Goal: Task Accomplishment & Management: Use online tool/utility

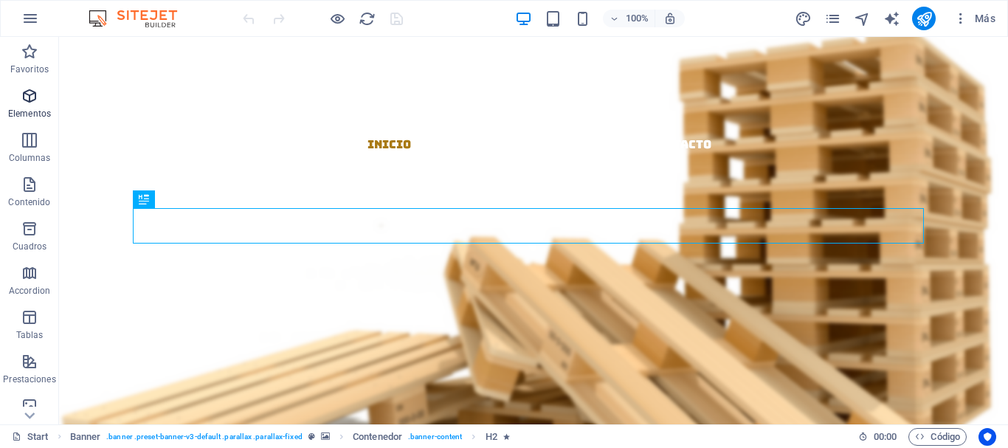
click at [24, 106] on span "Elementos" at bounding box center [29, 104] width 59 height 35
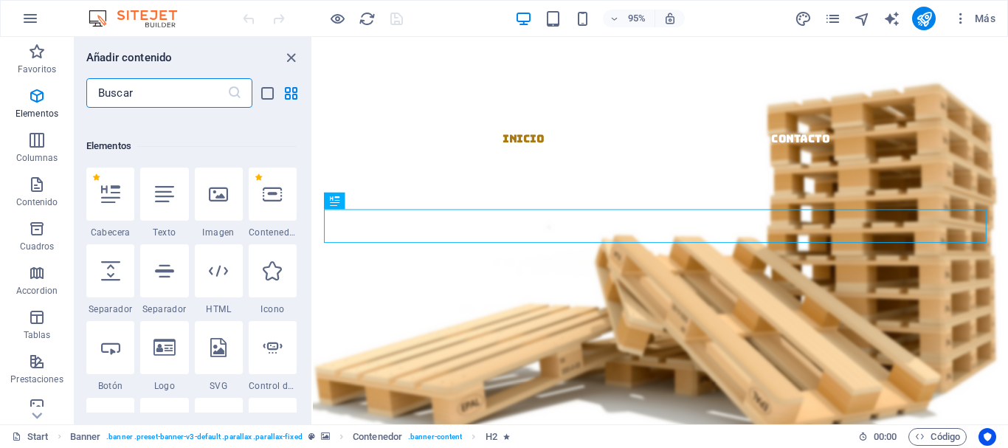
scroll to position [278, 0]
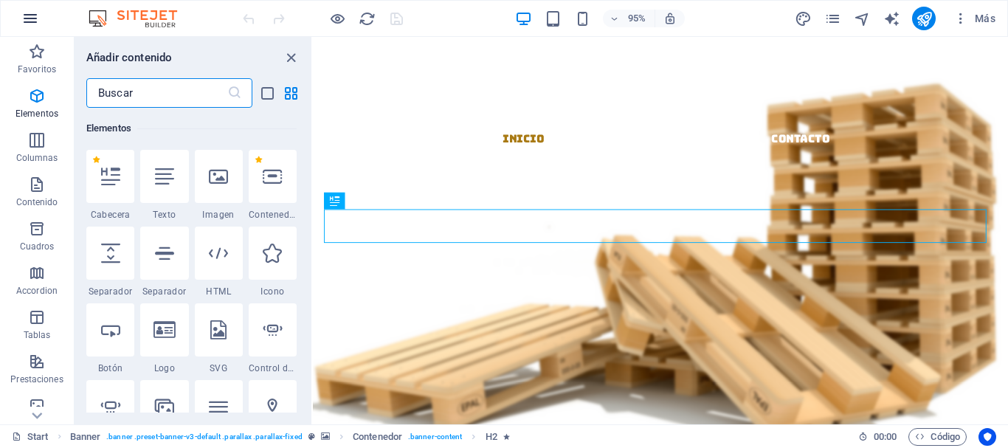
click at [27, 18] on icon "button" at bounding box center [30, 19] width 18 height 18
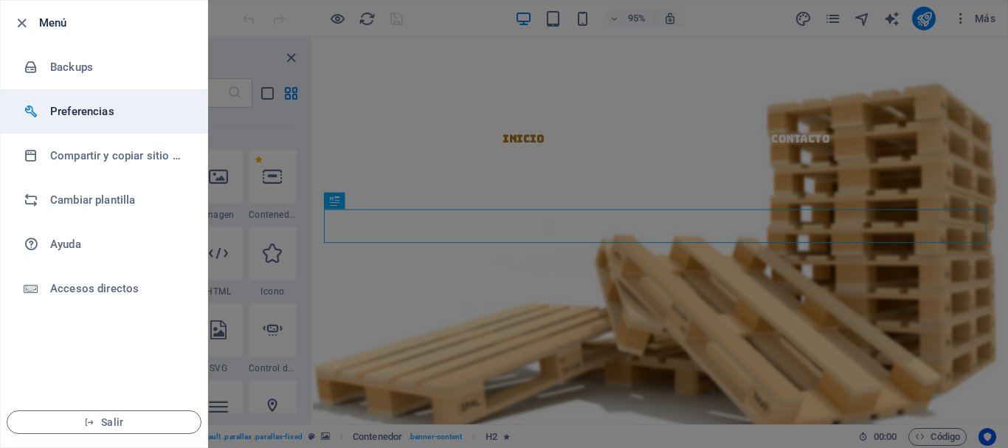
click at [82, 117] on h6 "Preferencias" at bounding box center [118, 112] width 136 height 18
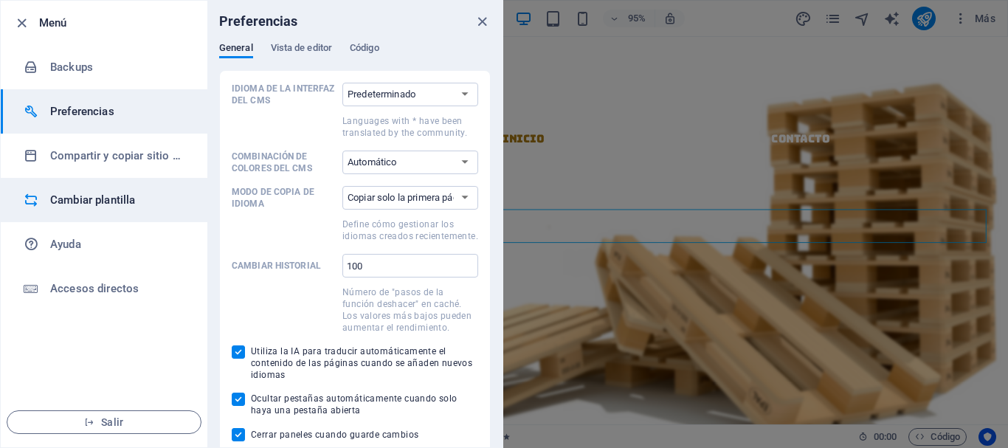
click at [94, 198] on h6 "Cambiar plantilla" at bounding box center [118, 200] width 136 height 18
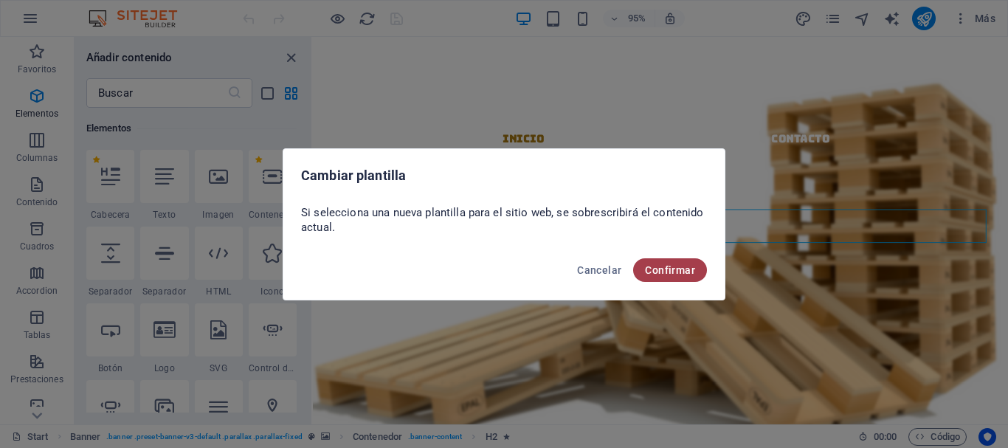
click at [670, 278] on button "Confirmar" at bounding box center [670, 270] width 74 height 24
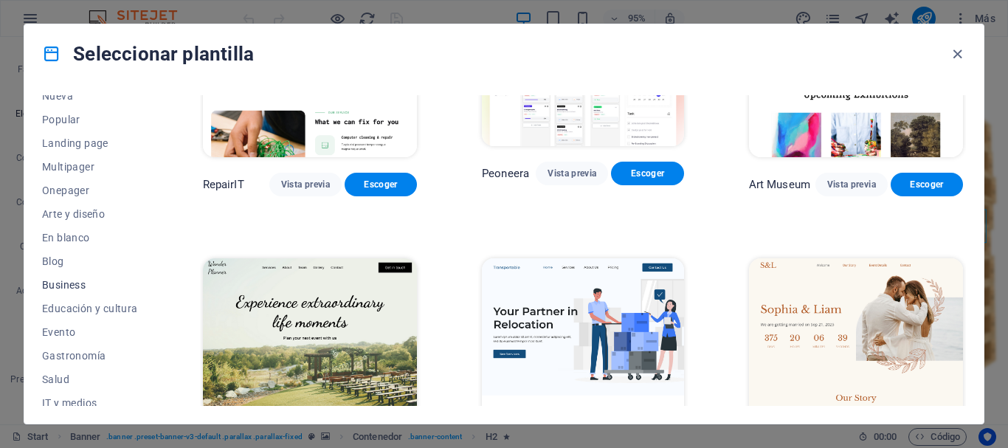
scroll to position [0, 0]
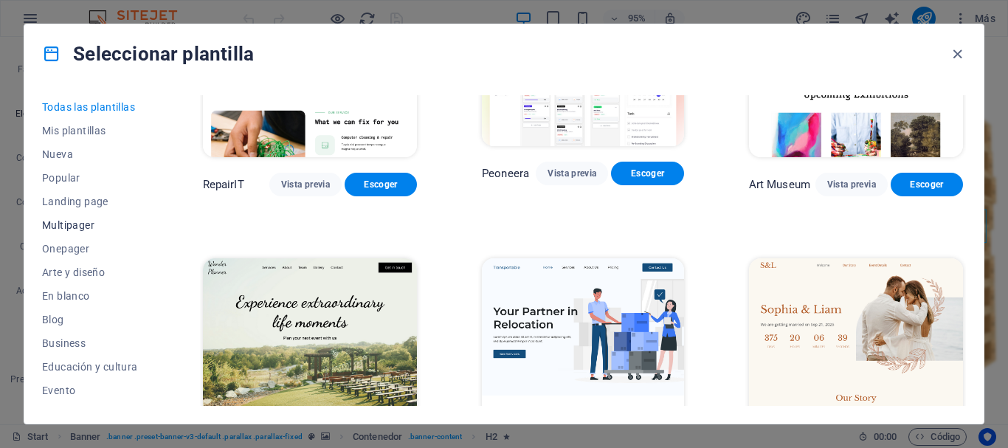
click at [89, 230] on span "Multipager" at bounding box center [90, 225] width 96 height 12
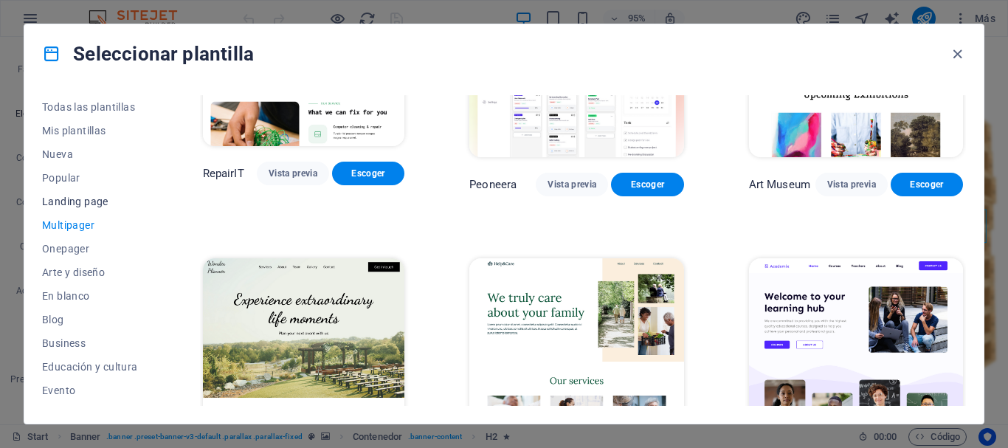
click at [90, 208] on button "Landing page" at bounding box center [90, 202] width 96 height 24
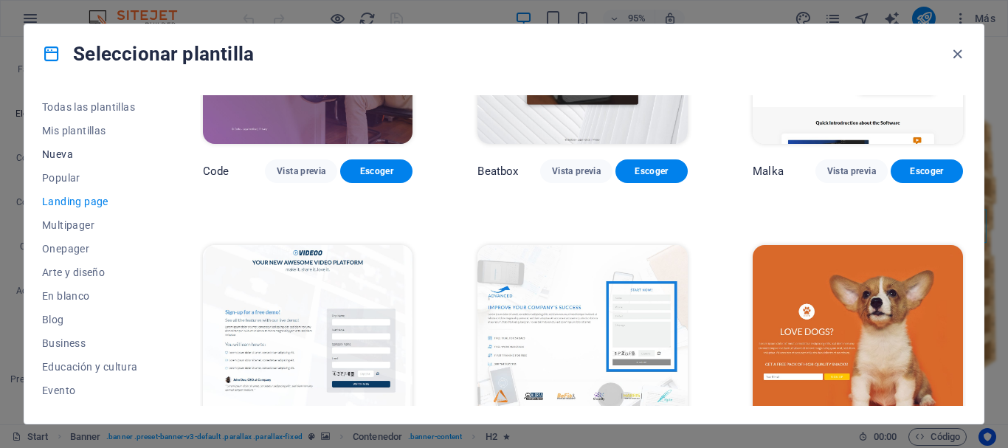
click at [72, 158] on span "Nueva" at bounding box center [90, 154] width 96 height 12
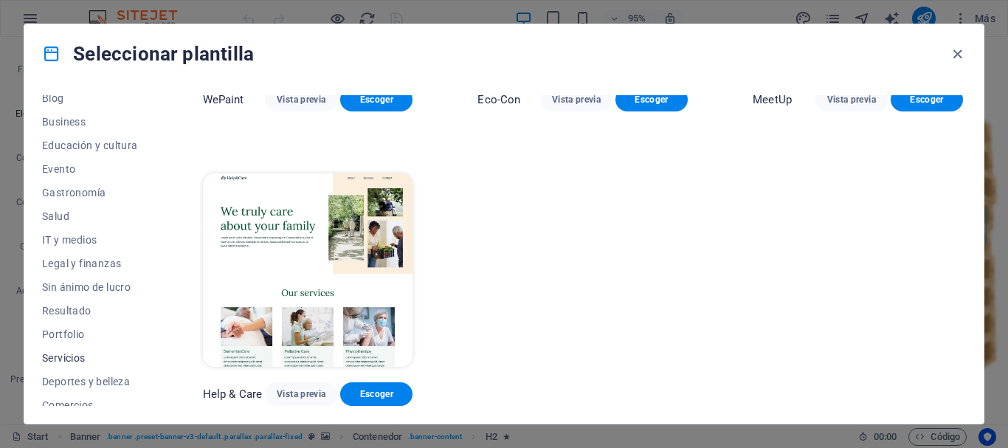
scroll to position [280, 0]
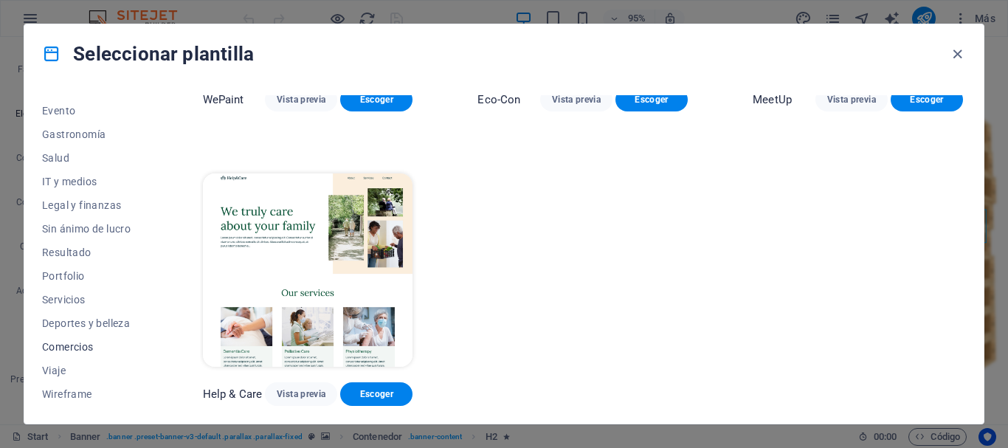
click at [89, 342] on span "Comercios" at bounding box center [90, 347] width 96 height 12
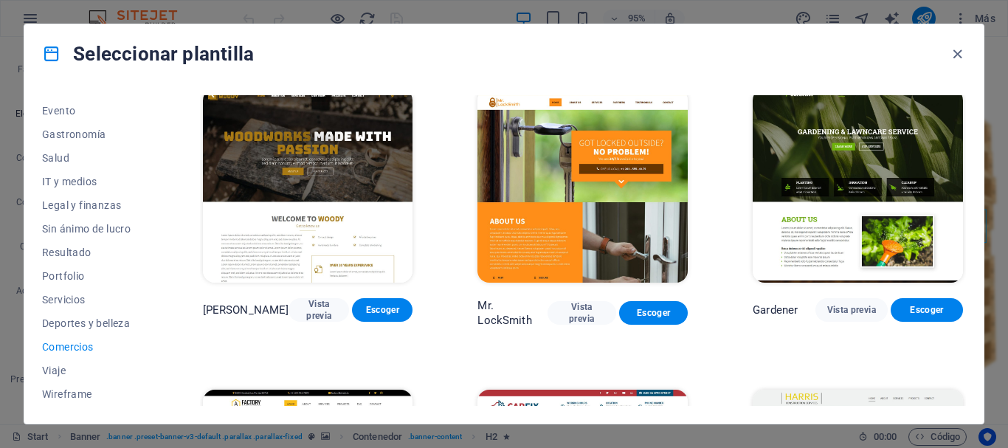
scroll to position [294, 0]
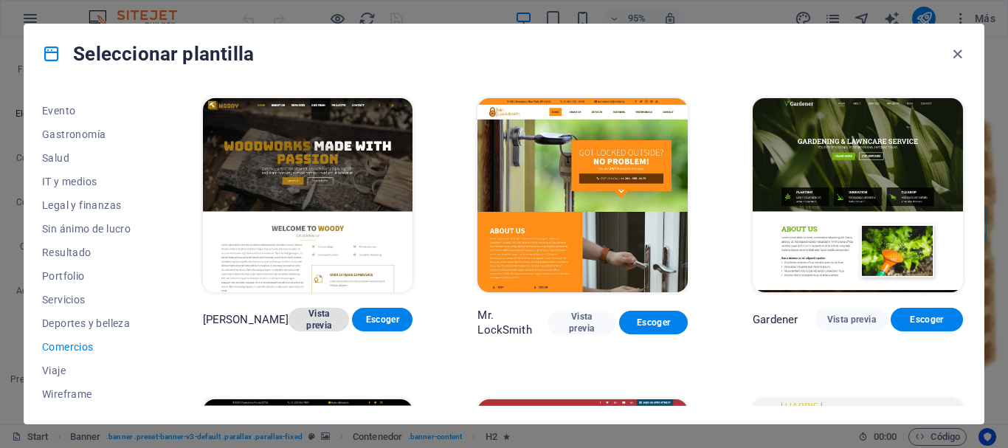
click at [300, 312] on span "Vista previa" at bounding box center [318, 320] width 37 height 24
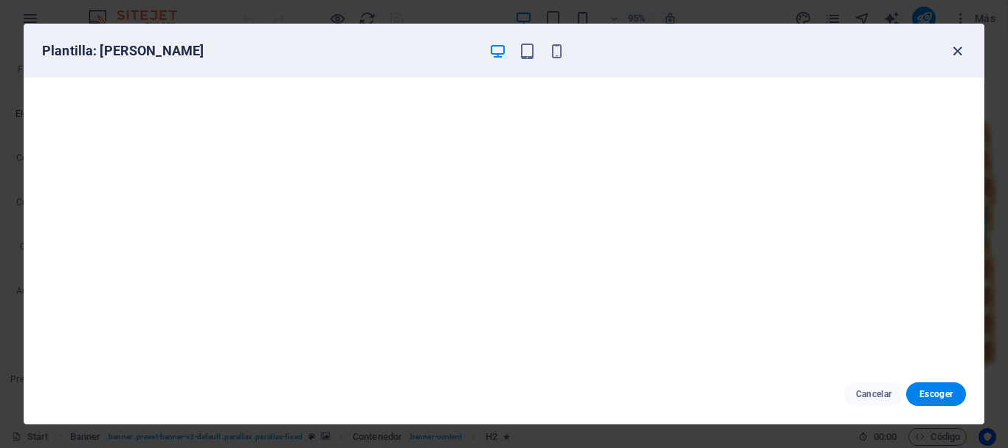
click at [954, 51] on icon "button" at bounding box center [957, 51] width 17 height 17
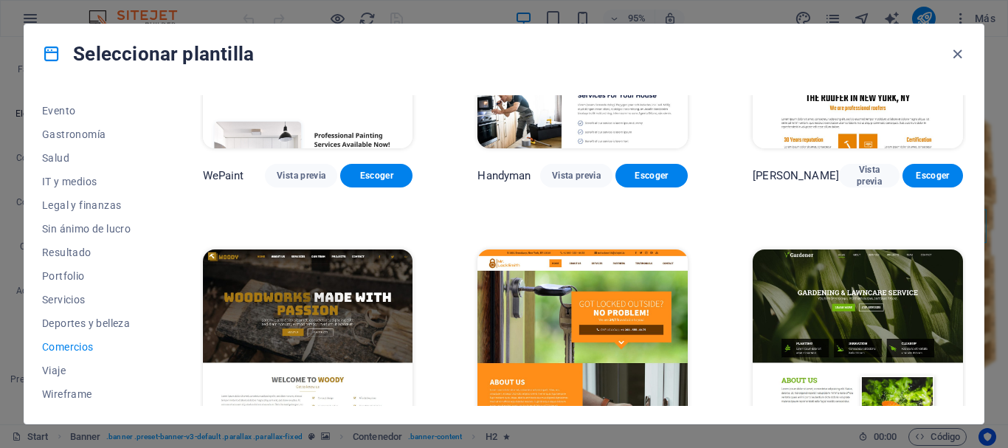
scroll to position [221, 0]
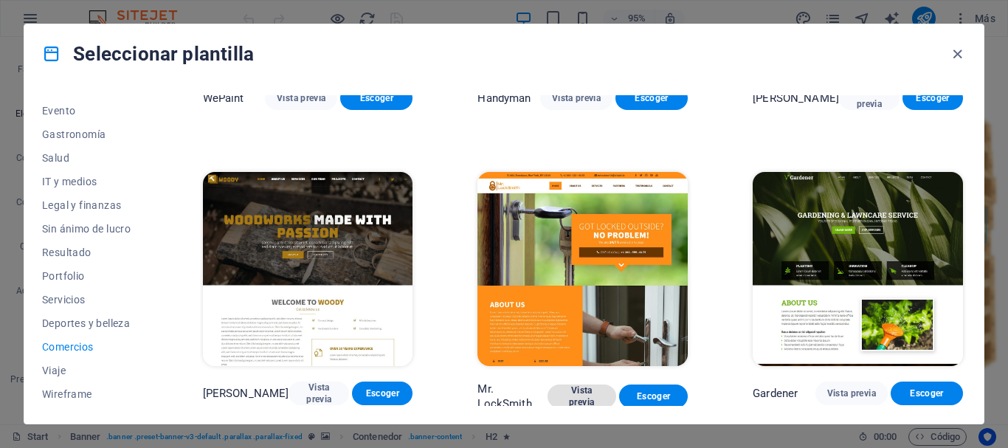
click at [577, 394] on span "Vista previa" at bounding box center [581, 396] width 45 height 24
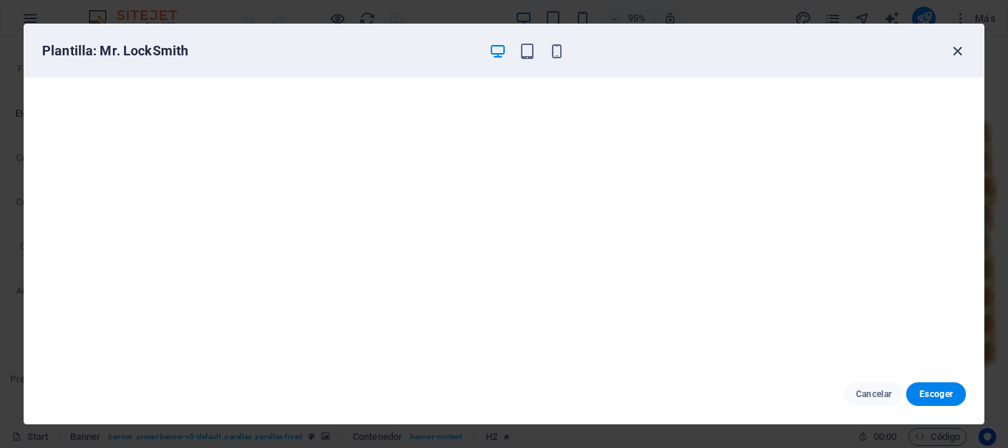
click at [955, 52] on icon "button" at bounding box center [957, 51] width 17 height 17
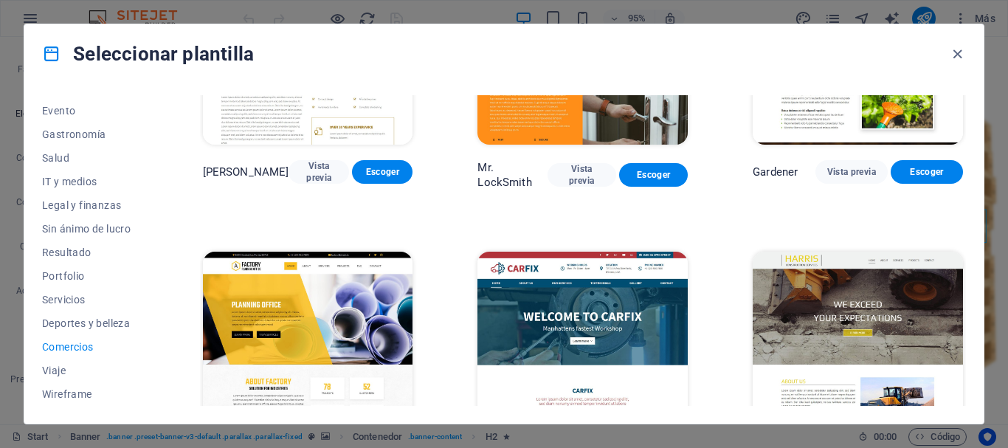
scroll to position [516, 0]
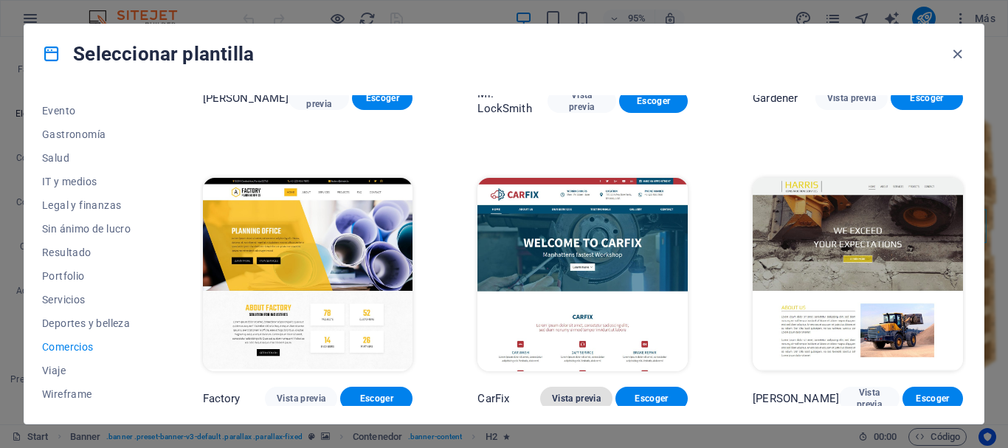
click at [553, 394] on span "Vista previa" at bounding box center [576, 398] width 49 height 12
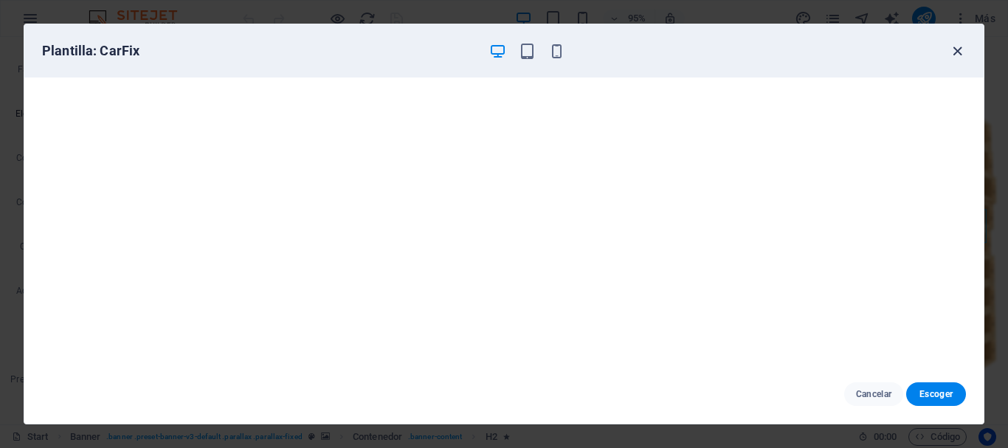
click at [952, 54] on icon "button" at bounding box center [957, 51] width 17 height 17
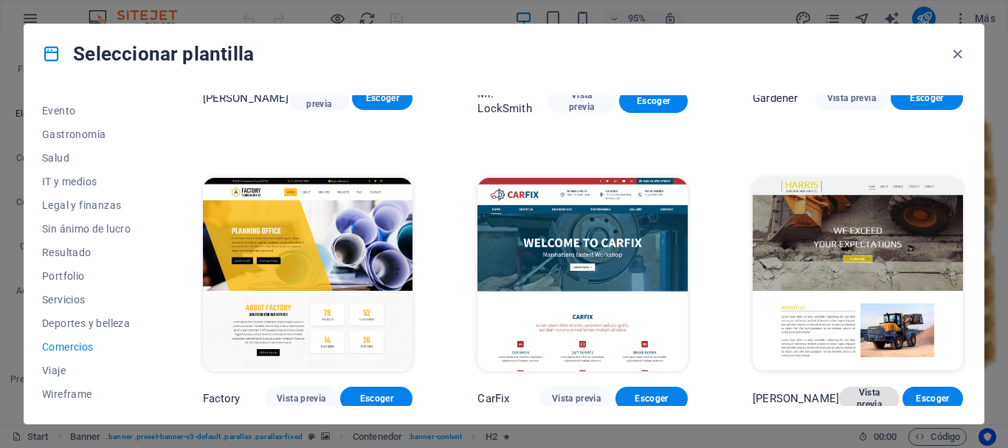
click at [851, 398] on span "Vista previa" at bounding box center [869, 399] width 37 height 24
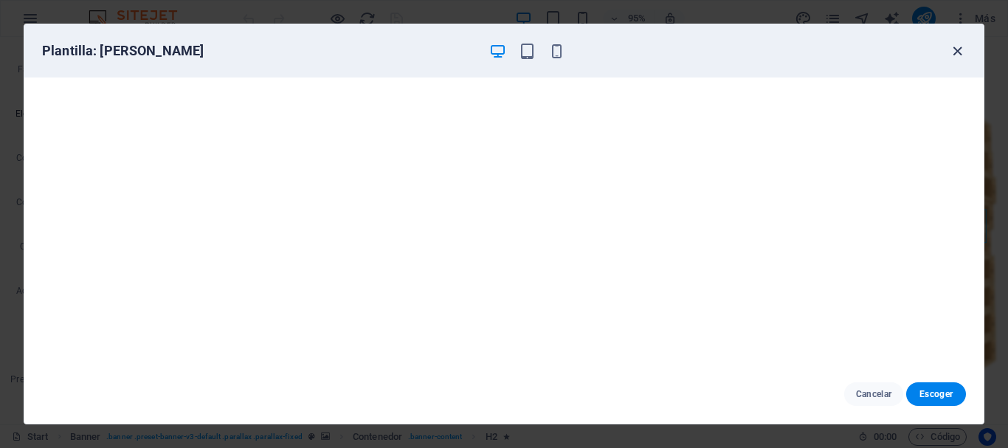
click at [958, 55] on icon "button" at bounding box center [957, 51] width 17 height 17
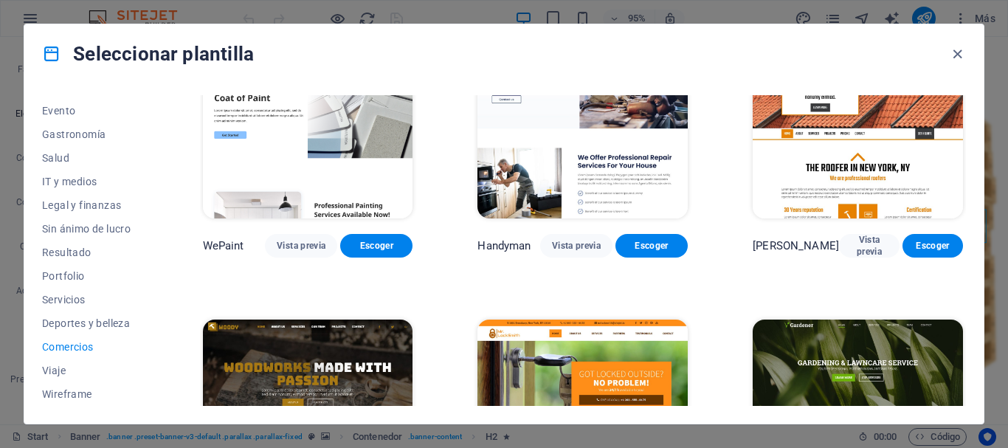
scroll to position [0, 0]
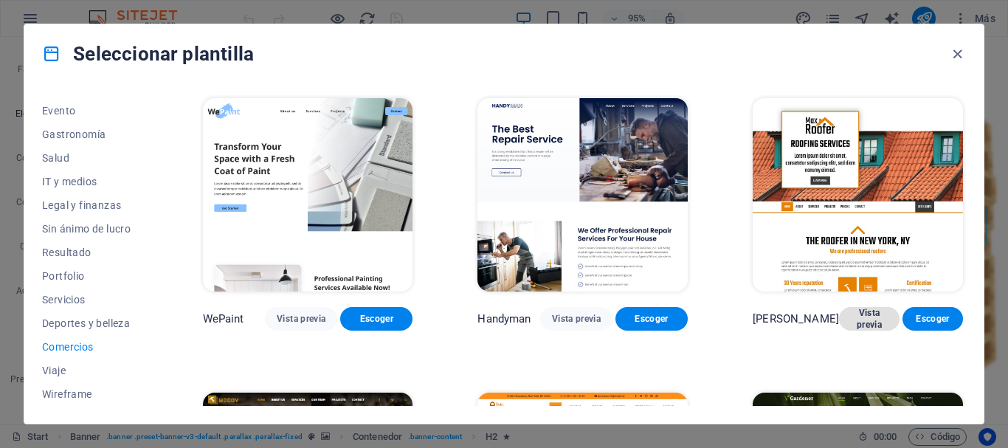
click at [851, 315] on span "Vista previa" at bounding box center [869, 319] width 37 height 24
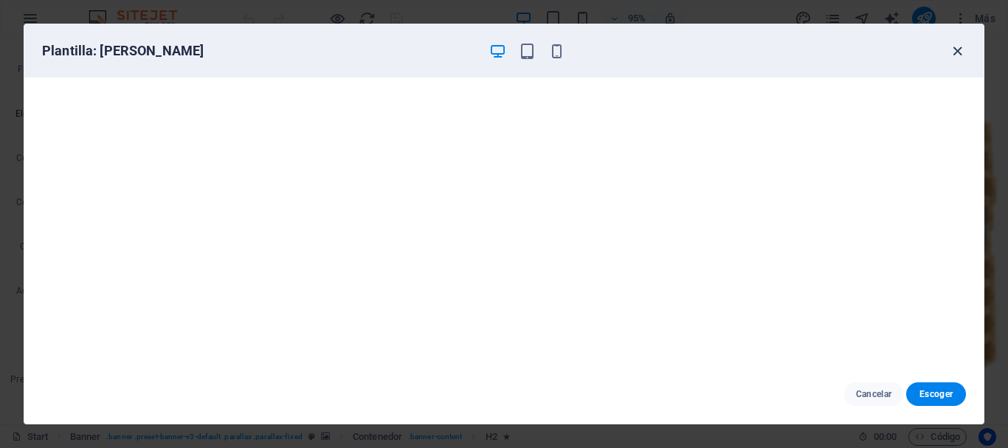
click at [958, 54] on icon "button" at bounding box center [957, 51] width 17 height 17
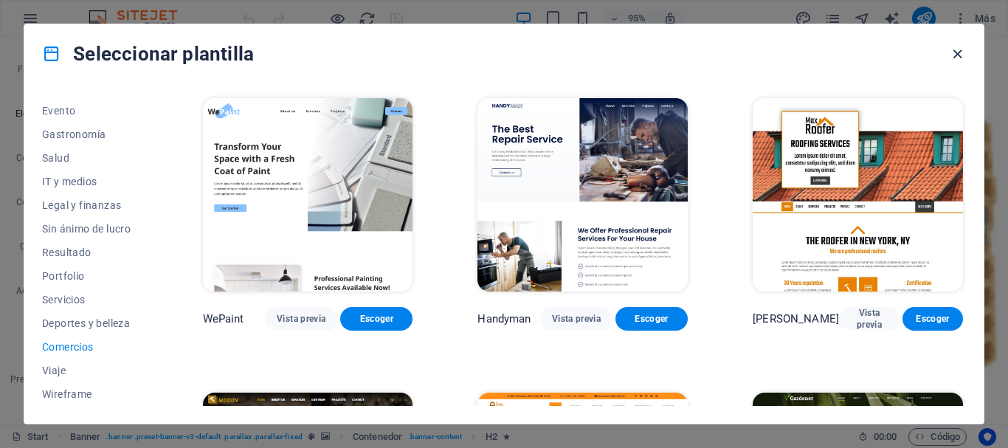
click at [957, 56] on icon "button" at bounding box center [957, 54] width 17 height 17
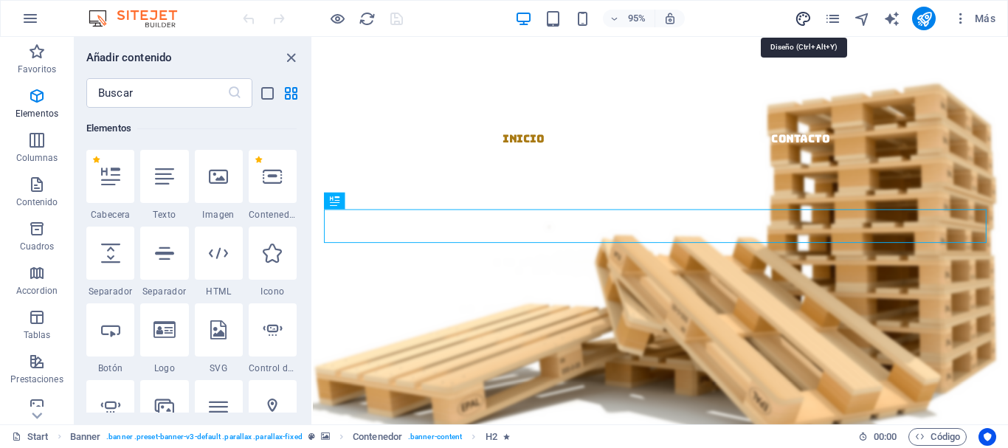
click at [800, 21] on icon "design" at bounding box center [803, 18] width 17 height 17
select select "rem"
select select "300"
select select "px"
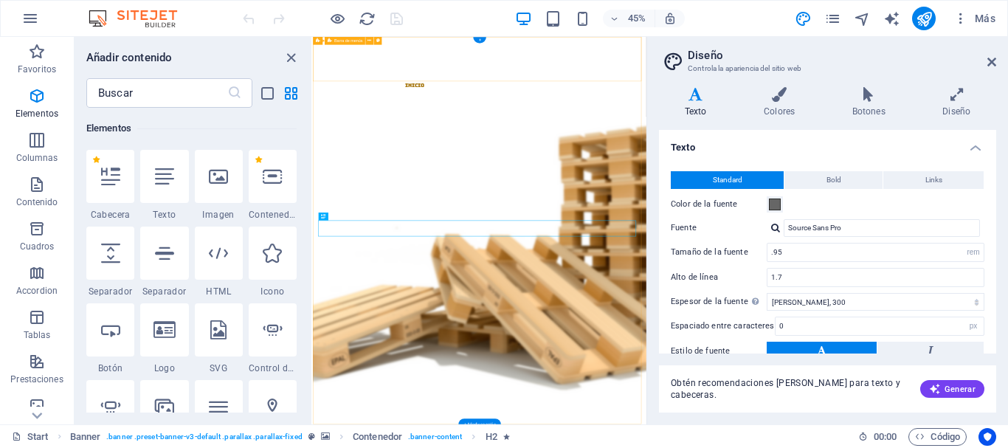
click at [565, 125] on div "Inicio Nosotros Productos Contacto Menu" at bounding box center [683, 125] width 741 height 177
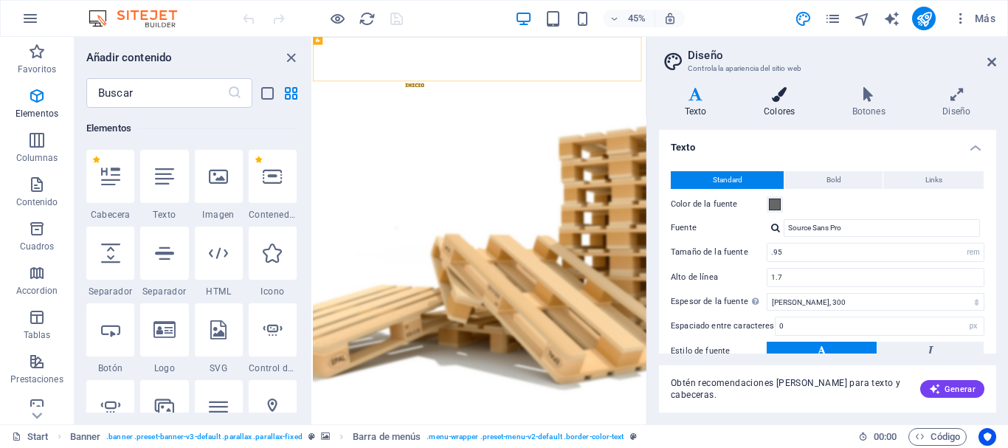
click at [800, 108] on h4 "Colores" at bounding box center [782, 102] width 89 height 31
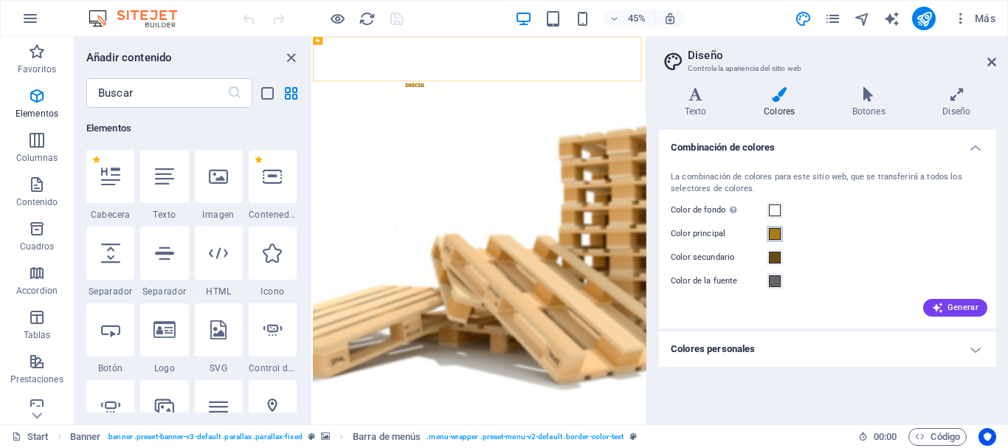
click at [779, 238] on span at bounding box center [775, 234] width 12 height 12
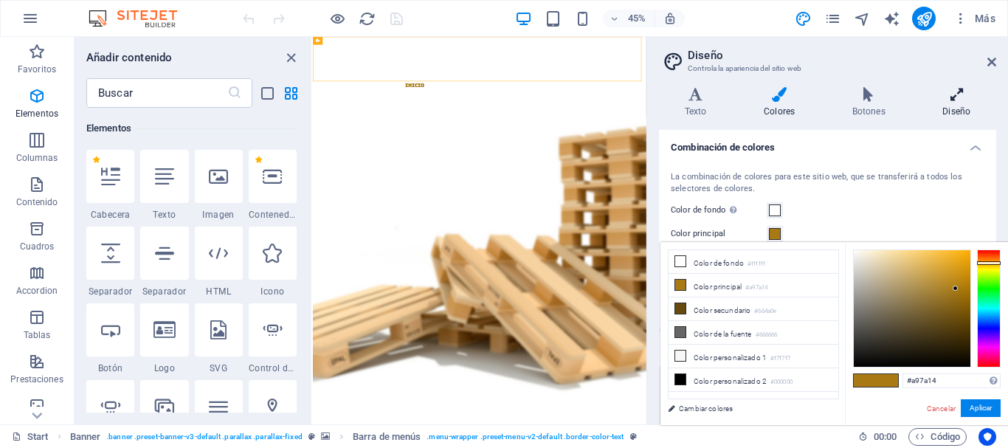
click at [950, 101] on icon at bounding box center [956, 94] width 79 height 15
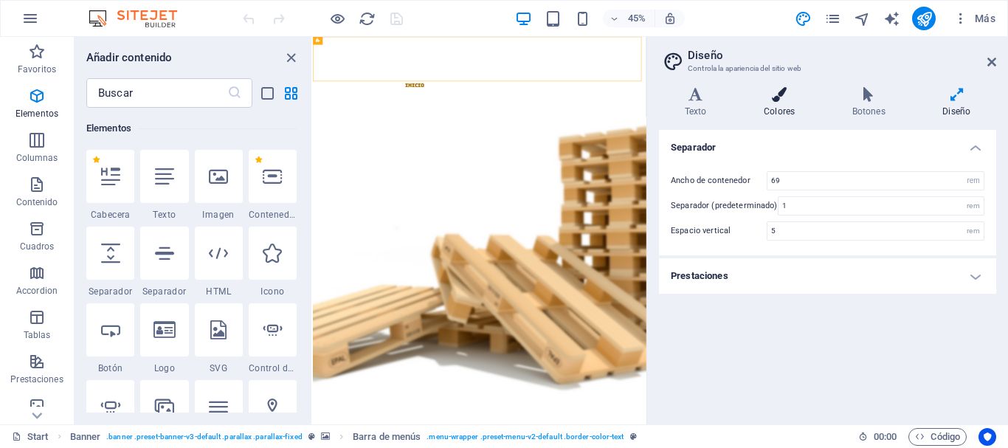
click at [772, 100] on icon at bounding box center [779, 94] width 83 height 15
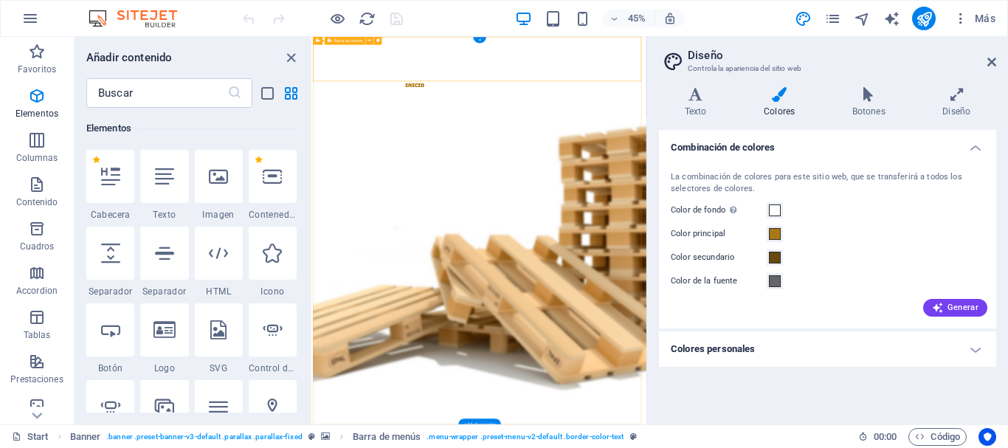
click at [511, 122] on div "Inicio Nosotros Productos Contacto Menu" at bounding box center [683, 125] width 741 height 177
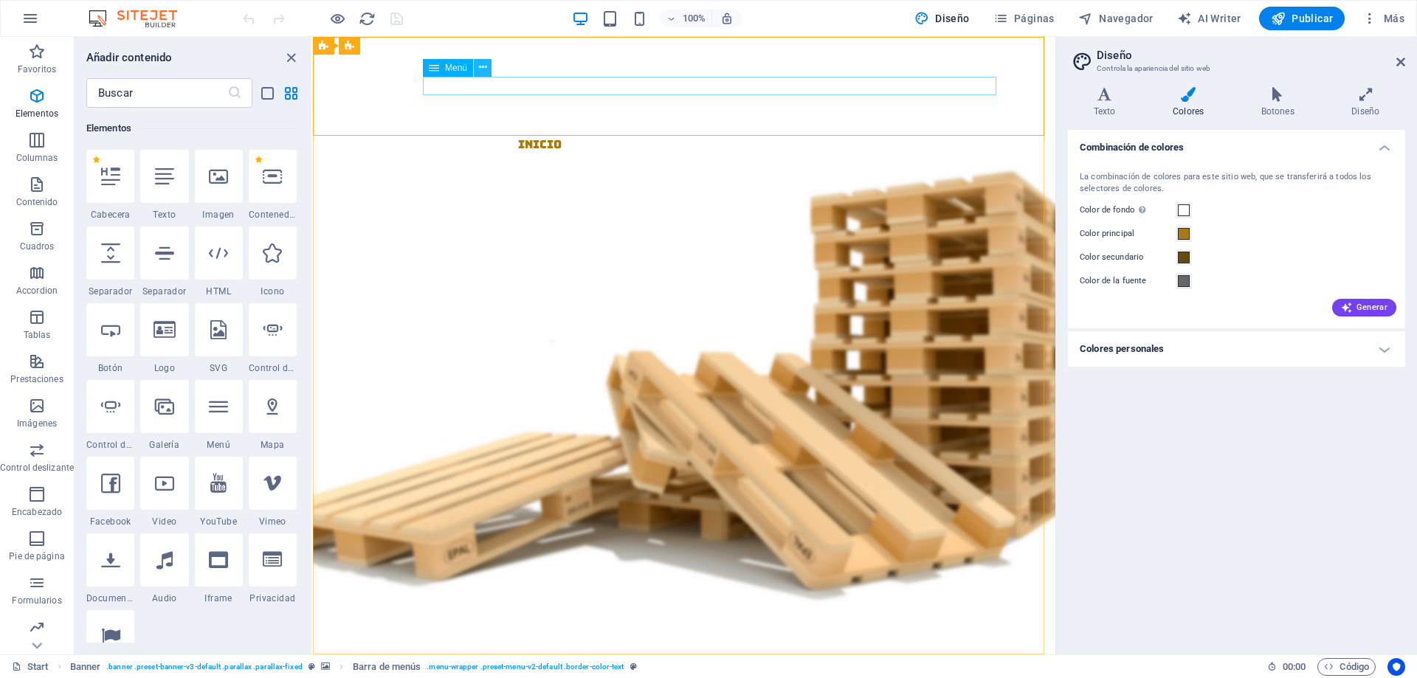
click at [482, 68] on icon at bounding box center [483, 67] width 8 height 15
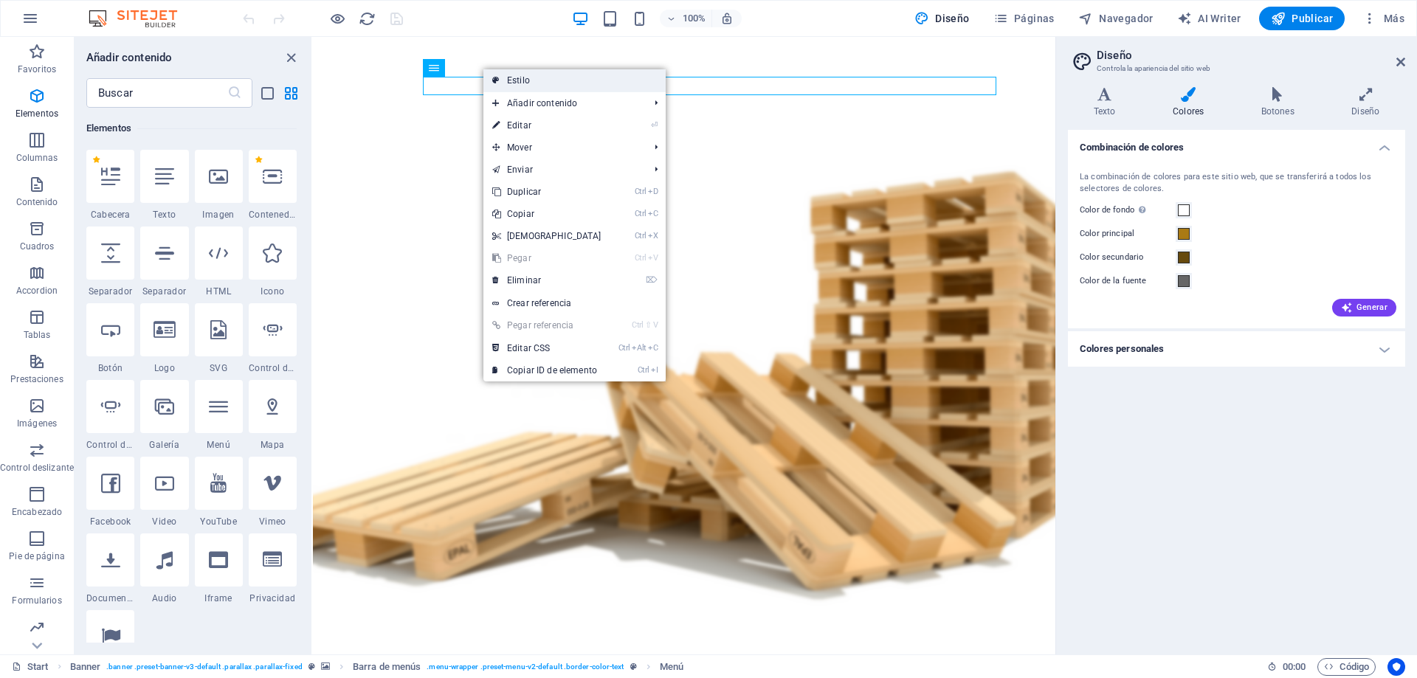
drag, startPoint x: 536, startPoint y: 85, endPoint x: 78, endPoint y: 238, distance: 482.2
click at [536, 85] on link "Estilo" at bounding box center [574, 80] width 182 height 22
select select "rem"
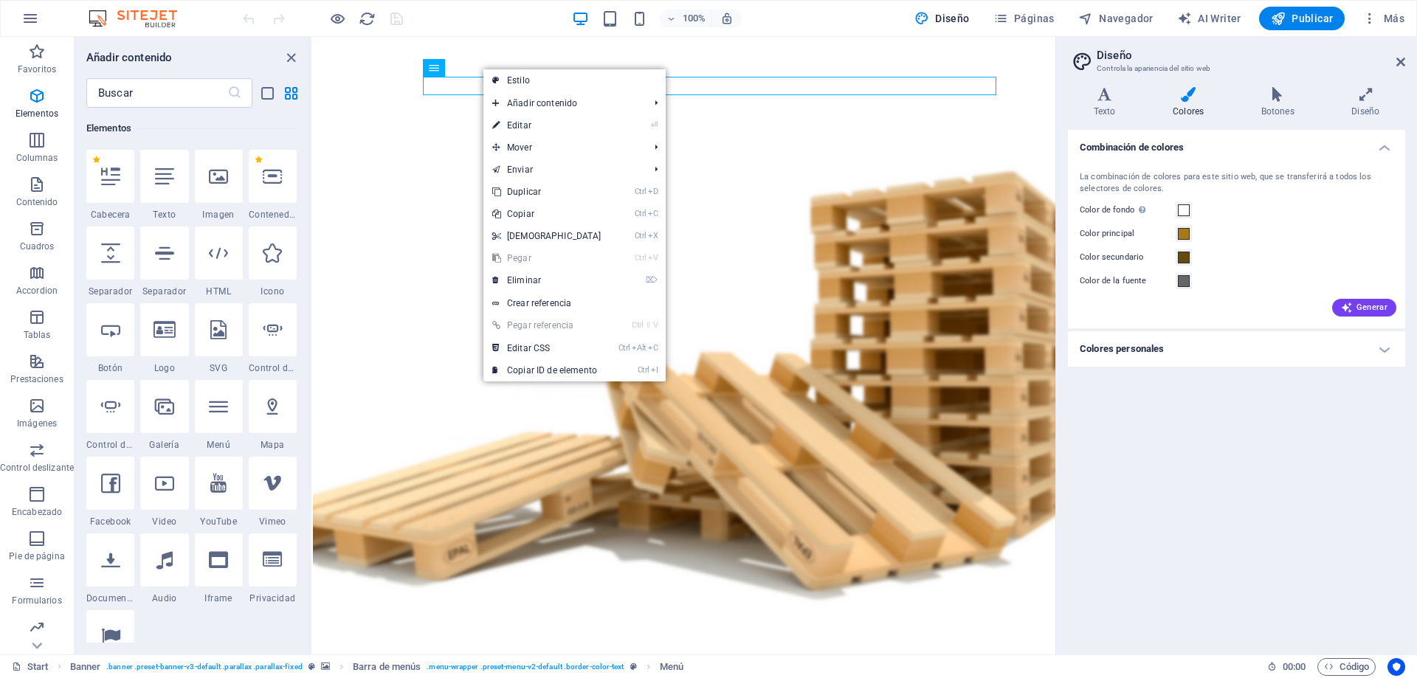
select select "rem"
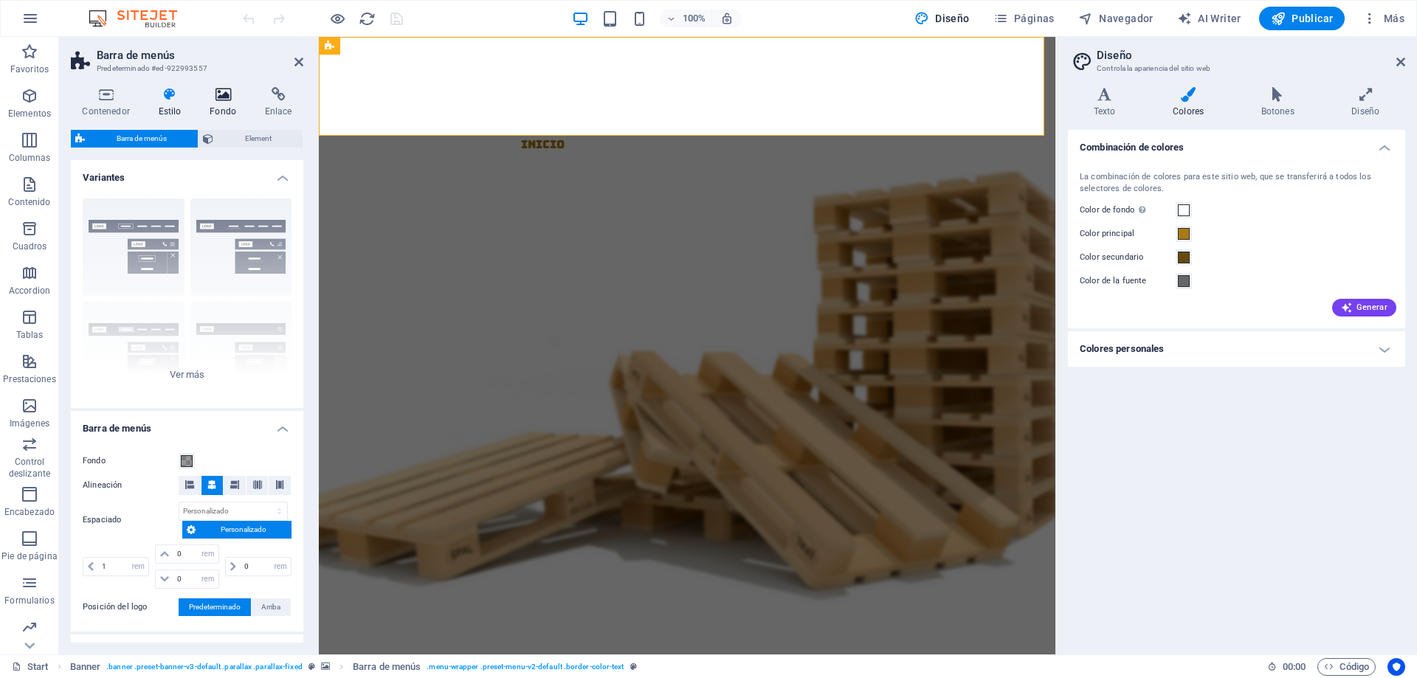
click at [221, 109] on h4 "Fondo" at bounding box center [225, 102] width 55 height 31
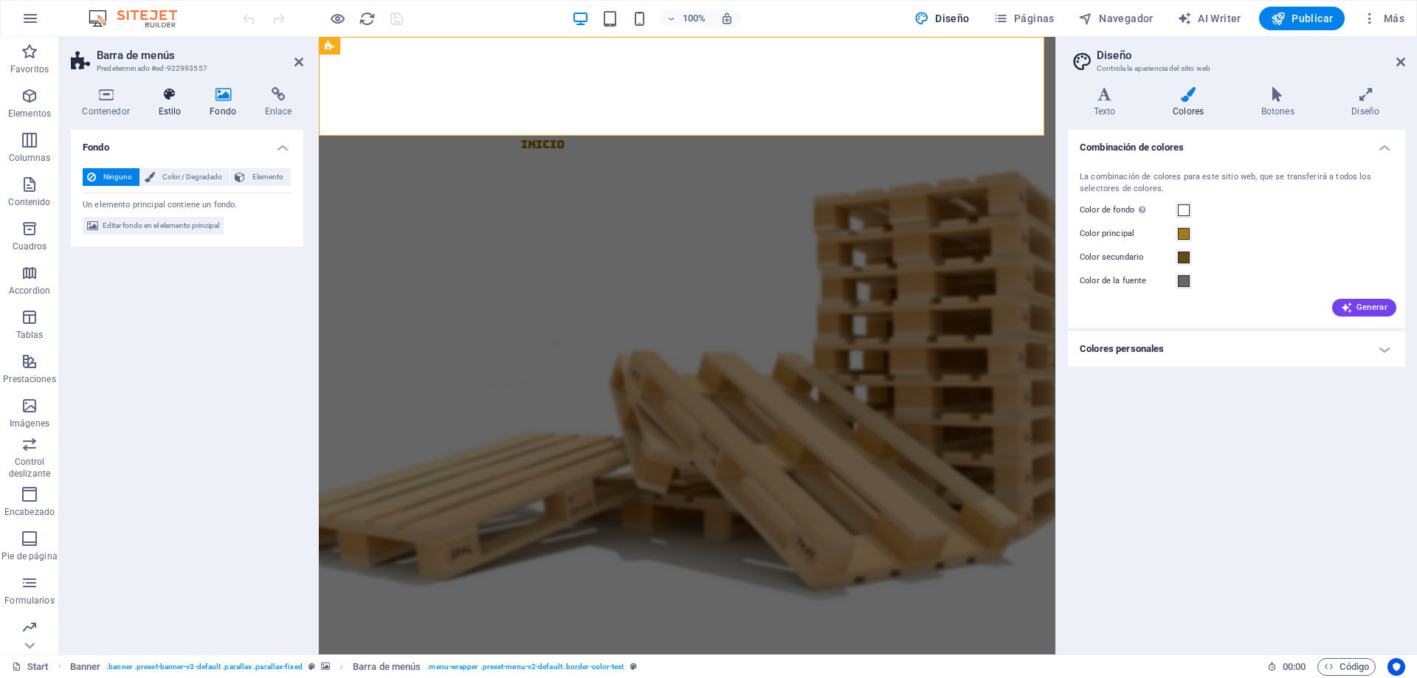
click at [169, 100] on icon at bounding box center [170, 94] width 46 height 15
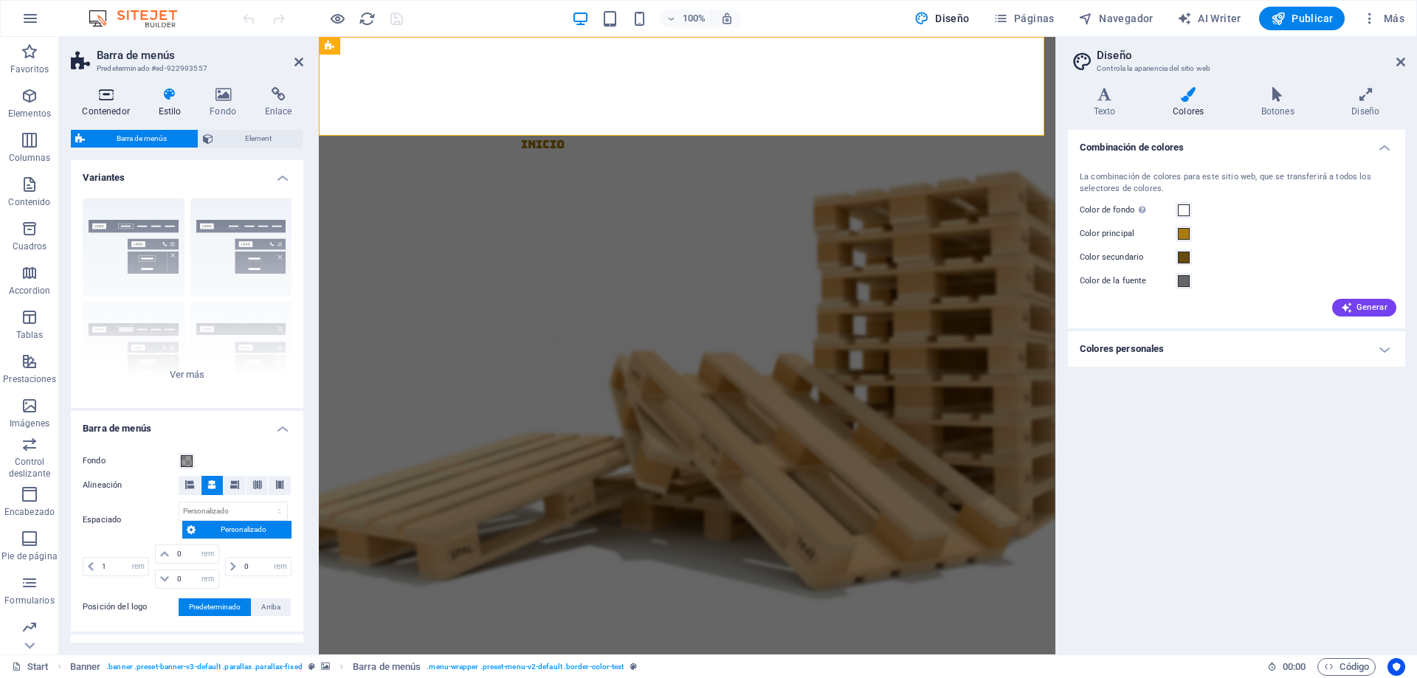
click at [109, 105] on h4 "Contenedor" at bounding box center [109, 102] width 76 height 31
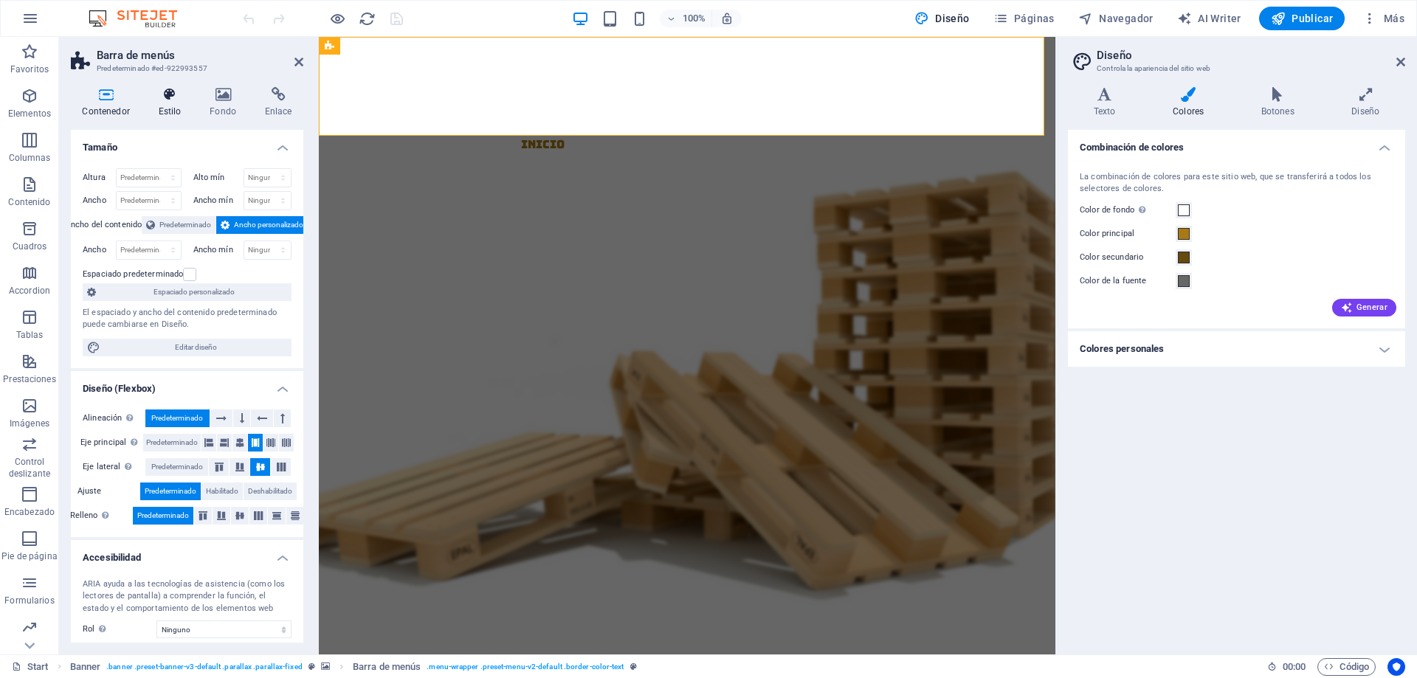
click at [168, 112] on h4 "Estilo" at bounding box center [173, 102] width 52 height 31
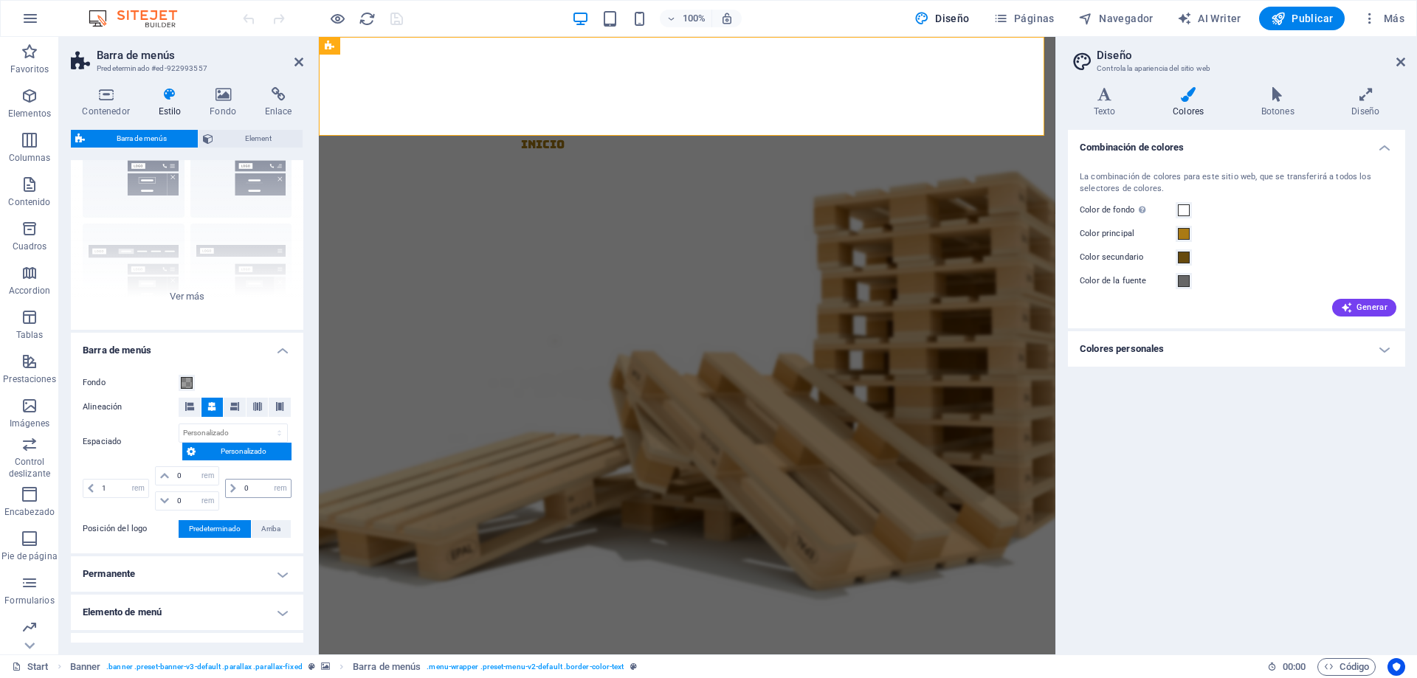
scroll to position [148, 0]
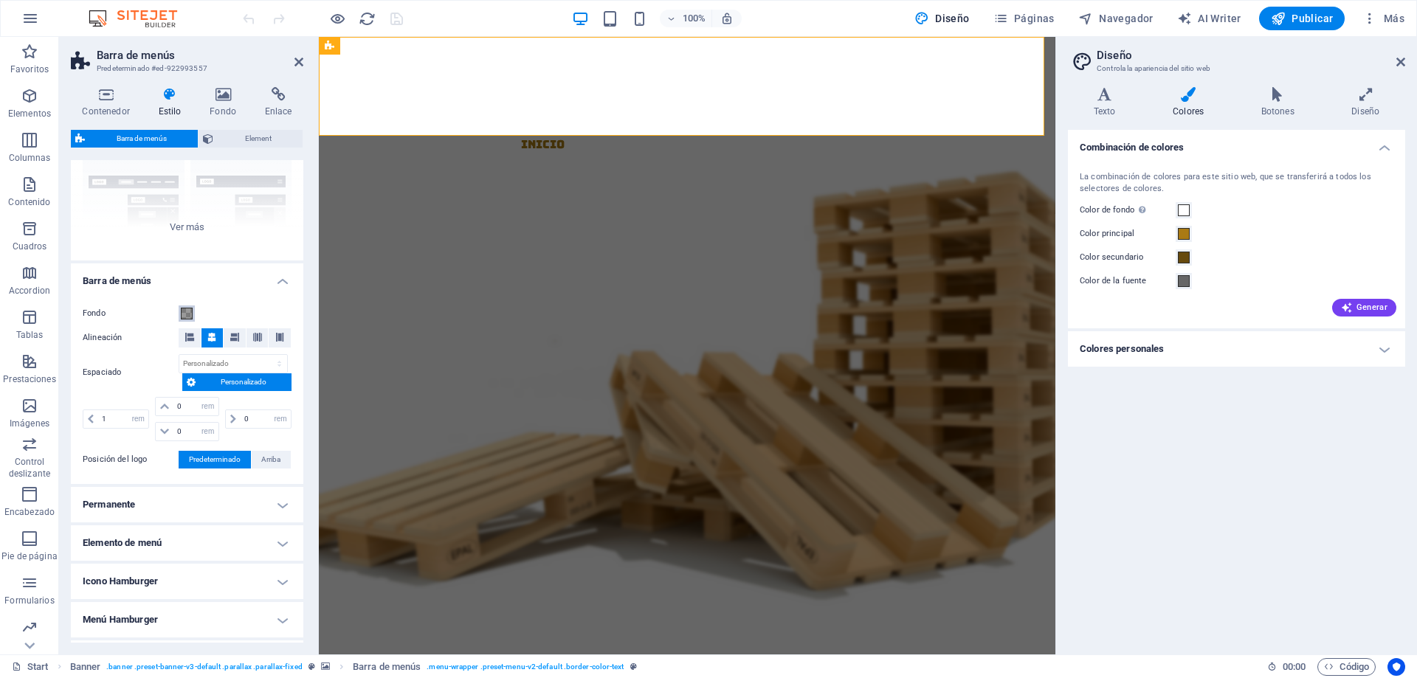
click at [182, 311] on span at bounding box center [187, 314] width 12 height 12
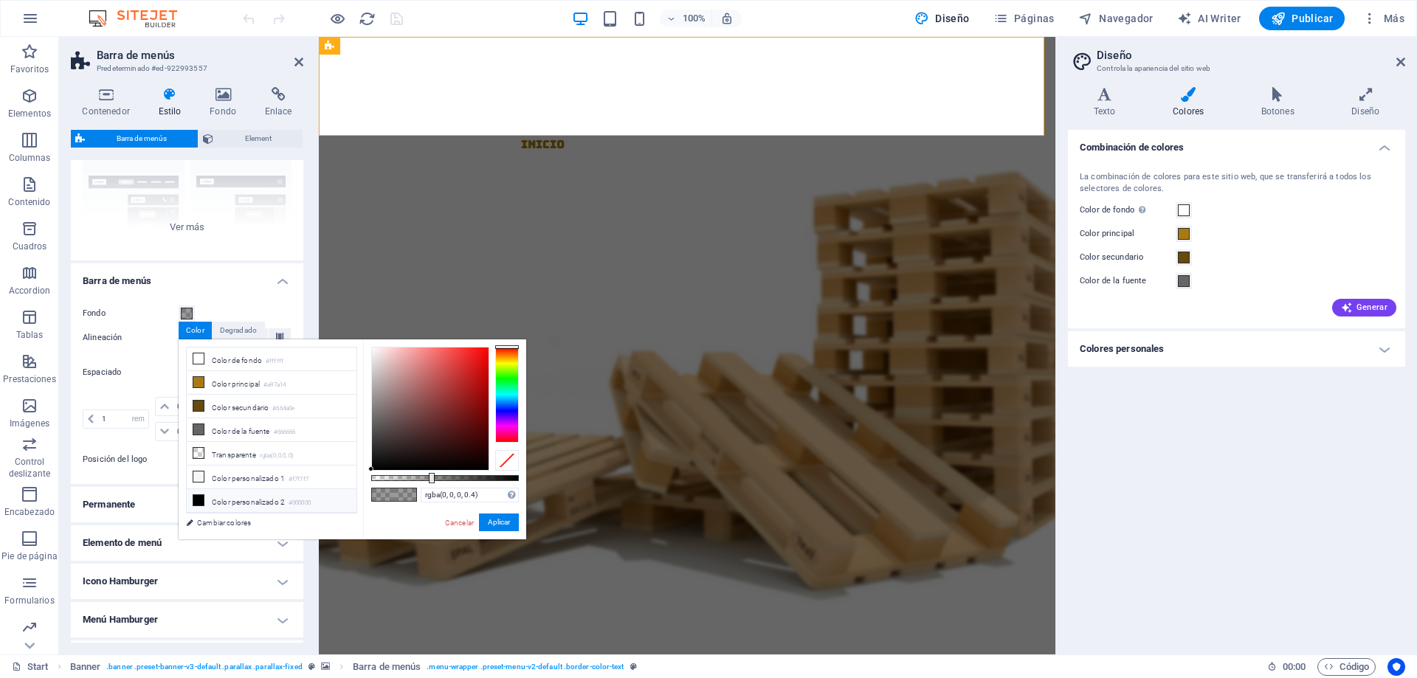
click at [271, 447] on li "Color personalizado 2 #000000" at bounding box center [272, 501] width 170 height 24
click at [252, 447] on li "Color personalizado 2 #000000" at bounding box center [272, 501] width 170 height 24
click at [485, 447] on button "Aplicar" at bounding box center [499, 522] width 40 height 18
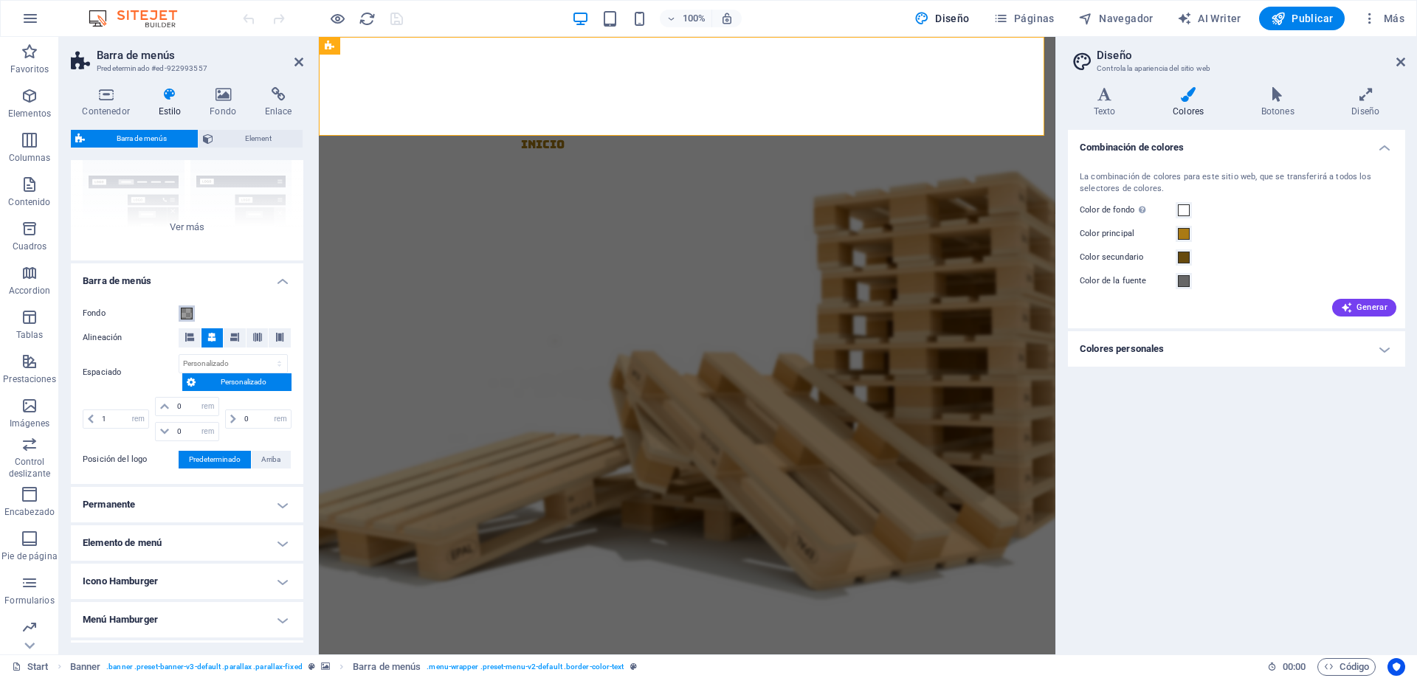
click at [187, 312] on span at bounding box center [187, 314] width 12 height 12
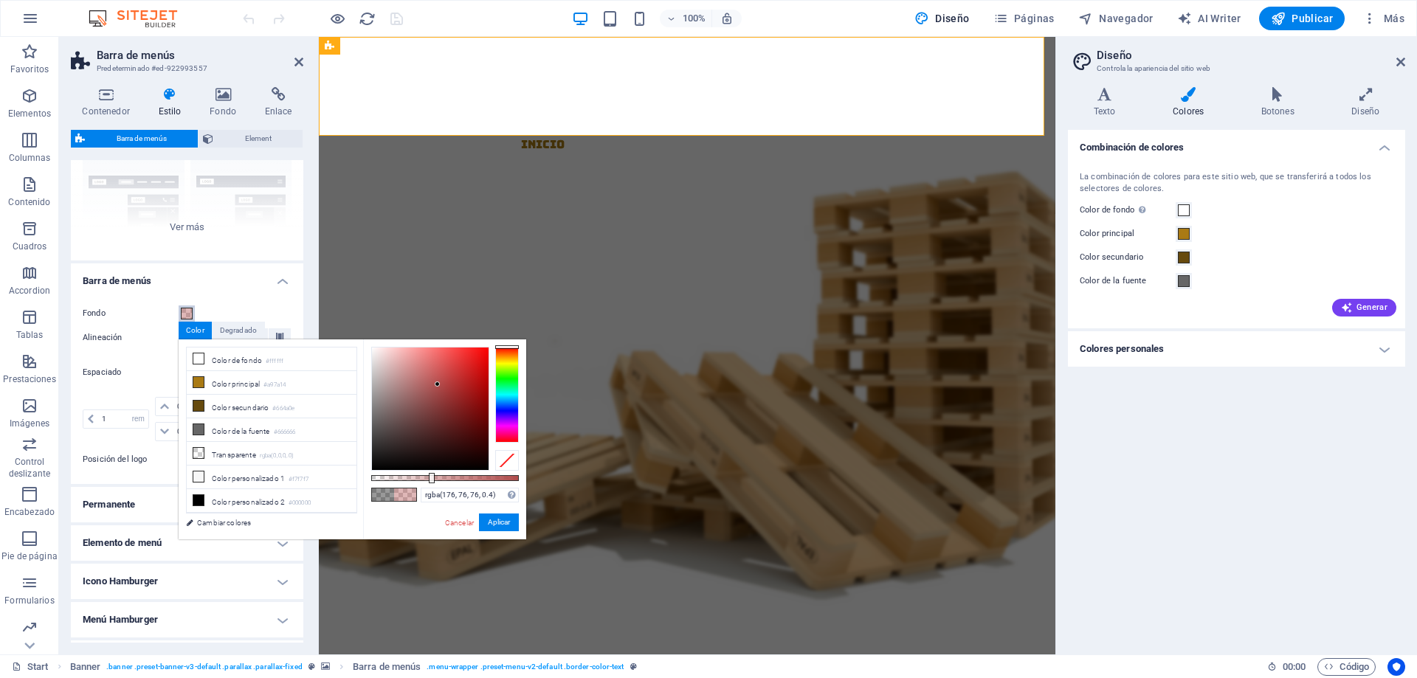
click at [438, 384] on div at bounding box center [430, 408] width 117 height 122
click at [438, 416] on div at bounding box center [430, 408] width 117 height 122
click at [378, 447] on div at bounding box center [430, 408] width 117 height 122
type input "rgba(4, 4, 4, 0.4)"
click at [375, 447] on div at bounding box center [430, 408] width 117 height 122
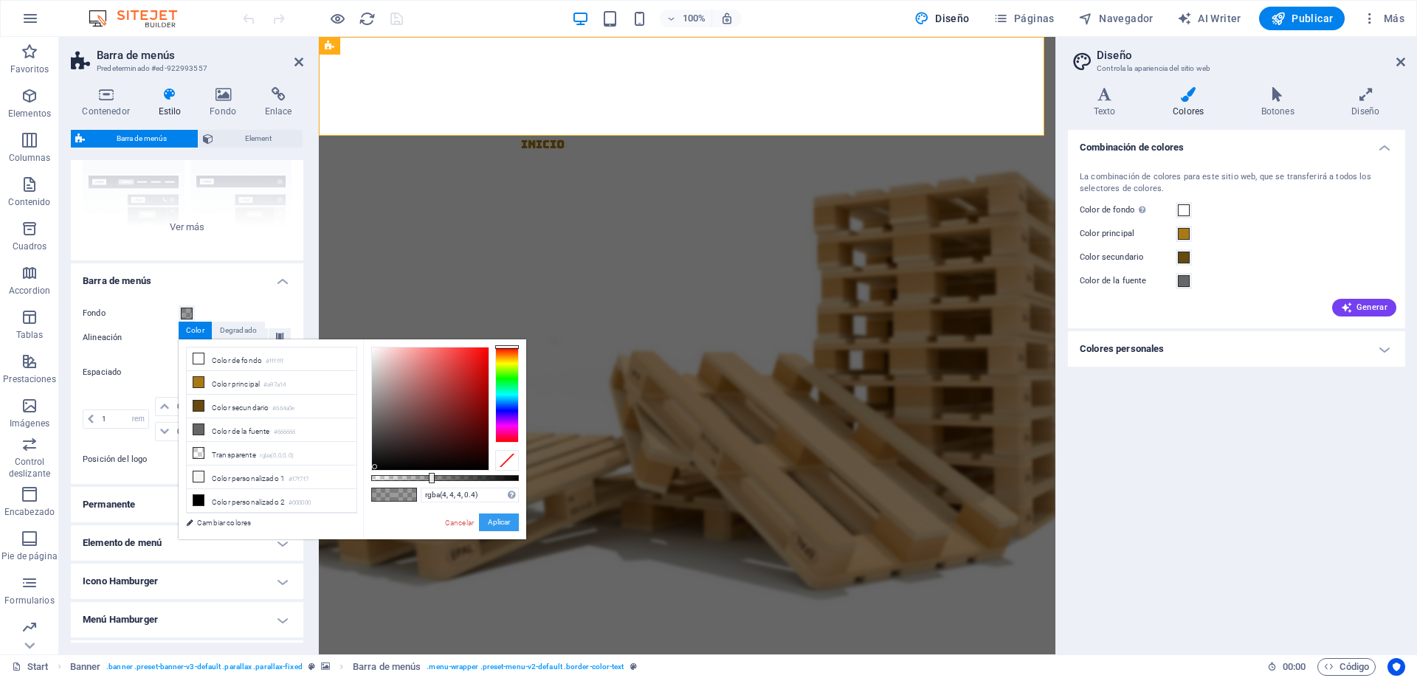
click at [494, 447] on button "Aplicar" at bounding box center [499, 522] width 40 height 18
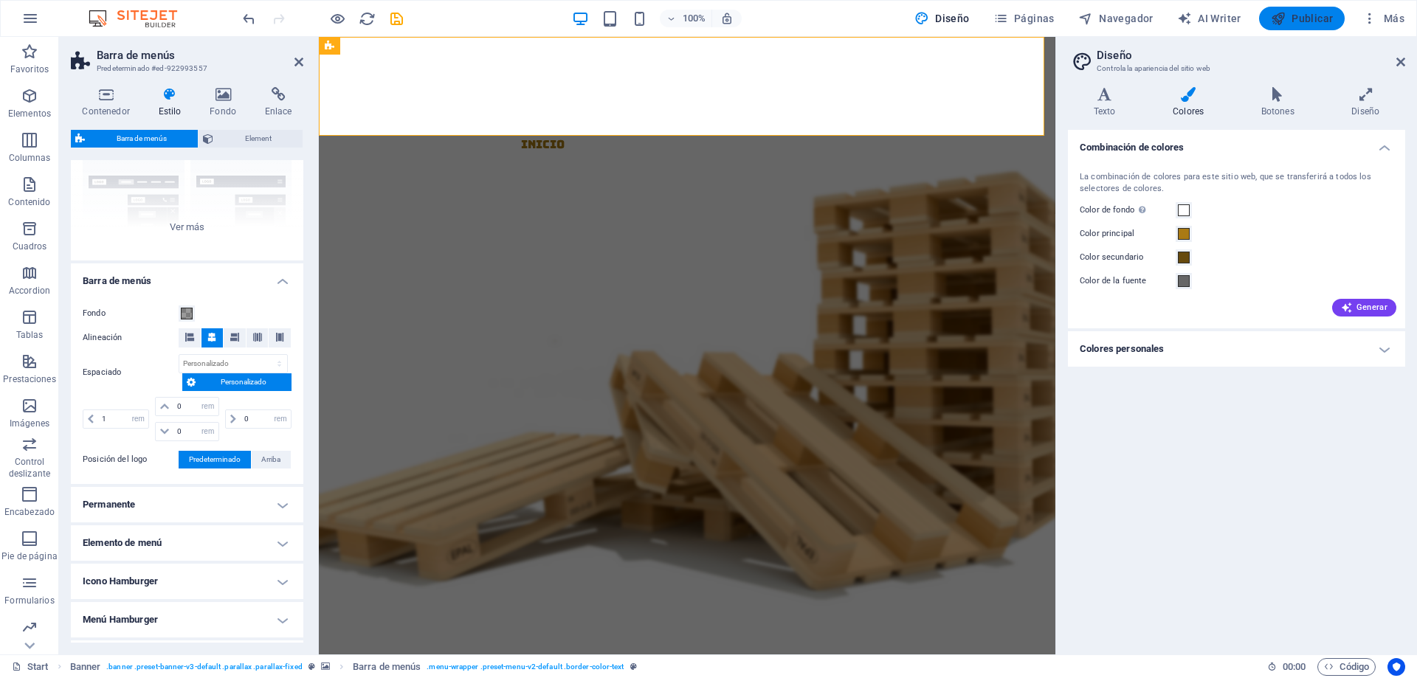
click at [1007, 20] on span "Publicar" at bounding box center [1301, 18] width 63 height 15
checkbox input "false"
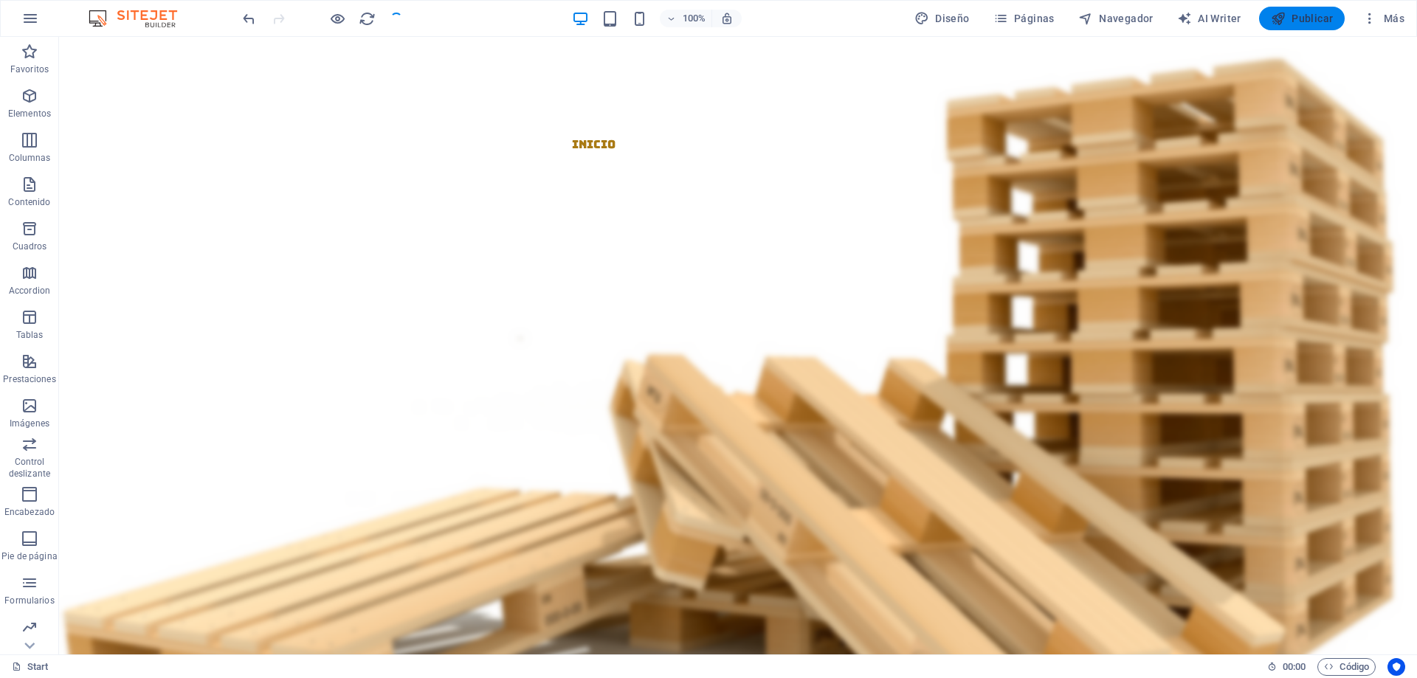
click at [1007, 23] on span "Publicar" at bounding box center [1301, 18] width 63 height 15
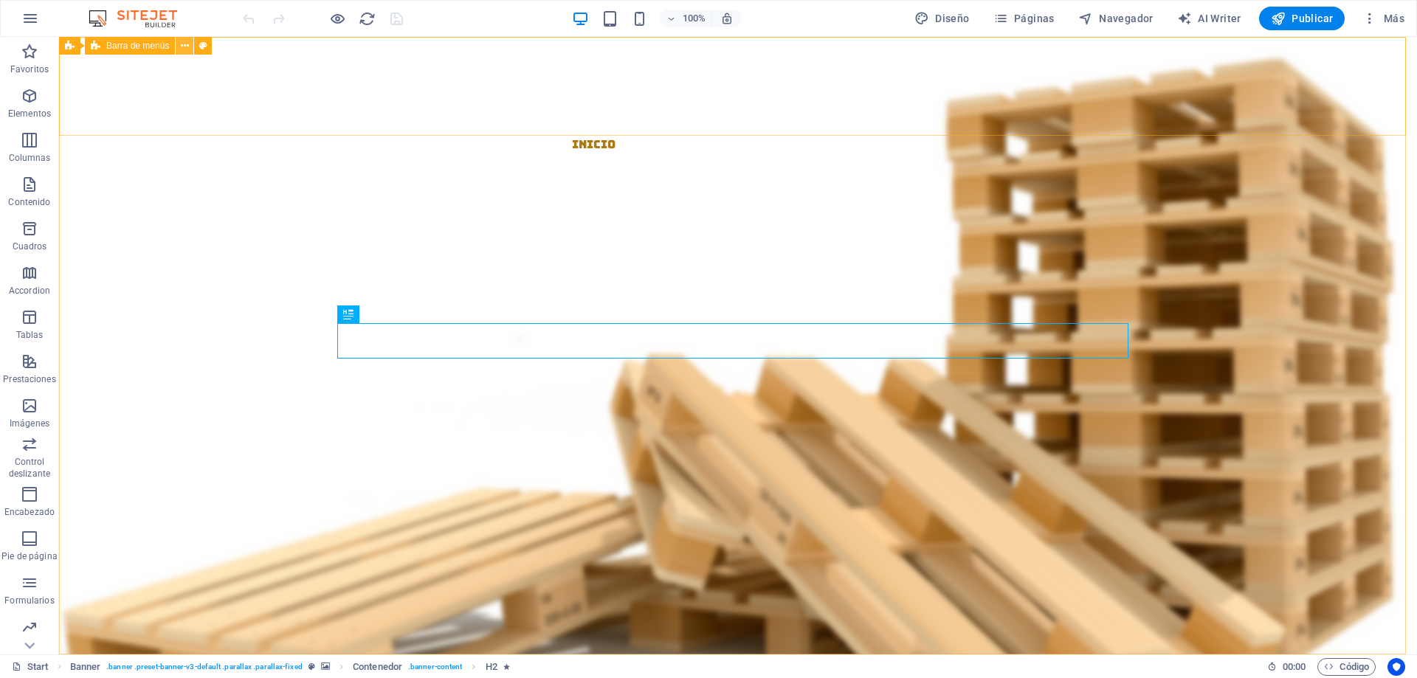
click at [188, 48] on icon at bounding box center [185, 45] width 8 height 15
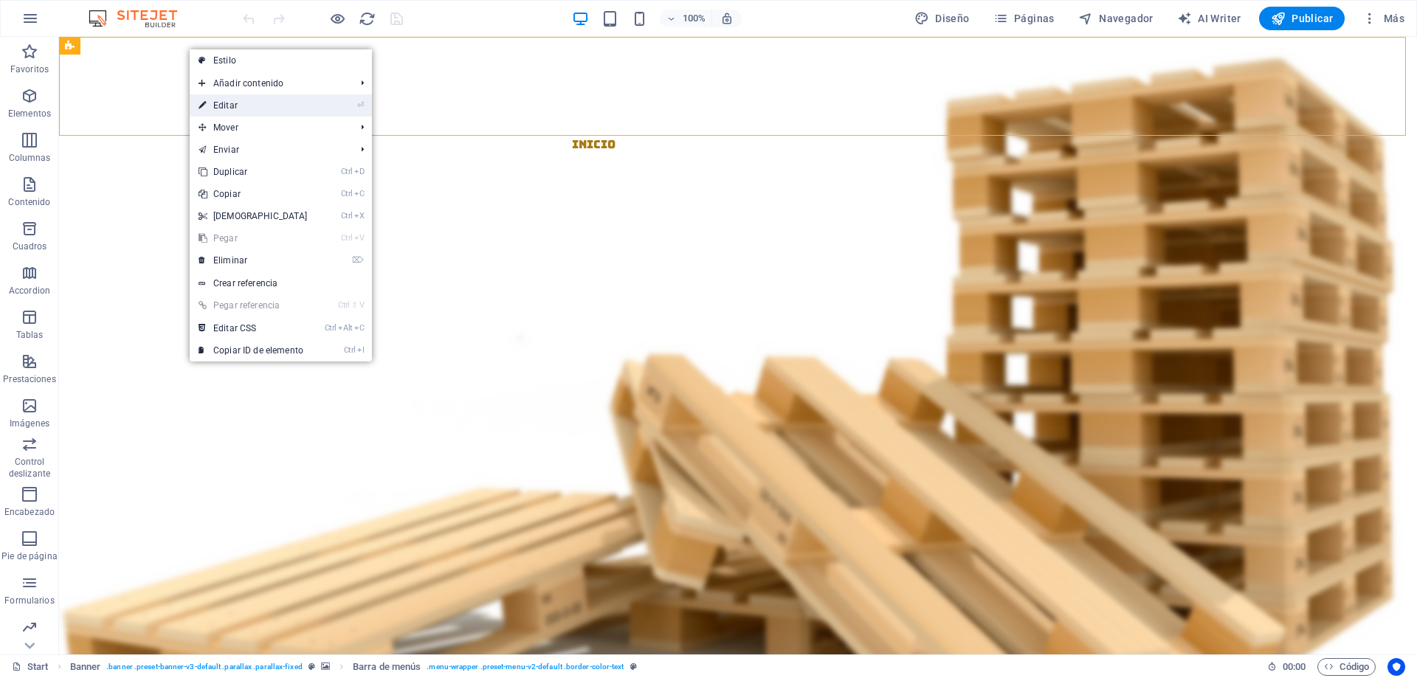
click at [243, 111] on link "⏎ Editar" at bounding box center [253, 105] width 127 height 22
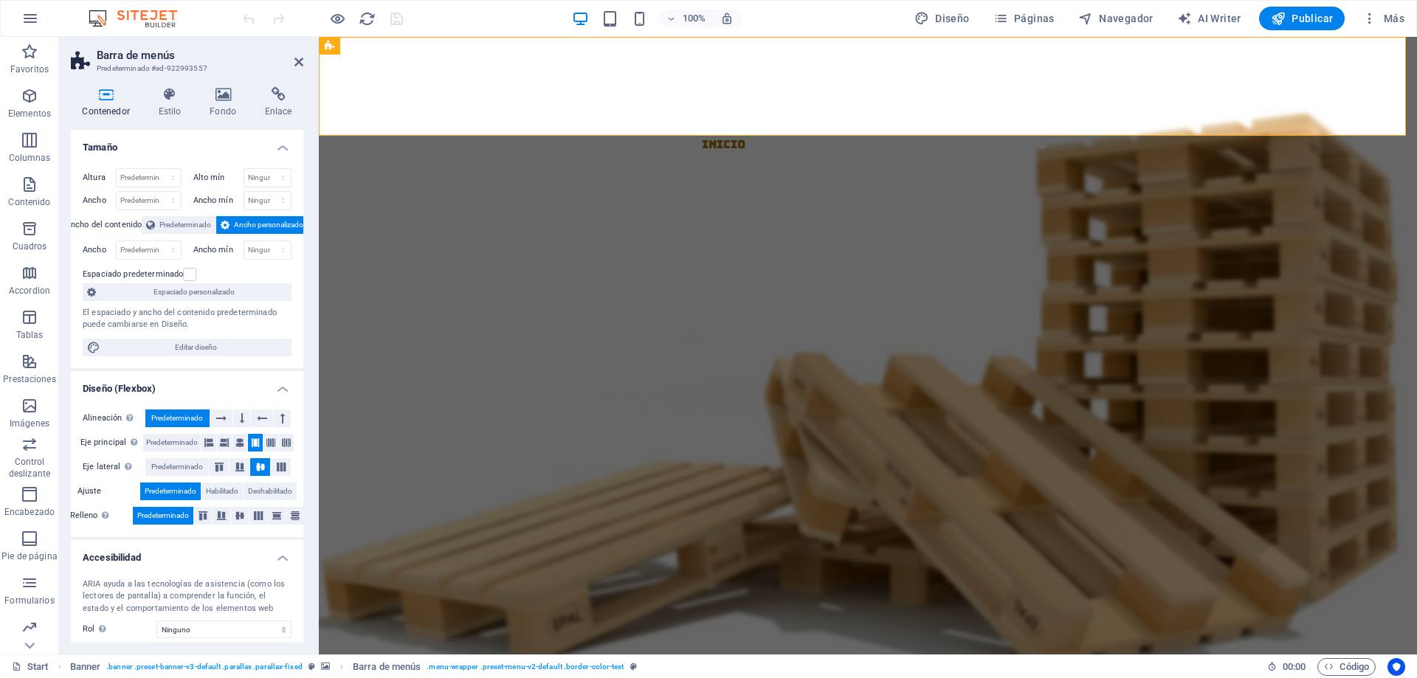
click at [279, 395] on h4 "Diseño (Flexbox)" at bounding box center [187, 384] width 232 height 27
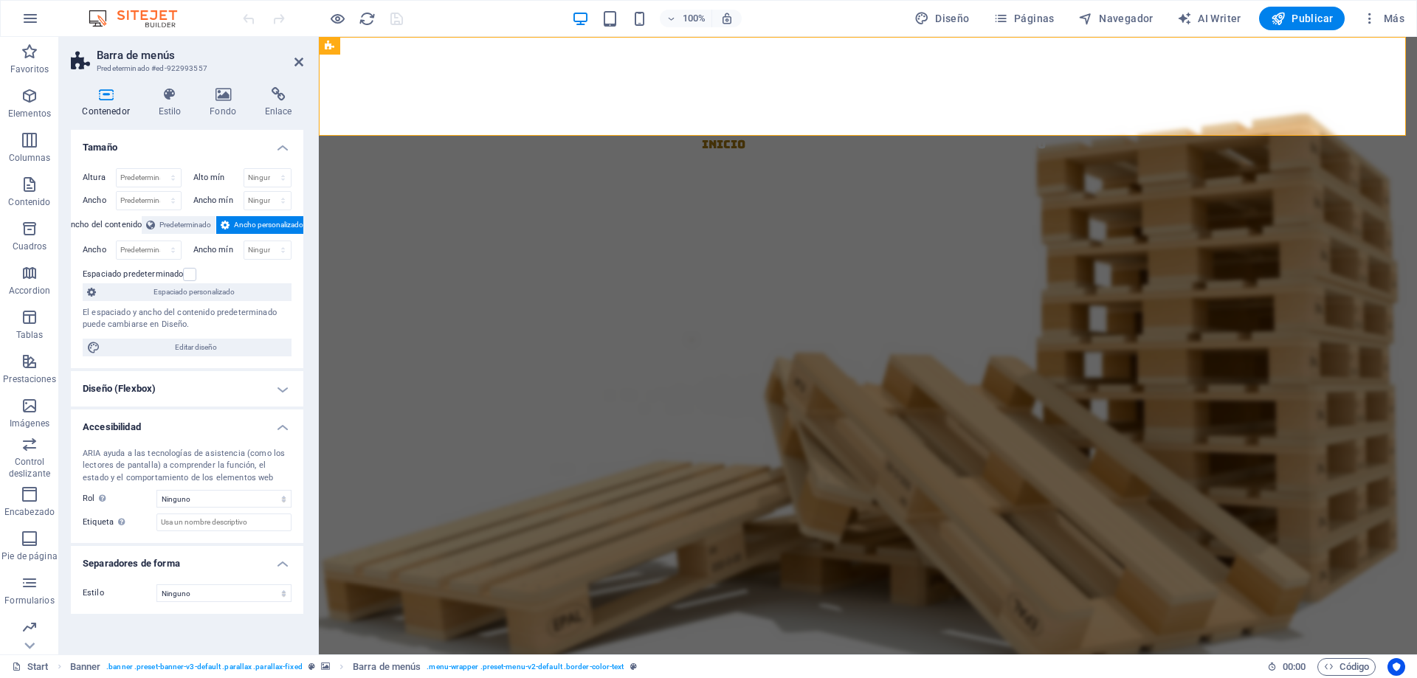
click at [278, 395] on h4 "Diseño (Flexbox)" at bounding box center [187, 388] width 232 height 35
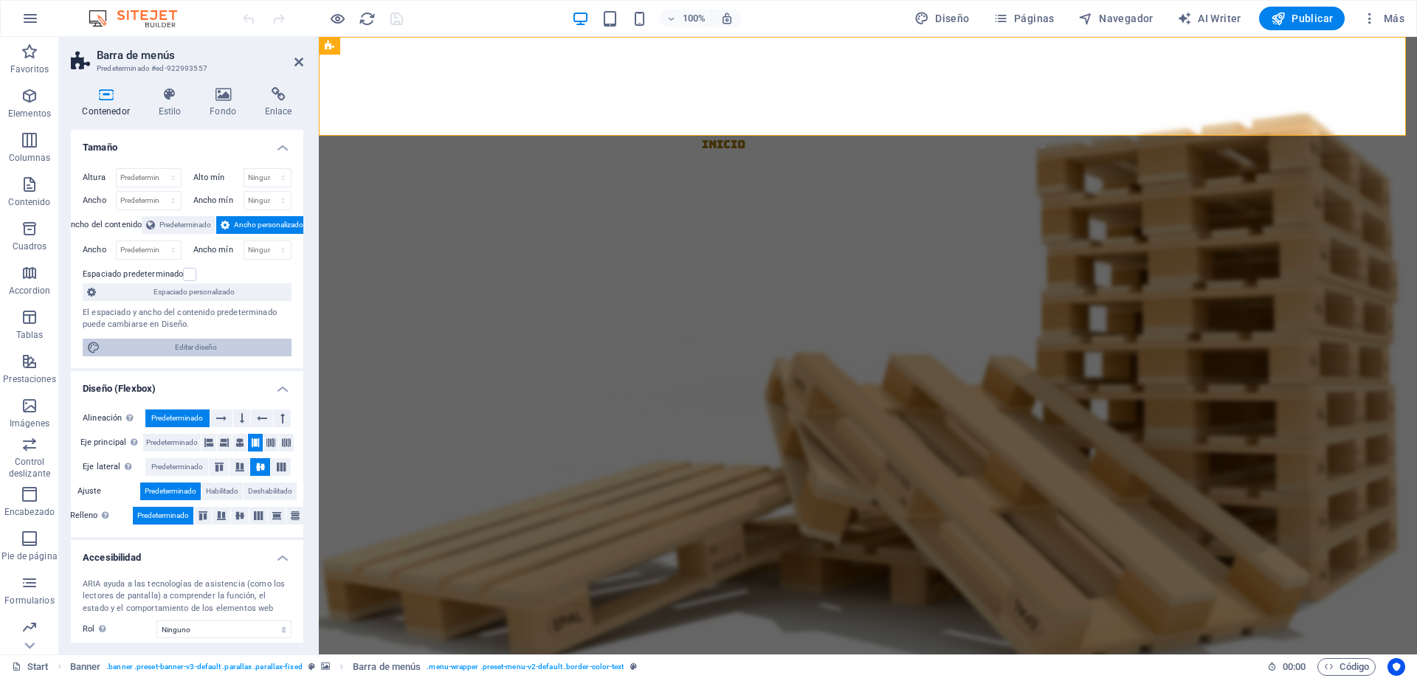
click at [216, 340] on span "Editar diseño" at bounding box center [196, 348] width 182 height 18
select select "rem"
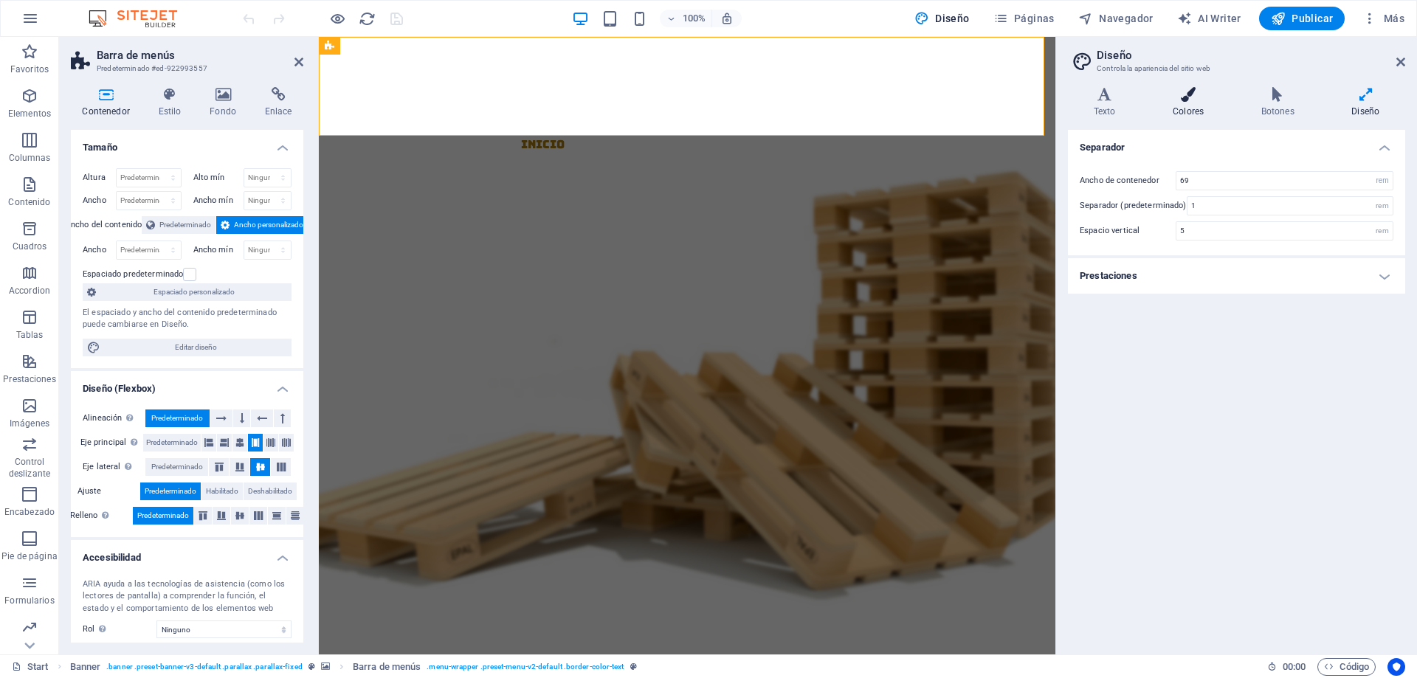
click at [1170, 111] on h4 "Colores" at bounding box center [1191, 102] width 89 height 31
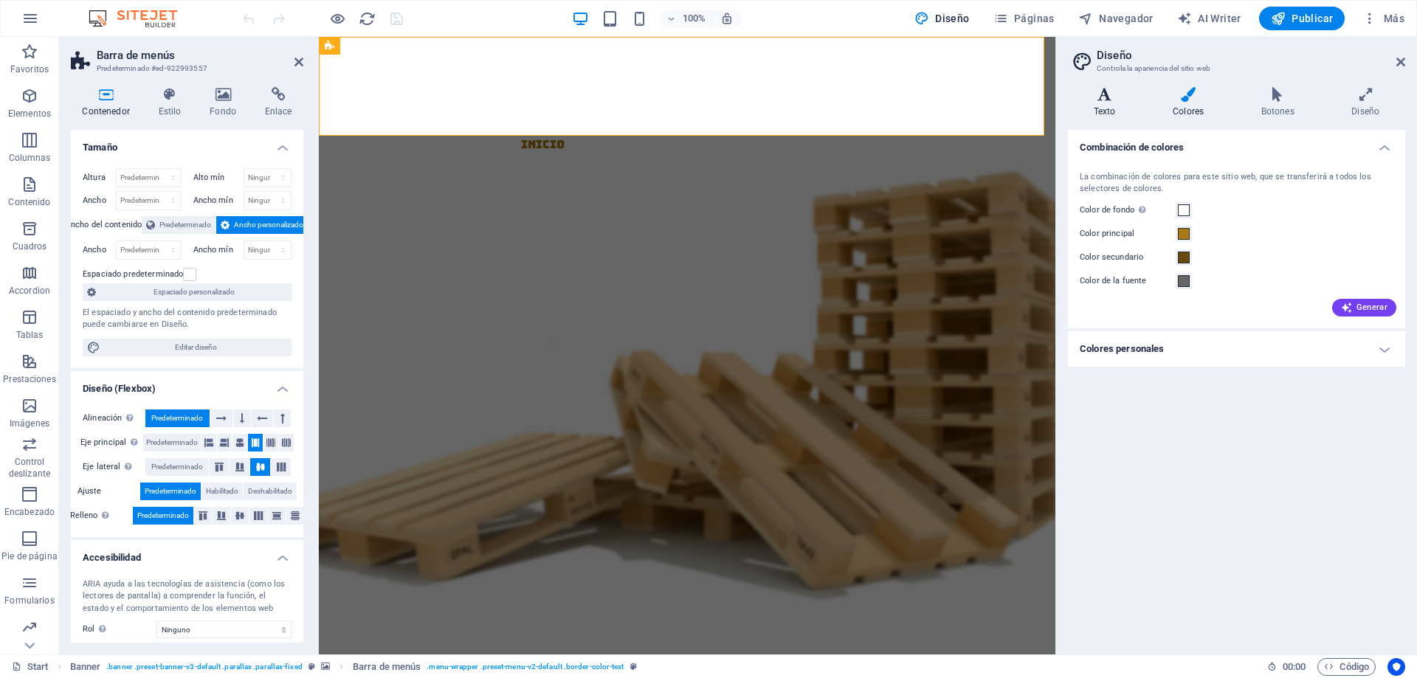
click at [1096, 108] on h4 "Texto" at bounding box center [1107, 102] width 79 height 31
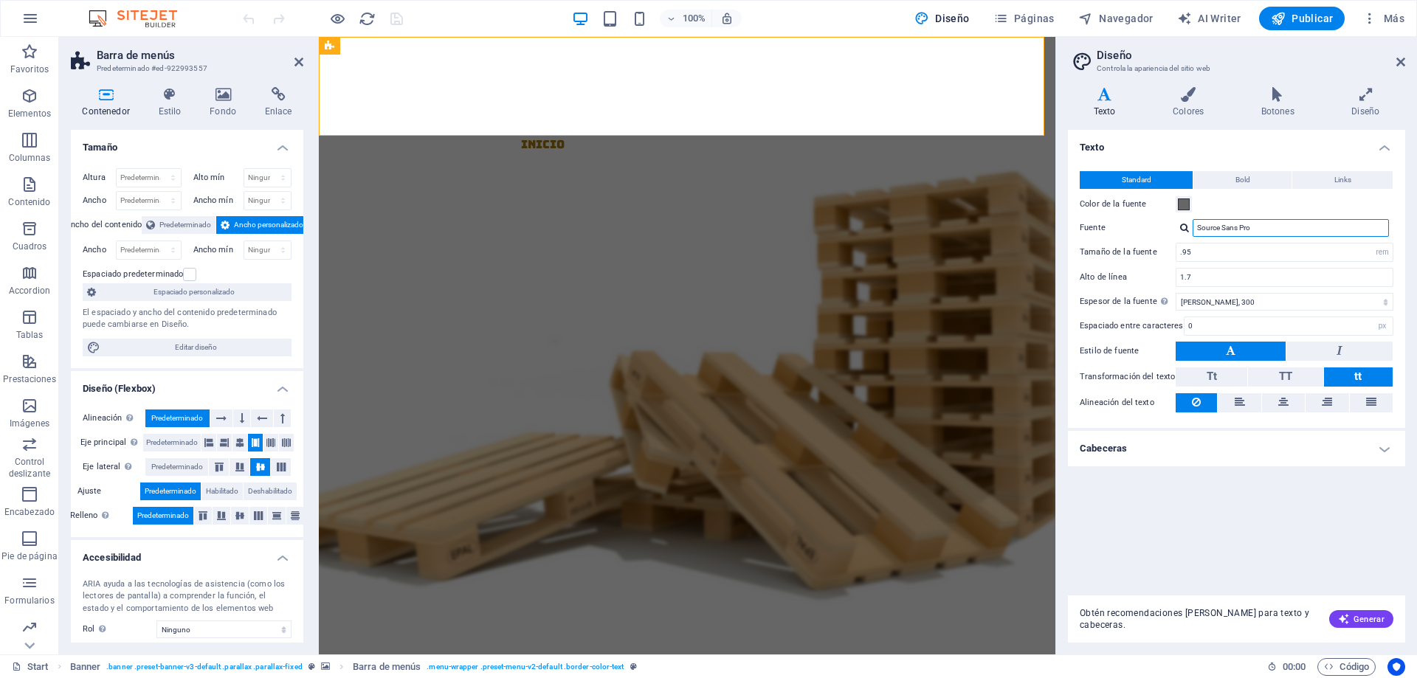
click at [1233, 230] on input "Source Sans Pro" at bounding box center [1290, 228] width 196 height 18
drag, startPoint x: 1283, startPoint y: 227, endPoint x: 1127, endPoint y: 229, distance: 155.7
click at [1128, 229] on div "Fuente Source Sans Pro" at bounding box center [1236, 228] width 314 height 18
click at [1186, 231] on div at bounding box center [1184, 228] width 9 height 10
click at [1256, 229] on input "Source Sans Pro" at bounding box center [1290, 228] width 196 height 18
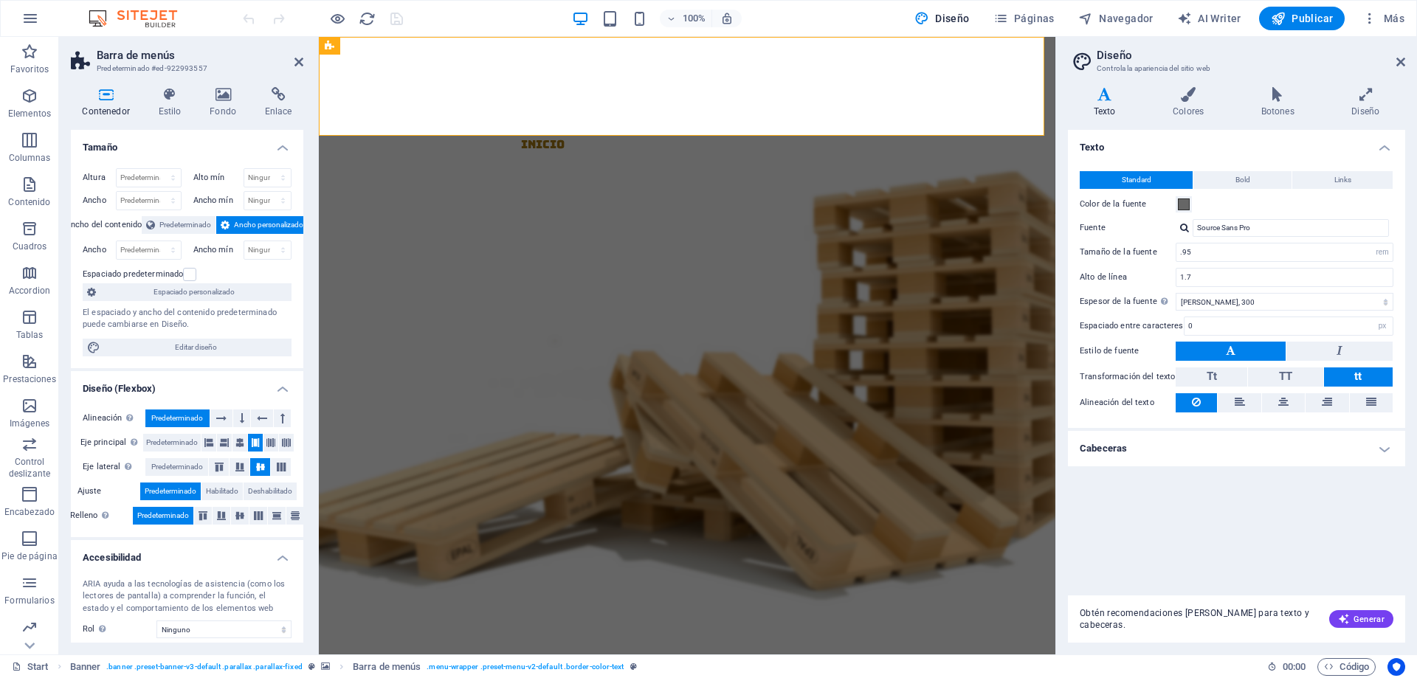
click at [1186, 229] on div at bounding box center [1184, 228] width 9 height 10
click at [1256, 286] on div "Gestionar fuentes →" at bounding box center [1293, 286] width 195 height 18
select select "popularity"
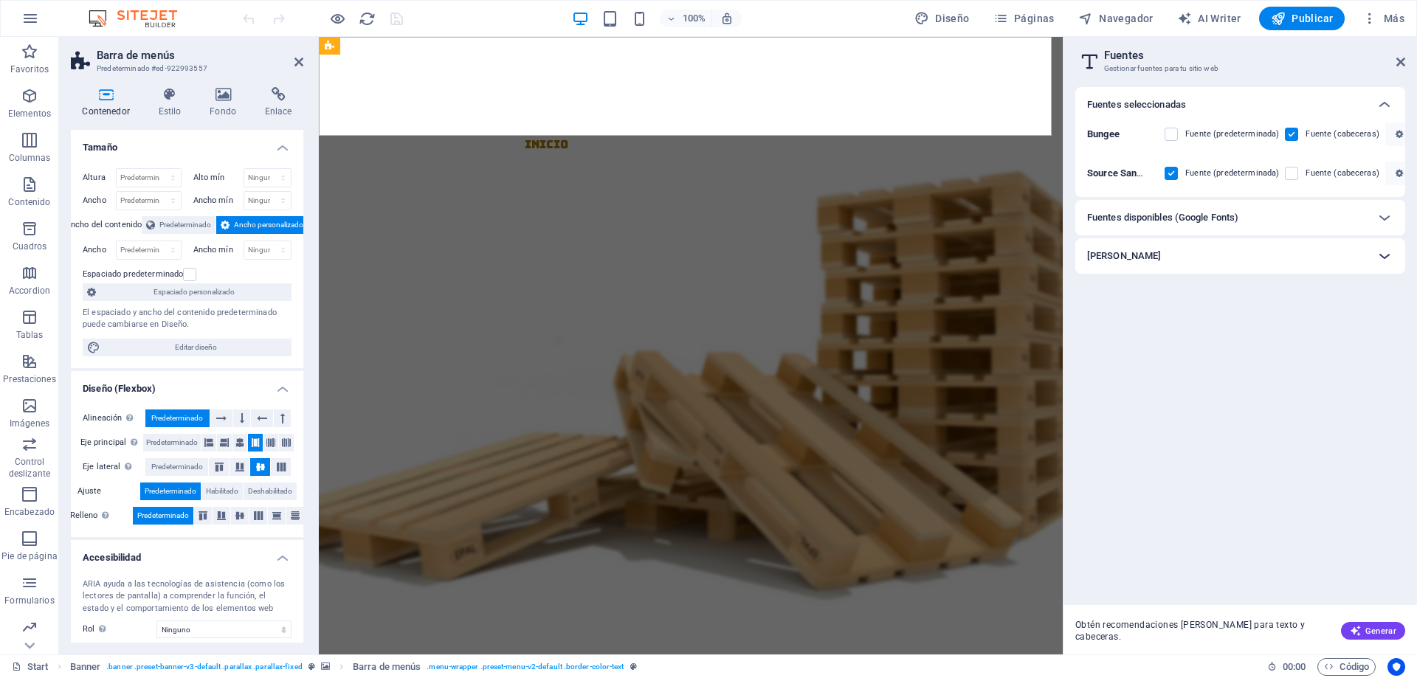
click at [1385, 255] on icon at bounding box center [1384, 256] width 18 height 18
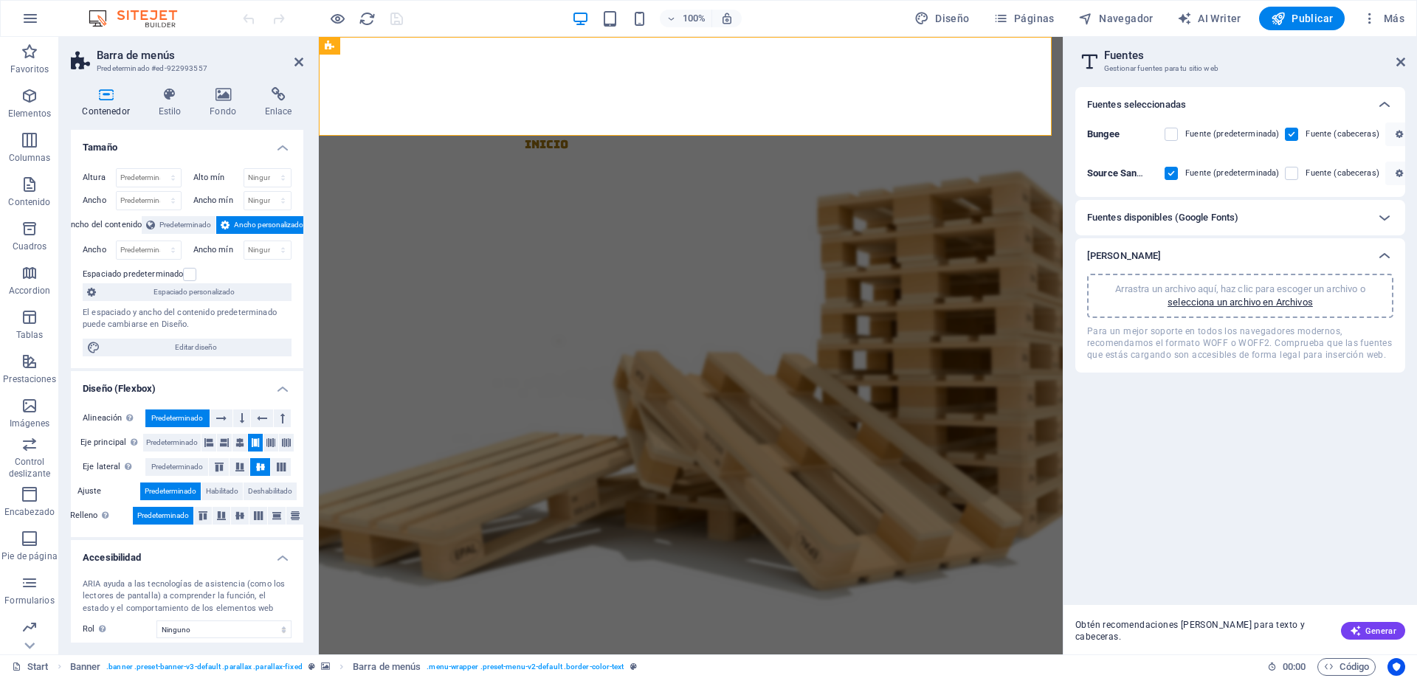
click at [1278, 224] on div "Fuentes disponibles (Google Fonts)" at bounding box center [1227, 218] width 280 height 18
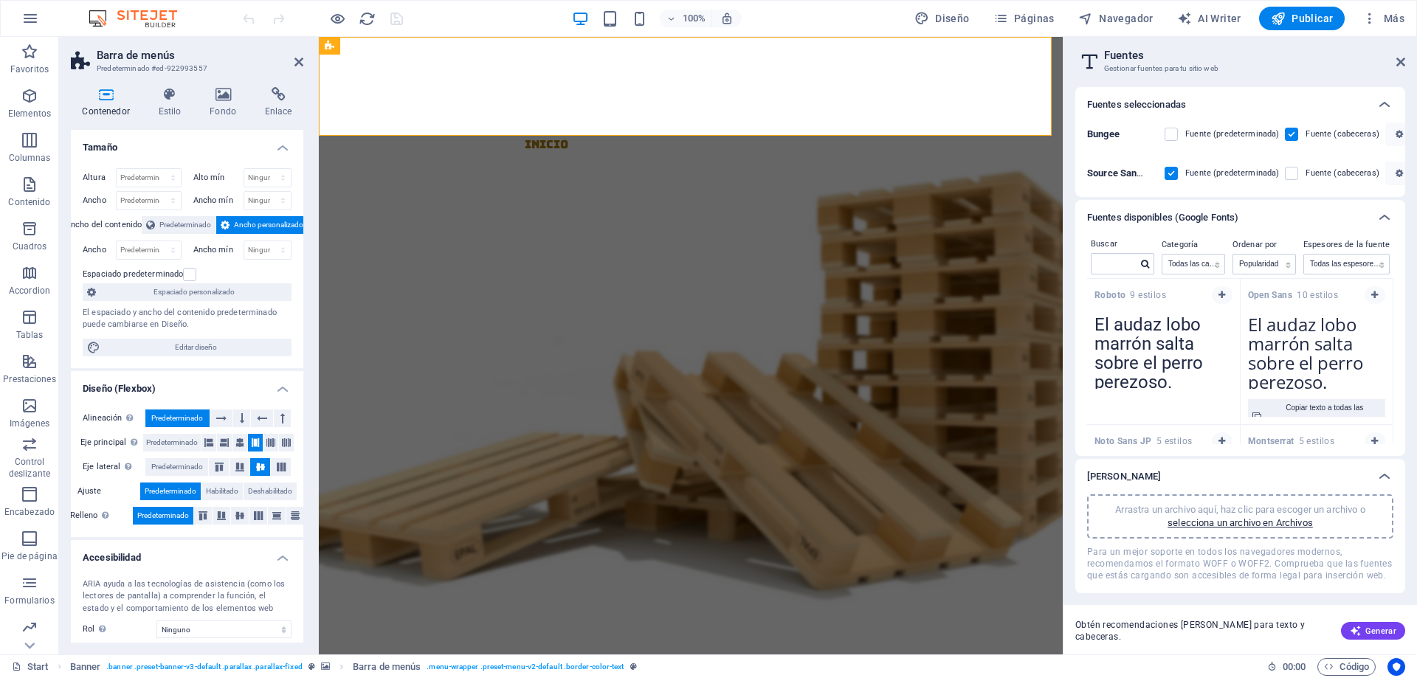
click at [1270, 347] on textarea "El audaz lobo marrón salta sobre el perro perezoso." at bounding box center [1316, 348] width 153 height 81
click at [1296, 208] on div "Fuentes disponibles (Google Fonts)" at bounding box center [1240, 217] width 330 height 35
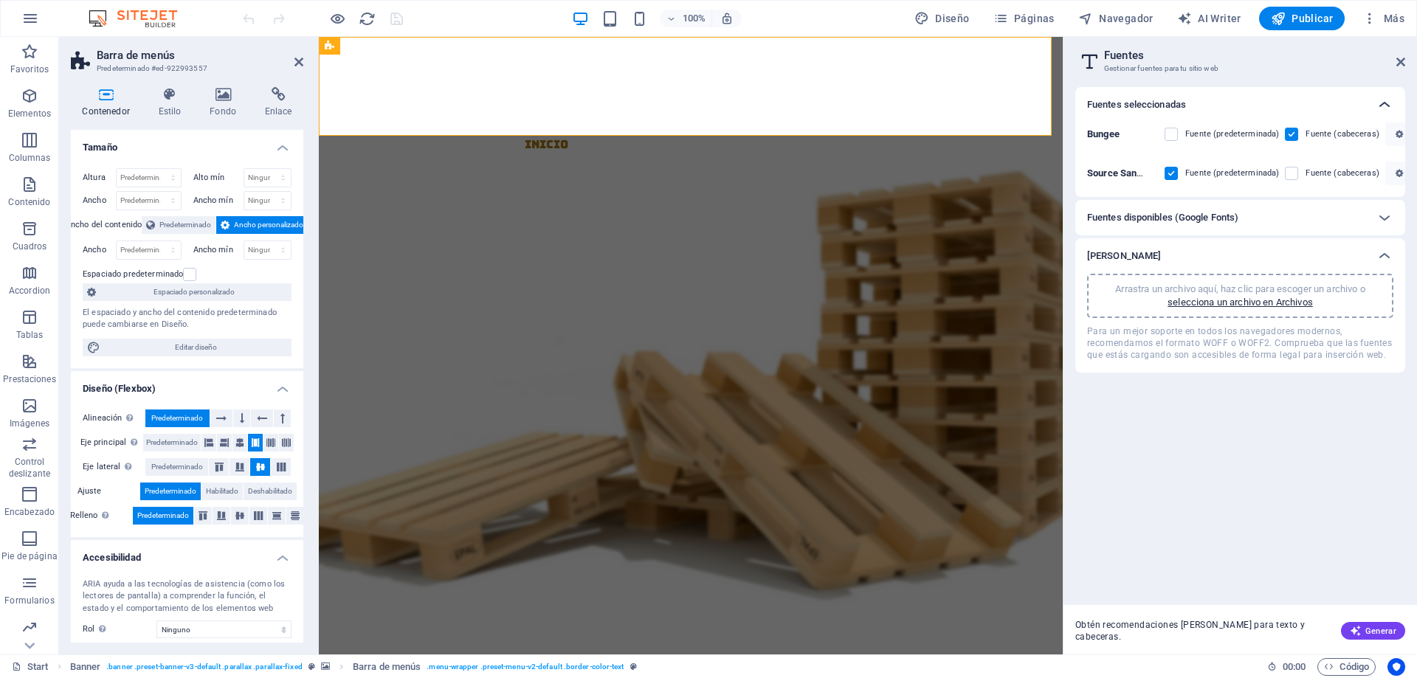
click at [1381, 107] on icon at bounding box center [1384, 105] width 18 height 18
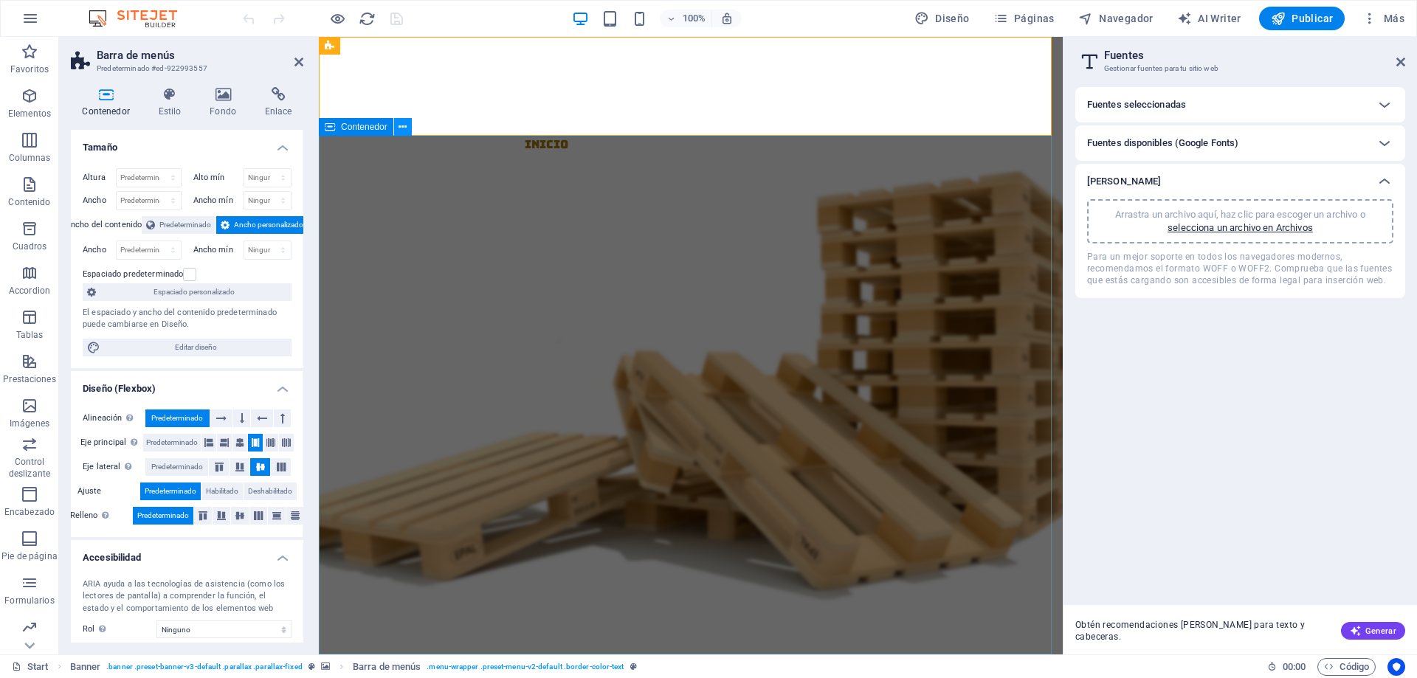
click at [403, 126] on icon at bounding box center [402, 127] width 8 height 15
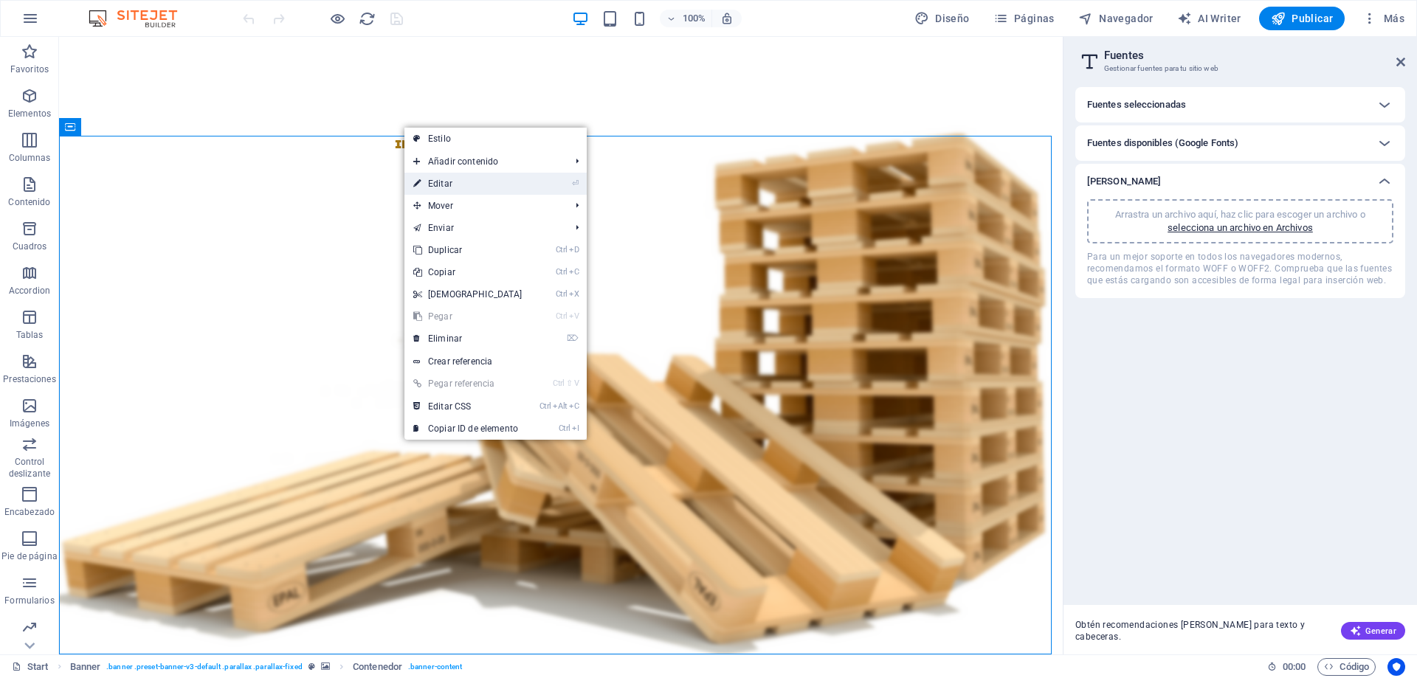
click at [463, 180] on link "⏎ Editar" at bounding box center [467, 184] width 127 height 22
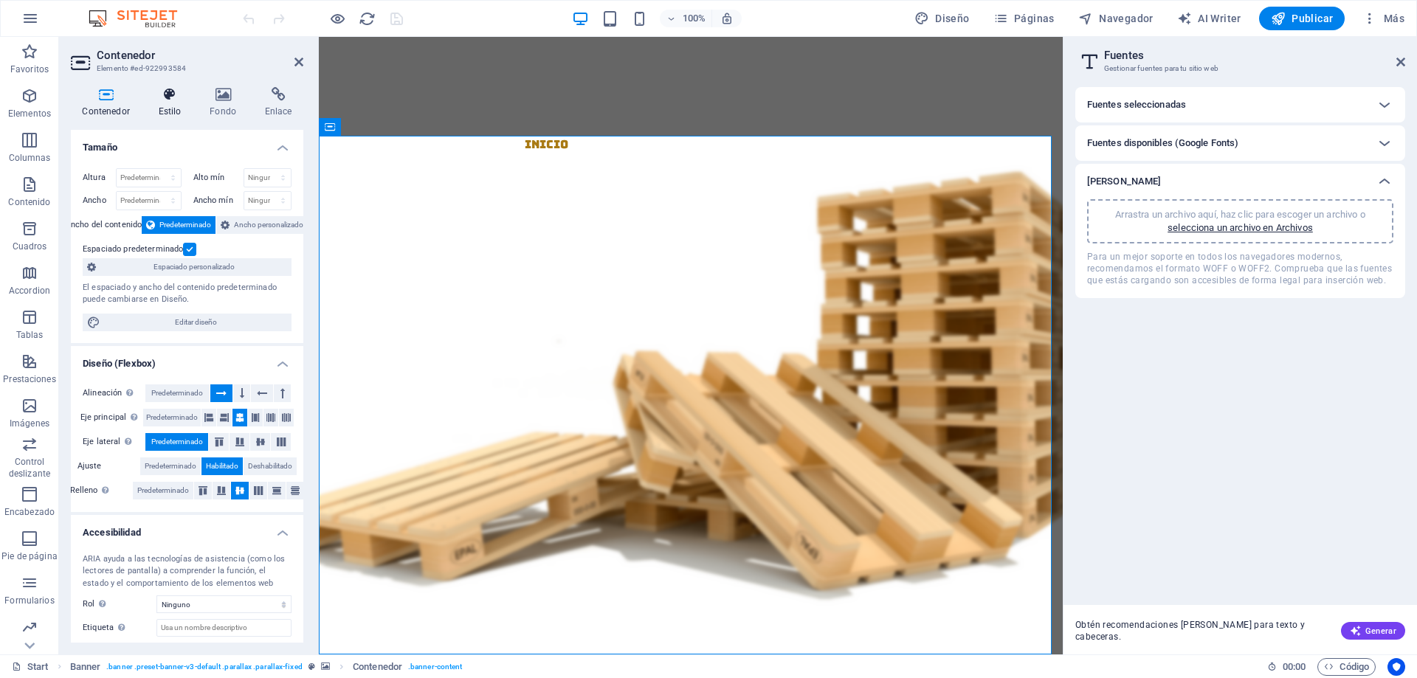
click at [159, 104] on h4 "Estilo" at bounding box center [173, 102] width 52 height 31
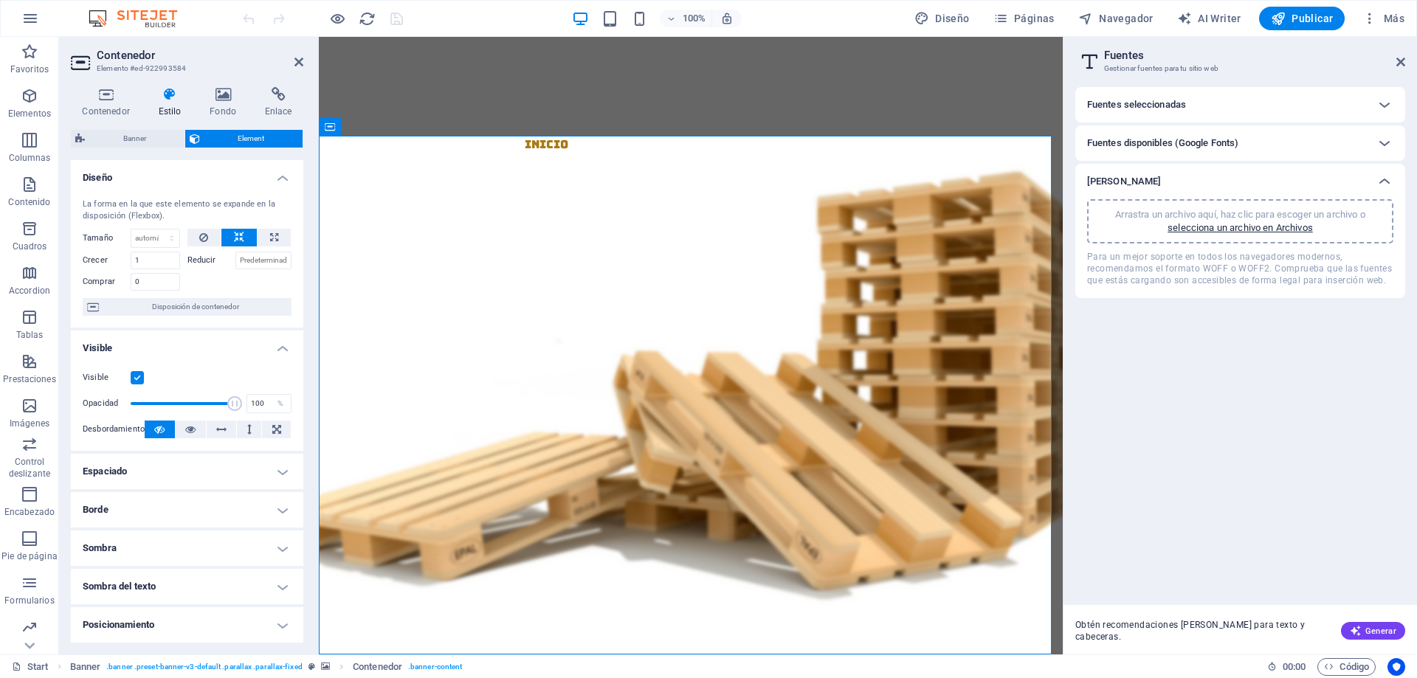
click at [286, 508] on h4 "Borde" at bounding box center [187, 509] width 232 height 35
click at [203, 507] on h4 "Borde" at bounding box center [187, 505] width 232 height 27
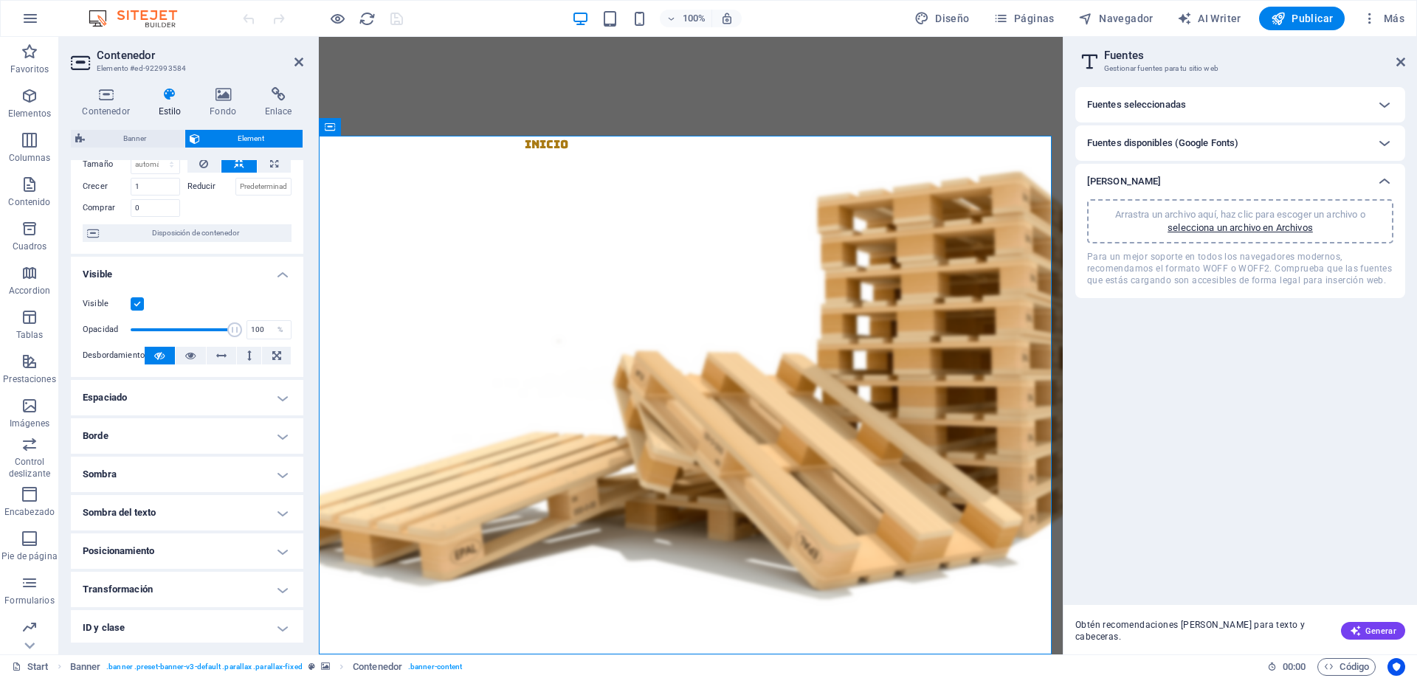
click at [273, 474] on h4 "Sombra" at bounding box center [187, 474] width 232 height 35
click at [287, 438] on h4 "Borde" at bounding box center [187, 435] width 232 height 35
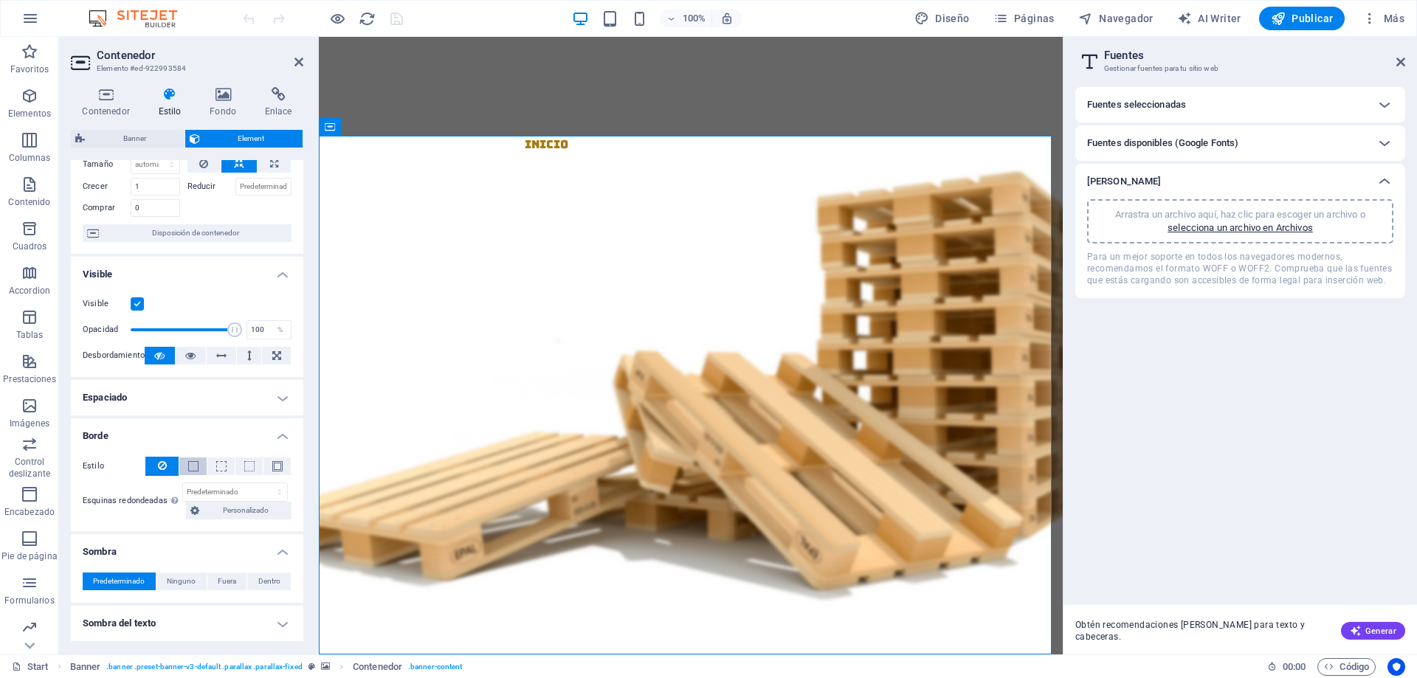
click at [199, 469] on button at bounding box center [192, 466] width 27 height 18
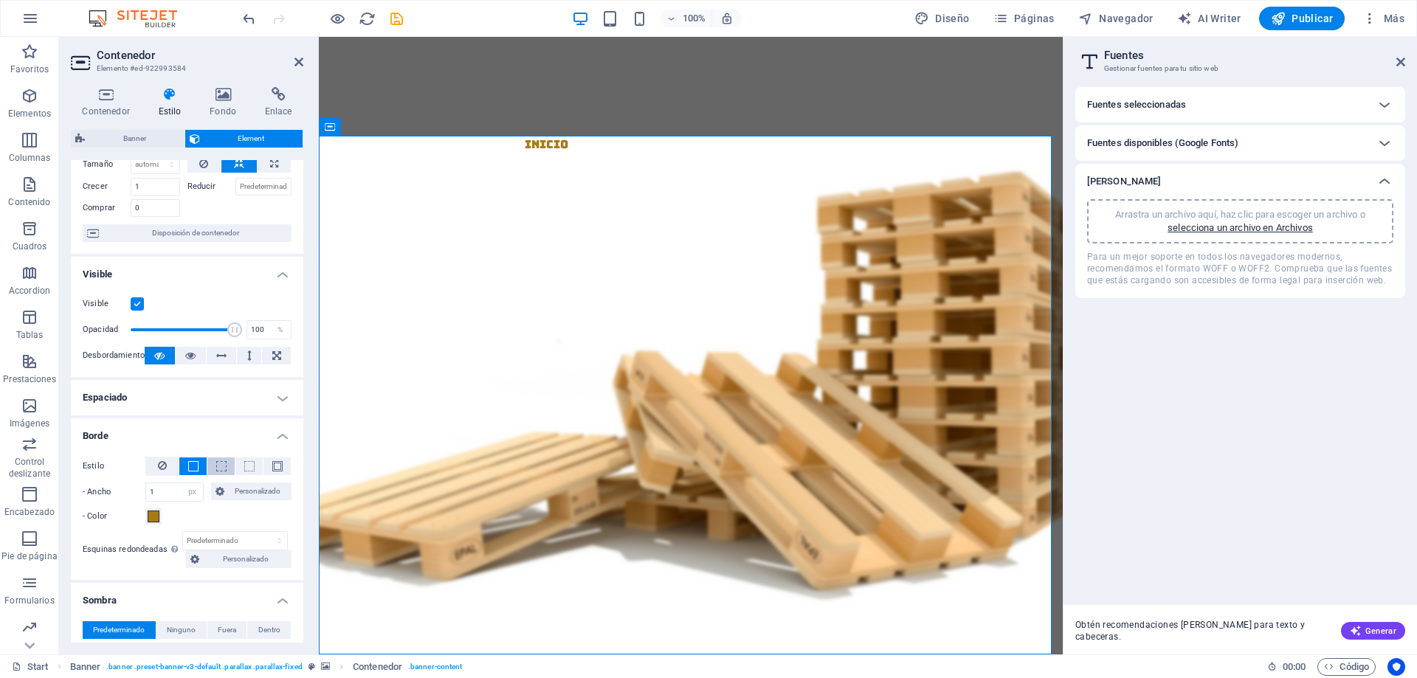
click at [216, 468] on span at bounding box center [221, 466] width 10 height 10
click at [241, 470] on button at bounding box center [248, 466] width 27 height 18
click at [274, 469] on span at bounding box center [277, 466] width 10 height 10
click at [161, 463] on icon at bounding box center [162, 466] width 9 height 18
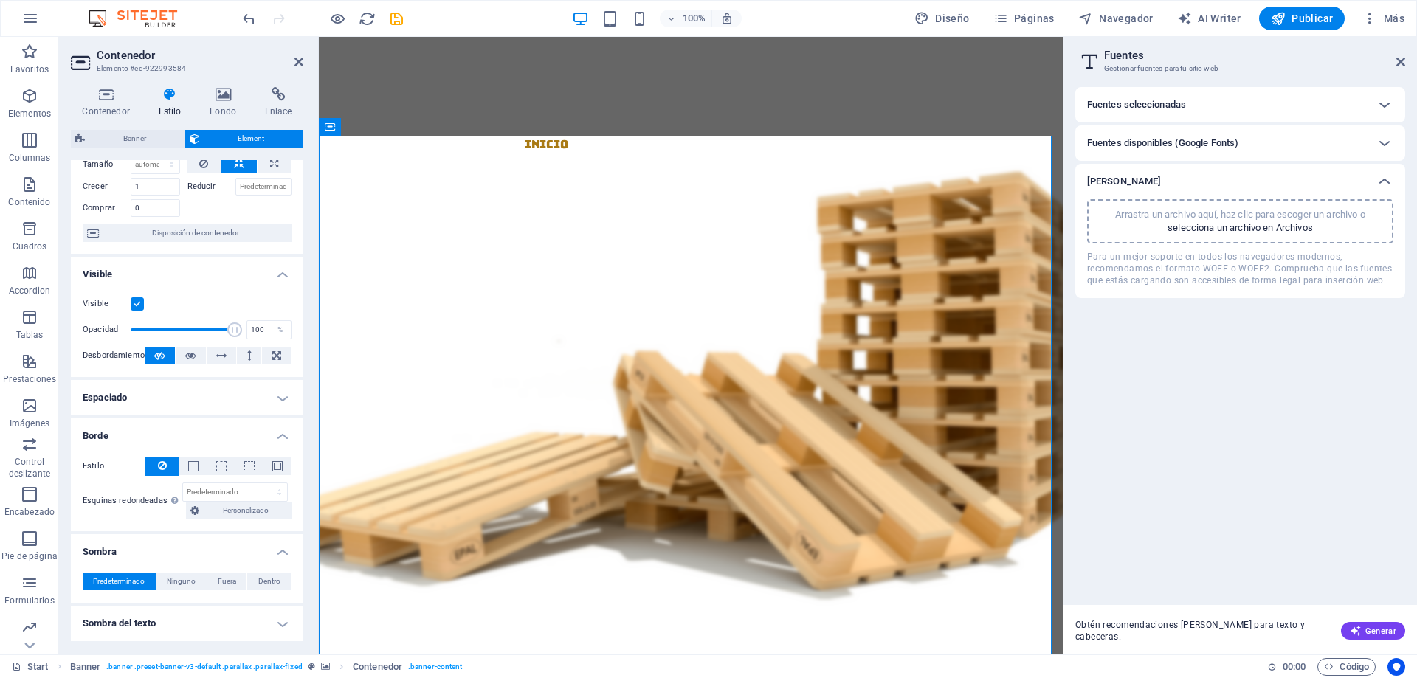
scroll to position [0, 0]
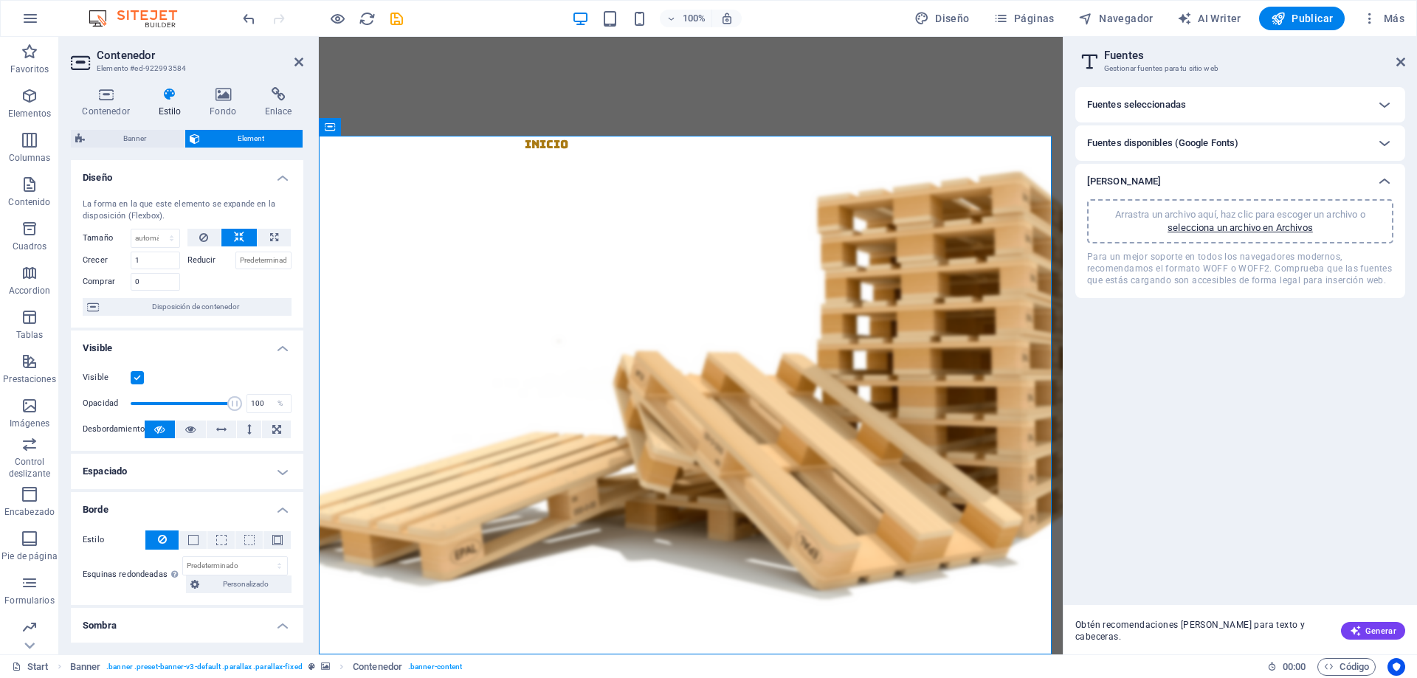
click at [134, 379] on label at bounding box center [137, 377] width 13 height 13
click at [0, 0] on input "Visible" at bounding box center [0, 0] width 0 height 0
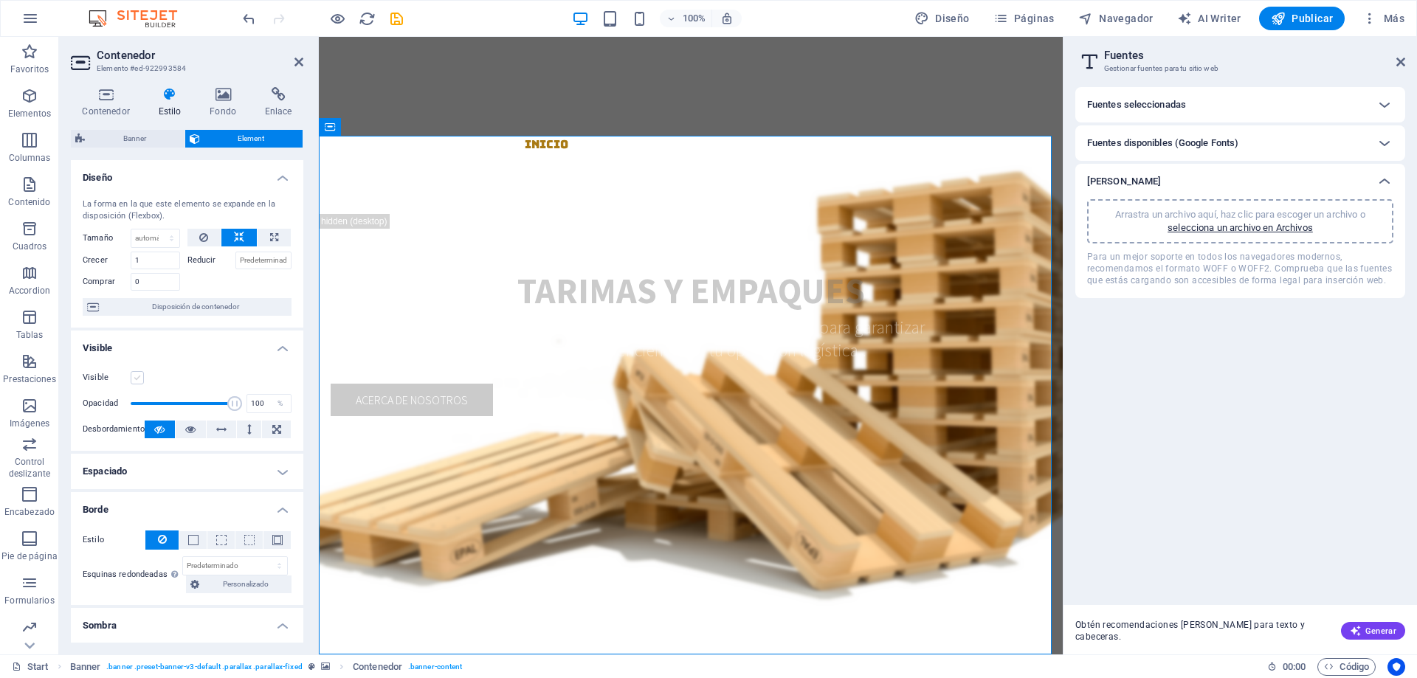
click at [134, 379] on label at bounding box center [137, 377] width 13 height 13
click at [0, 0] on input "Visible" at bounding box center [0, 0] width 0 height 0
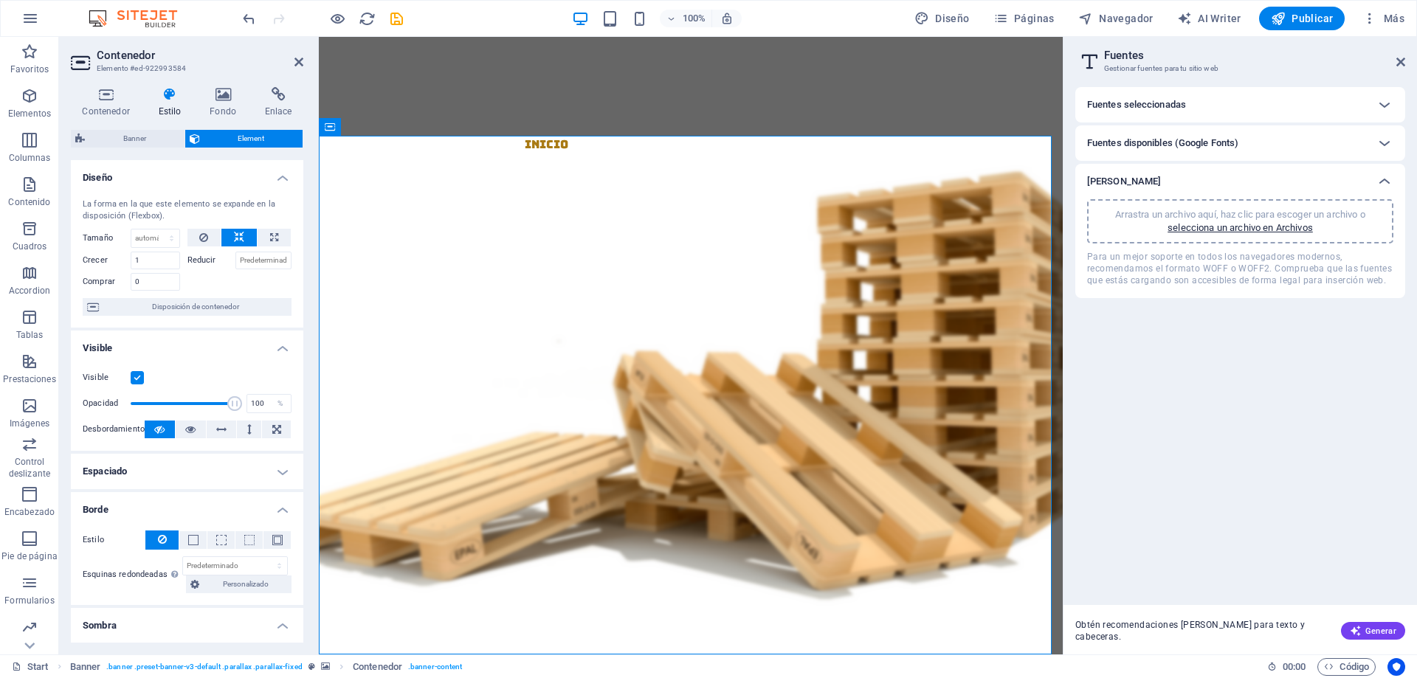
click at [134, 379] on label at bounding box center [137, 377] width 13 height 13
click at [0, 0] on input "Visible" at bounding box center [0, 0] width 0 height 0
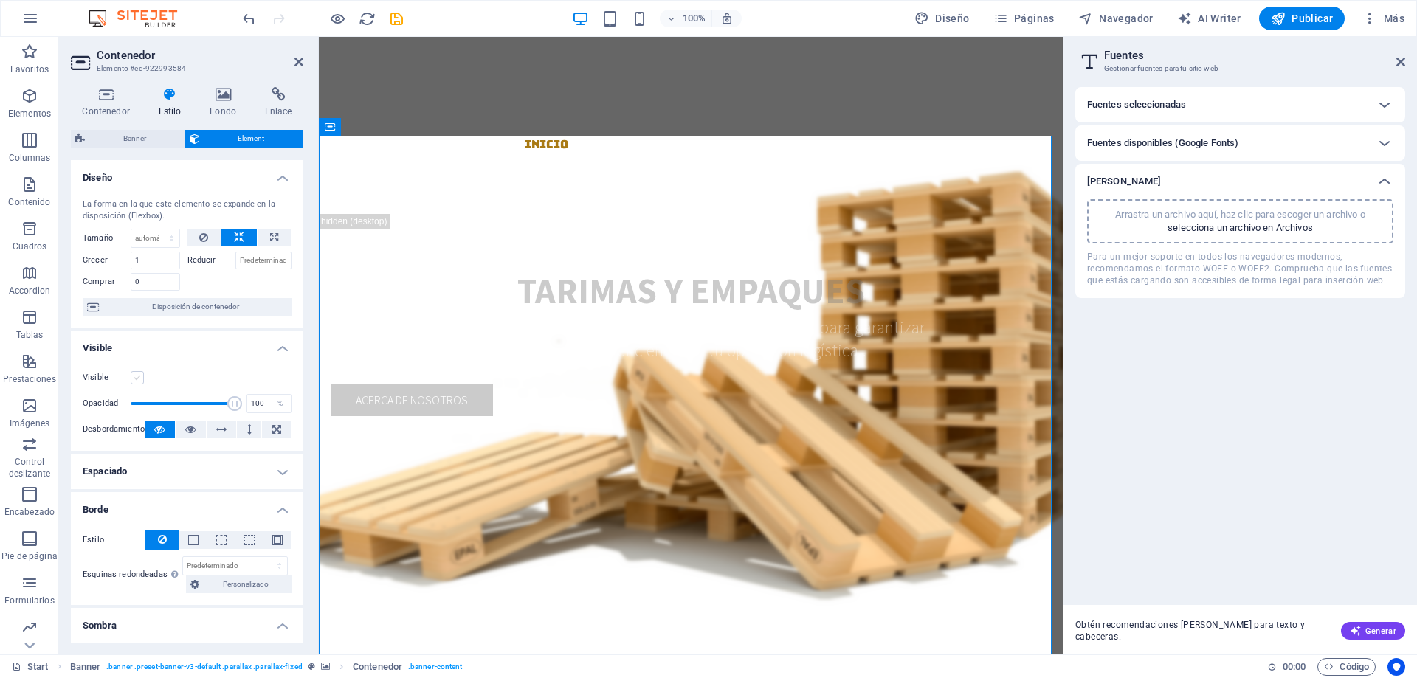
click at [134, 379] on label at bounding box center [137, 377] width 13 height 13
click at [0, 0] on input "Visible" at bounding box center [0, 0] width 0 height 0
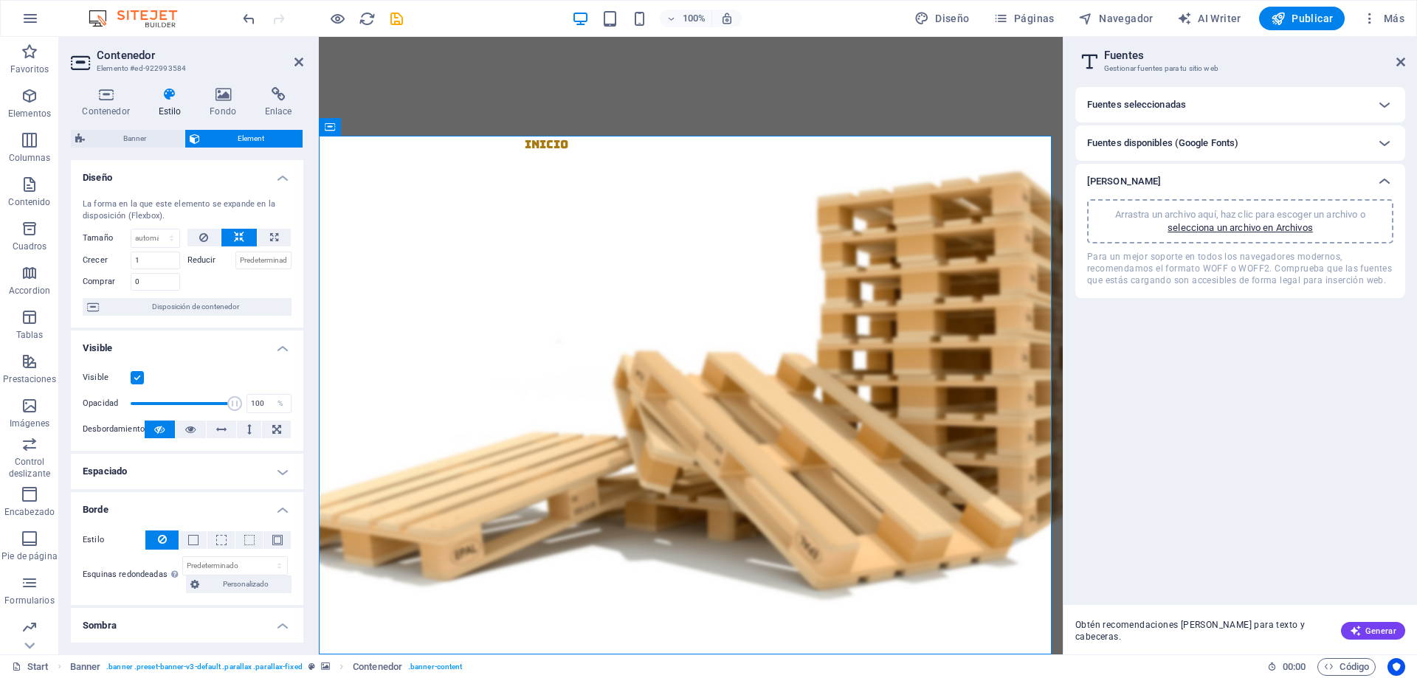
click at [134, 379] on label at bounding box center [137, 377] width 13 height 13
click at [0, 0] on input "Visible" at bounding box center [0, 0] width 0 height 0
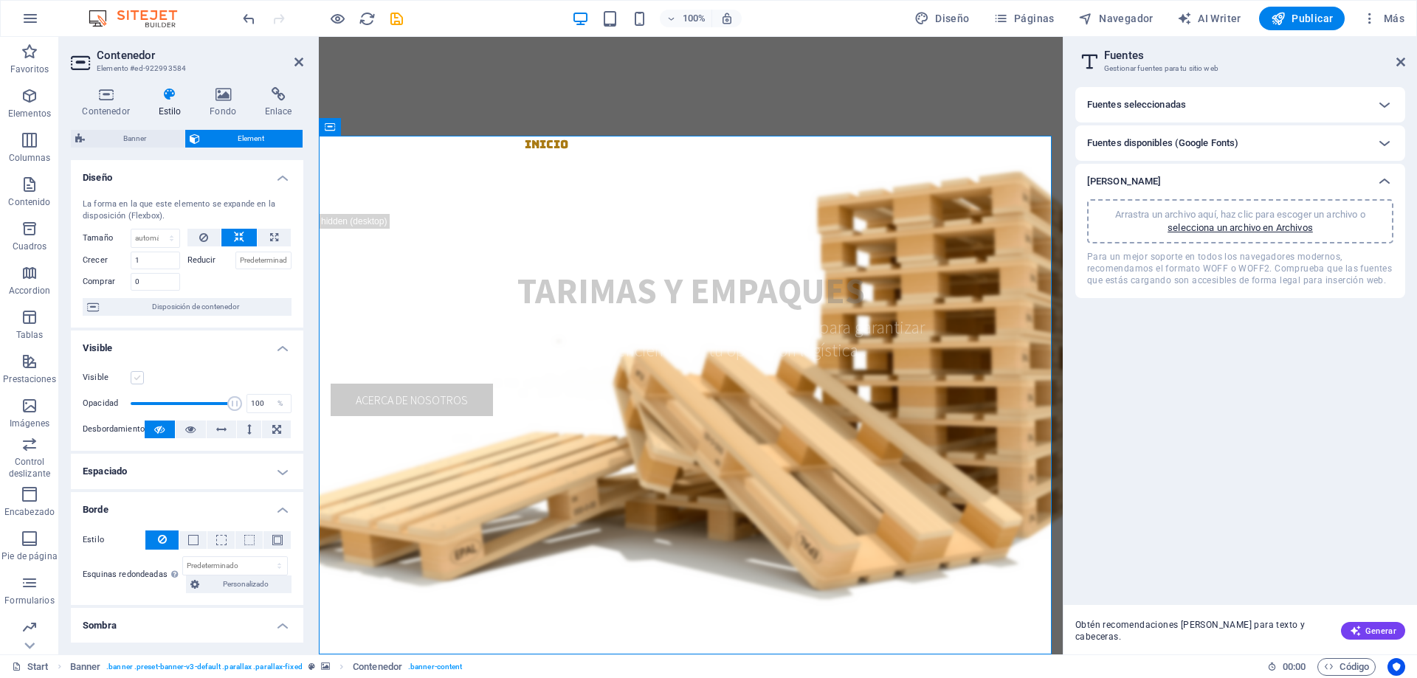
click at [134, 379] on label at bounding box center [137, 377] width 13 height 13
click at [0, 0] on input "Visible" at bounding box center [0, 0] width 0 height 0
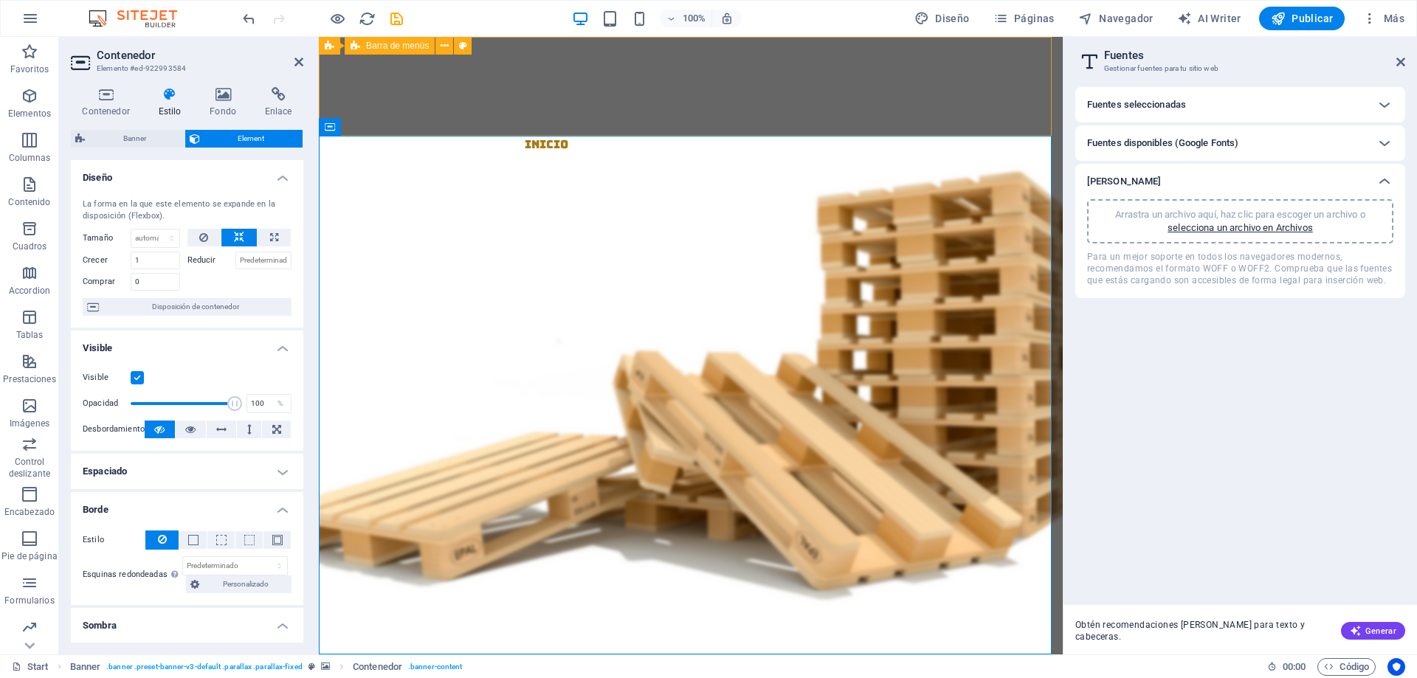
click at [549, 101] on div "Inicio Nosotros Productos Contacto Menu" at bounding box center [691, 125] width 744 height 177
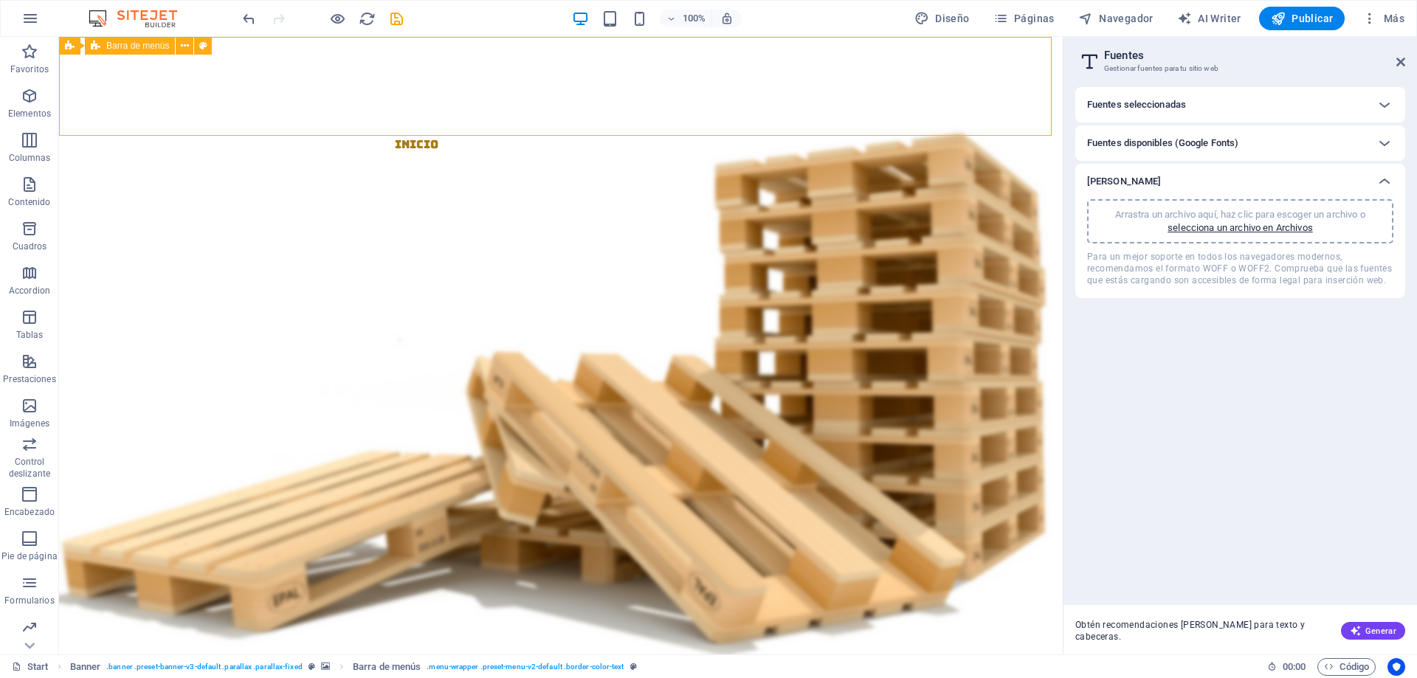
click at [311, 108] on div "Inicio Nosotros Productos Contacto Menu" at bounding box center [560, 125] width 1003 height 177
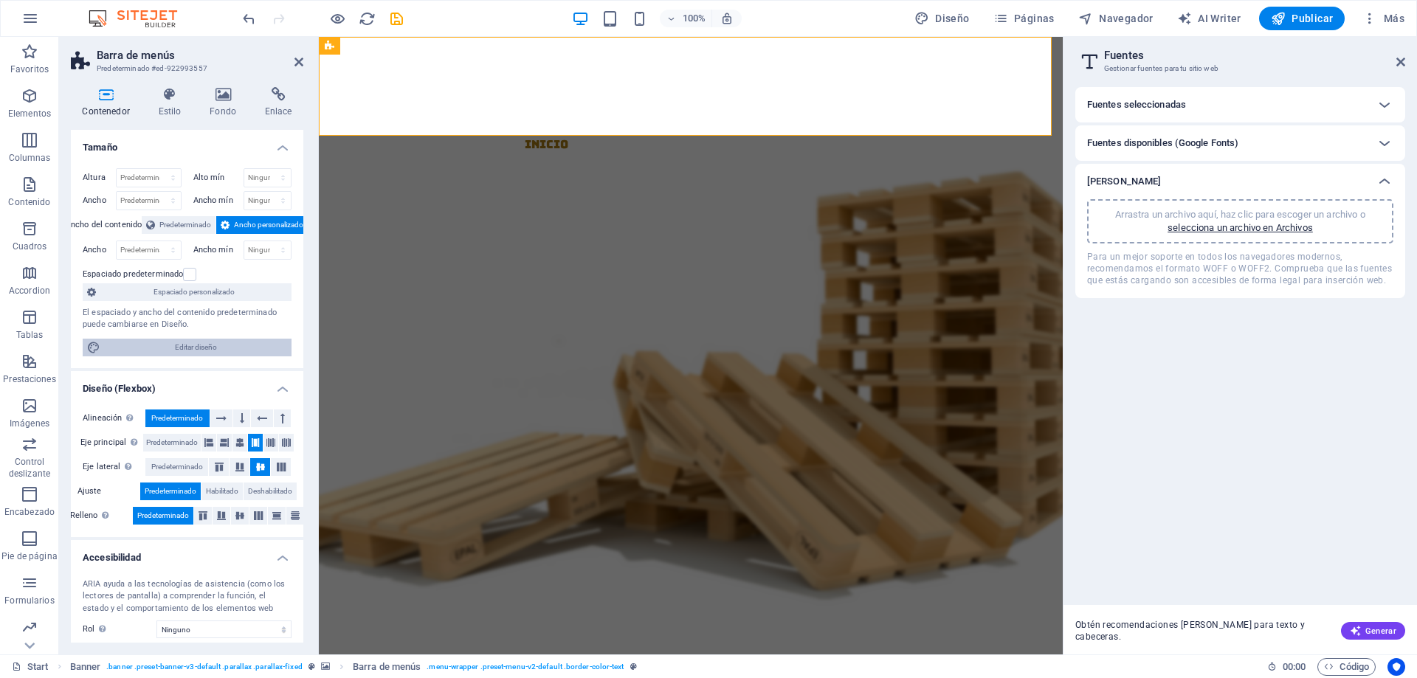
click at [221, 348] on span "Editar diseño" at bounding box center [196, 348] width 182 height 18
select select "rem"
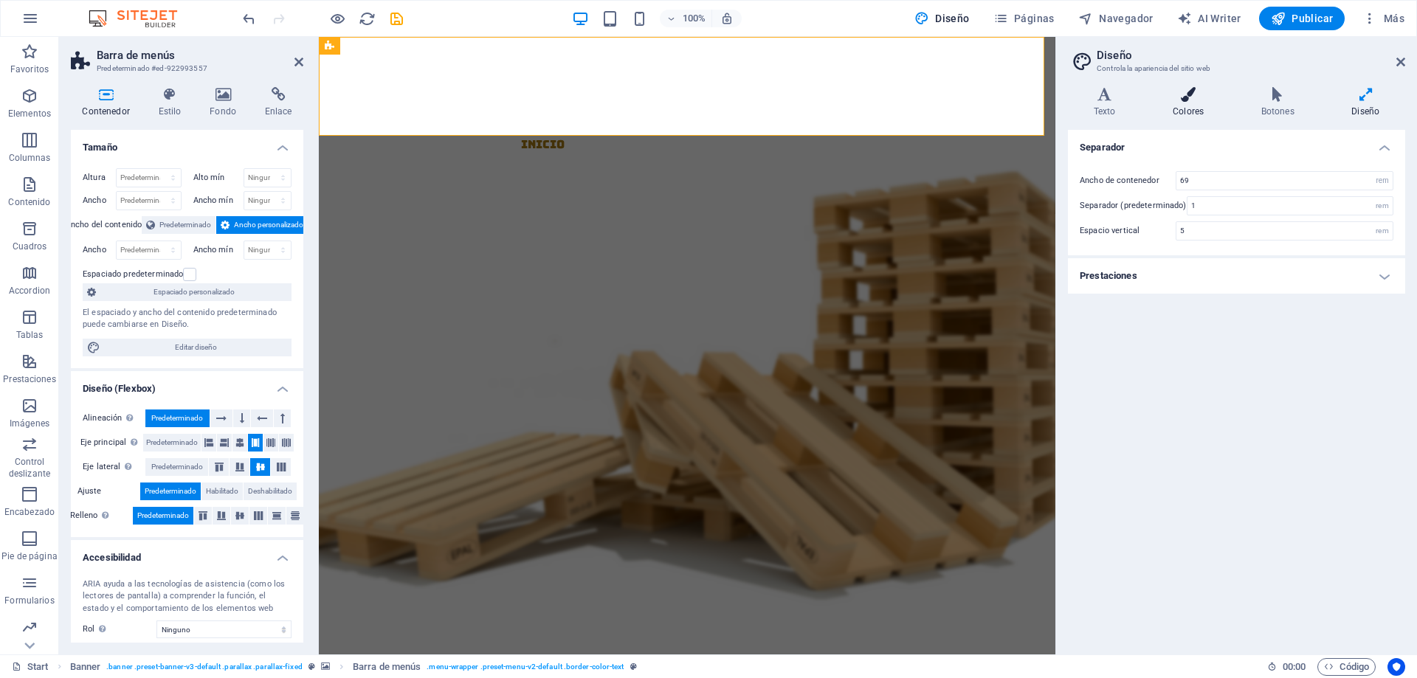
click at [1183, 98] on icon at bounding box center [1188, 94] width 83 height 15
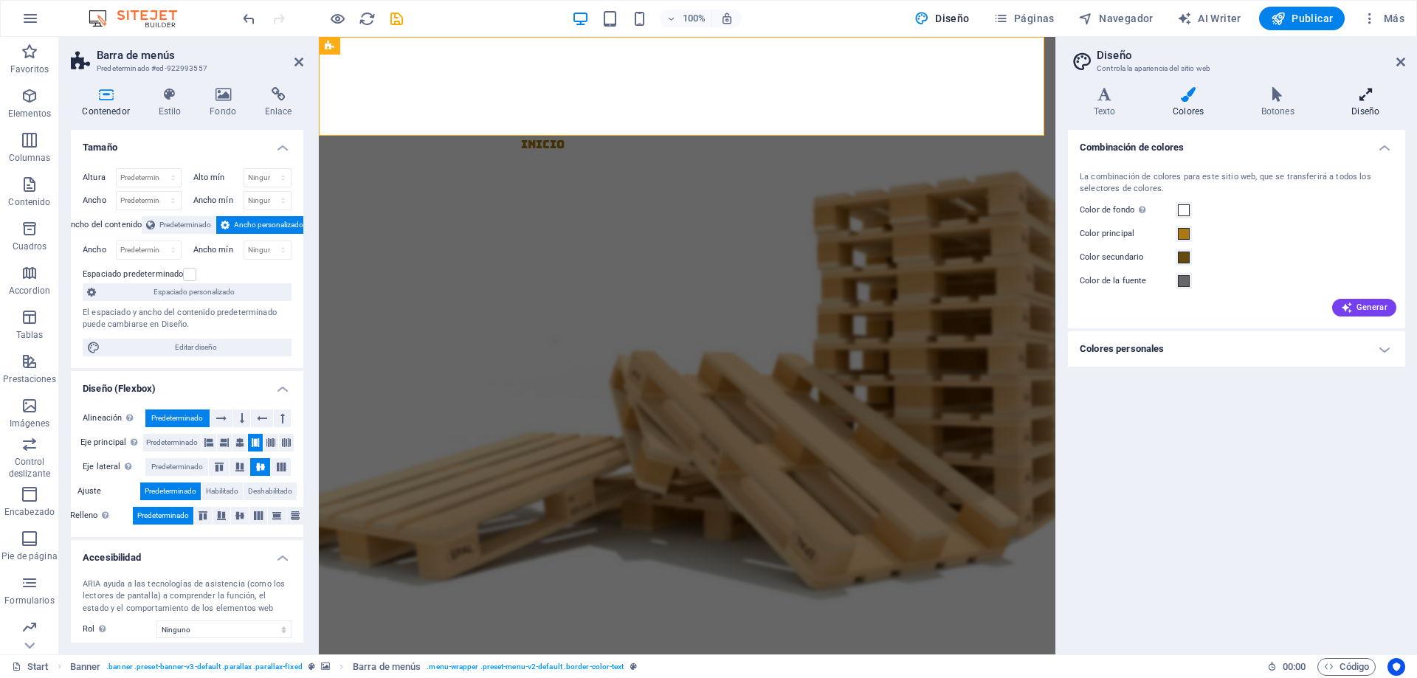
click at [1355, 103] on h4 "Diseño" at bounding box center [1365, 102] width 79 height 31
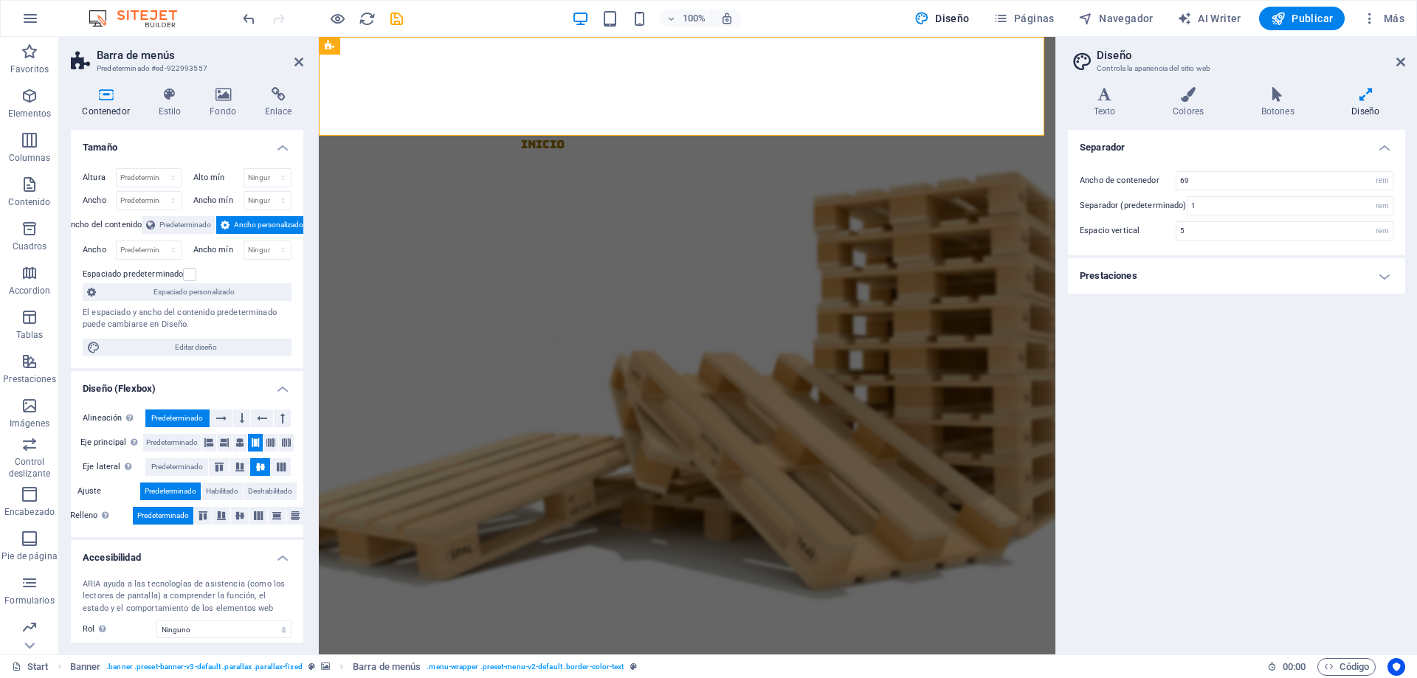
click at [1206, 277] on h4 "Prestaciones" at bounding box center [1236, 275] width 337 height 35
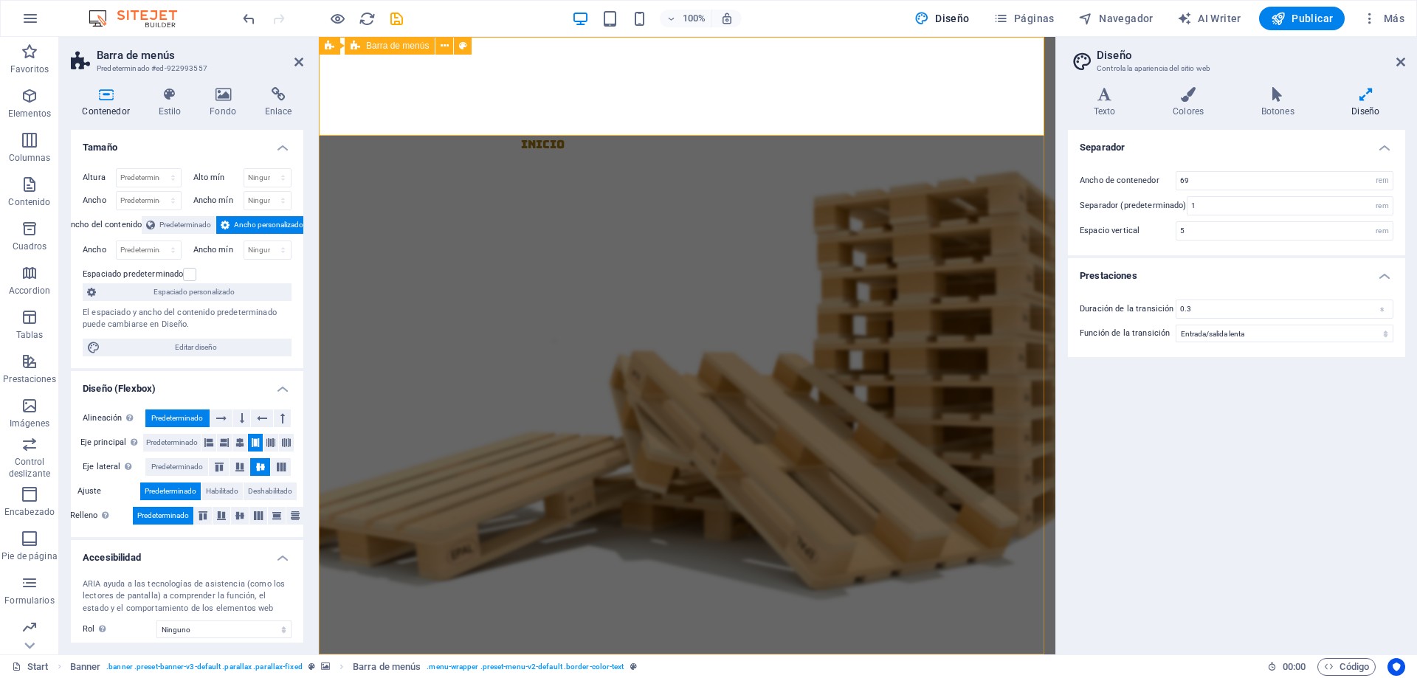
click at [485, 129] on div "Inicio Nosotros Productos Contacto Menu" at bounding box center [687, 125] width 736 height 177
click at [383, 83] on div at bounding box center [693, 86] width 724 height 98
click at [443, 49] on icon at bounding box center [441, 45] width 8 height 15
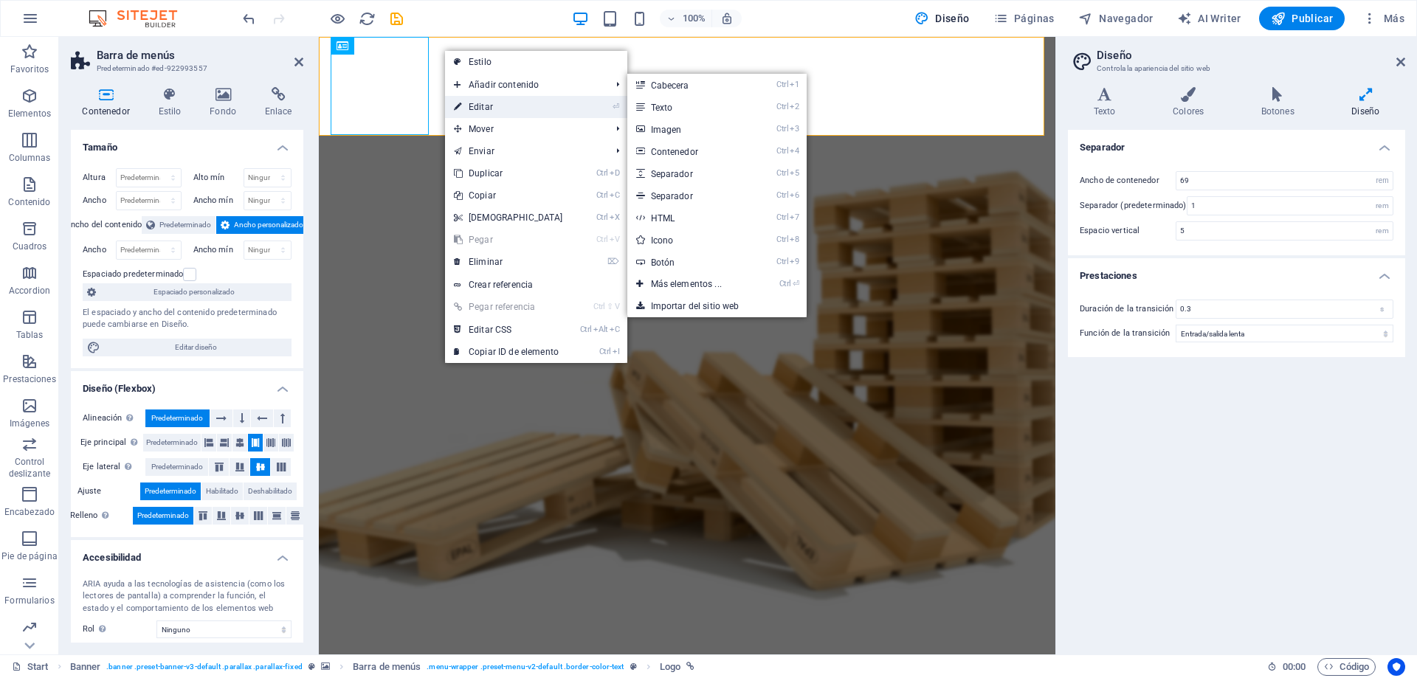
click at [490, 106] on link "⏎ Editar" at bounding box center [508, 107] width 127 height 22
select select "px"
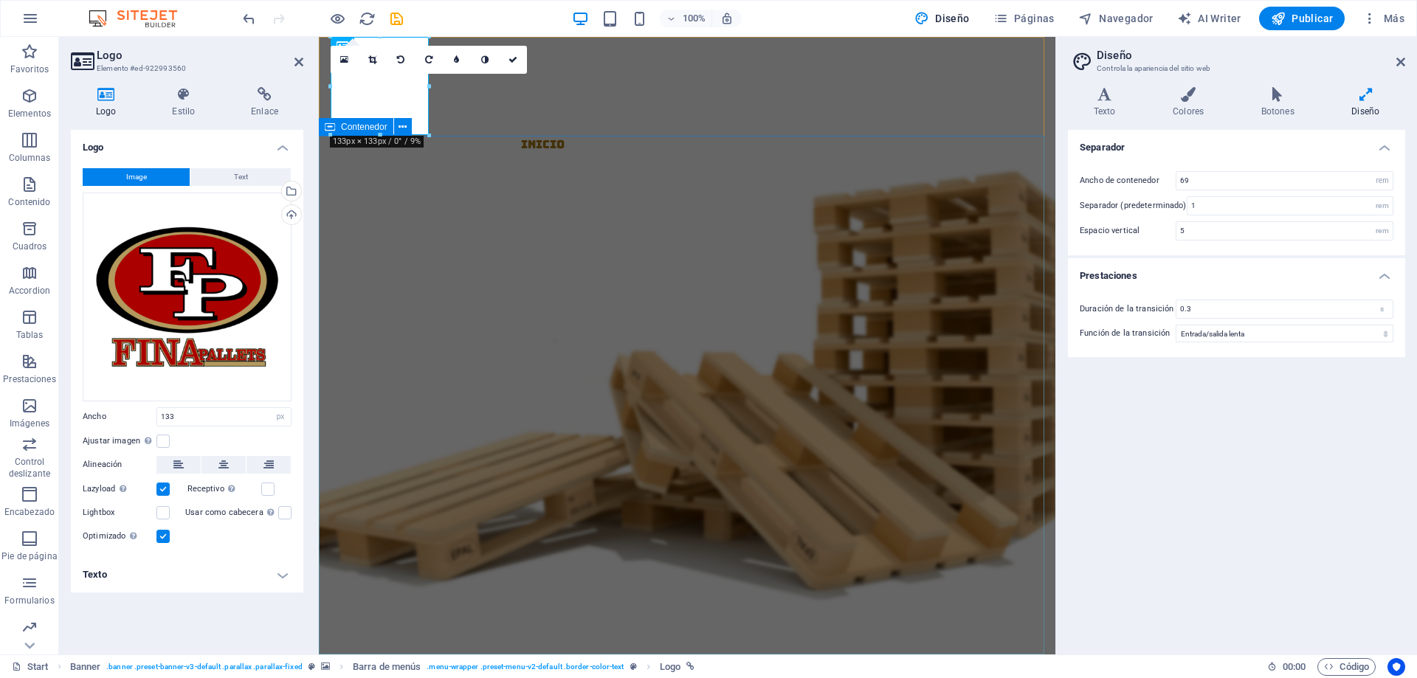
click at [522, 214] on div "tarimas y empaques Nuestras tarimas y empaques son la mejor elección para garan…" at bounding box center [687, 365] width 736 height 302
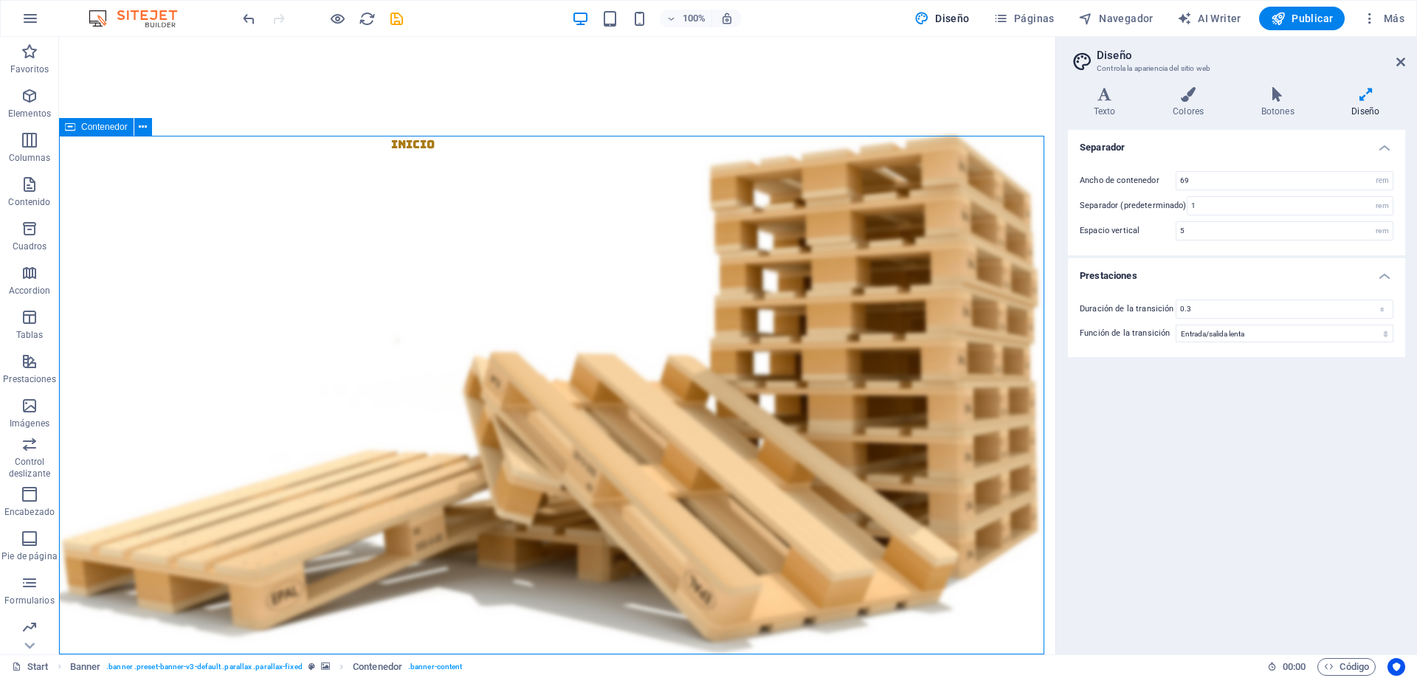
click at [522, 214] on div "tarimas y empaques Nuestras tarimas y empaques son la mejor elección para garan…" at bounding box center [557, 365] width 996 height 302
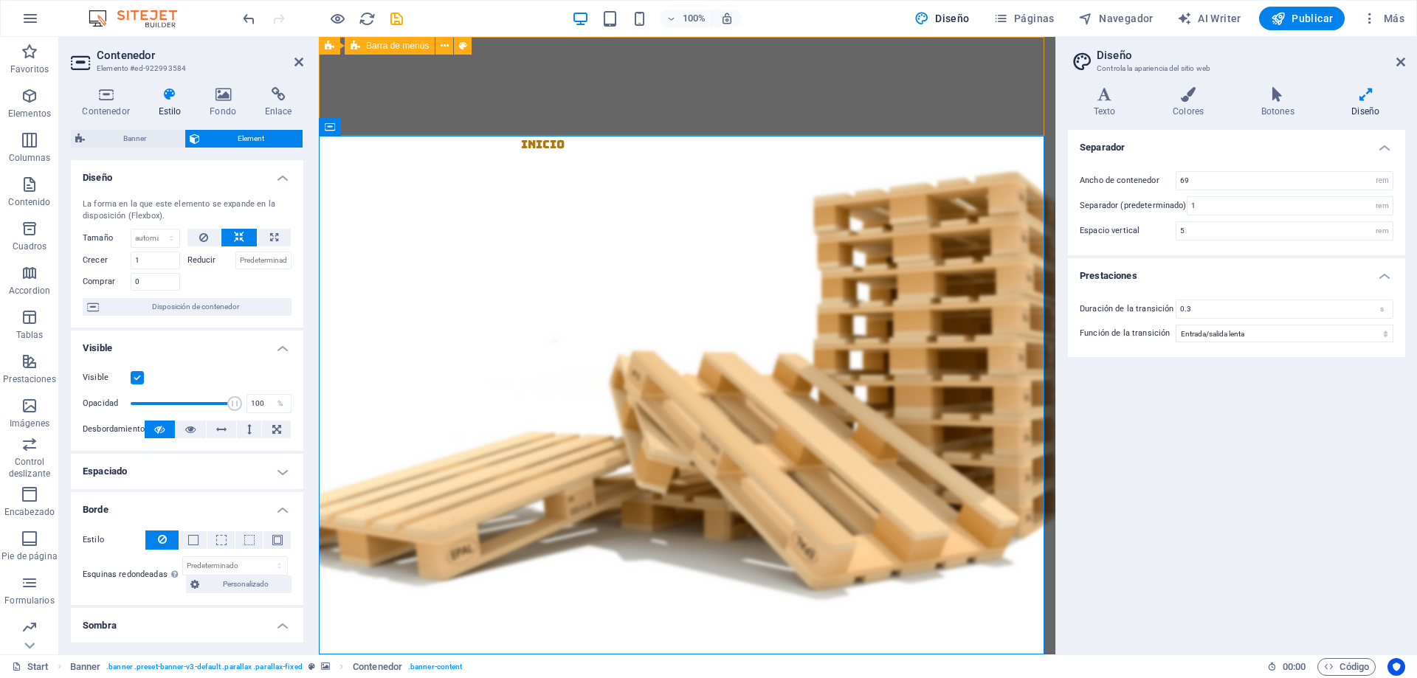
click at [497, 131] on div "Inicio Nosotros Productos Contacto Menu" at bounding box center [687, 125] width 736 height 177
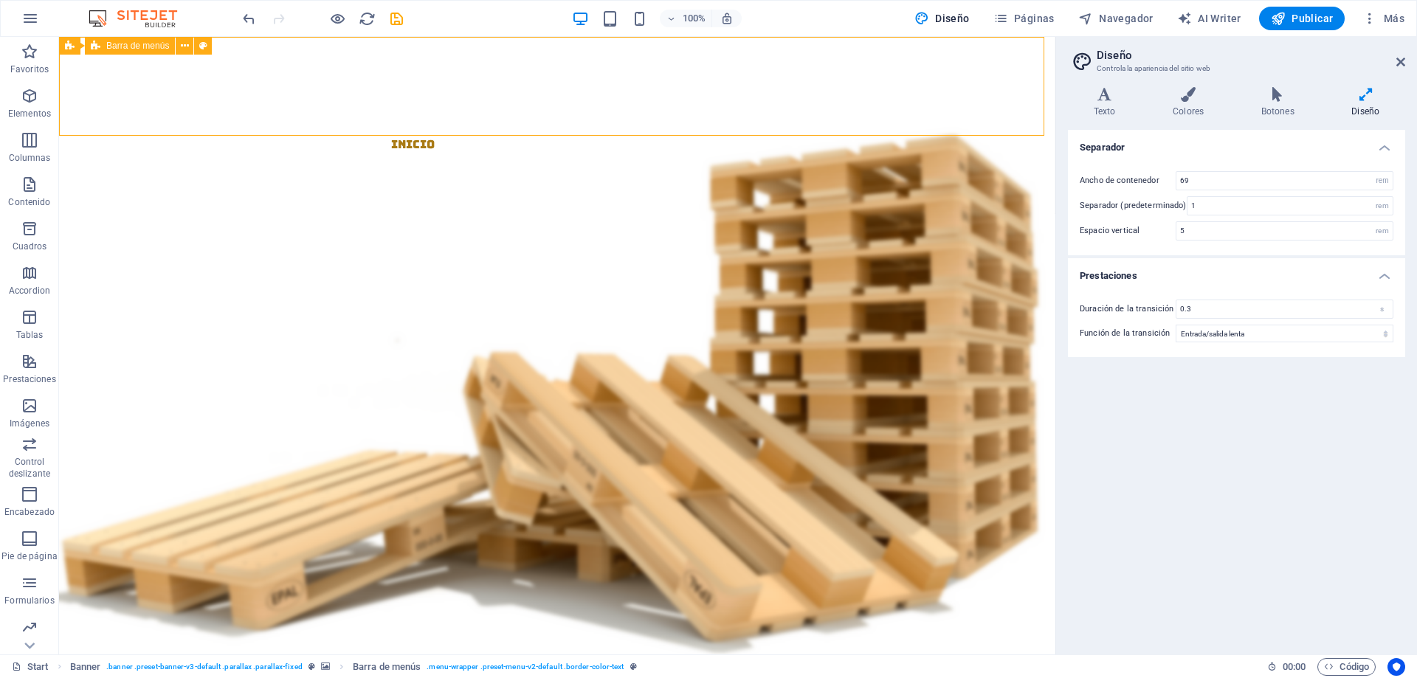
click at [412, 135] on div "Inicio Nosotros Productos Contacto Menu" at bounding box center [557, 125] width 996 height 177
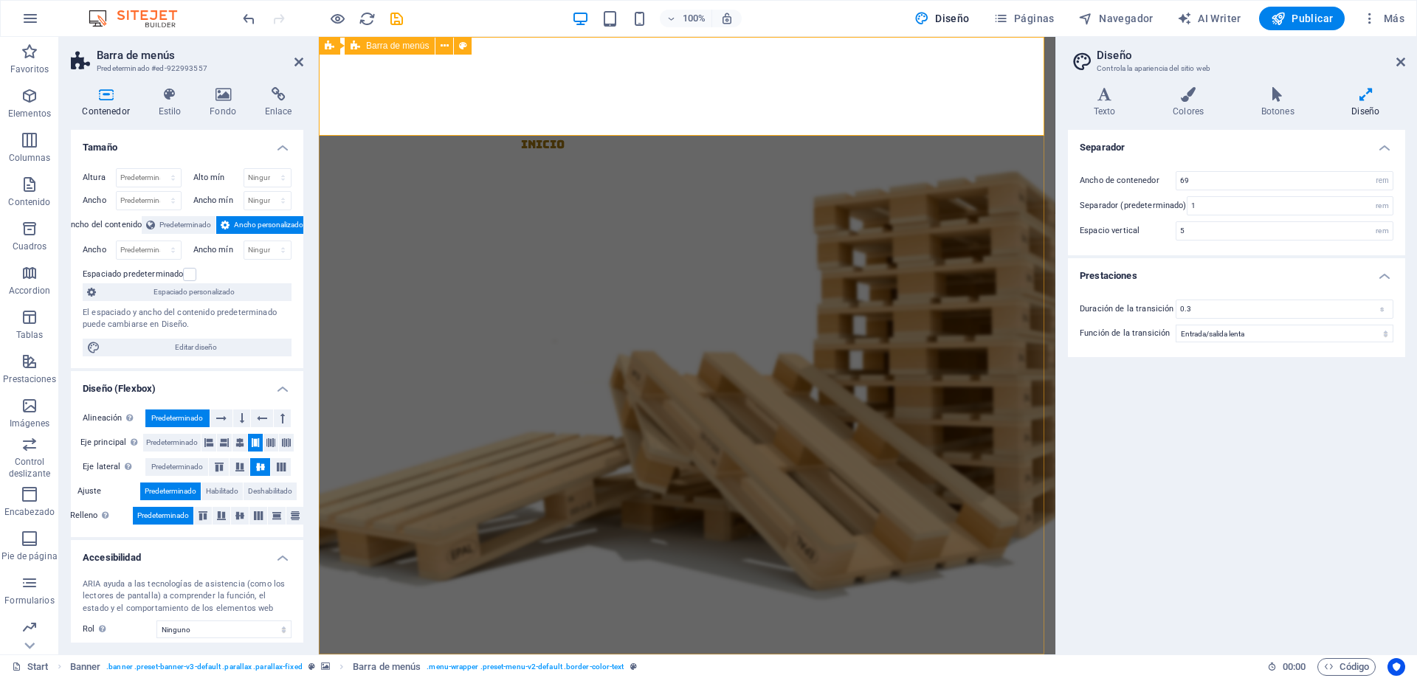
click at [550, 135] on div "Inicio Nosotros Productos Contacto Menu" at bounding box center [687, 125] width 736 height 177
click at [545, 127] on div "Inicio Nosotros Productos Contacto Menu" at bounding box center [687, 125] width 736 height 177
click at [238, 106] on h4 "Fondo" at bounding box center [225, 102] width 55 height 31
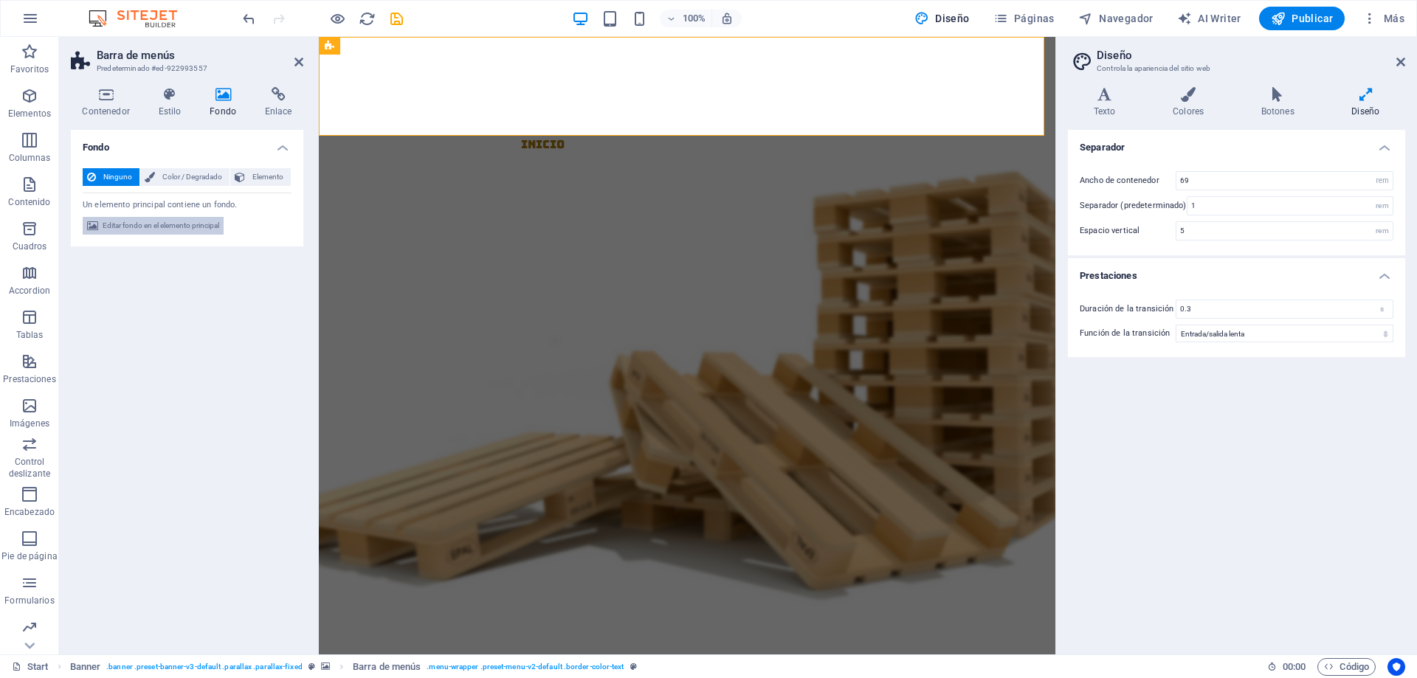
click at [195, 228] on span "Editar fondo en el elemento principal" at bounding box center [161, 226] width 117 height 18
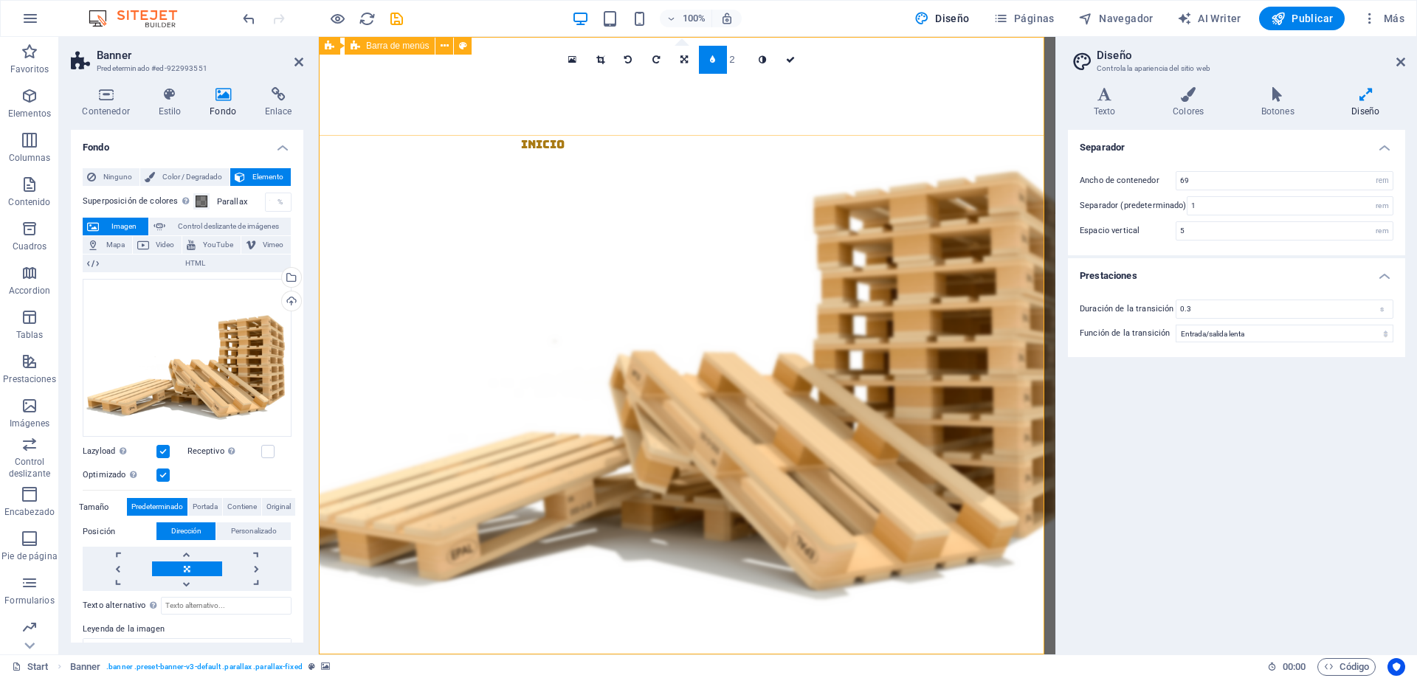
click at [490, 109] on div "Inicio Nosotros Productos Contacto Menu" at bounding box center [687, 125] width 736 height 177
click at [491, 109] on div "Inicio Nosotros Productos Contacto Menu" at bounding box center [687, 125] width 736 height 177
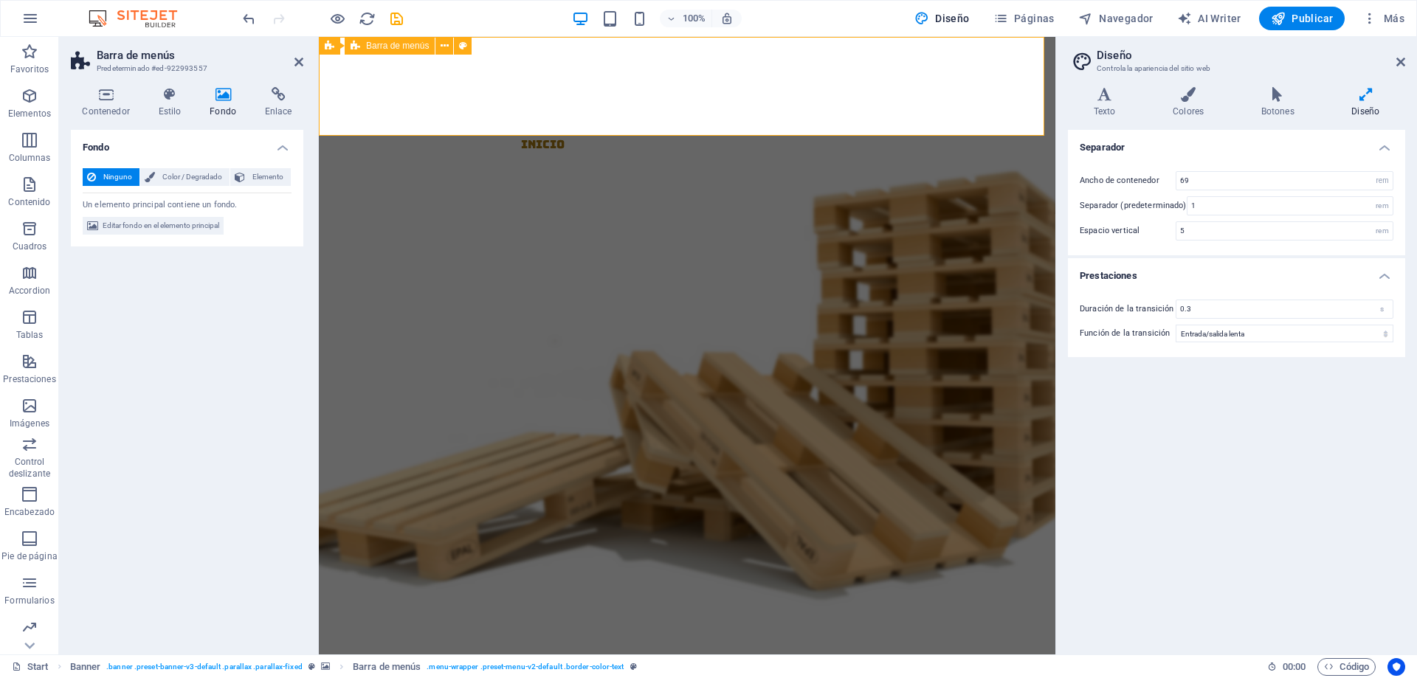
click at [491, 109] on div "Inicio Nosotros Productos Contacto Menu" at bounding box center [687, 125] width 736 height 177
click at [221, 379] on div "Fondo Ninguno Color / Degradado Elemento Estirar fondo a ancho completo Superpo…" at bounding box center [187, 386] width 232 height 513
click at [525, 317] on div "tarimas y empaques Nuestras tarimas y empaques son la mejor elección para garan…" at bounding box center [687, 365] width 736 height 302
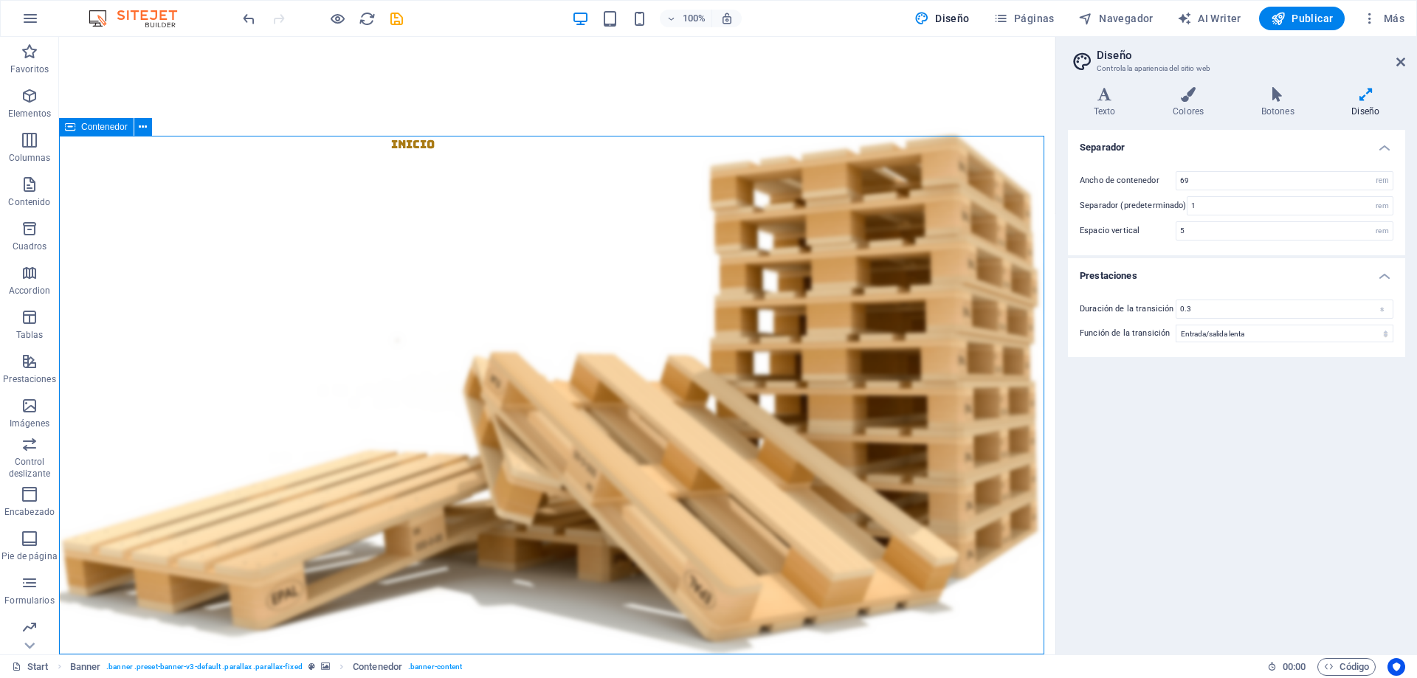
click at [680, 234] on div "tarimas y empaques Nuestras tarimas y empaques son la mejor elección para garan…" at bounding box center [557, 365] width 996 height 302
click at [778, 228] on div "tarimas y empaques Nuestras tarimas y empaques son la mejor elección para garan…" at bounding box center [557, 365] width 996 height 302
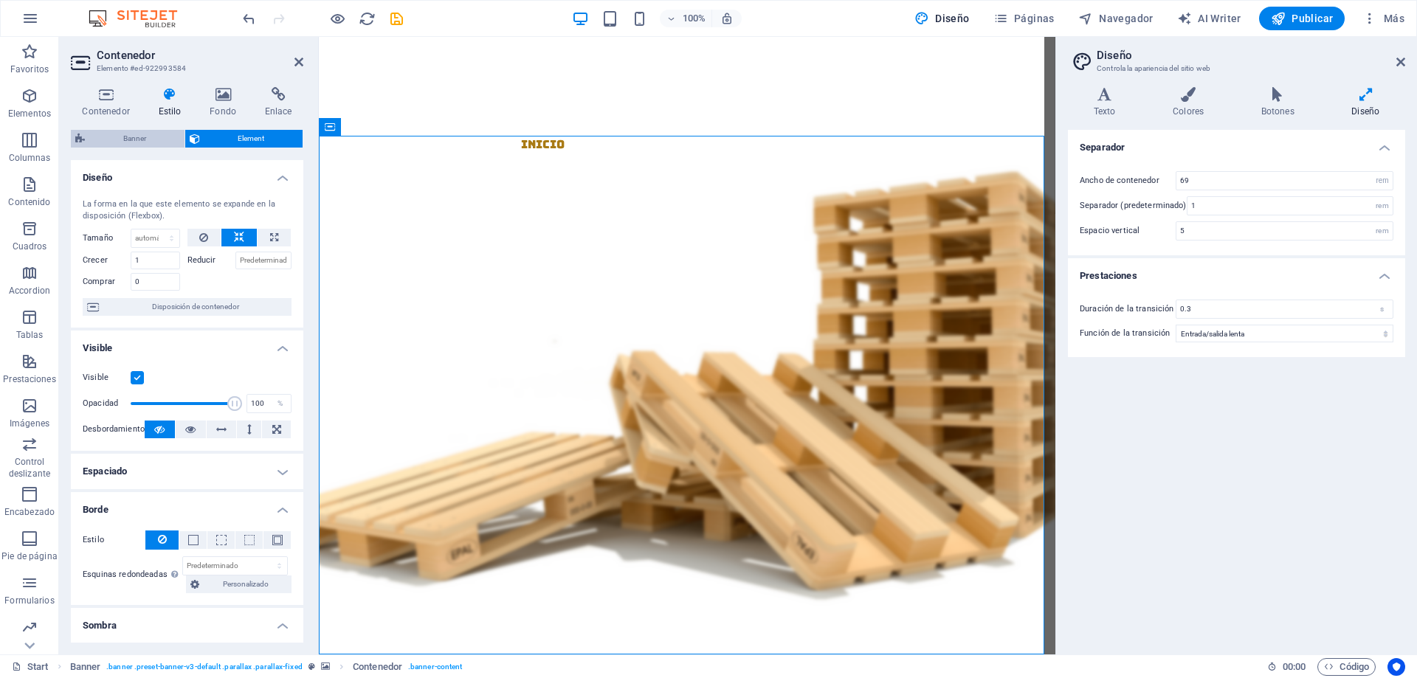
click at [136, 139] on span "Banner" at bounding box center [134, 139] width 91 height 18
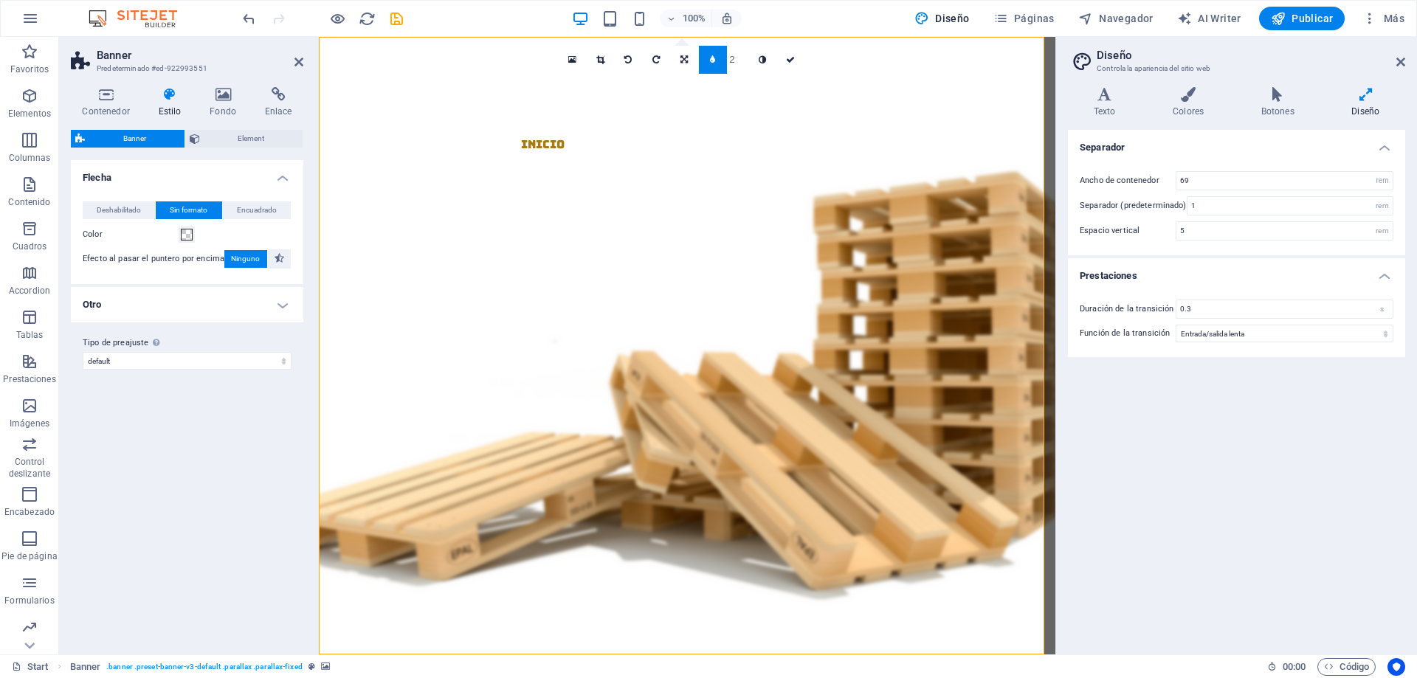
click at [177, 108] on h4 "Estilo" at bounding box center [173, 102] width 52 height 31
click at [498, 100] on div "Inicio Nosotros Productos Contacto Menu" at bounding box center [687, 125] width 736 height 177
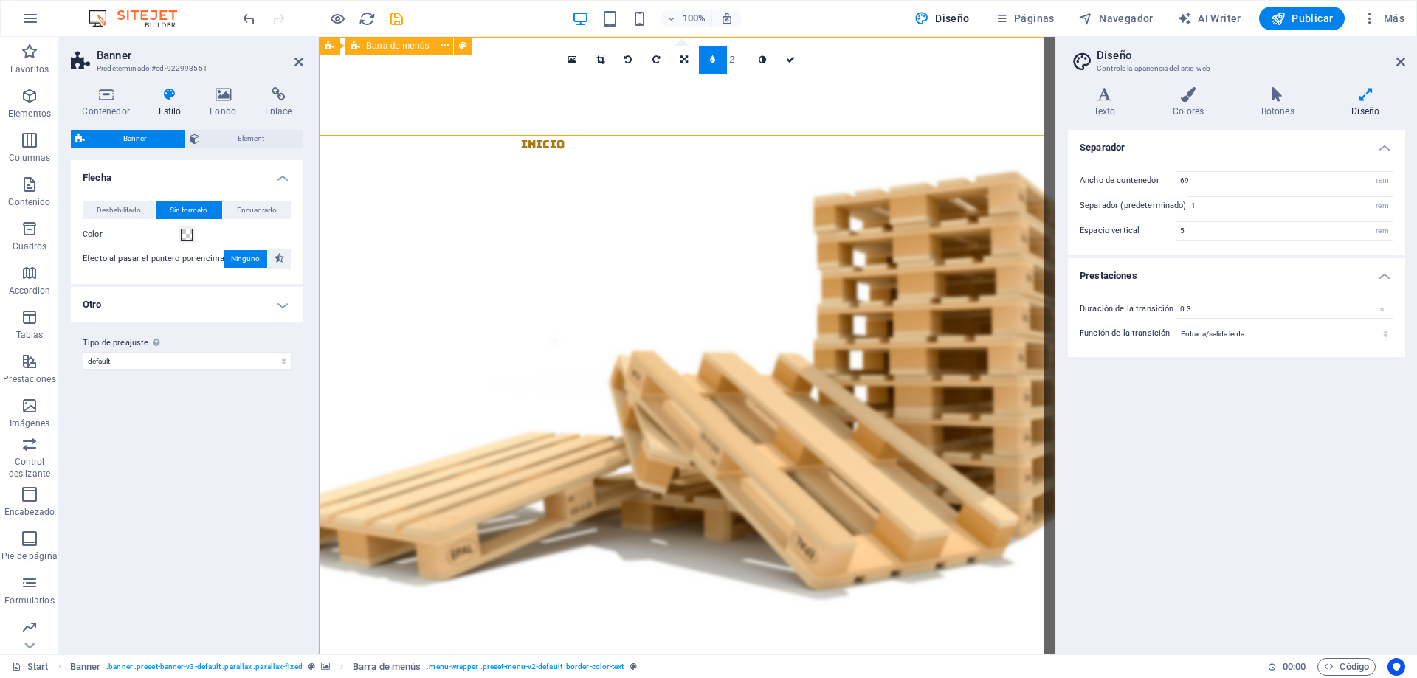
drag, startPoint x: 499, startPoint y: 124, endPoint x: 749, endPoint y: 112, distance: 249.6
click at [499, 124] on div "Inicio Nosotros Productos Contacto Menu" at bounding box center [687, 125] width 736 height 177
click at [480, 113] on div "Inicio Nosotros Productos Contacto Menu" at bounding box center [687, 125] width 736 height 177
click at [385, 44] on span "Barra de menús" at bounding box center [397, 45] width 63 height 9
click at [497, 135] on nav "Inicio Nosotros Productos Contacto" at bounding box center [693, 144] width 724 height 19
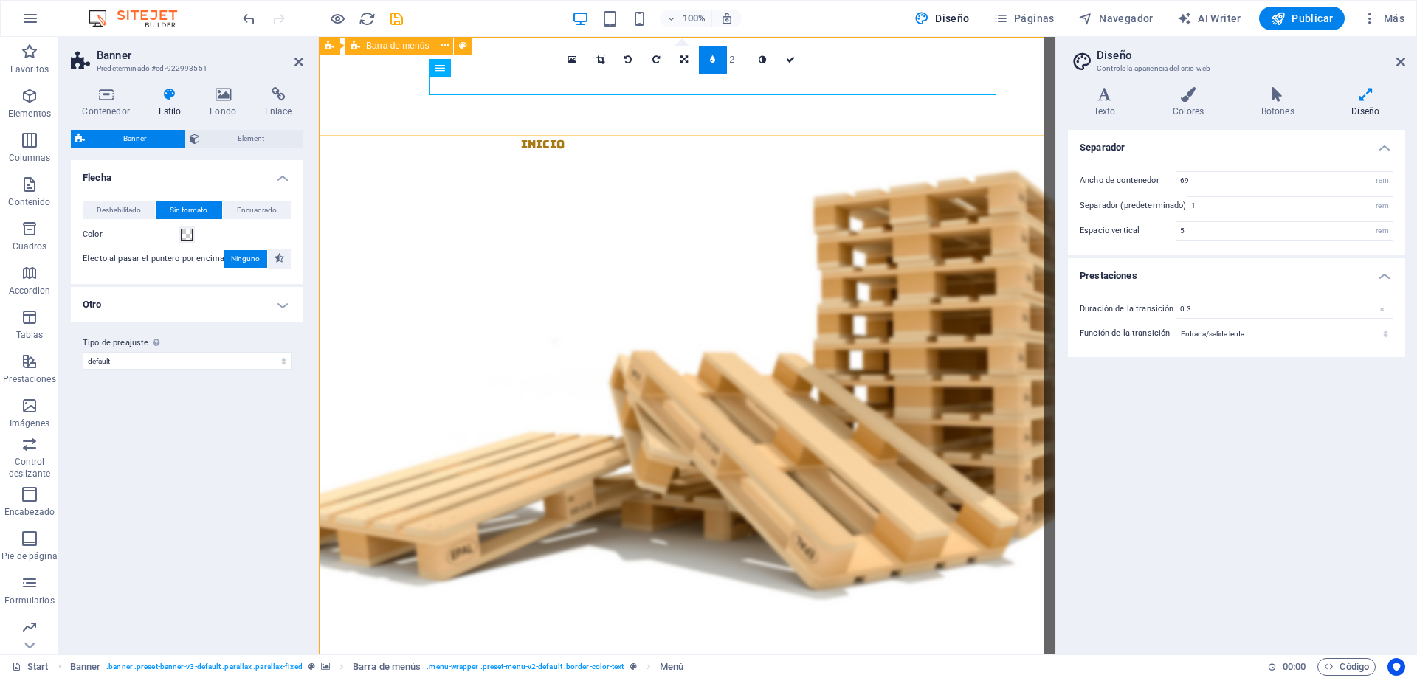
click at [486, 110] on div "Inicio Nosotros Productos Contacto Menu" at bounding box center [687, 125] width 736 height 177
click at [518, 135] on nav "Inicio Nosotros Productos Contacto" at bounding box center [693, 144] width 724 height 19
click at [493, 72] on button at bounding box center [489, 68] width 18 height 18
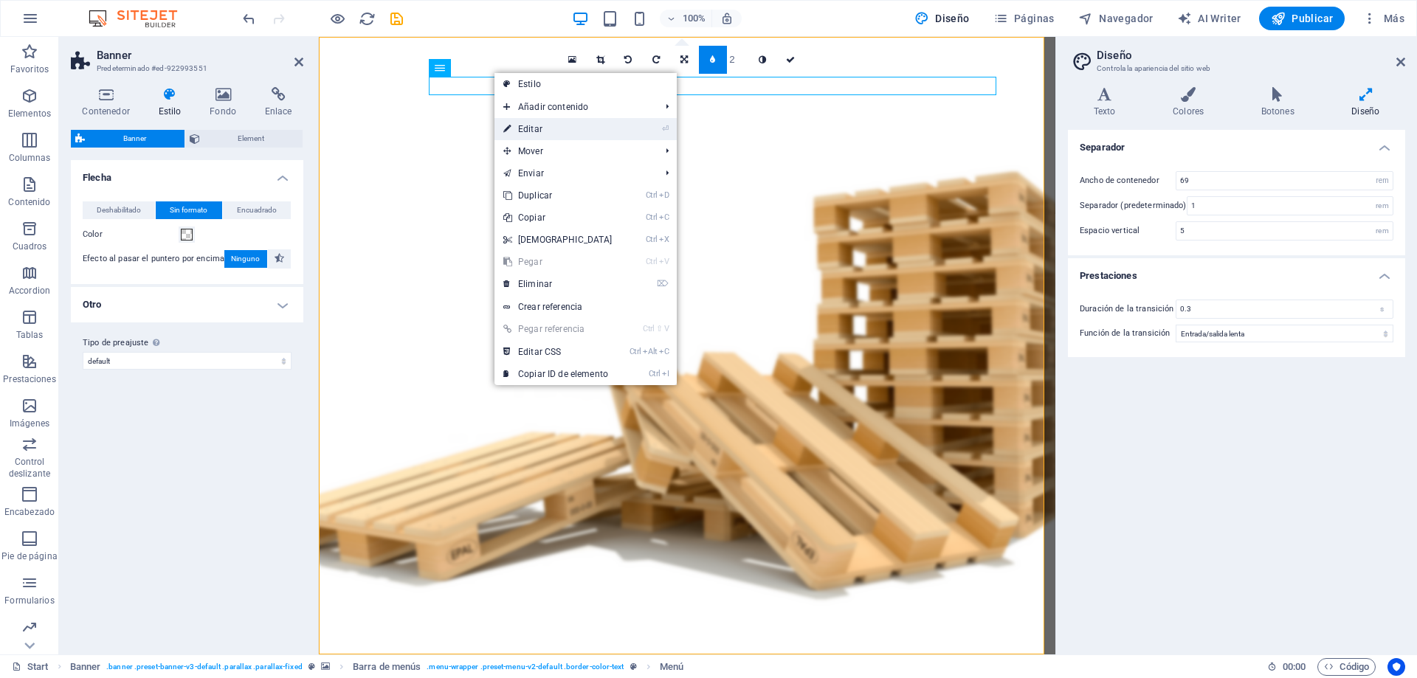
click at [525, 128] on link "⏎ Editar" at bounding box center [557, 129] width 127 height 22
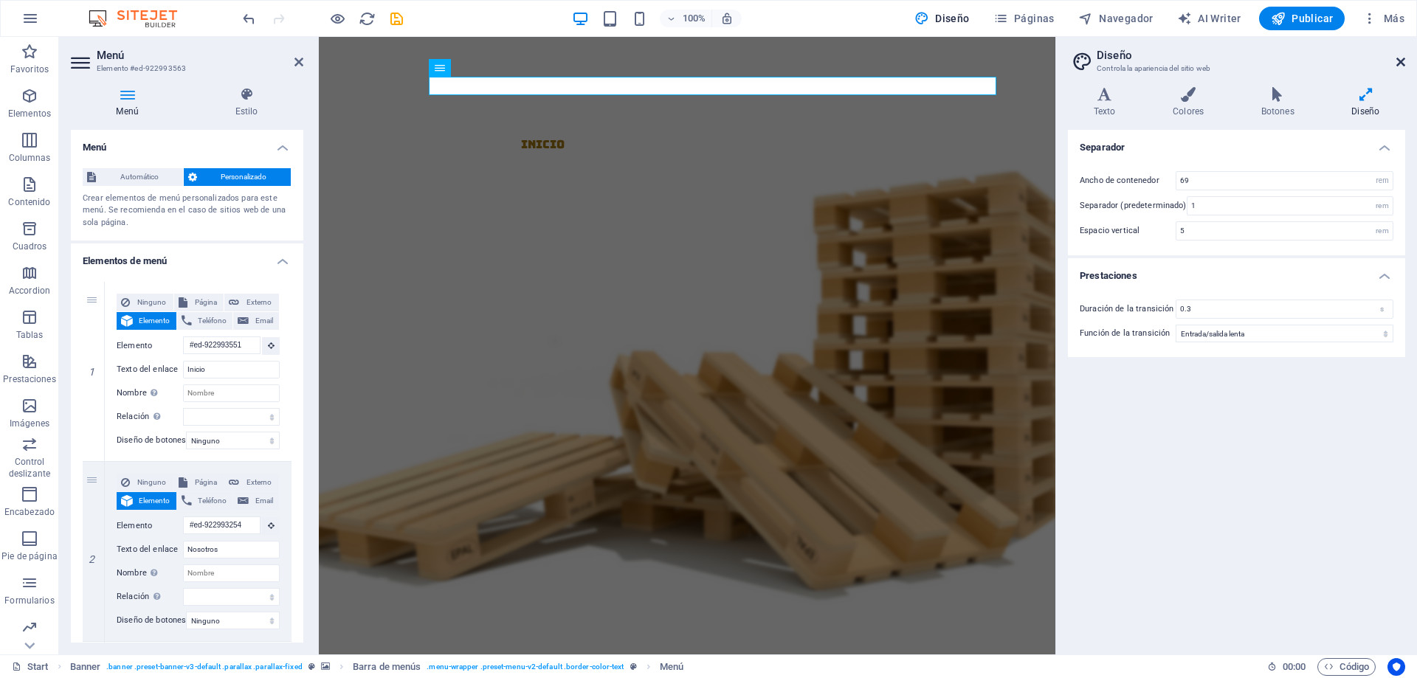
click at [1401, 66] on icon at bounding box center [1400, 62] width 9 height 12
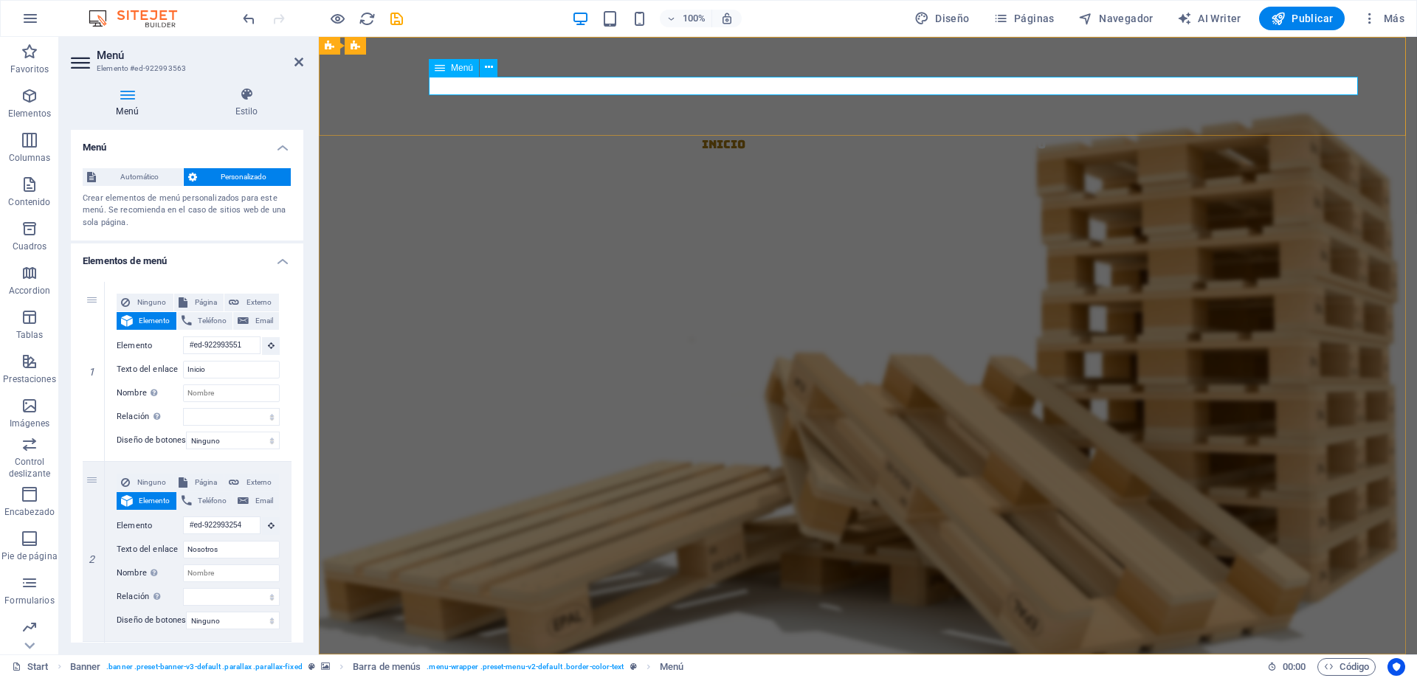
click at [598, 135] on nav "Inicio Nosotros Productos Contacto" at bounding box center [874, 144] width 1086 height 19
click at [741, 135] on nav "Inicio Nosotros Productos Contacto" at bounding box center [874, 144] width 1086 height 19
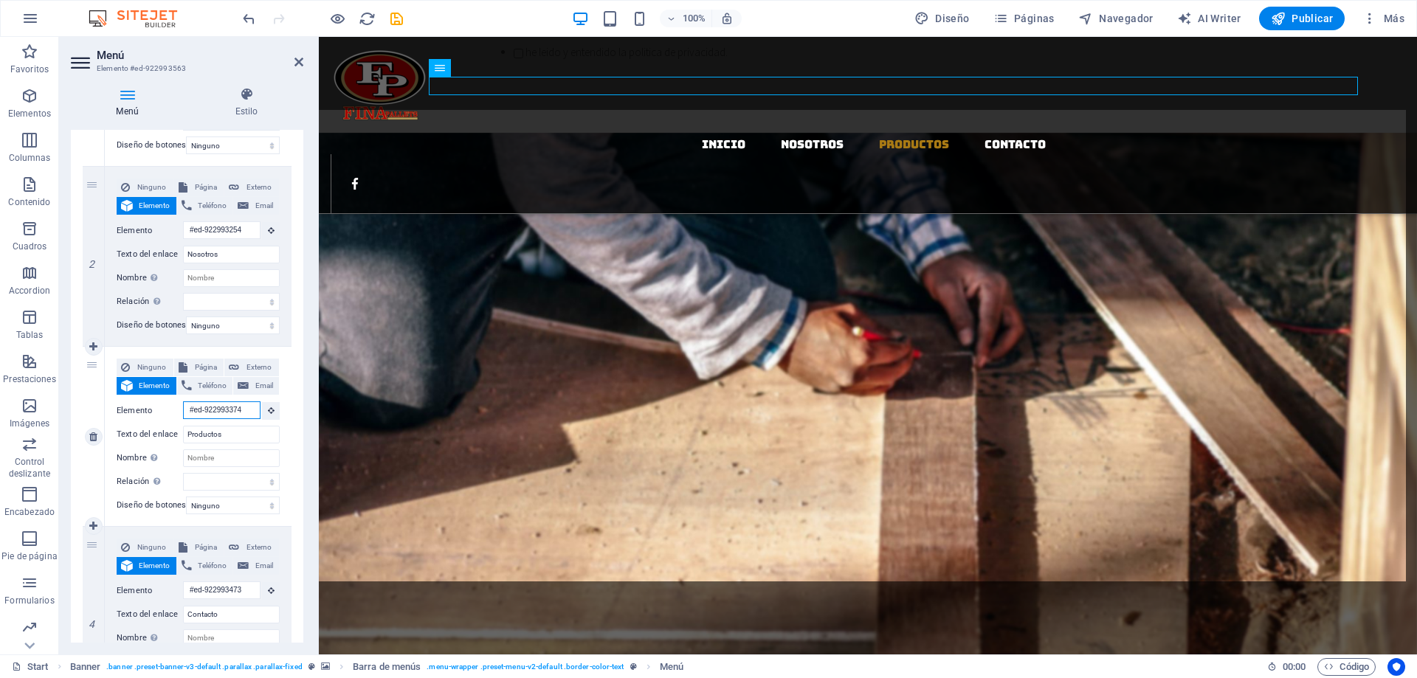
click at [212, 409] on input "#ed-922993374" at bounding box center [221, 410] width 77 height 18
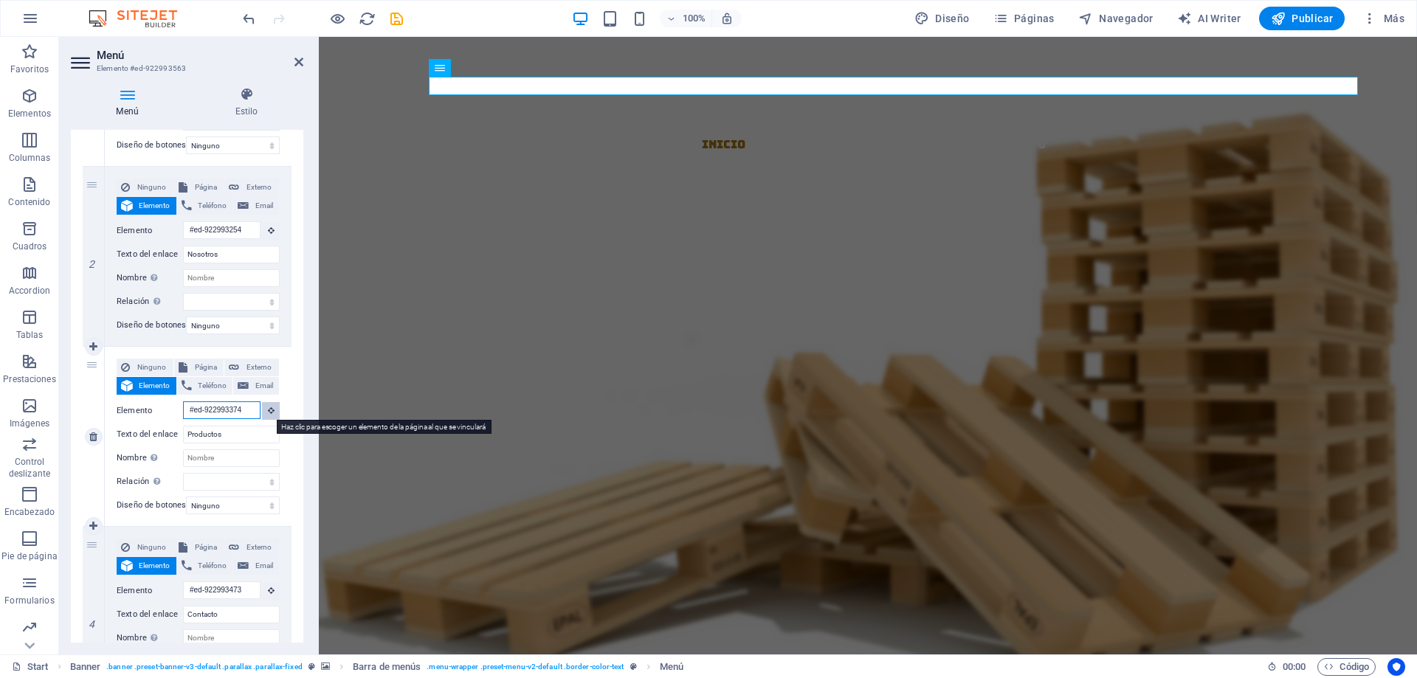
drag, startPoint x: 219, startPoint y: 409, endPoint x: 269, endPoint y: 411, distance: 50.2
click at [269, 411] on div "Elemento #ed-922993374" at bounding box center [198, 410] width 163 height 18
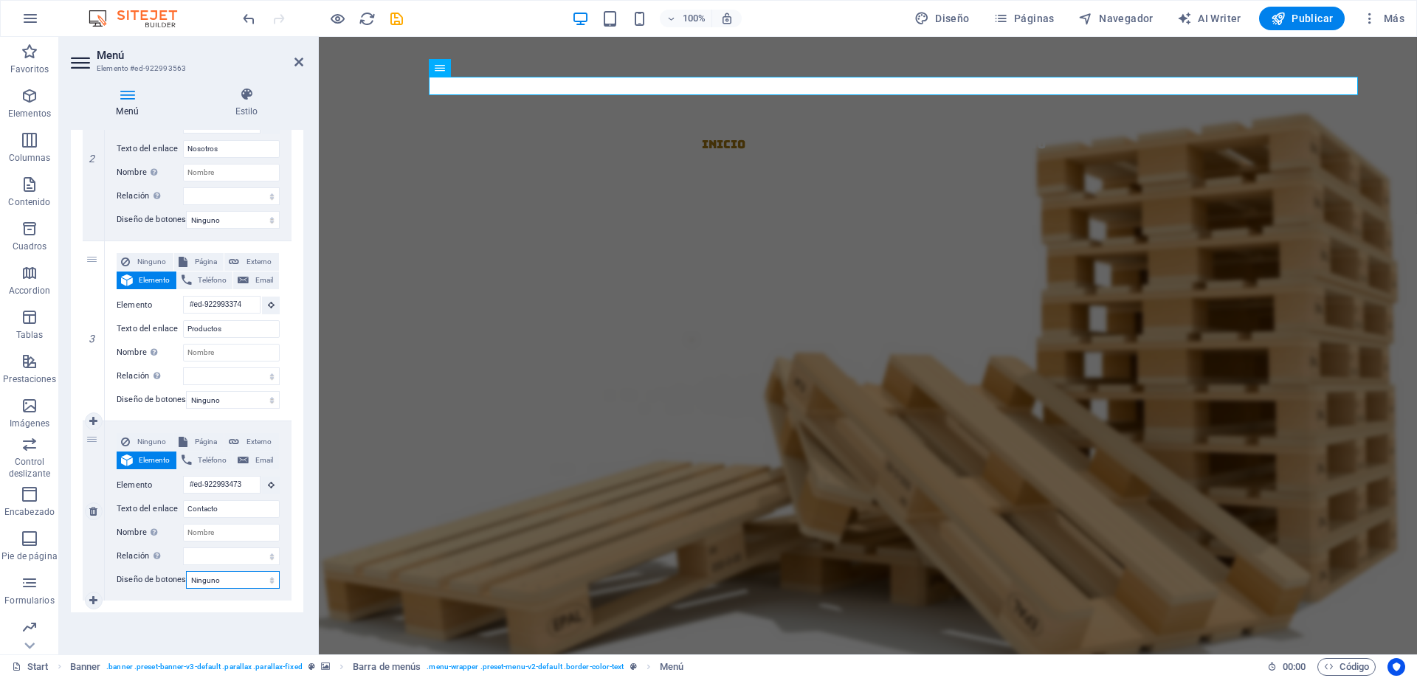
click at [249, 573] on select "Ninguno Predeterminado Principal Secundario" at bounding box center [233, 580] width 94 height 18
select select "default"
click at [186, 571] on select "Ninguno Predeterminado Principal Secundario" at bounding box center [233, 580] width 94 height 18
select select
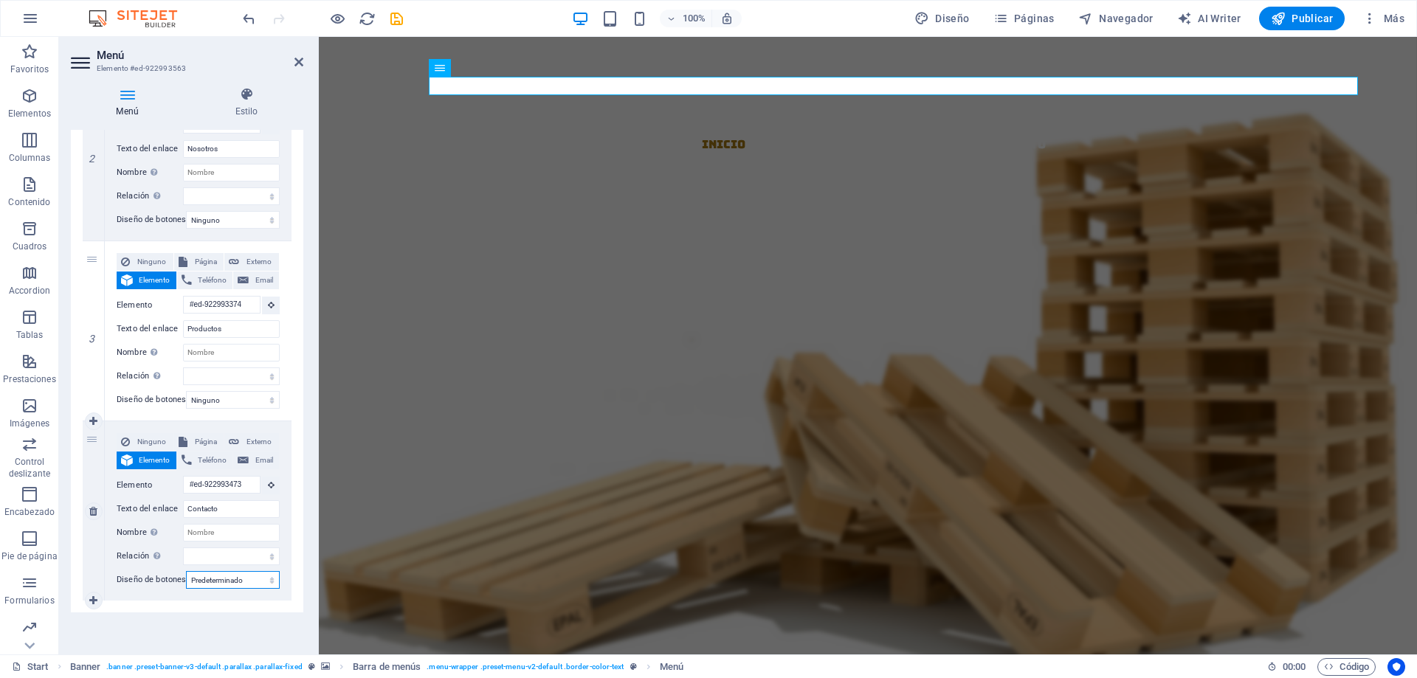
select select
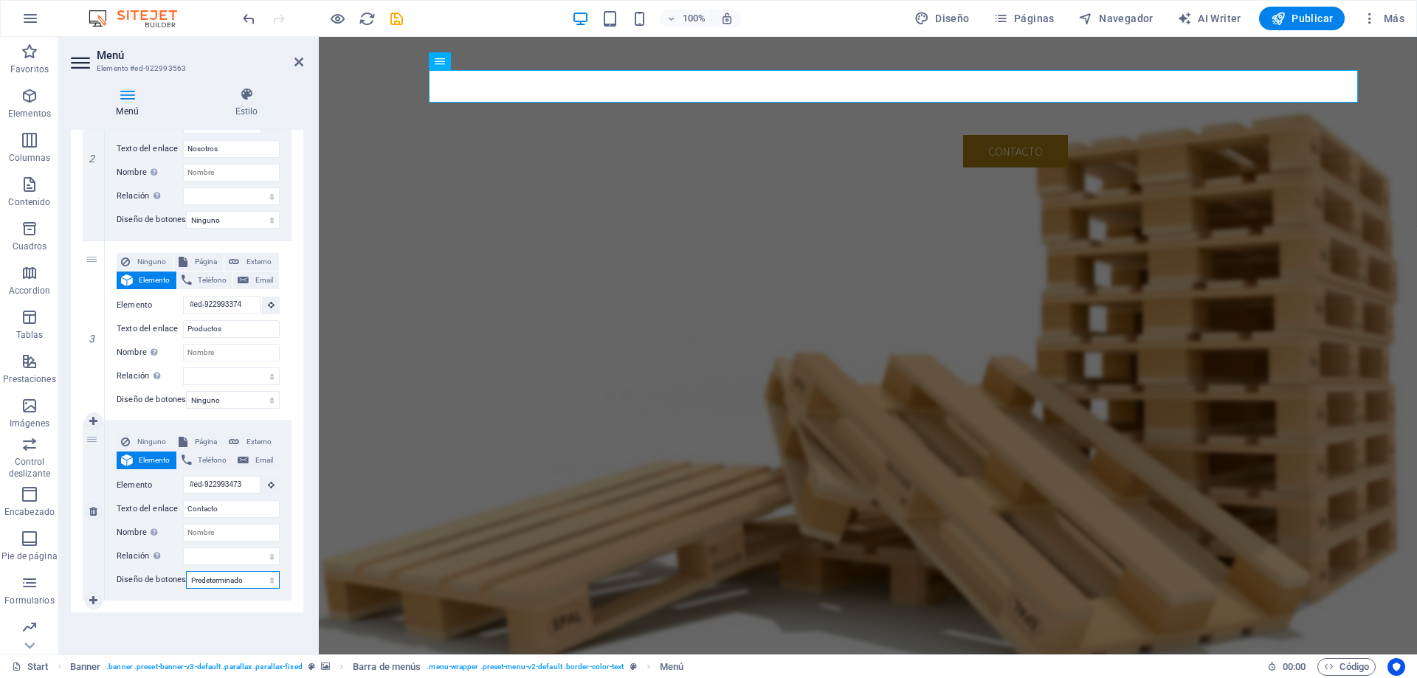
click at [227, 571] on select "Ninguno Predeterminado Principal Secundario" at bounding box center [233, 580] width 94 height 18
select select "primary"
click at [186, 571] on select "Ninguno Predeterminado Principal Secundario" at bounding box center [233, 580] width 94 height 18
select select
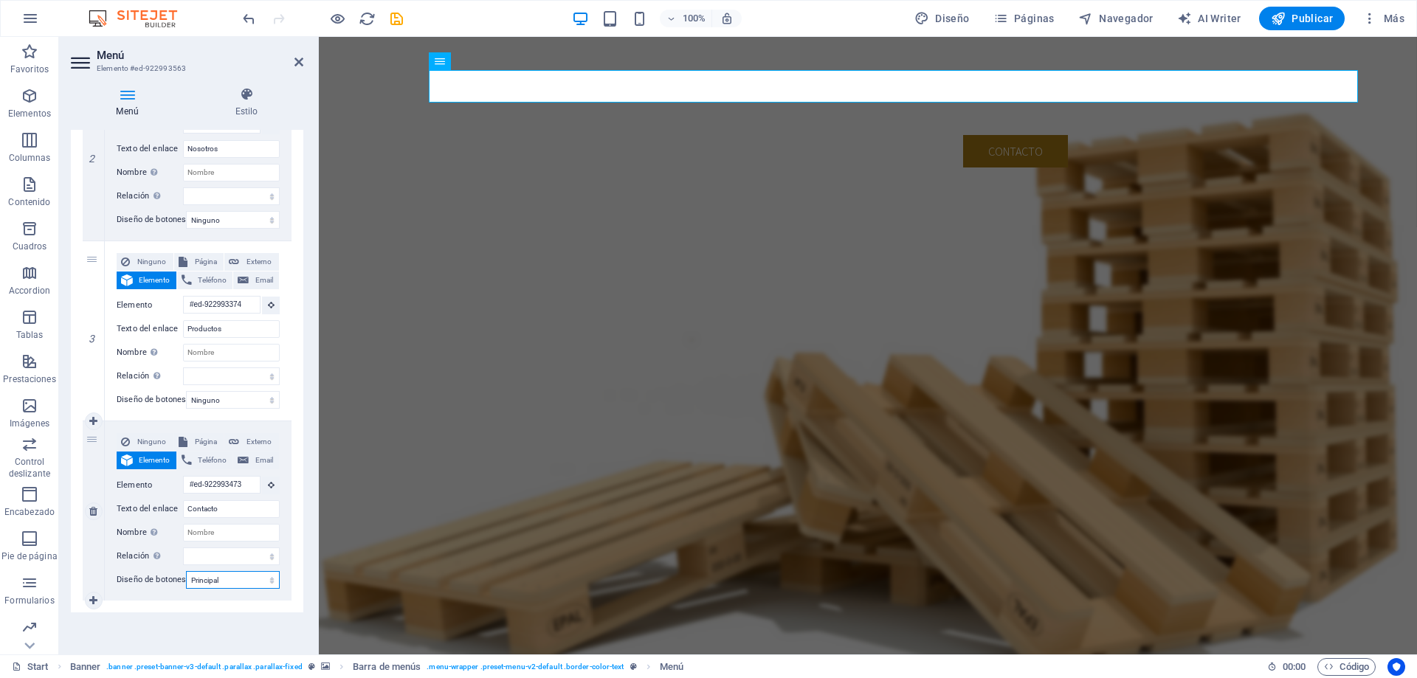
select select
click at [224, 571] on select "Ninguno Predeterminado Principal Secundario" at bounding box center [233, 580] width 94 height 18
select select "secondary"
click at [186, 571] on select "Ninguno Predeterminado Principal Secundario" at bounding box center [233, 580] width 94 height 18
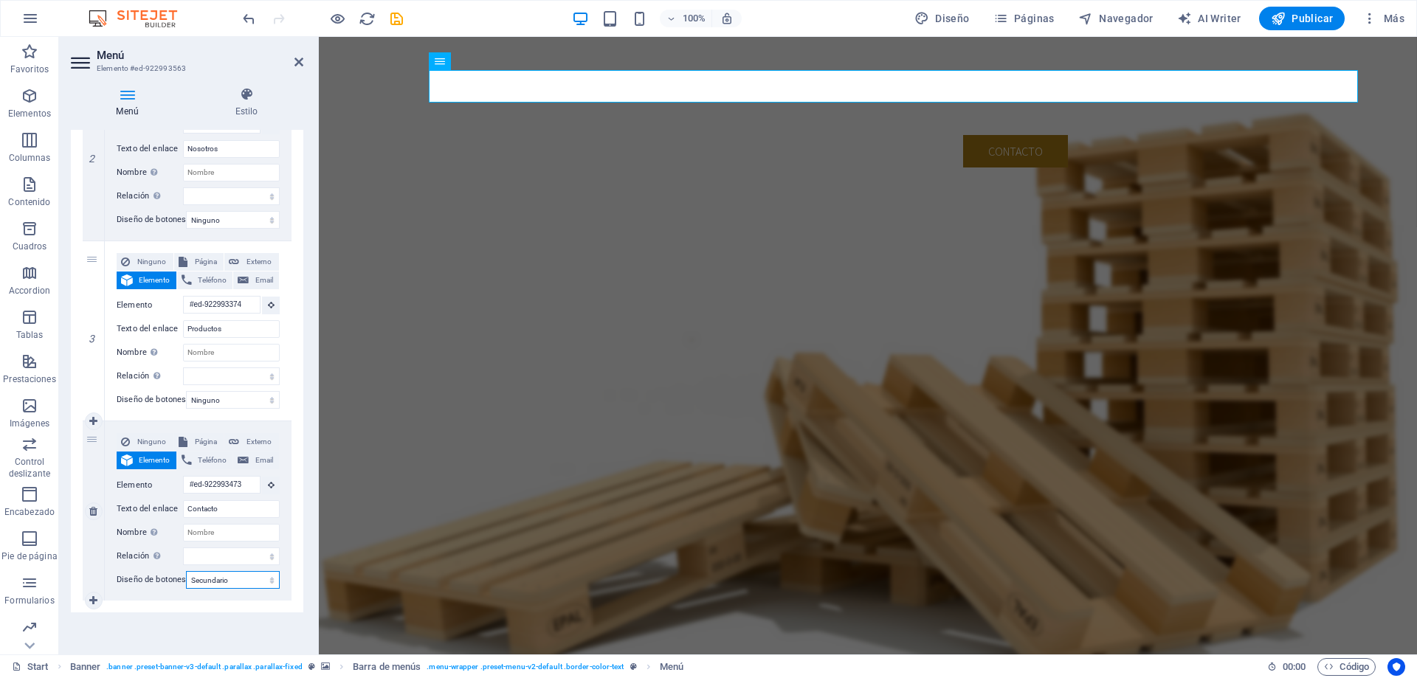
select select
click at [221, 571] on select "Ninguno Predeterminado Principal Secundario" at bounding box center [233, 580] width 94 height 18
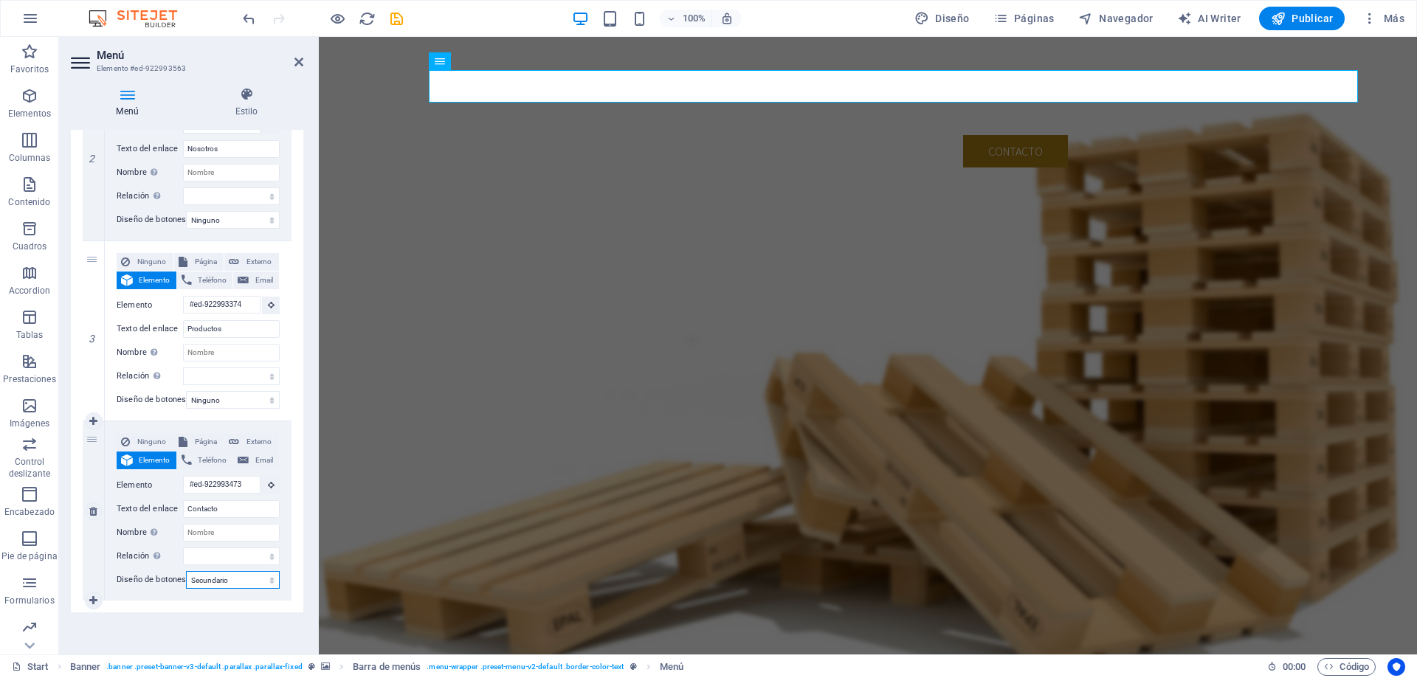
select select
click at [186, 571] on select "Ninguno Predeterminado Principal Secundario" at bounding box center [233, 580] width 94 height 18
select select
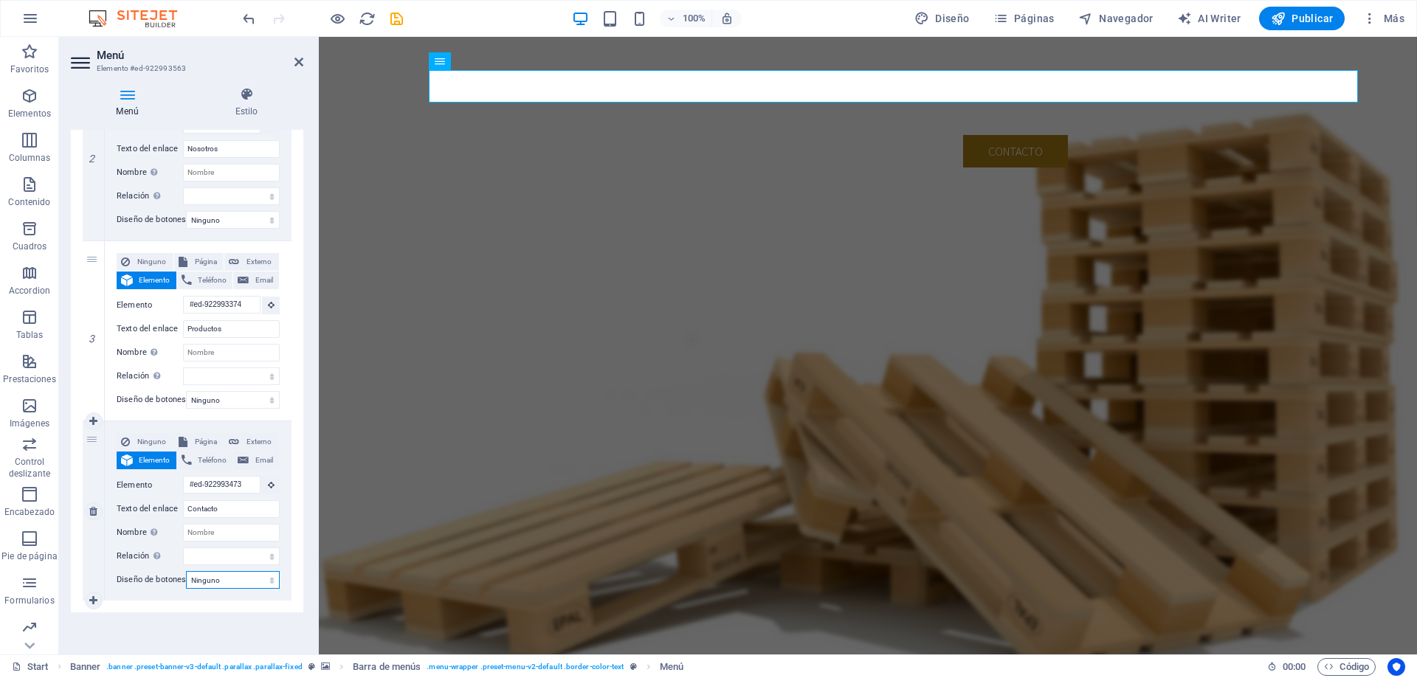
select select
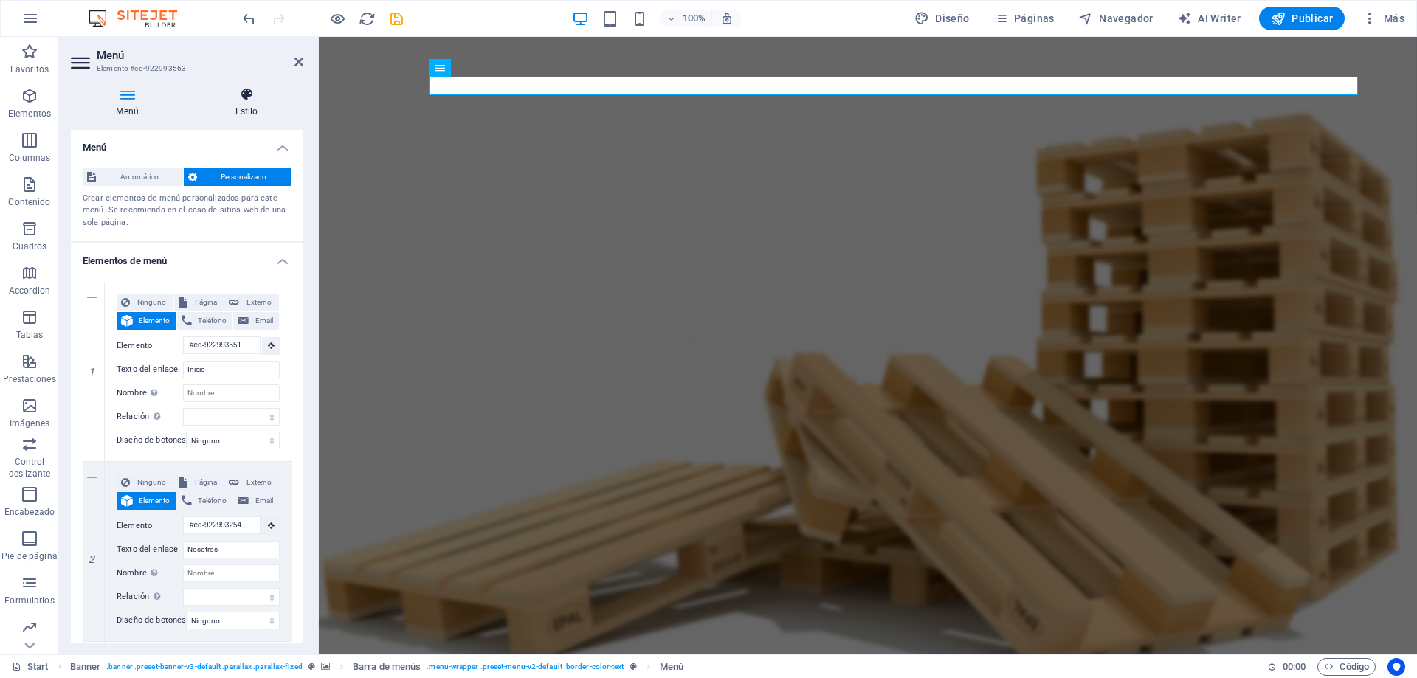
click at [241, 104] on h4 "Estilo" at bounding box center [247, 102] width 114 height 31
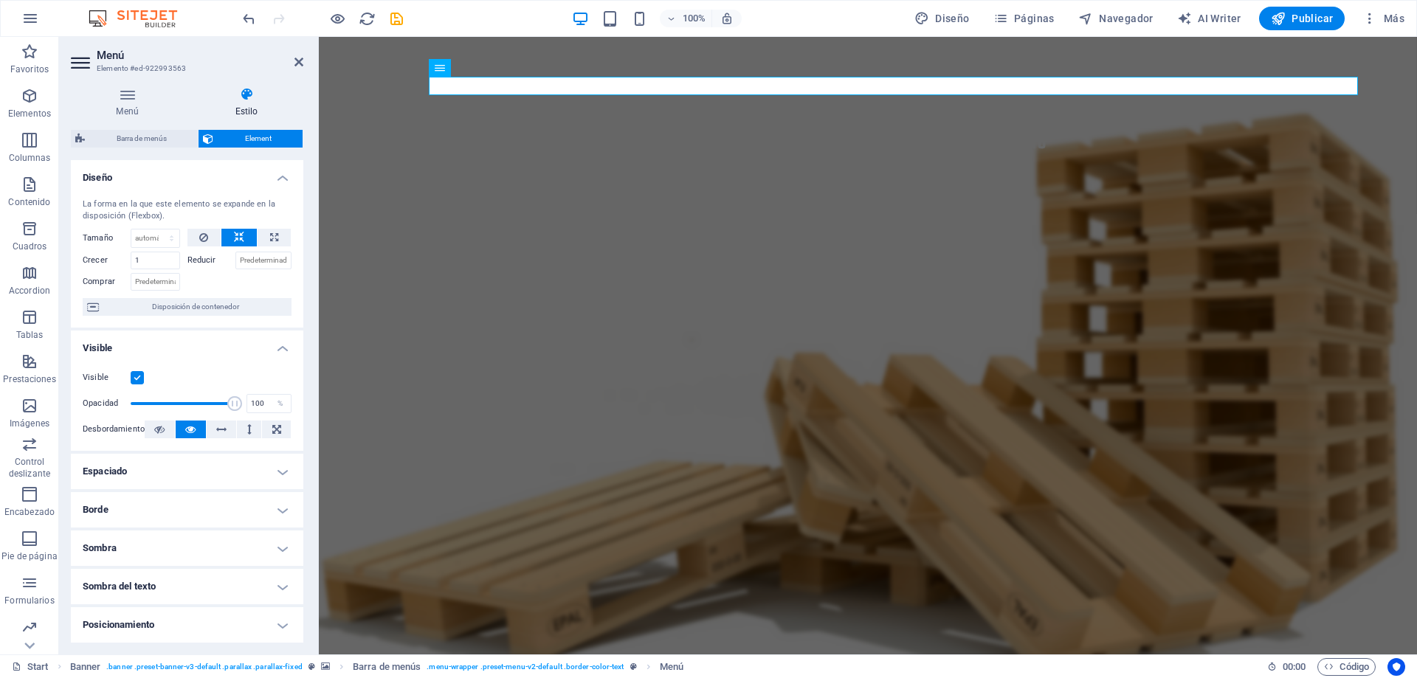
click at [139, 379] on label at bounding box center [137, 377] width 13 height 13
click at [0, 0] on input "Visible" at bounding box center [0, 0] width 0 height 0
click at [139, 379] on label at bounding box center [137, 377] width 13 height 13
click at [0, 0] on input "Visible" at bounding box center [0, 0] width 0 height 0
click at [139, 379] on label at bounding box center [137, 377] width 13 height 13
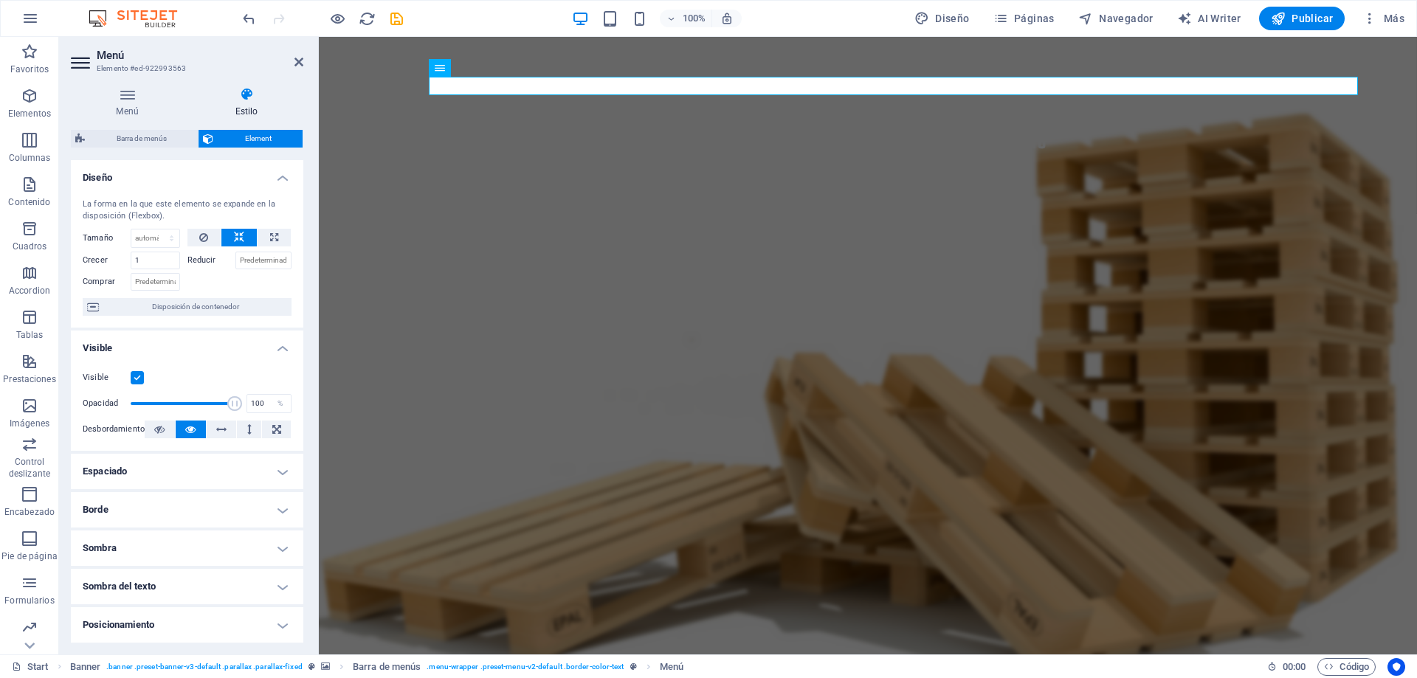
click at [0, 0] on input "Visible" at bounding box center [0, 0] width 0 height 0
click at [139, 379] on label at bounding box center [137, 377] width 13 height 13
click at [0, 0] on input "Visible" at bounding box center [0, 0] width 0 height 0
click at [813, 135] on nav "Inicio Nosotros Productos Contacto" at bounding box center [874, 144] width 1086 height 19
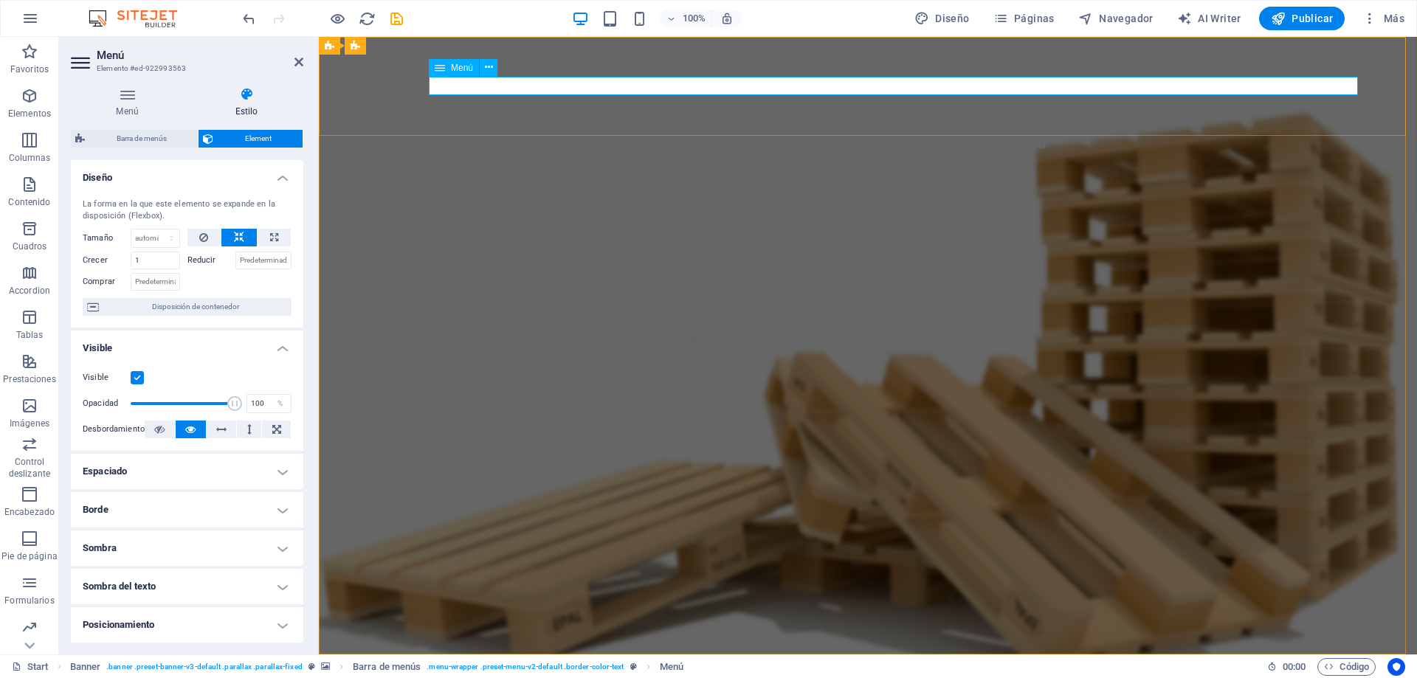
click at [755, 135] on nav "Inicio Nosotros Productos Contacto" at bounding box center [874, 144] width 1086 height 19
click at [200, 257] on label "Reducir" at bounding box center [211, 261] width 48 height 18
click at [235, 257] on input "Reducir" at bounding box center [263, 261] width 57 height 18
click at [250, 259] on input "Reducir" at bounding box center [263, 261] width 57 height 18
drag, startPoint x: 232, startPoint y: 401, endPoint x: 138, endPoint y: 407, distance: 93.9
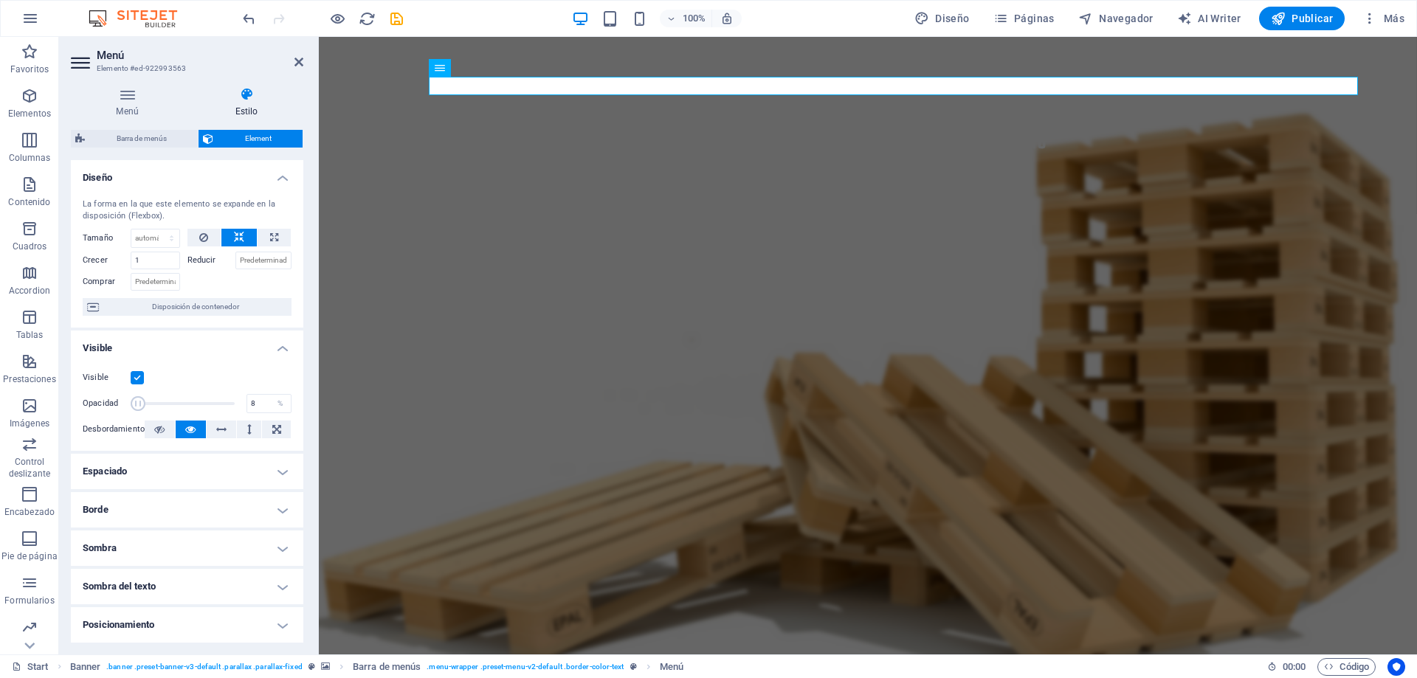
click at [138, 407] on span at bounding box center [138, 403] width 15 height 15
type input "100"
drag, startPoint x: 138, startPoint y: 407, endPoint x: 273, endPoint y: 418, distance: 135.5
click at [273, 418] on div "Visible Opacidad 100 % Desbordamiento" at bounding box center [187, 404] width 232 height 94
click at [1296, 135] on nav "Inicio Nosotros Productos Contacto" at bounding box center [874, 144] width 1086 height 19
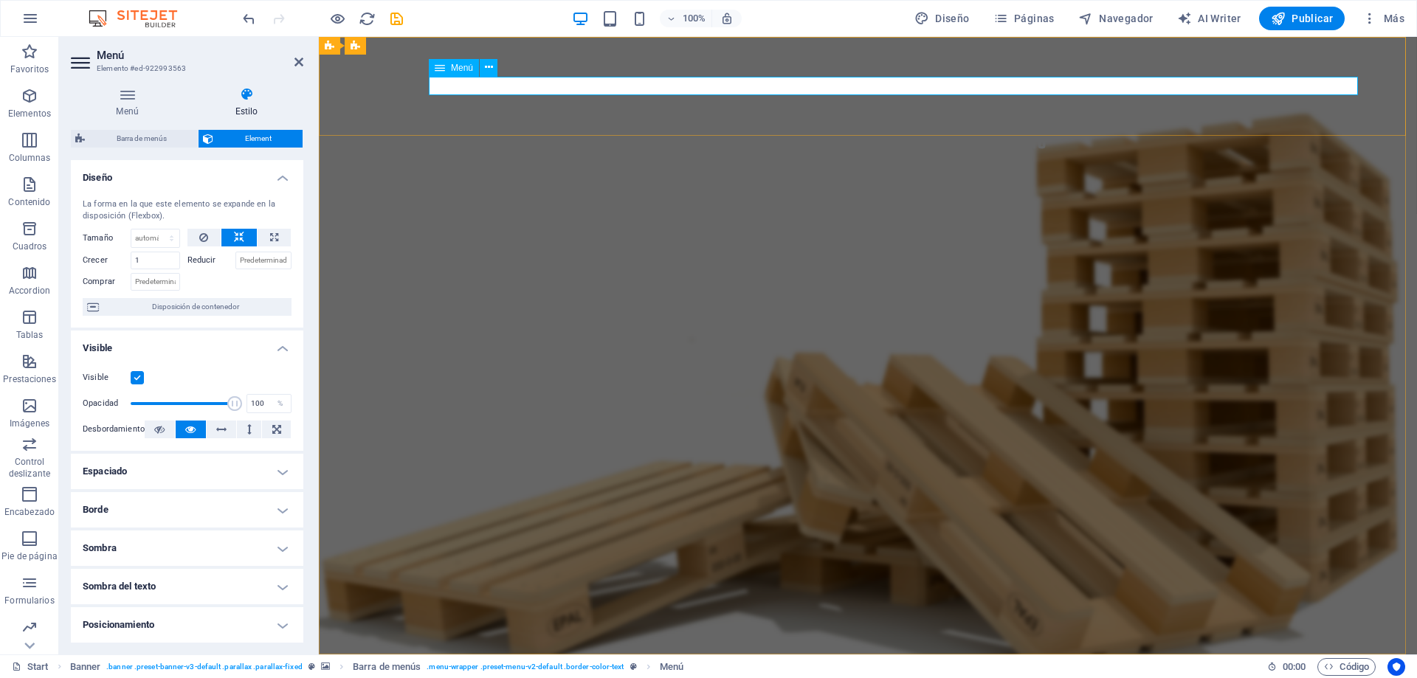
click at [1296, 135] on nav "Inicio Nosotros Productos Contacto" at bounding box center [874, 144] width 1086 height 19
click at [128, 100] on icon at bounding box center [127, 94] width 113 height 15
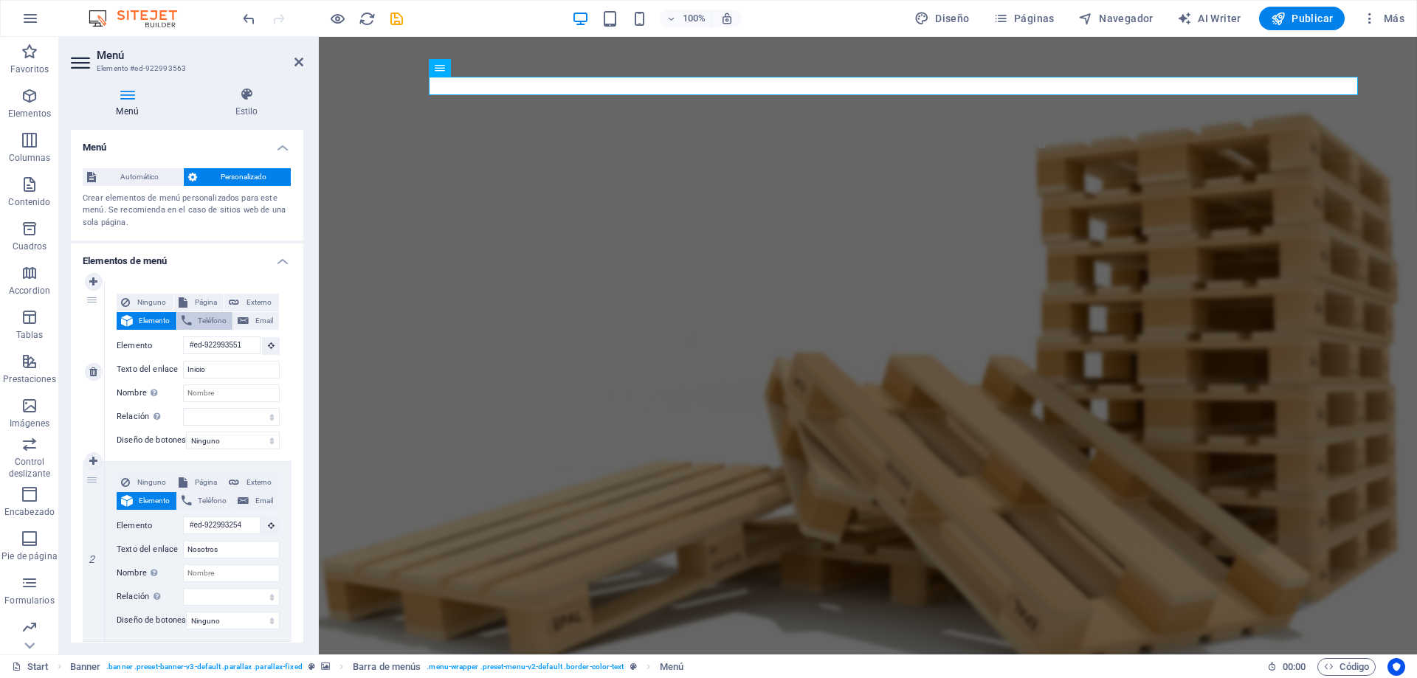
click at [209, 319] on span "Teléfono" at bounding box center [212, 321] width 32 height 18
select select
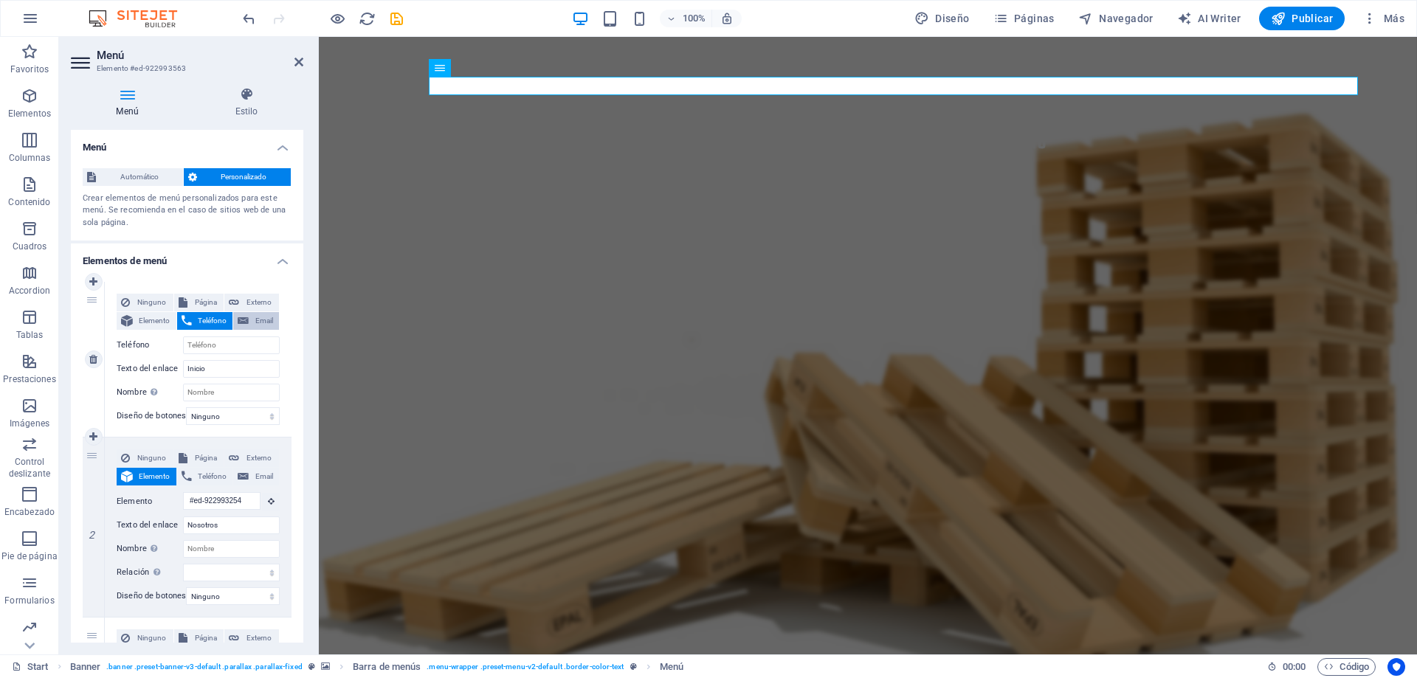
click at [262, 323] on span "Email" at bounding box center [263, 321] width 21 height 18
select select
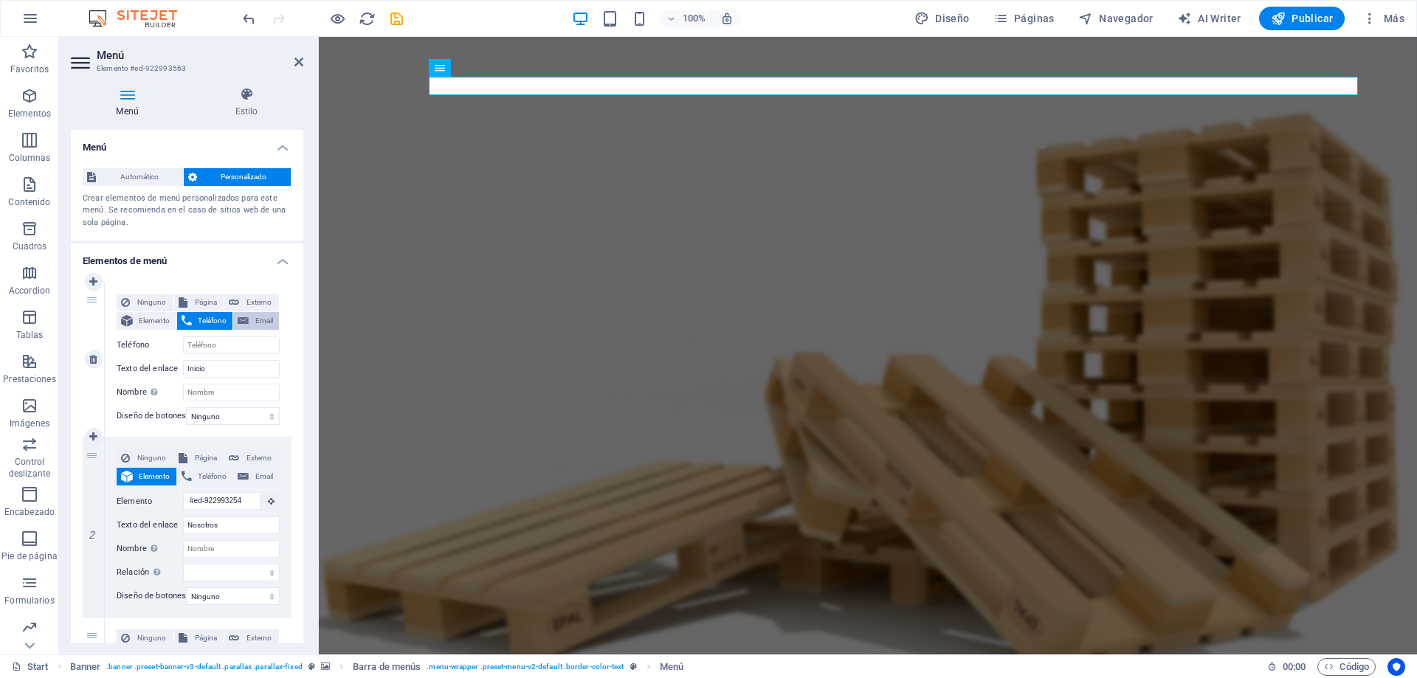
select select
click at [254, 304] on span "Externo" at bounding box center [258, 303] width 31 height 18
select select
select select "blank"
select select
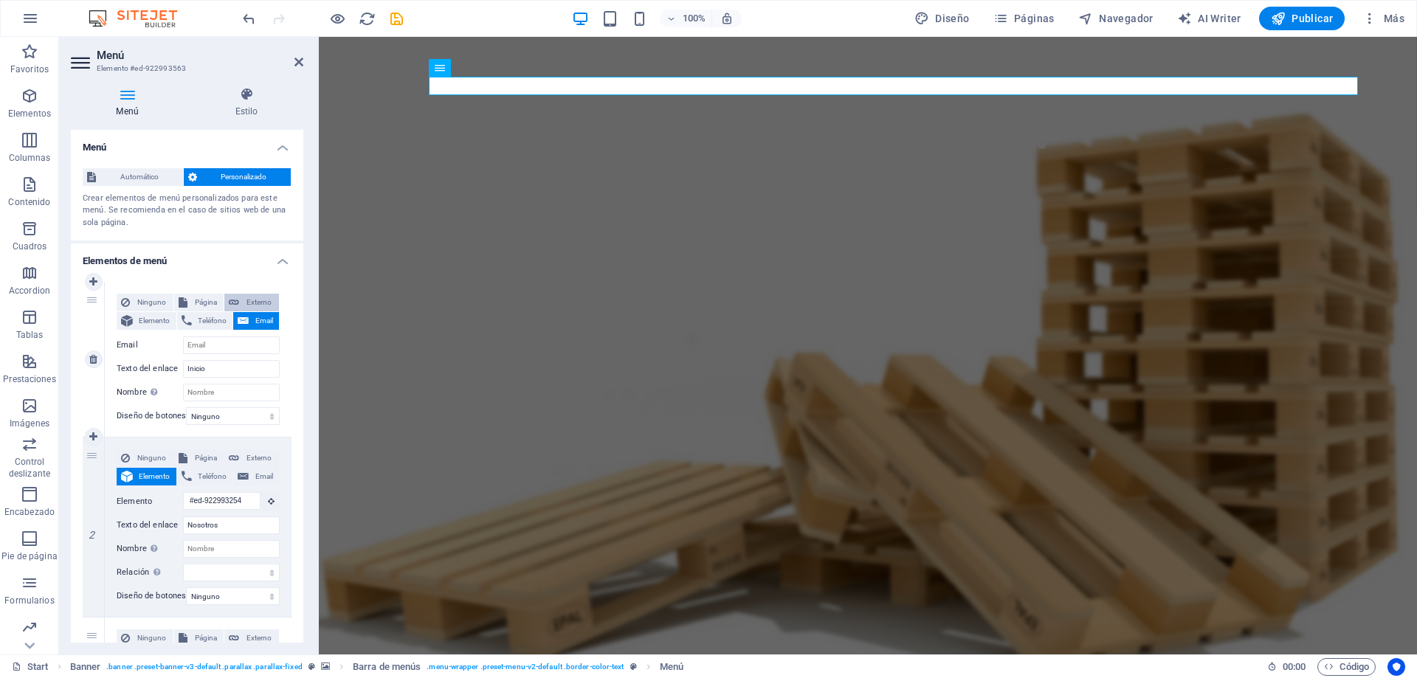
select select
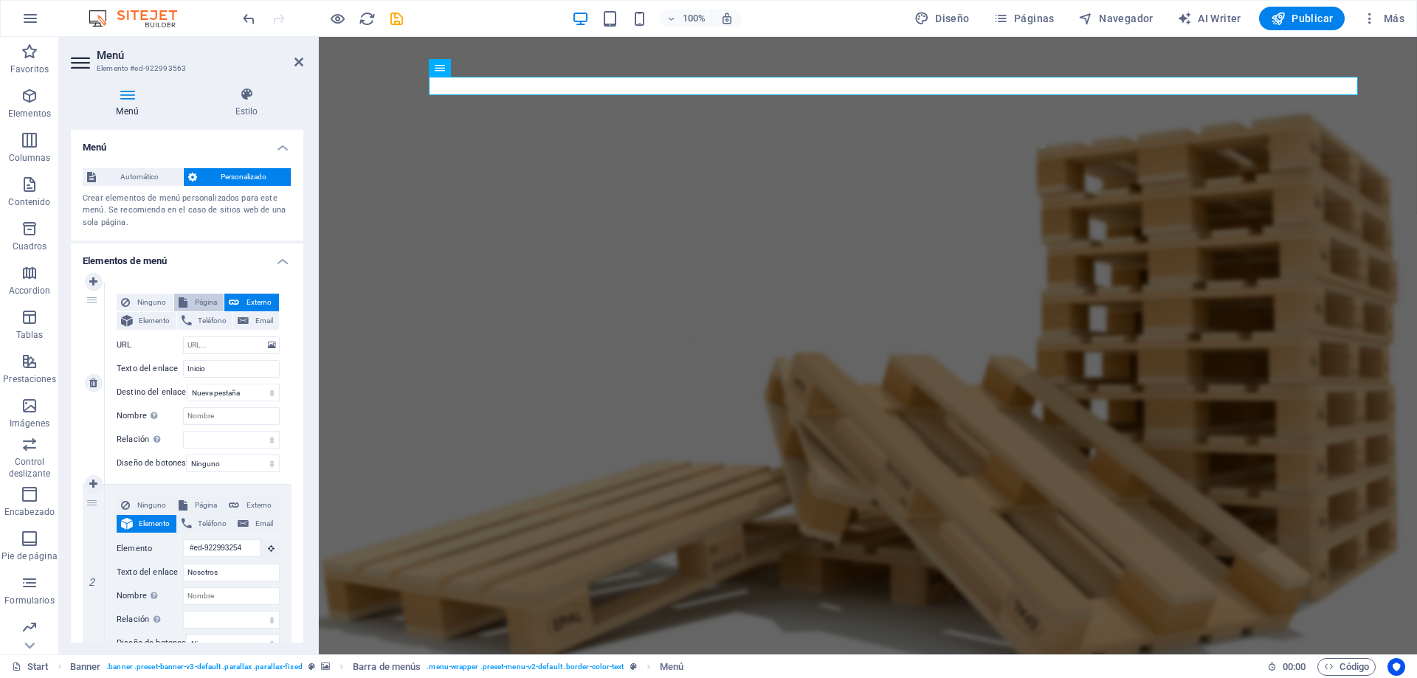
click at [206, 302] on span "Página" at bounding box center [206, 303] width 28 height 18
select select
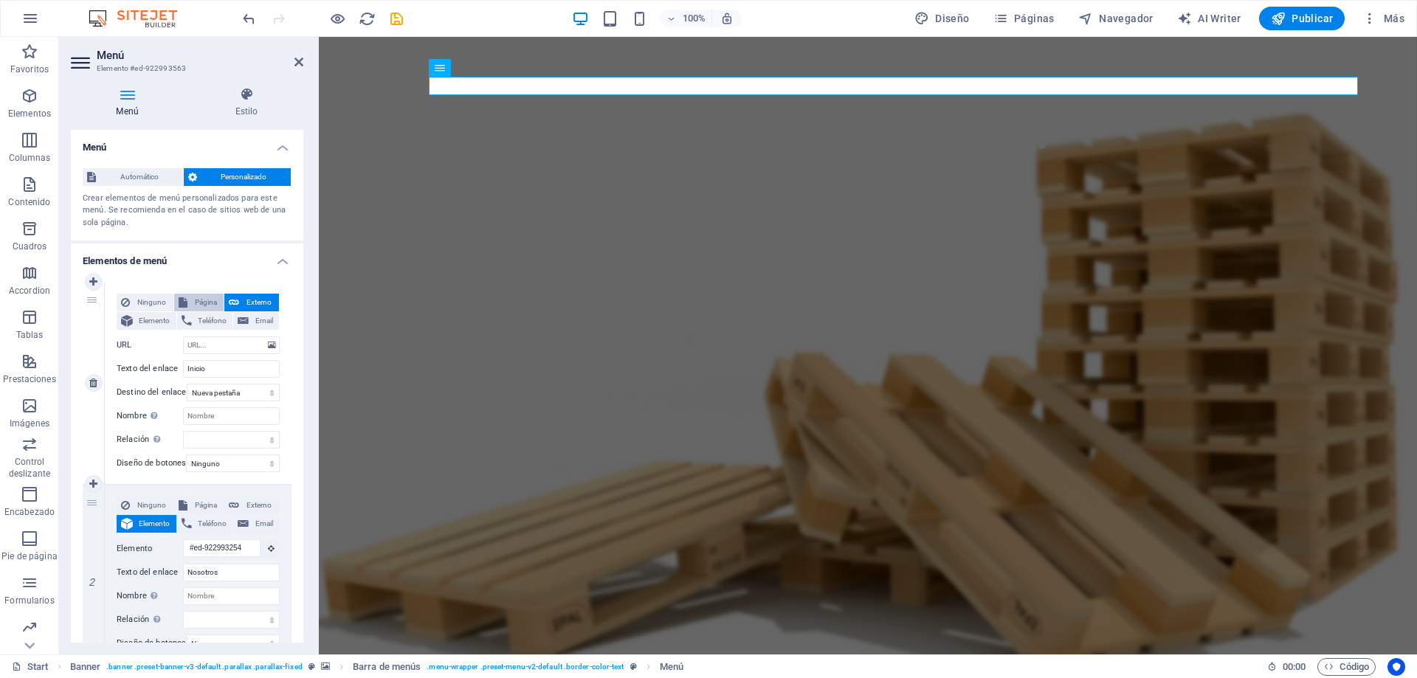
select select
click at [158, 300] on span "Ninguno" at bounding box center [151, 303] width 35 height 18
select select
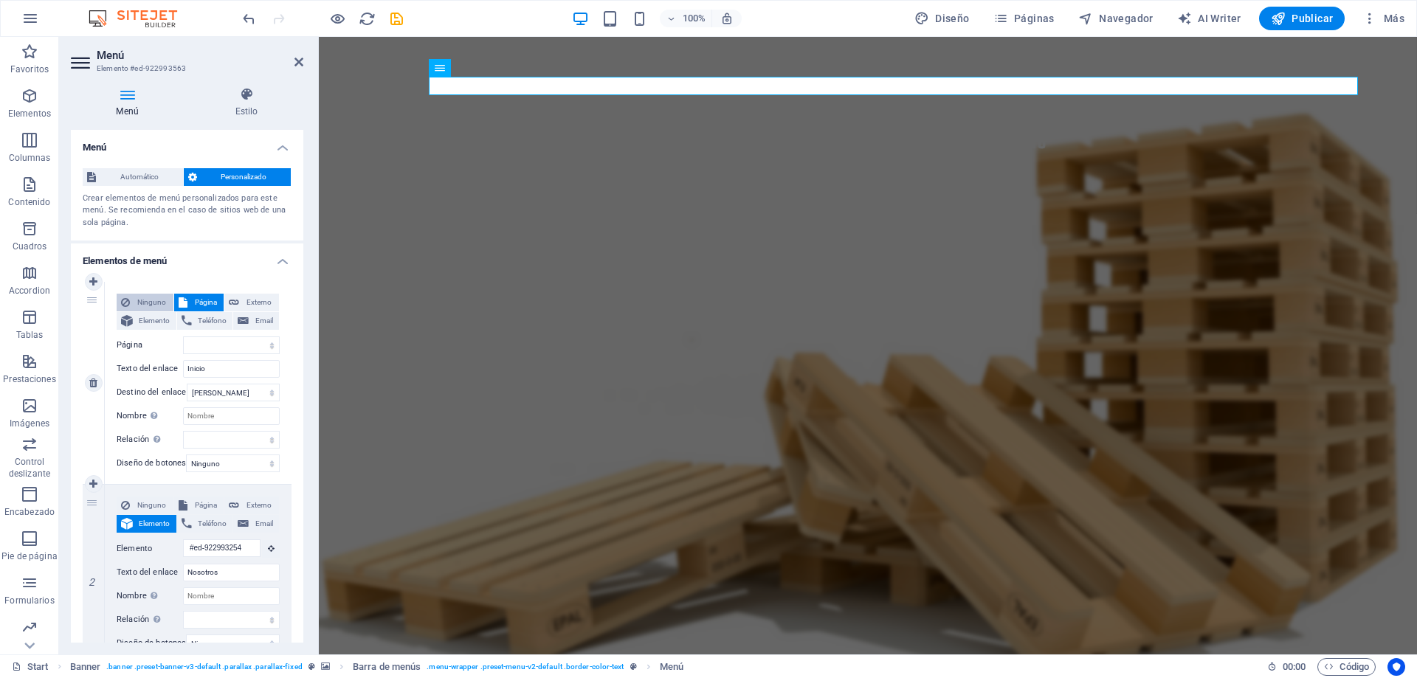
select select
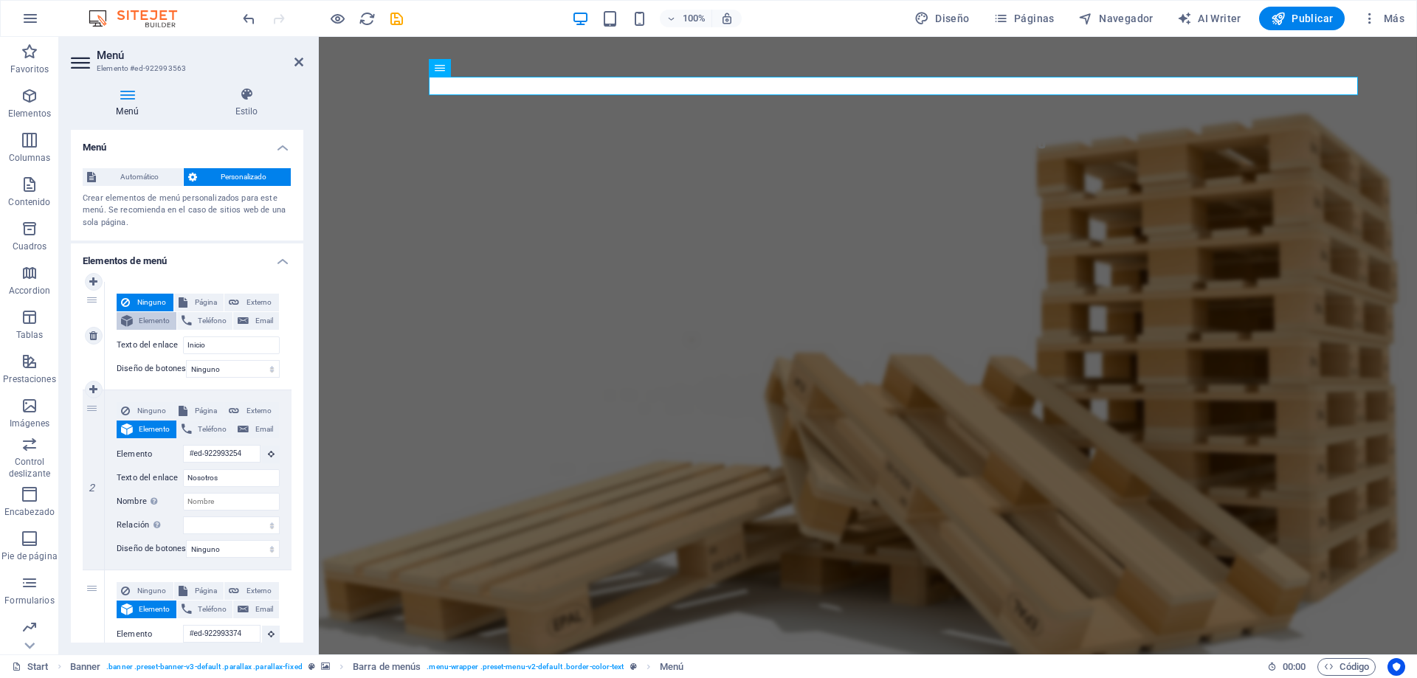
click at [139, 319] on span "Elemento" at bounding box center [154, 321] width 35 height 18
select select
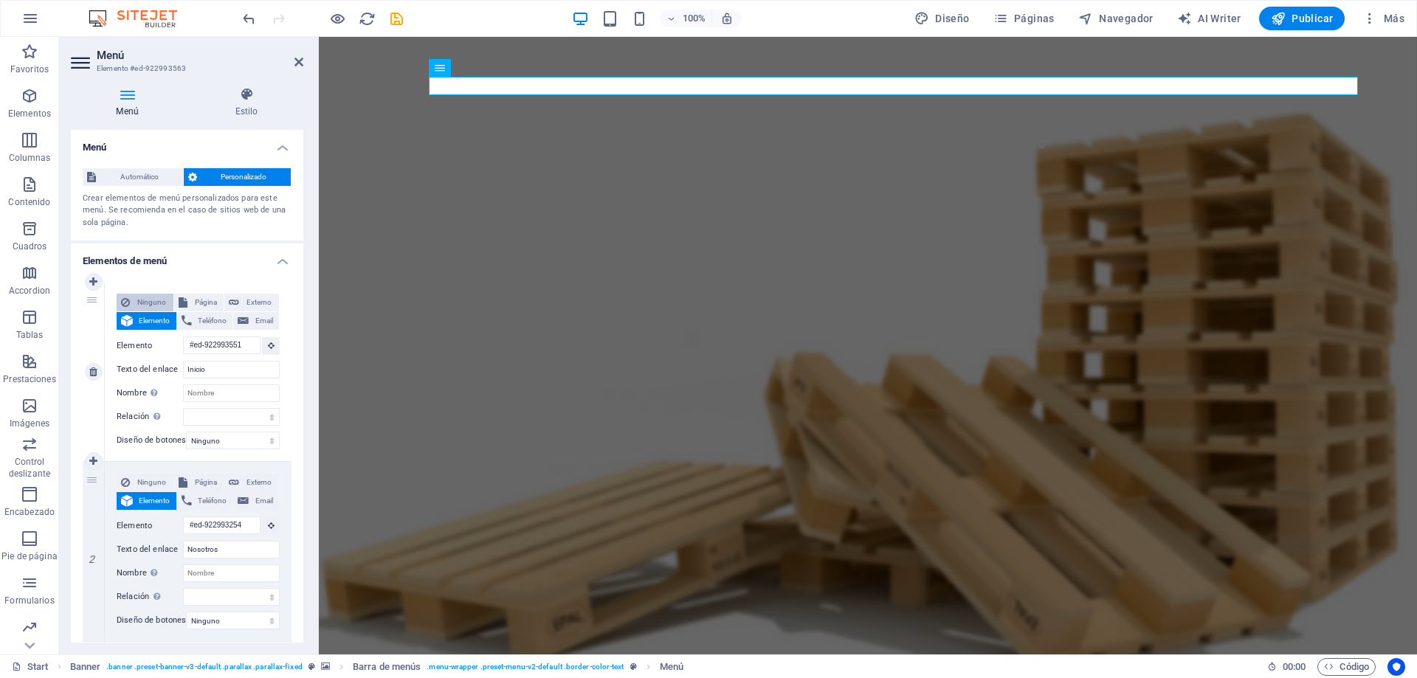
click at [148, 302] on span "Ninguno" at bounding box center [151, 303] width 35 height 18
select select
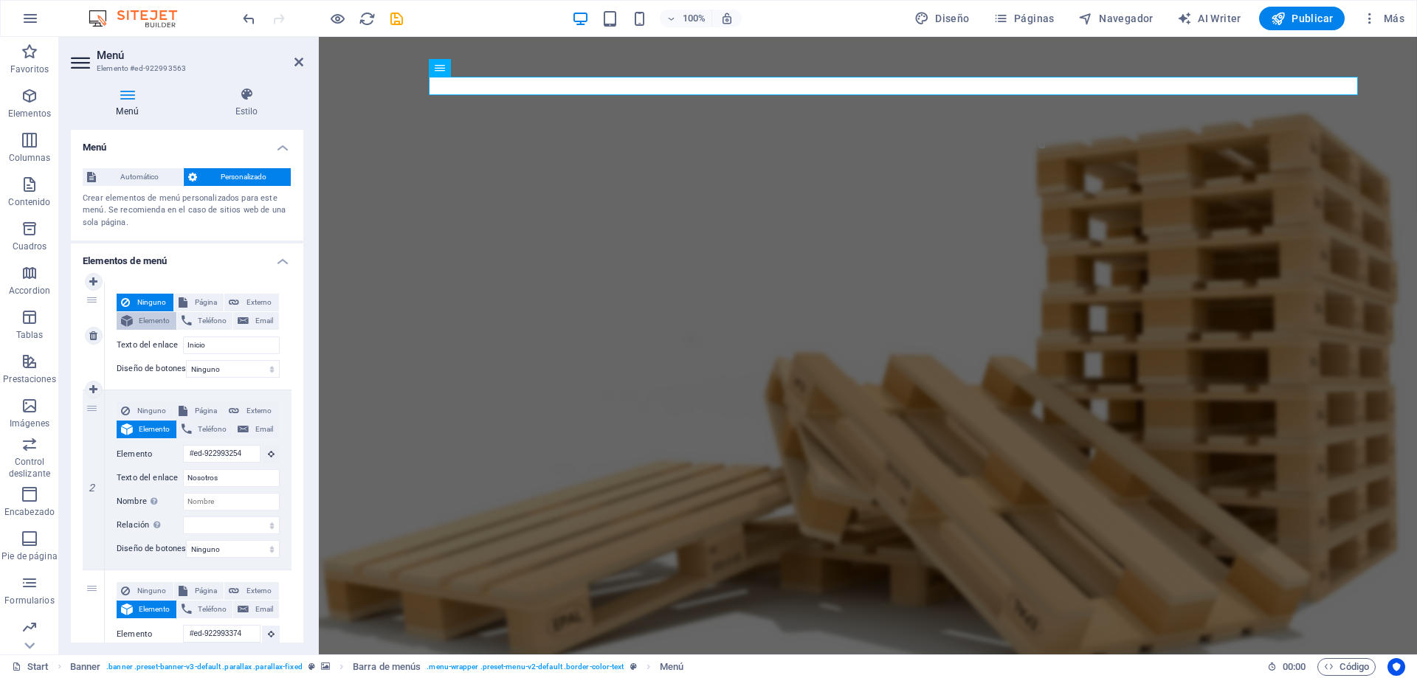
click at [148, 317] on span "Elemento" at bounding box center [154, 321] width 35 height 18
select select
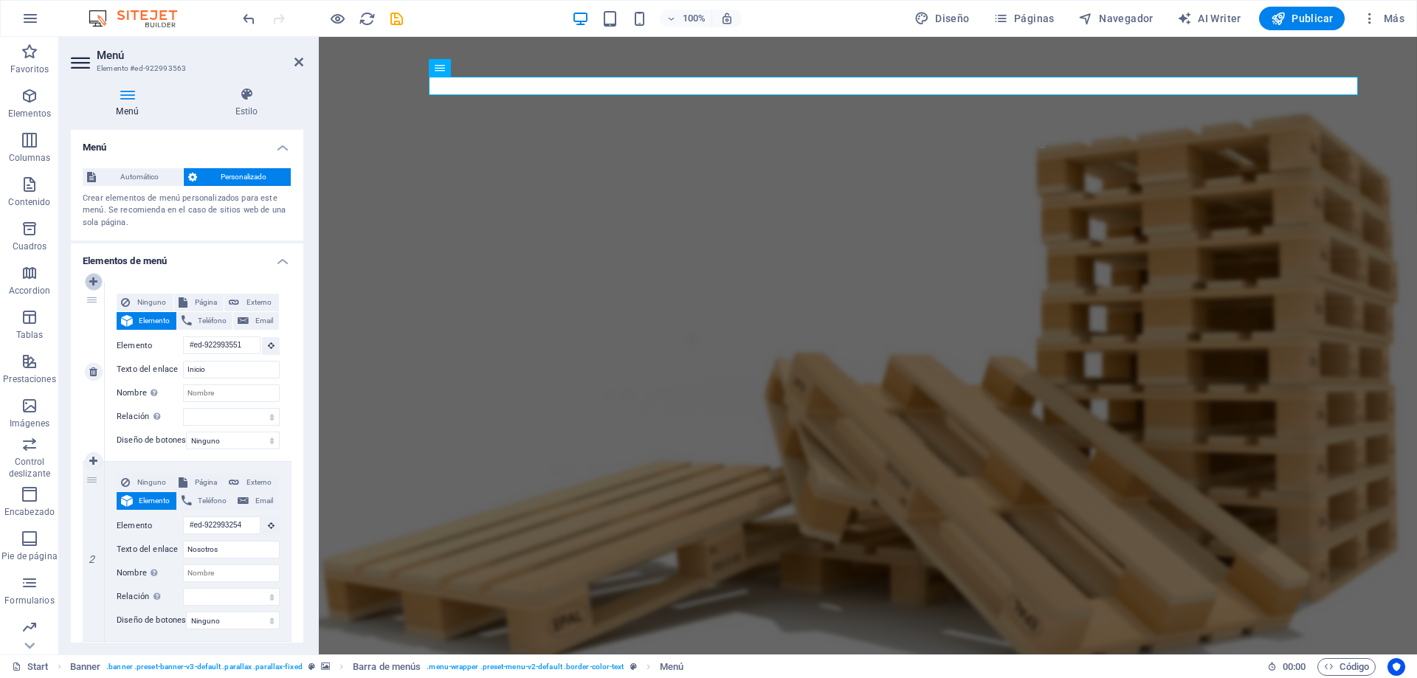
click at [93, 283] on icon at bounding box center [93, 282] width 8 height 10
select select
type input "#ed-922993551"
type input "Inicio"
select select
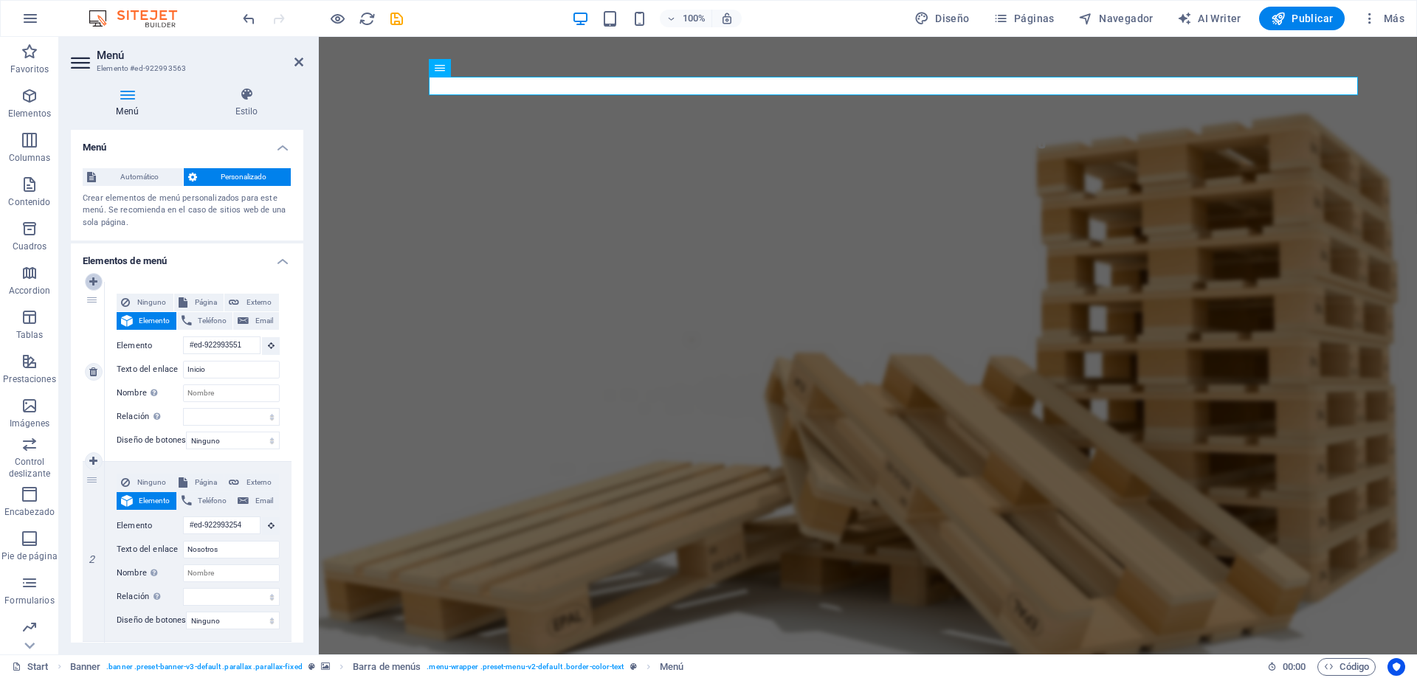
type input "#ed-922993254"
type input "Nosotros"
select select
type input "#ed-922993374"
type input "Productos"
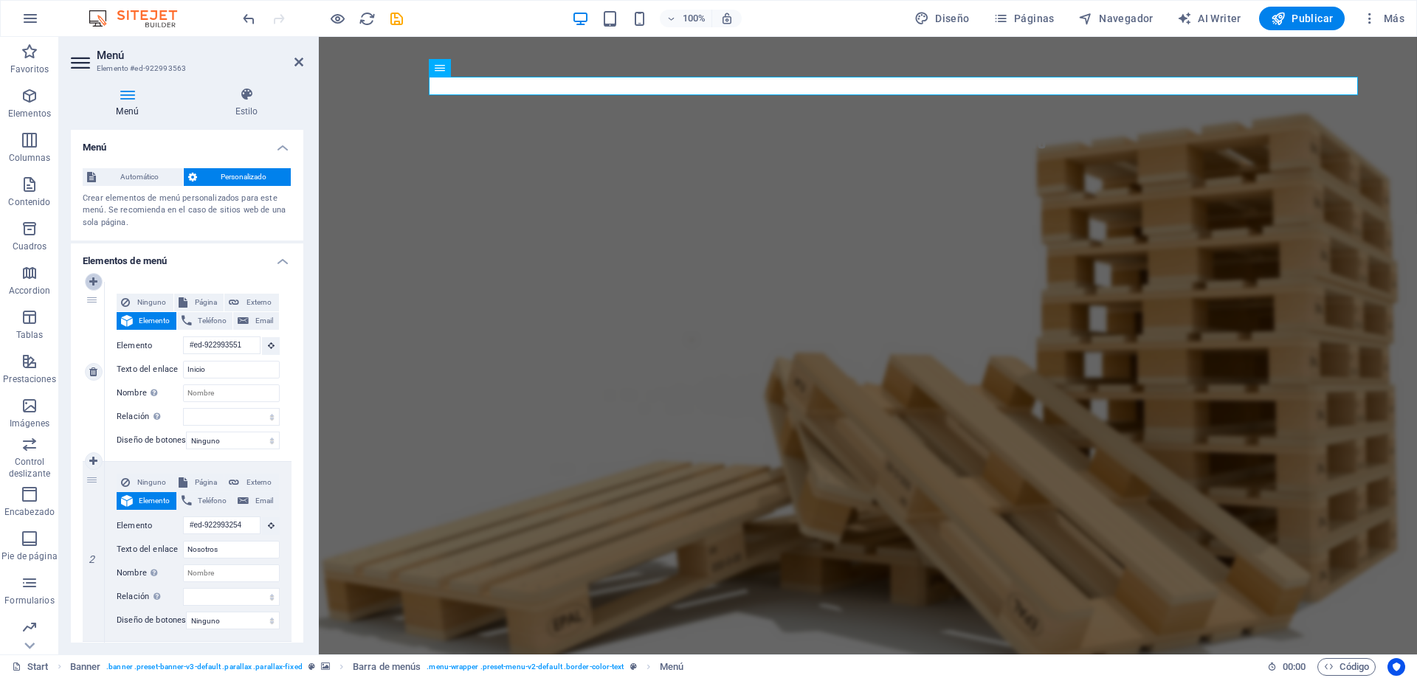
select select
click at [93, 283] on icon at bounding box center [93, 282] width 8 height 10
select select
type input "#ed-922993551"
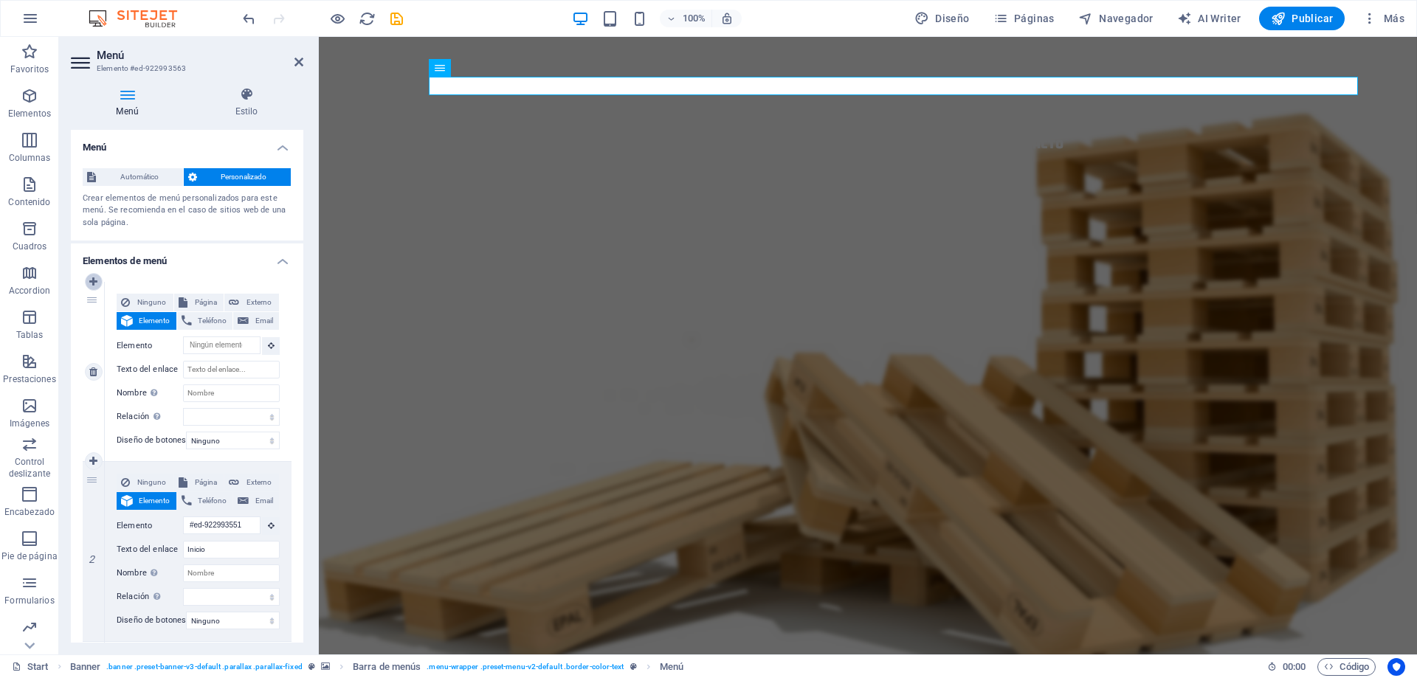
type input "Inicio"
select select
type input "#ed-922993254"
type input "Nosotros"
select select
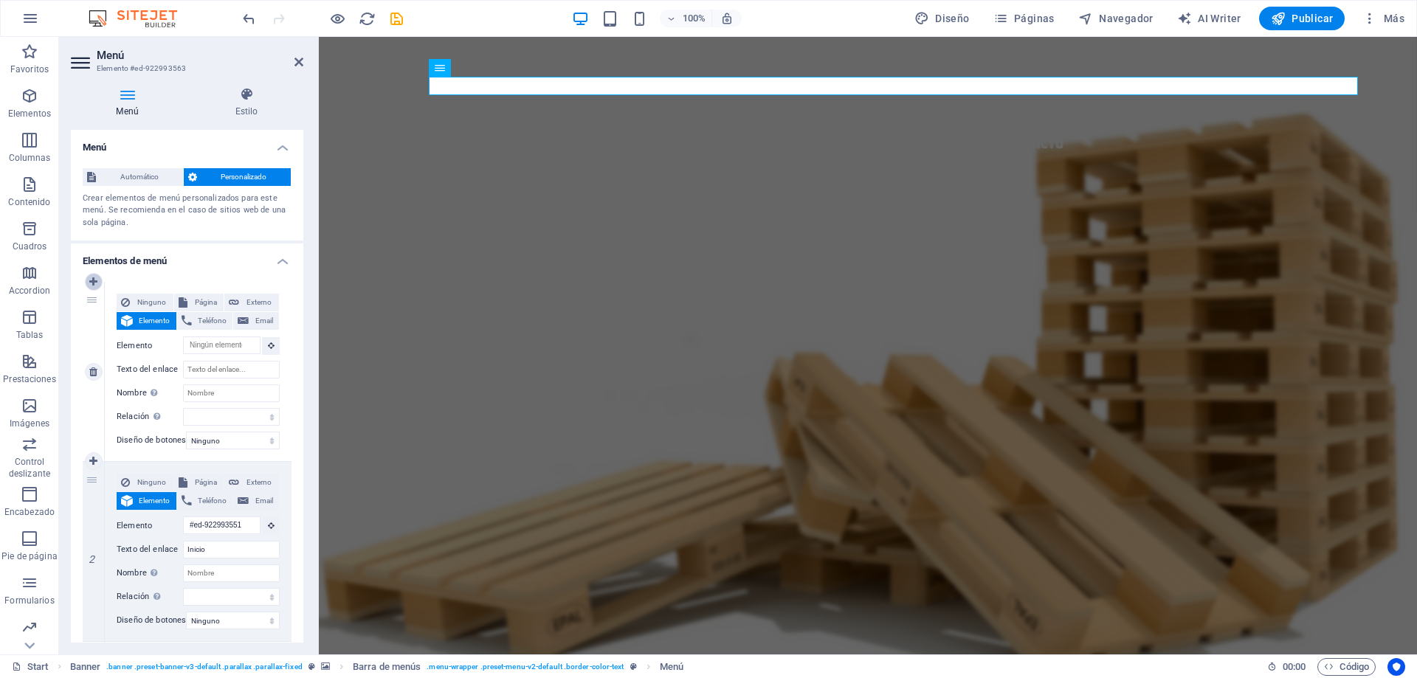
type input "#ed-922993374"
type input "Productos"
select select
click at [93, 376] on icon at bounding box center [93, 372] width 8 height 10
select select
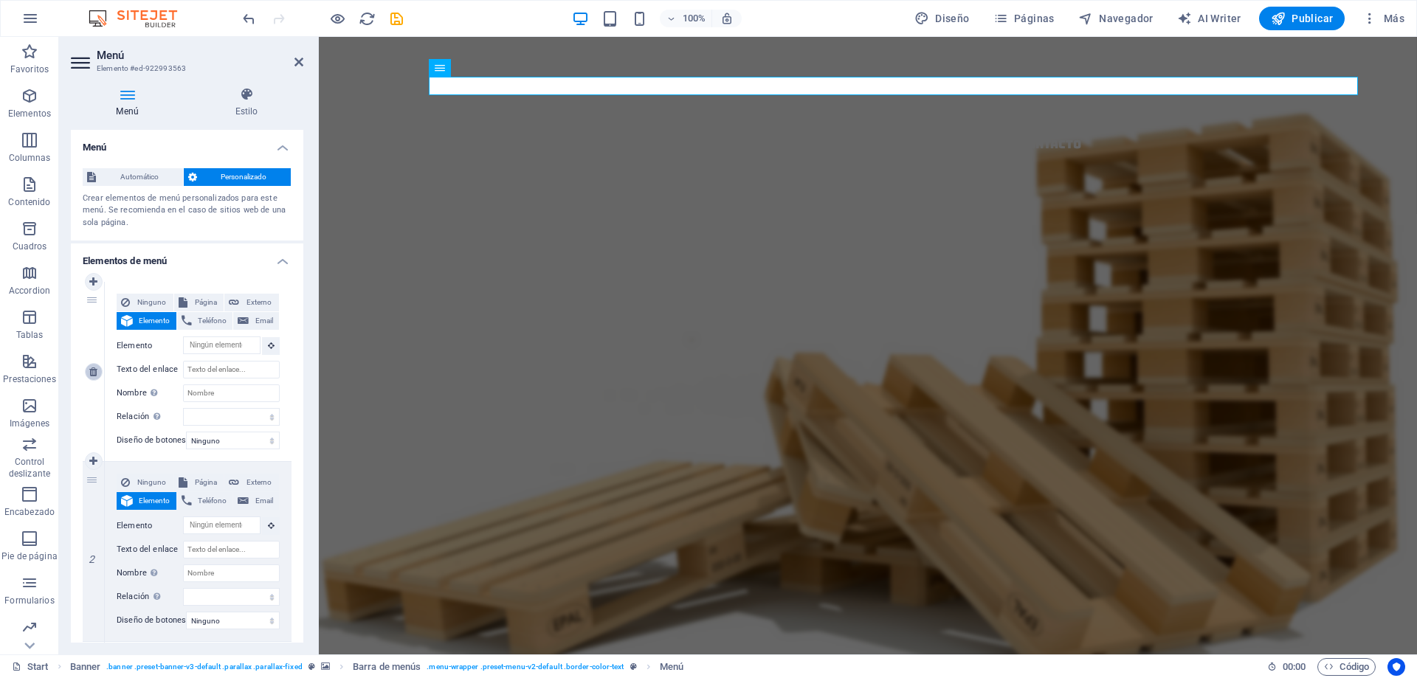
type input "#ed-922993551"
type input "Inicio"
select select
type input "#ed-922993254"
type input "Nosotros"
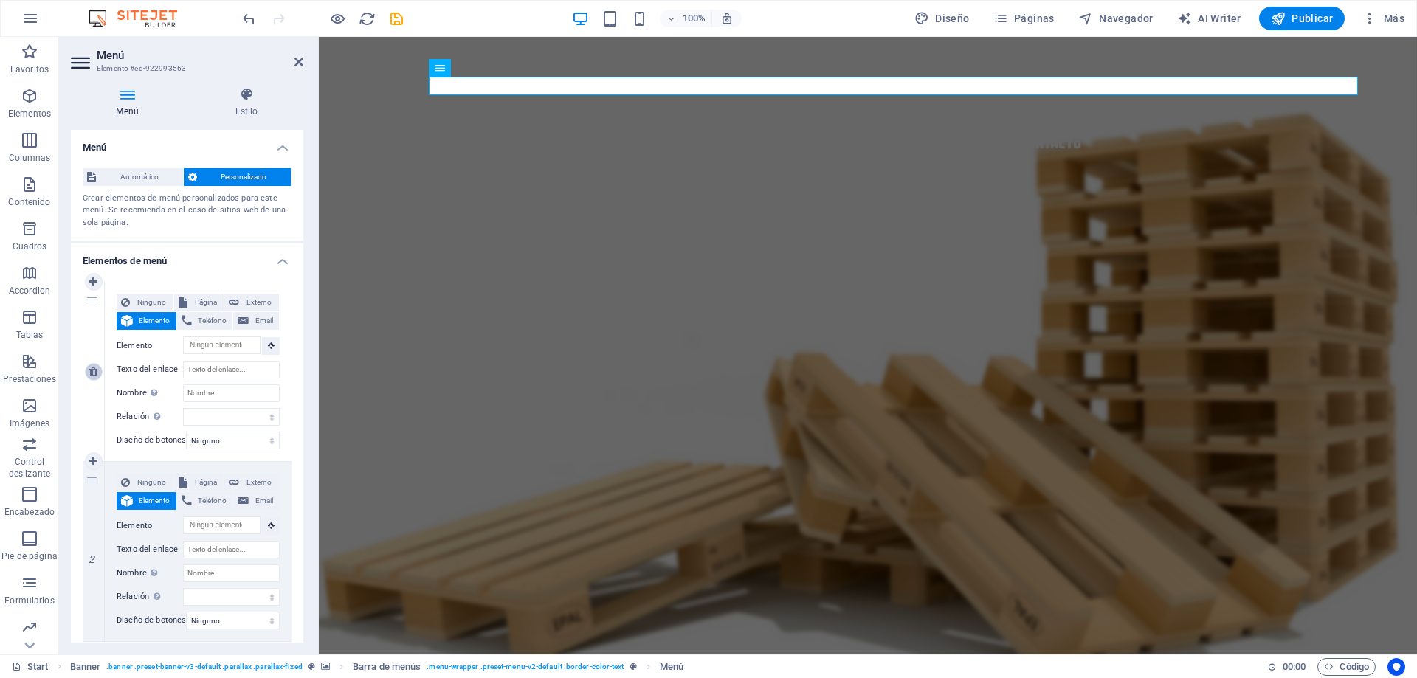
select select
type input "#ed-922993374"
type input "Productos"
select select
type input "#ed-922993473"
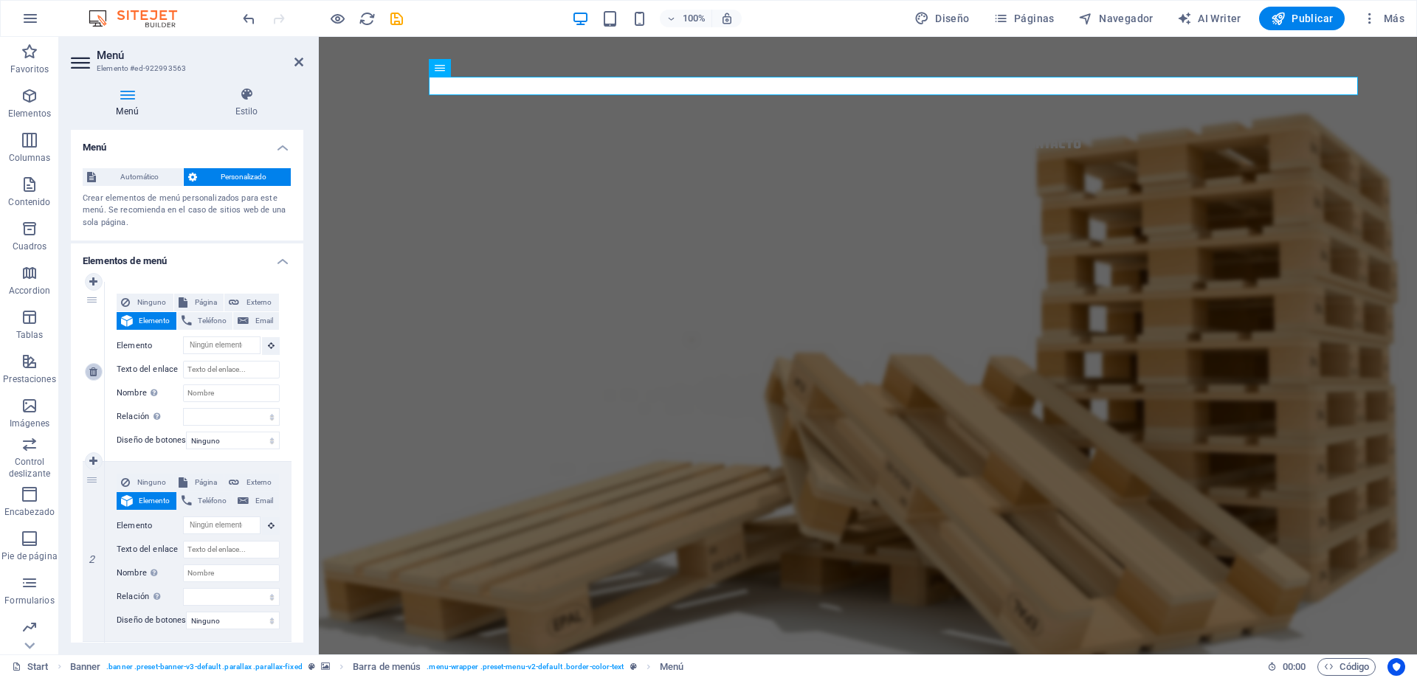
type input "Contacto"
select select
click at [93, 376] on icon at bounding box center [93, 372] width 8 height 10
type input "#ed-922993551"
type input "Inicio"
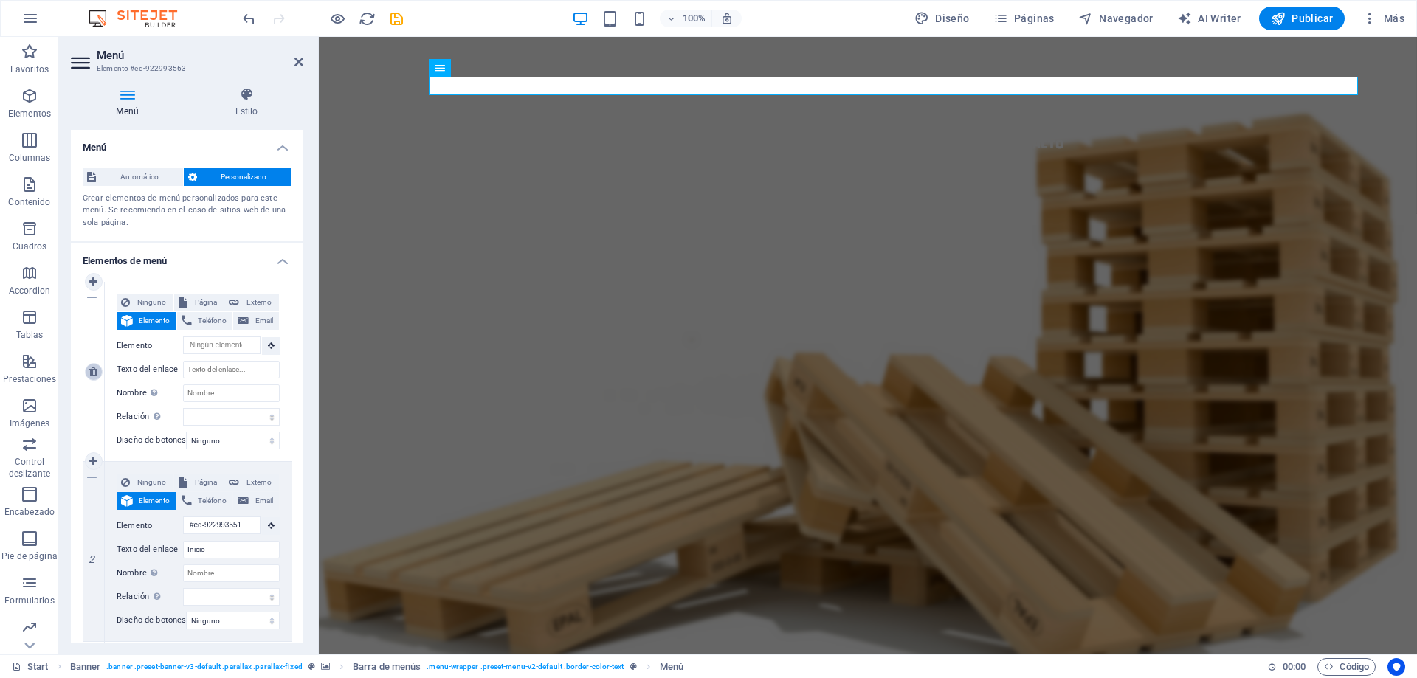
select select
type input "#ed-922993254"
type input "Nosotros"
select select
type input "#ed-922993374"
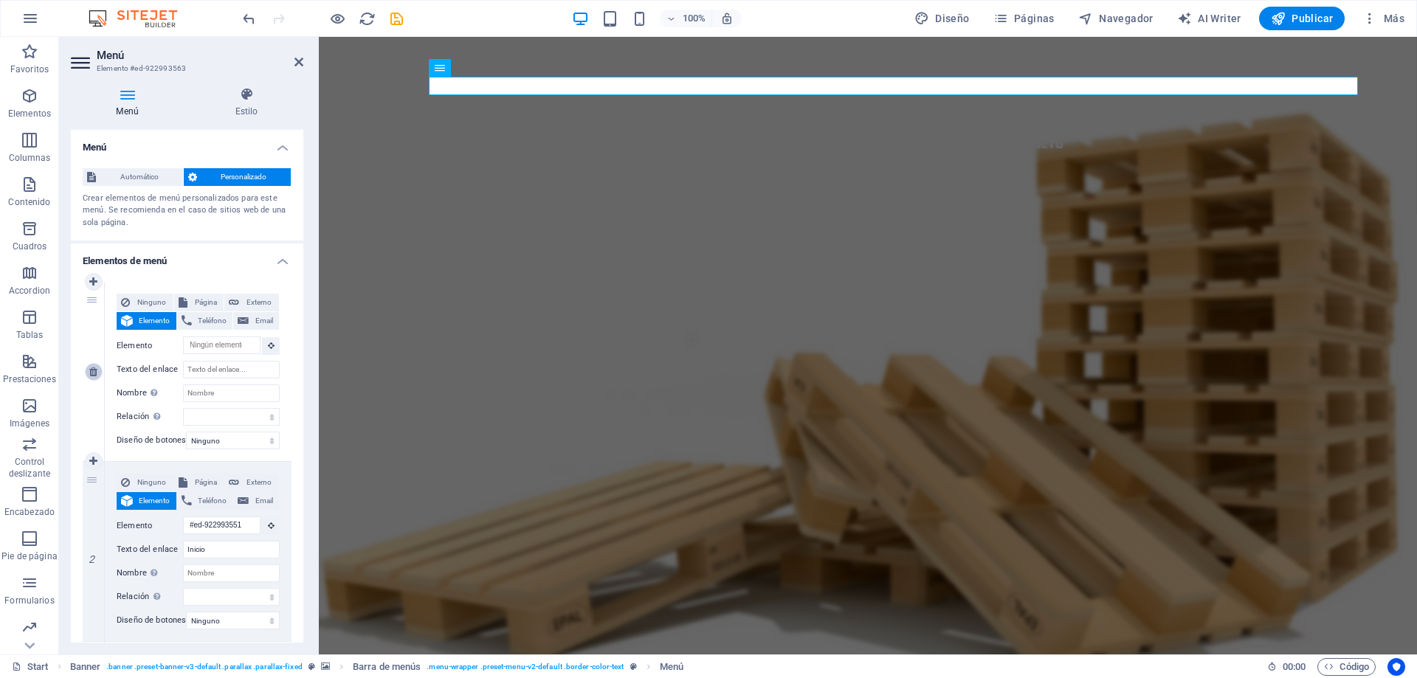
type input "Productos"
select select
type input "#ed-922993473"
type input "Contacto"
select select
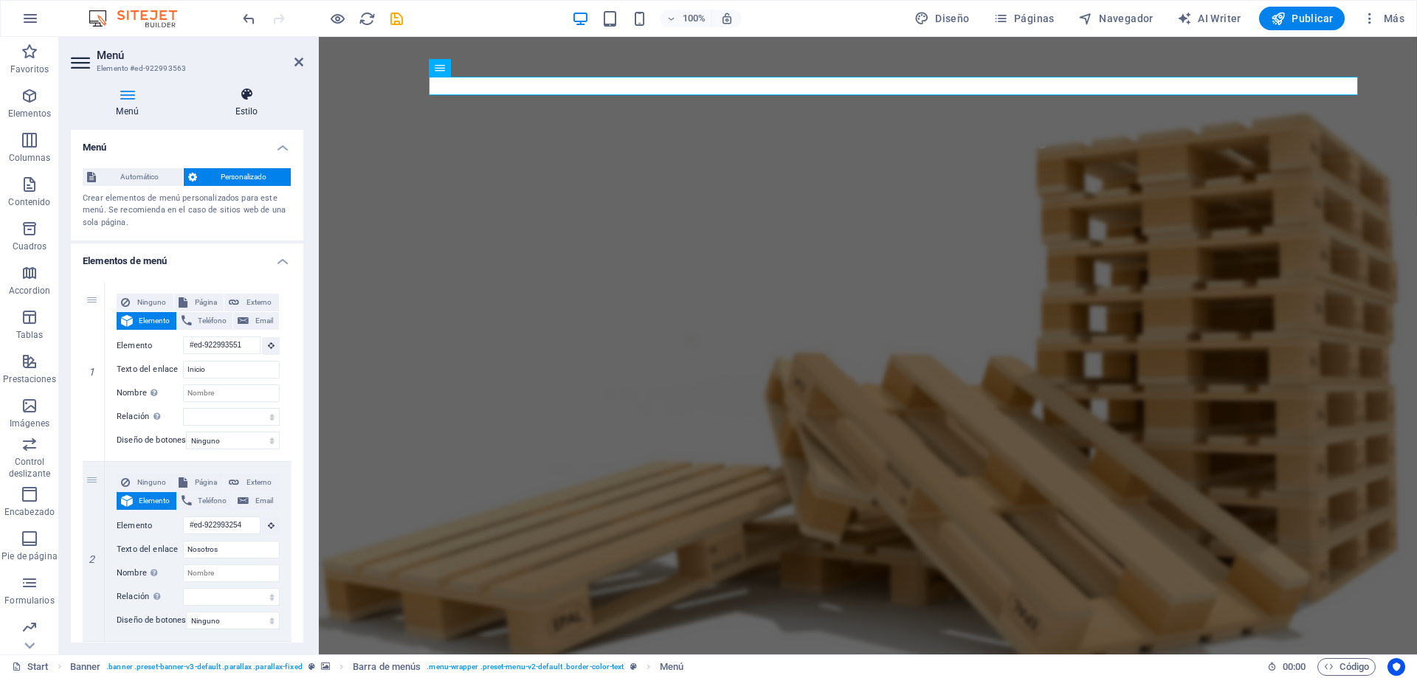
click at [252, 98] on icon at bounding box center [247, 94] width 114 height 15
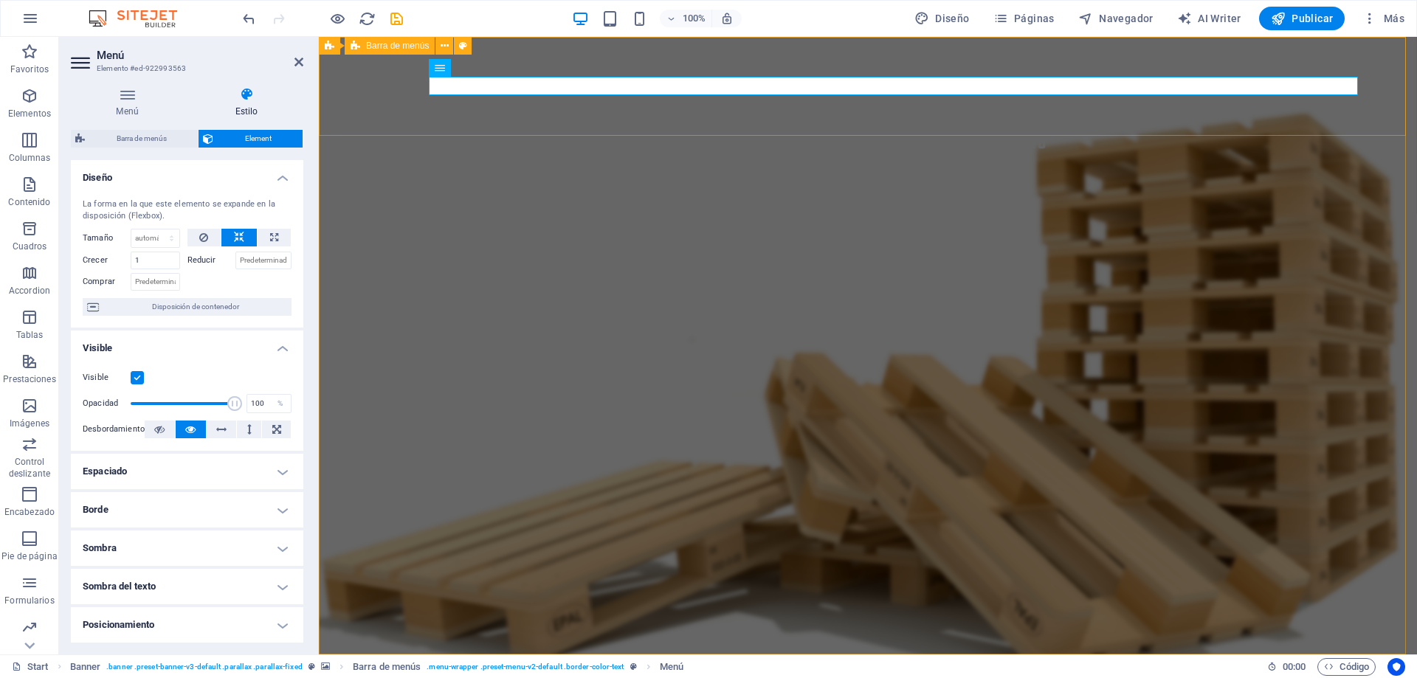
click at [476, 126] on div "Inicio Nosotros Productos Contacto Menu" at bounding box center [868, 125] width 1098 height 177
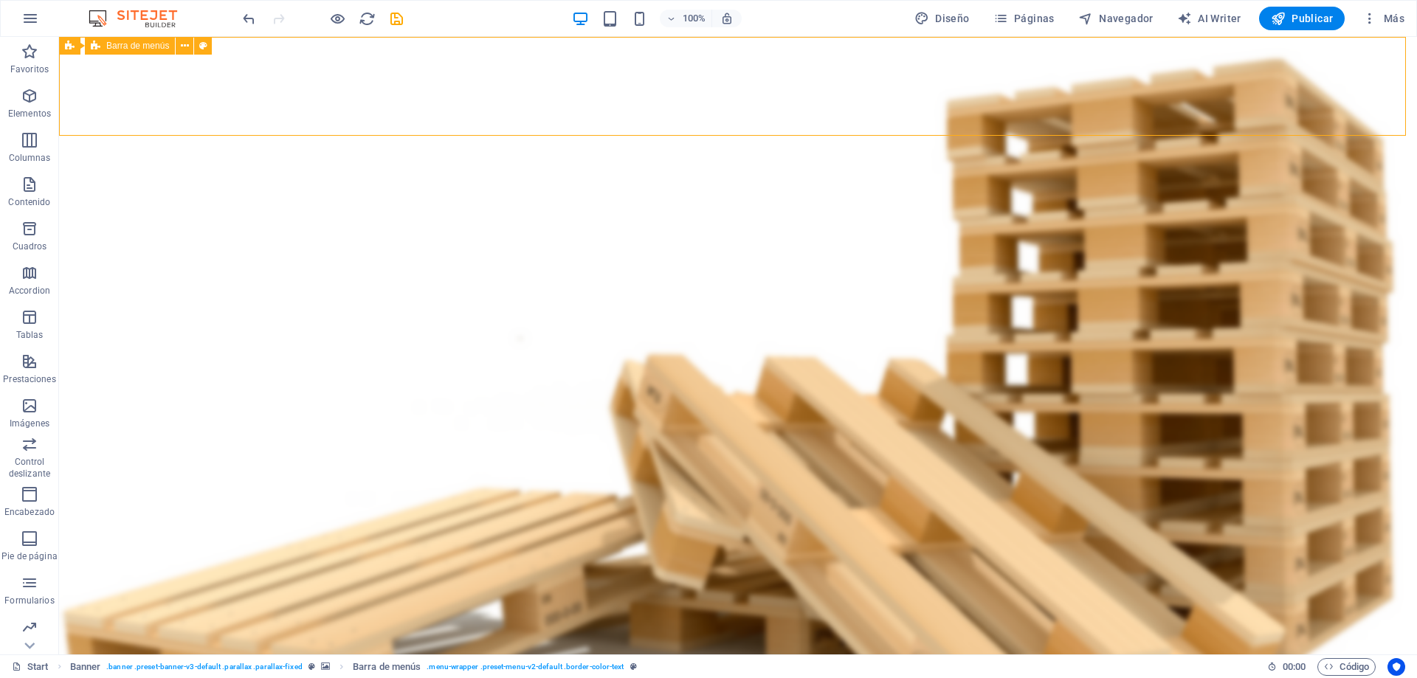
click at [476, 126] on div "Inicio Nosotros Productos Contacto Menu" at bounding box center [738, 125] width 1358 height 177
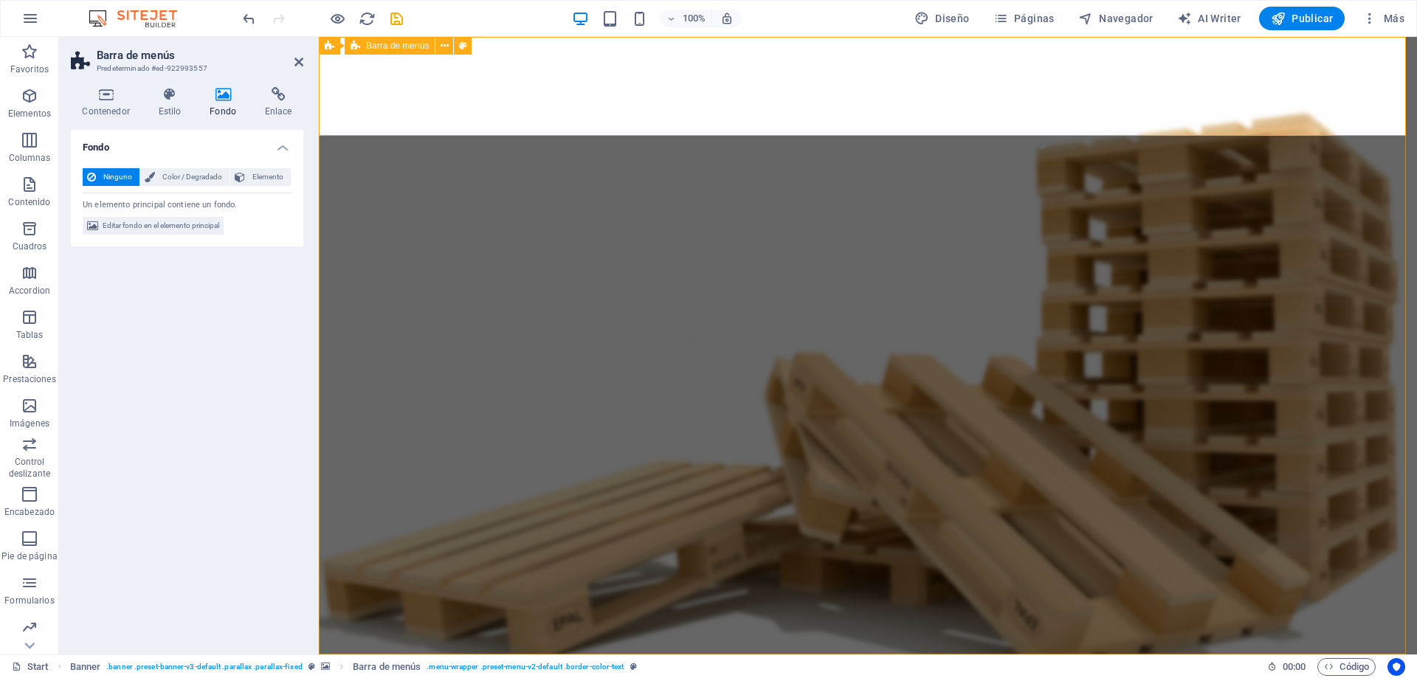
click at [491, 113] on div "Inicio Nosotros Productos Contacto Menu" at bounding box center [868, 125] width 1098 height 177
click at [444, 49] on icon at bounding box center [444, 45] width 8 height 15
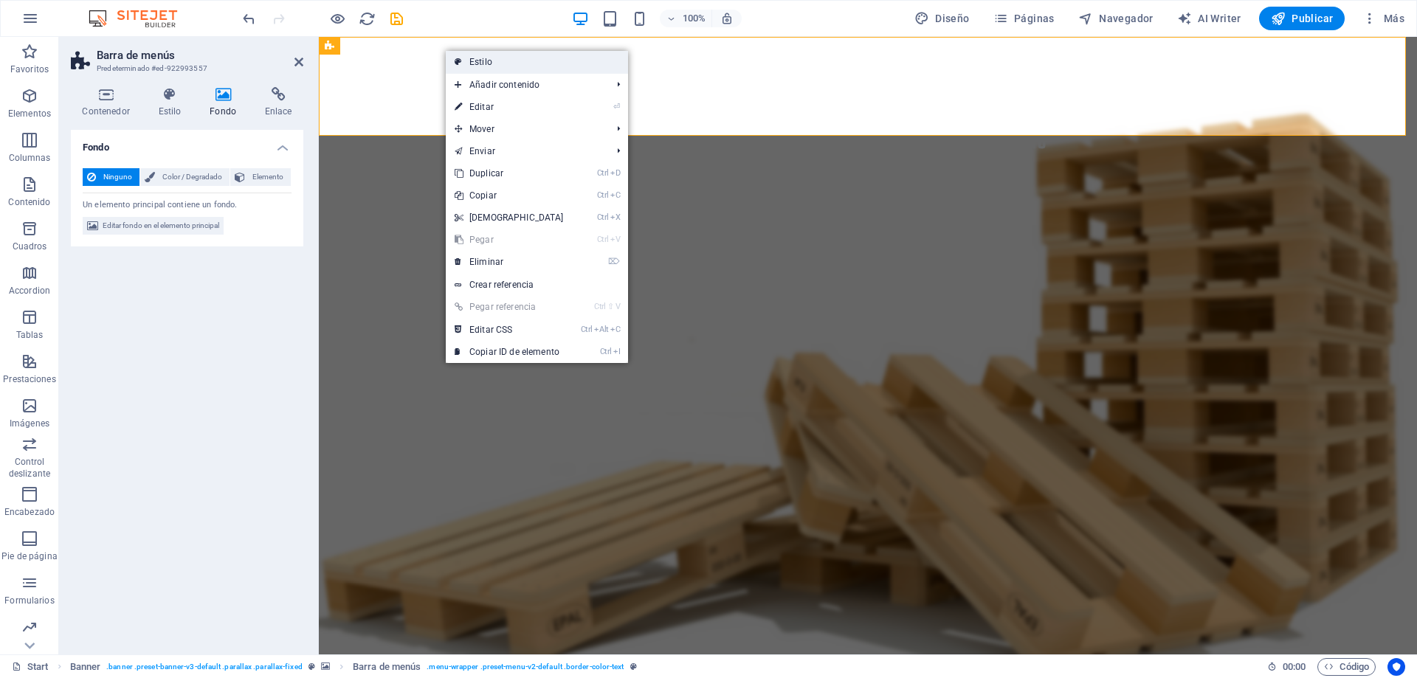
click at [497, 65] on link "Estilo" at bounding box center [537, 62] width 182 height 22
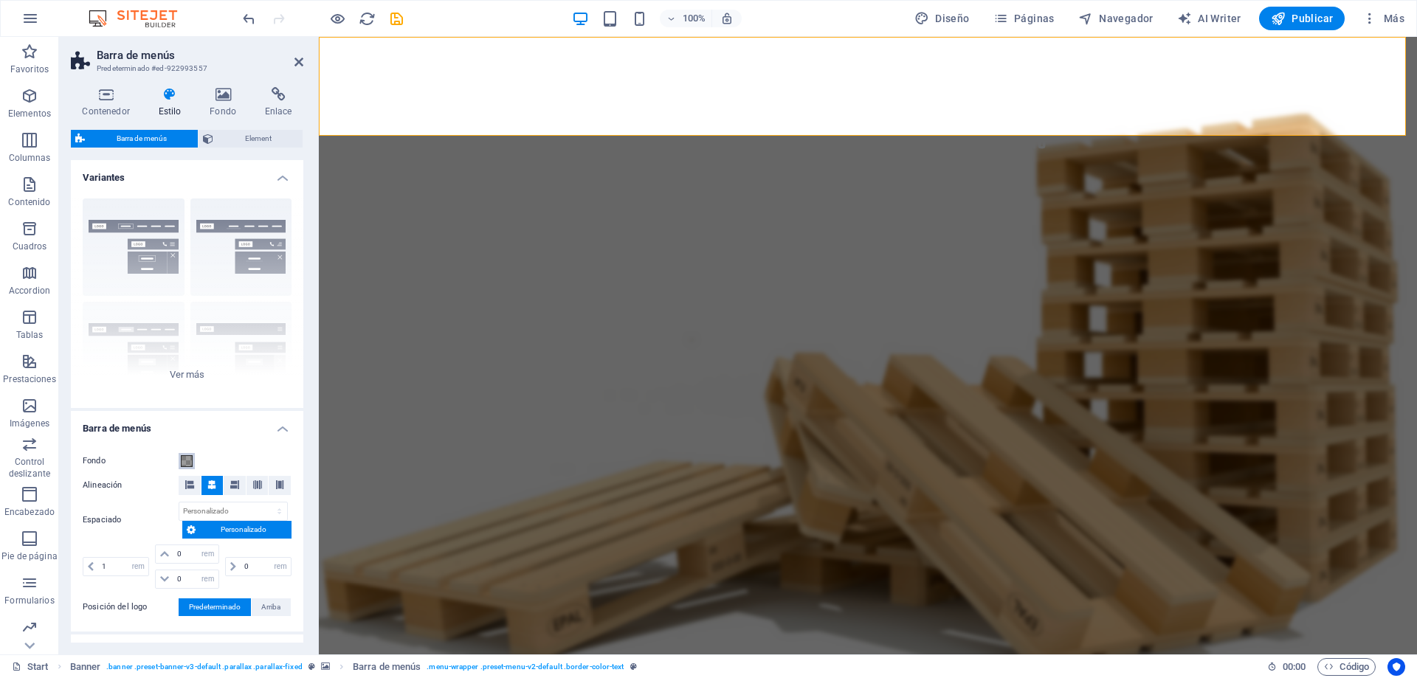
click at [182, 457] on span at bounding box center [187, 461] width 12 height 12
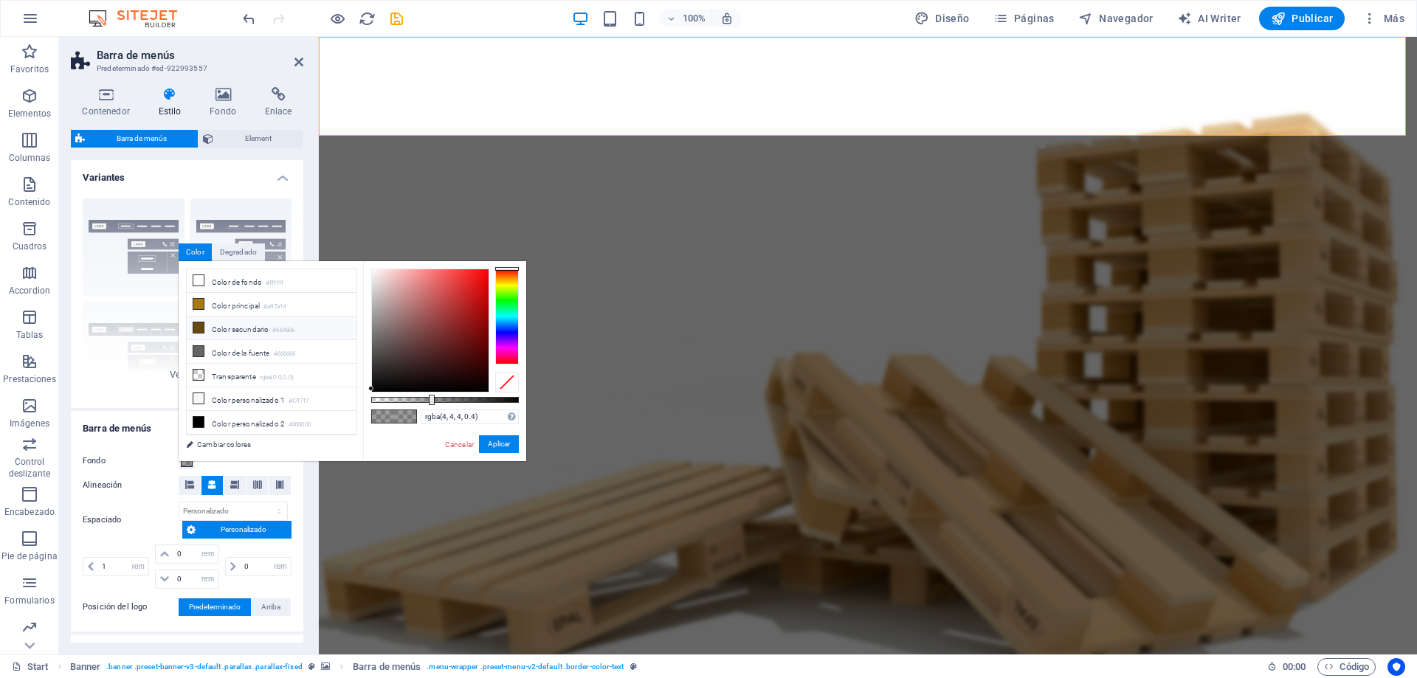
click at [279, 332] on small "#664a0e" at bounding box center [283, 330] width 22 height 10
type input "rgba(102, 74, 14, 0.4)"
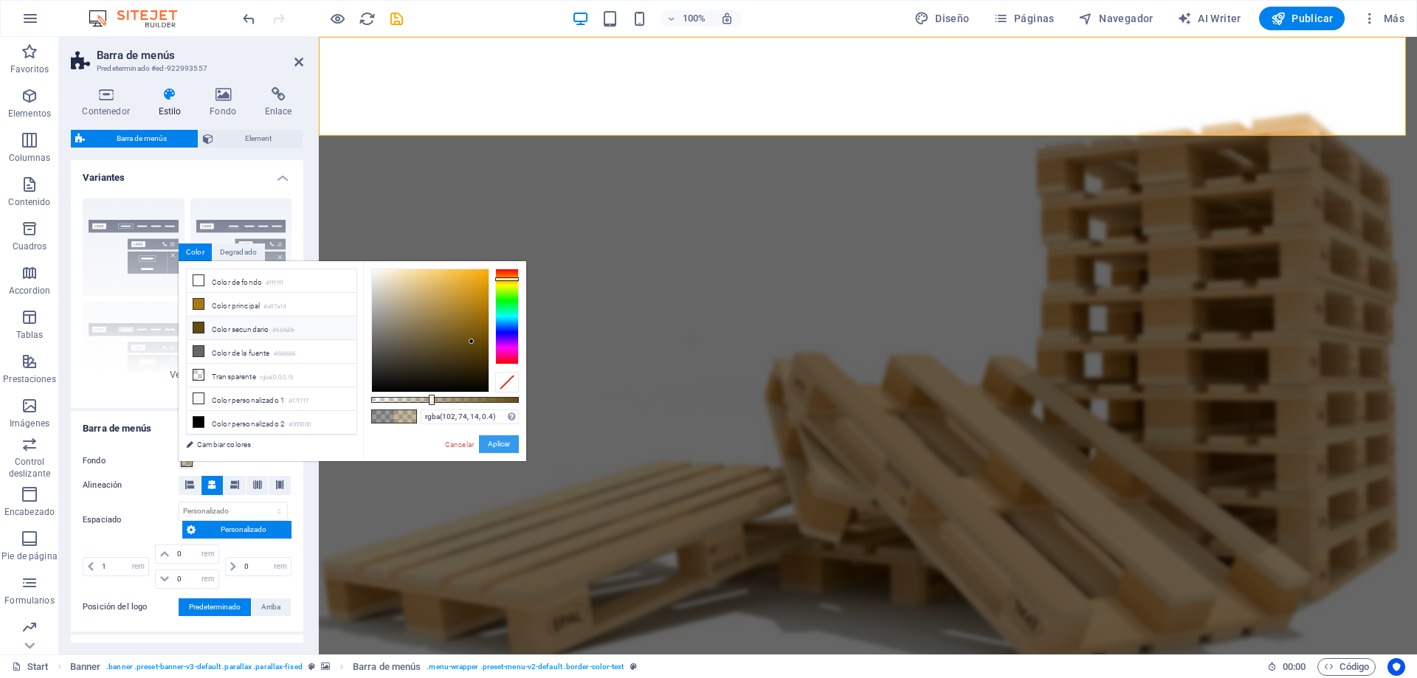
click at [496, 443] on button "Aplicar" at bounding box center [499, 444] width 40 height 18
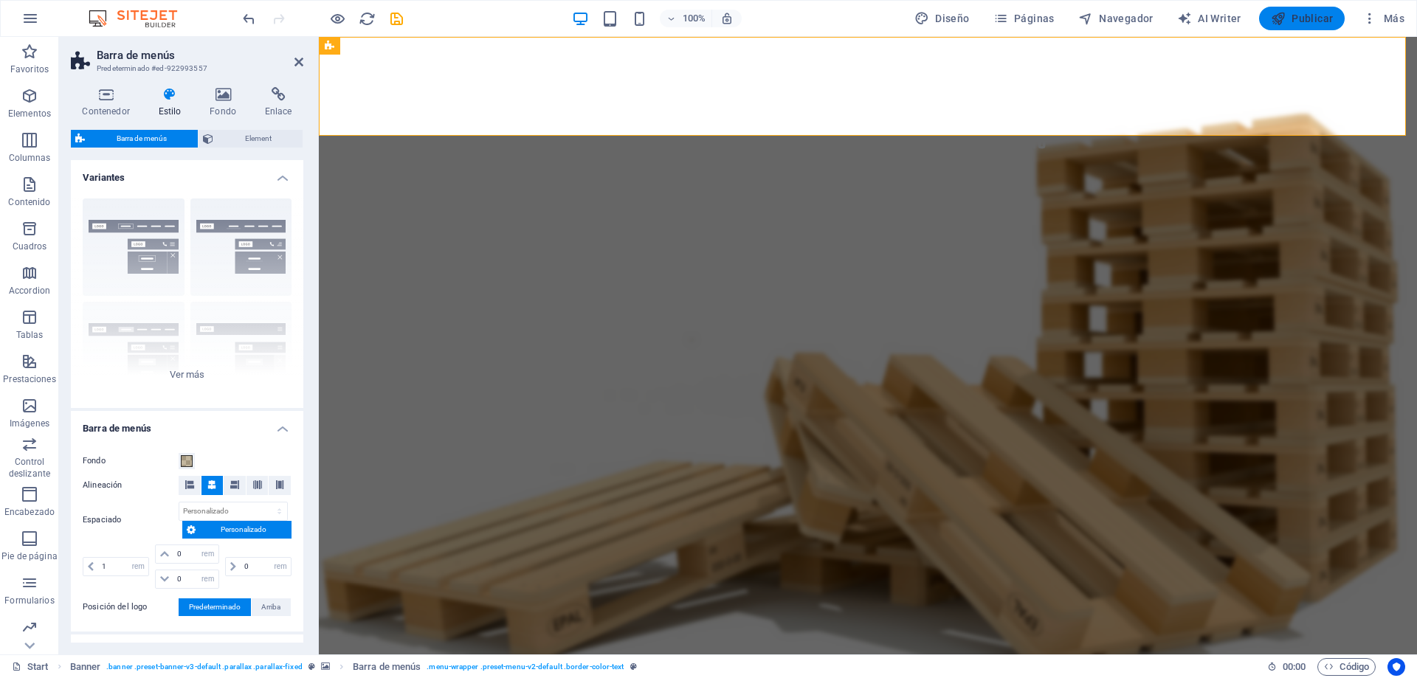
click at [1293, 25] on span "Publicar" at bounding box center [1301, 18] width 63 height 15
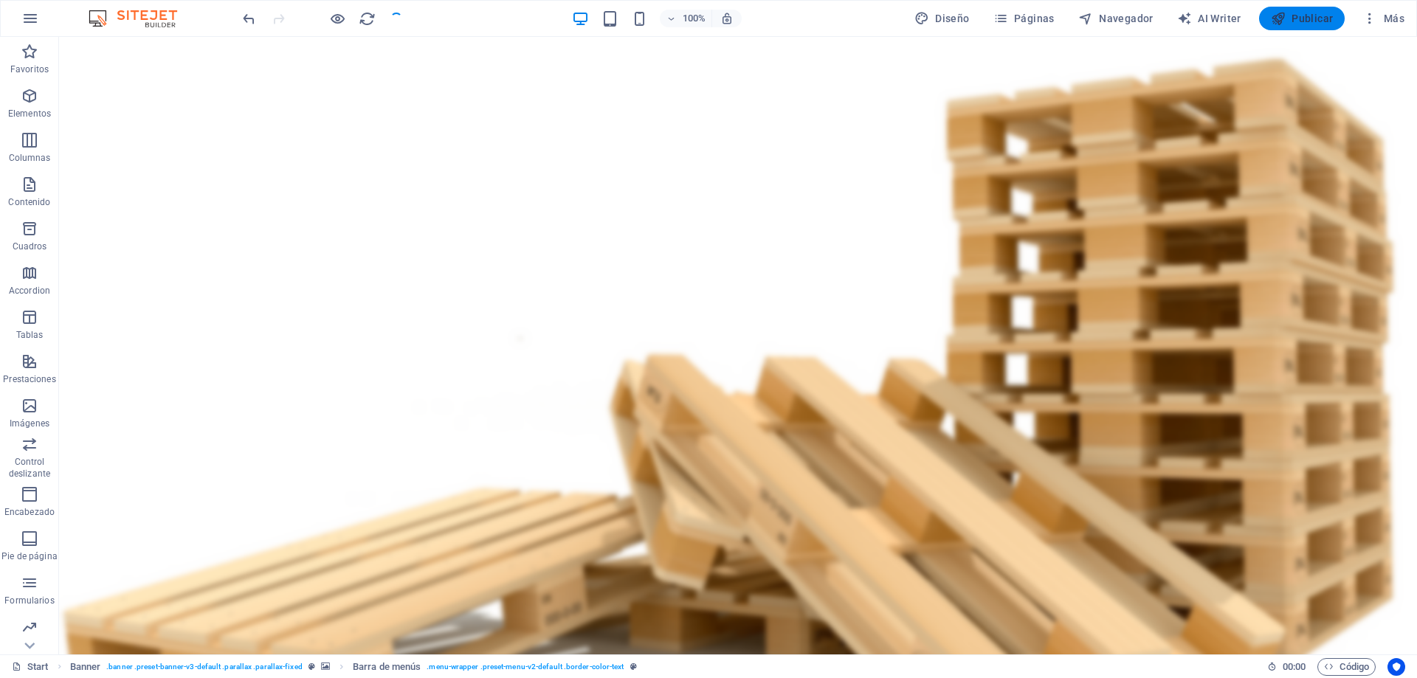
checkbox input "false"
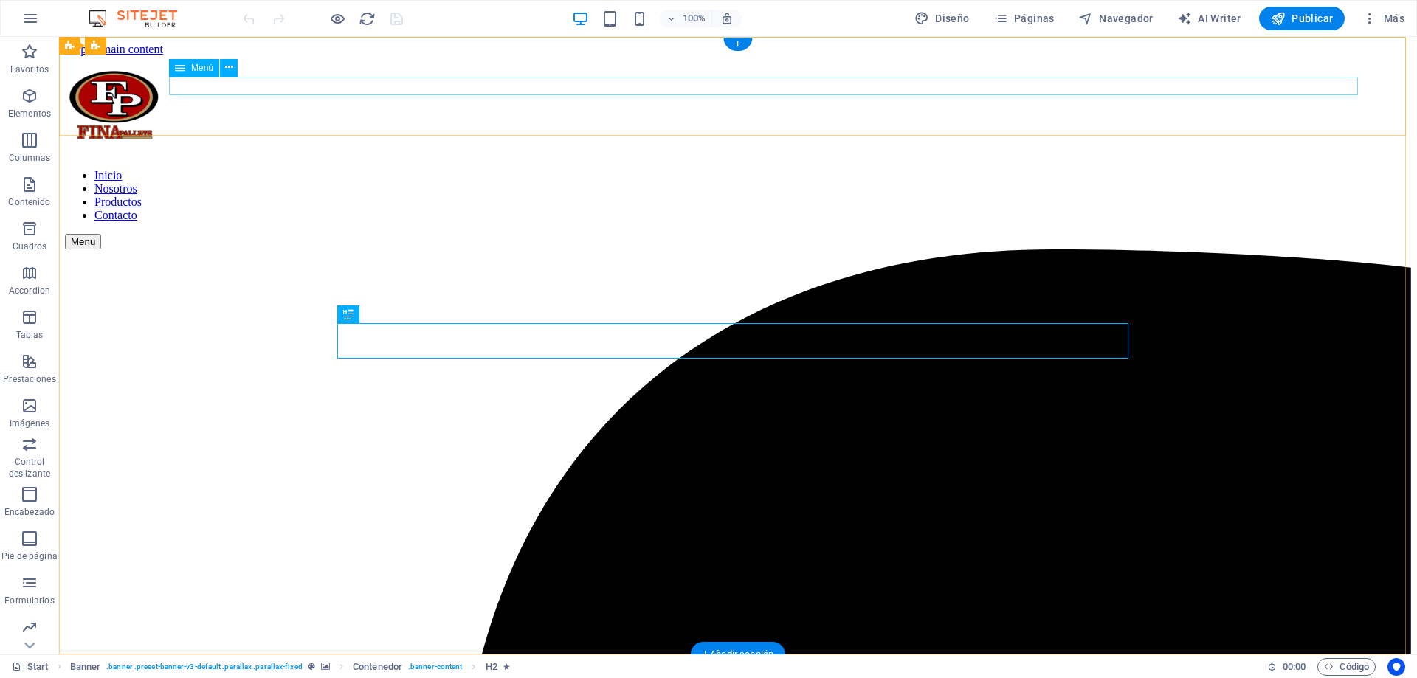
click at [364, 169] on nav "Inicio Nosotros Productos Contacto" at bounding box center [738, 195] width 1346 height 53
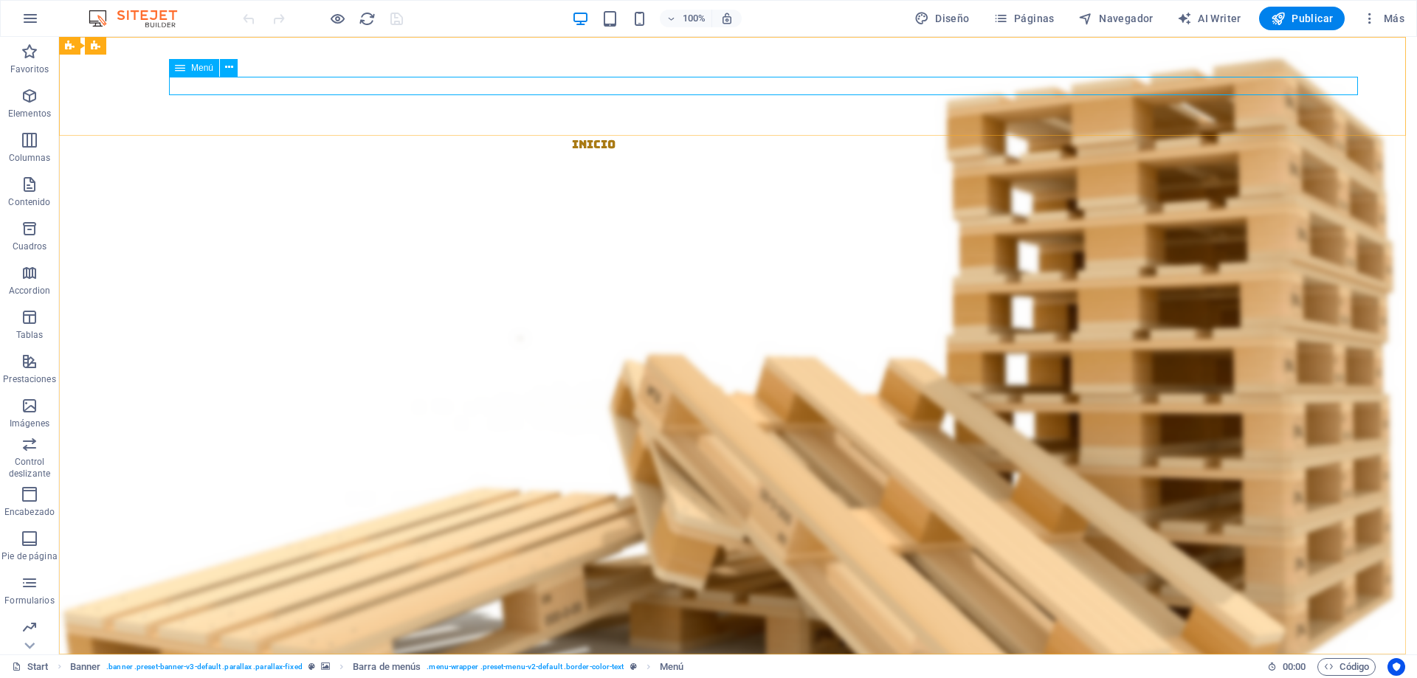
click at [200, 69] on span "Menú" at bounding box center [202, 67] width 22 height 9
click at [227, 67] on icon at bounding box center [229, 67] width 8 height 15
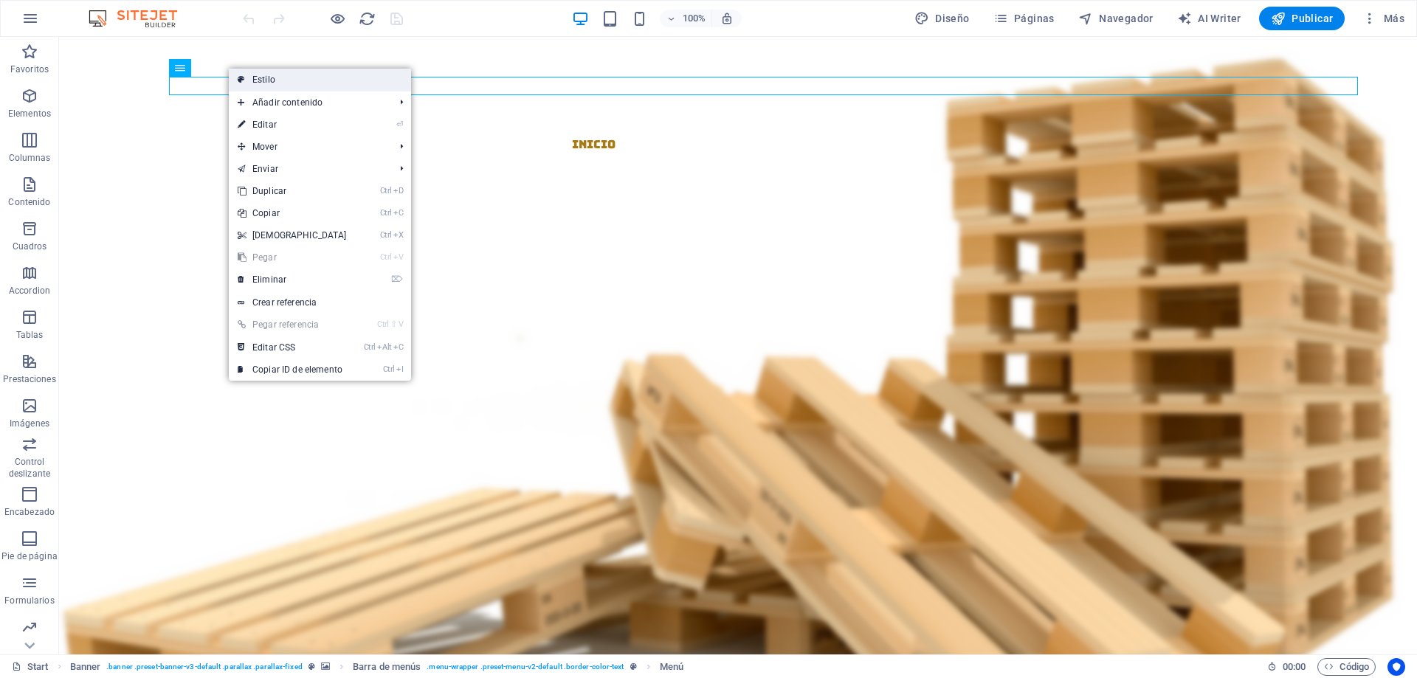
click at [267, 85] on link "Estilo" at bounding box center [320, 80] width 182 height 22
select select "rem"
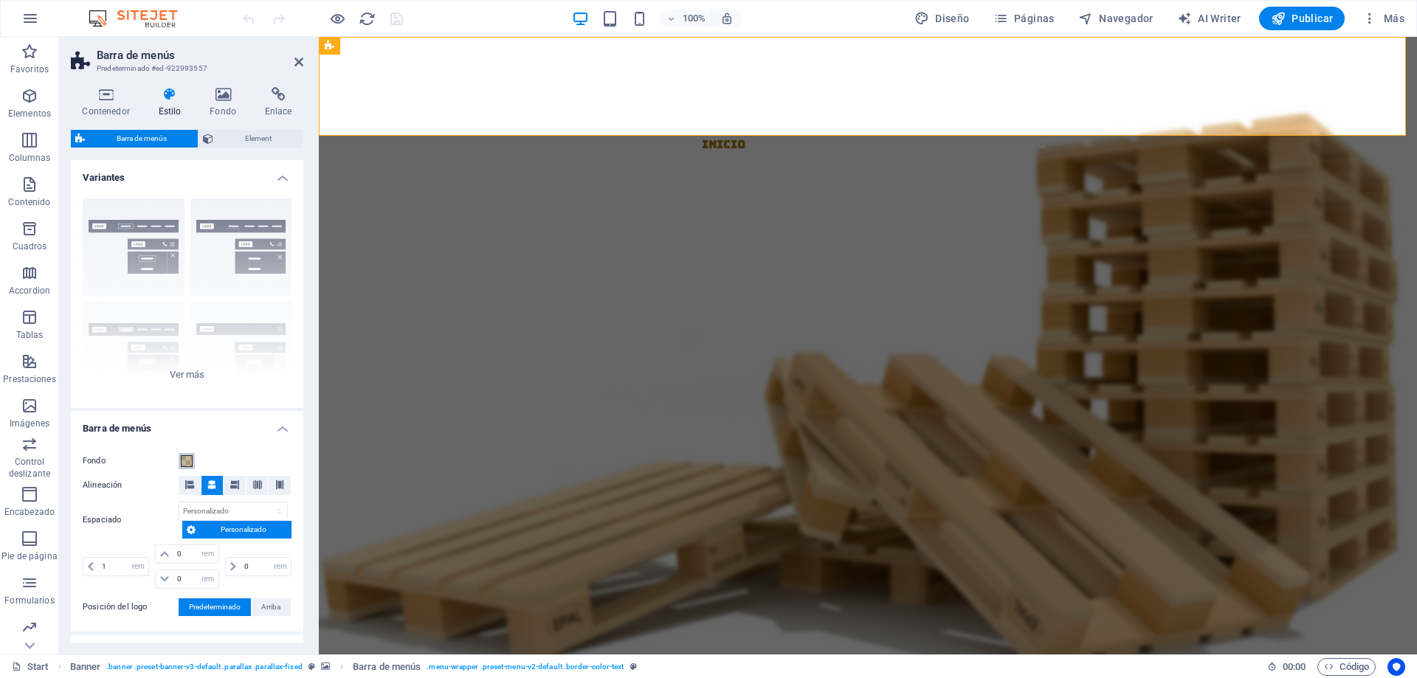
click at [190, 464] on span at bounding box center [187, 461] width 12 height 12
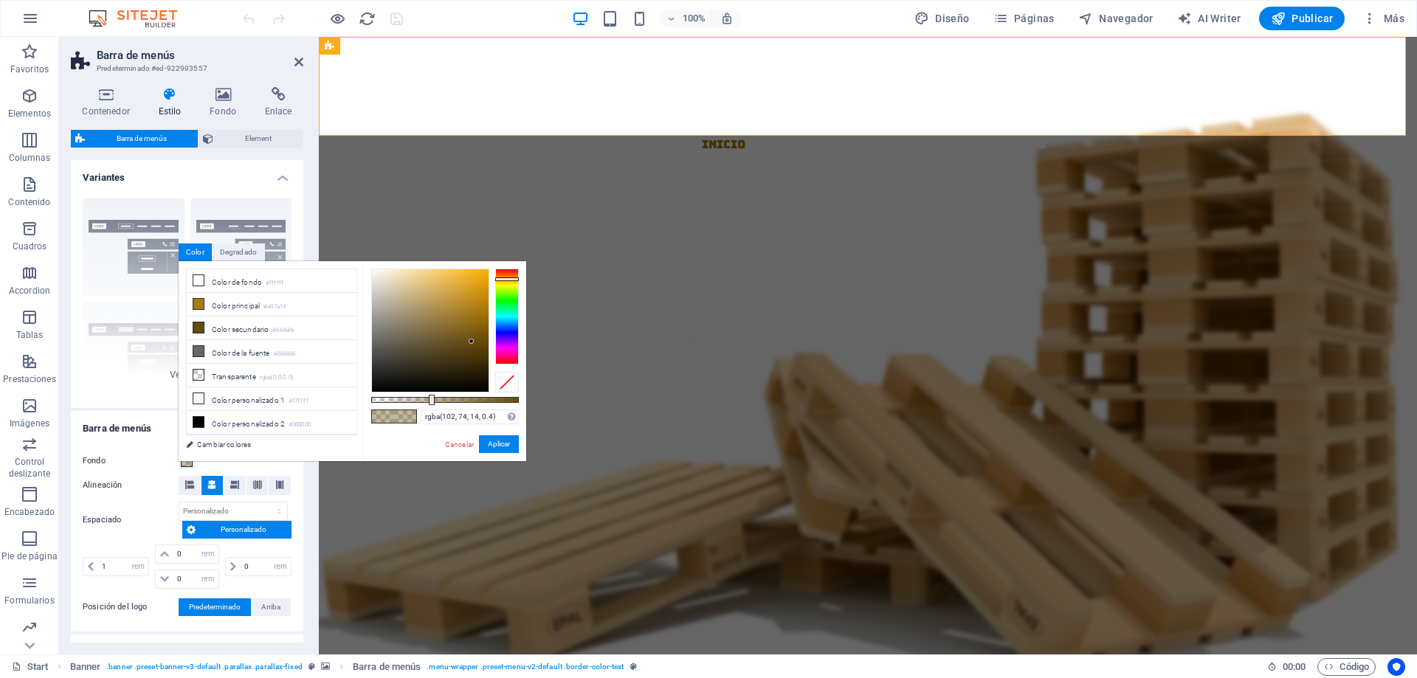
click at [312, 517] on div "Contenedor Estilo Fondo Enlace Tamaño Altura Predeterminado px rem % vh vw Alto…" at bounding box center [187, 364] width 256 height 579
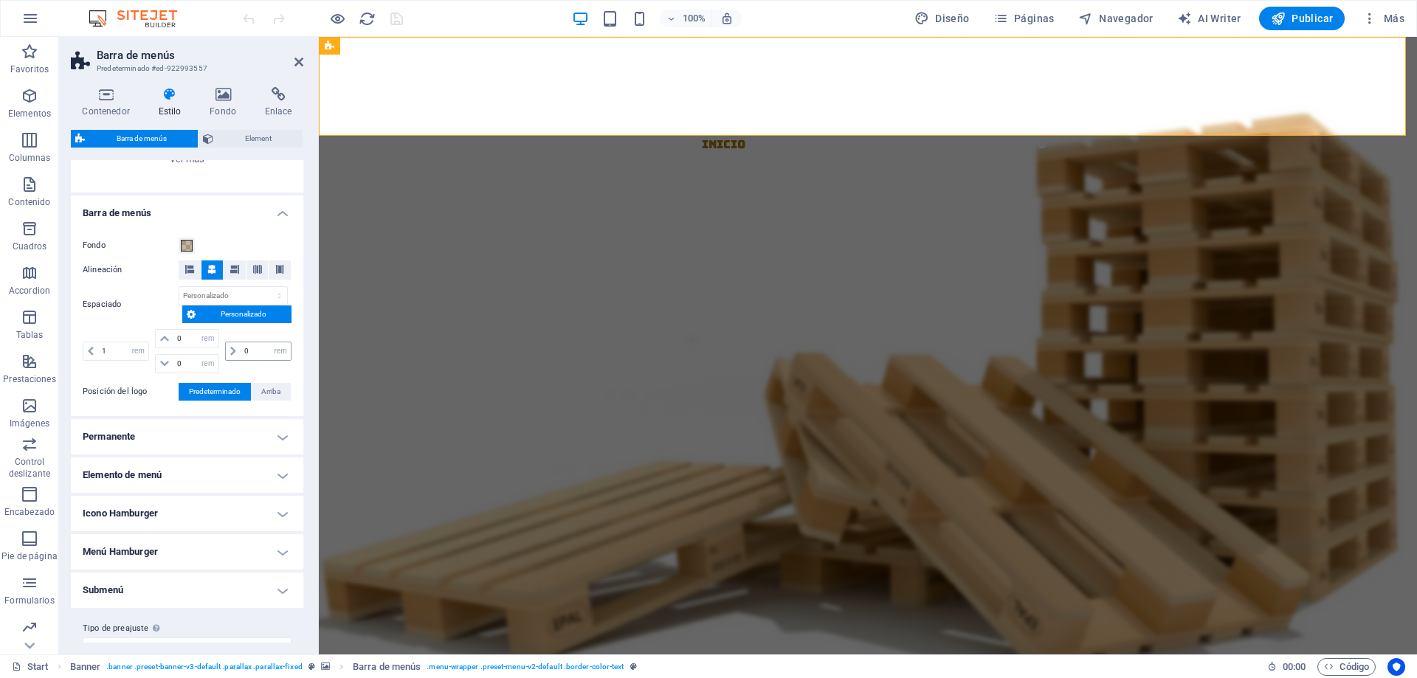
scroll to position [221, 0]
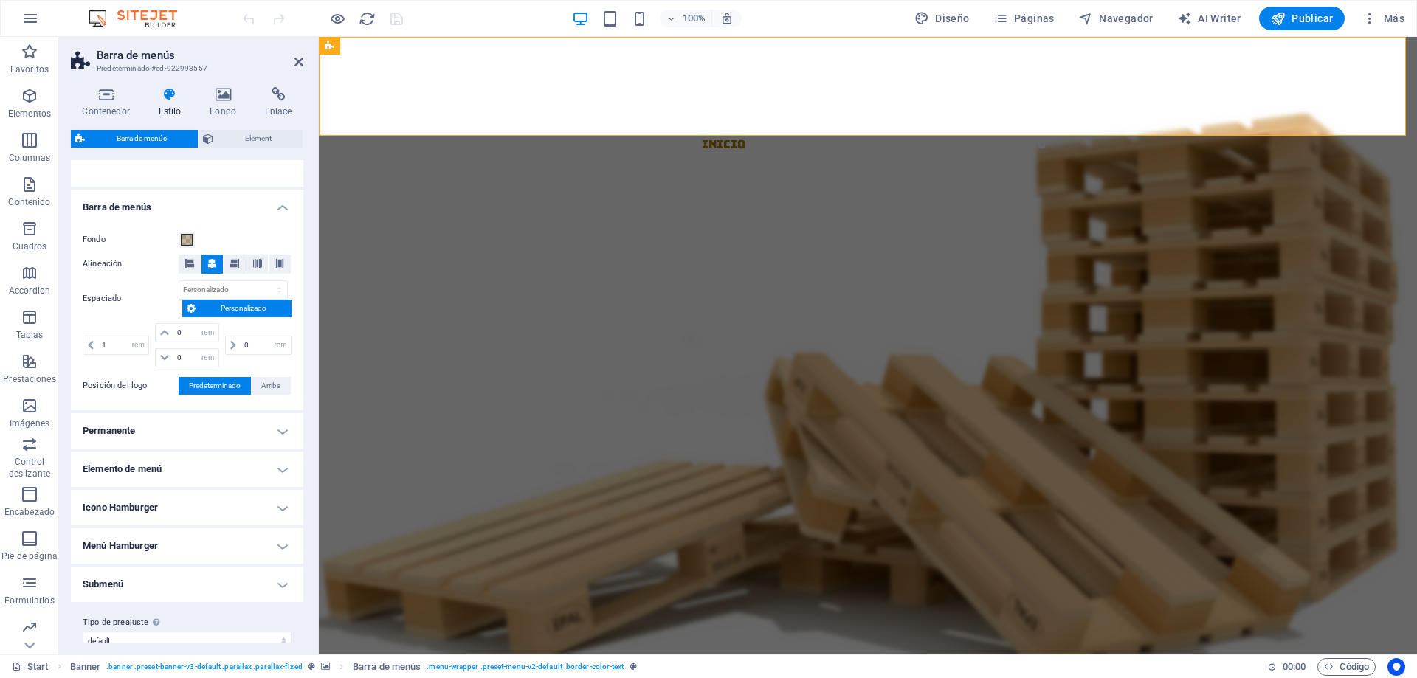
click at [277, 437] on h4 "Permanente" at bounding box center [187, 430] width 232 height 35
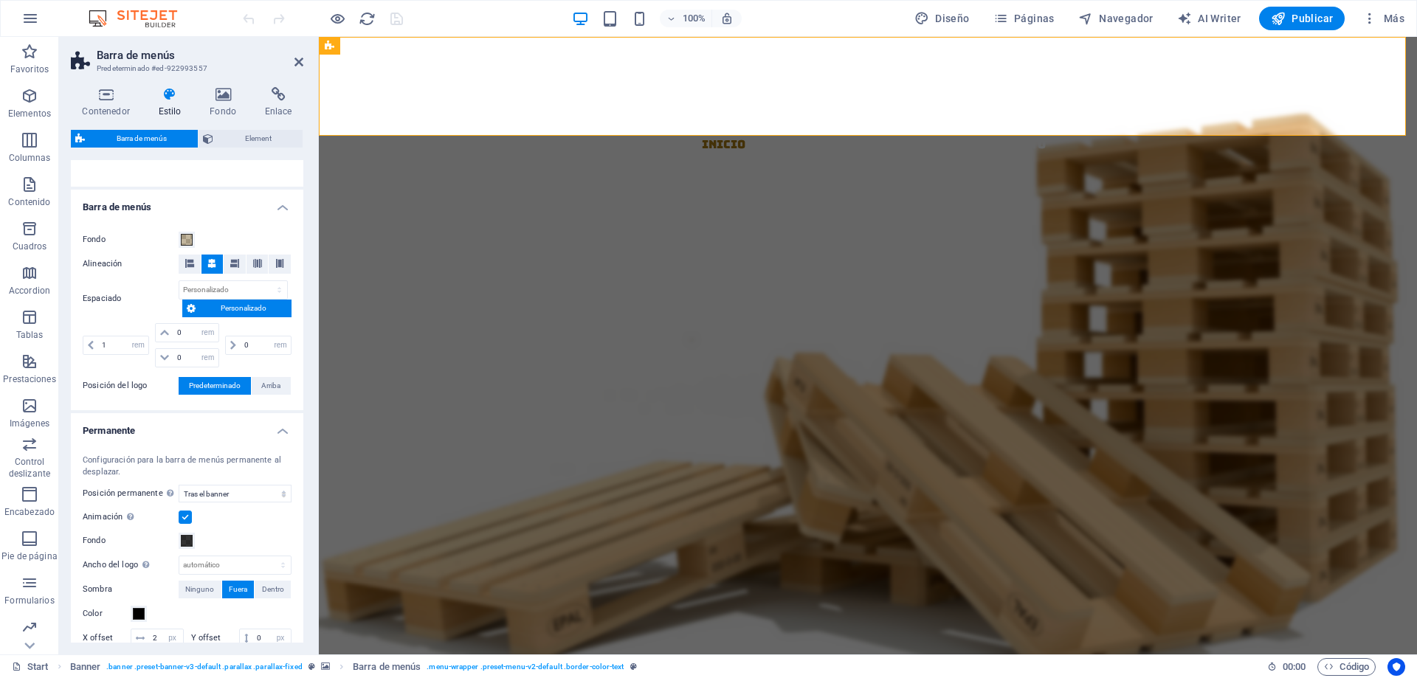
click at [277, 437] on h4 "Permanente" at bounding box center [187, 426] width 232 height 27
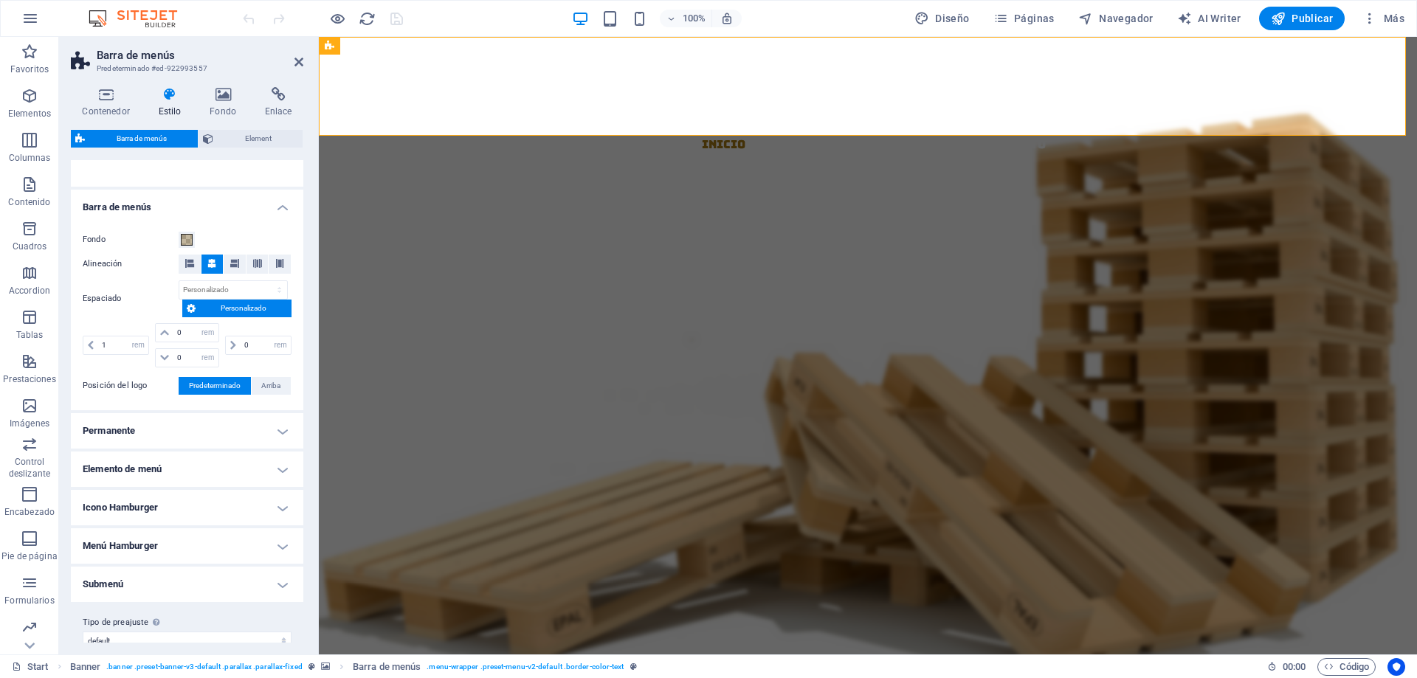
click at [277, 437] on h4 "Permanente" at bounding box center [187, 430] width 232 height 35
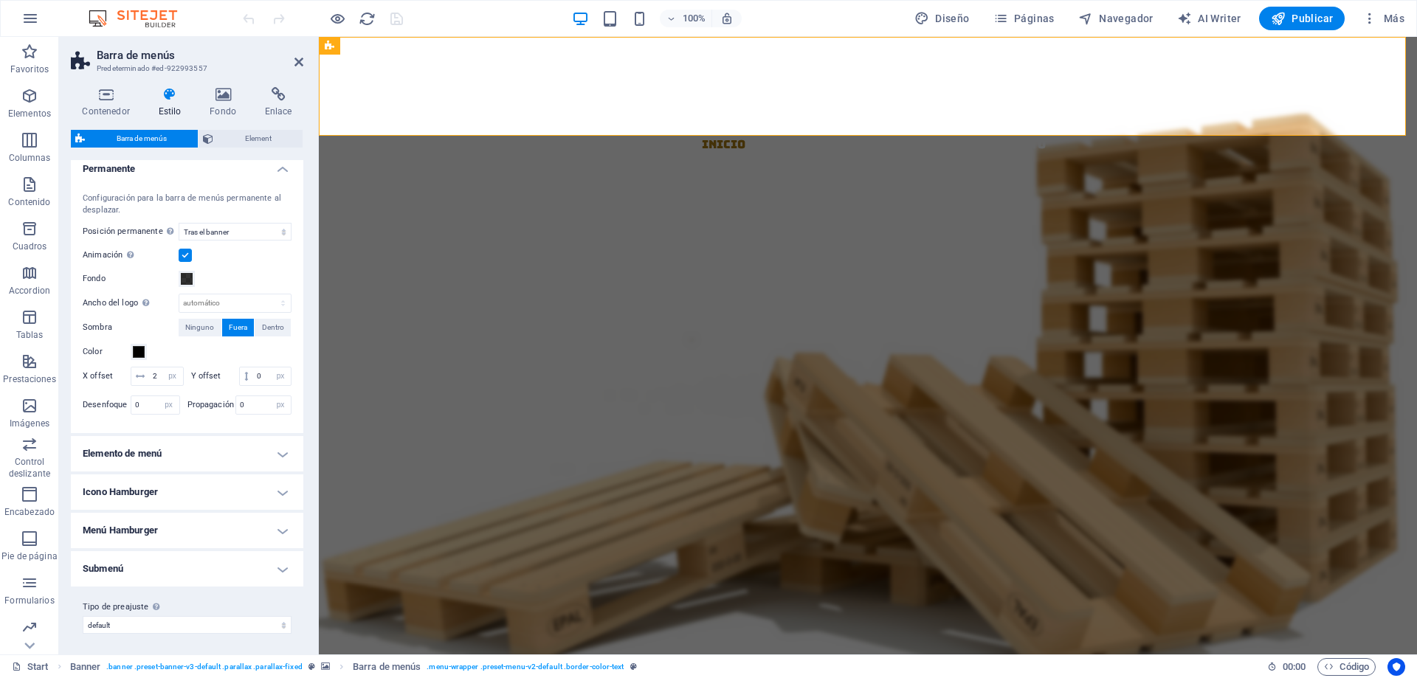
scroll to position [505, 0]
click at [267, 446] on h4 "Elemento de menú" at bounding box center [187, 450] width 232 height 35
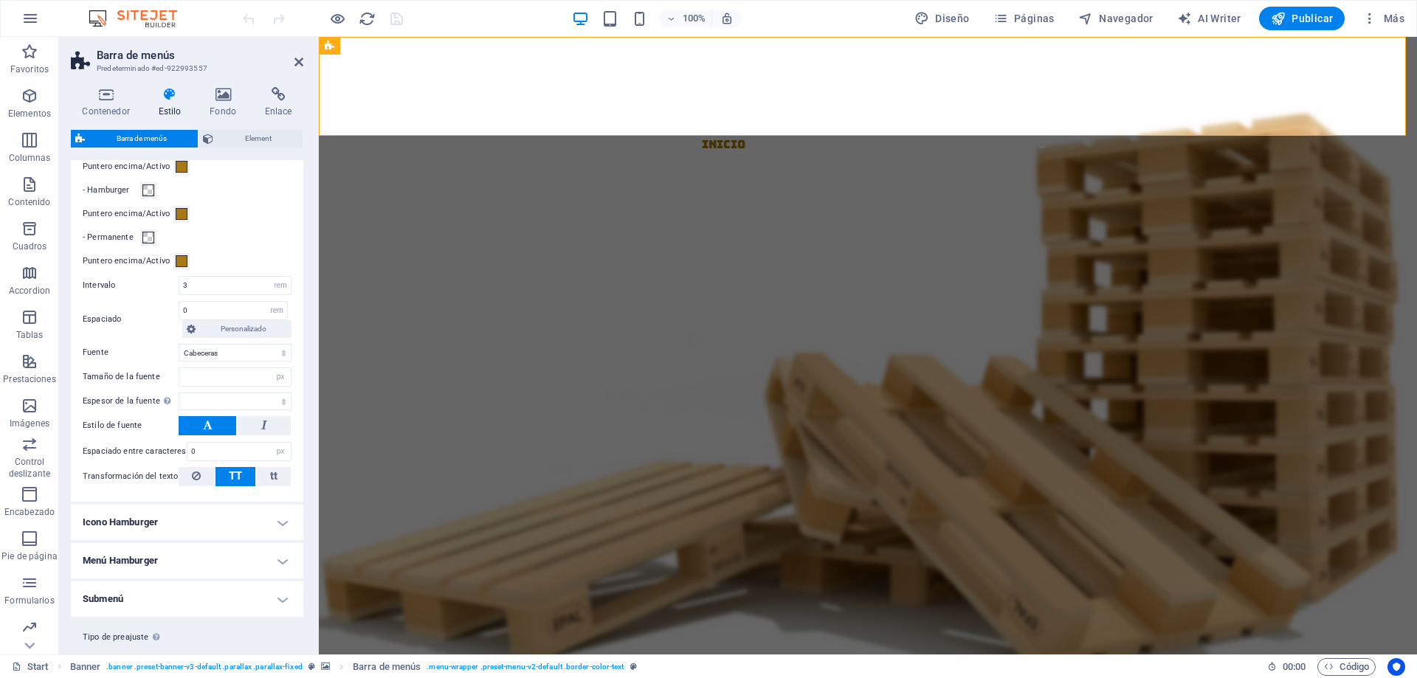
scroll to position [927, 0]
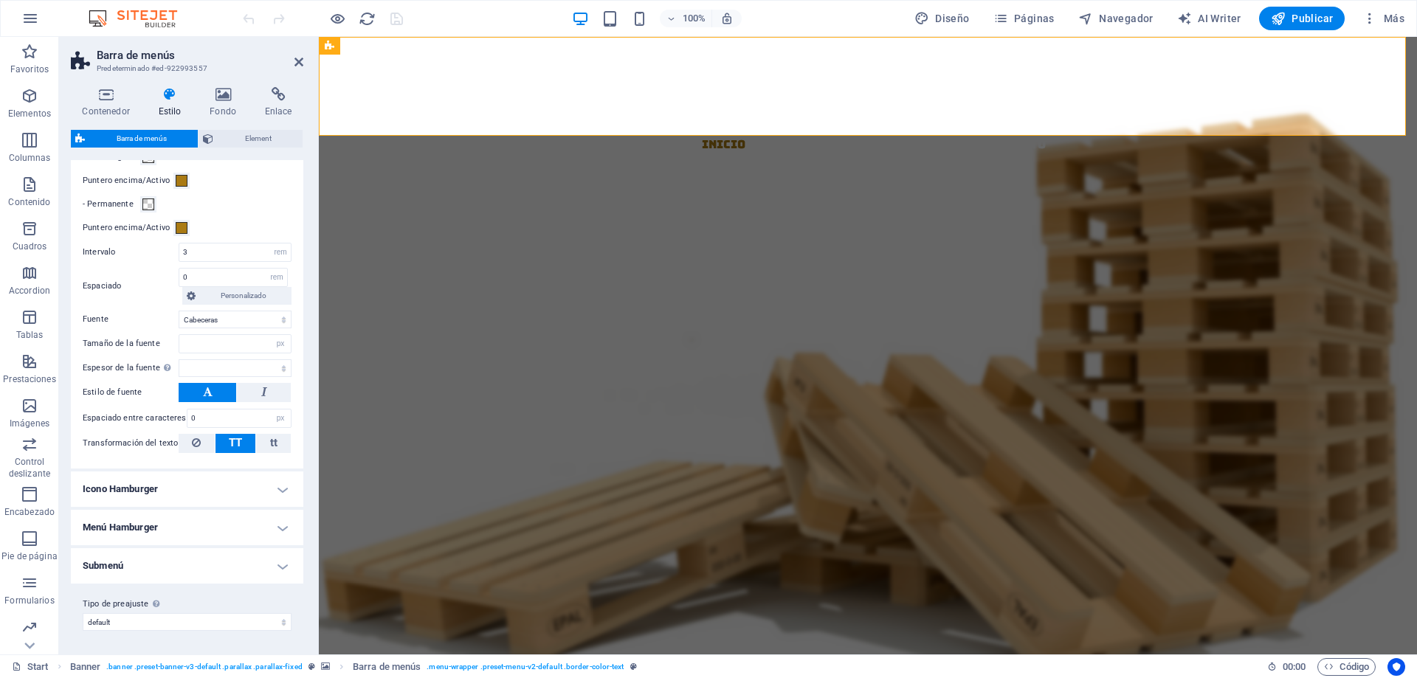
click at [277, 532] on h4 "Menú Hamburger" at bounding box center [187, 527] width 232 height 35
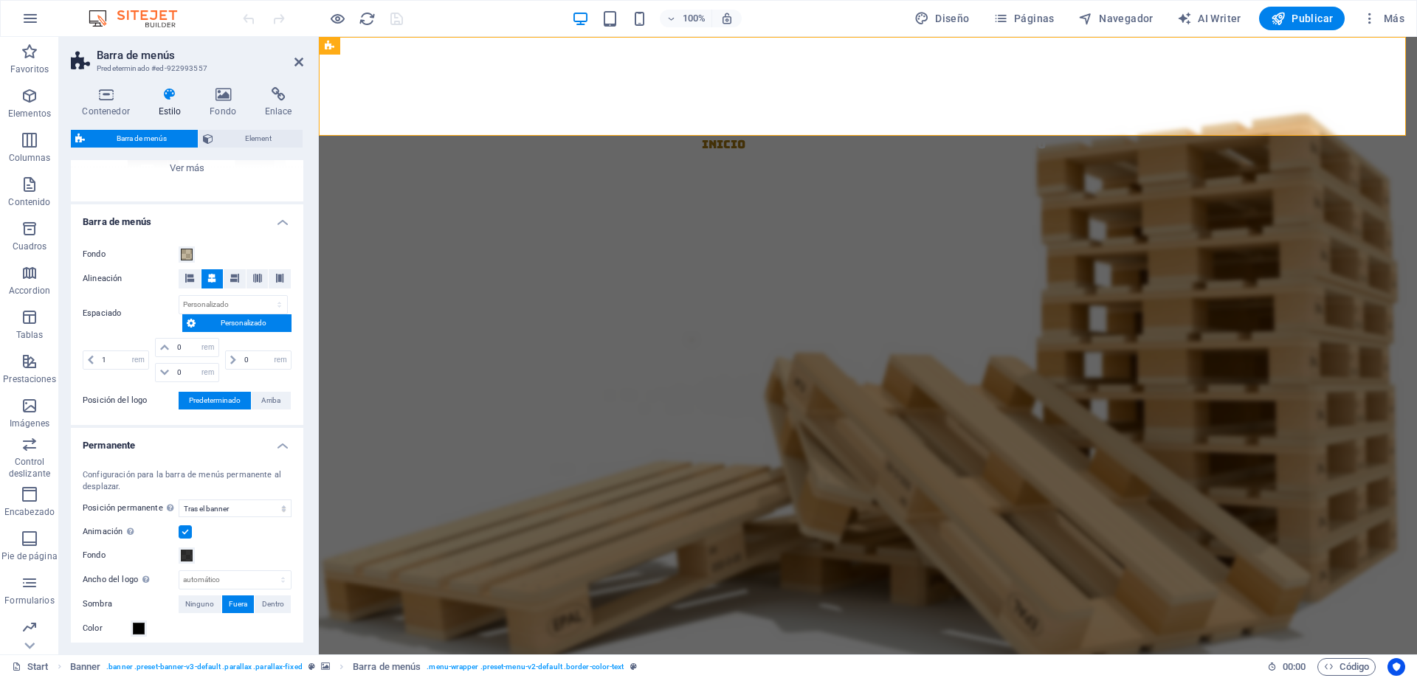
scroll to position [0, 0]
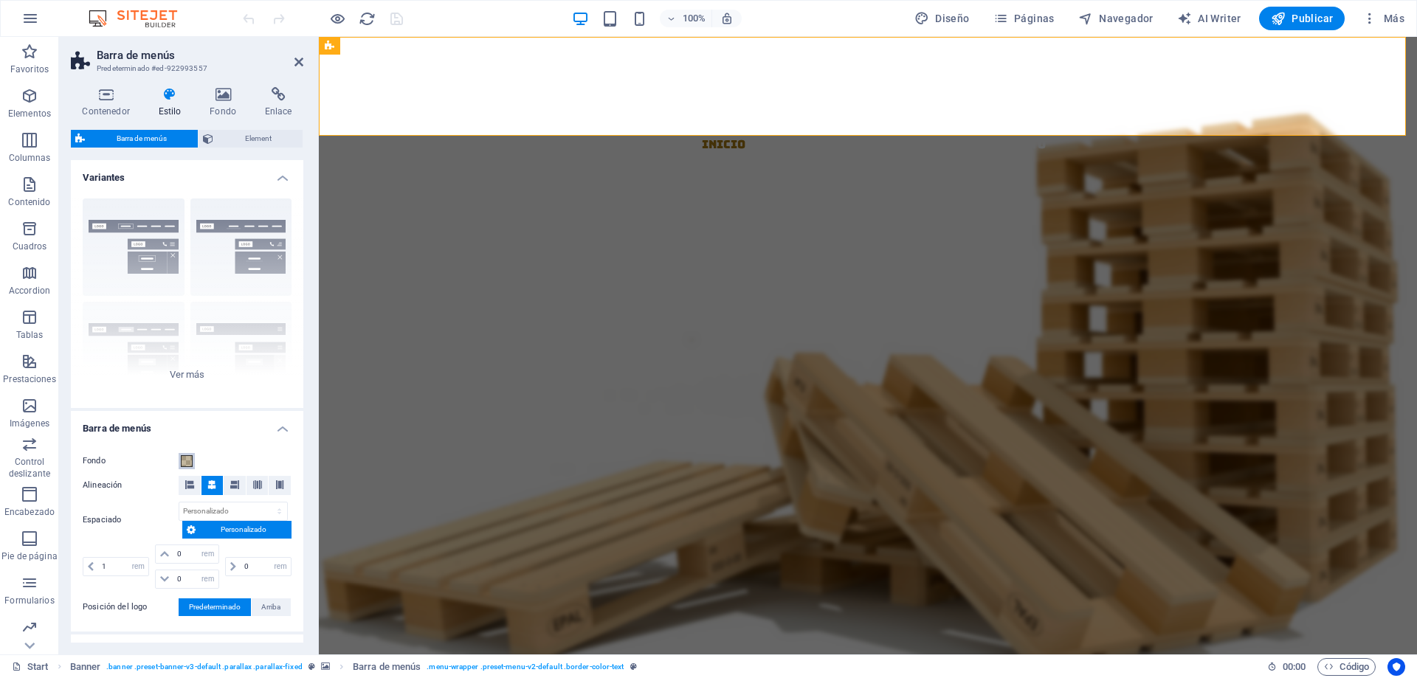
click at [184, 460] on span at bounding box center [187, 461] width 12 height 12
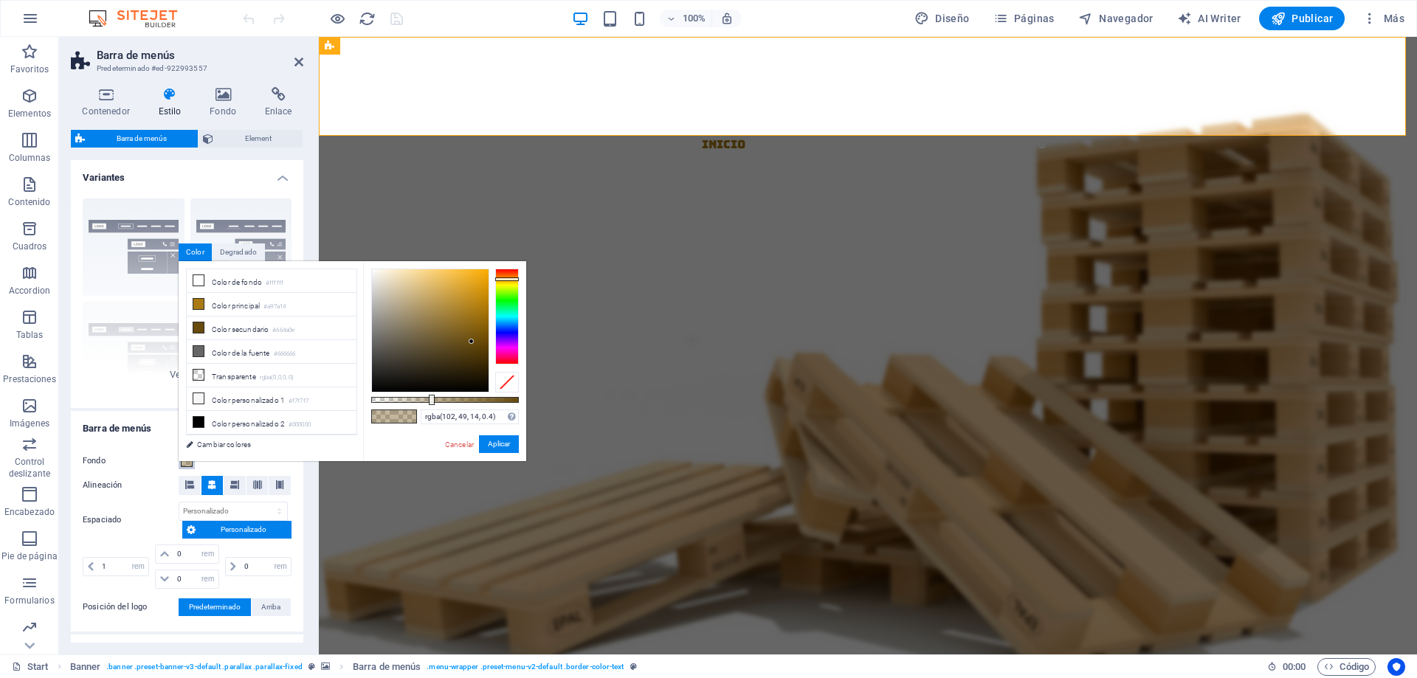
click at [510, 274] on div at bounding box center [507, 317] width 24 height 96
click at [511, 270] on div at bounding box center [507, 317] width 24 height 96
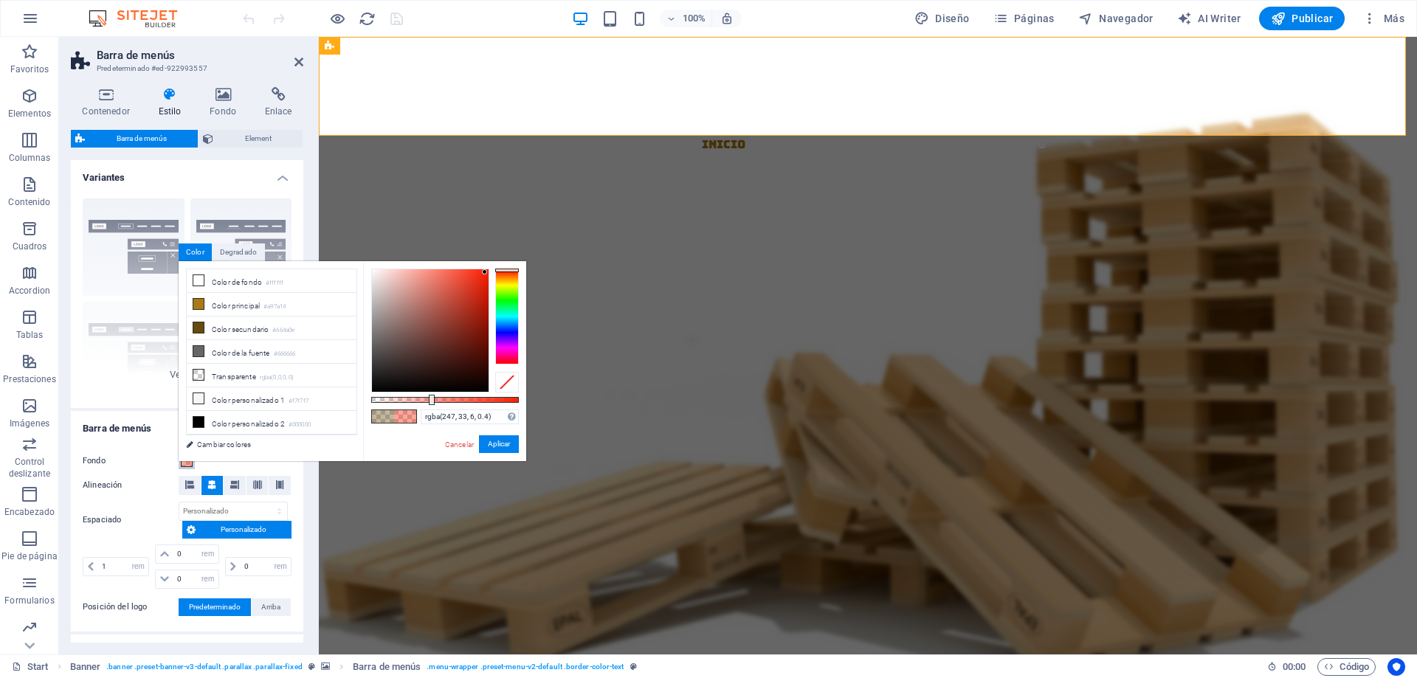
click at [485, 272] on div at bounding box center [430, 330] width 117 height 122
click at [485, 276] on div at bounding box center [430, 330] width 117 height 122
type input "rgba(248, 31, 3, 0.4)"
click at [486, 272] on div at bounding box center [430, 330] width 117 height 122
click at [499, 447] on button "Aplicar" at bounding box center [499, 444] width 40 height 18
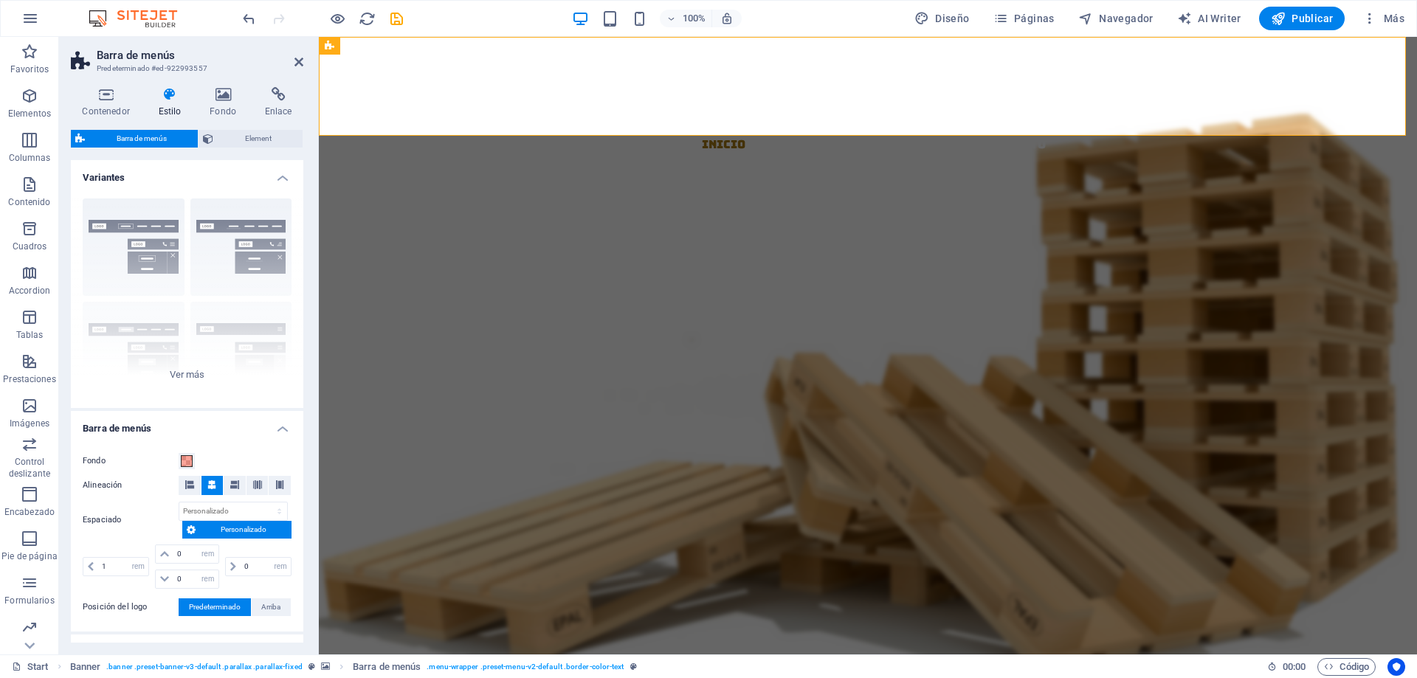
select select
click at [186, 460] on span at bounding box center [187, 461] width 12 height 12
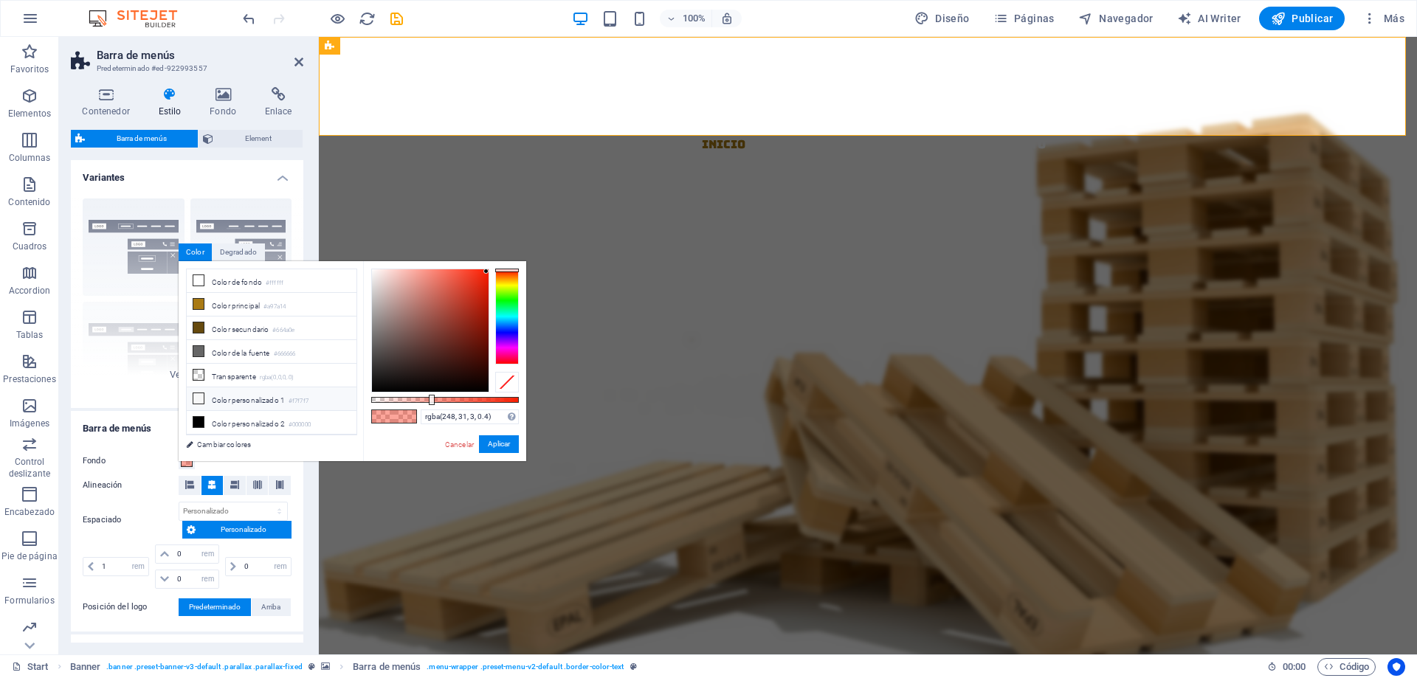
click at [260, 398] on li "Color personalizado 1 #f7f7f7" at bounding box center [272, 399] width 170 height 24
type input "rgba(247, 247, 247, 0.4)"
click at [492, 444] on button "Aplicar" at bounding box center [499, 444] width 40 height 18
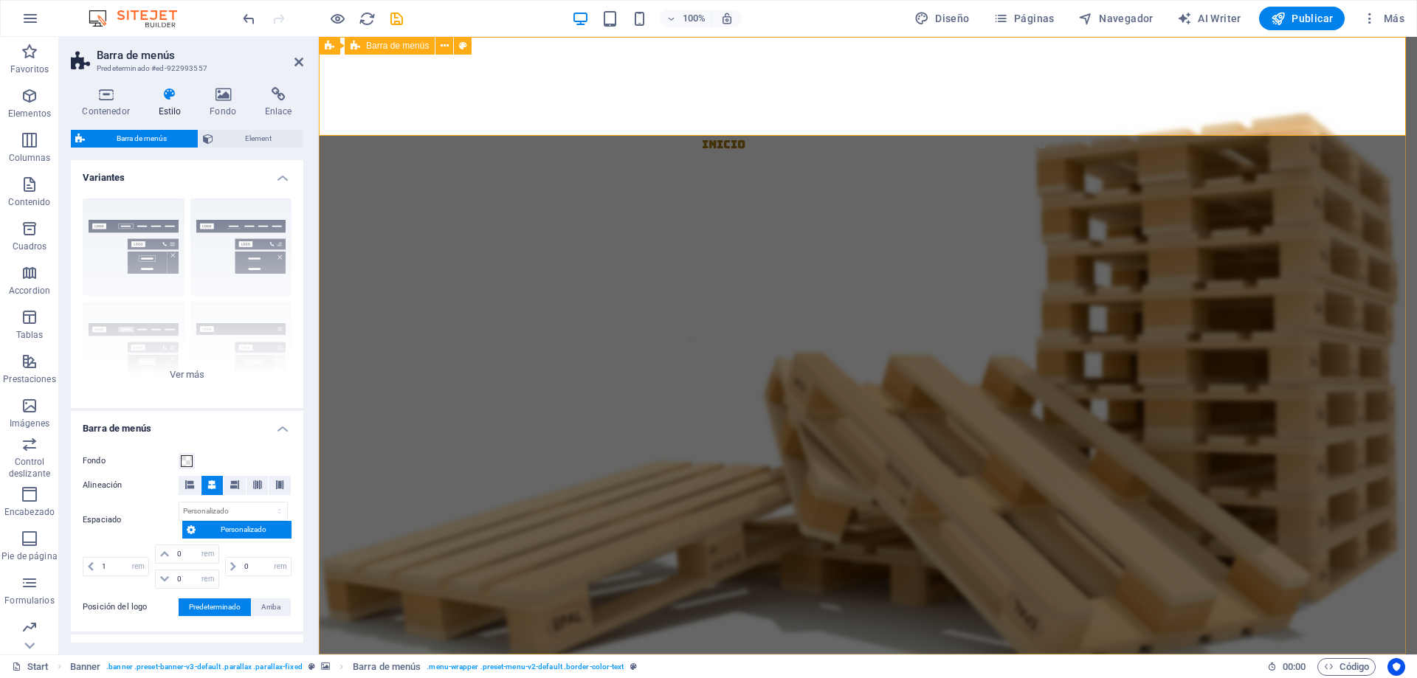
select select
click at [193, 373] on div "Borde Centrado Predeterminado Fijo Loki Desencadenador Ancho XXL" at bounding box center [187, 297] width 232 height 221
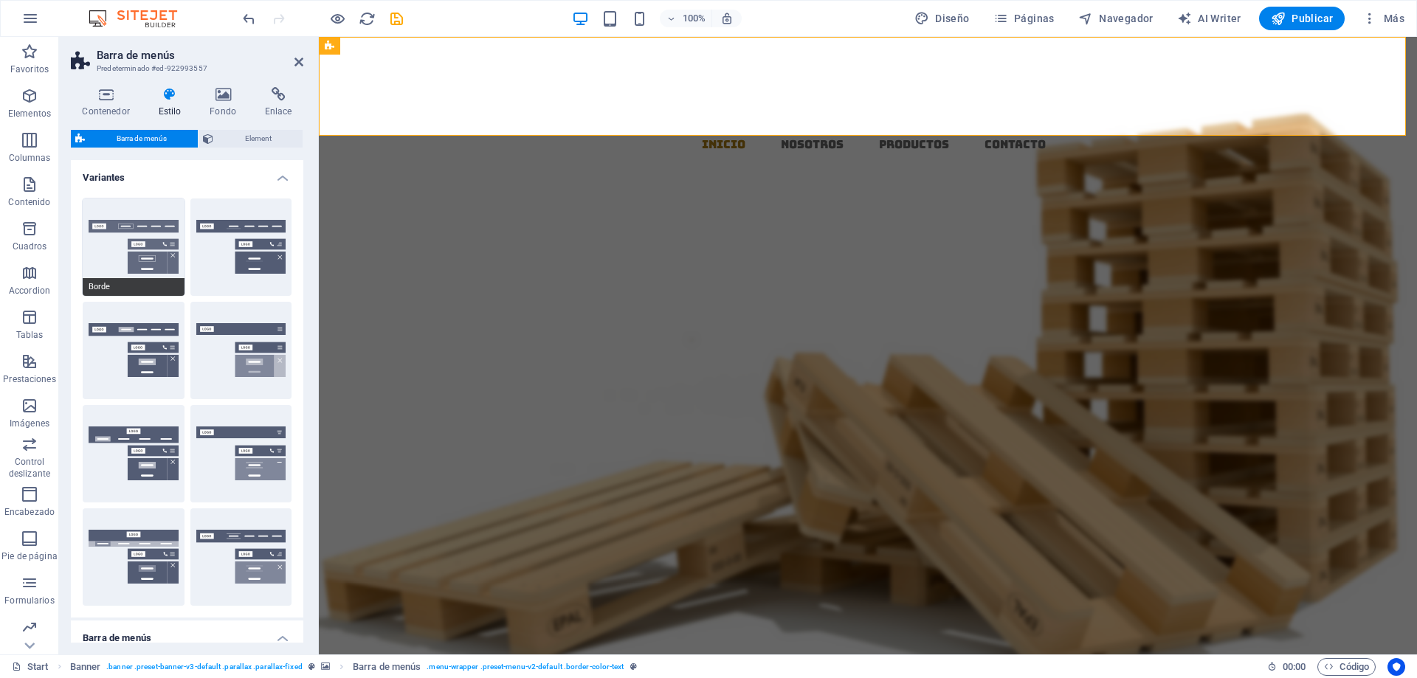
click at [112, 255] on button "Borde" at bounding box center [134, 246] width 102 height 97
type input "1"
select select "rem"
type input "1"
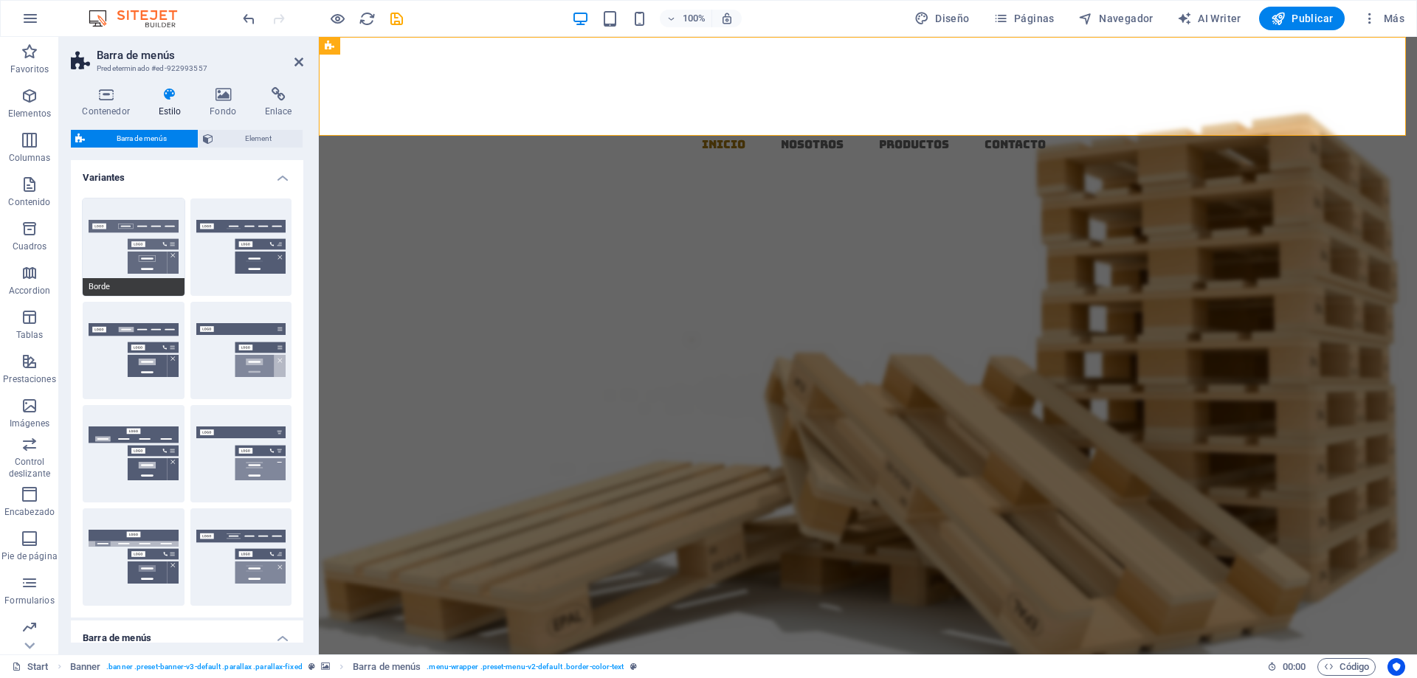
type input "1"
select select "sticky_reverse"
select select "hover_border"
type input "1"
type input "3"
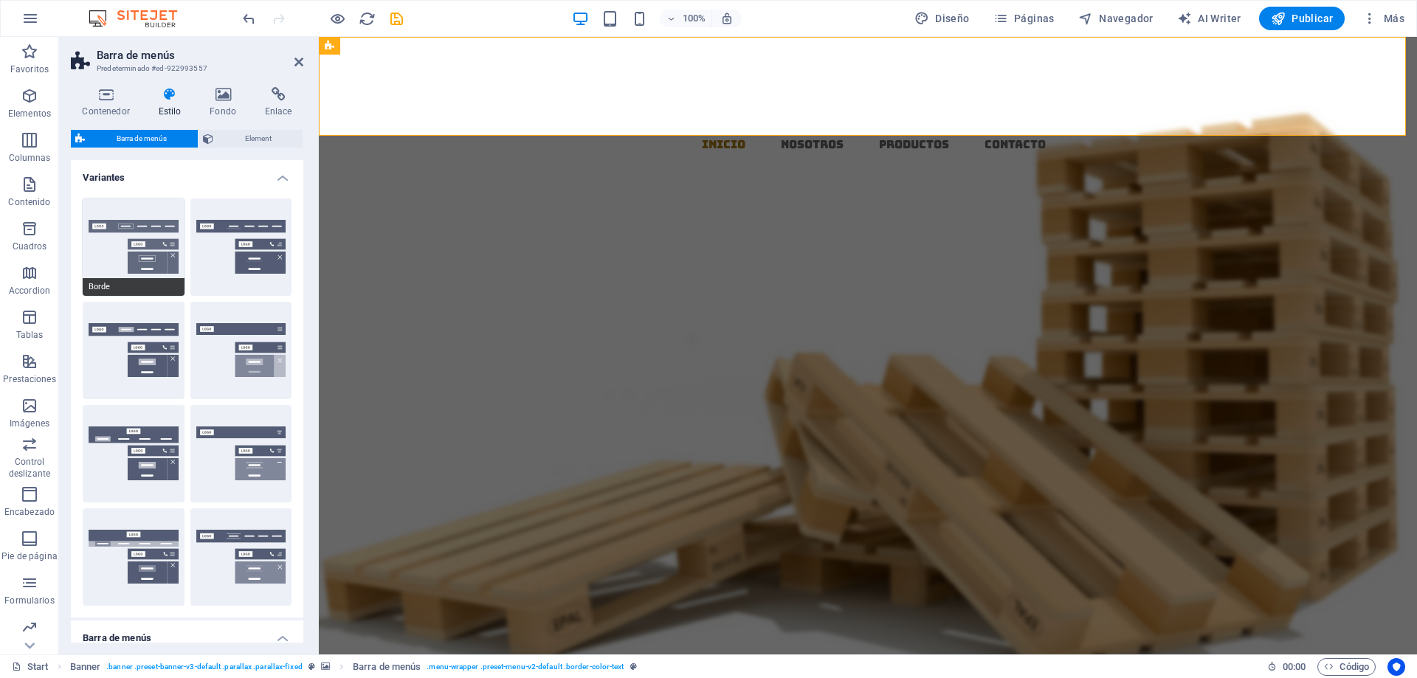
type input "1"
select select "link-special-font"
type input "1.1"
select select "rem"
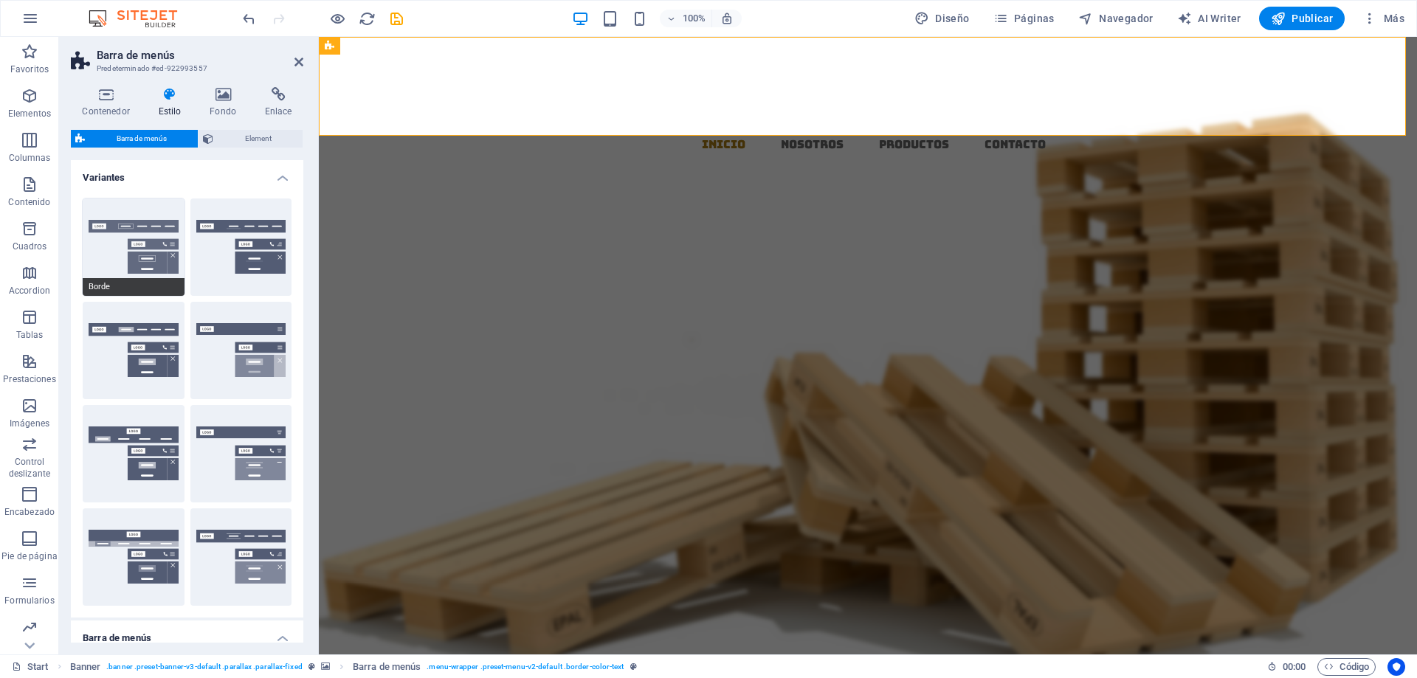
select select
type input "1"
select select "DISABLED_OPTION_VALUE"
select select "300"
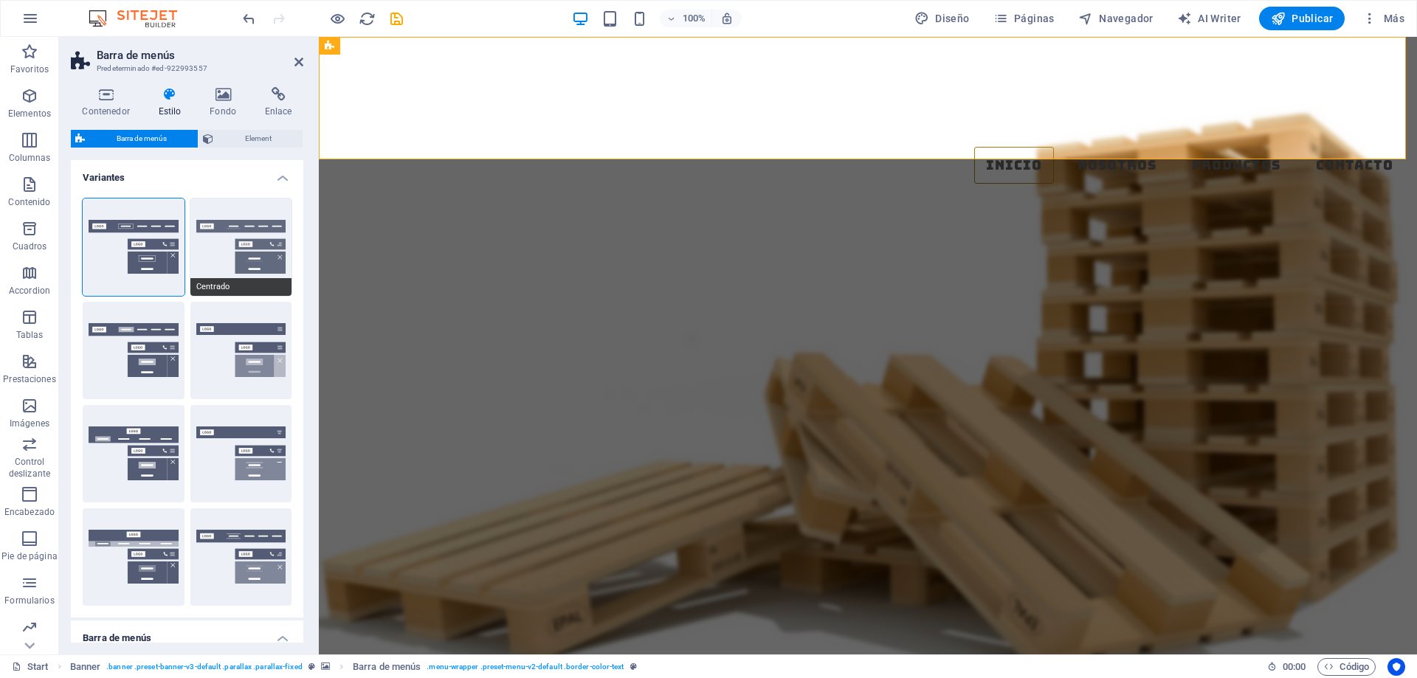
click at [252, 262] on button "Centrado" at bounding box center [241, 246] width 102 height 97
select select "sticky_menu"
select select "hover_border_bottom"
type input "1"
type input "0"
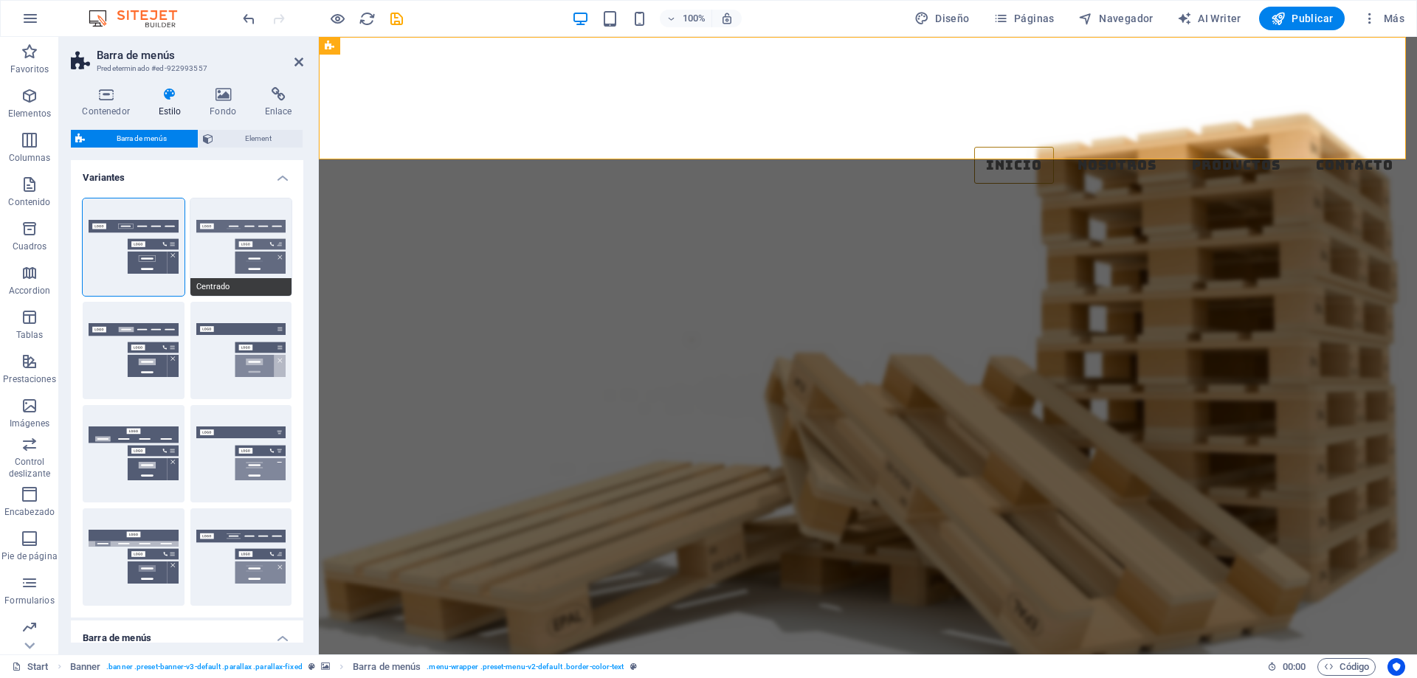
type input "2"
select select "DISABLED_OPTION_VALUE"
type input "0"
select select "link-special-font"
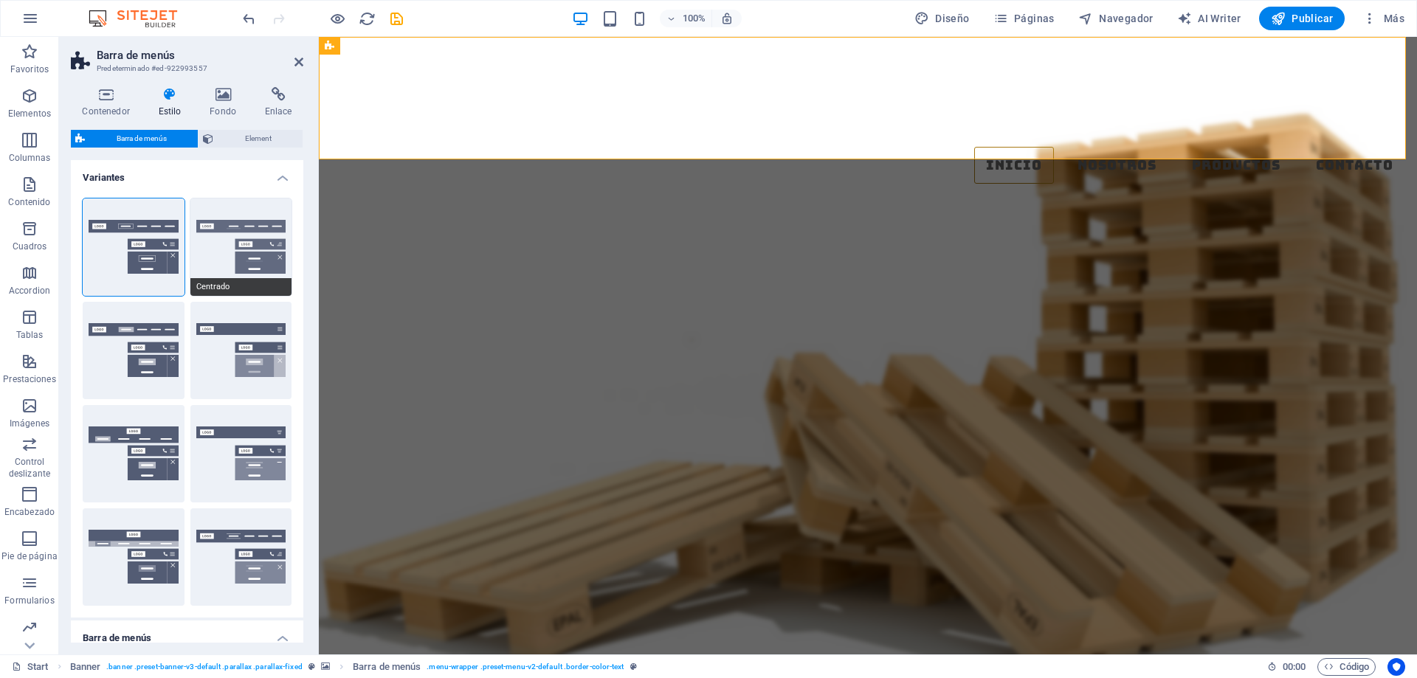
type input "1.5"
select select "rem"
select select
type input "2"
type input "100"
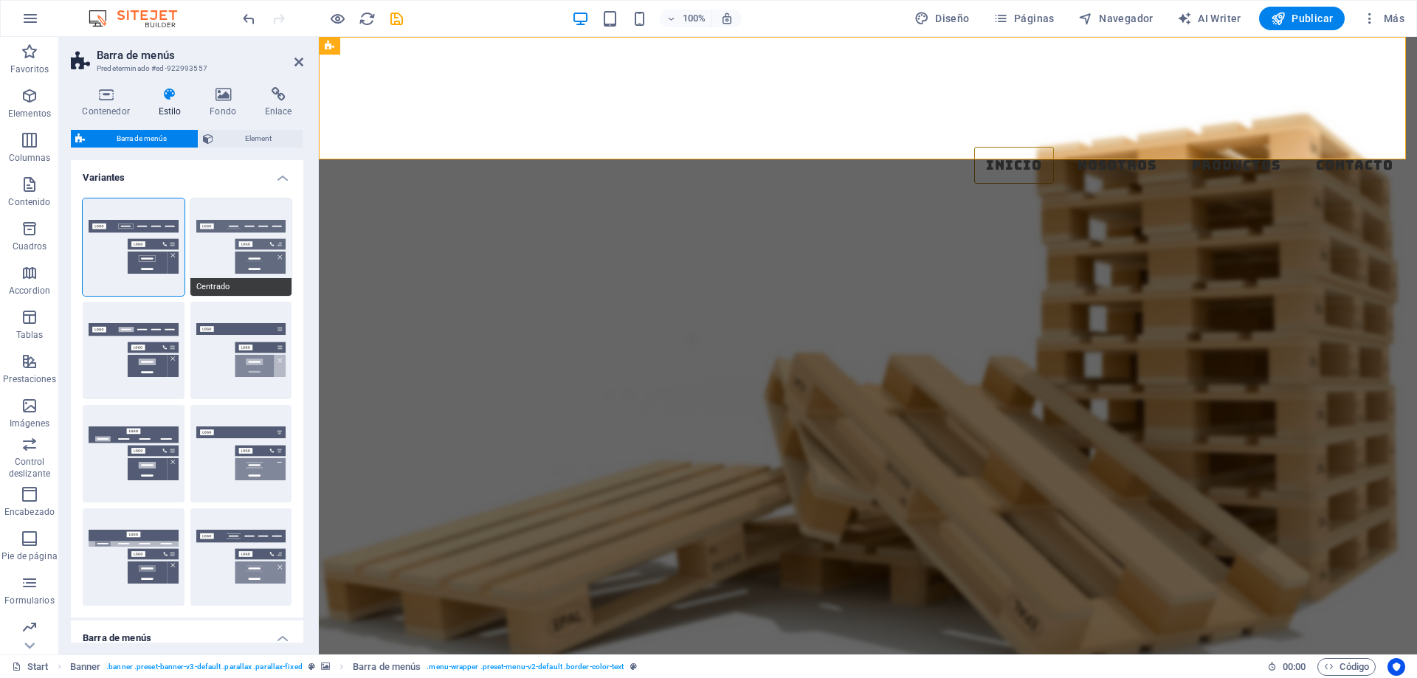
select select "%"
type input "0.5"
select select "300"
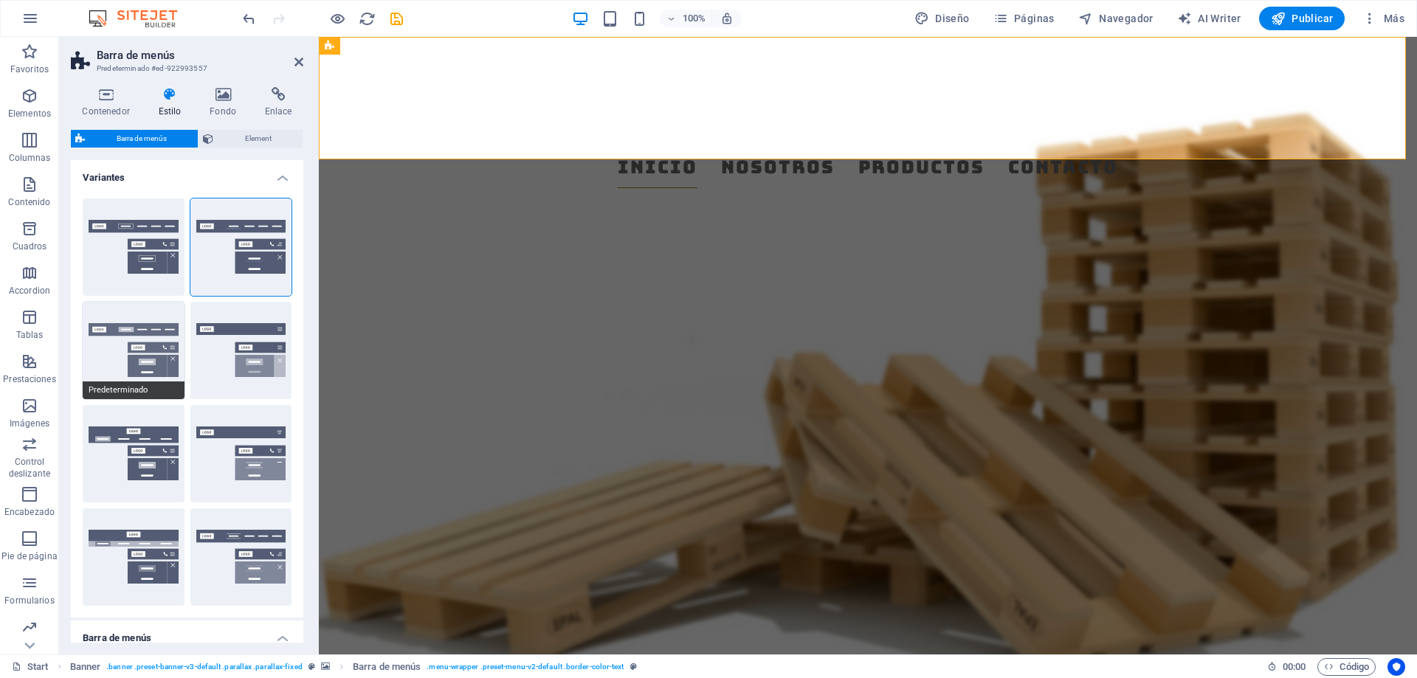
click at [146, 361] on button "Predeterminado" at bounding box center [134, 350] width 102 height 97
select select "hover_box_bottom"
type input "1"
select select "rem"
type input "1"
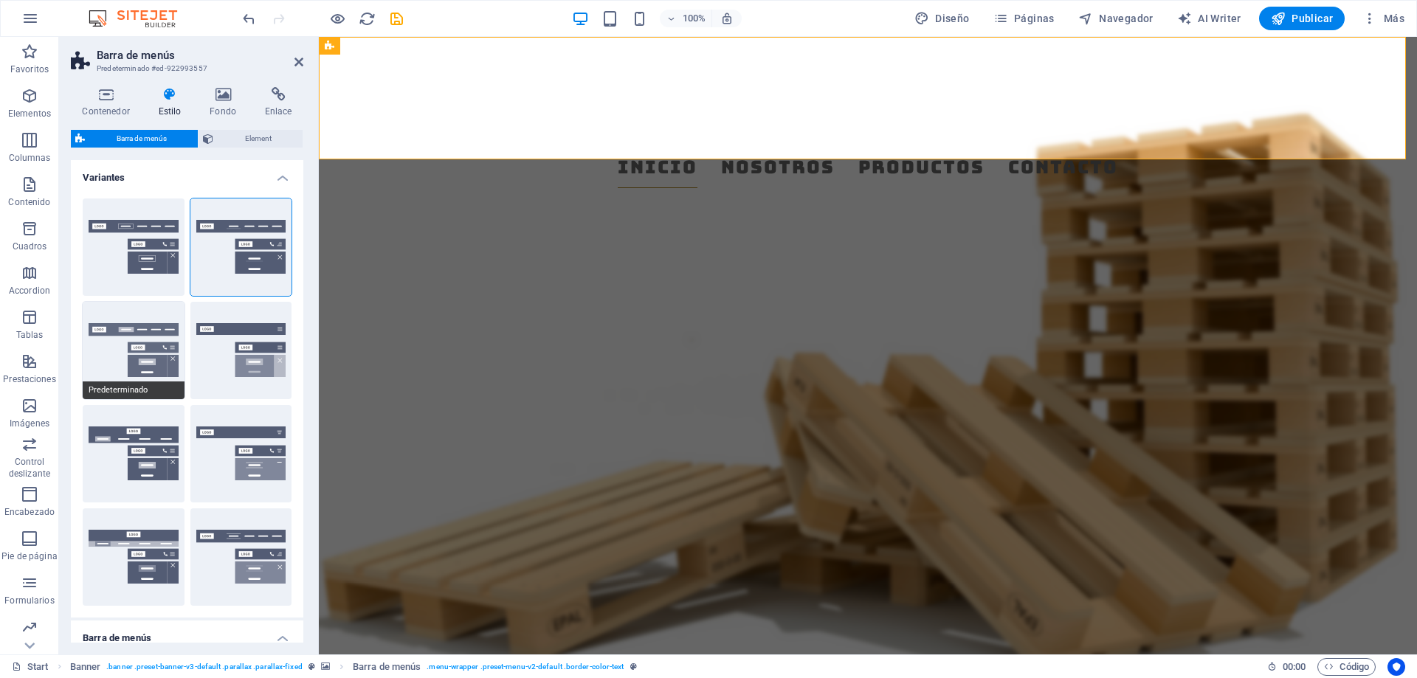
type input "1"
select select "link-default-font"
select select "px"
select select
type input "0"
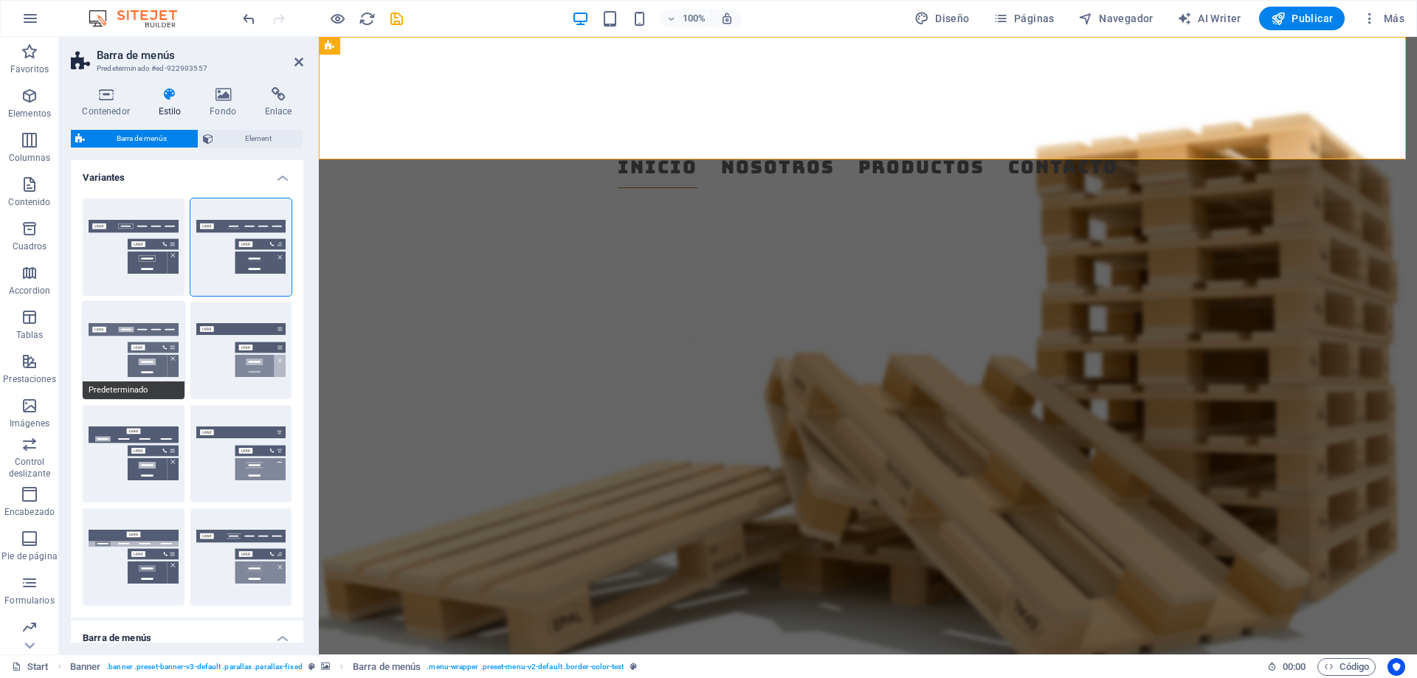
type input "0.3"
select select
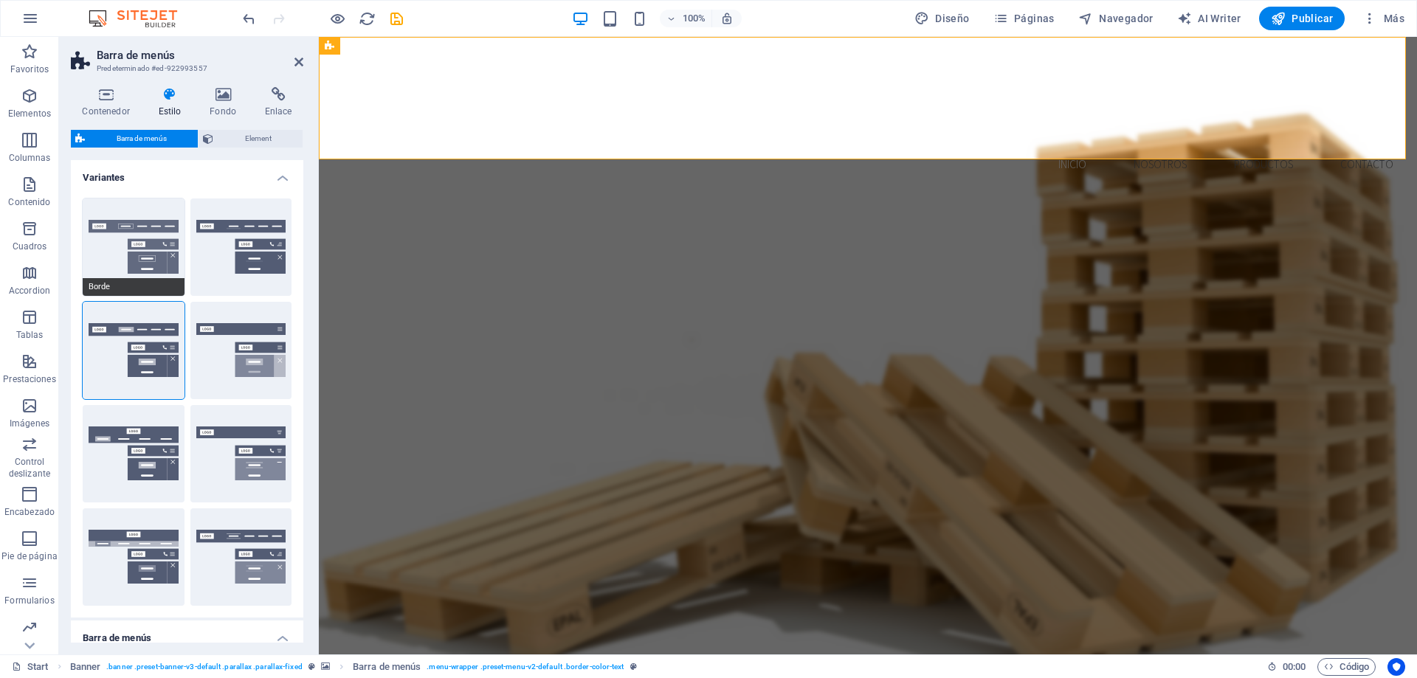
click at [157, 260] on button "Borde" at bounding box center [134, 246] width 102 height 97
select select "sticky_reverse"
select select "hover_border"
type input "1"
type input "3"
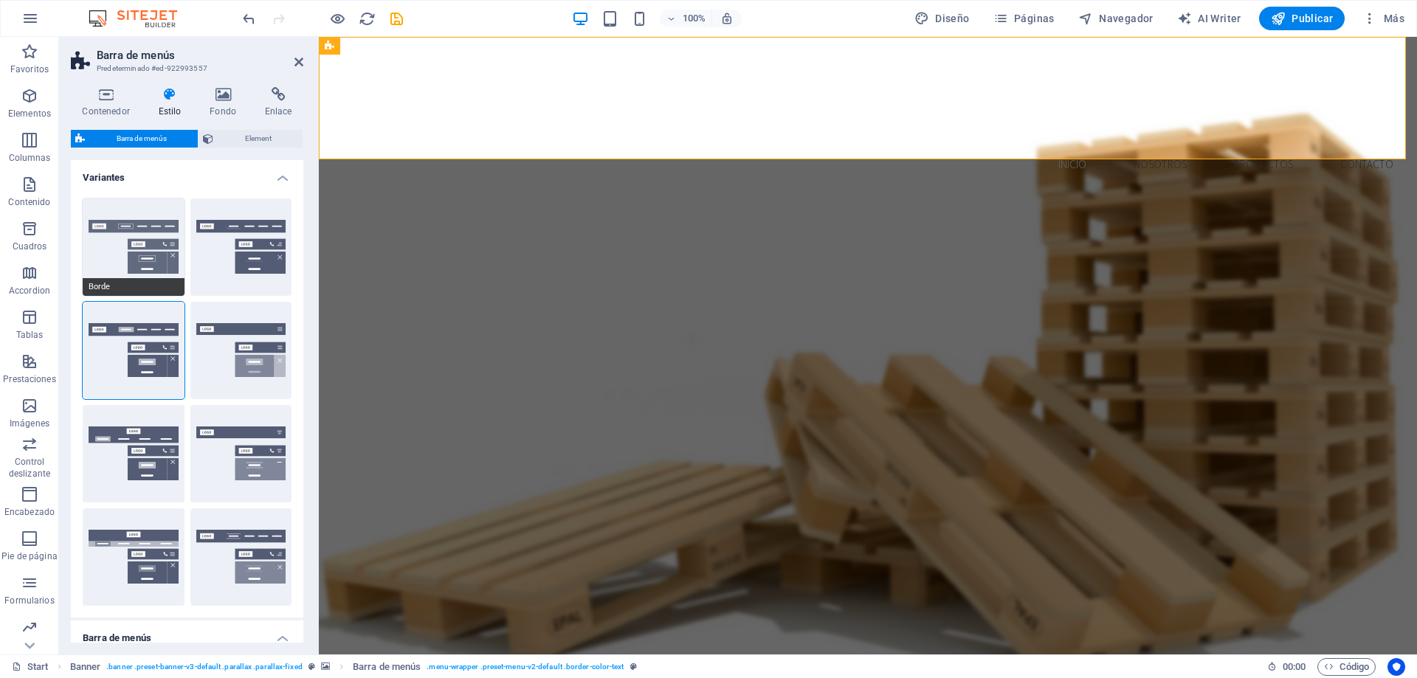
type input "1"
select select "link-special-font"
type input "1.1"
select select "rem"
select select
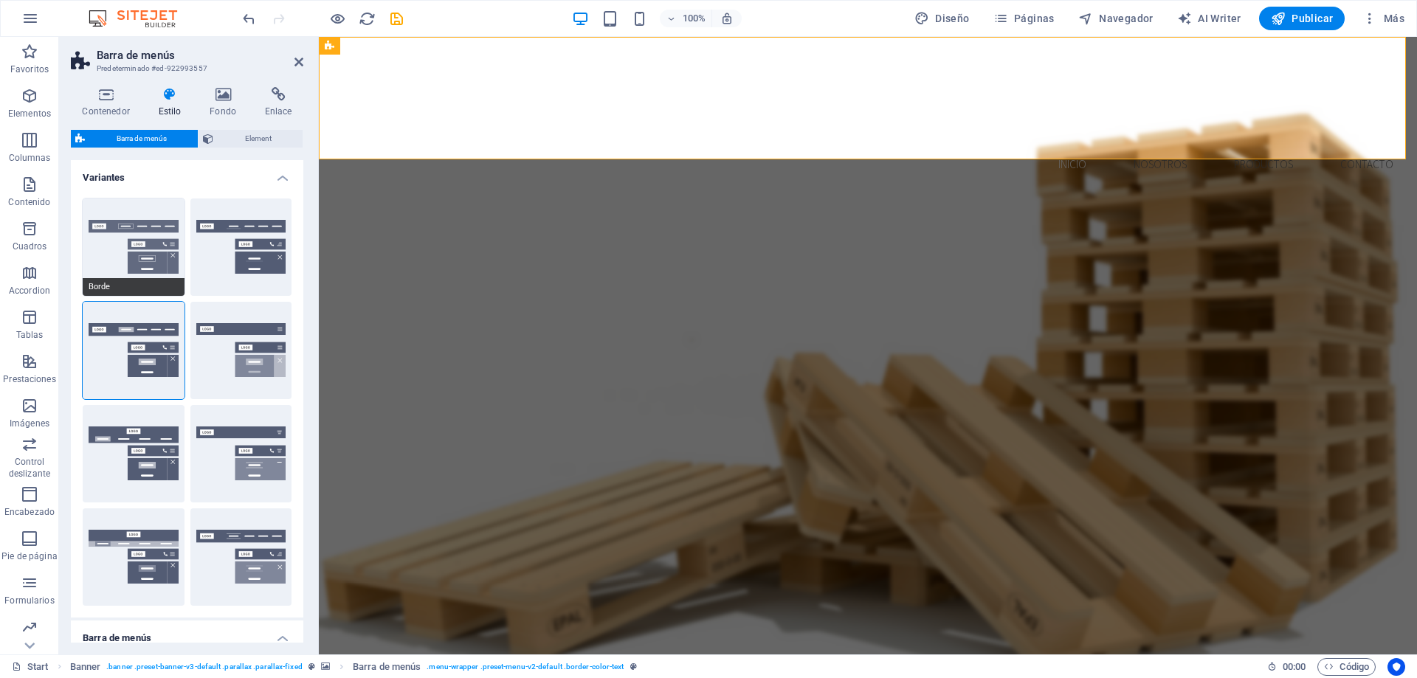
type input "1"
select select "DISABLED_OPTION_VALUE"
select select "300"
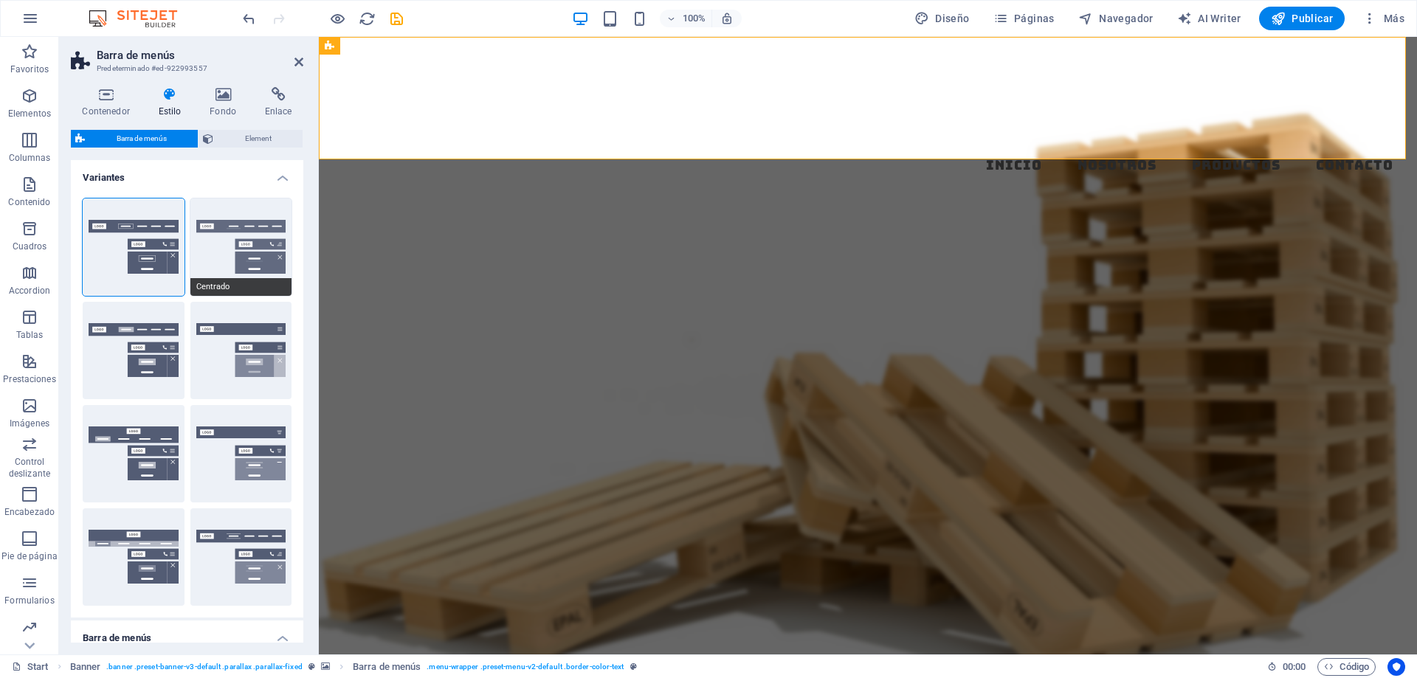
click at [245, 257] on button "Centrado" at bounding box center [241, 246] width 102 height 97
select select "sticky_menu"
select select "hover_border_bottom"
type input "1"
type input "0"
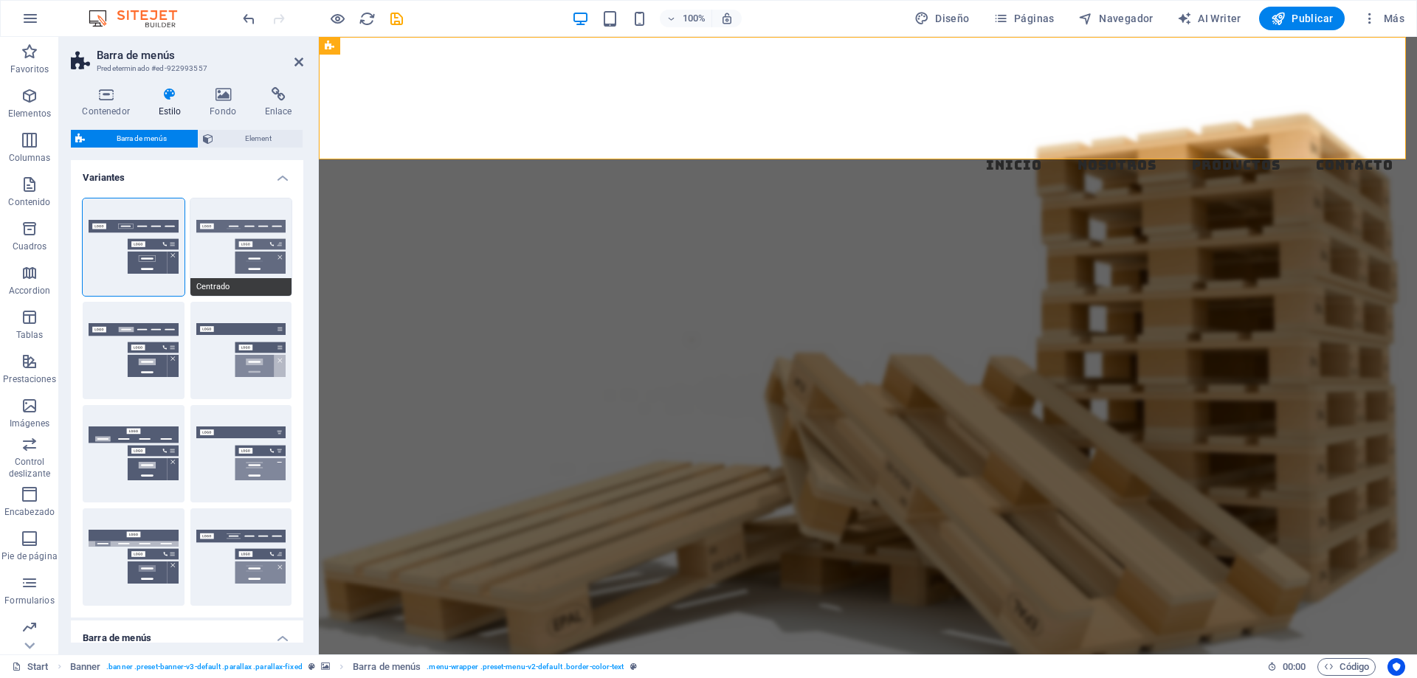
type input "2"
select select "DISABLED_OPTION_VALUE"
type input "0"
select select "link-special-font"
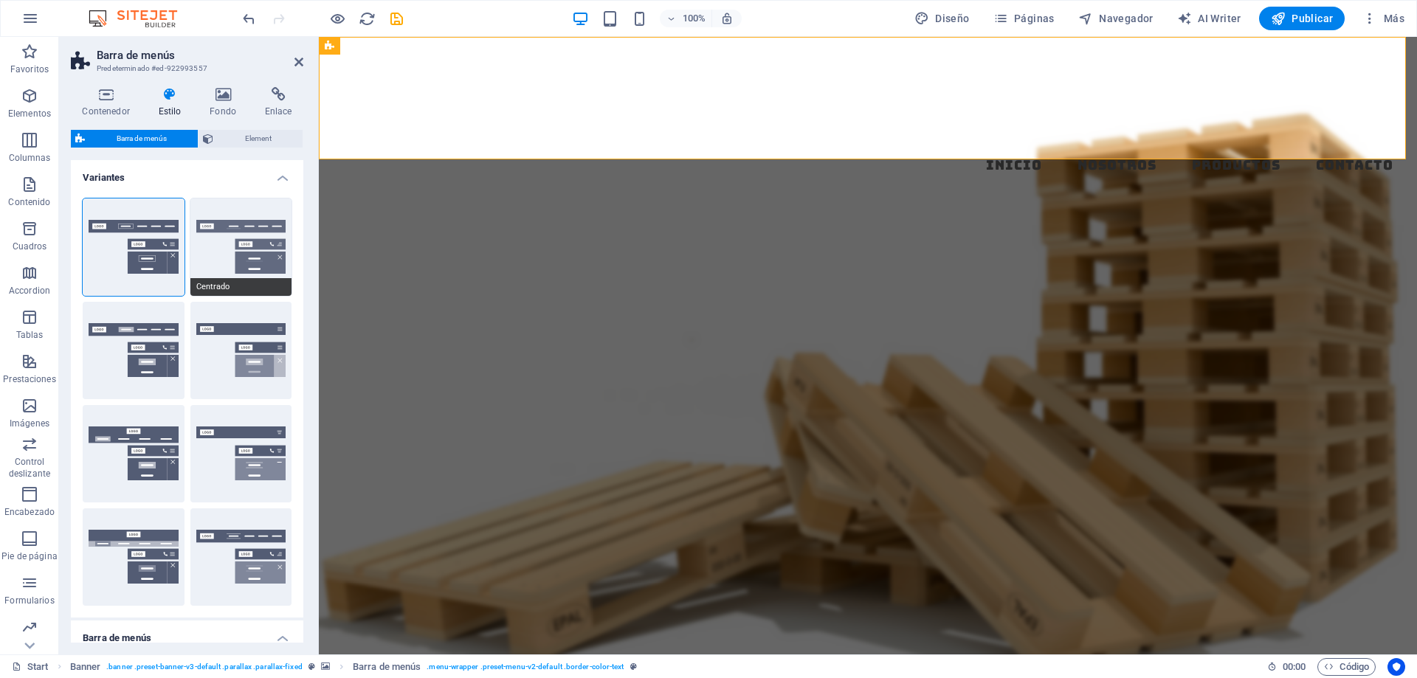
type input "1.5"
select select "rem"
select select
type input "2"
type input "100"
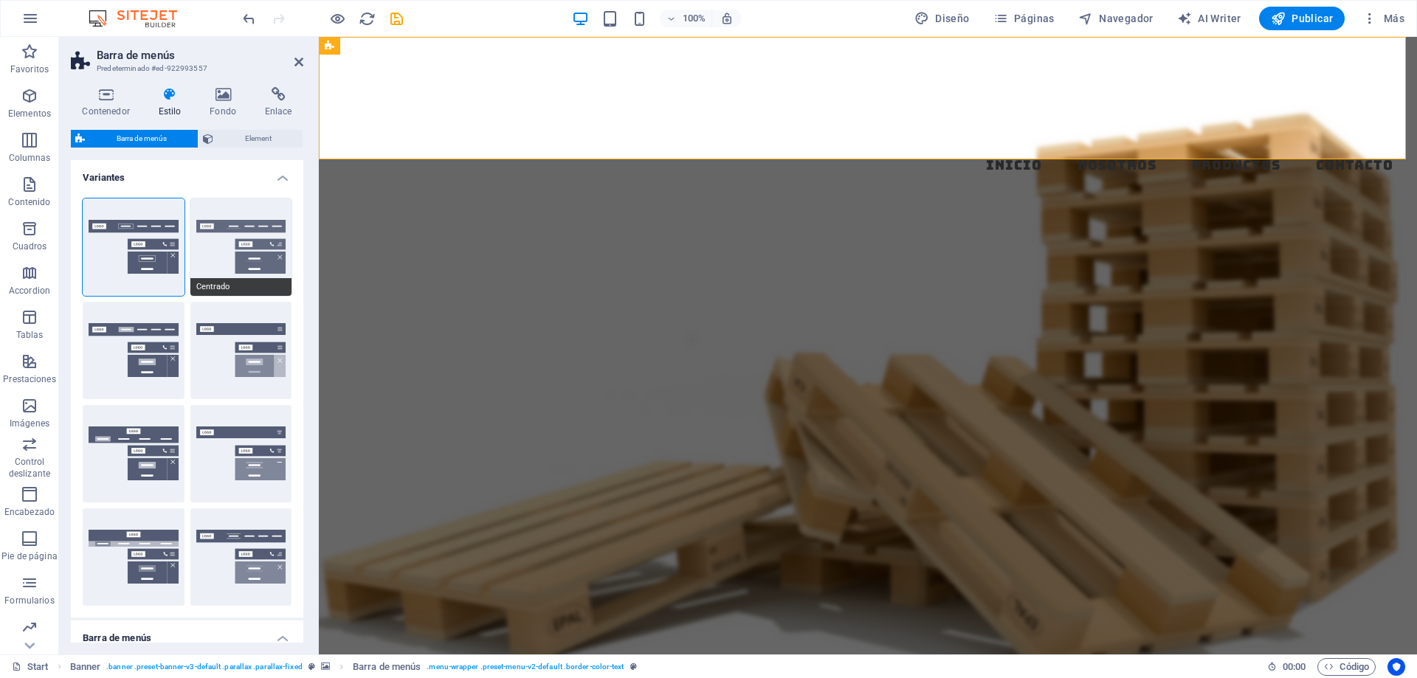
select select "%"
type input "0.5"
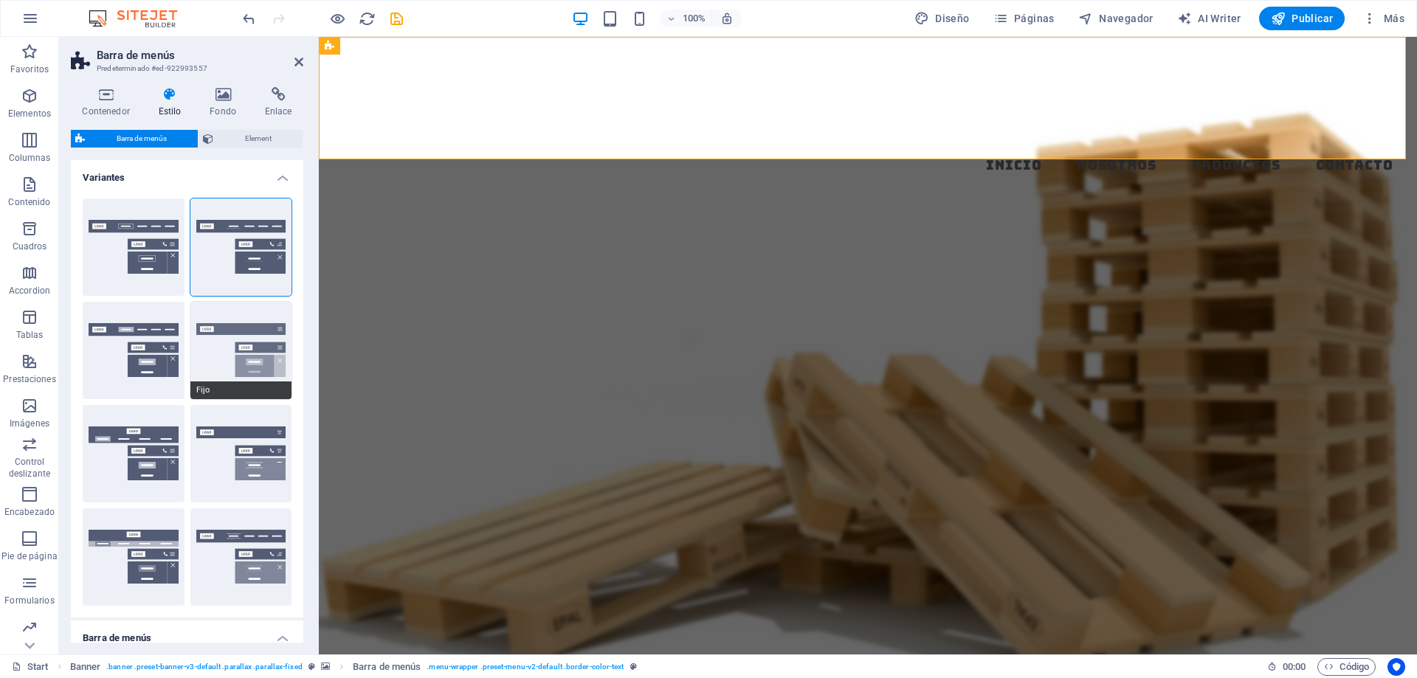
select select "300"
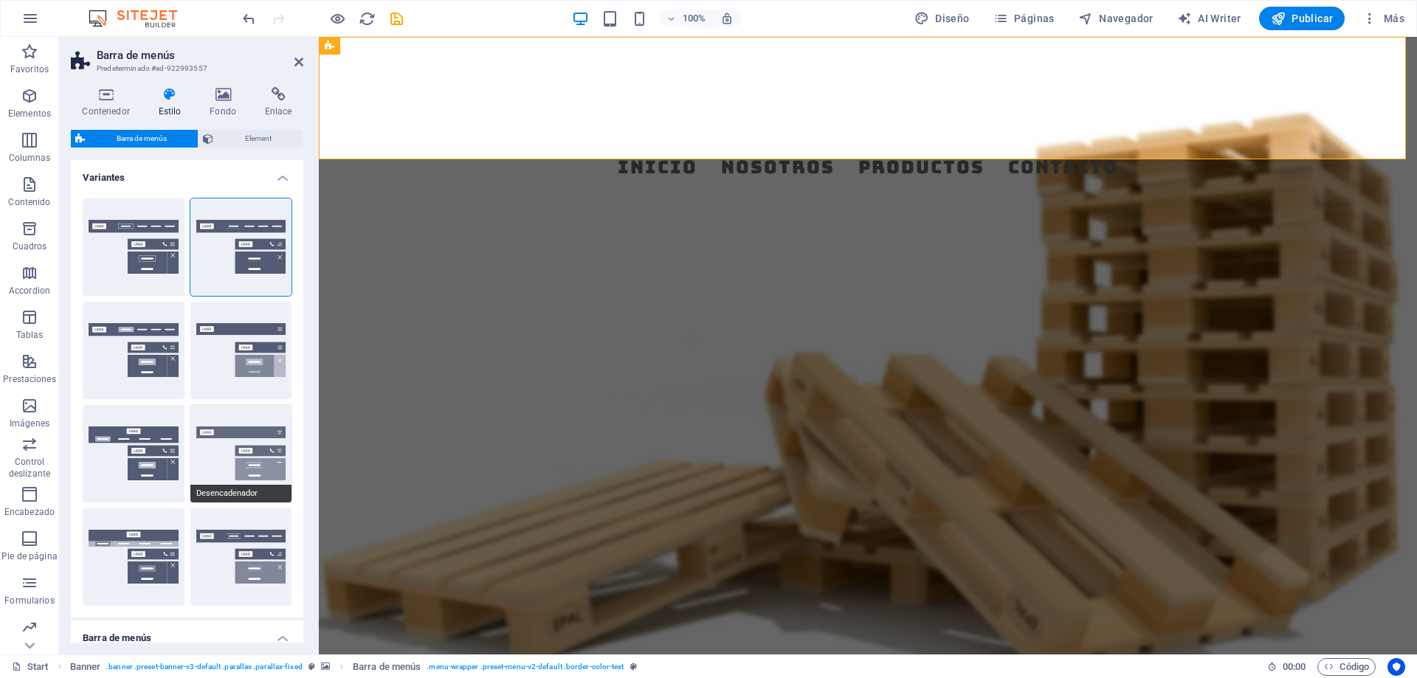
click at [226, 455] on button "Desencadenador" at bounding box center [241, 453] width 102 height 97
select select "hover_border_vertical"
type input "1"
select select "rem"
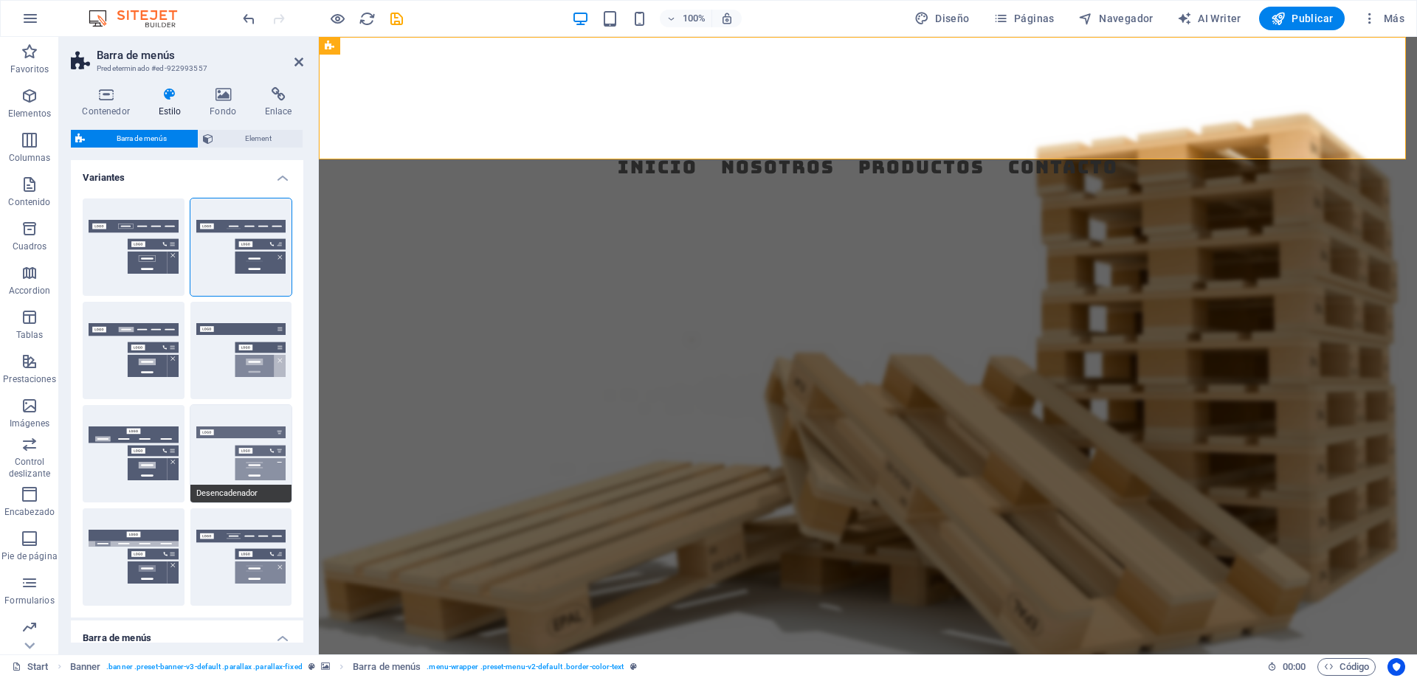
type input "1"
select select "link-special-font"
type input "1.5"
select select "rem"
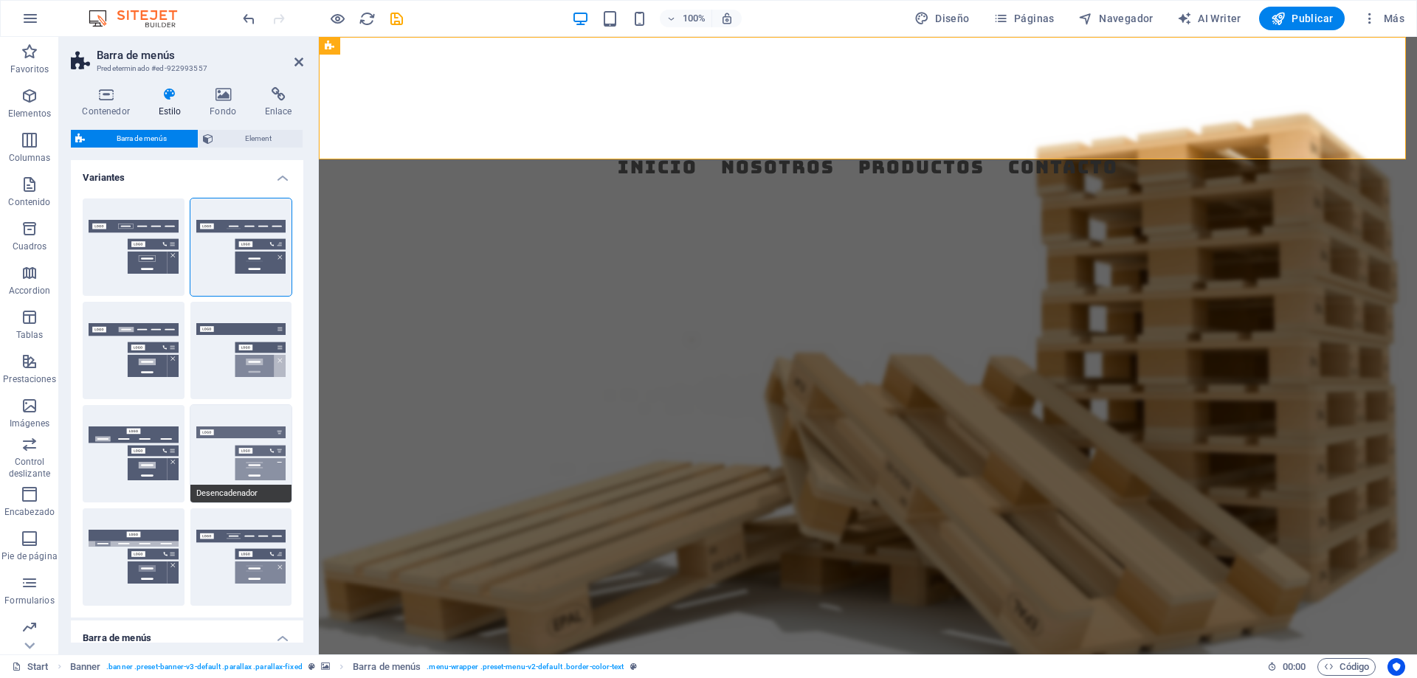
select select "700"
type input "0"
type input "50"
type input "0.3"
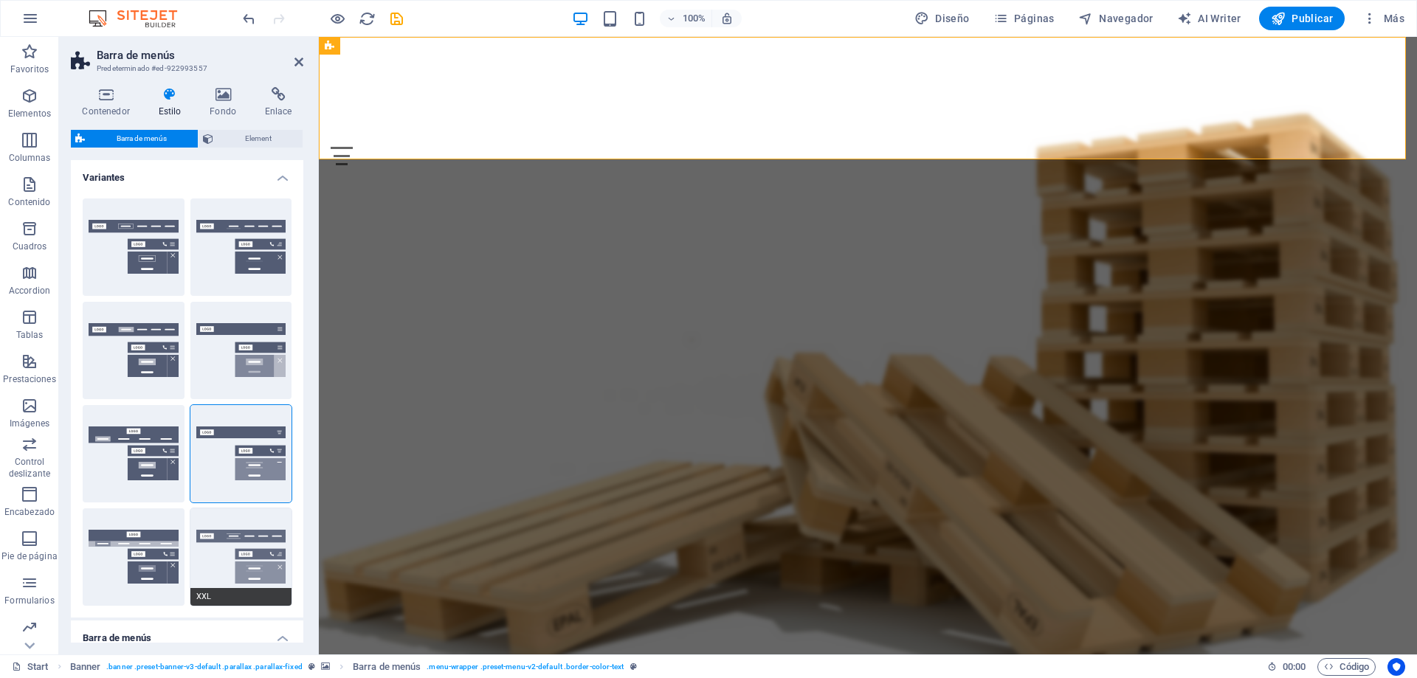
click at [238, 557] on button "XXL" at bounding box center [241, 556] width 102 height 97
select select "hover_border_vertical"
type input "2"
type input "1.5"
type input "0.5"
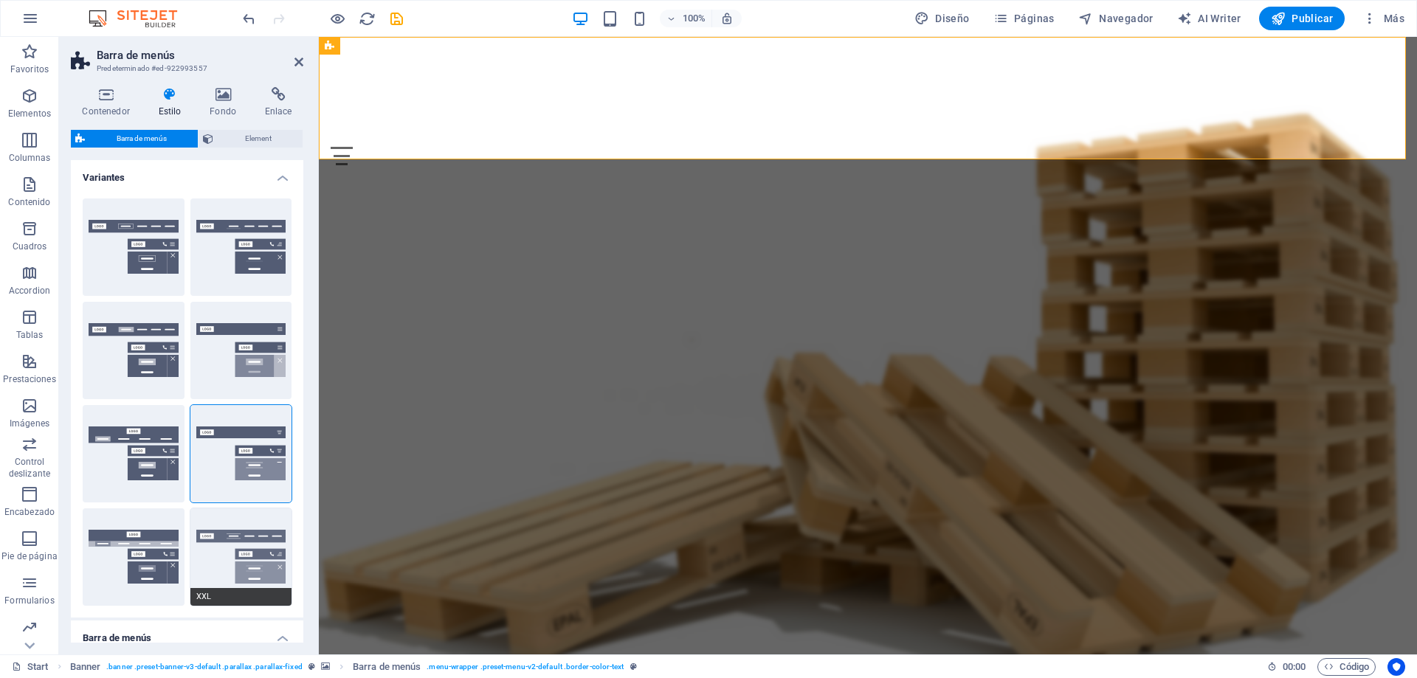
type input "0.5"
select select "link-special-font"
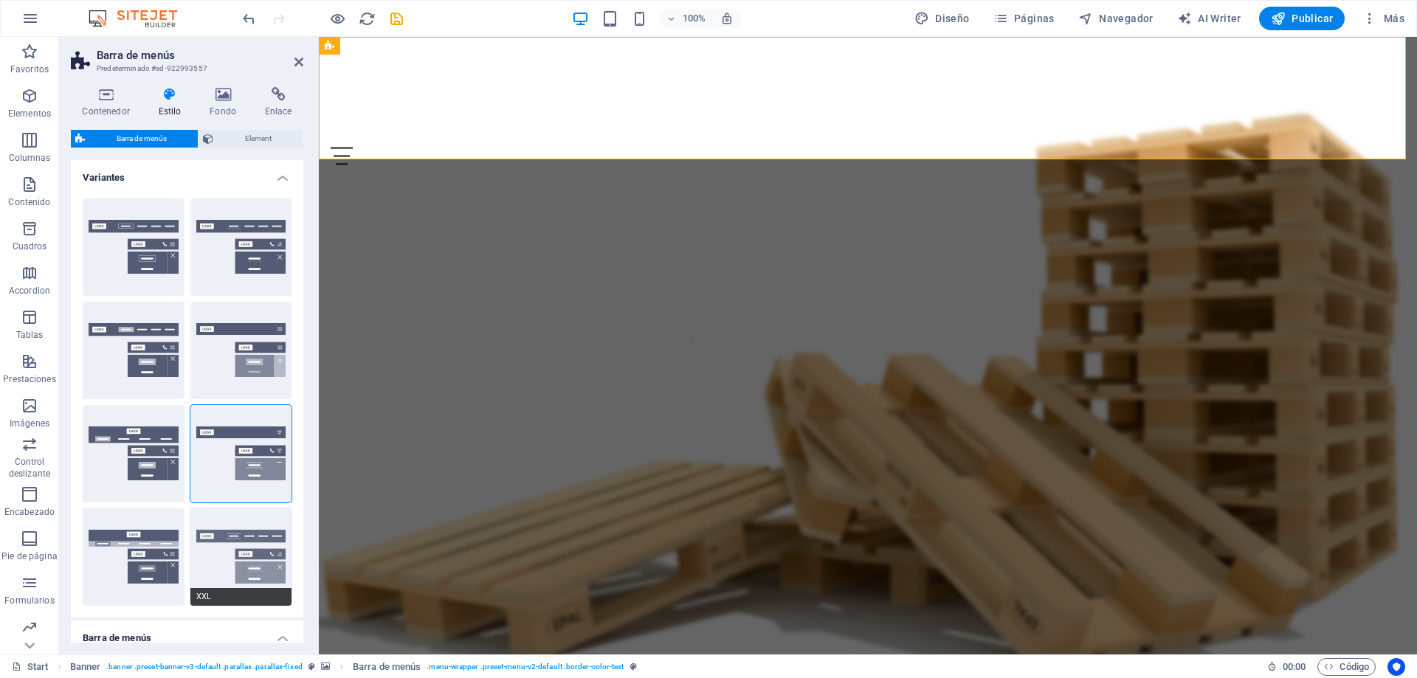
type input "1.8"
select select "rem"
select select "700"
type input "2"
select select "DISABLED_OPTION_VALUE"
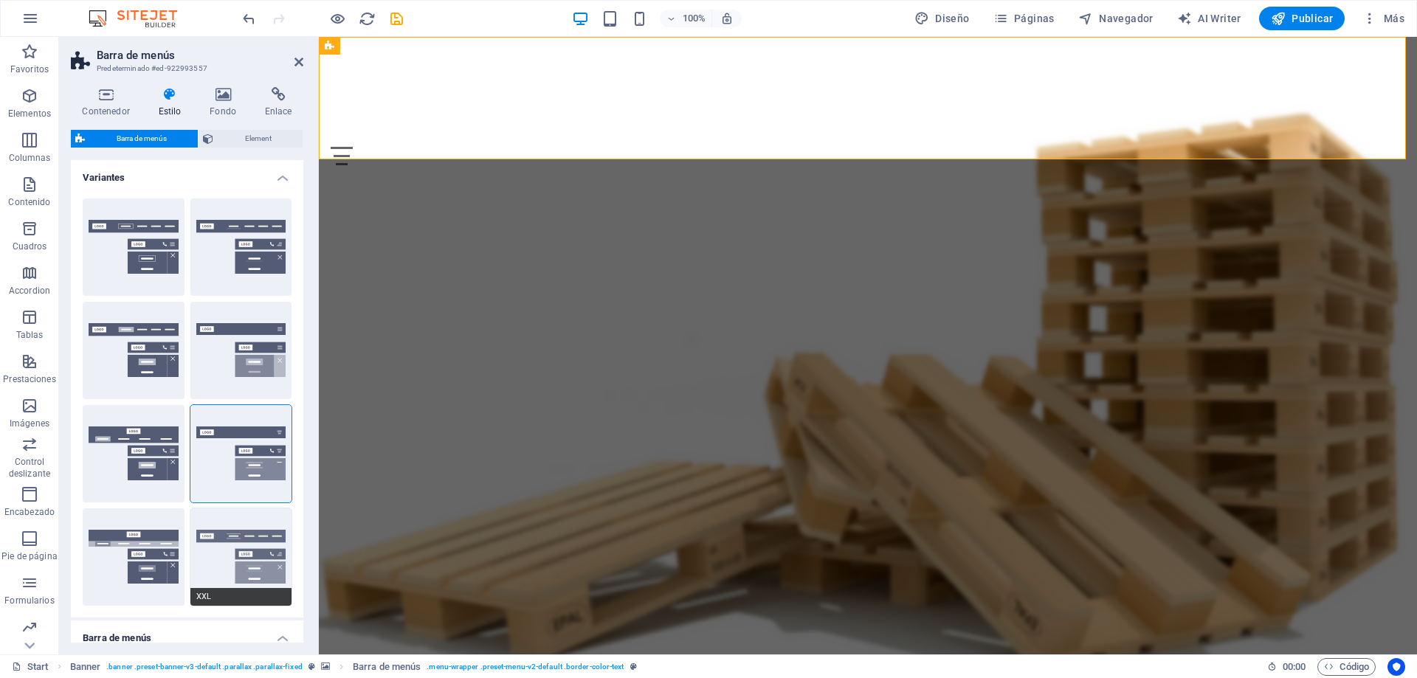
type input "0.5"
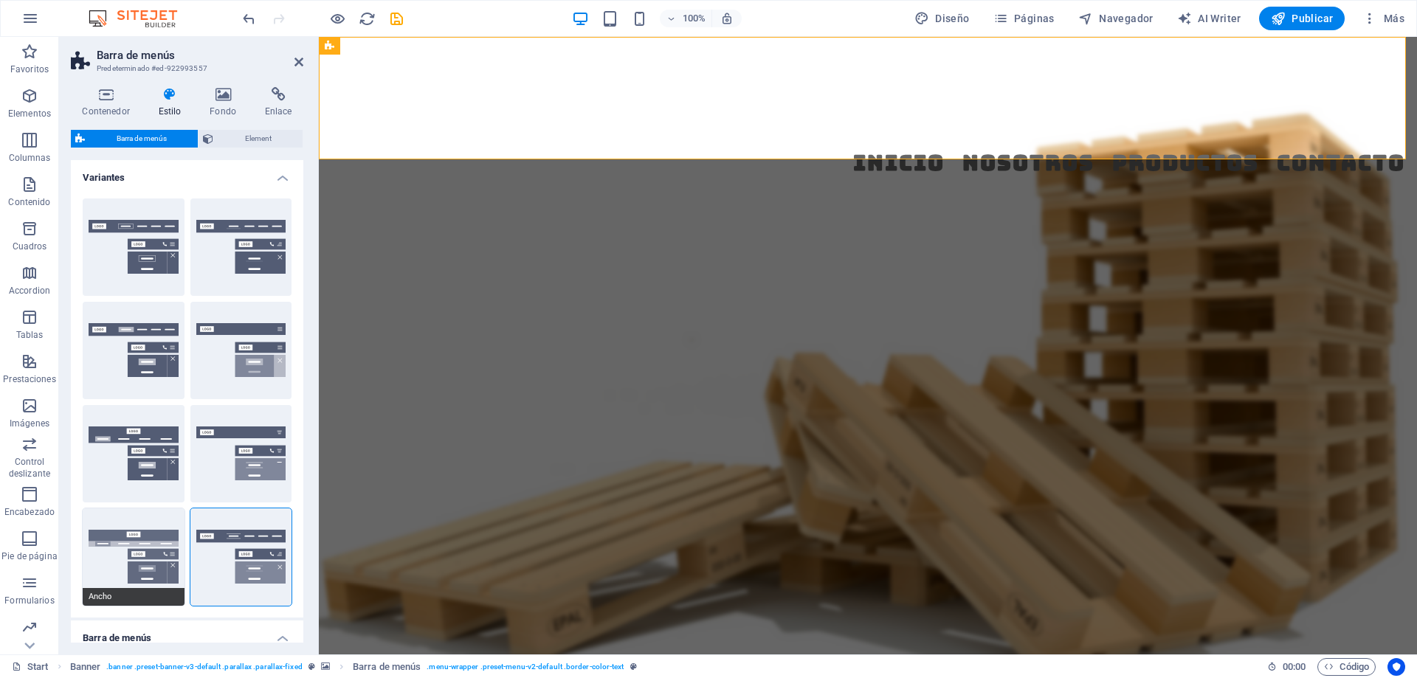
click at [113, 553] on button "Ancho" at bounding box center [134, 556] width 102 height 97
type input "0"
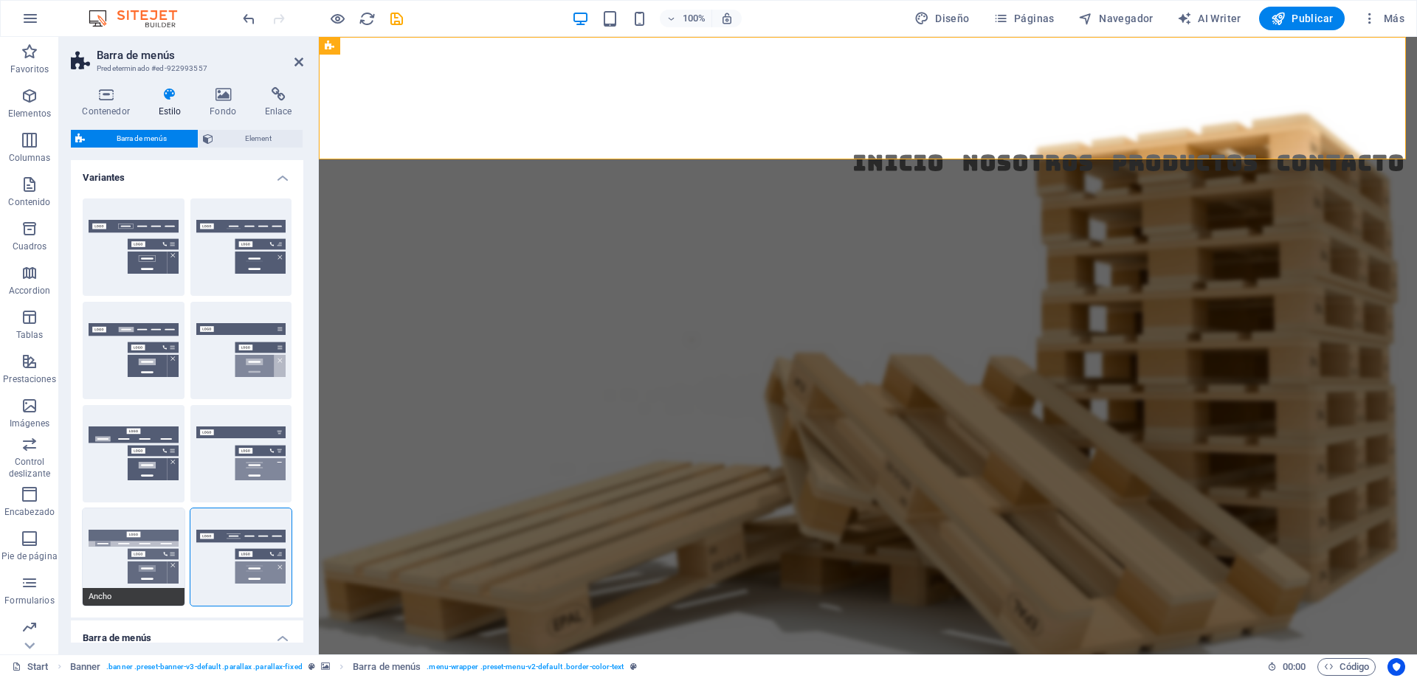
type input "0"
type input "2"
select select "hover_box_bottom"
type input "2"
type input "1"
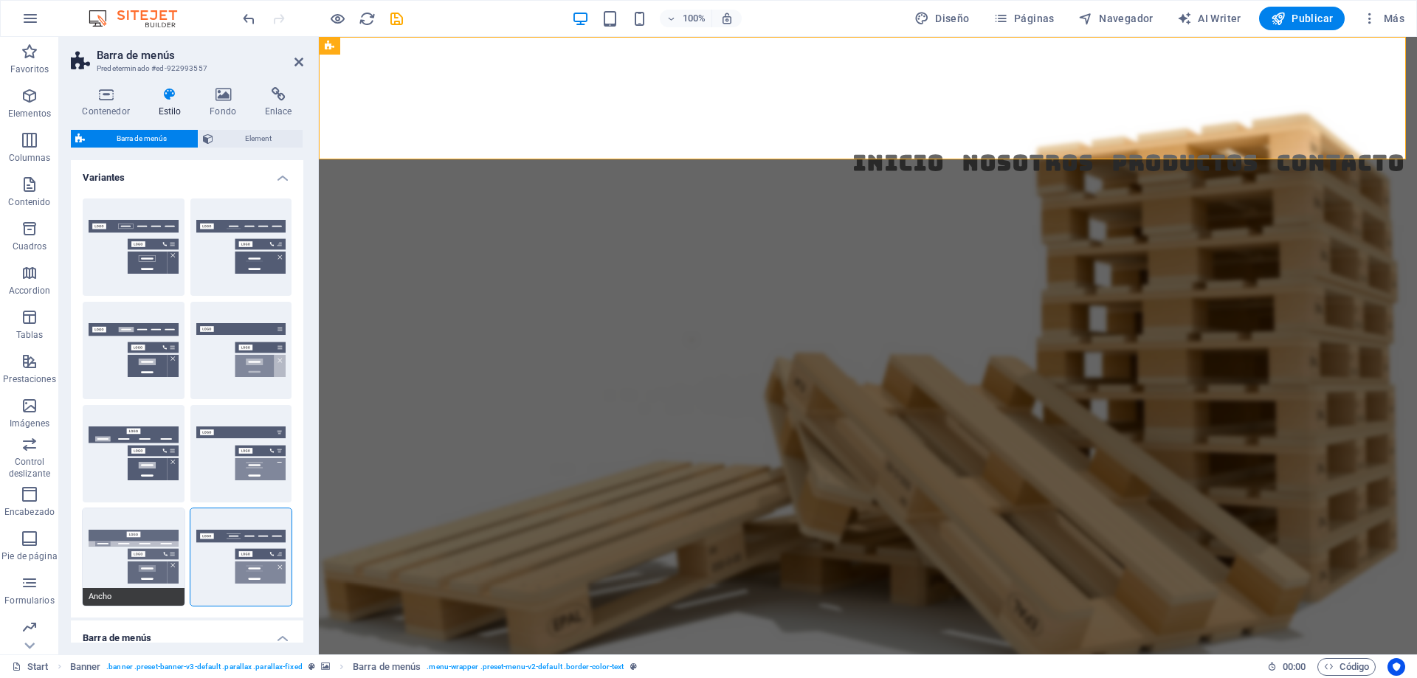
type input "1"
select select "link-default-font"
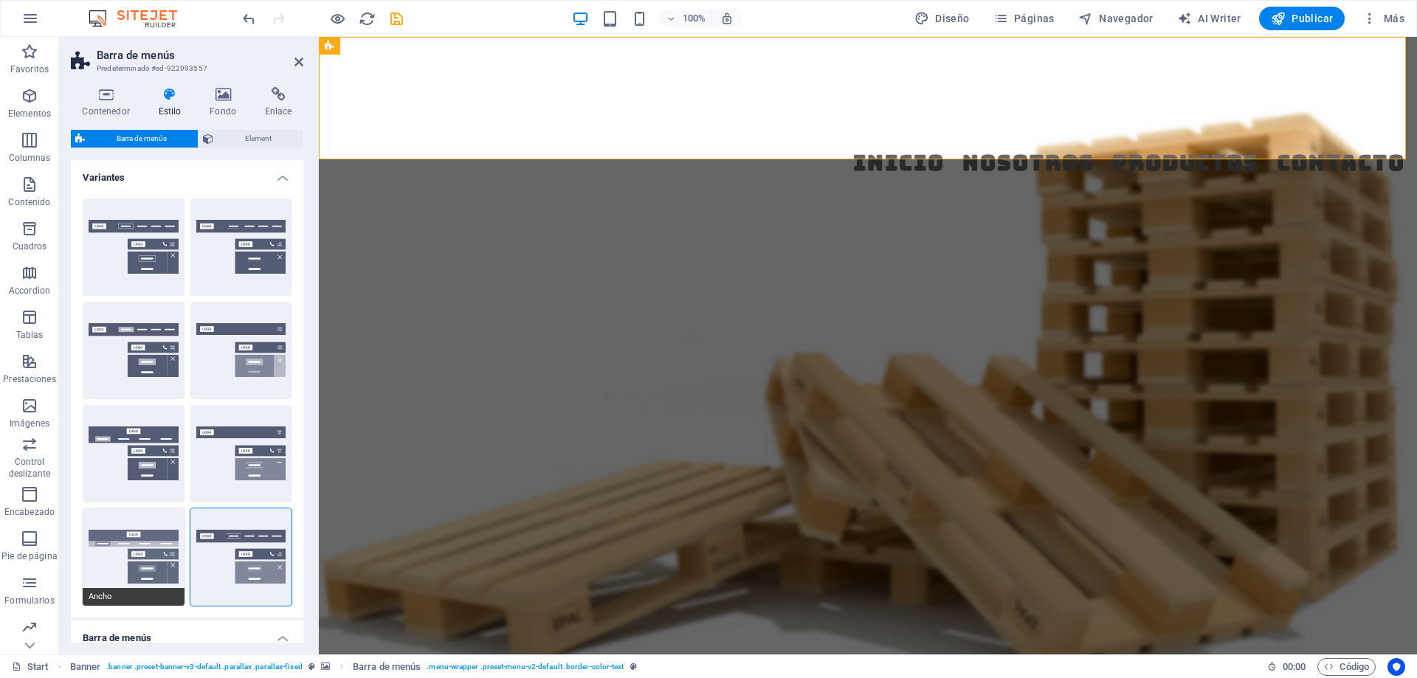
select select "px"
select select
type input "0"
type input "100"
select select "%"
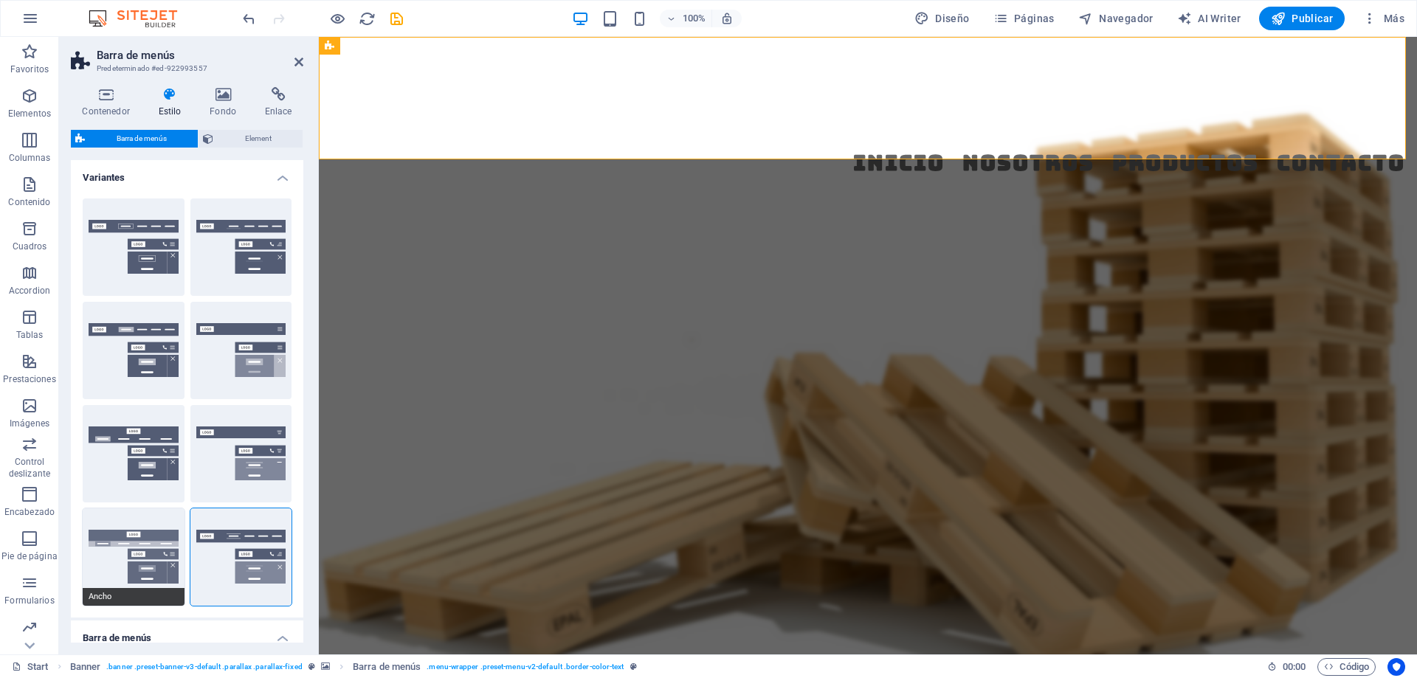
type input "0.3"
type input ".95"
select select "rem"
select select "300"
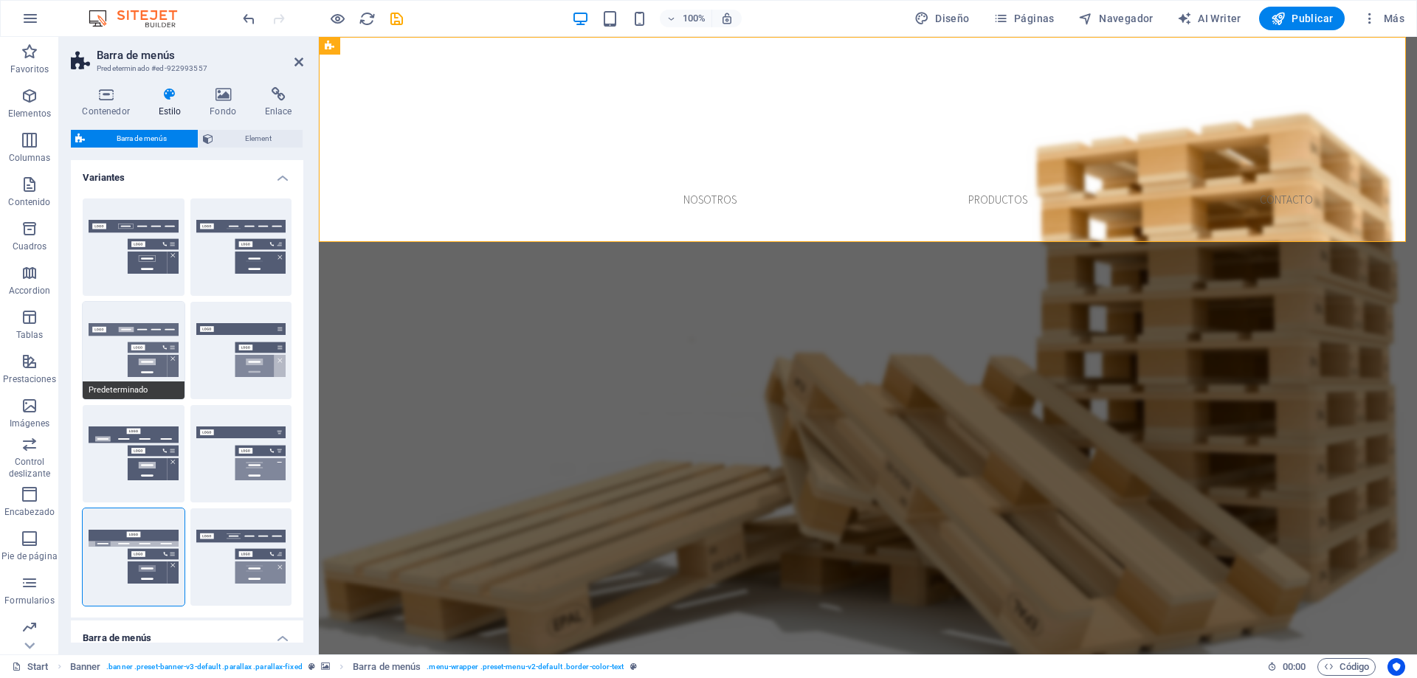
click at [153, 337] on button "Predeterminado" at bounding box center [134, 350] width 102 height 97
type input "1"
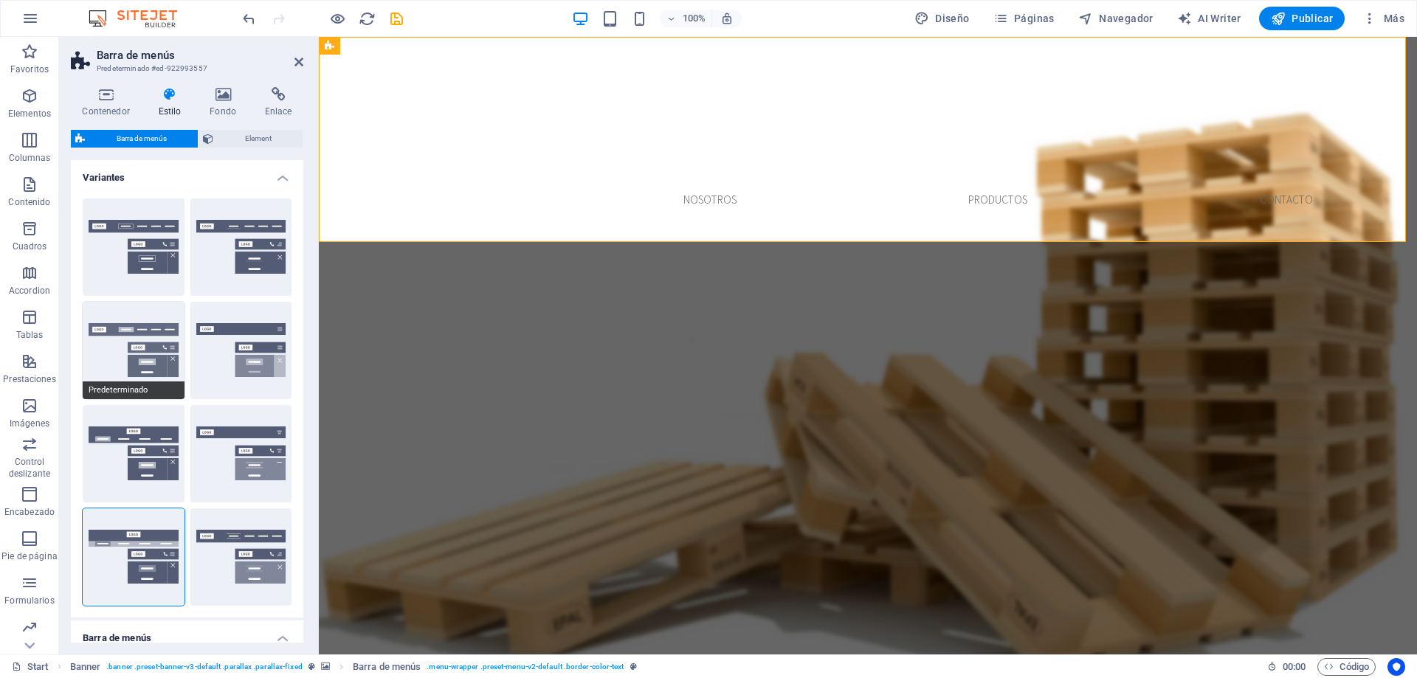
type input "1"
select select "px"
select select
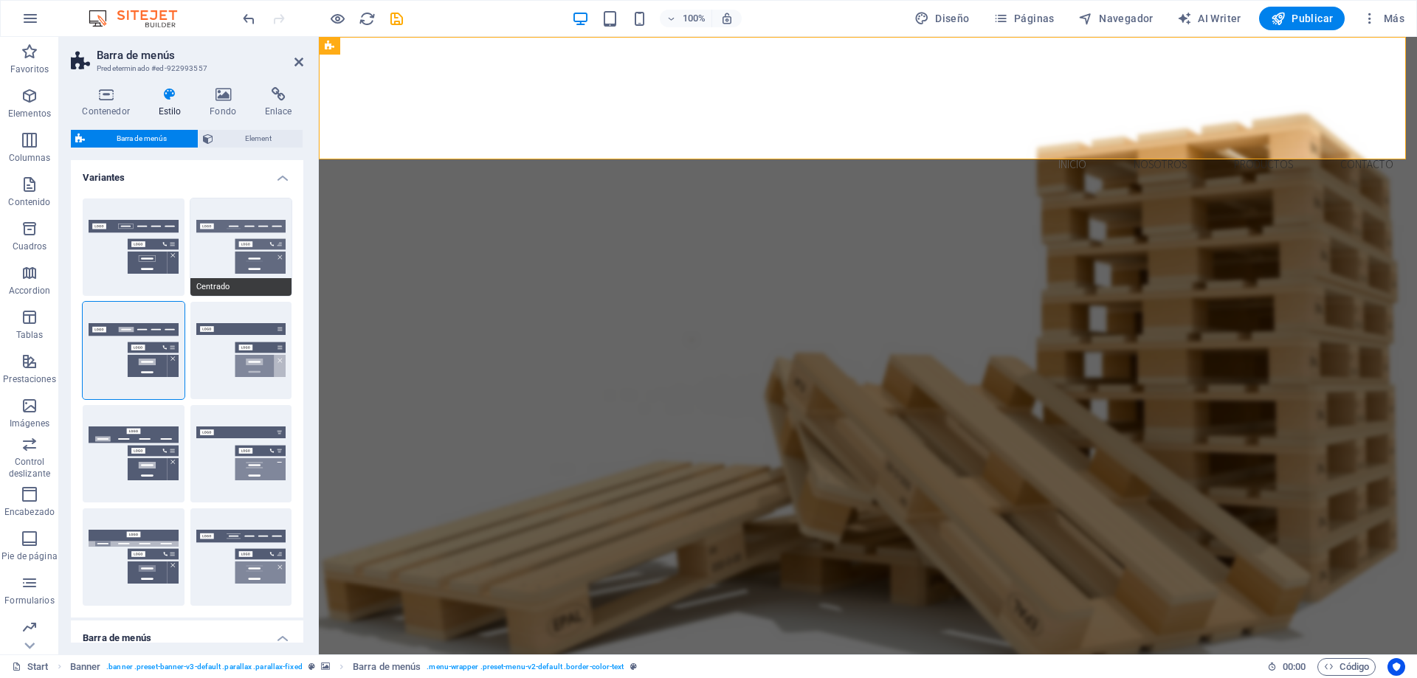
click at [260, 246] on button "Centrado" at bounding box center [241, 246] width 102 height 97
select select "hover_border_bottom"
type input "1"
select select "DISABLED_OPTION_VALUE"
type input "0"
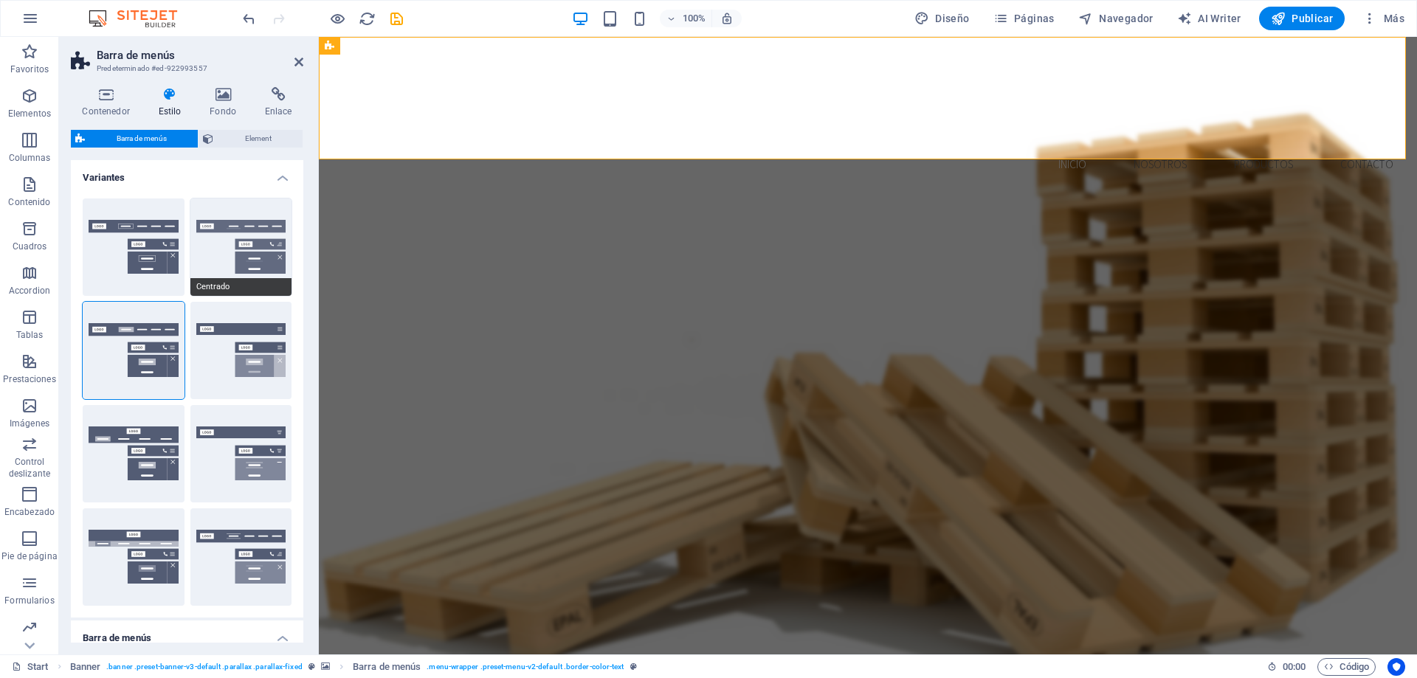
type input "0"
select select "link-special-font"
type input "1.5"
select select "rem"
select select
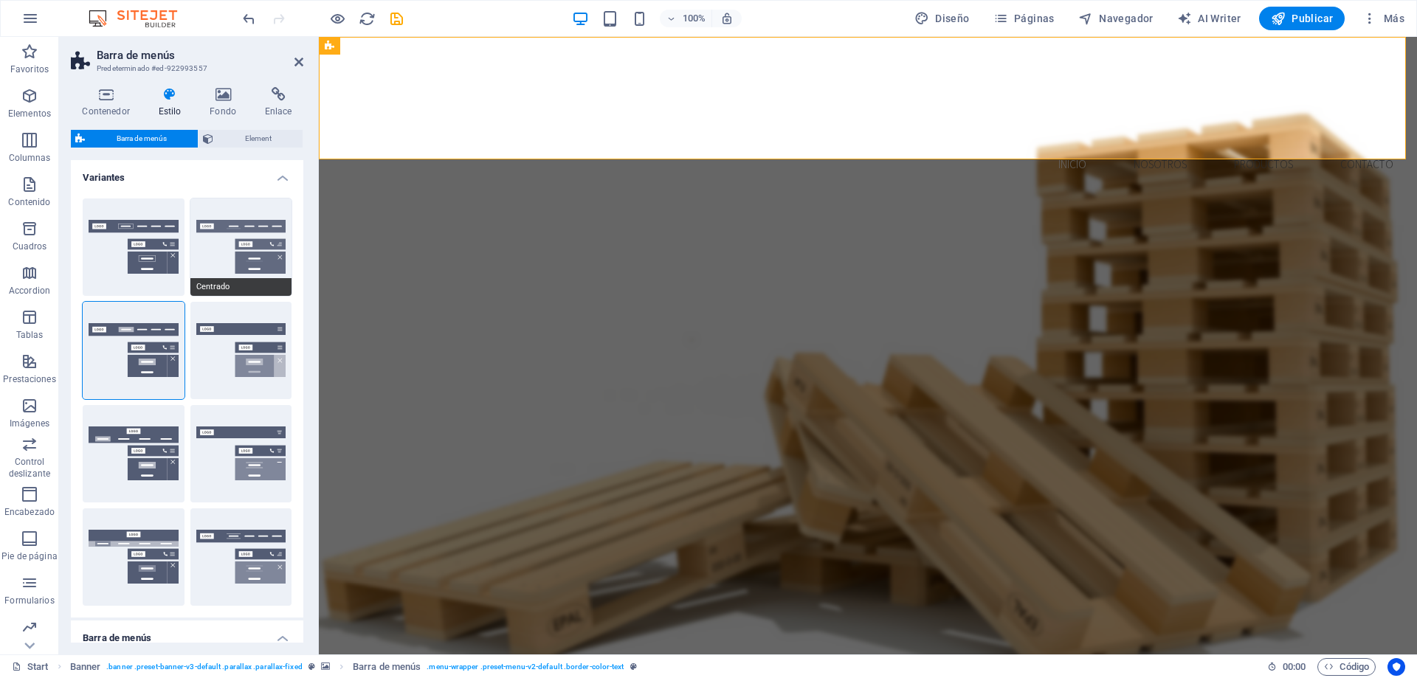
type input "2"
type input "0.5"
select select "300"
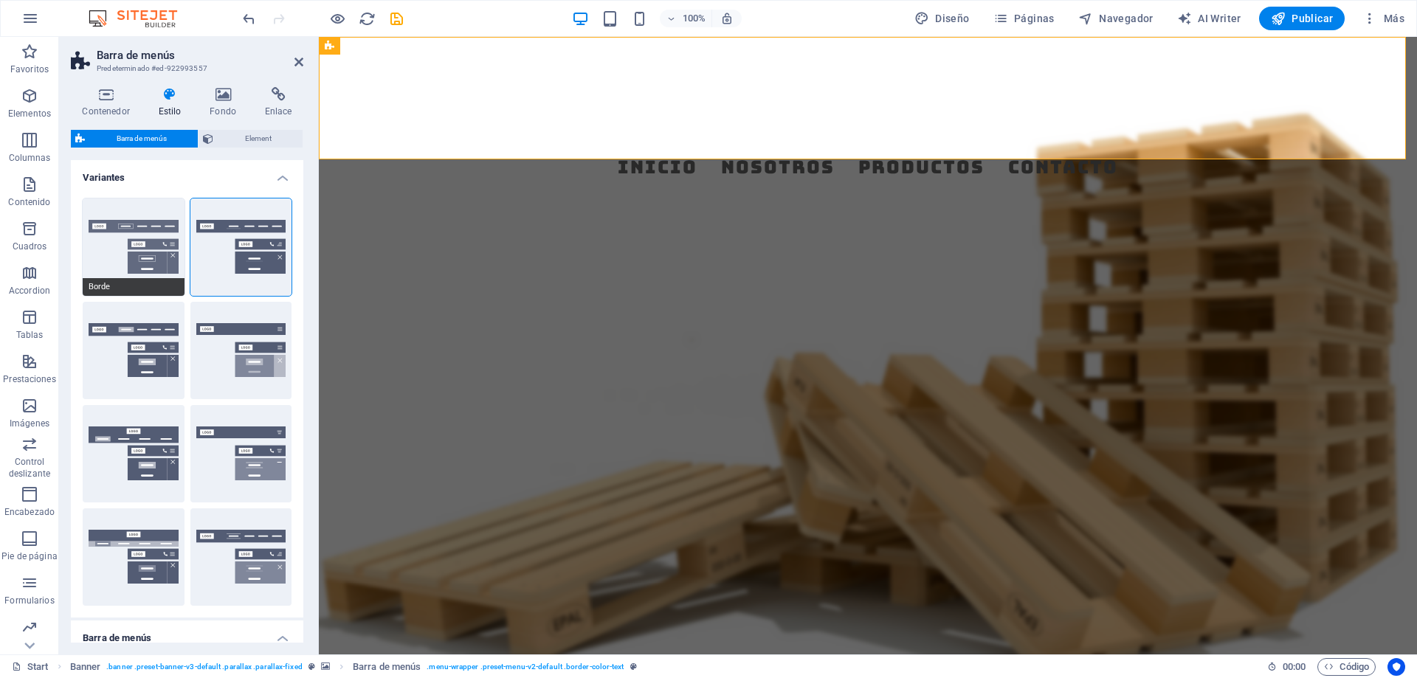
click at [128, 263] on button "Borde" at bounding box center [134, 246] width 102 height 97
select select "sticky_reverse"
select select "hover_border"
type input "1"
type input "3"
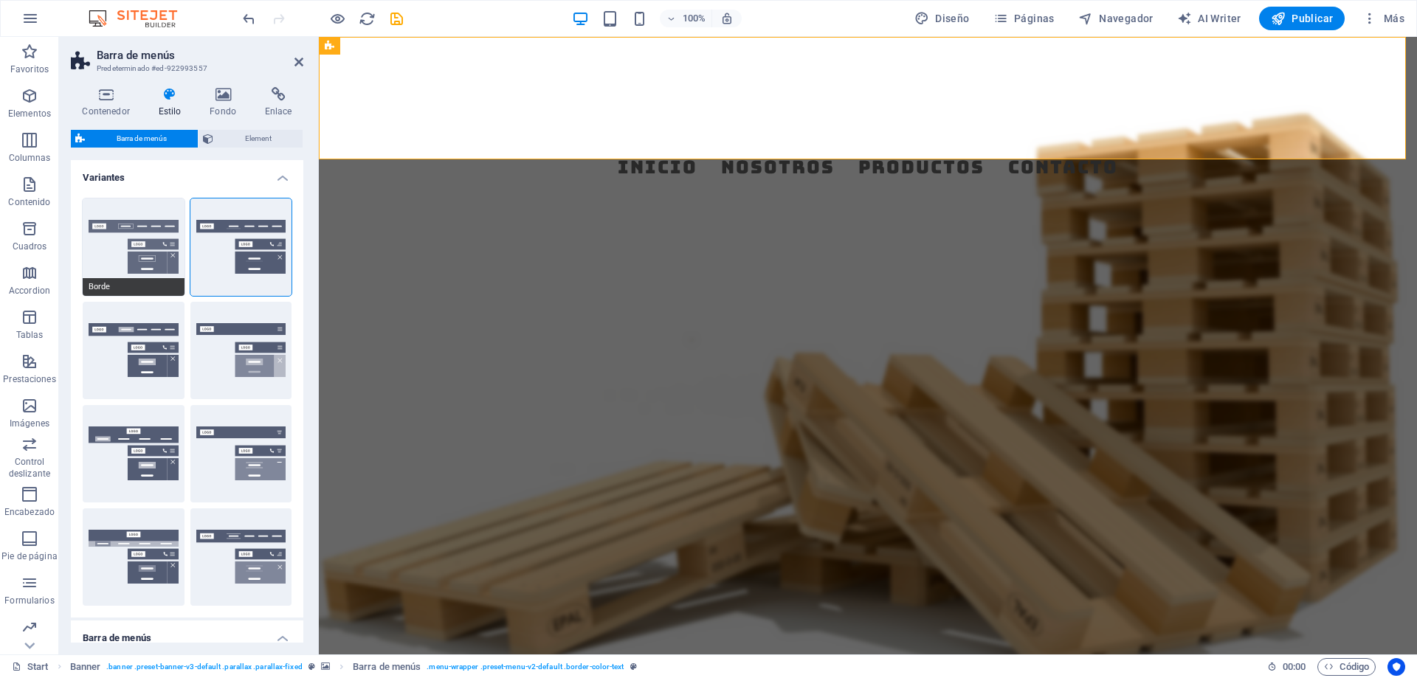
type input "1"
select select "rem"
type input "1"
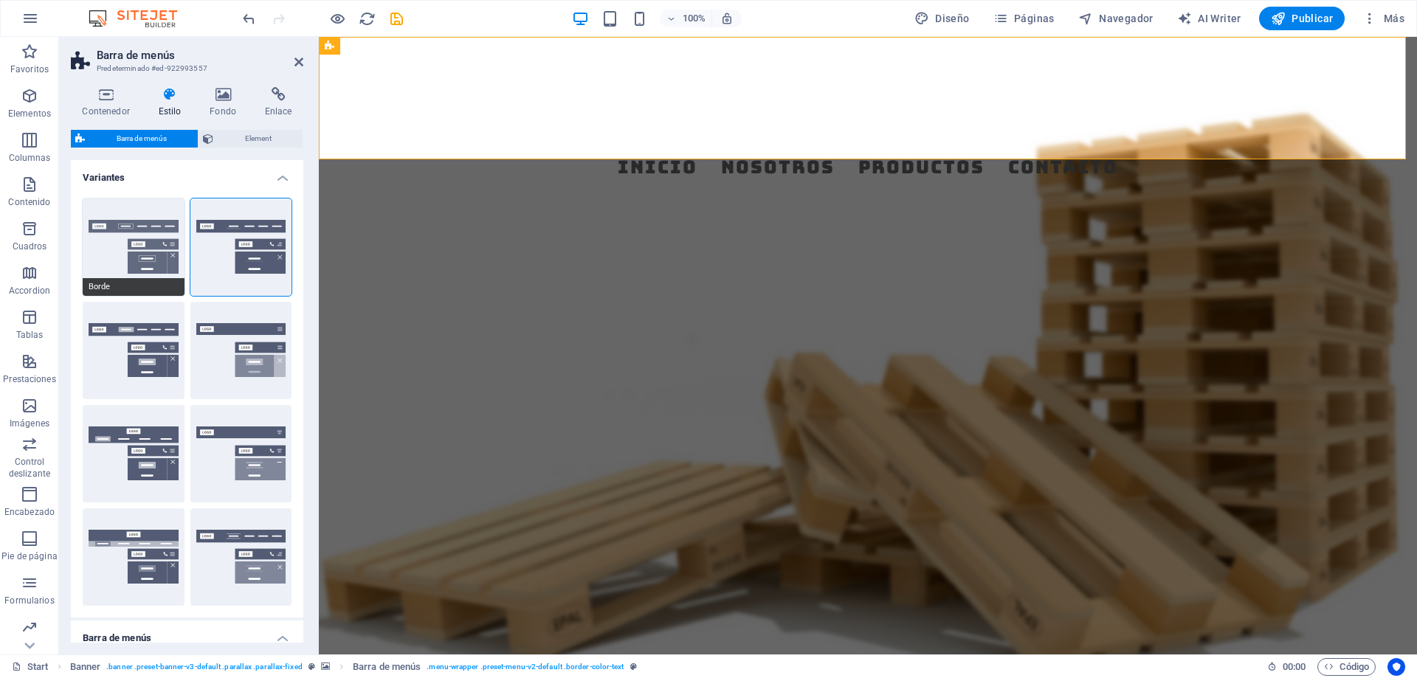
select select "link-special-font"
type input "1.1"
select select "rem"
select select
type input "1"
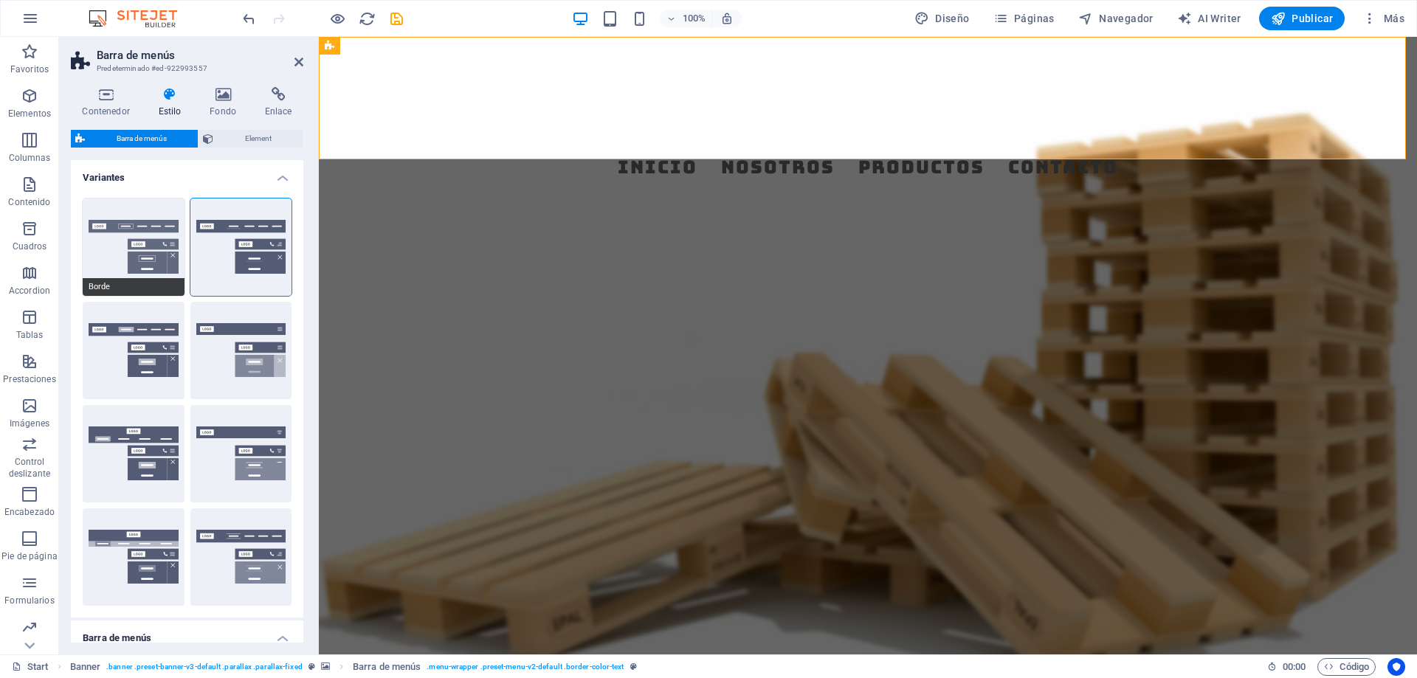
select select "DISABLED_OPTION_VALUE"
type input "0.3"
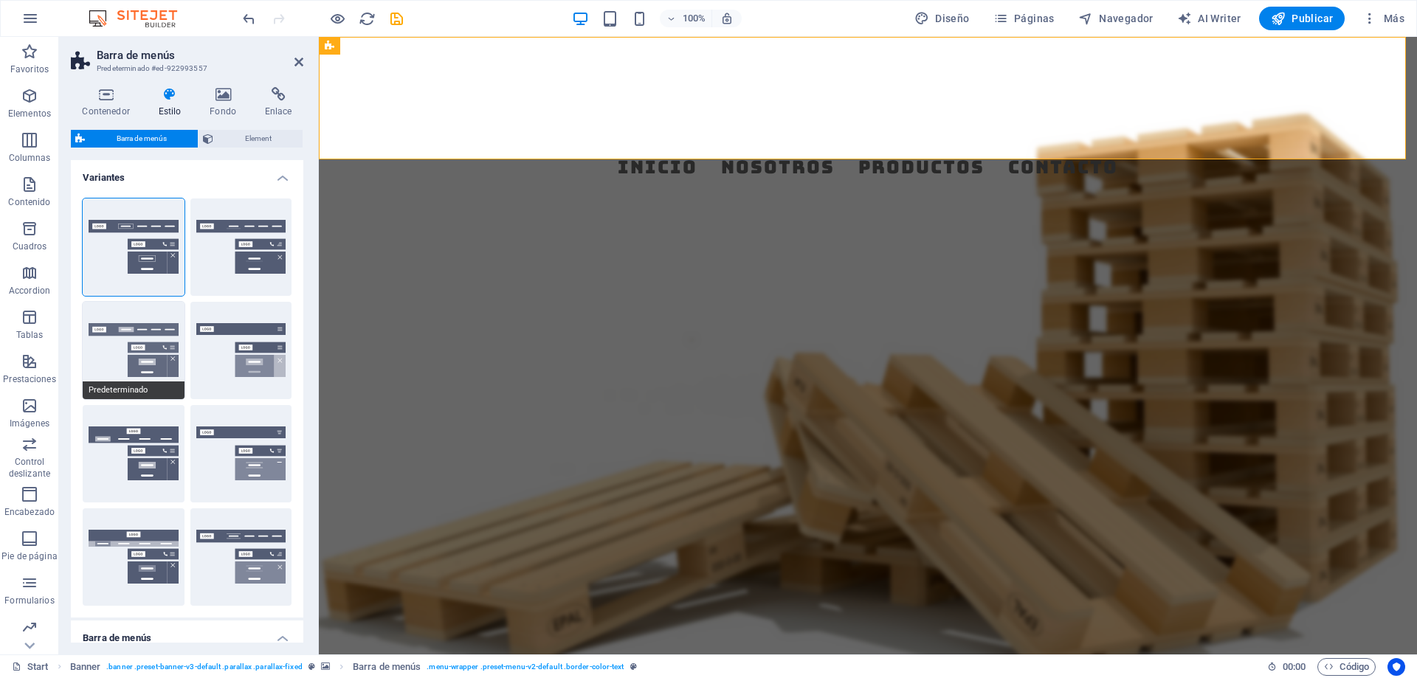
select select "300"
click at [128, 353] on button "Predeterminado" at bounding box center [134, 350] width 102 height 97
select select "sticky_menu"
select select "hover_box_bottom"
type input "0"
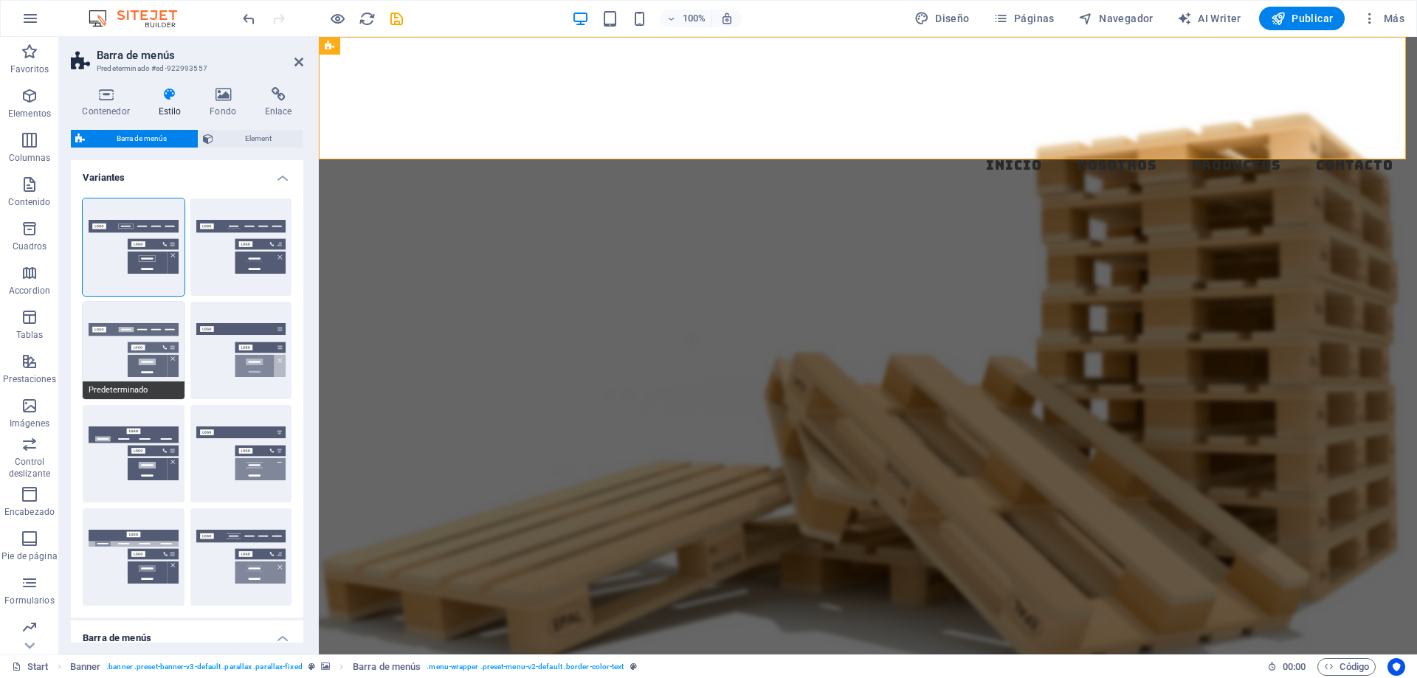
type input "2"
select select "link-default-font"
select select "px"
select select
type input "0"
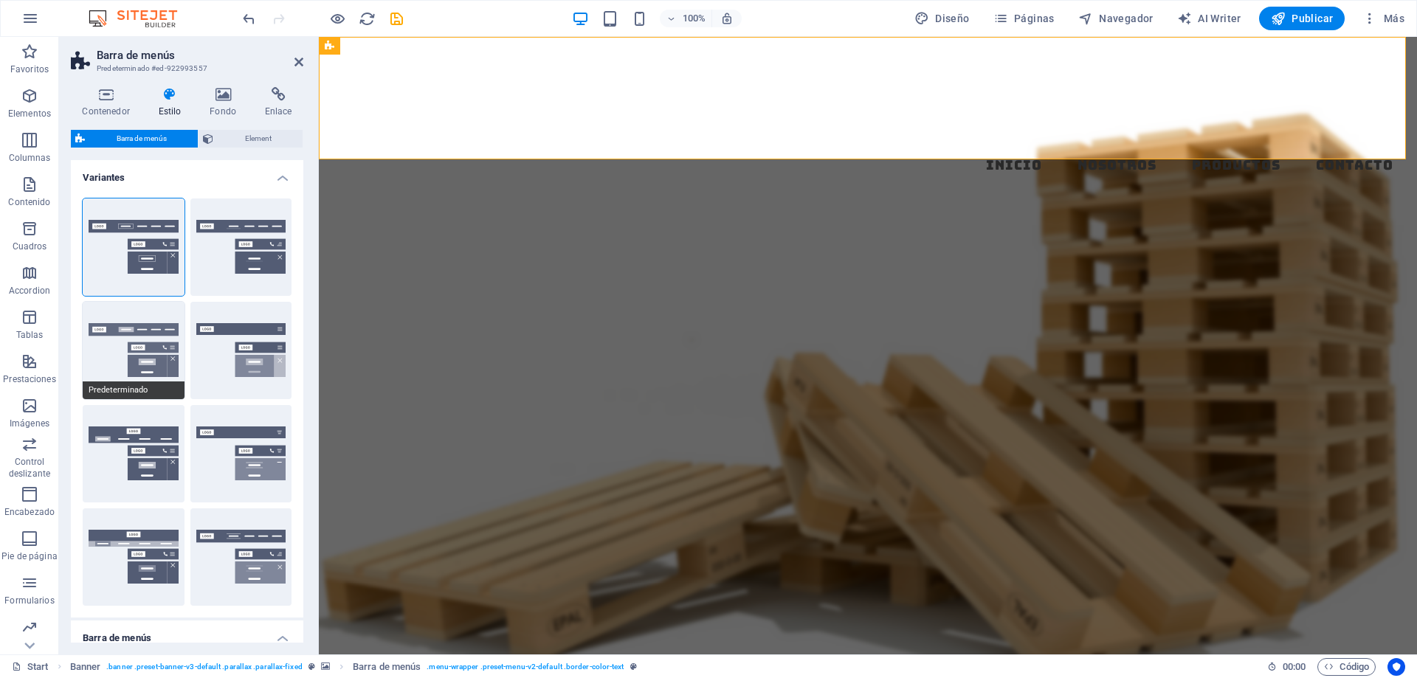
type input "100"
select select "%"
select select
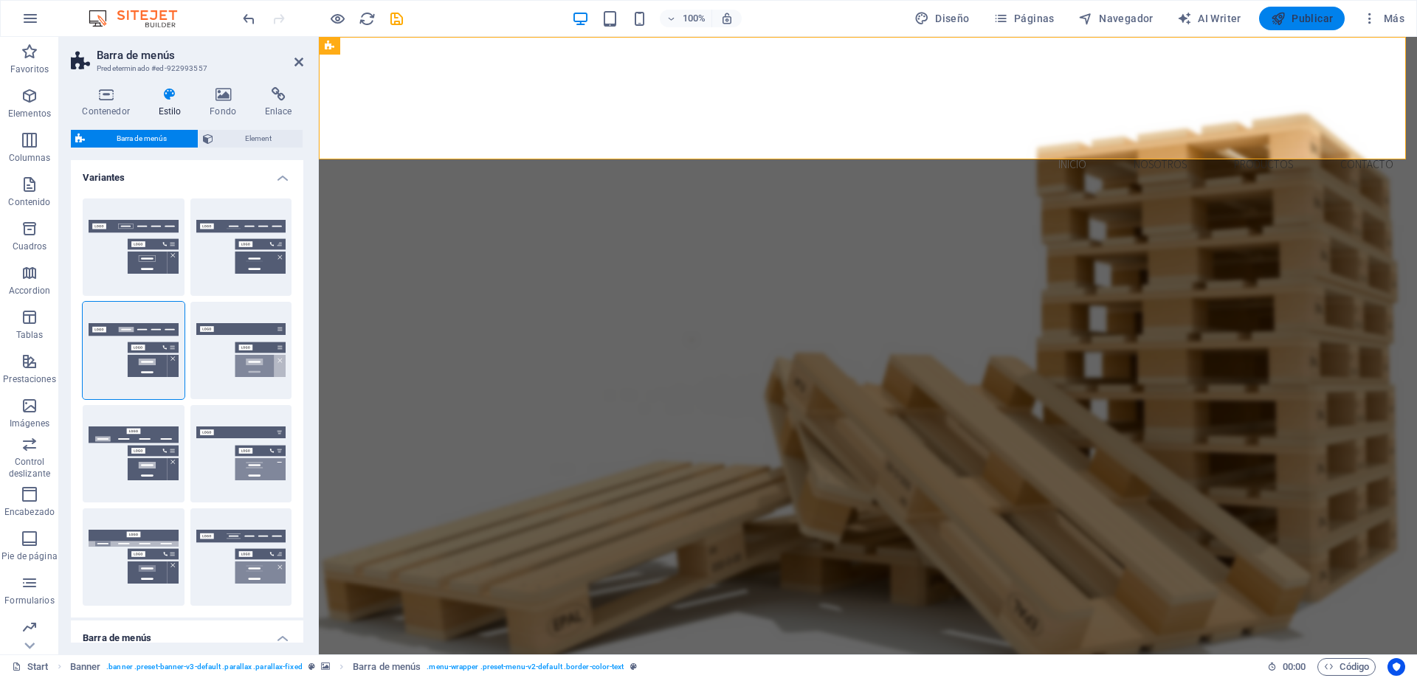
click at [1313, 18] on span "Publicar" at bounding box center [1301, 18] width 63 height 15
checkbox input "false"
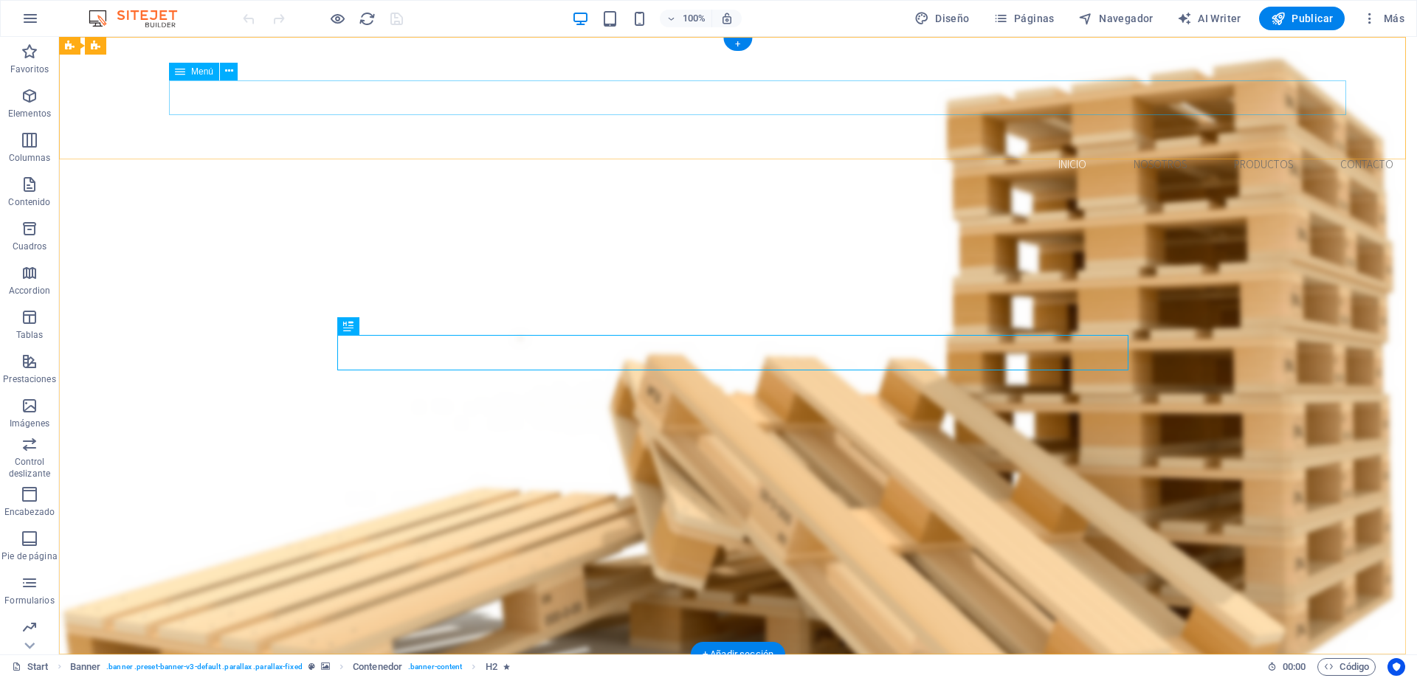
click at [1011, 147] on nav "Inicio Nosotros Productos Contacto" at bounding box center [738, 164] width 1334 height 35
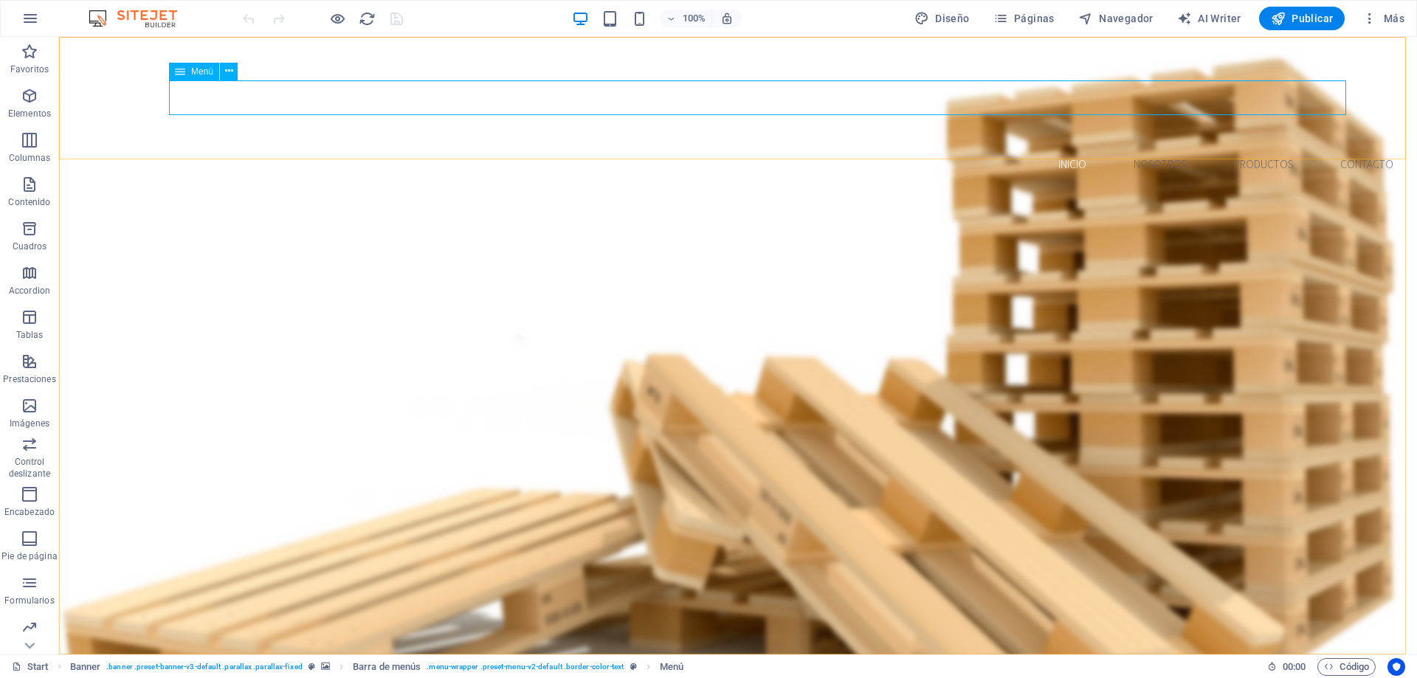
click at [195, 72] on span "Menú" at bounding box center [202, 71] width 22 height 9
click at [227, 75] on icon at bounding box center [229, 70] width 8 height 15
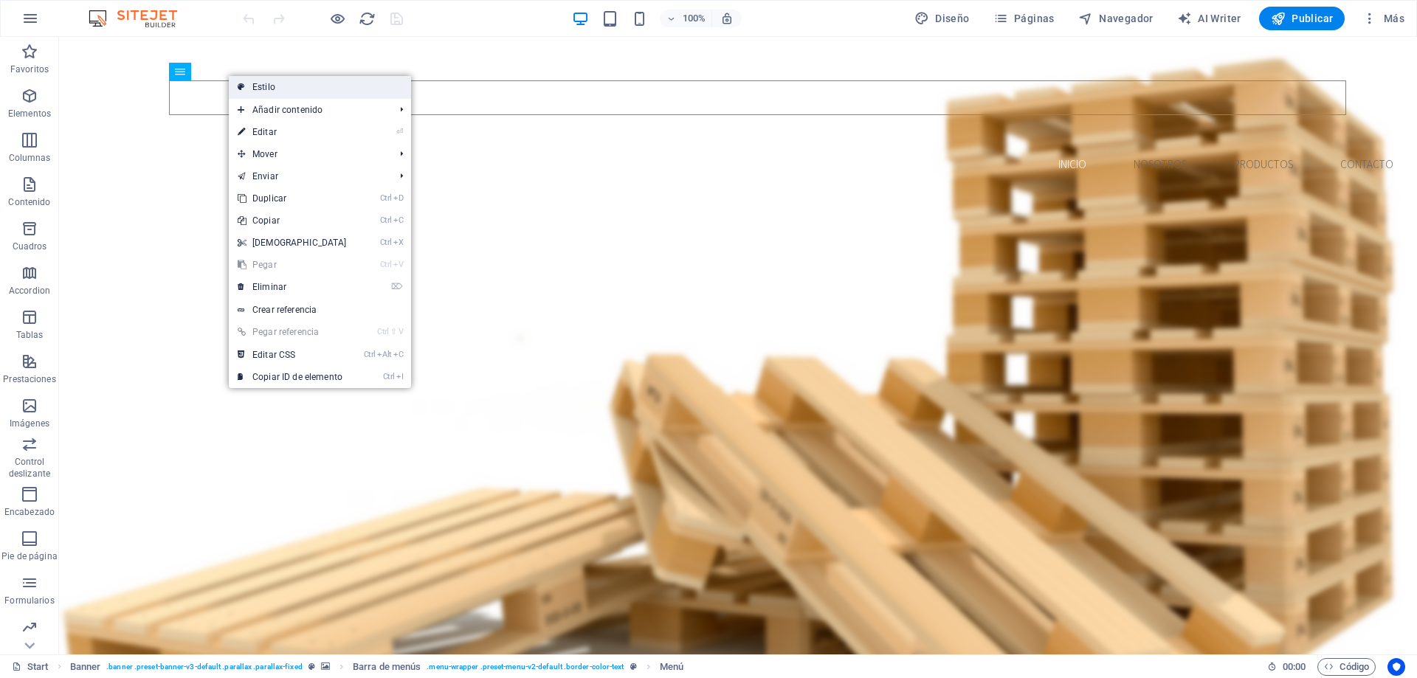
click at [270, 92] on link "Estilo" at bounding box center [320, 87] width 182 height 22
select select "rem"
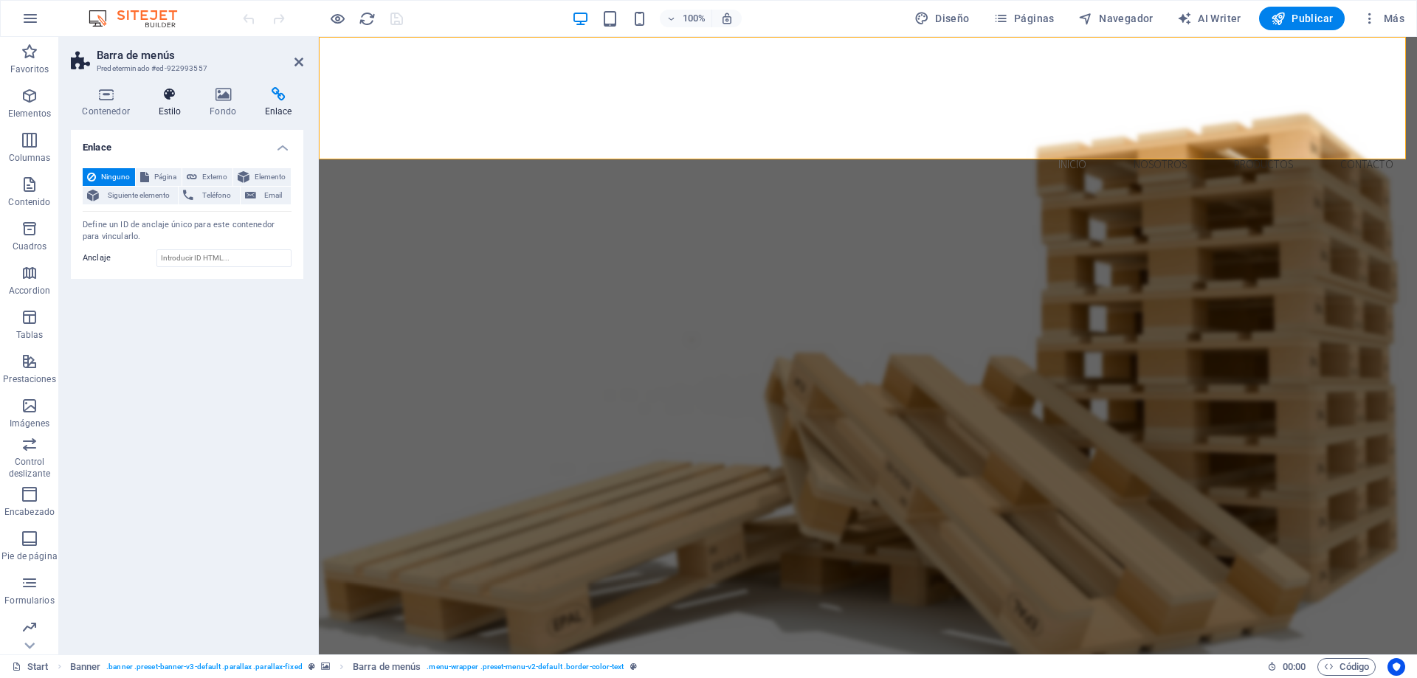
click at [169, 97] on icon at bounding box center [170, 94] width 46 height 15
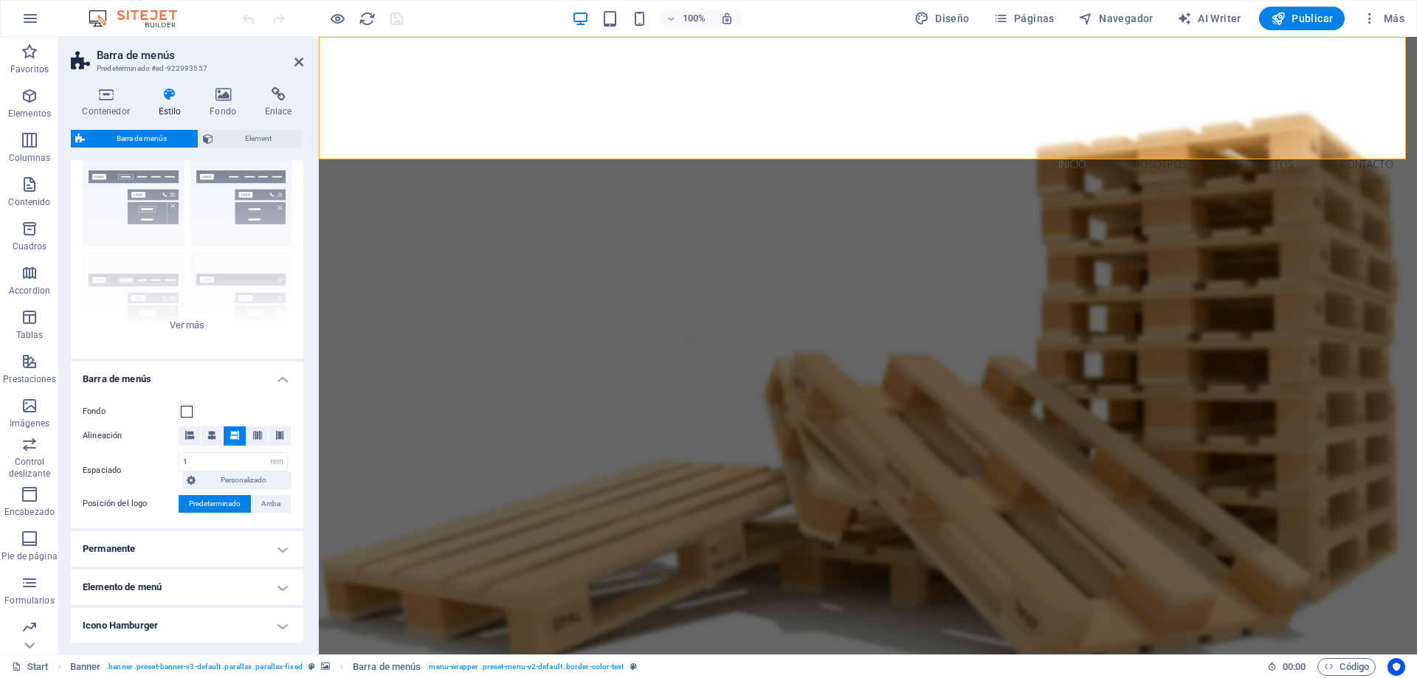
scroll to position [74, 0]
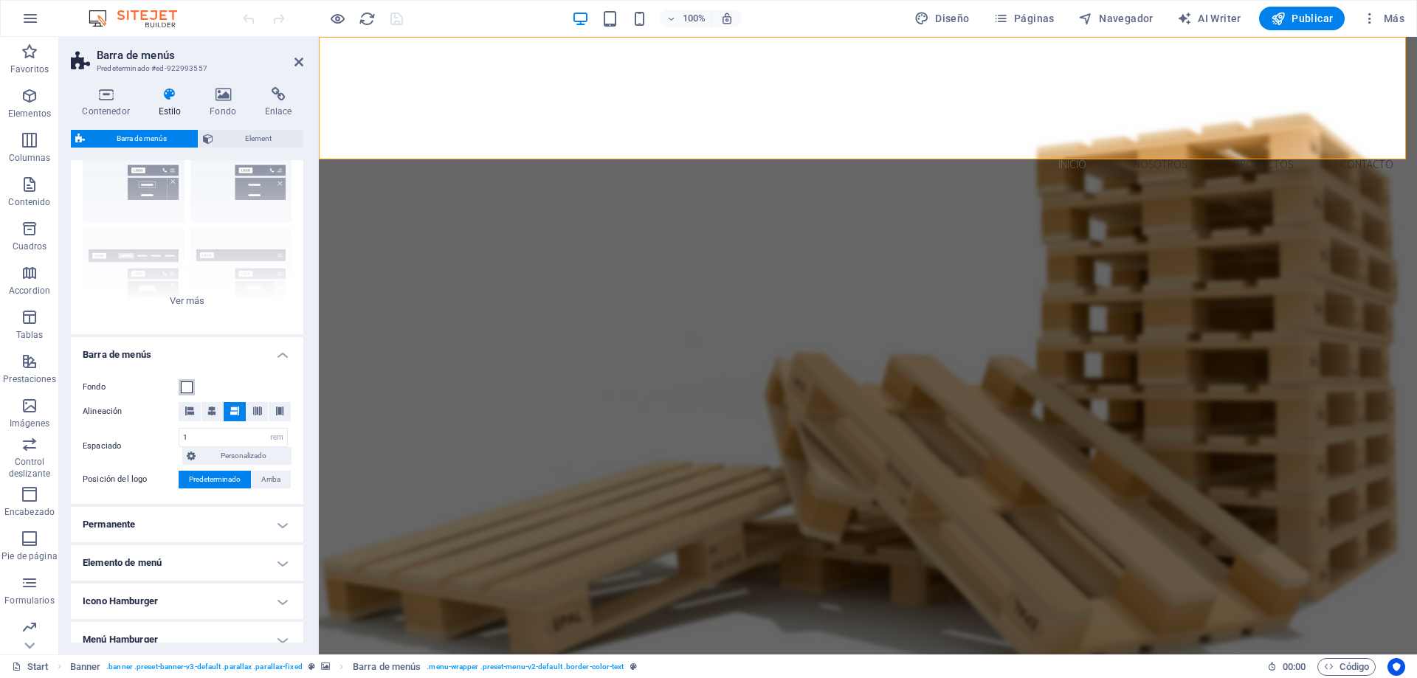
click at [184, 388] on span at bounding box center [187, 387] width 12 height 12
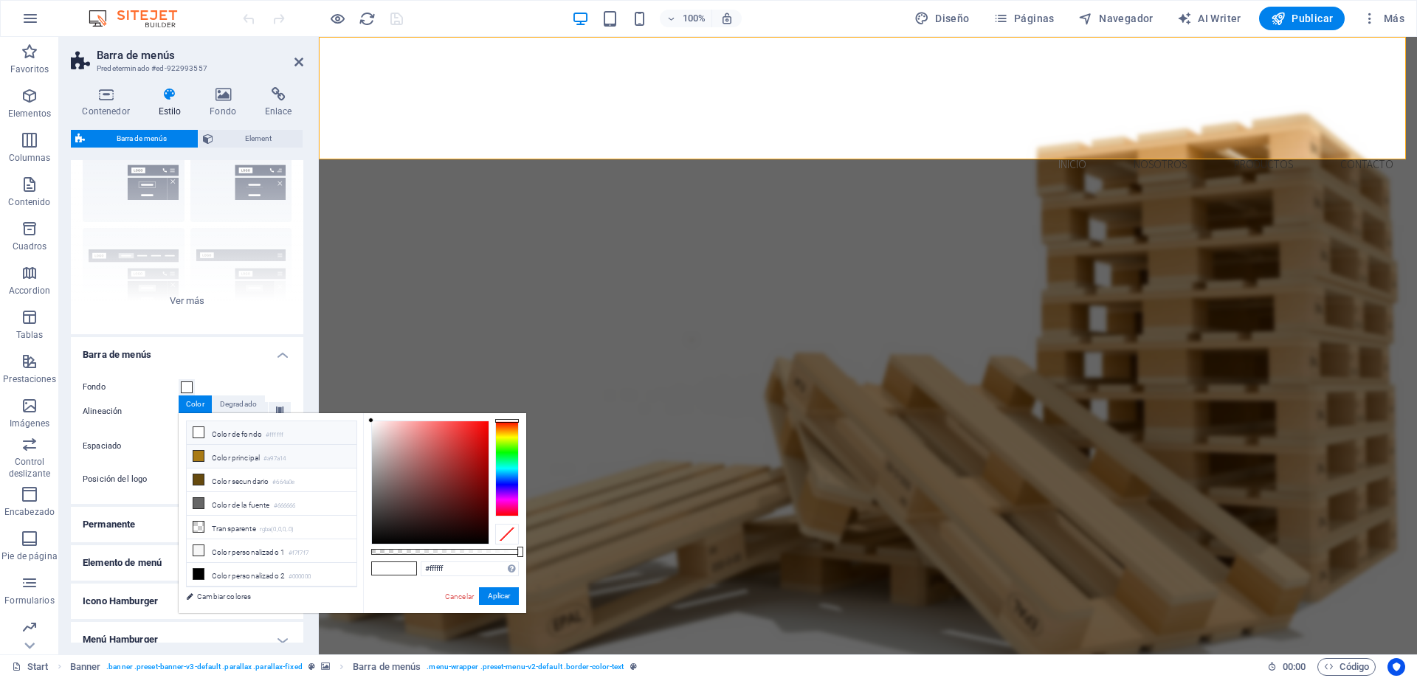
click at [224, 459] on li "Color principal #a97a14" at bounding box center [272, 457] width 170 height 24
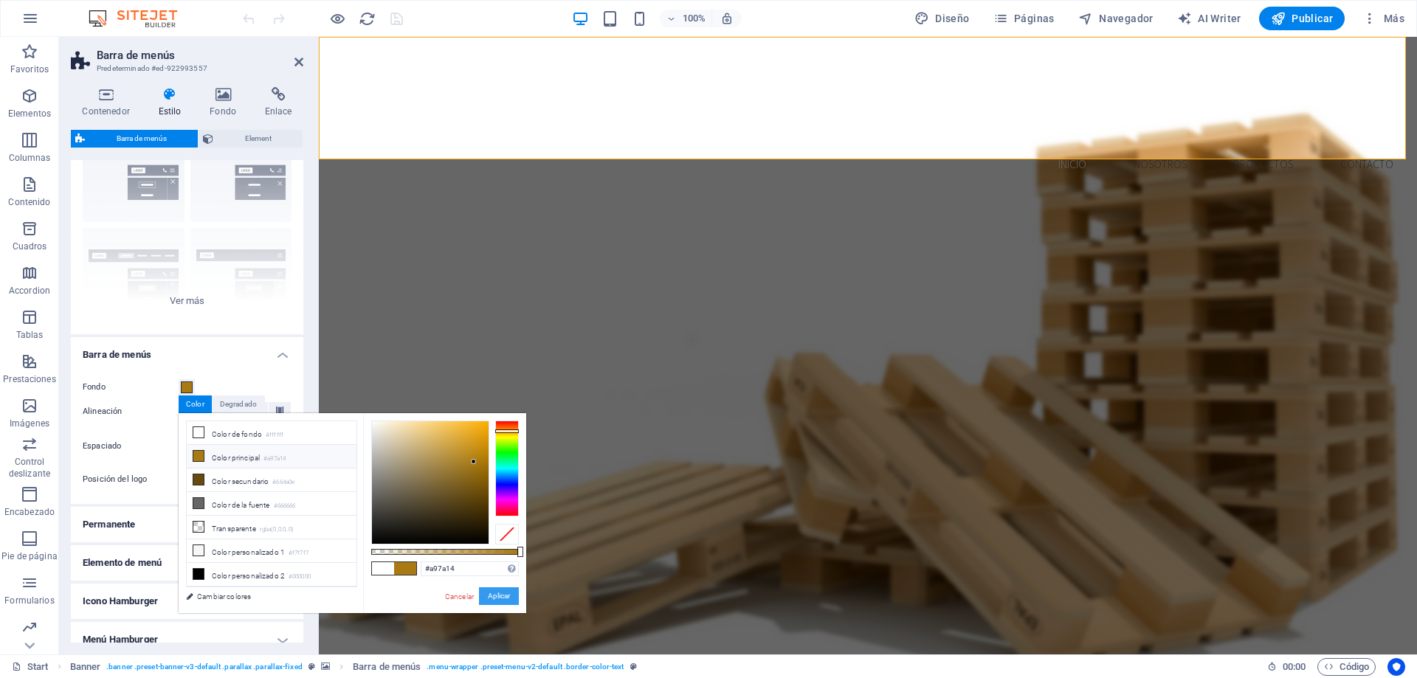
click at [503, 595] on button "Aplicar" at bounding box center [499, 596] width 40 height 18
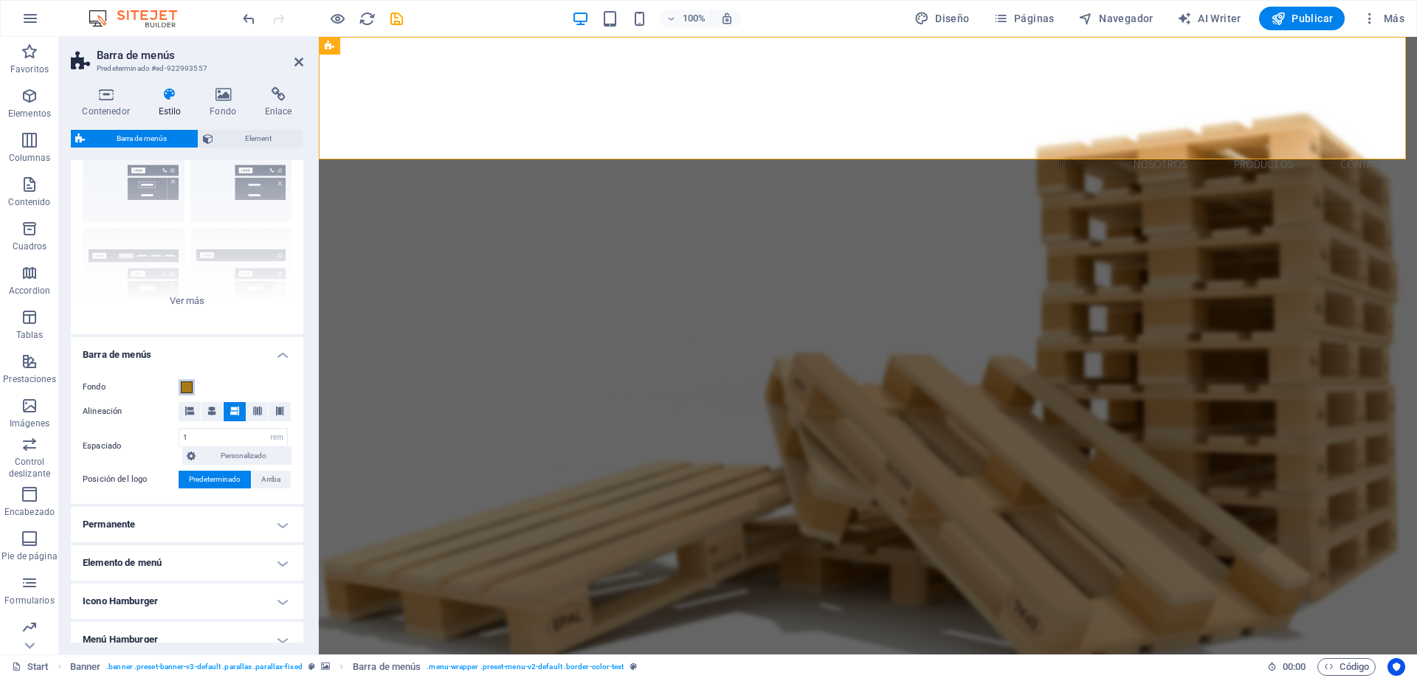
click at [183, 384] on span at bounding box center [187, 387] width 12 height 12
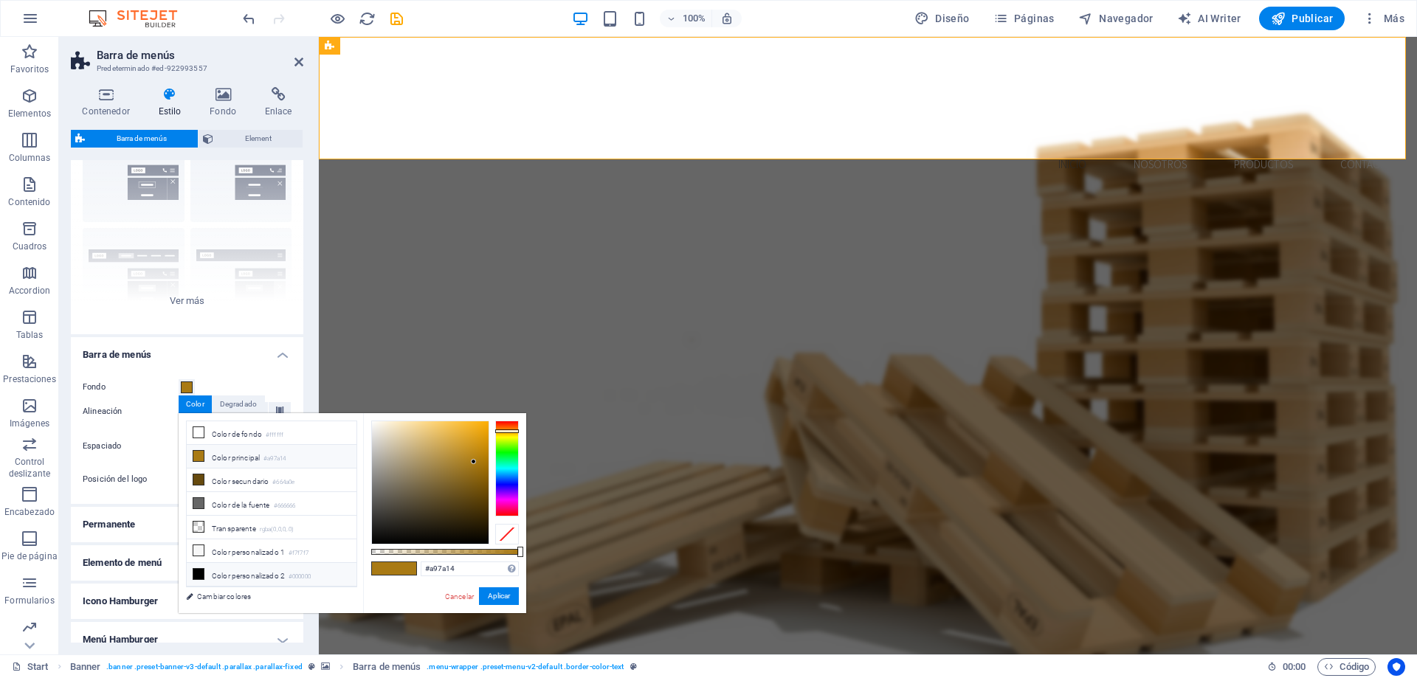
click at [239, 570] on li "Color personalizado 2 #000000" at bounding box center [272, 575] width 170 height 24
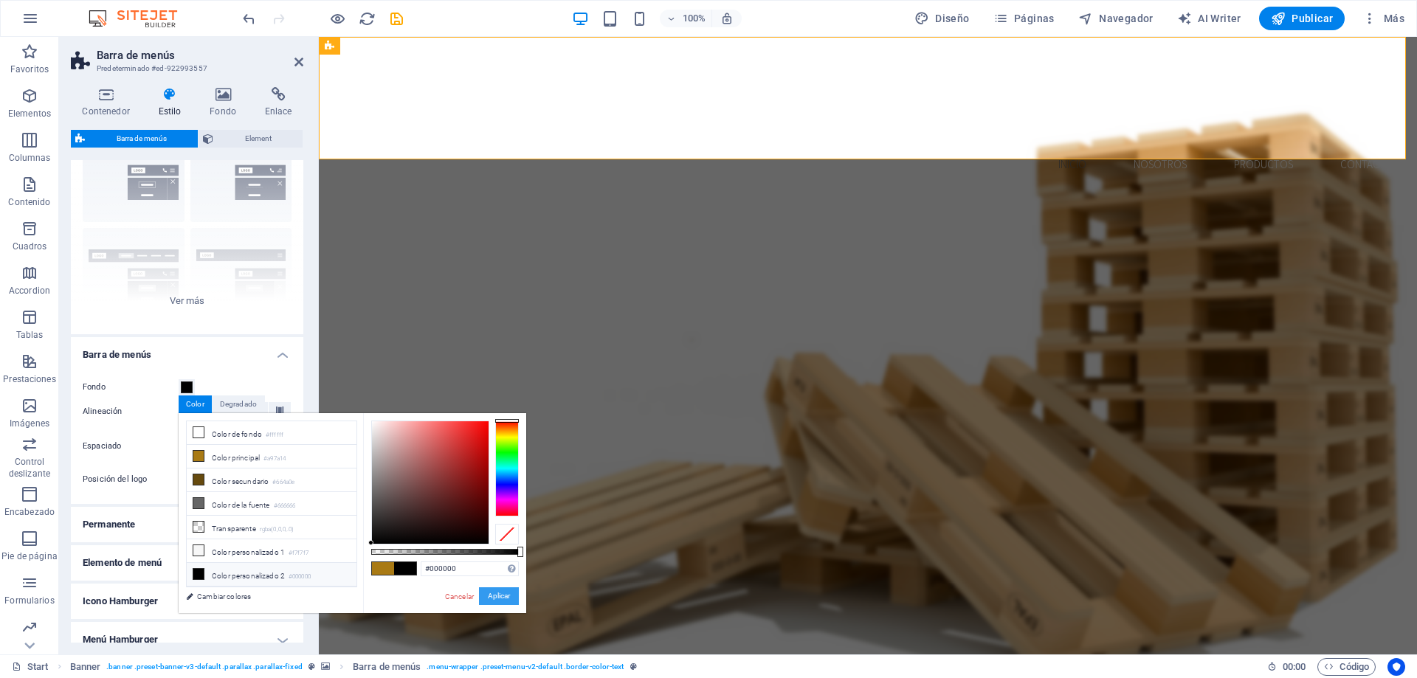
click at [492, 594] on button "Aplicar" at bounding box center [499, 596] width 40 height 18
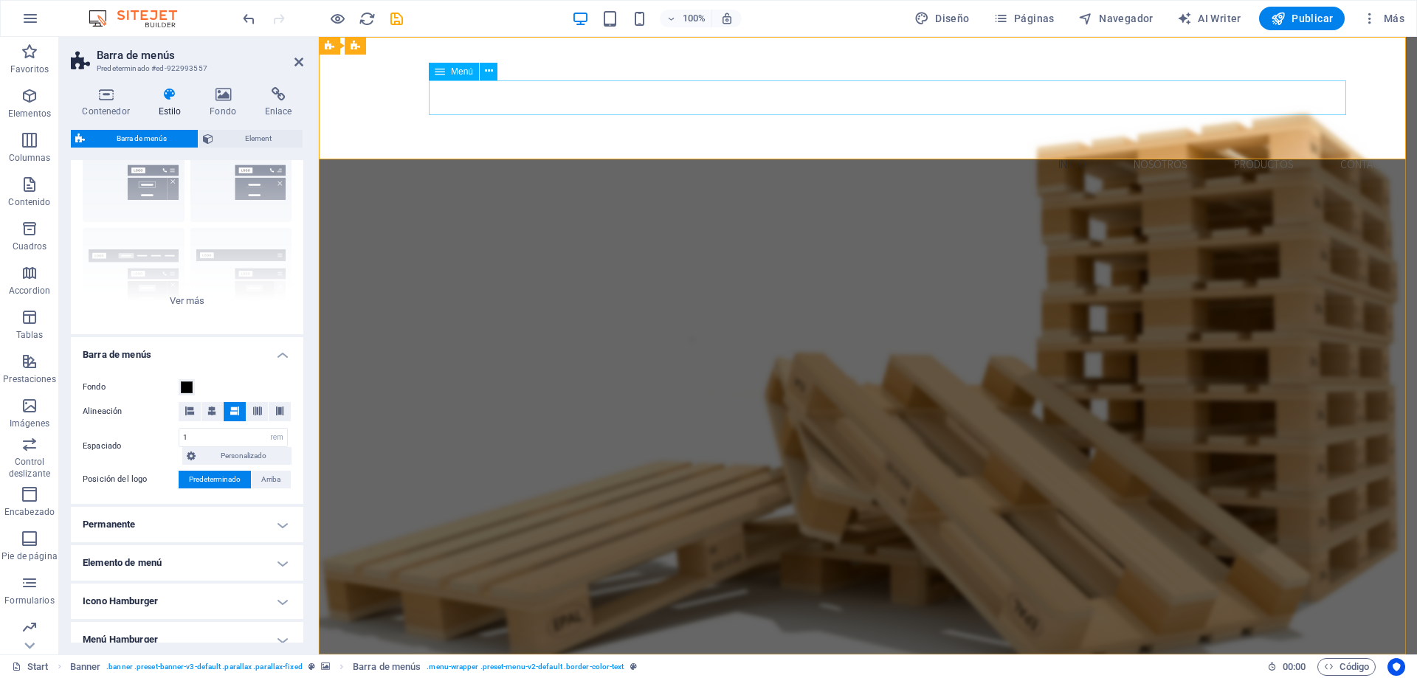
click at [1095, 147] on nav "Inicio Nosotros Productos Contacto" at bounding box center [868, 164] width 1074 height 35
click at [187, 392] on span at bounding box center [187, 387] width 12 height 12
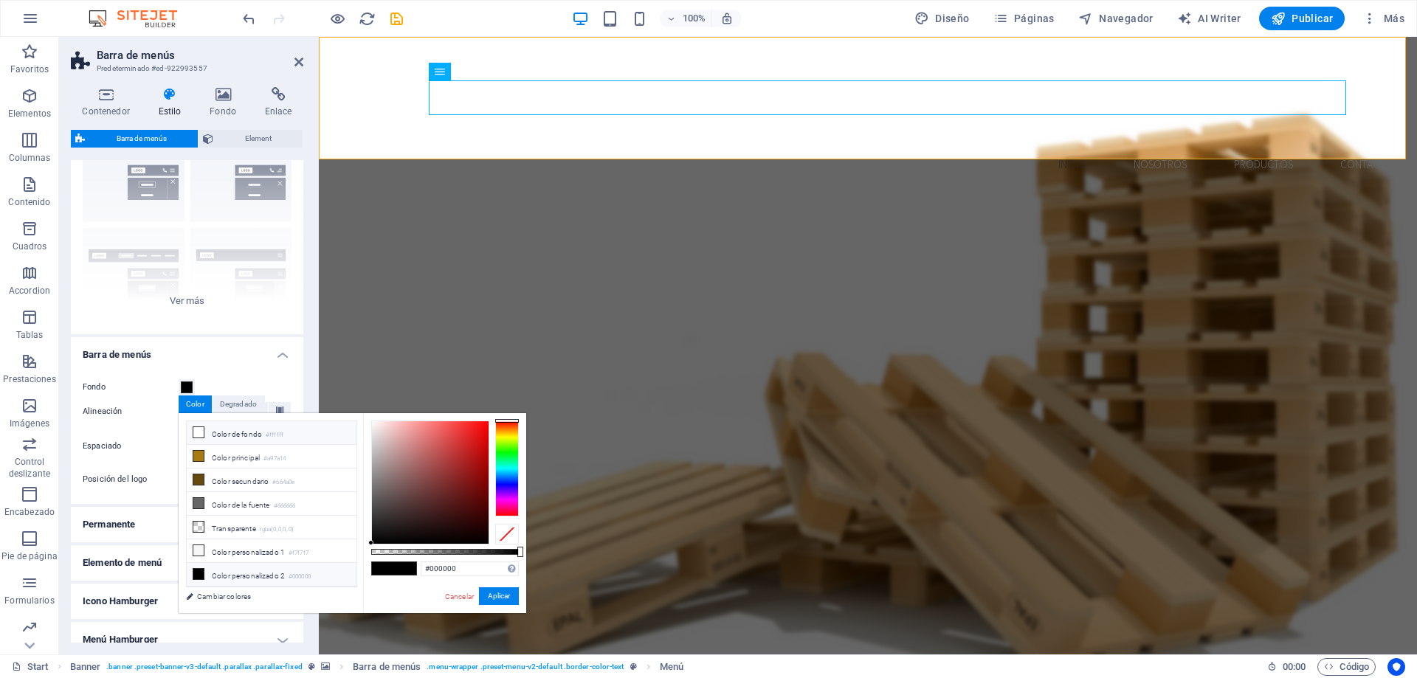
click at [241, 440] on li "Color de fondo #ffffff" at bounding box center [272, 433] width 170 height 24
click at [503, 594] on button "Aplicar" at bounding box center [499, 596] width 40 height 18
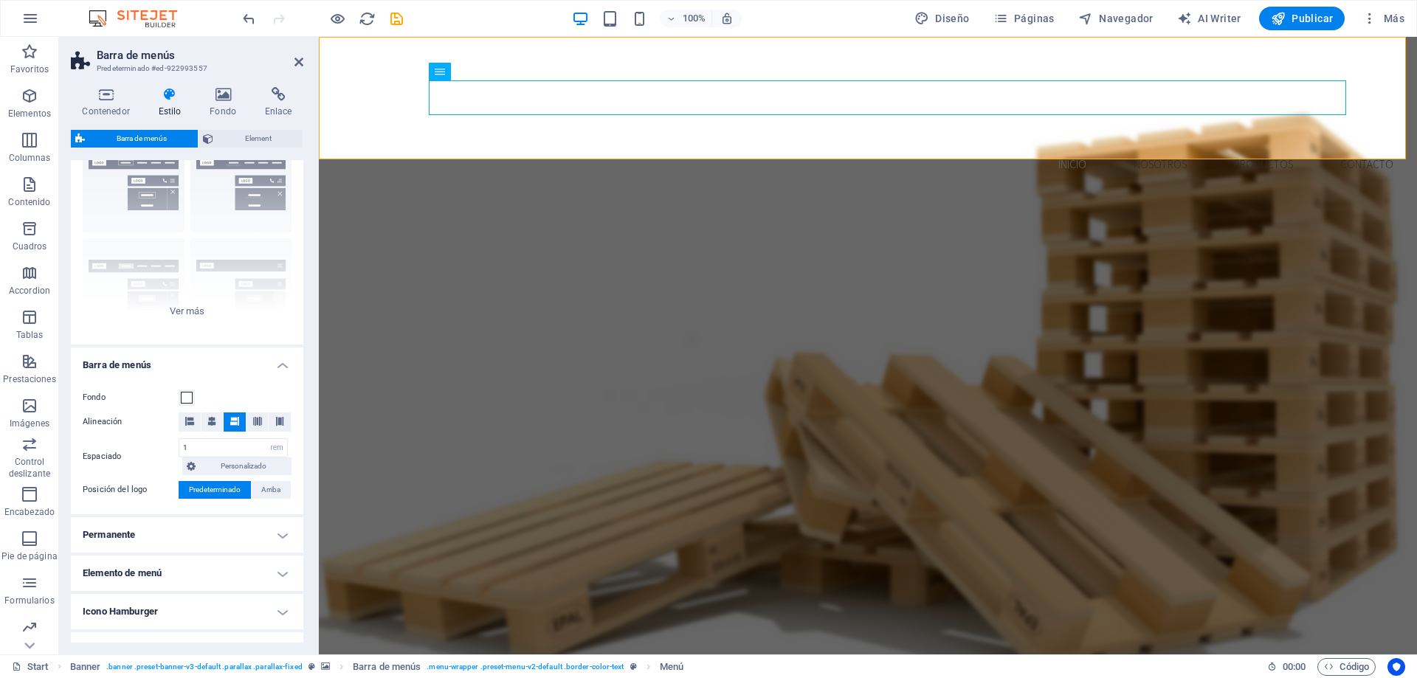
scroll to position [38, 0]
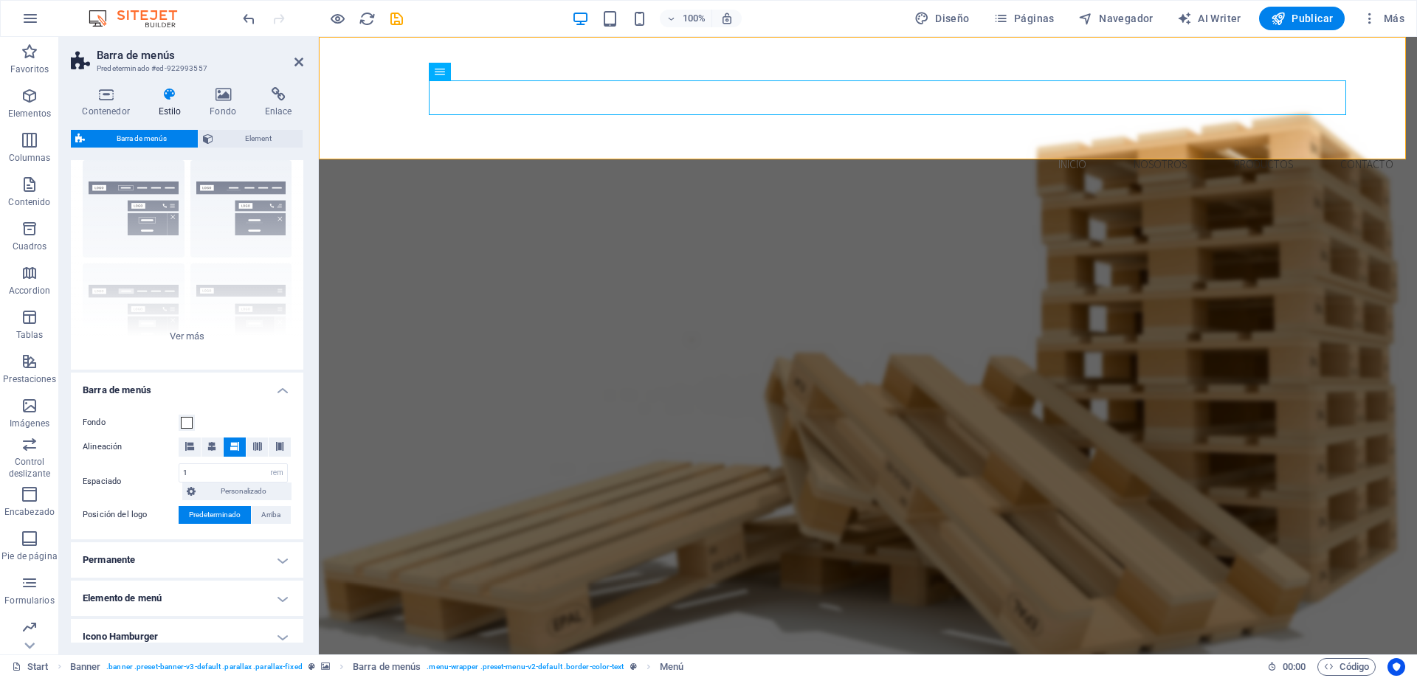
click at [258, 562] on h4 "Permanente" at bounding box center [187, 559] width 232 height 35
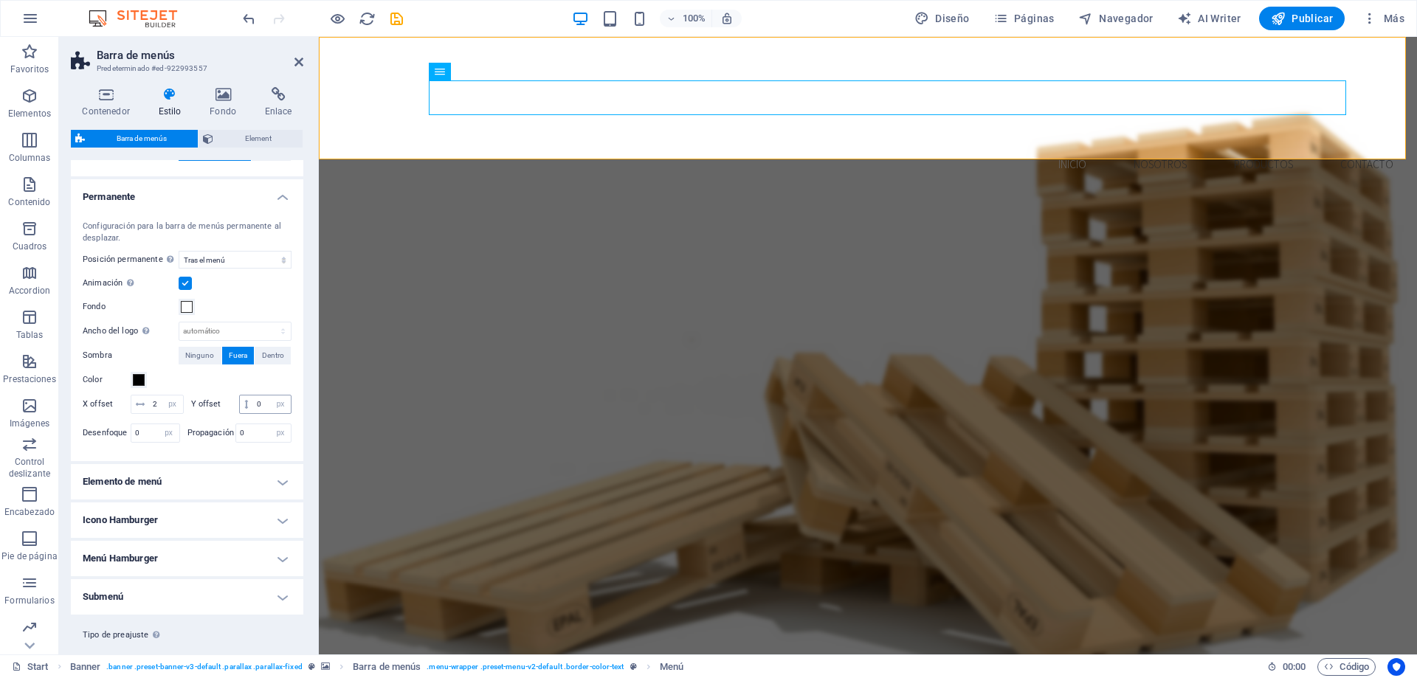
scroll to position [407, 0]
click at [269, 494] on h4 "Elemento de menú" at bounding box center [187, 475] width 232 height 35
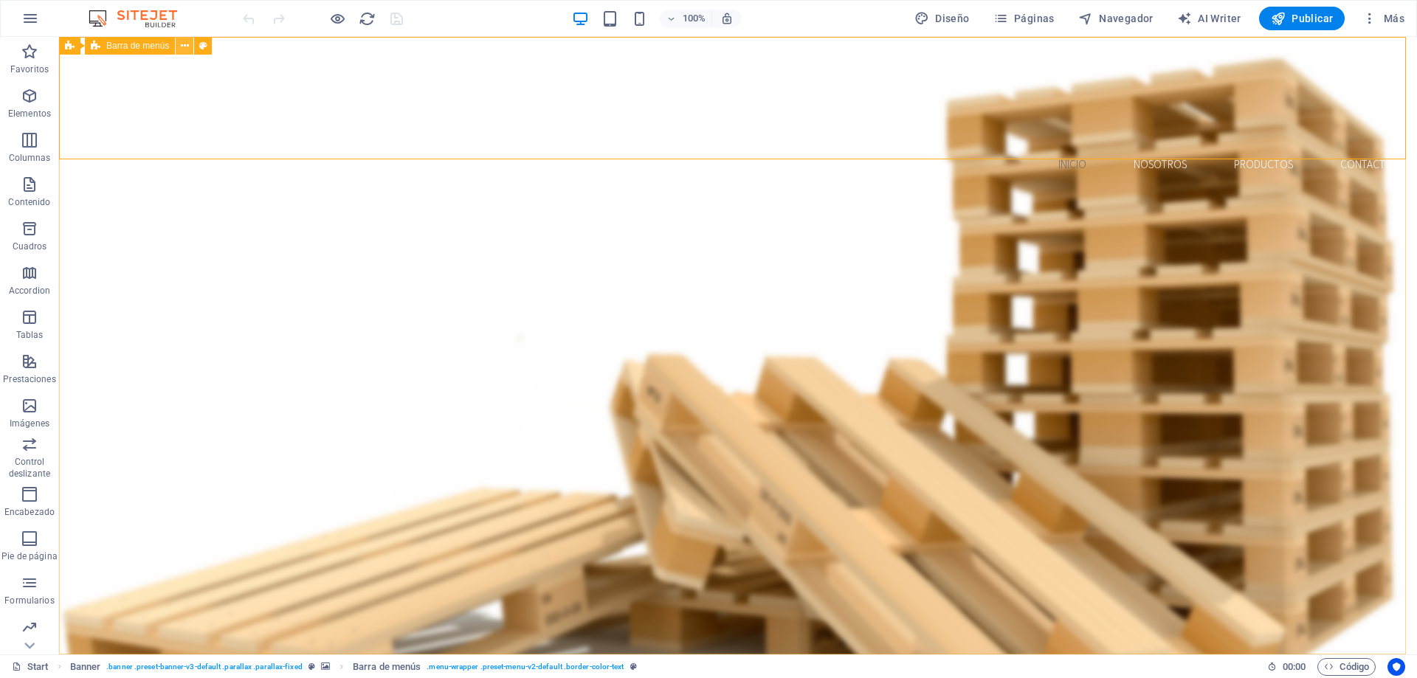
click at [177, 47] on button at bounding box center [185, 46] width 18 height 18
click at [187, 47] on icon at bounding box center [185, 45] width 8 height 15
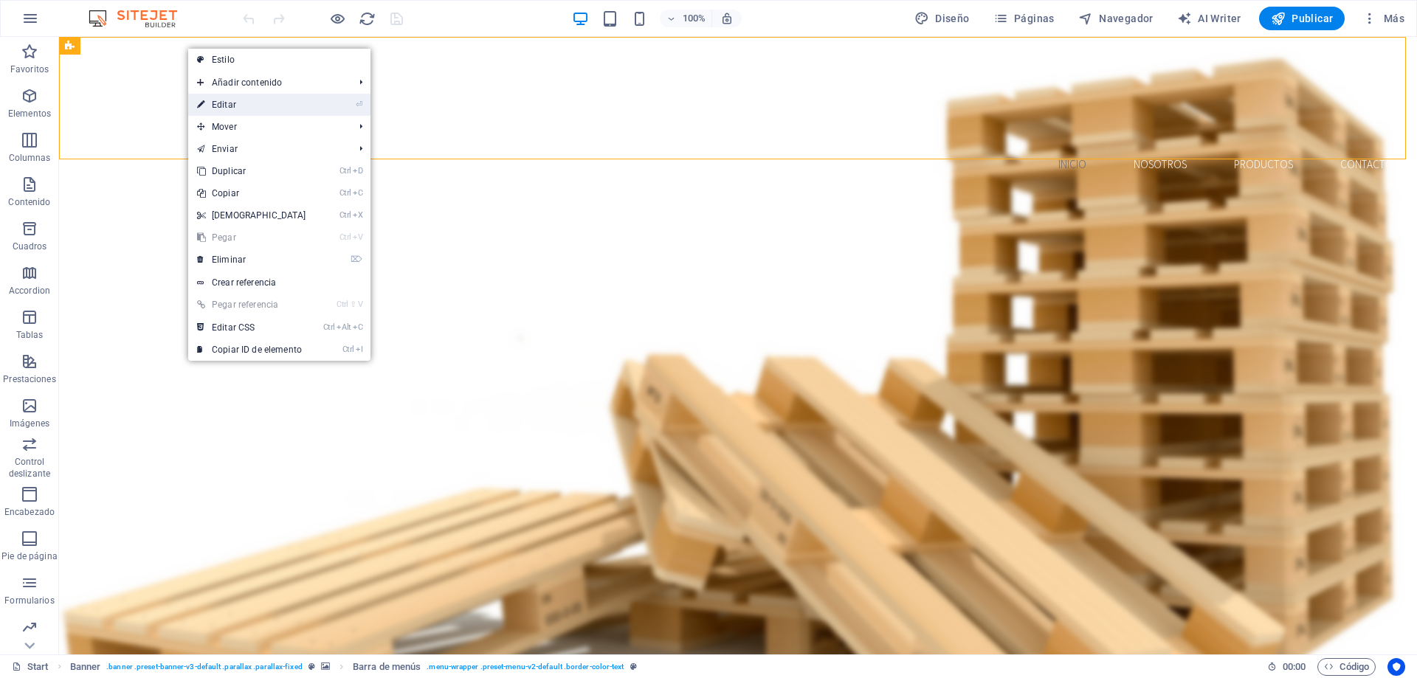
click at [239, 109] on link "⏎ Editar" at bounding box center [251, 105] width 127 height 22
select select "rem"
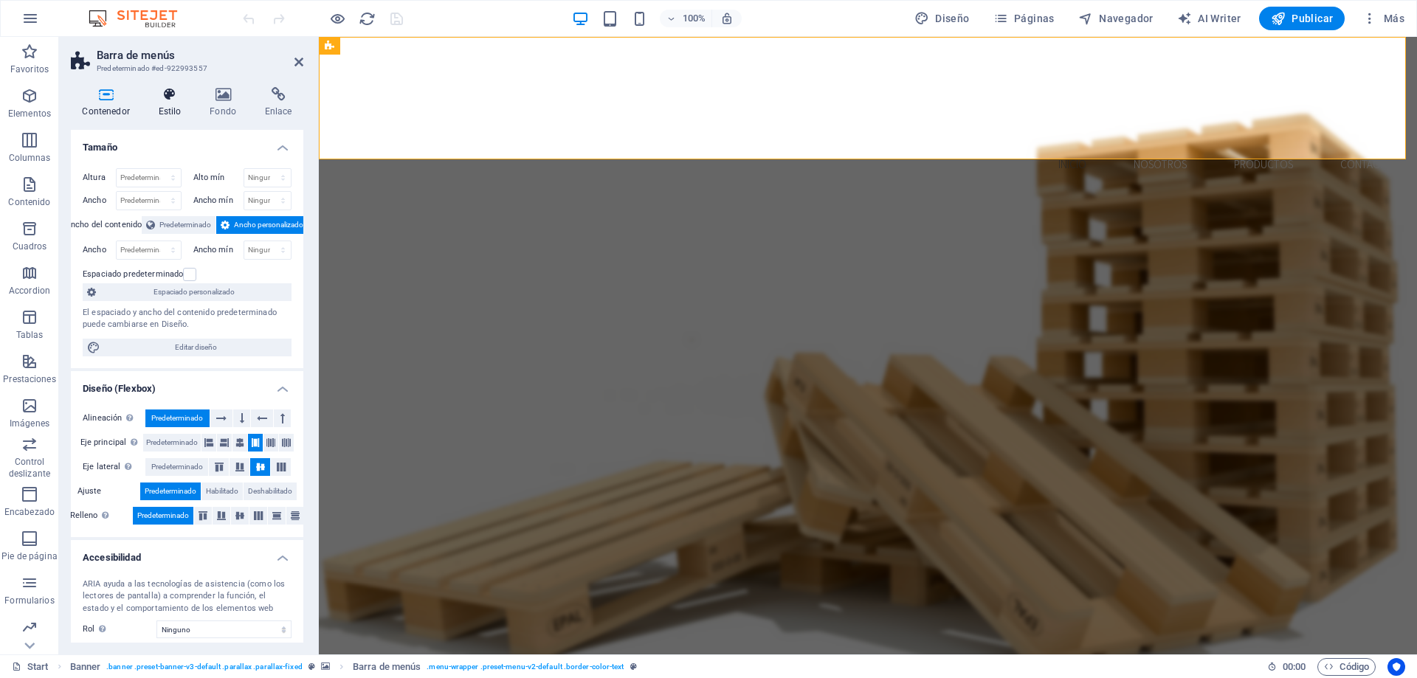
click at [165, 116] on h4 "Estilo" at bounding box center [173, 102] width 52 height 31
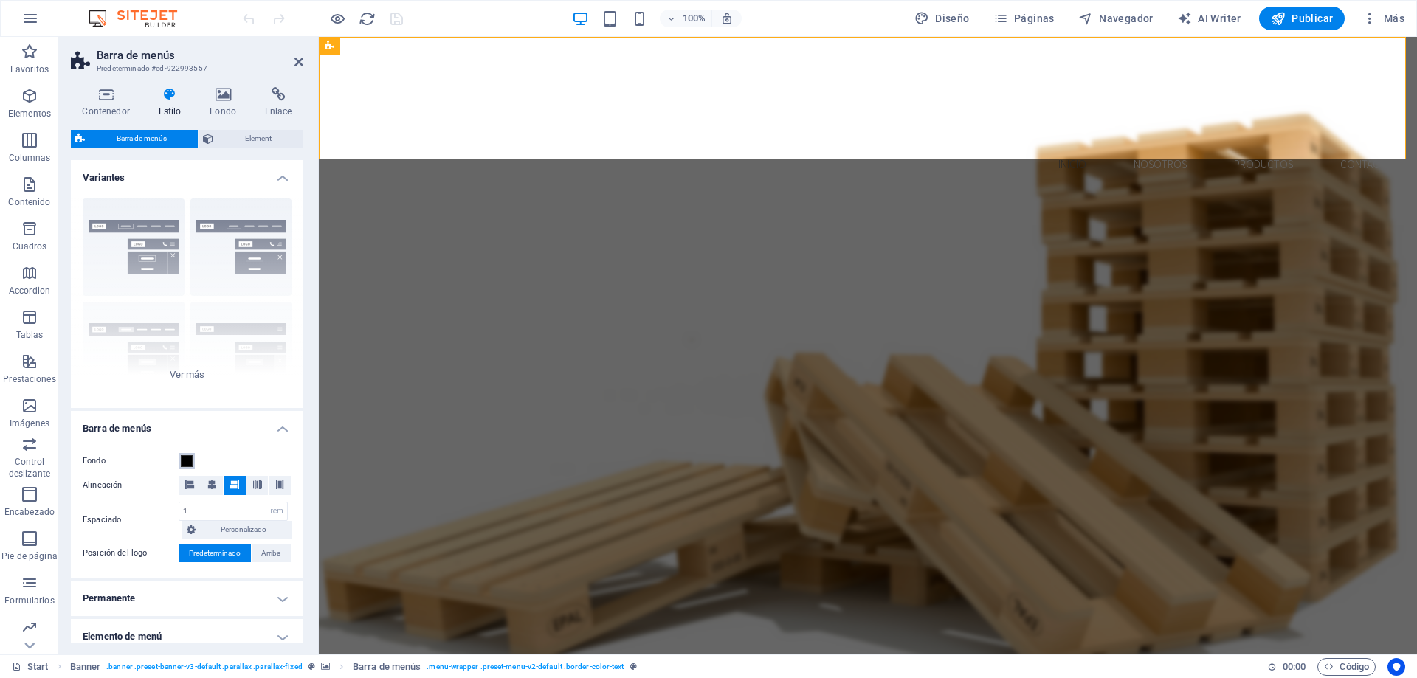
click at [187, 460] on span at bounding box center [187, 461] width 12 height 12
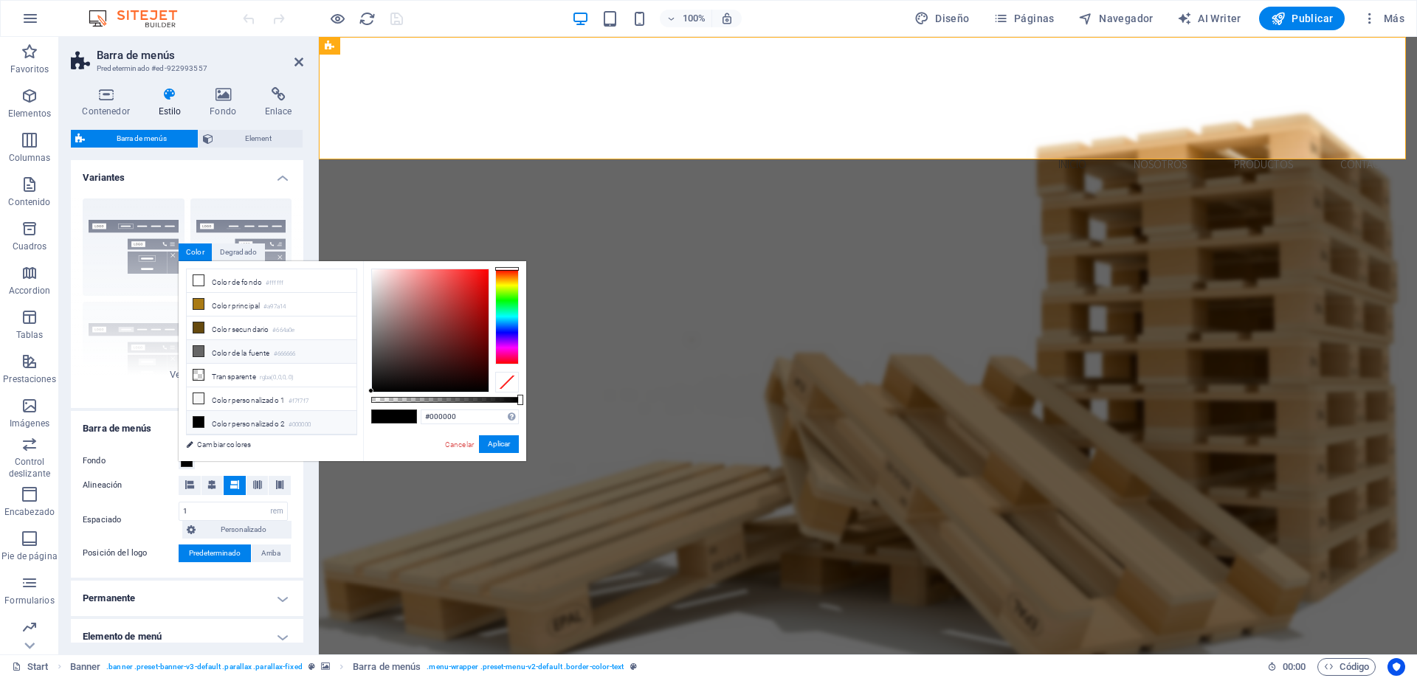
click at [231, 350] on li "Color de la fuente #666666" at bounding box center [272, 352] width 170 height 24
click at [502, 446] on button "Aplicar" at bounding box center [499, 444] width 40 height 18
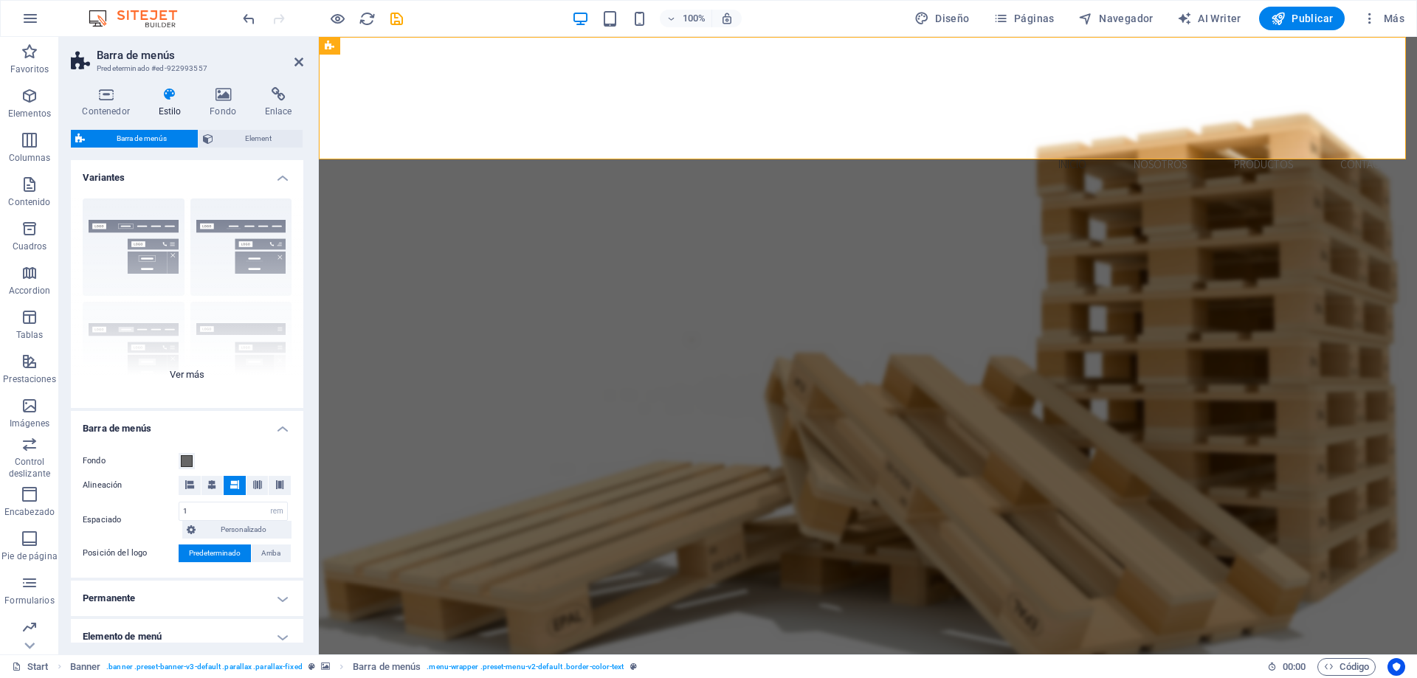
scroll to position [74, 0]
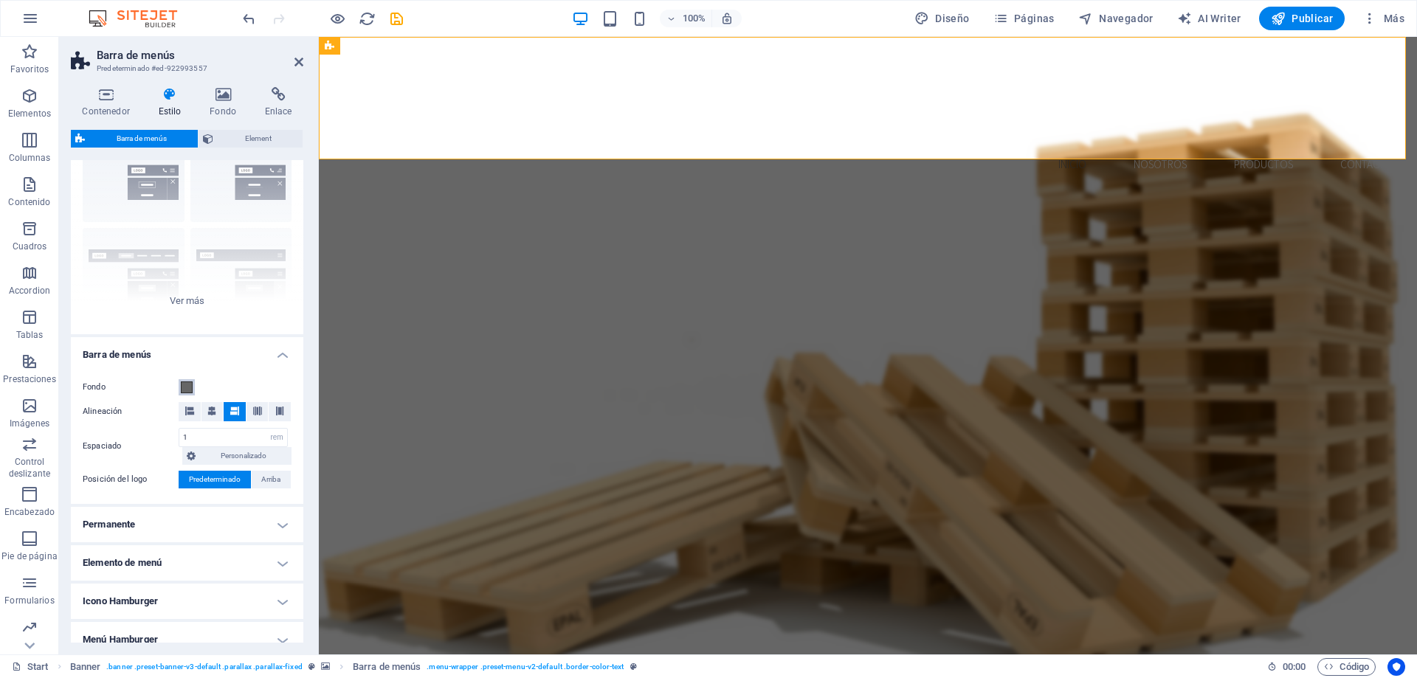
click at [187, 385] on span at bounding box center [187, 387] width 12 height 12
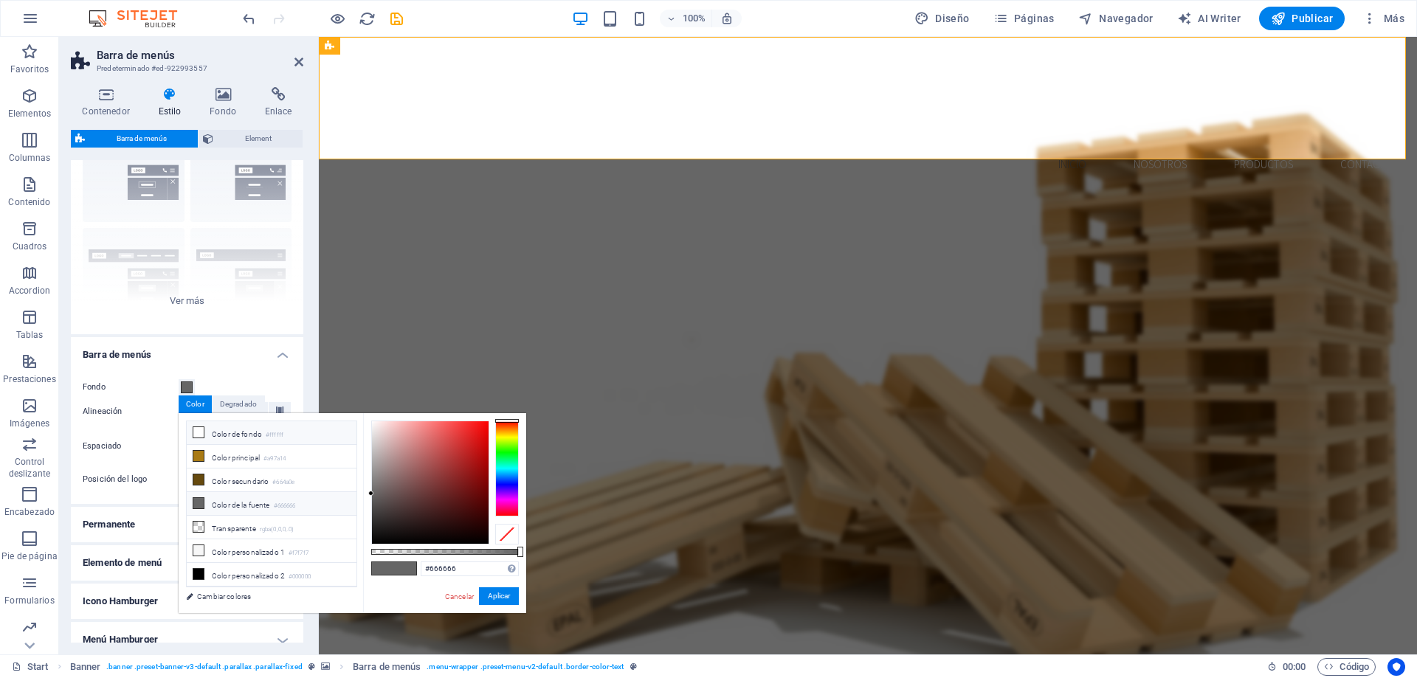
click at [228, 435] on li "Color de fondo #ffffff" at bounding box center [272, 433] width 170 height 24
type input "#ffffff"
click at [509, 594] on button "Aplicar" at bounding box center [499, 596] width 40 height 18
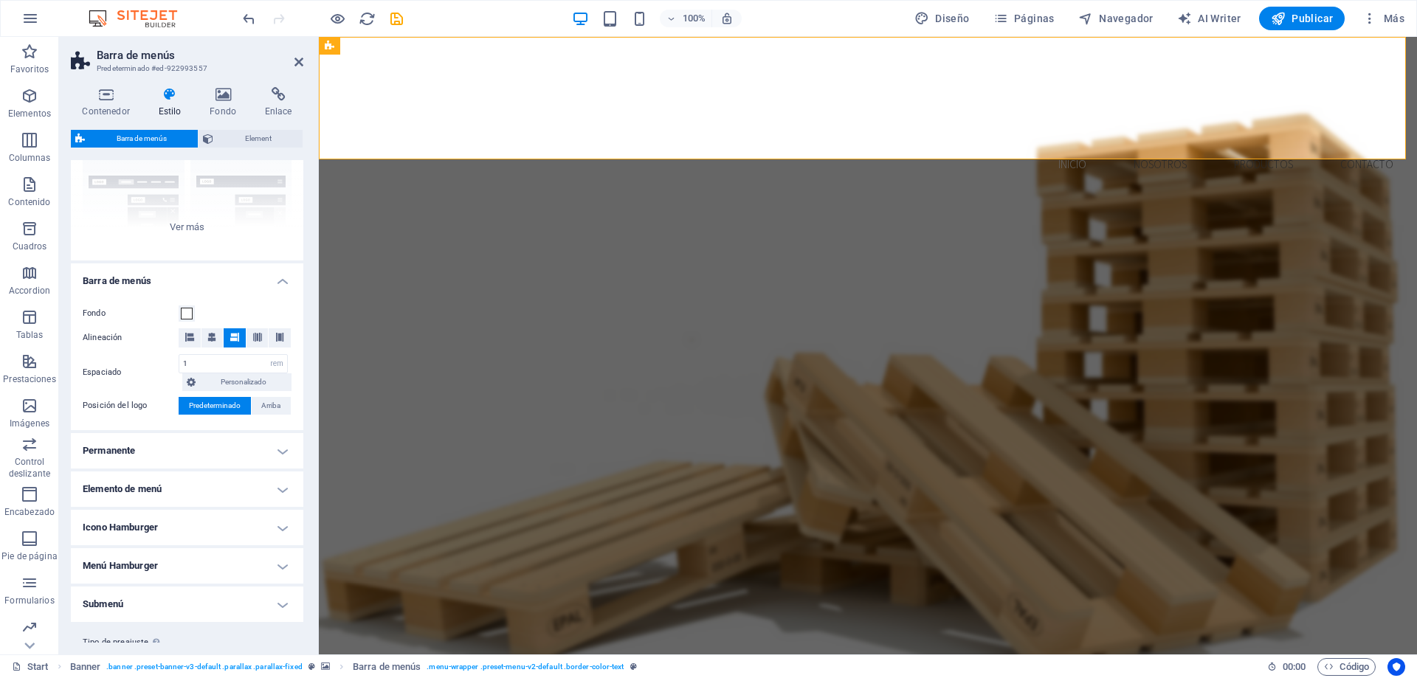
scroll to position [186, 0]
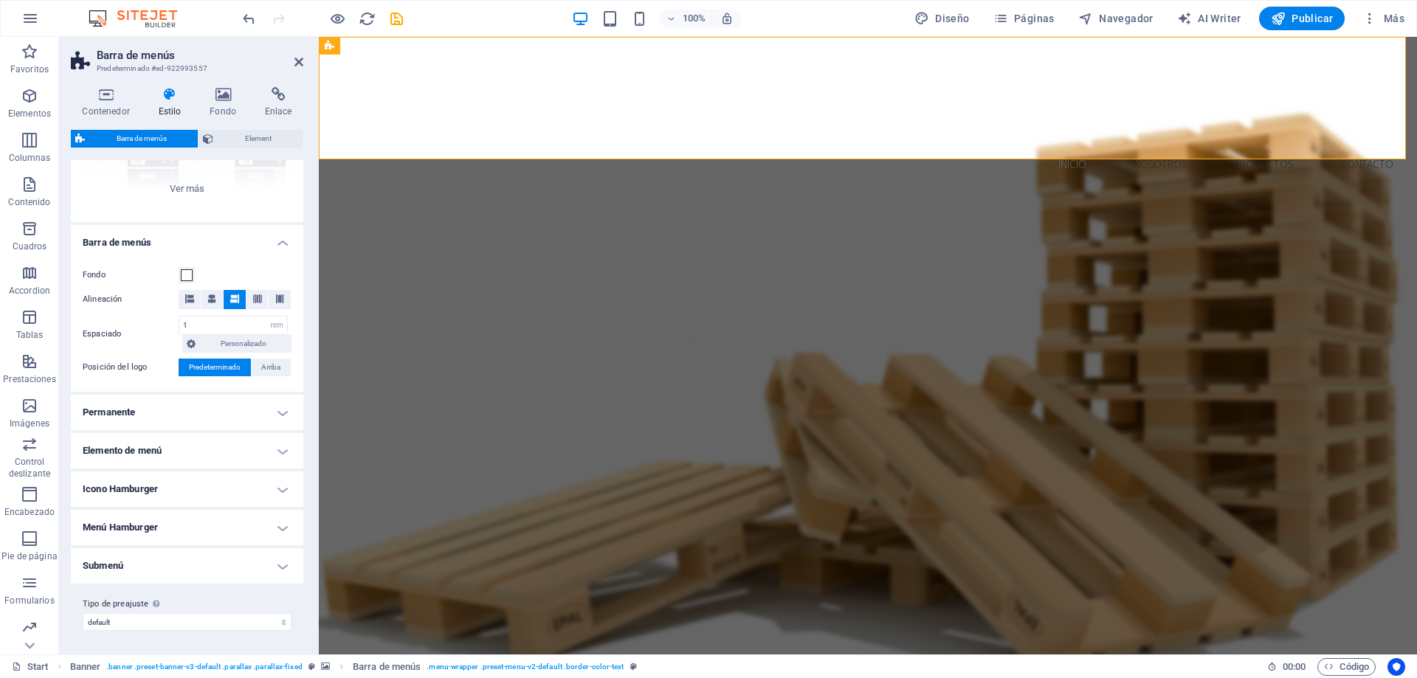
click at [271, 418] on h4 "Permanente" at bounding box center [187, 412] width 232 height 35
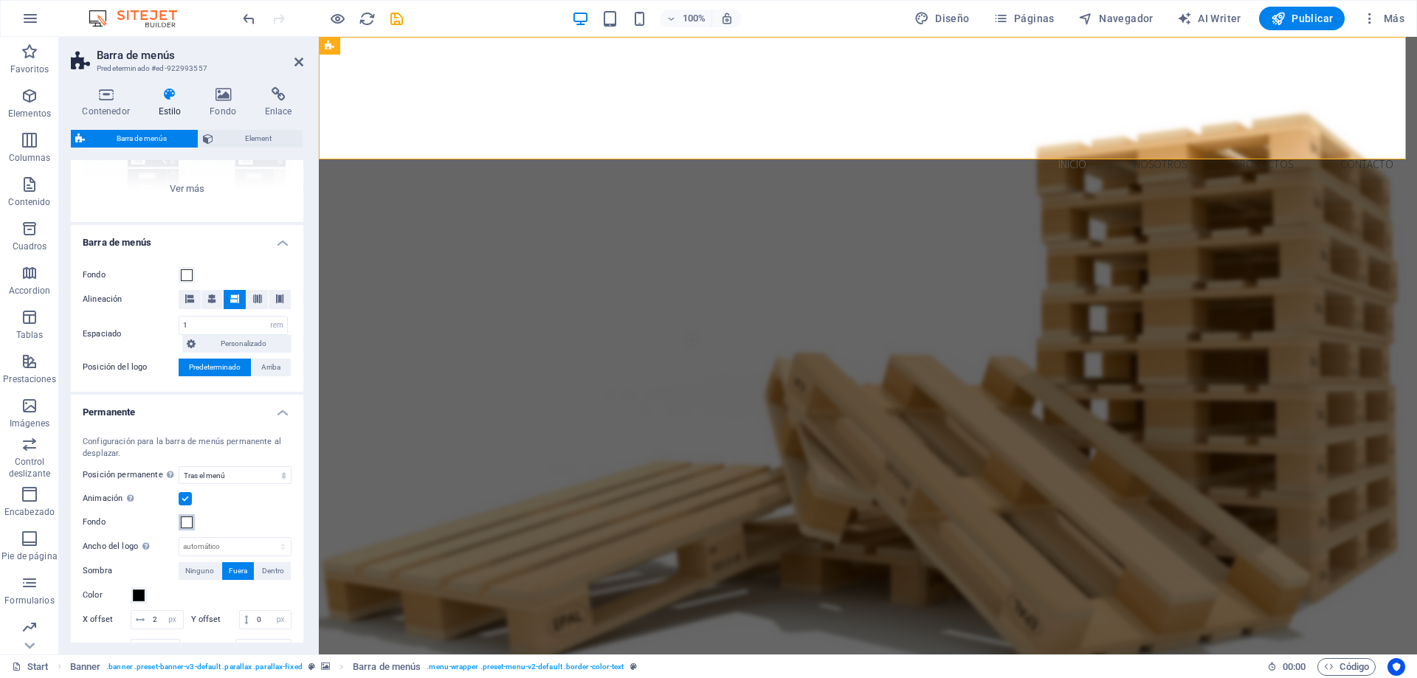
click at [187, 527] on span at bounding box center [187, 522] width 12 height 12
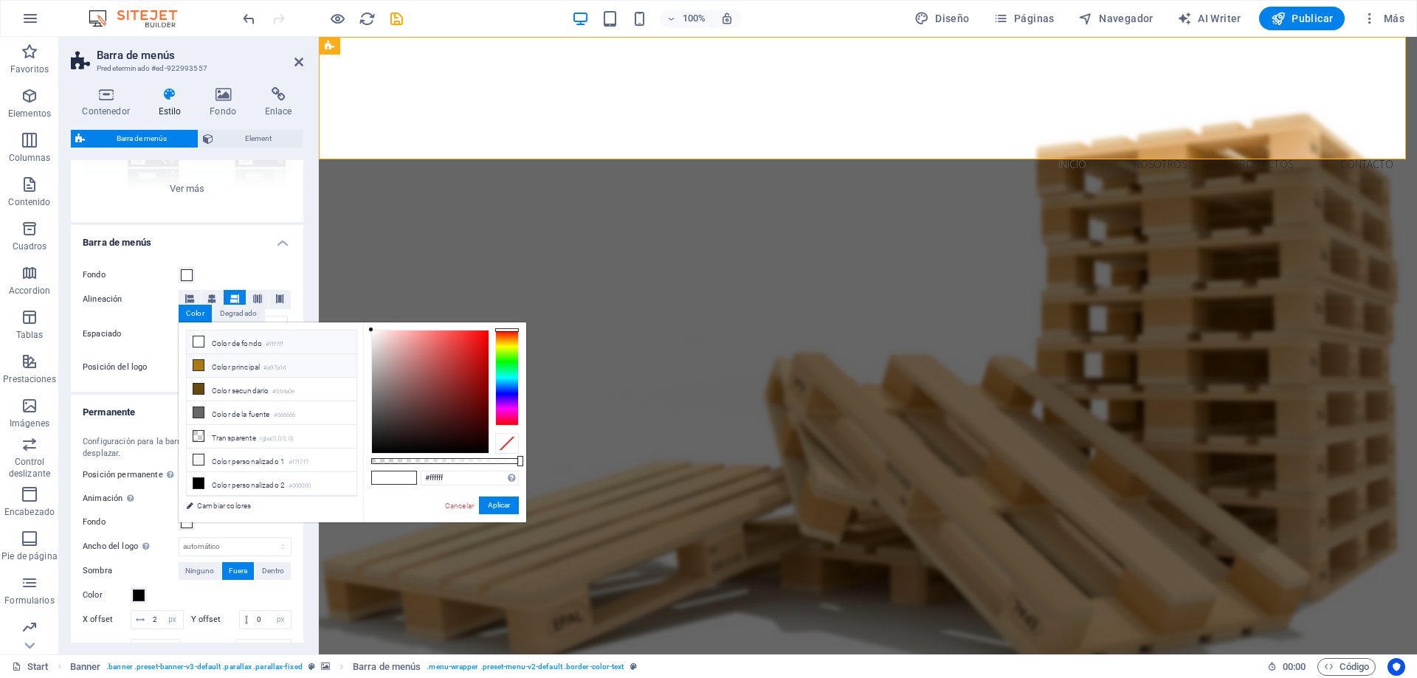
click at [257, 370] on li "Color principal #a97a14" at bounding box center [272, 366] width 170 height 24
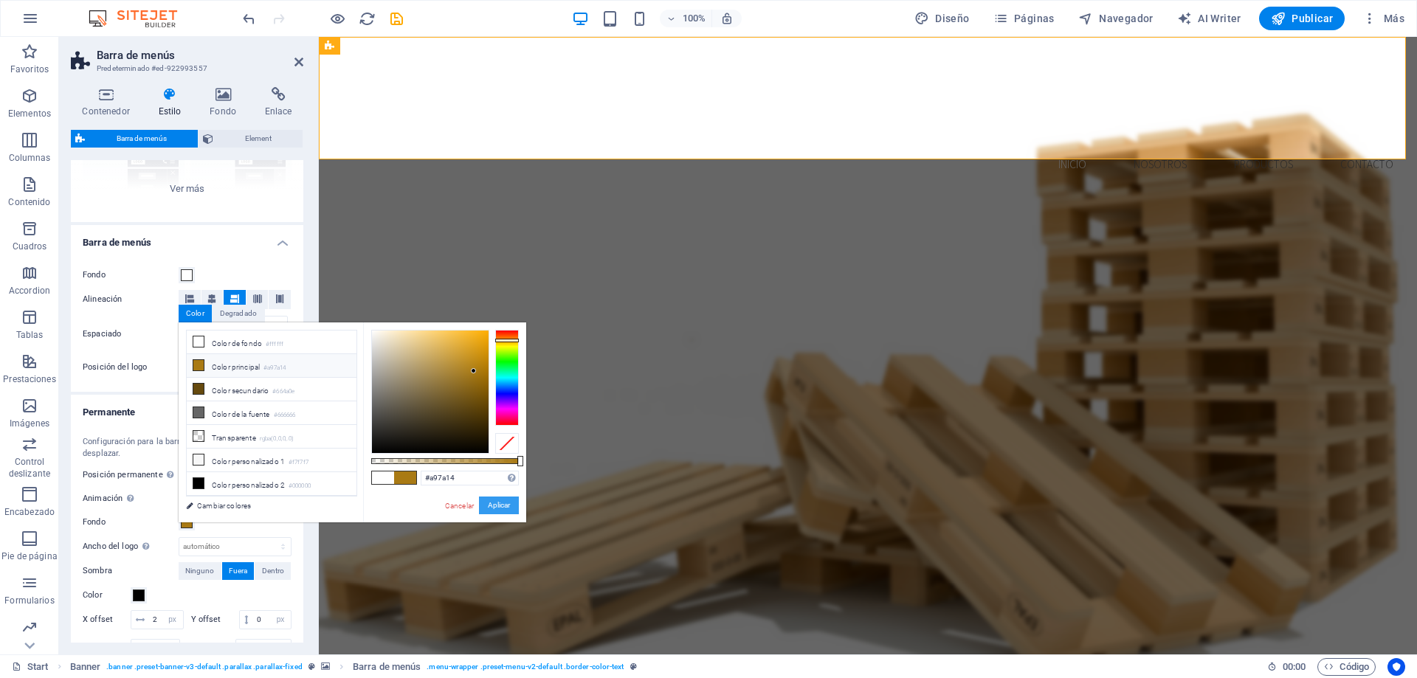
click at [494, 501] on button "Aplicar" at bounding box center [499, 506] width 40 height 18
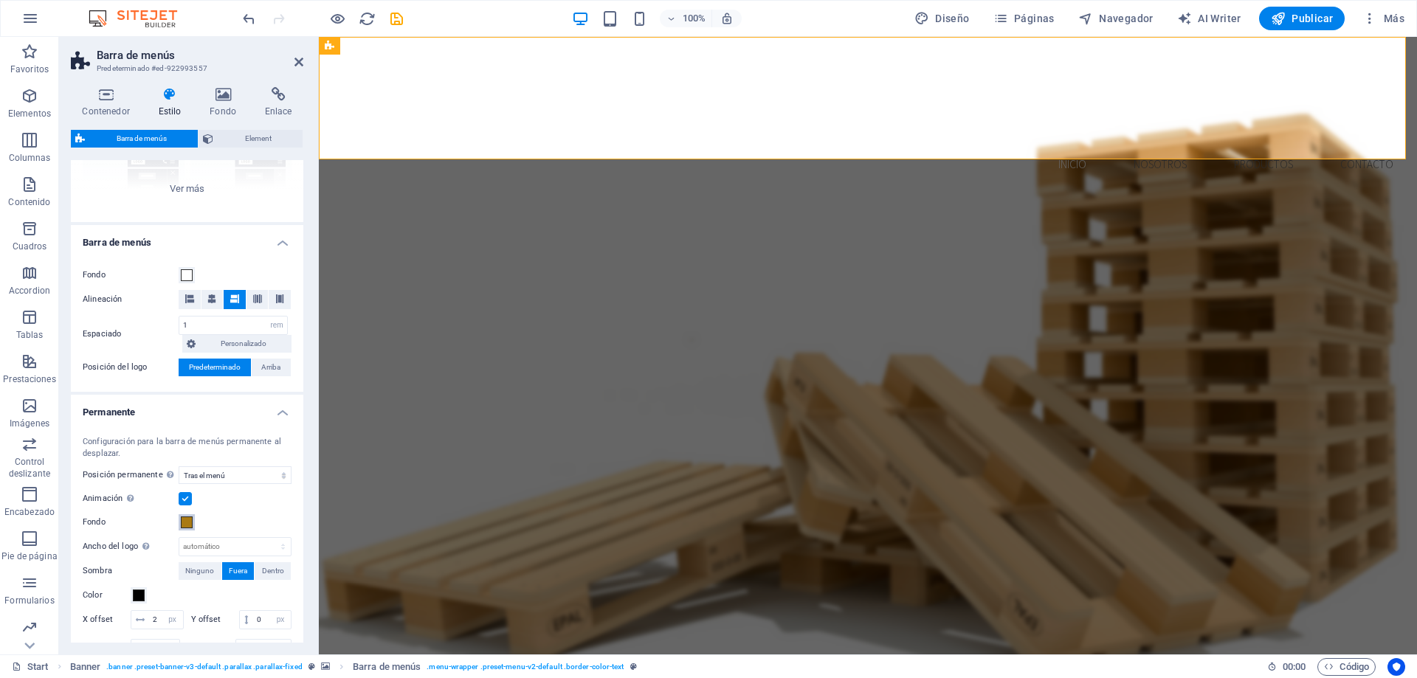
click at [186, 523] on span at bounding box center [187, 522] width 12 height 12
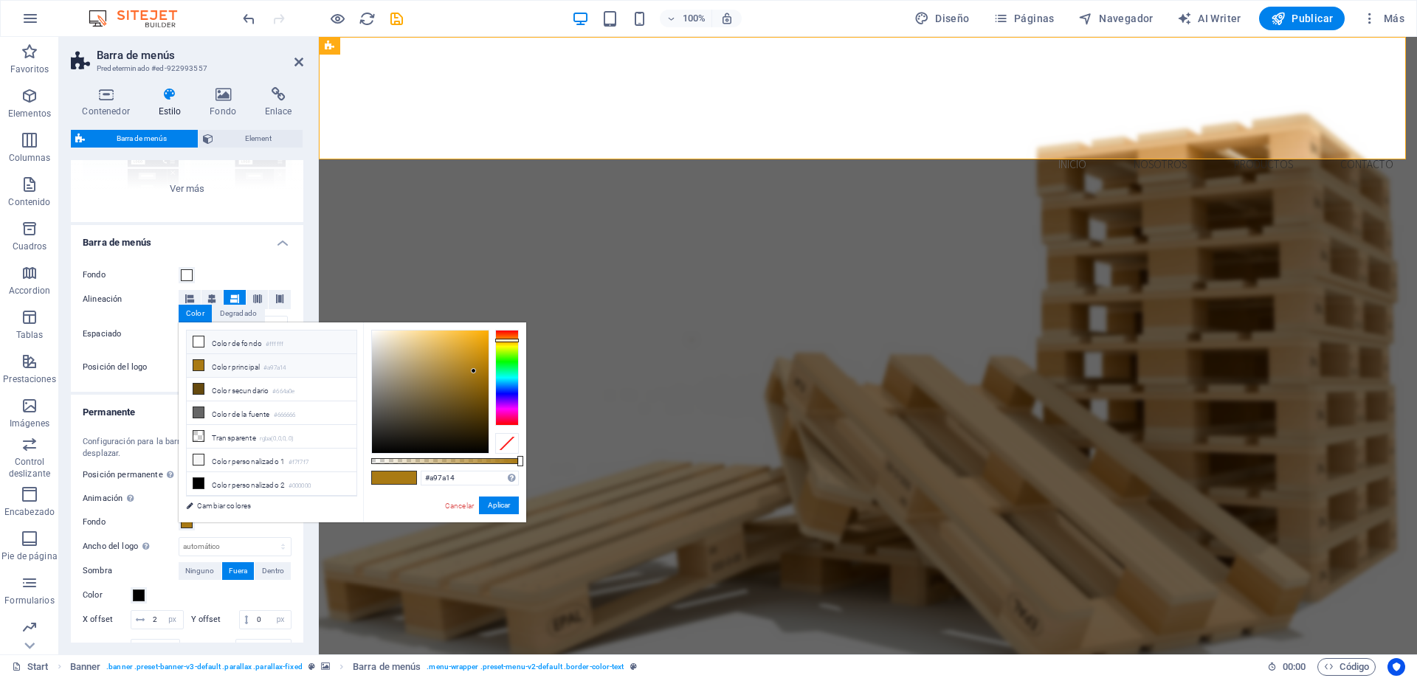
click at [264, 346] on li "Color de fondo #ffffff" at bounding box center [272, 343] width 170 height 24
type input "#ffffff"
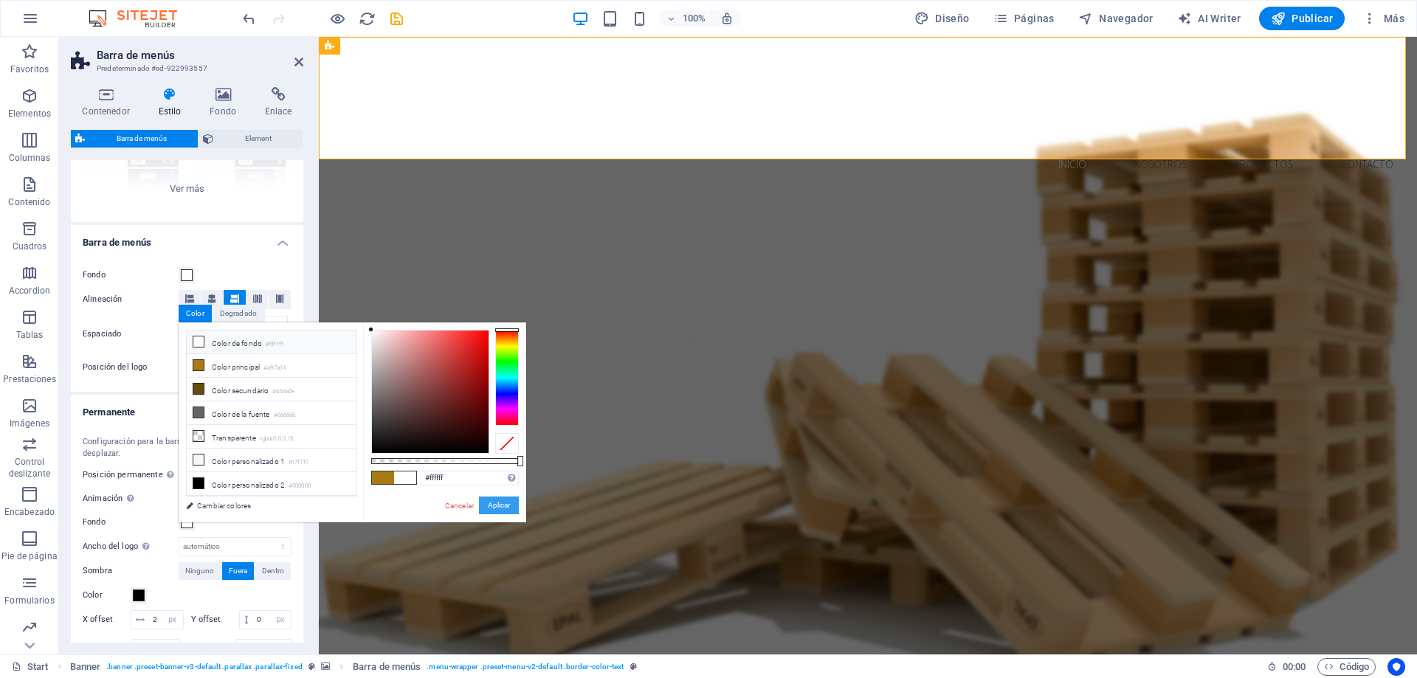
click at [504, 508] on button "Aplicar" at bounding box center [499, 506] width 40 height 18
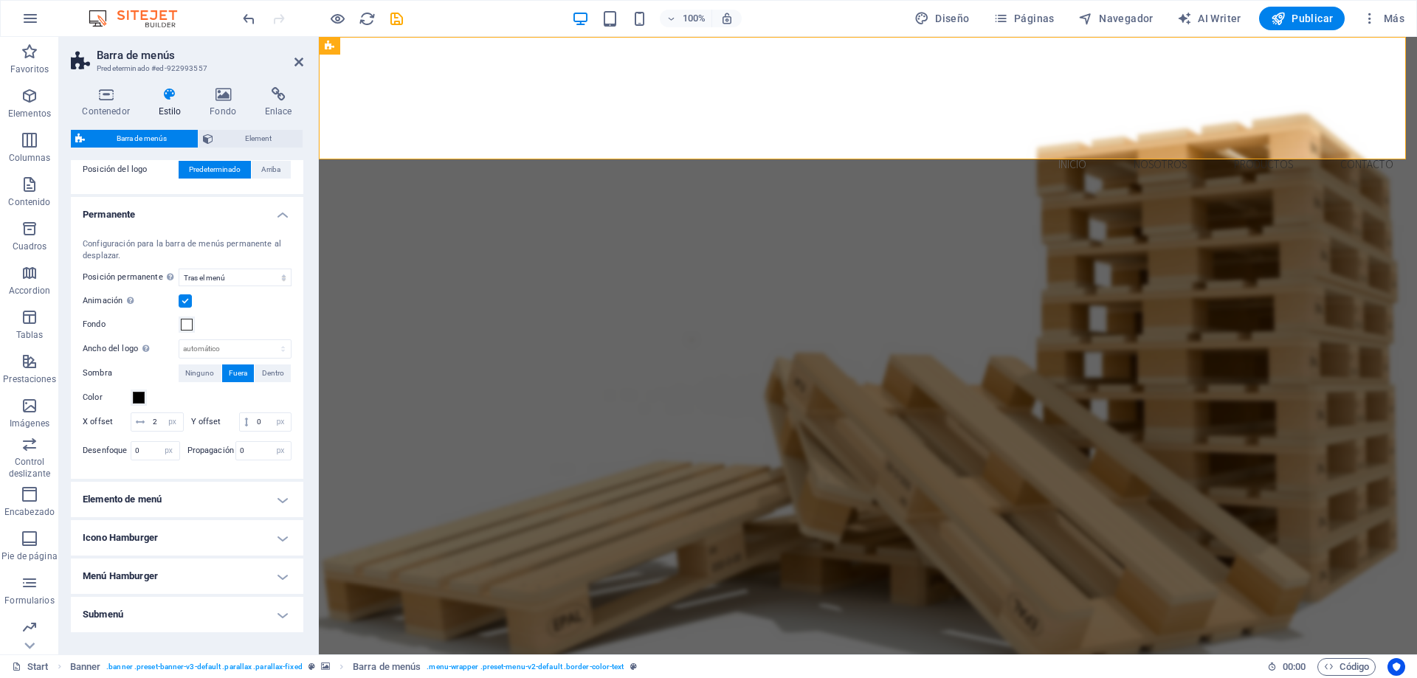
scroll to position [407, 0]
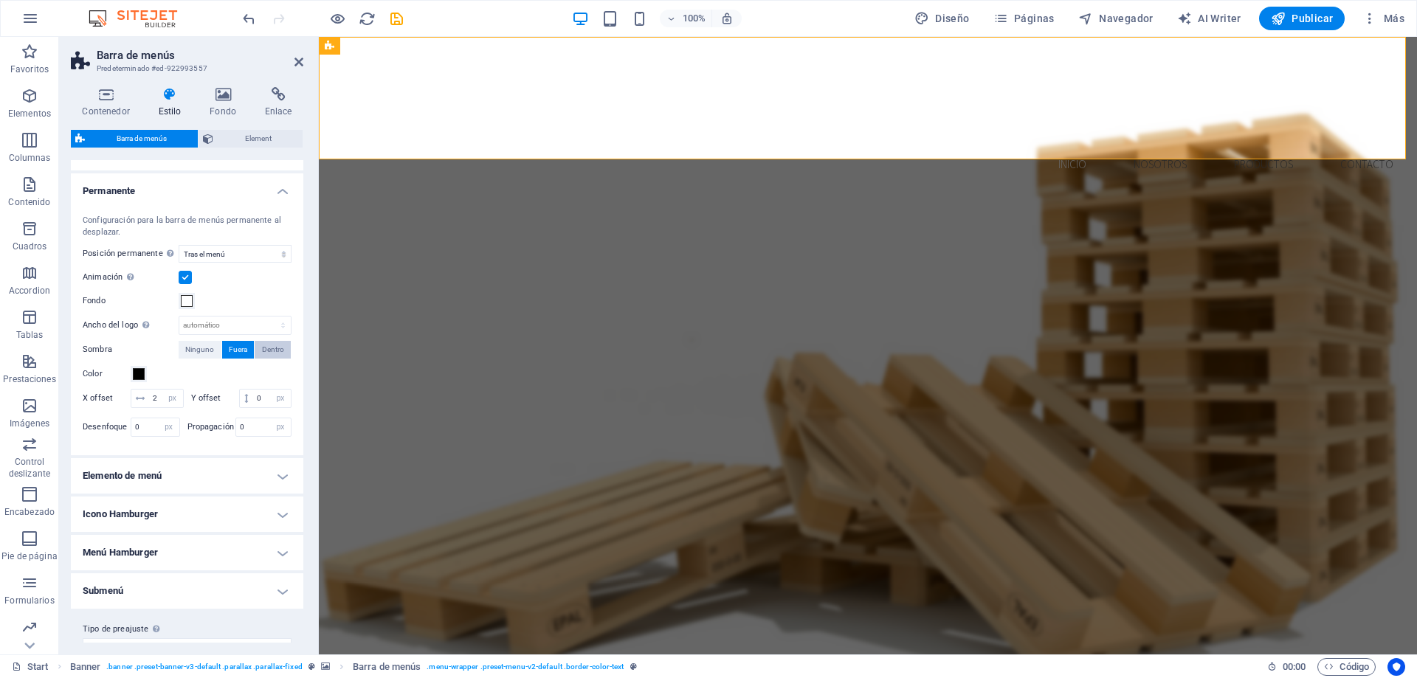
click at [266, 349] on span "Dentro" at bounding box center [273, 350] width 22 height 18
click at [229, 350] on span "Fuera" at bounding box center [238, 350] width 18 height 18
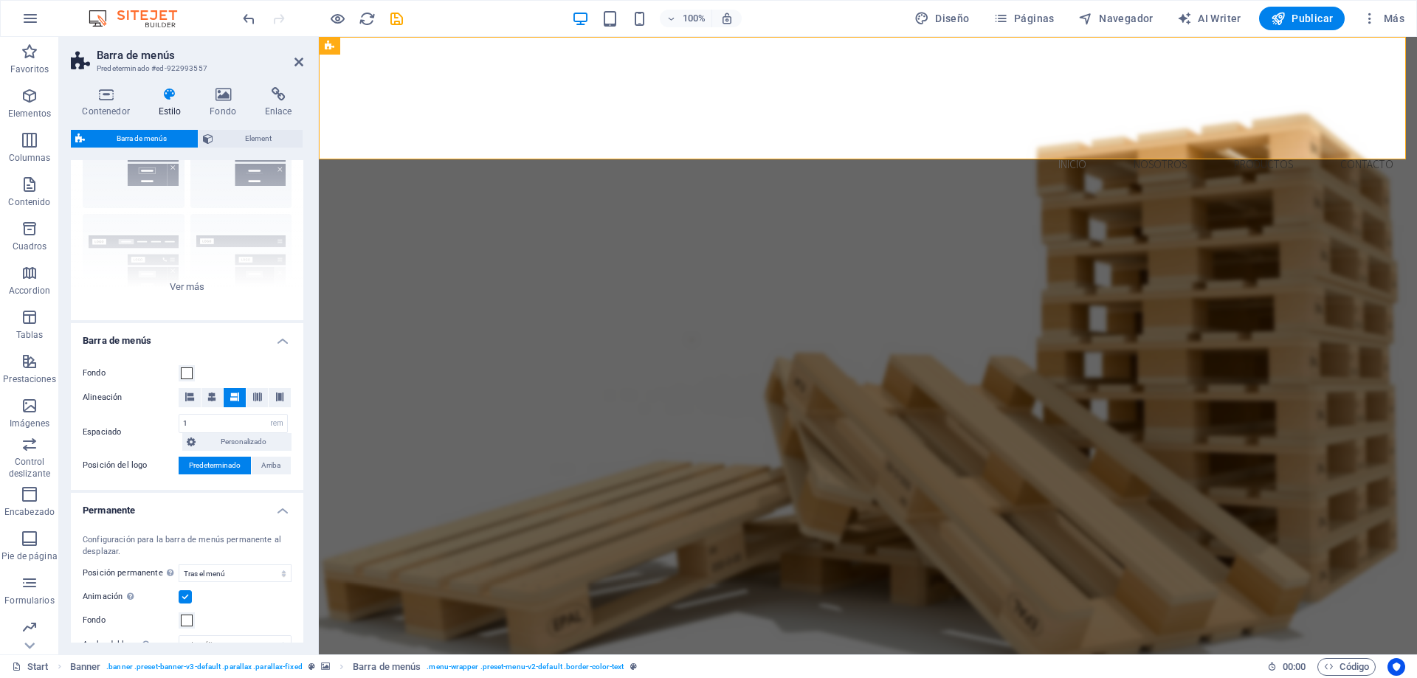
scroll to position [83, 0]
click at [207, 406] on icon at bounding box center [211, 402] width 9 height 9
click at [235, 407] on span at bounding box center [234, 402] width 9 height 19
click at [277, 407] on span at bounding box center [279, 402] width 9 height 19
click at [185, 409] on span at bounding box center [189, 402] width 9 height 19
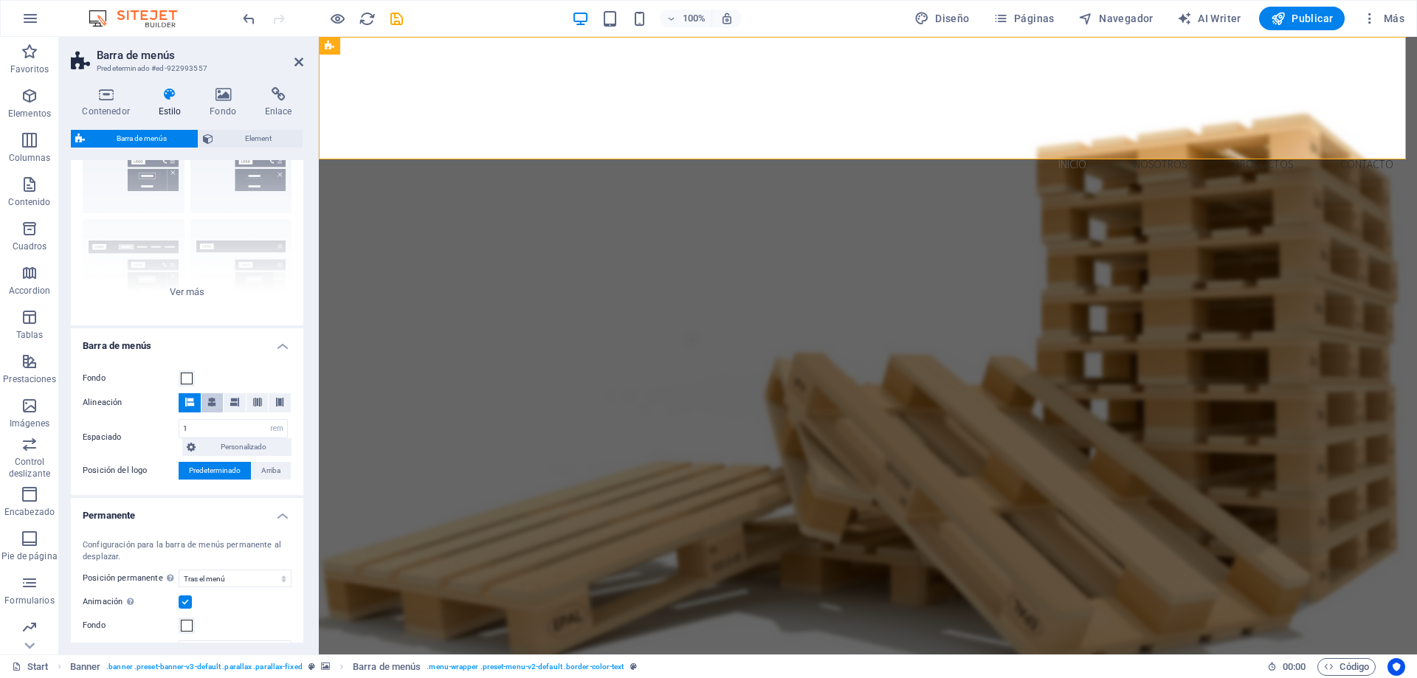
click at [217, 408] on button at bounding box center [212, 402] width 22 height 19
click at [260, 407] on button at bounding box center [257, 402] width 22 height 19
click at [275, 407] on span at bounding box center [279, 402] width 9 height 19
click at [246, 409] on button at bounding box center [257, 402] width 22 height 19
click at [230, 409] on span at bounding box center [234, 402] width 9 height 19
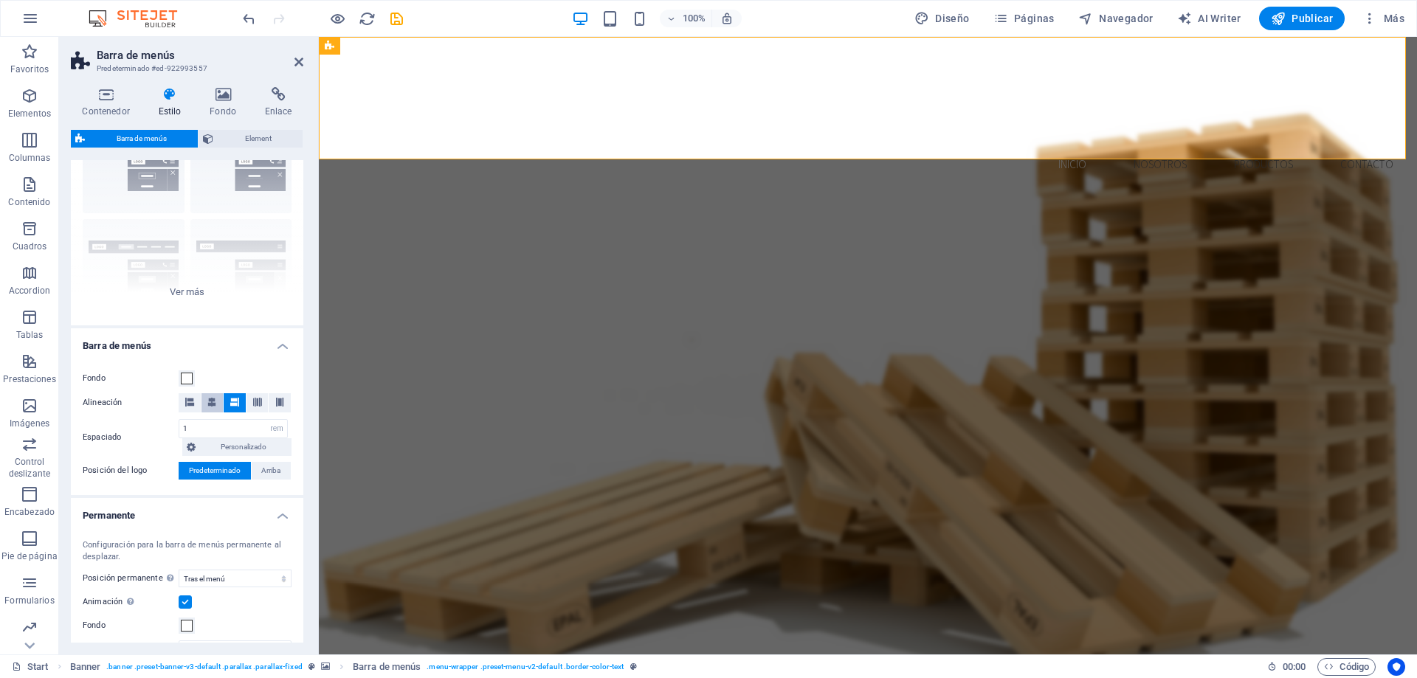
click at [210, 409] on span at bounding box center [211, 402] width 9 height 19
click at [231, 410] on span at bounding box center [234, 402] width 9 height 19
click at [255, 407] on span at bounding box center [257, 402] width 9 height 19
click at [224, 407] on button at bounding box center [235, 402] width 22 height 19
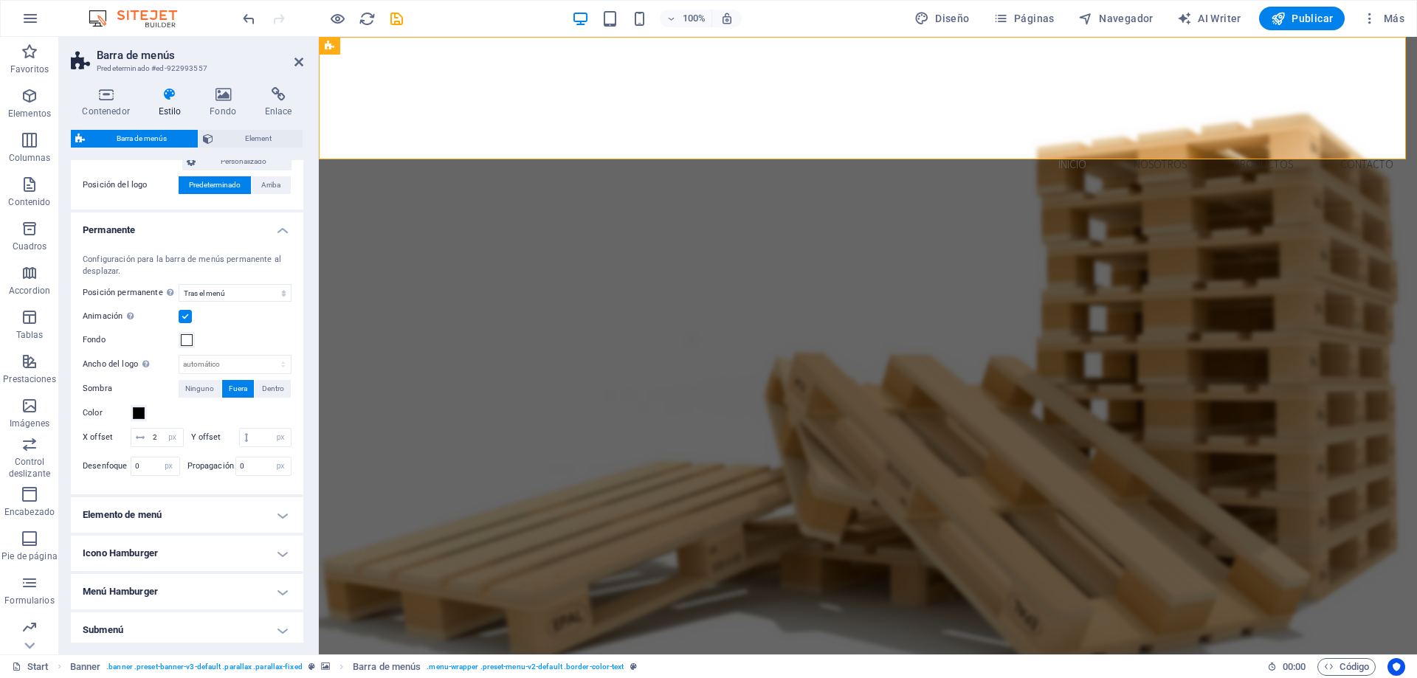
scroll to position [452, 0]
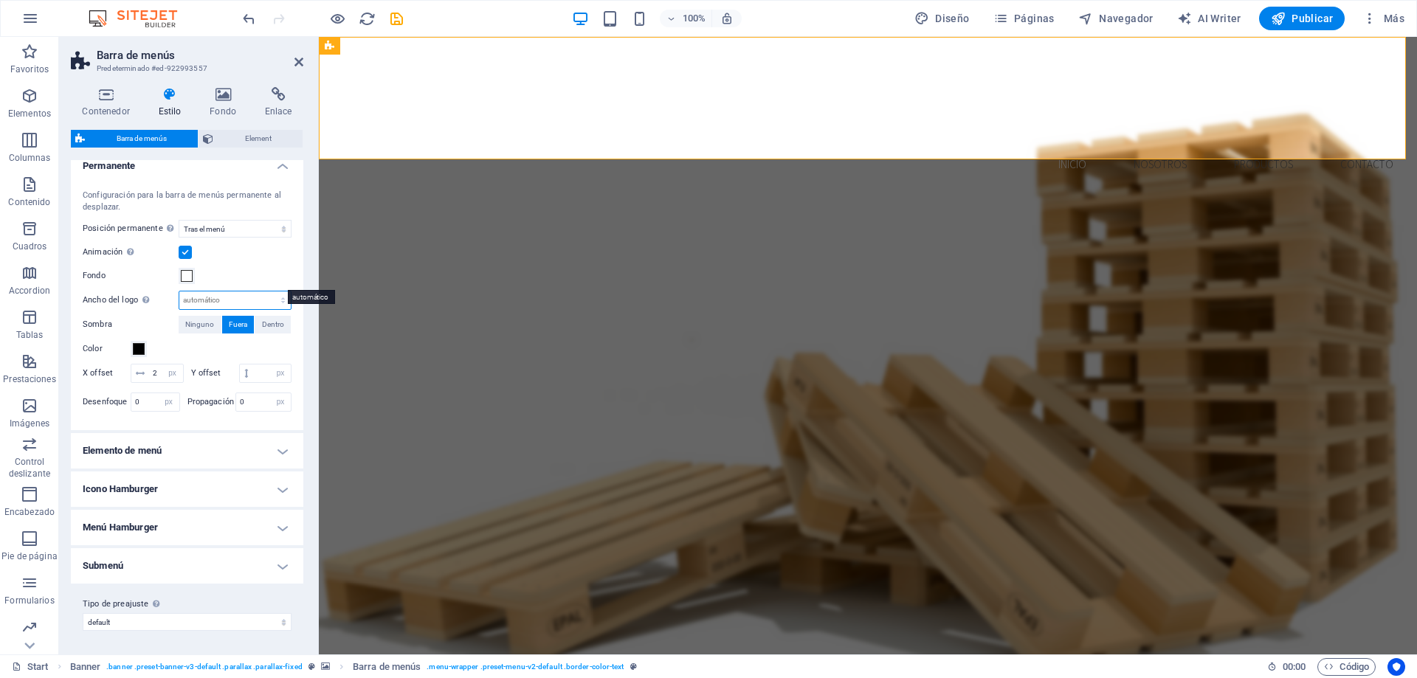
click at [270, 291] on select "automático px rem % vh vw" at bounding box center [234, 300] width 111 height 18
click at [260, 267] on div "Fondo" at bounding box center [187, 276] width 209 height 18
click at [266, 316] on span "Dentro" at bounding box center [273, 325] width 22 height 18
select select
click at [239, 316] on span "Fuera" at bounding box center [238, 325] width 18 height 18
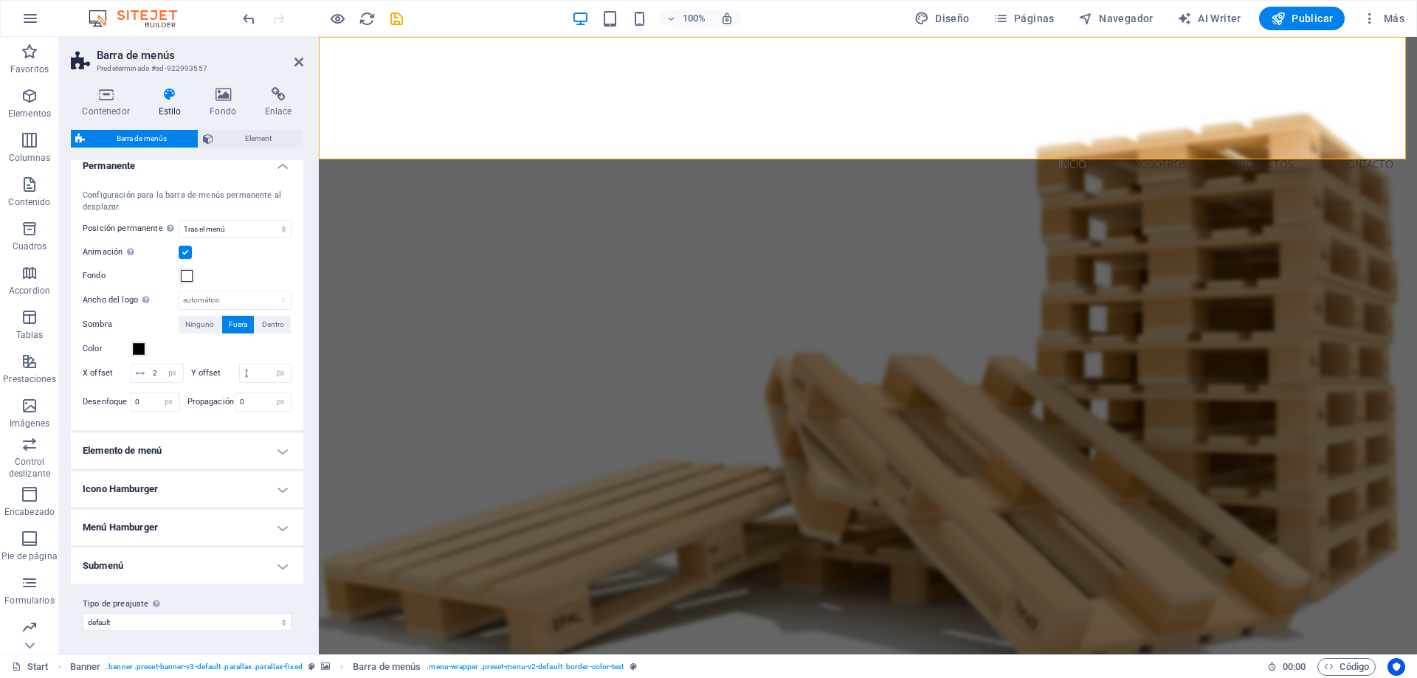
click at [284, 459] on h4 "Elemento de menú" at bounding box center [187, 450] width 232 height 35
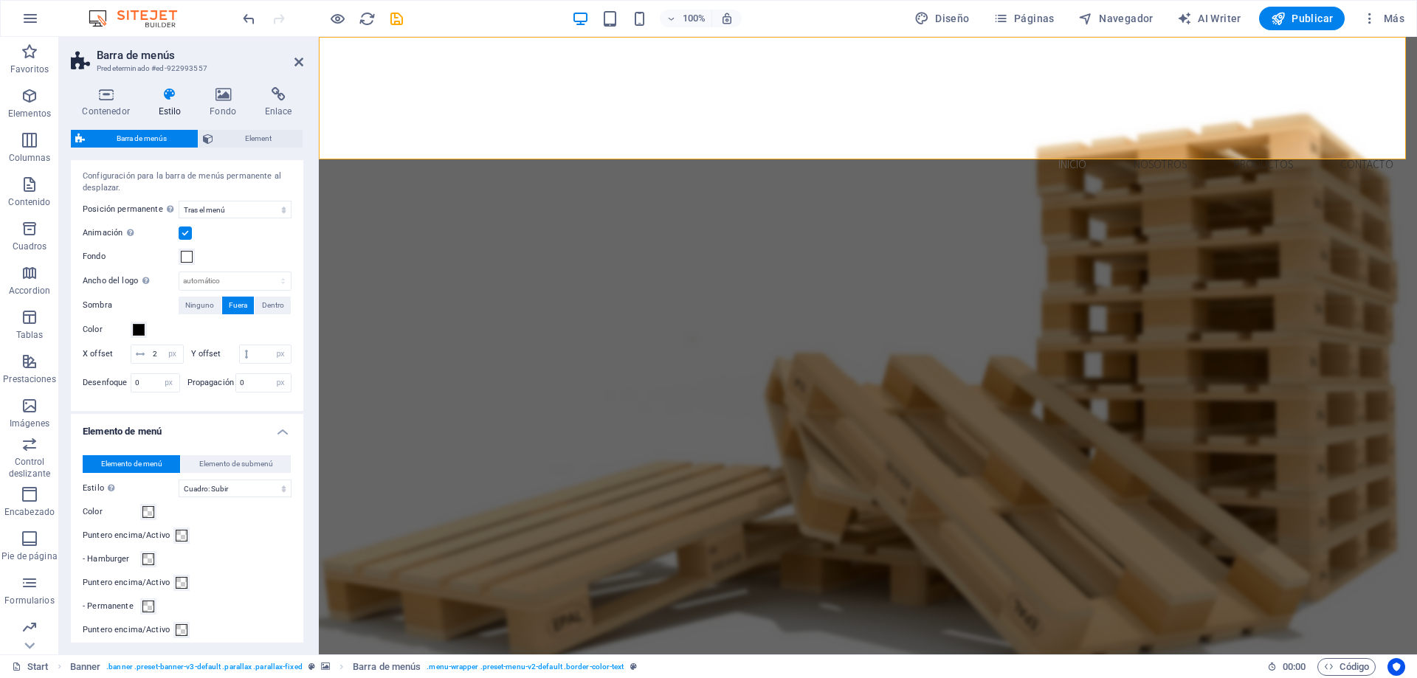
select select
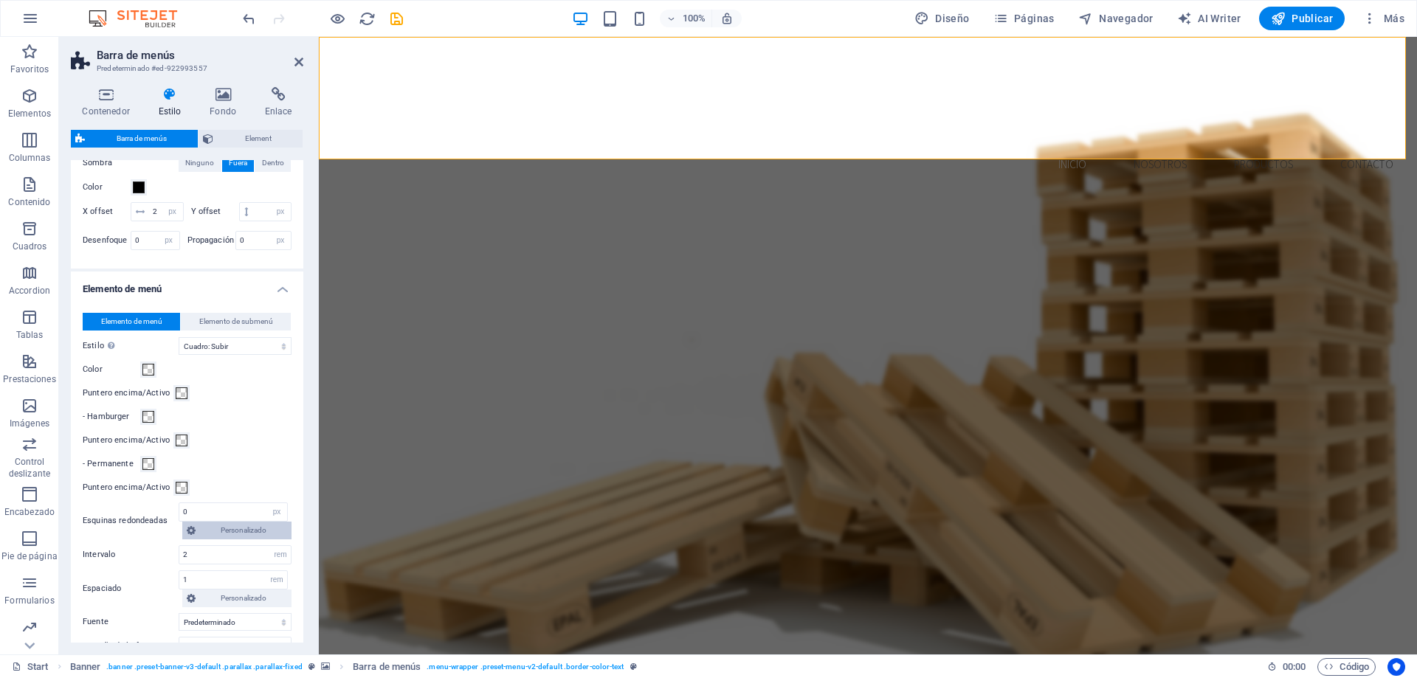
scroll to position [599, 0]
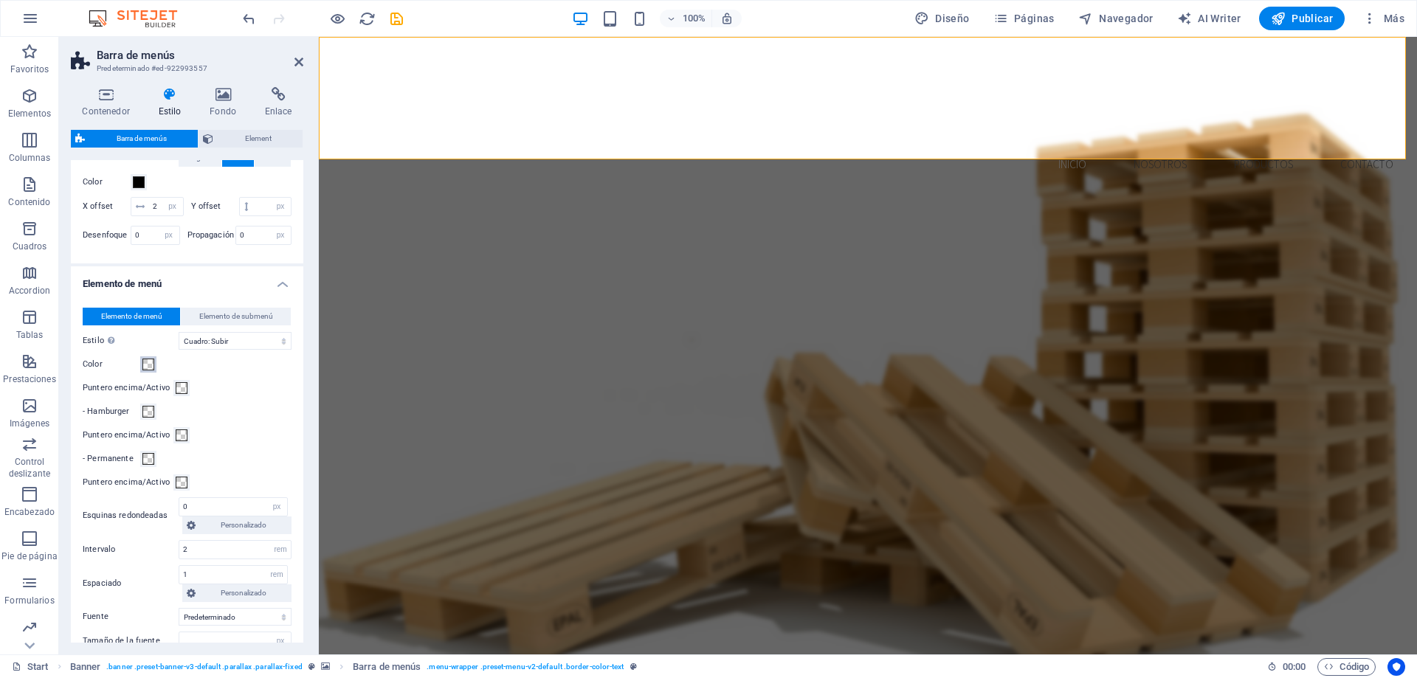
click at [146, 370] on span at bounding box center [148, 365] width 12 height 12
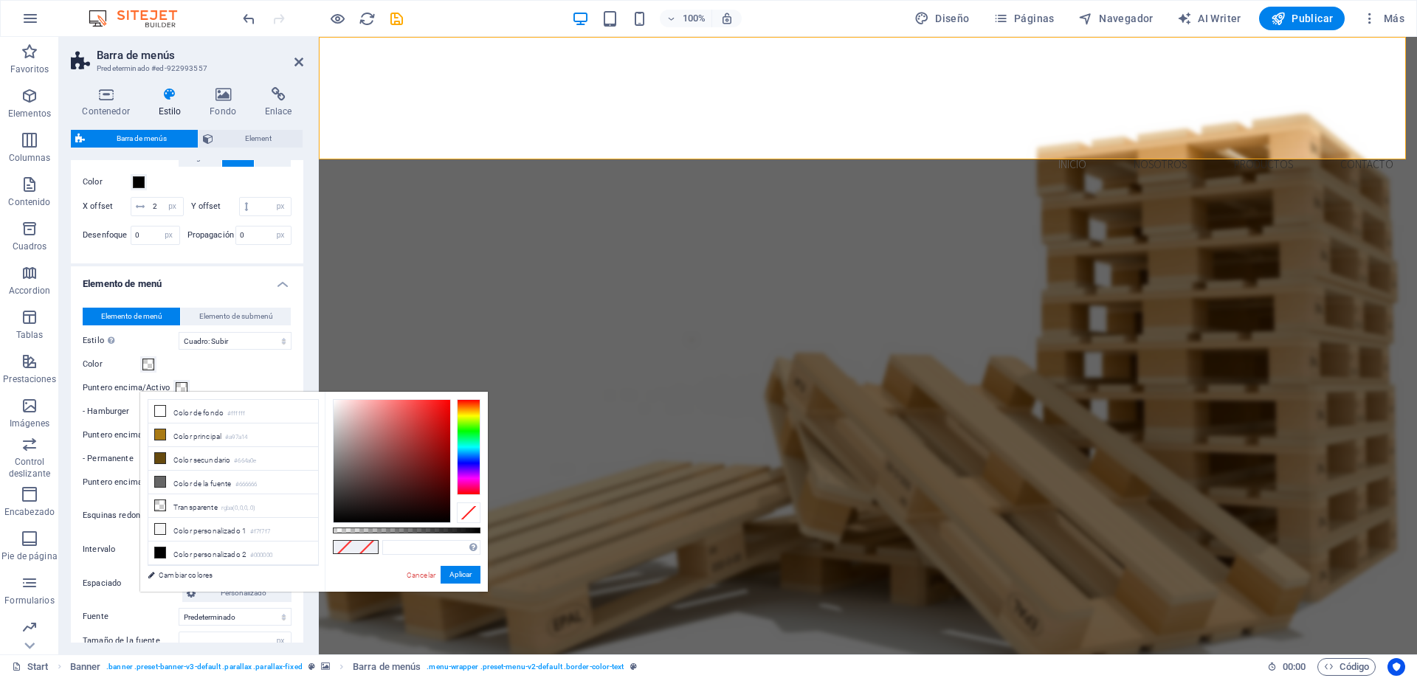
click at [267, 373] on div "Color" at bounding box center [187, 365] width 209 height 18
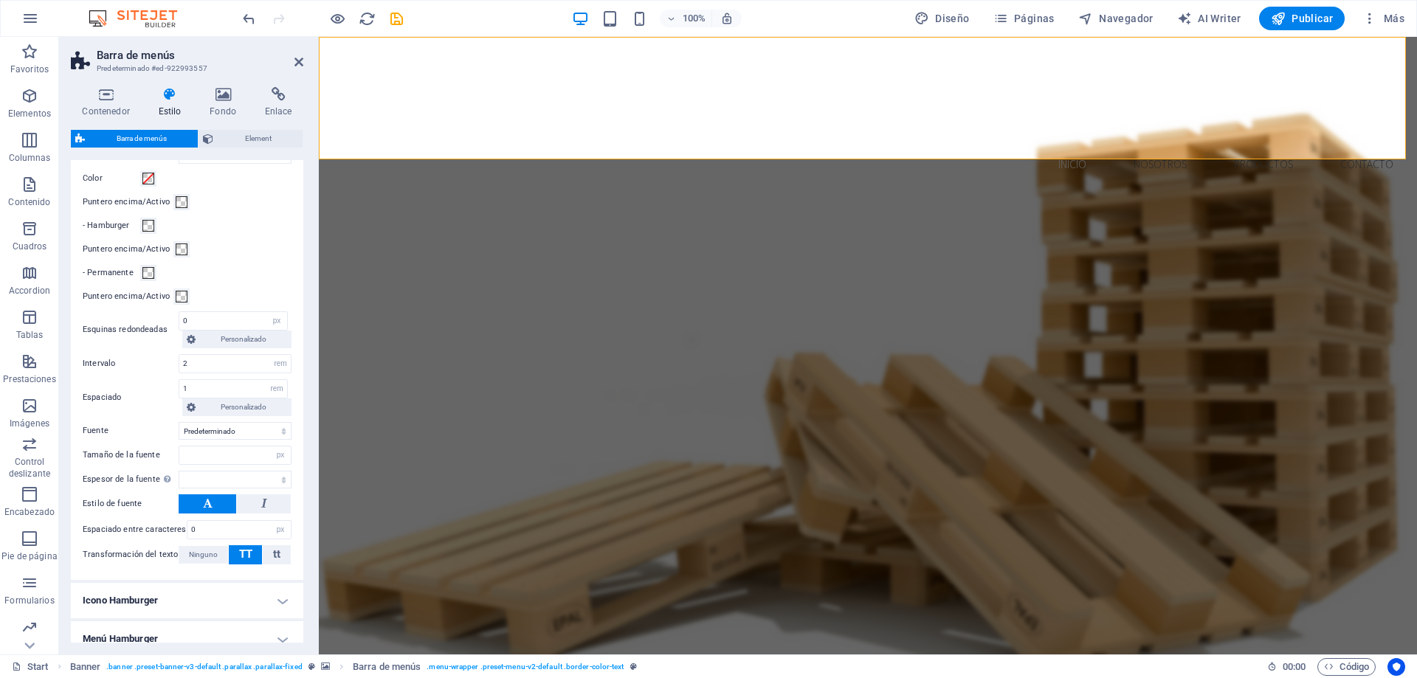
scroll to position [820, 0]
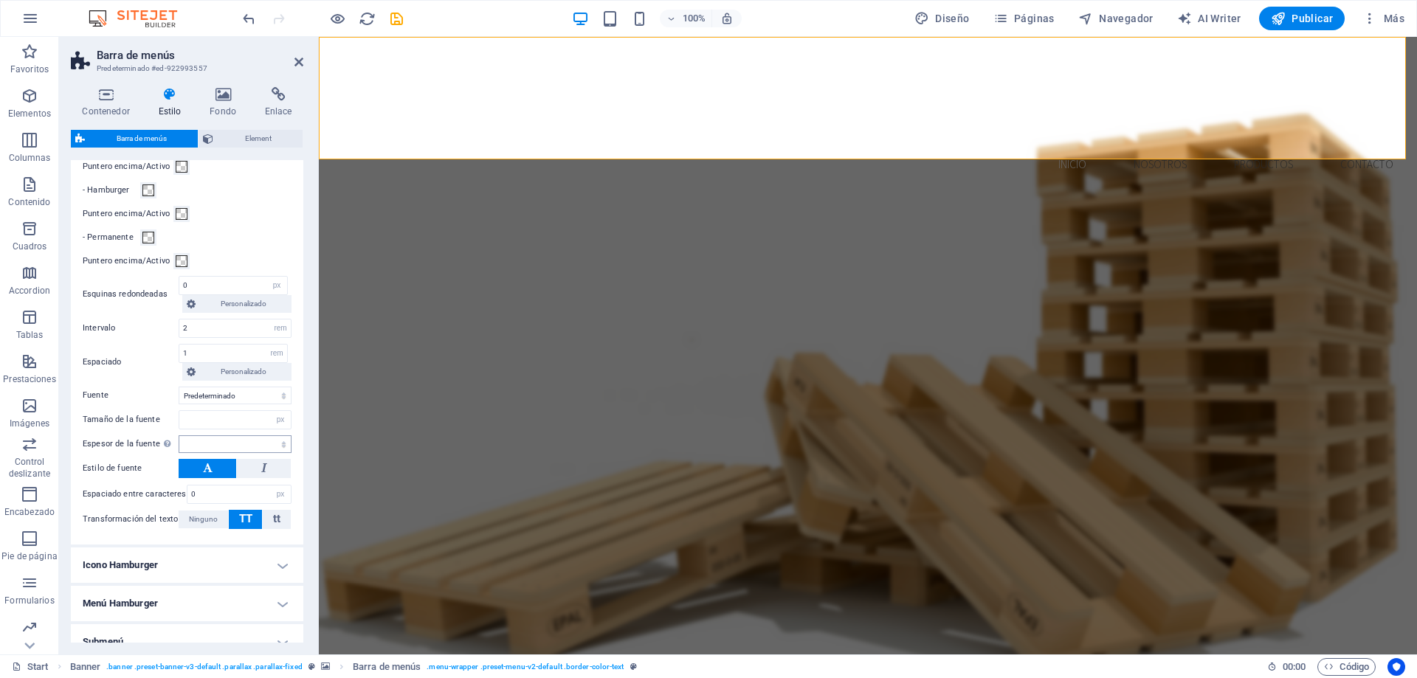
select select
click at [218, 478] on button at bounding box center [208, 468] width 58 height 19
click at [225, 404] on select "Predeterminado Cabeceras" at bounding box center [235, 396] width 113 height 18
click at [277, 404] on select "Predeterminado Cabeceras" at bounding box center [235, 396] width 113 height 18
click at [269, 404] on select "Predeterminado Cabeceras" at bounding box center [235, 396] width 113 height 18
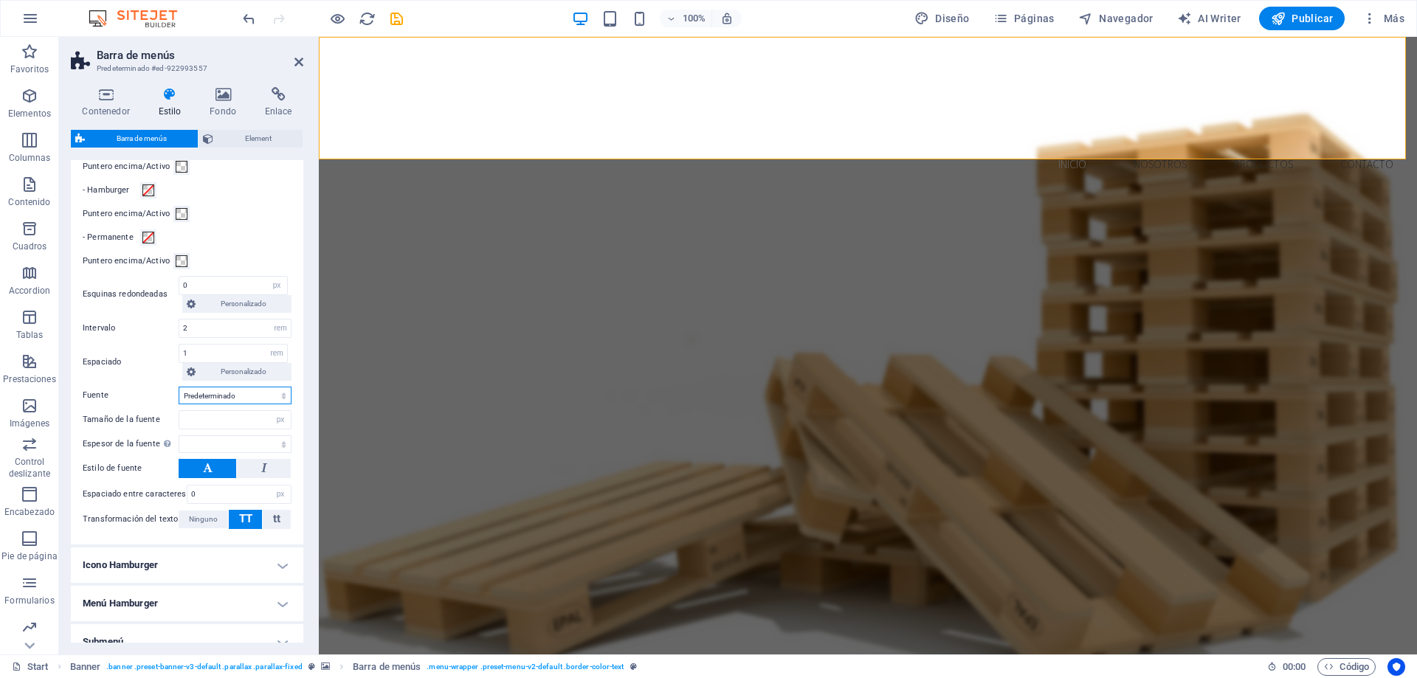
click at [269, 404] on select "Predeterminado Cabeceras" at bounding box center [235, 396] width 113 height 18
click at [245, 404] on select "Predeterminado Cabeceras" at bounding box center [235, 396] width 113 height 18
select select "link-special-font"
click at [179, 404] on select "Predeterminado Cabeceras" at bounding box center [235, 396] width 113 height 18
select select
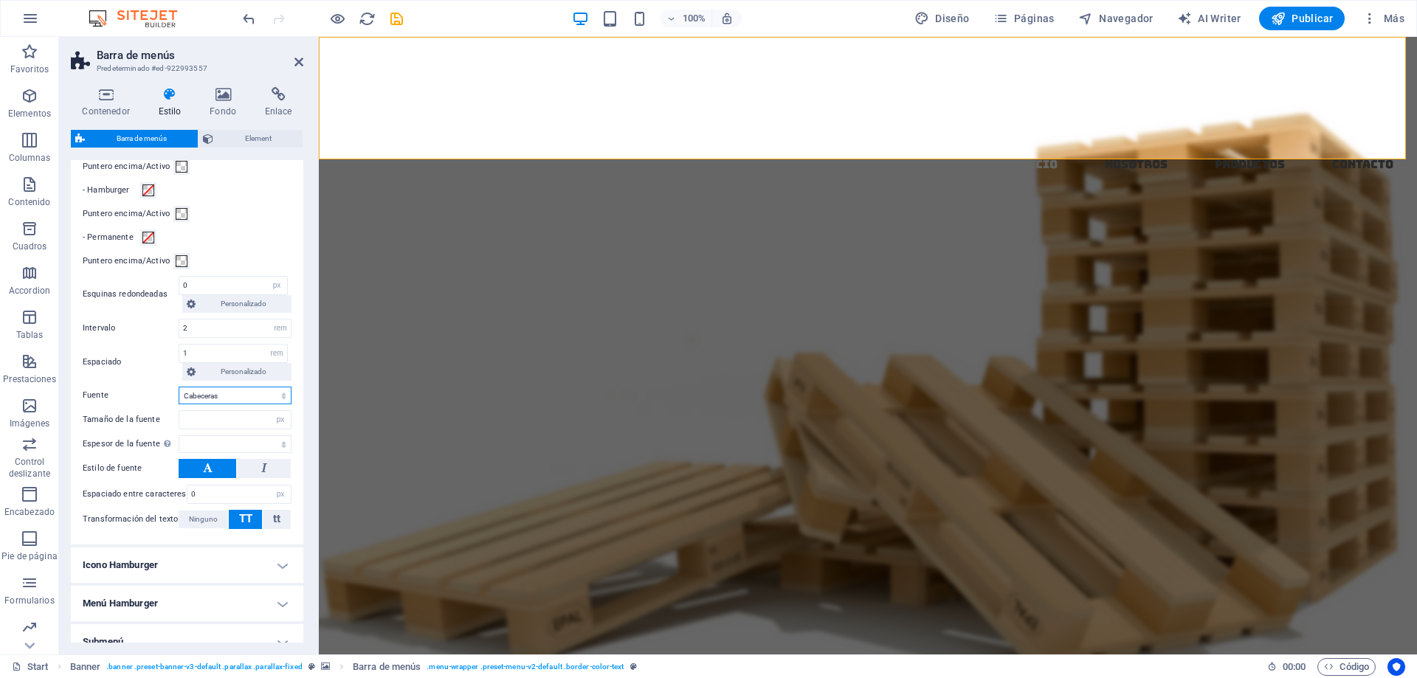
click at [222, 404] on select "Predeterminado Cabeceras" at bounding box center [235, 396] width 113 height 18
select select "link-default-font"
click at [179, 404] on select "Predeterminado Cabeceras" at bounding box center [235, 396] width 113 height 18
select select
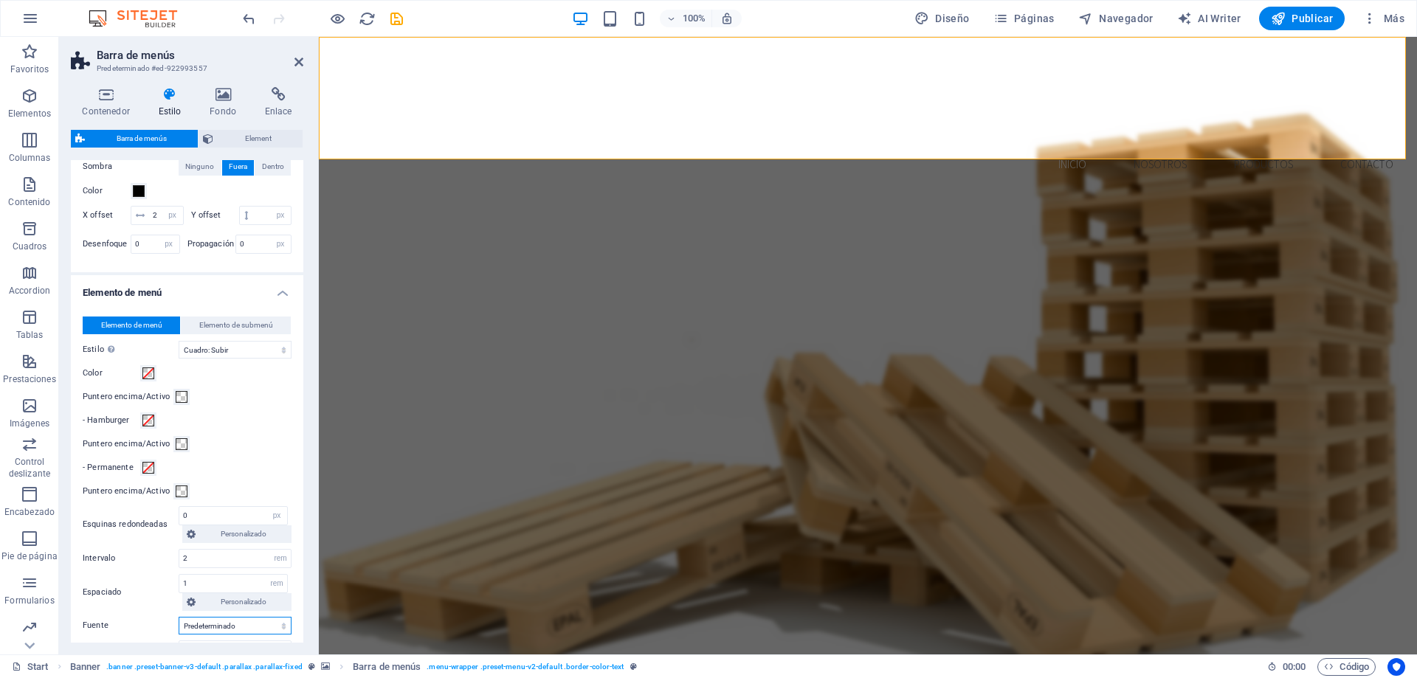
scroll to position [664, 0]
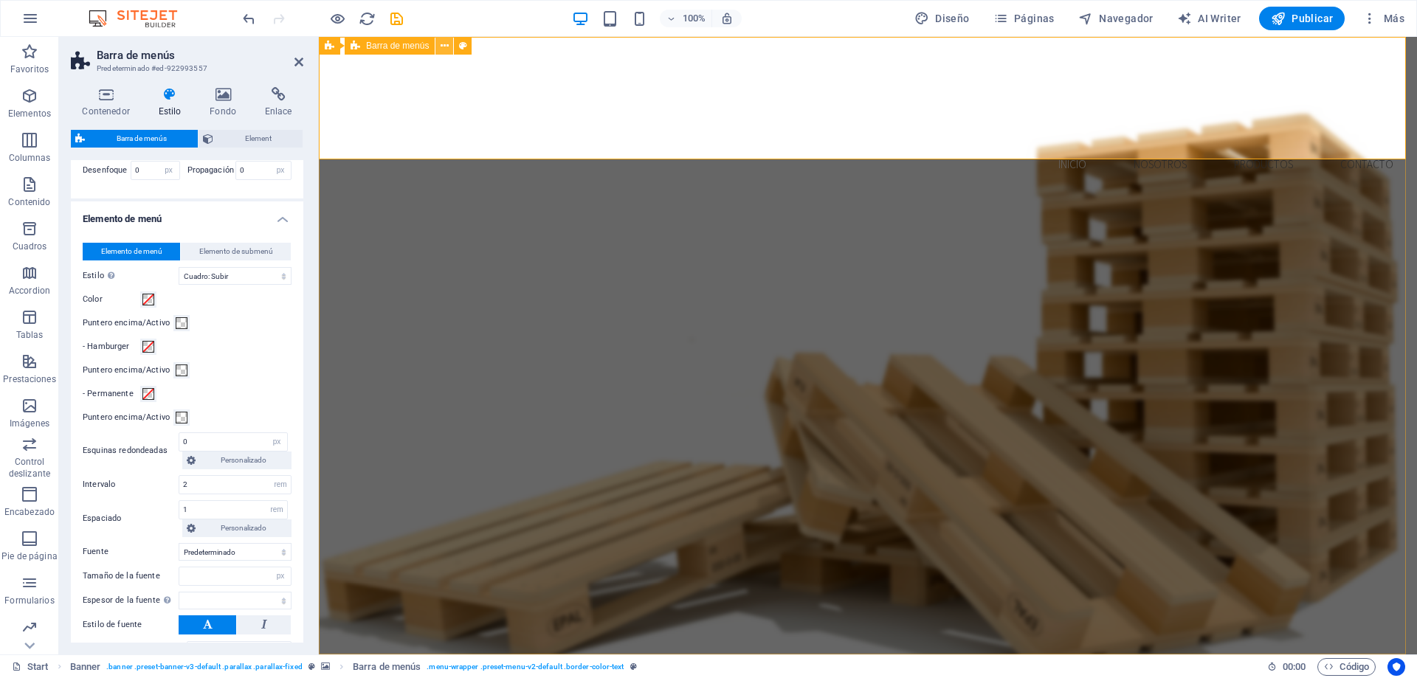
click at [448, 49] on icon at bounding box center [444, 45] width 8 height 15
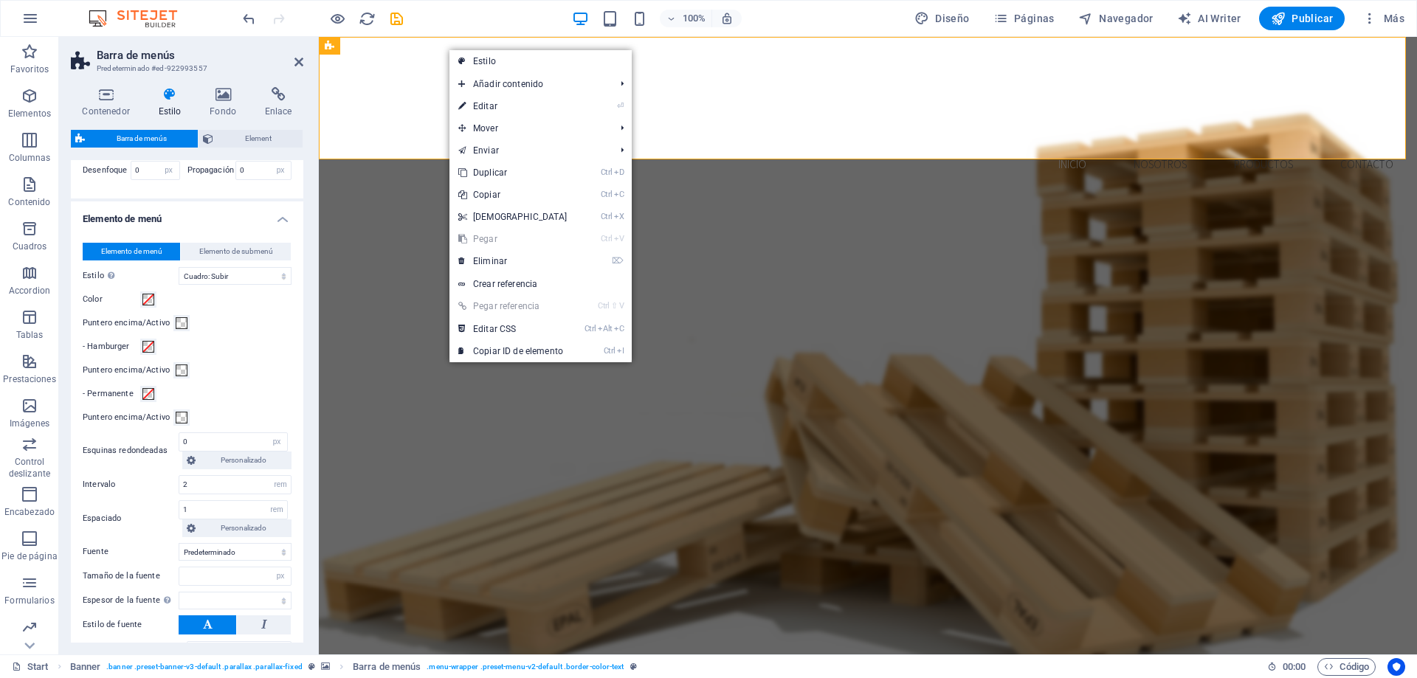
click at [260, 378] on div "Elemento de menú Elemento de submenú Estilo Cambia al modo de previsualización …" at bounding box center [187, 464] width 238 height 473
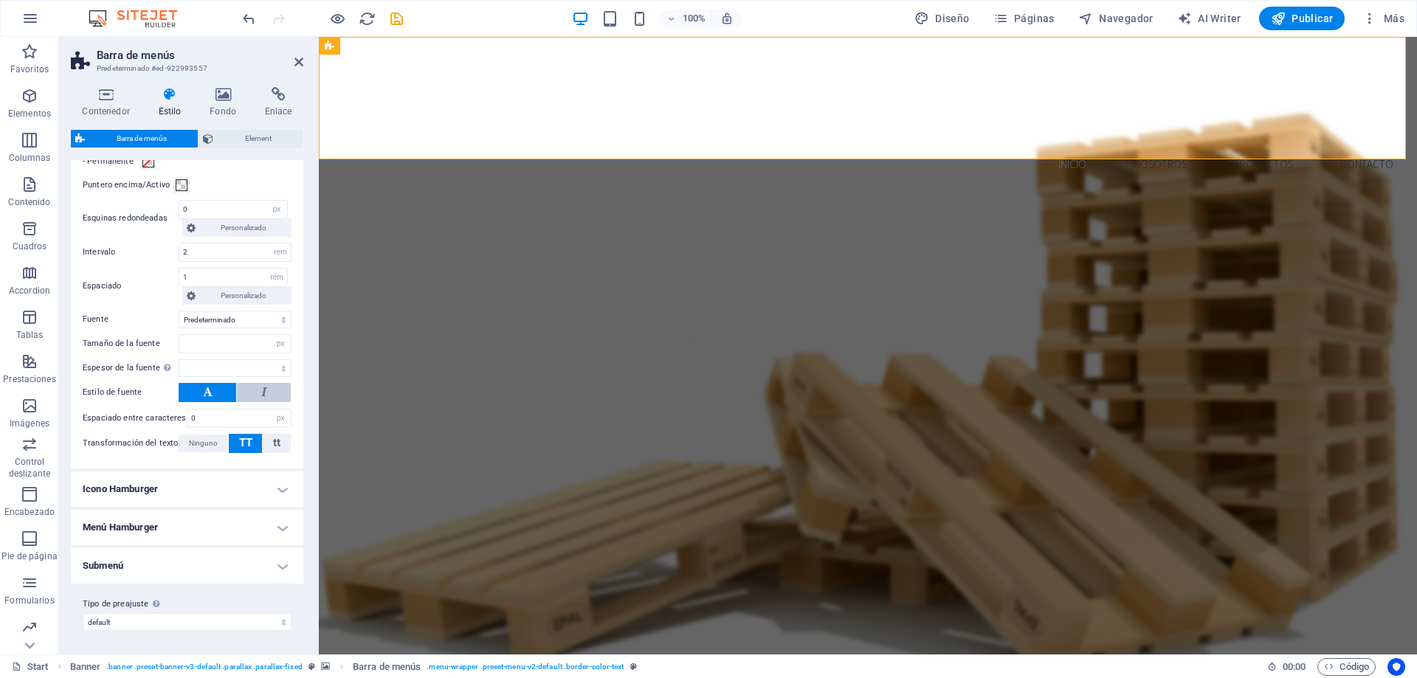
scroll to position [916, 0]
click at [267, 628] on select "default Añadir tipo de preajuste" at bounding box center [187, 622] width 209 height 18
click at [257, 598] on label "Tipo de preajuste La configuración y variante seleccionada arriba afecta a todo…" at bounding box center [187, 604] width 209 height 18
click at [257, 613] on select "default Añadir tipo de preajuste" at bounding box center [187, 622] width 209 height 18
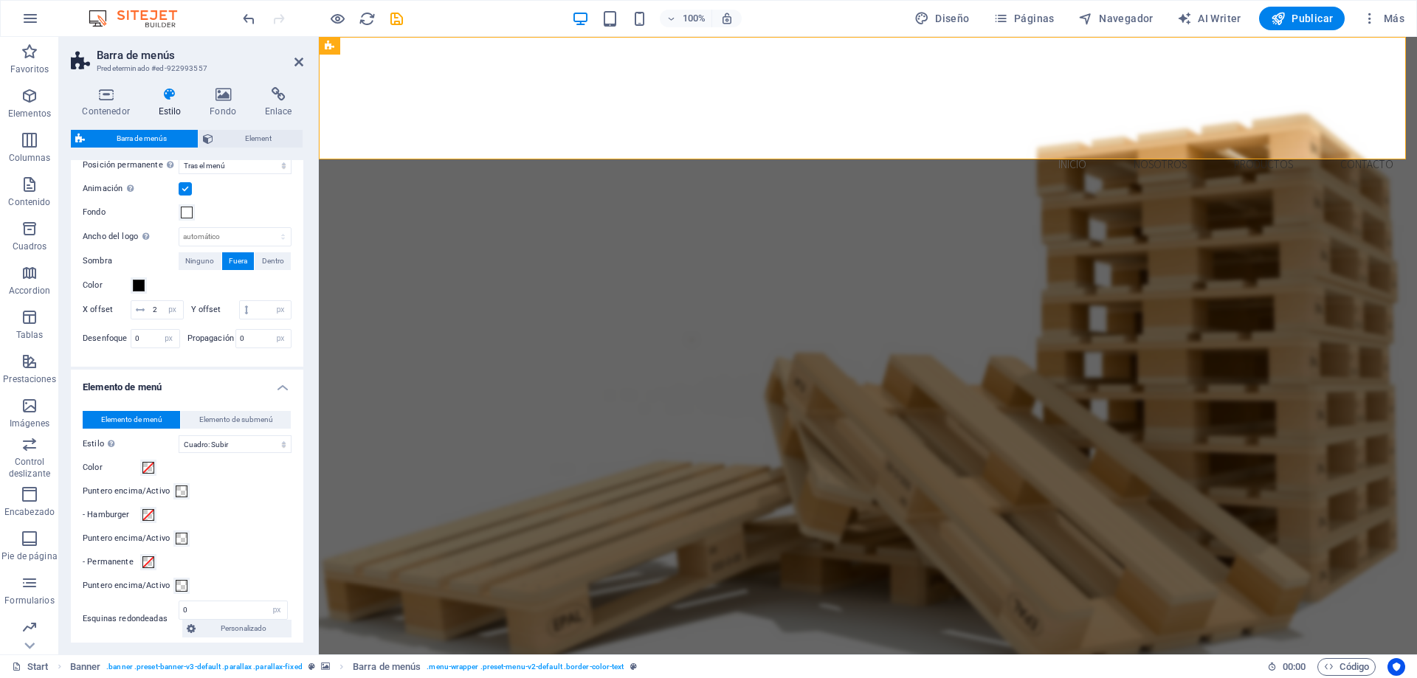
scroll to position [473, 0]
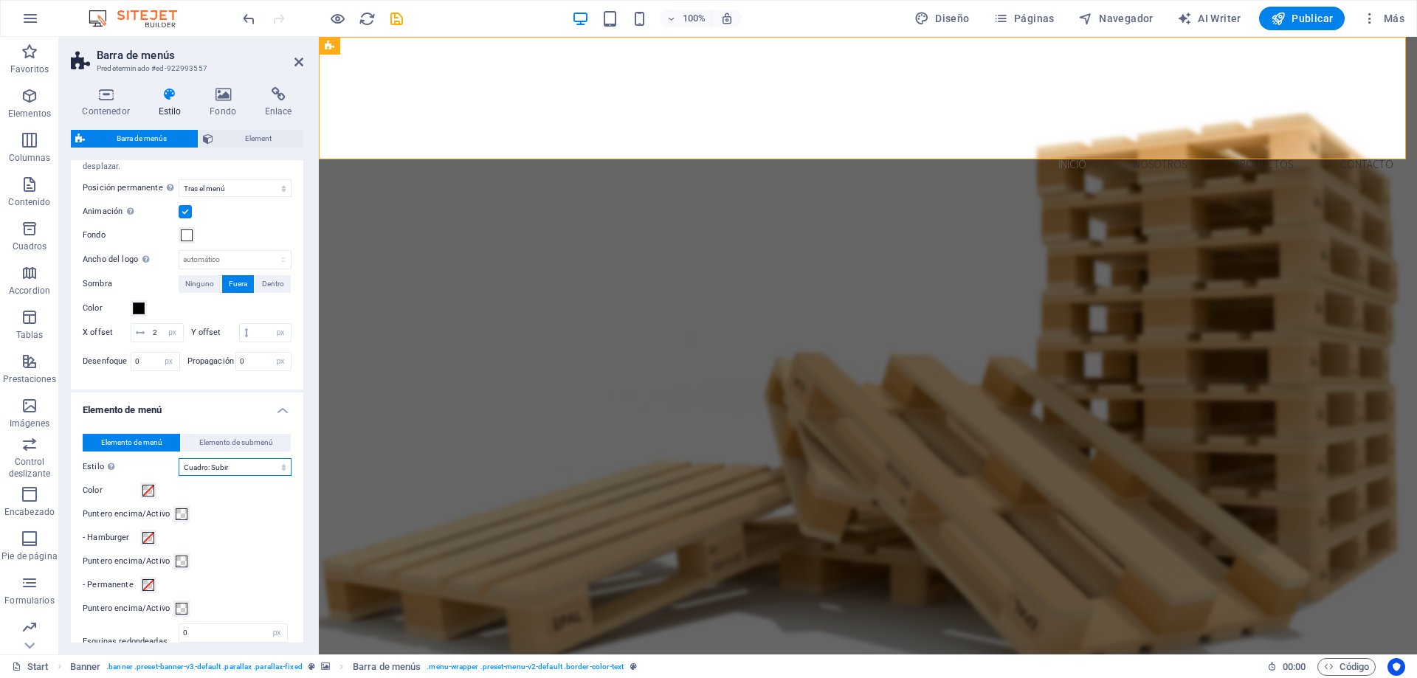
click at [247, 476] on select "Sin formato Color del texto Cuadro: Atenuar Cuadro: Voltear verticalmente Cuadr…" at bounding box center [235, 467] width 113 height 18
click at [273, 547] on div "- Hamburger" at bounding box center [187, 538] width 209 height 18
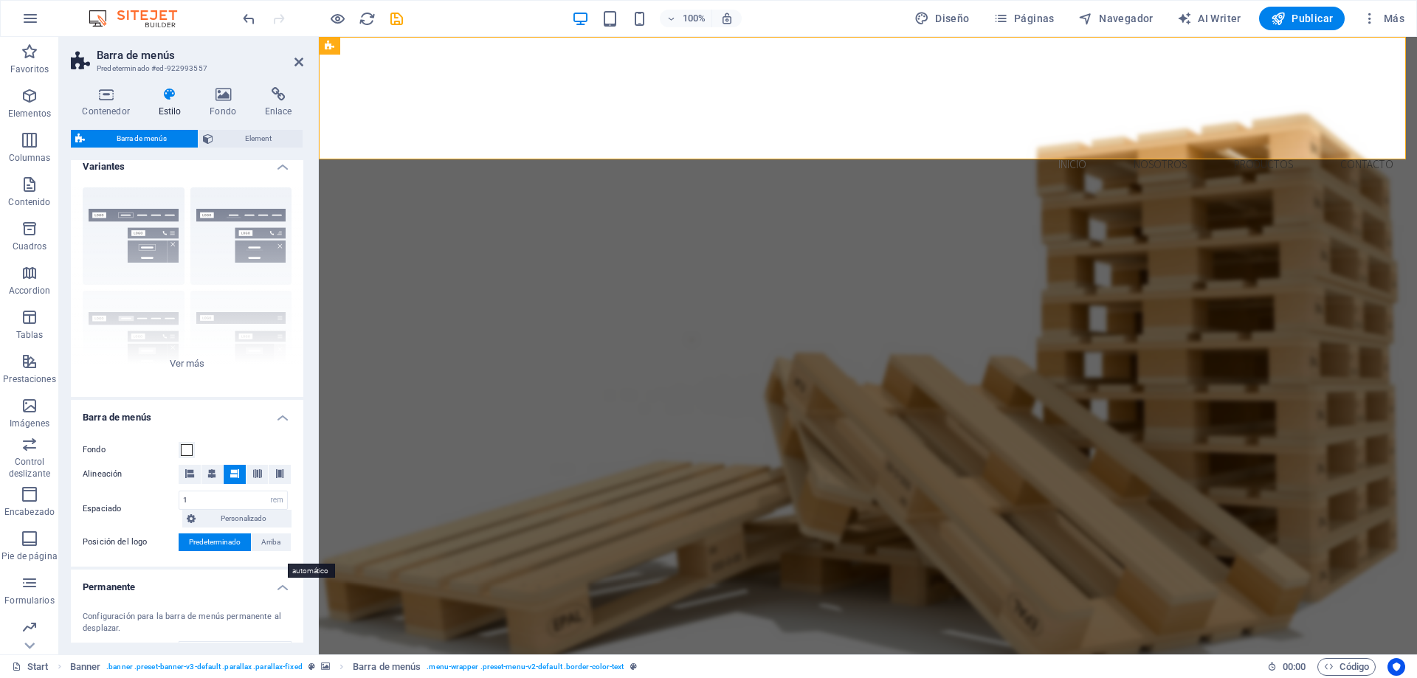
scroll to position [0, 0]
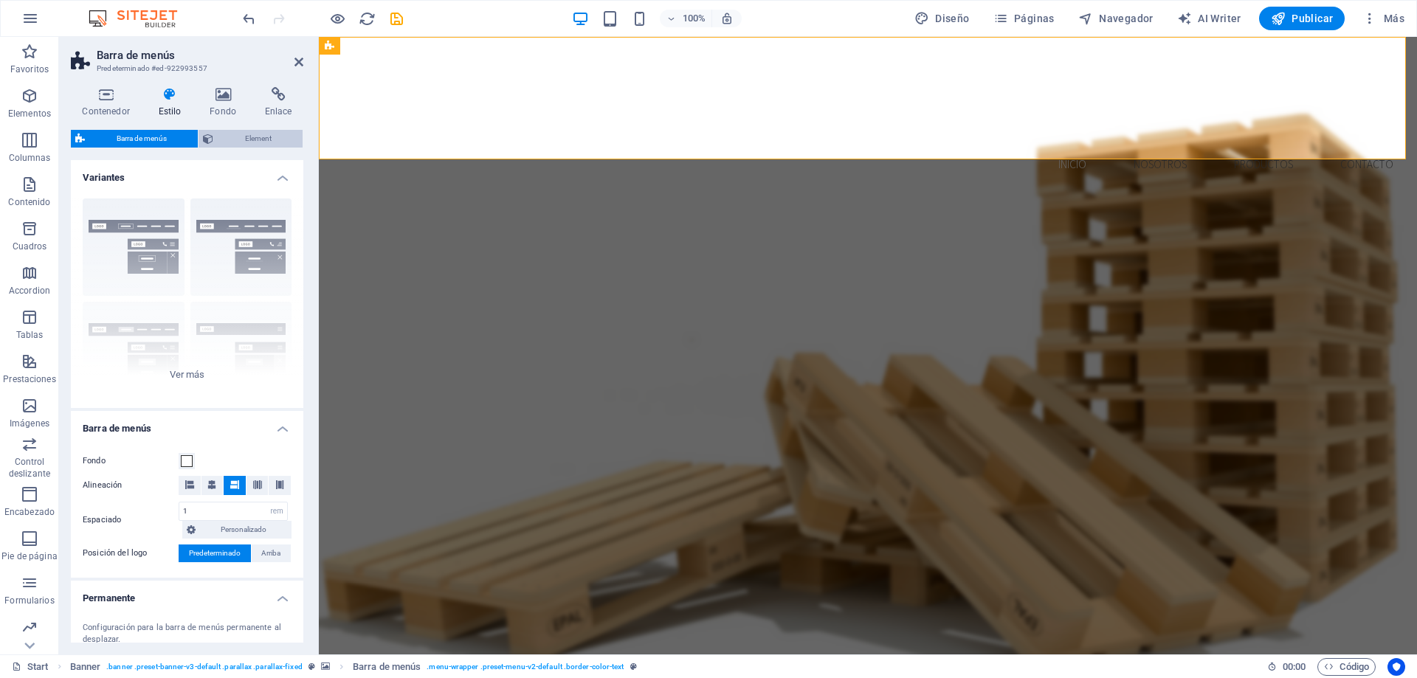
click at [255, 142] on span "Element" at bounding box center [258, 139] width 80 height 18
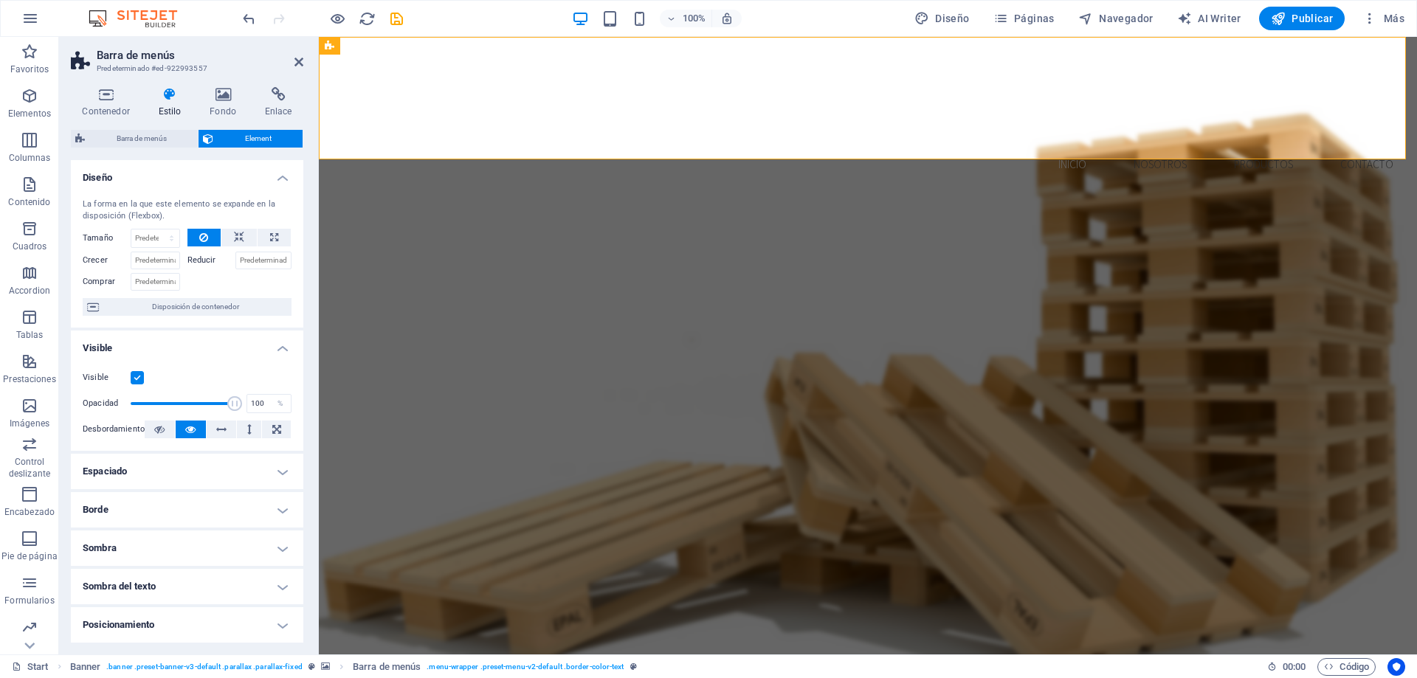
click at [134, 377] on label at bounding box center [137, 377] width 13 height 13
click at [0, 0] on input "Visible" at bounding box center [0, 0] width 0 height 0
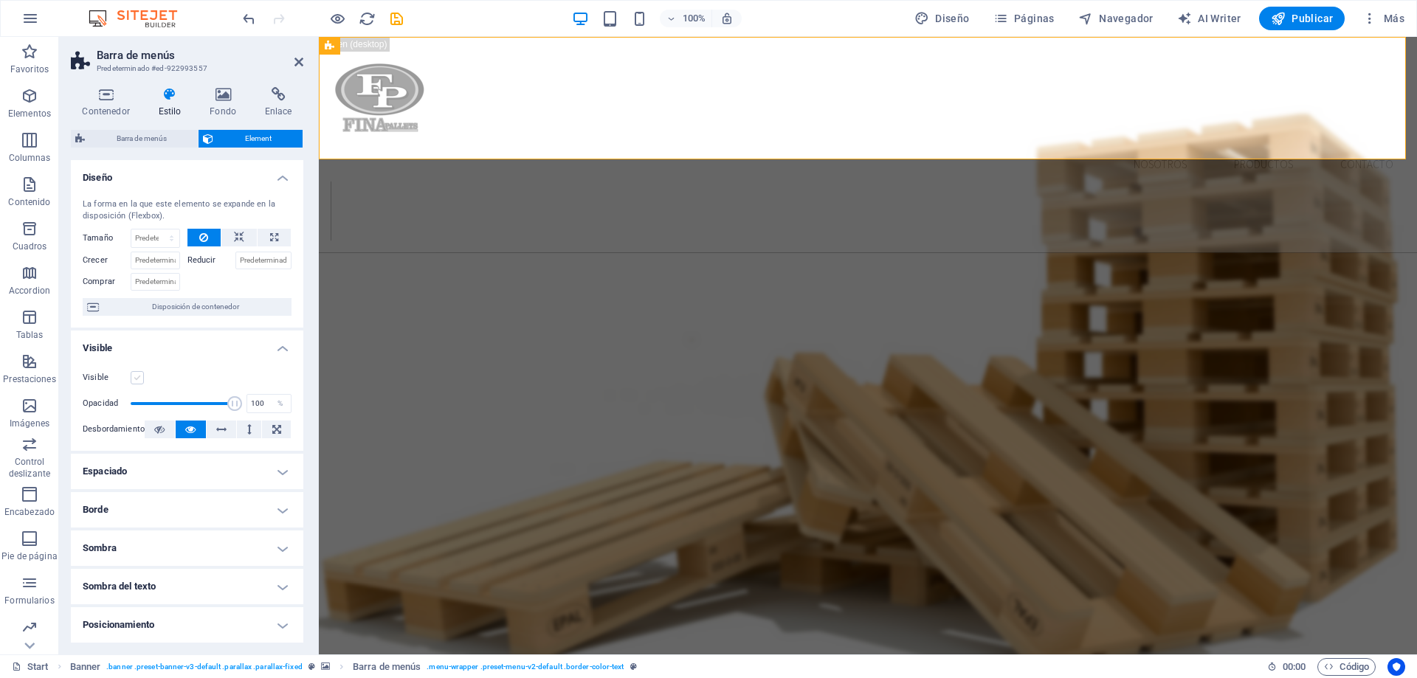
click at [134, 377] on label at bounding box center [137, 377] width 13 height 13
click at [0, 0] on input "Visible" at bounding box center [0, 0] width 0 height 0
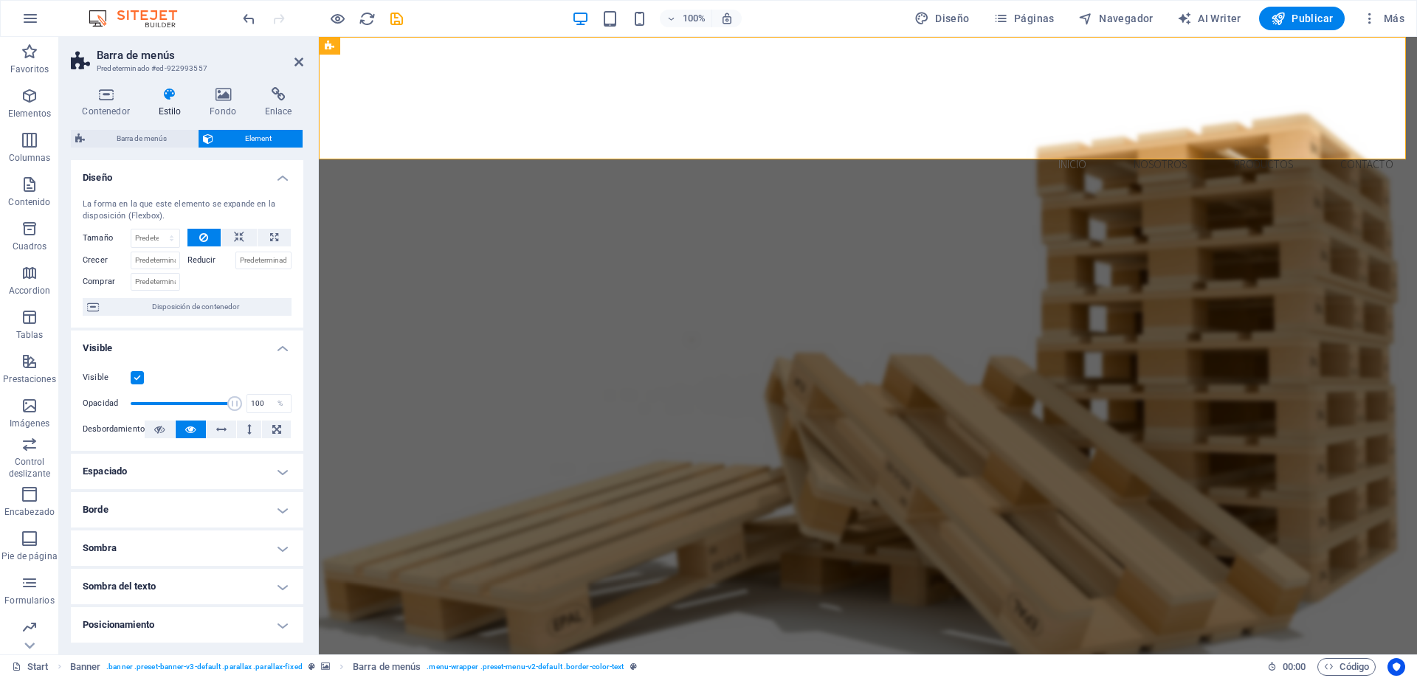
click at [134, 377] on label at bounding box center [137, 377] width 13 height 13
click at [0, 0] on input "Visible" at bounding box center [0, 0] width 0 height 0
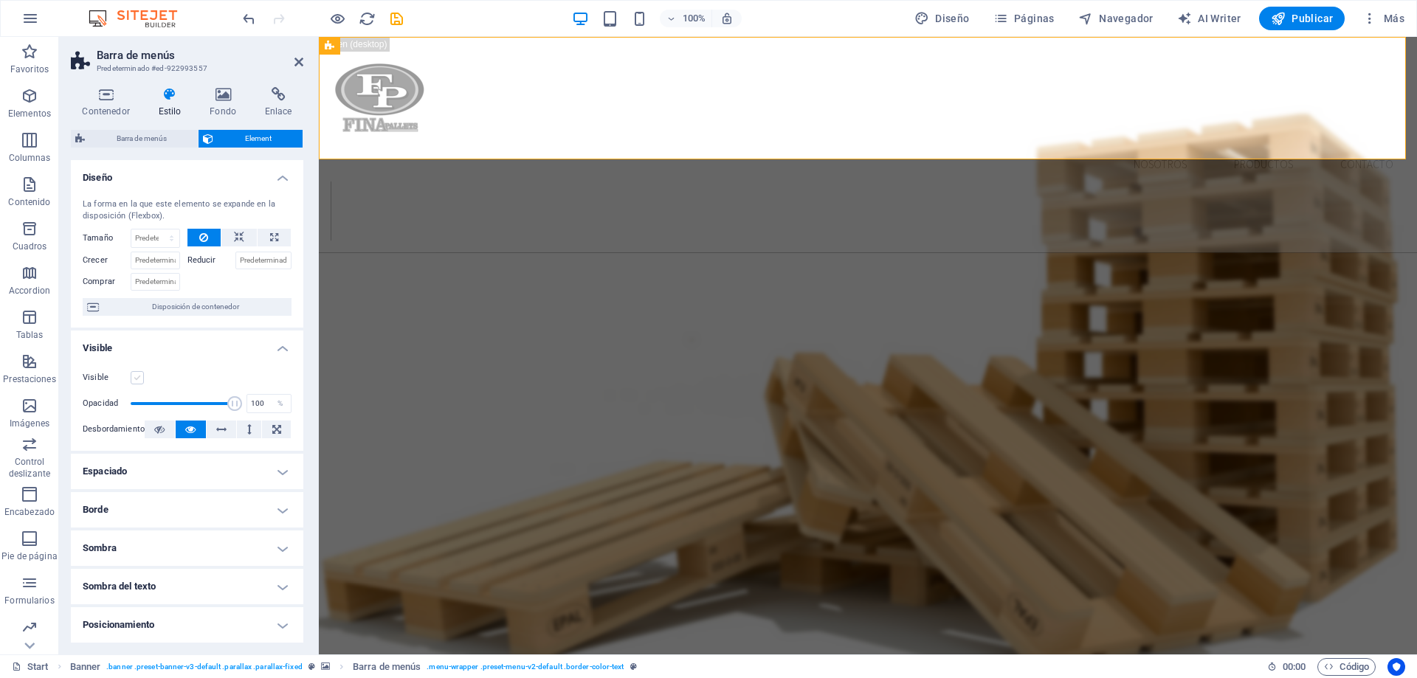
click at [134, 377] on label at bounding box center [137, 377] width 13 height 13
click at [0, 0] on input "Visible" at bounding box center [0, 0] width 0 height 0
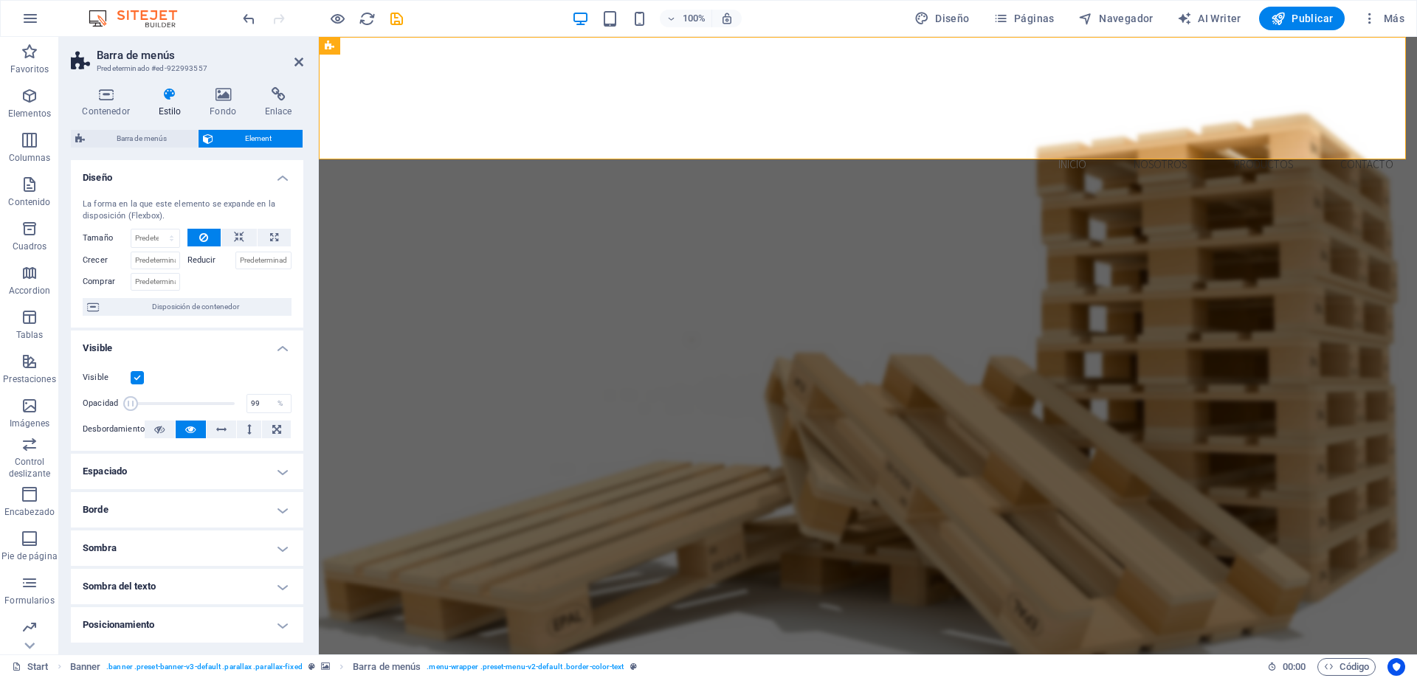
type input "100"
drag, startPoint x: 231, startPoint y: 408, endPoint x: 270, endPoint y: 418, distance: 40.3
click at [270, 418] on div "Visible Opacidad 100 % Desbordamiento" at bounding box center [187, 404] width 232 height 94
click at [280, 502] on h4 "Borde" at bounding box center [187, 509] width 232 height 35
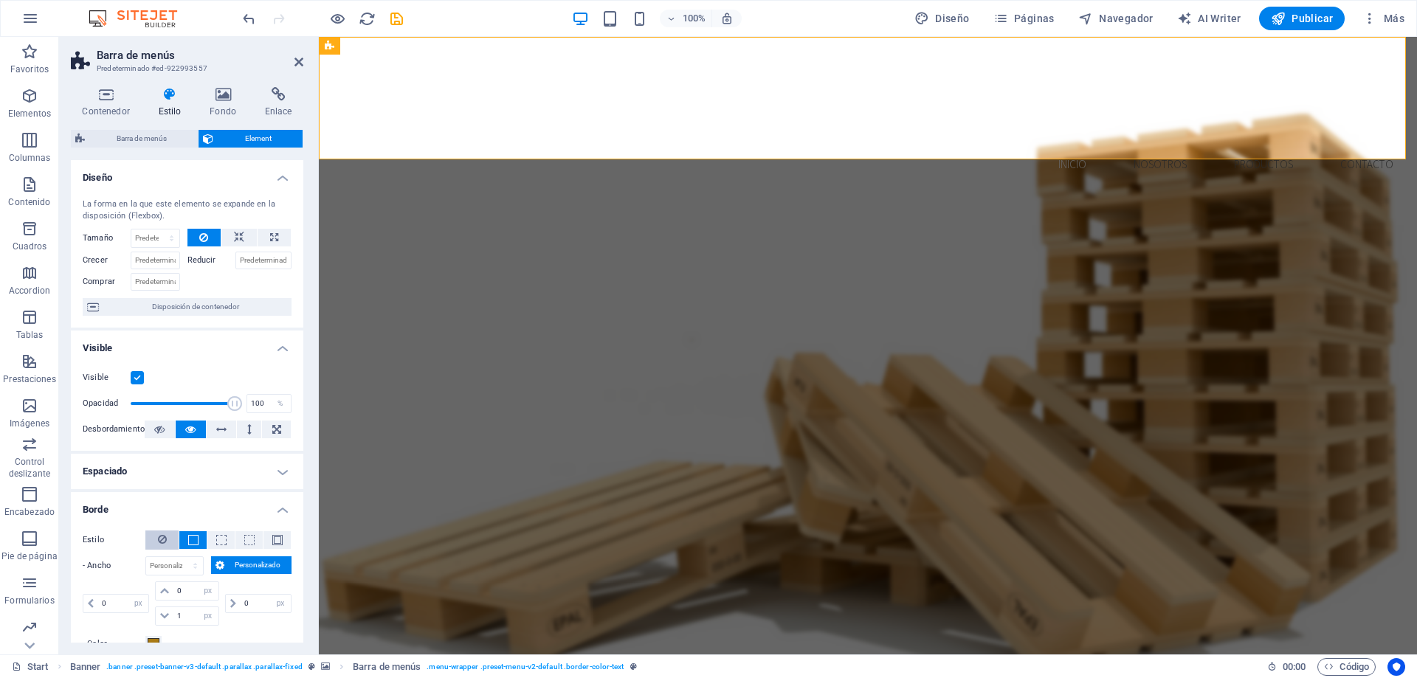
click at [156, 542] on button at bounding box center [161, 539] width 33 height 19
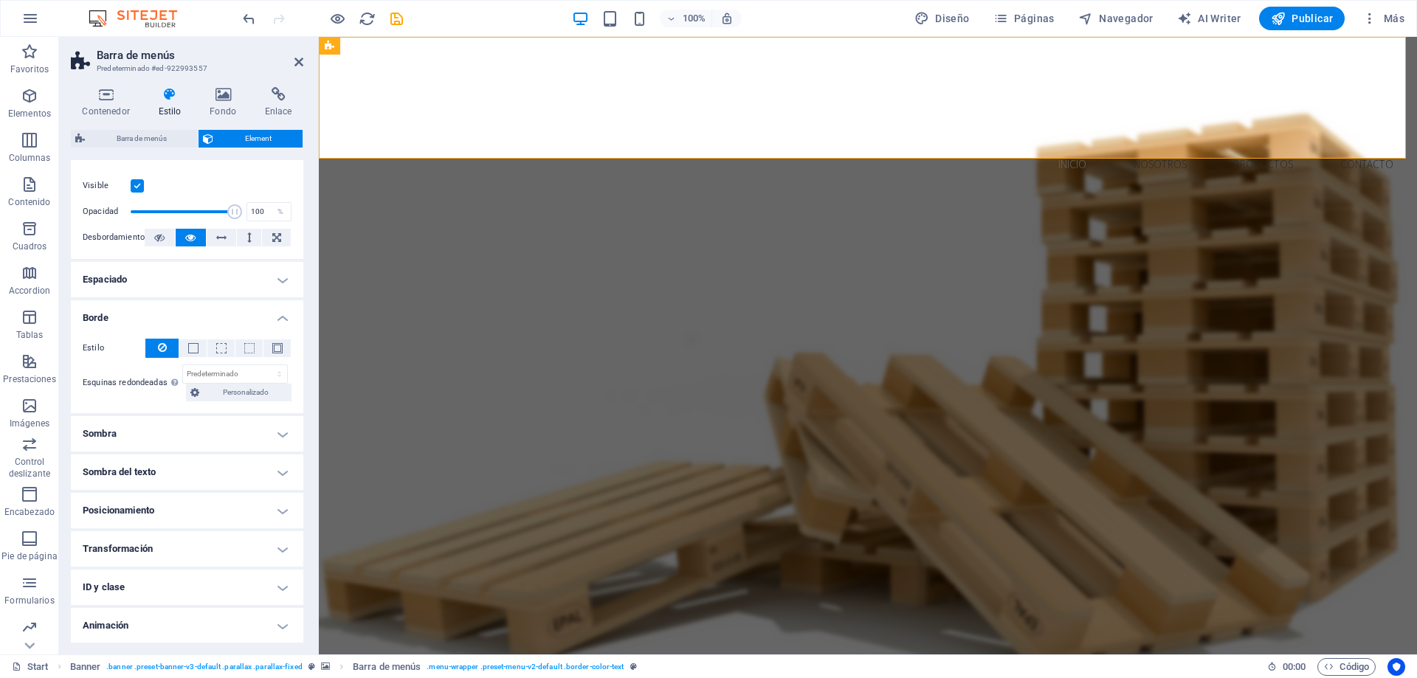
scroll to position [231, 0]
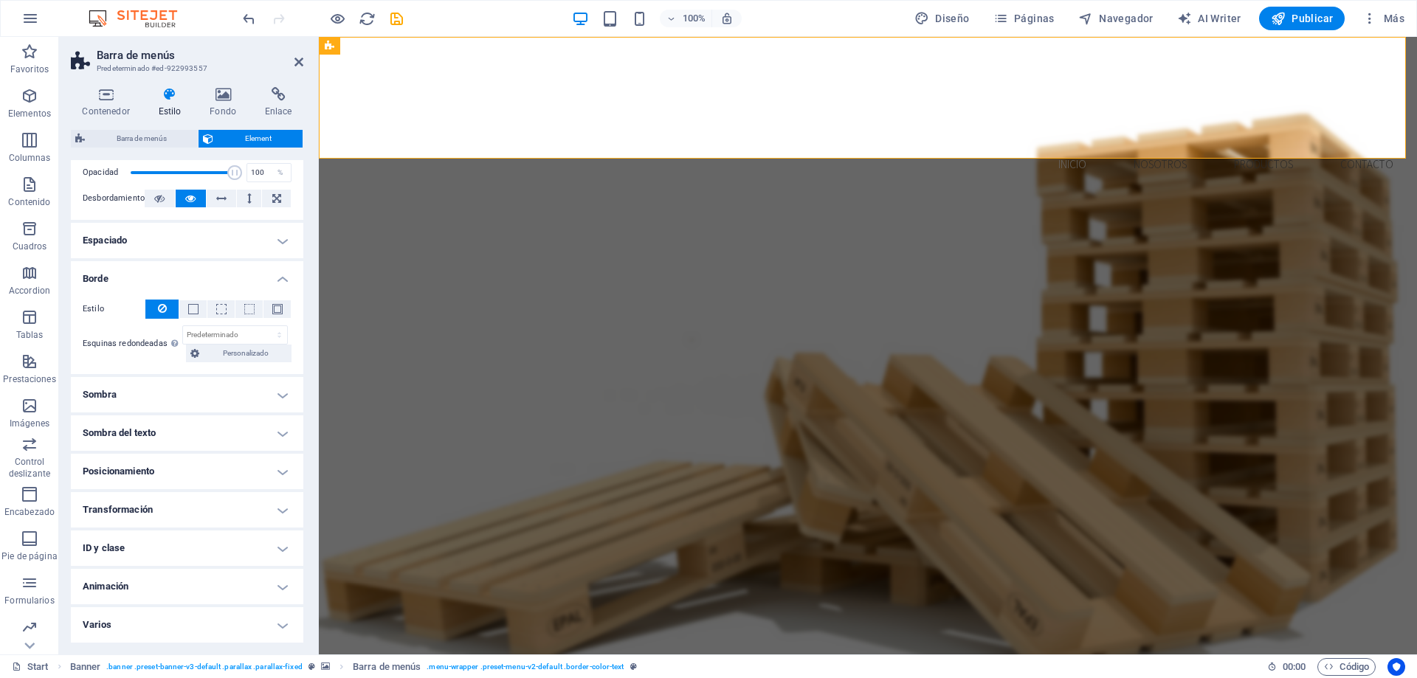
click at [277, 620] on h4 "Varios" at bounding box center [187, 624] width 232 height 35
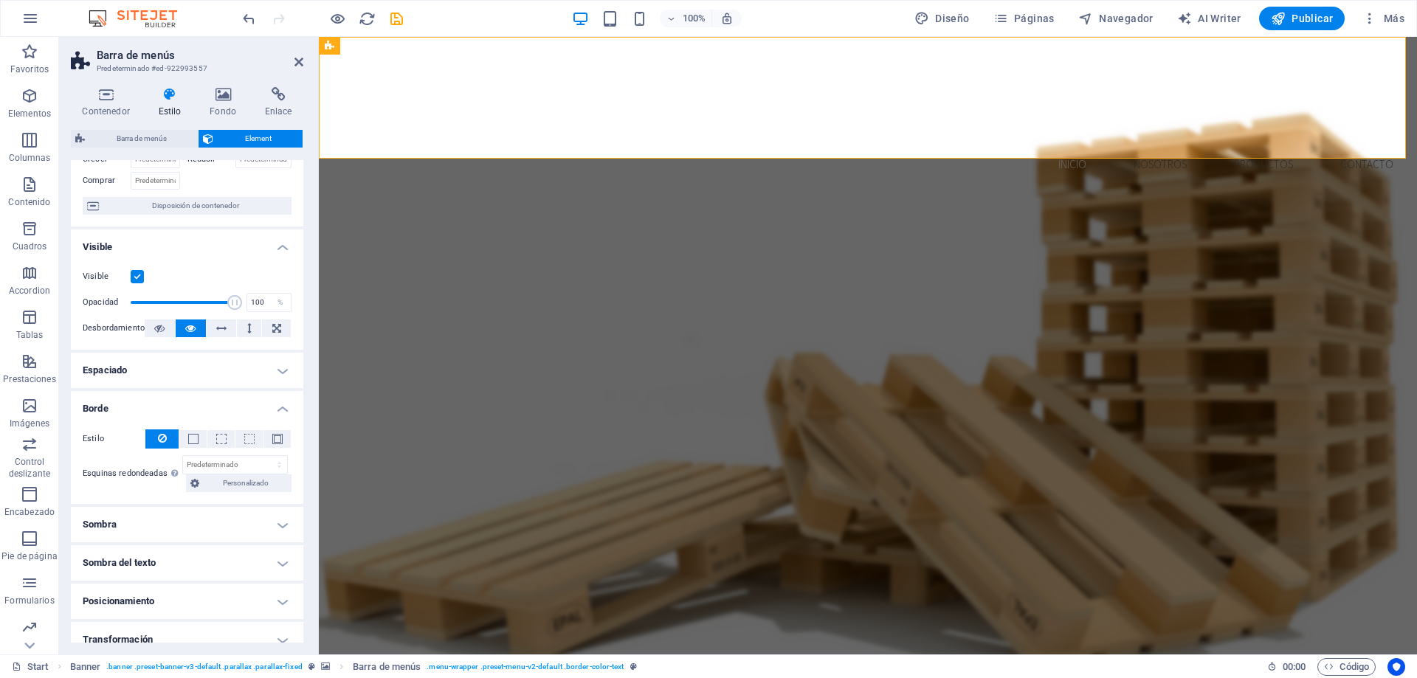
scroll to position [0, 0]
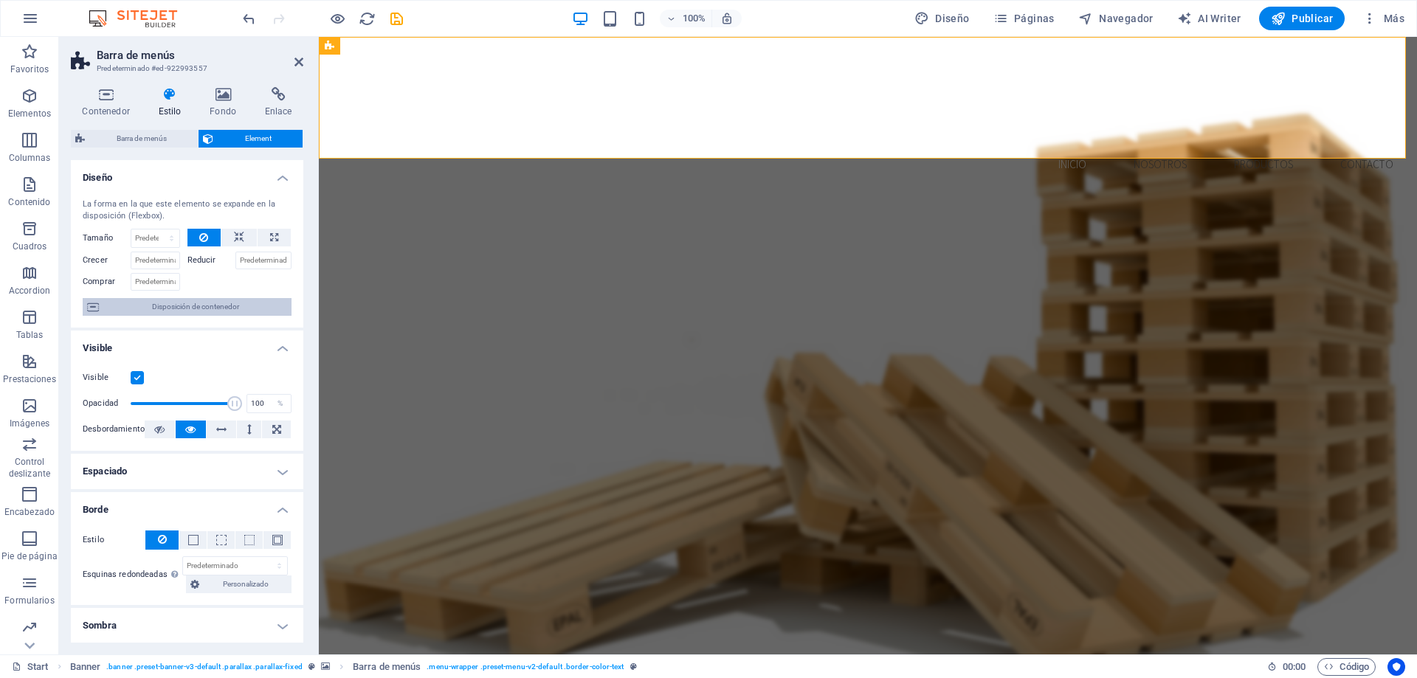
click at [206, 311] on span "Disposición de contenedor" at bounding box center [195, 307] width 184 height 18
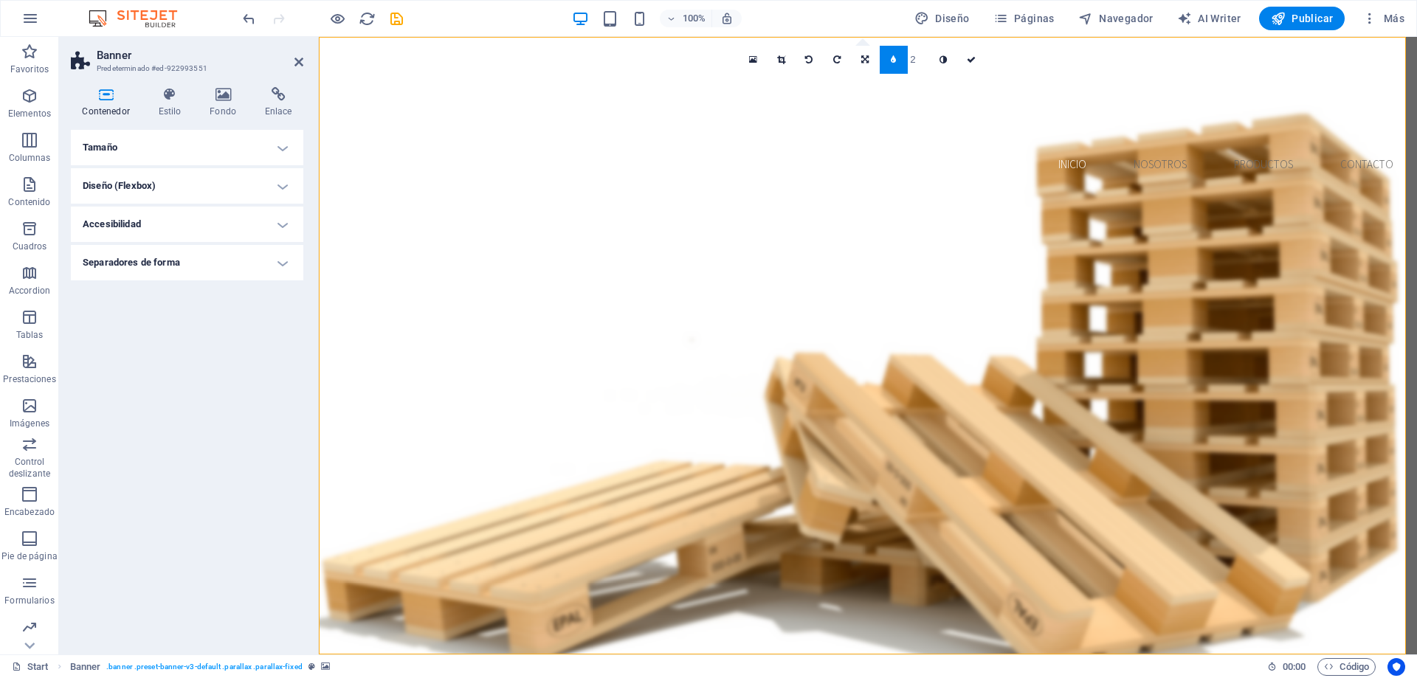
click at [203, 195] on h4 "Diseño (Flexbox)" at bounding box center [187, 185] width 232 height 35
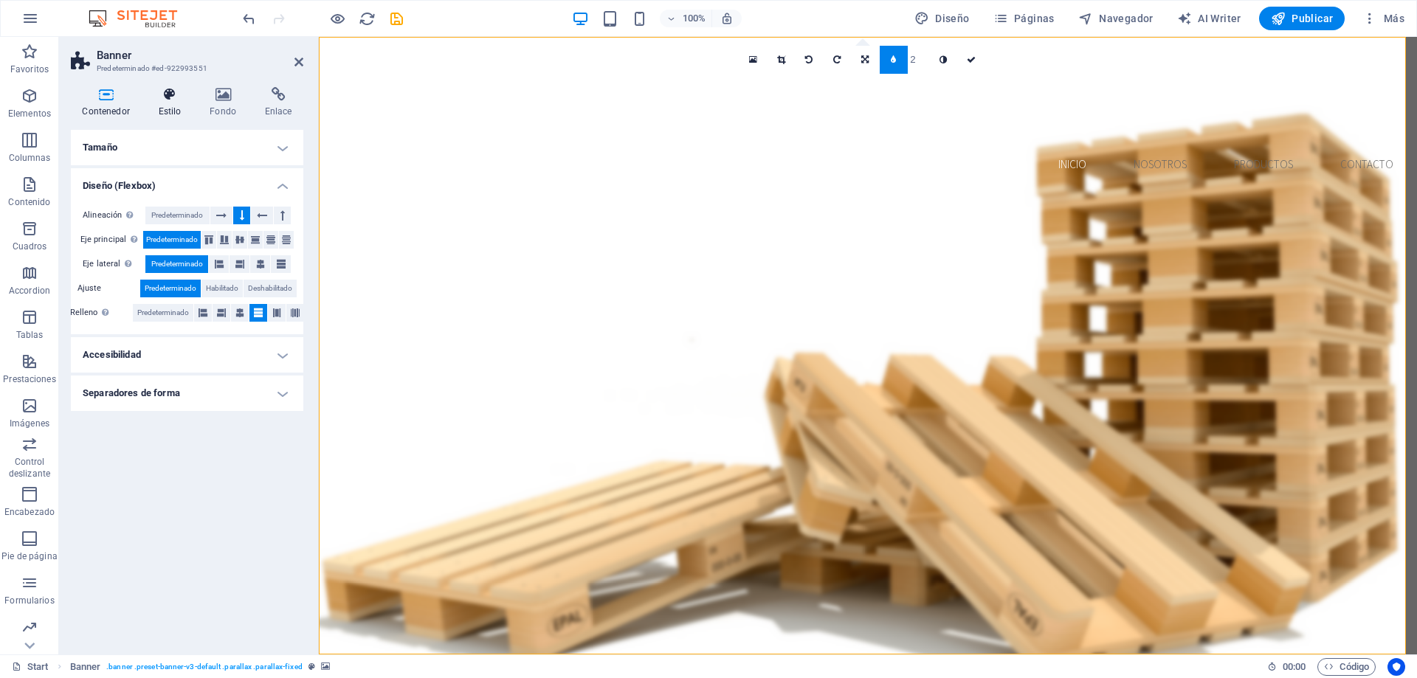
click at [164, 112] on h4 "Estilo" at bounding box center [173, 102] width 52 height 31
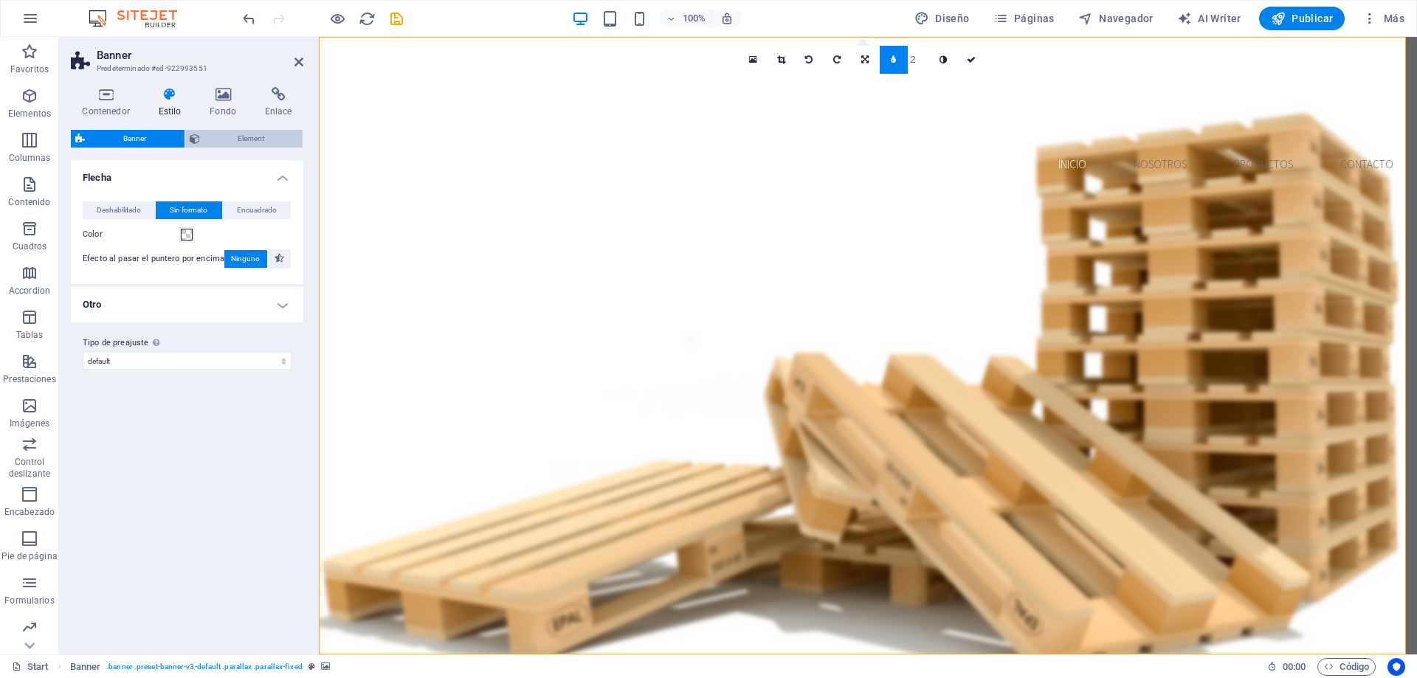
click at [222, 138] on span "Element" at bounding box center [251, 139] width 94 height 18
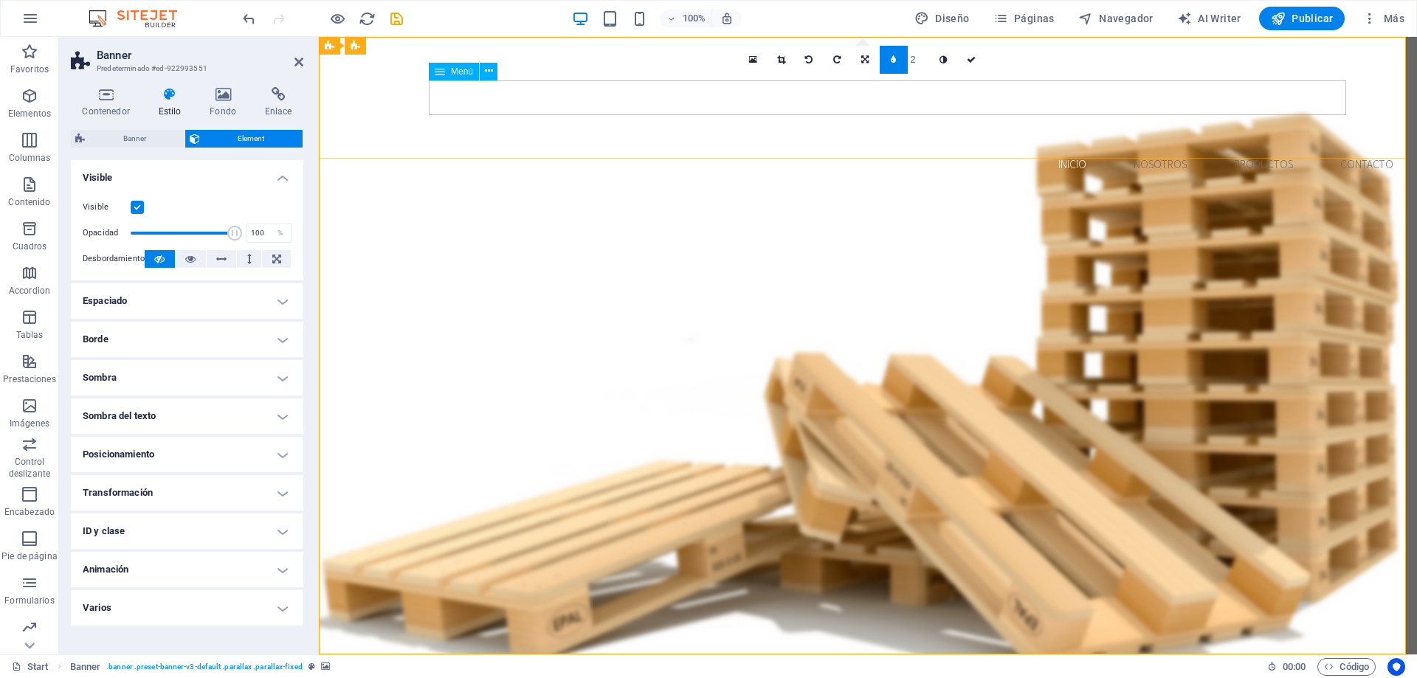
click at [700, 147] on nav "Inicio Nosotros Productos Contacto" at bounding box center [868, 164] width 1074 height 35
click at [450, 72] on div "Menú" at bounding box center [454, 72] width 50 height 18
click at [490, 73] on icon at bounding box center [489, 70] width 8 height 15
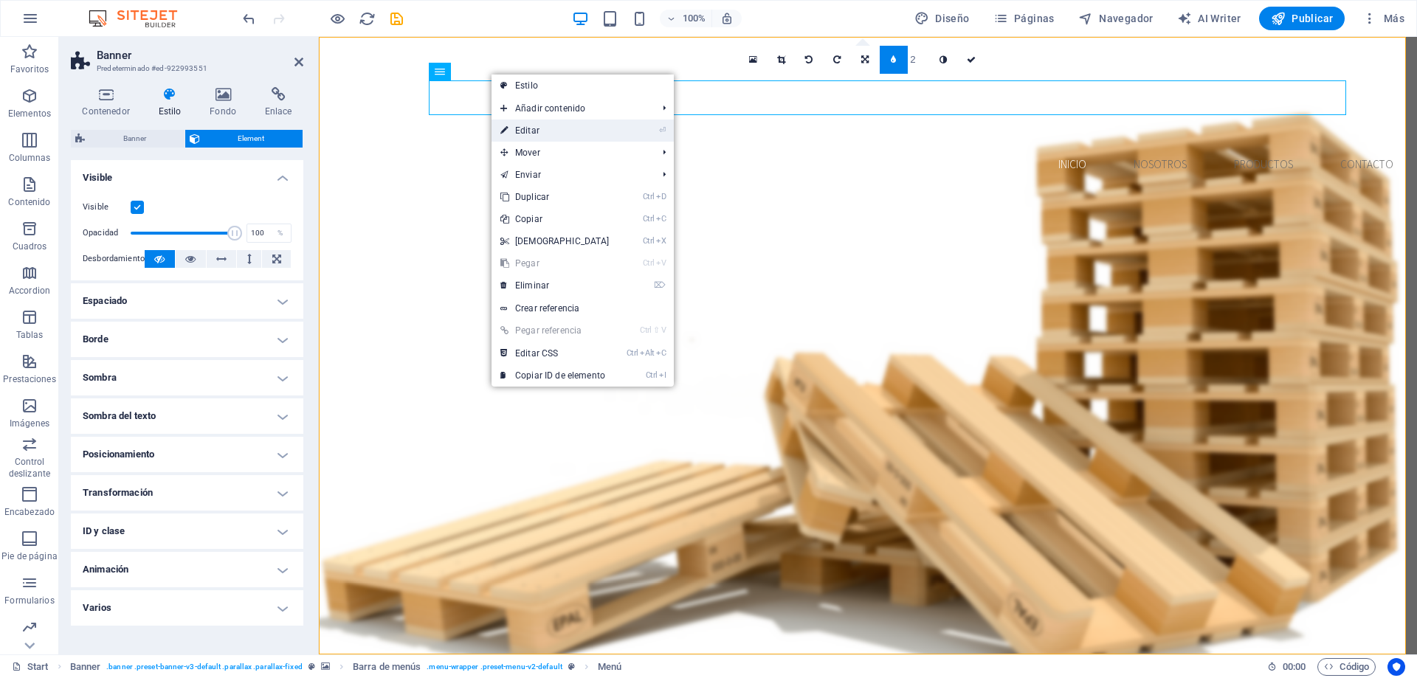
click at [535, 131] on link "⏎ Editar" at bounding box center [554, 131] width 127 height 22
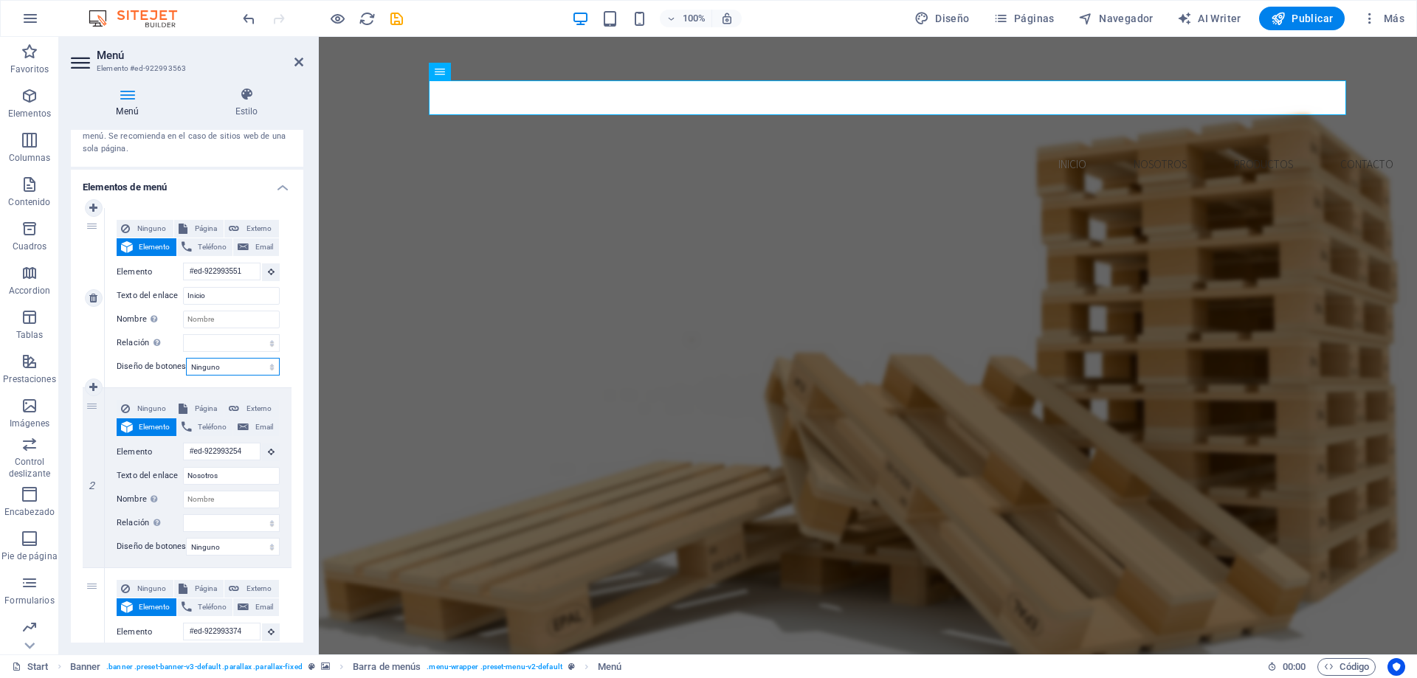
click at [255, 368] on select "Ninguno Predeterminado Principal Secundario" at bounding box center [233, 367] width 94 height 18
click at [288, 338] on div "Ninguno Página Externo Elemento Teléfono Email Página Start Subpage Legal Notic…" at bounding box center [198, 297] width 187 height 179
click at [246, 369] on select "Ninguno Predeterminado Principal Secundario" at bounding box center [233, 367] width 94 height 18
select select "default"
click at [186, 358] on select "Ninguno Predeterminado Principal Secundario" at bounding box center [233, 367] width 94 height 18
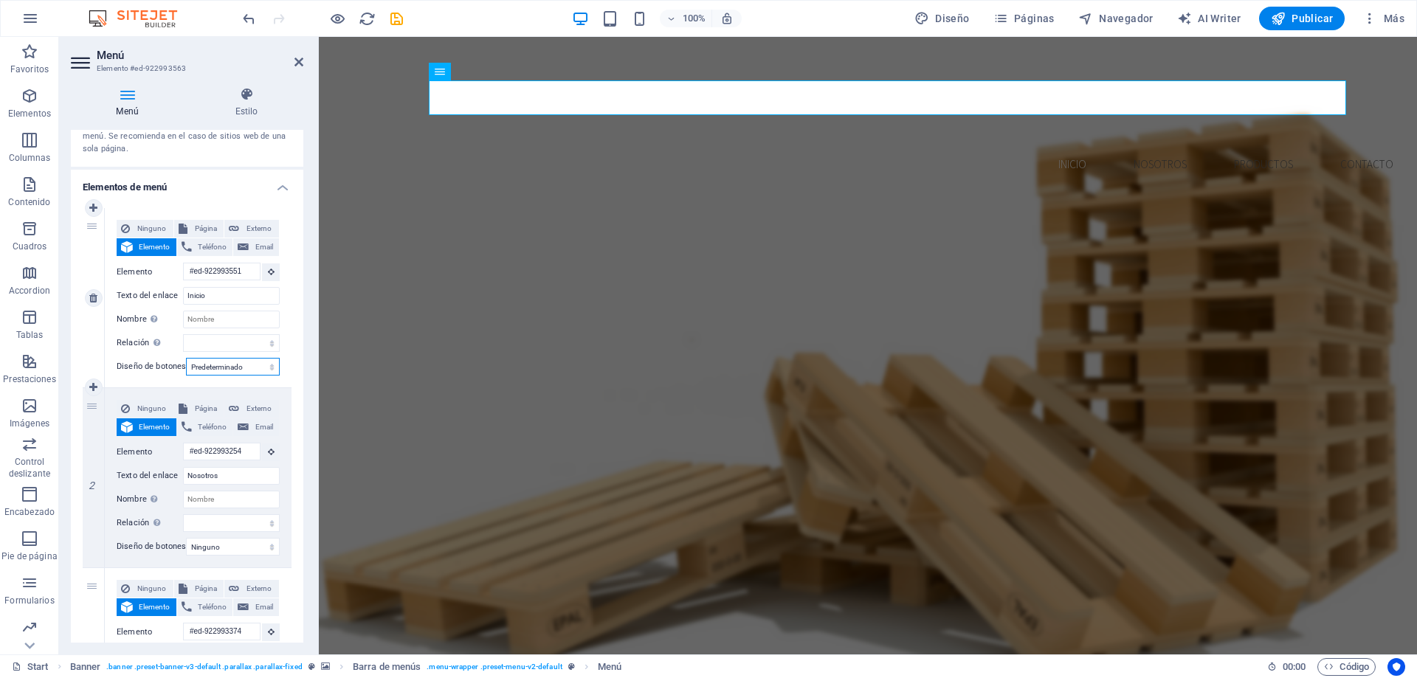
select select
click at [1300, 20] on span "Publicar" at bounding box center [1301, 18] width 63 height 15
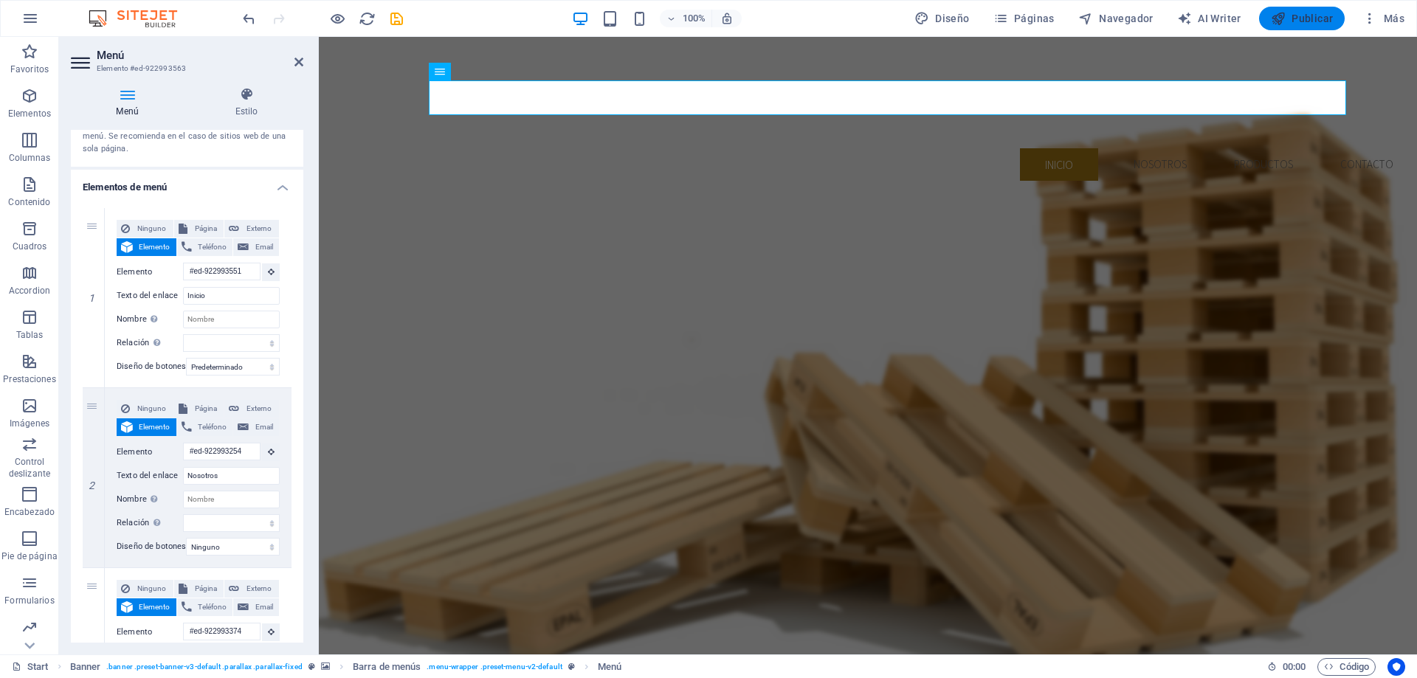
checkbox input "false"
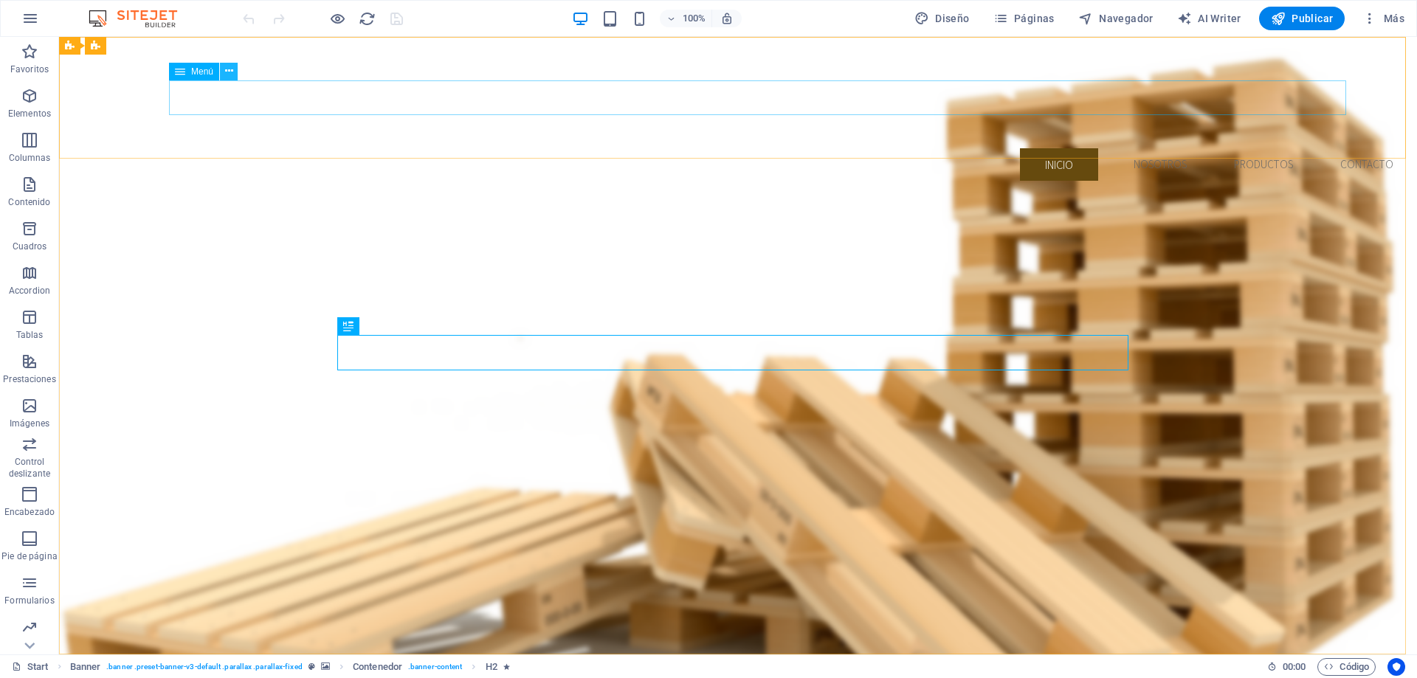
click at [229, 70] on icon at bounding box center [229, 70] width 8 height 15
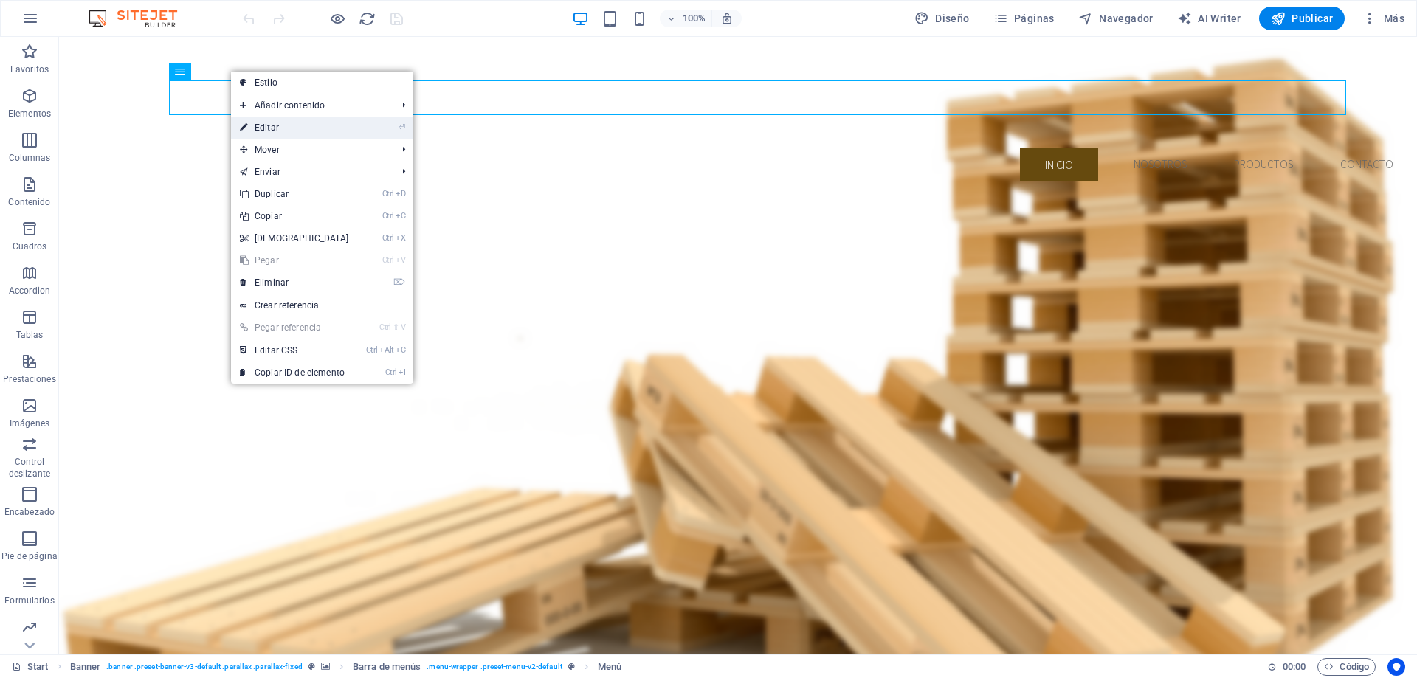
click at [251, 122] on link "⏎ Editar" at bounding box center [294, 128] width 127 height 22
select select "default"
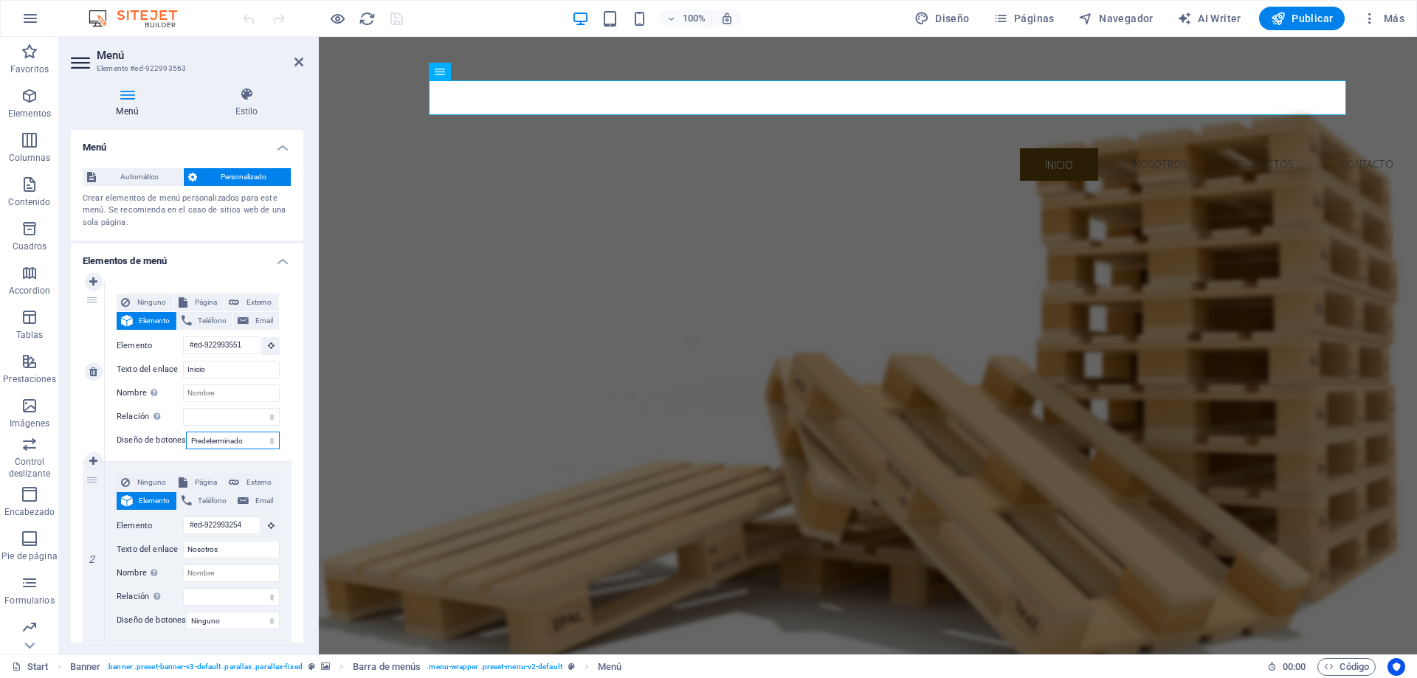
click at [259, 433] on select "Ninguno Predeterminado Principal Secundario" at bounding box center [233, 441] width 94 height 18
select select
click at [186, 432] on select "Ninguno Predeterminado Principal Secundario" at bounding box center [233, 441] width 94 height 18
select select
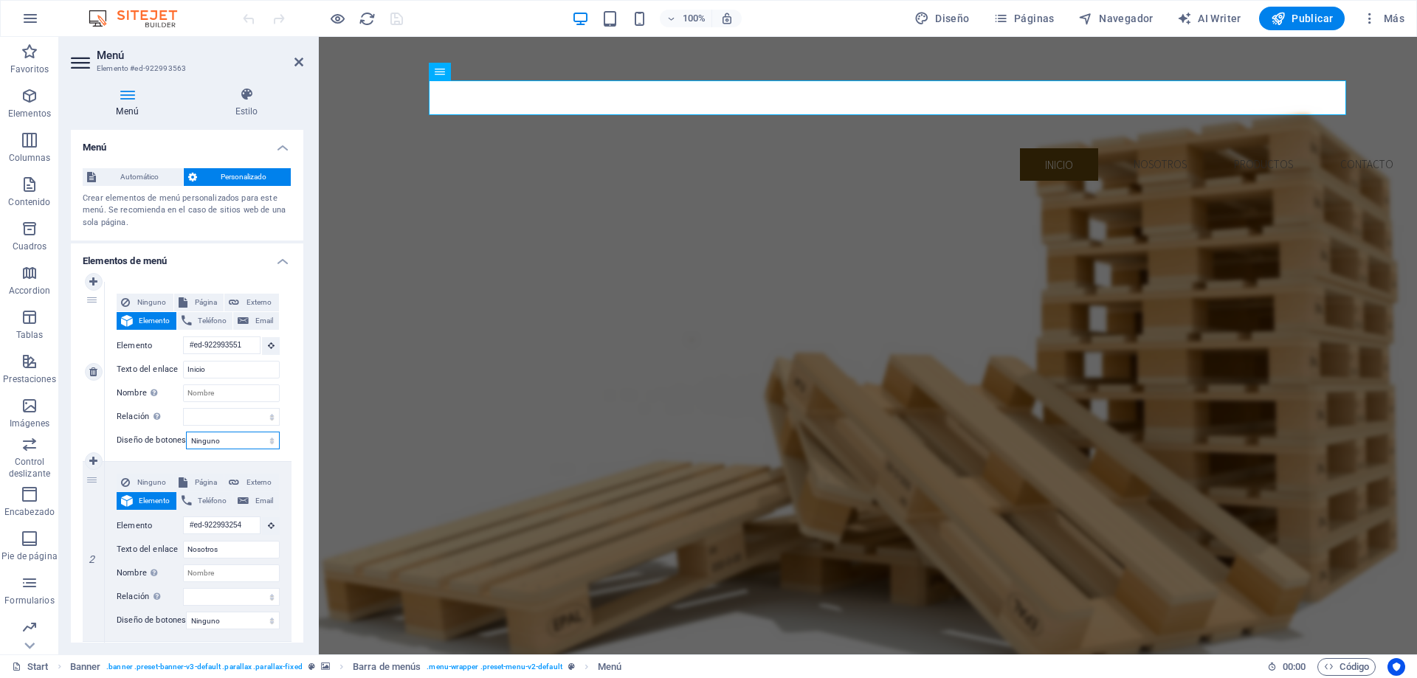
select select
click at [1295, 19] on span "Publicar" at bounding box center [1301, 18] width 63 height 15
checkbox input "false"
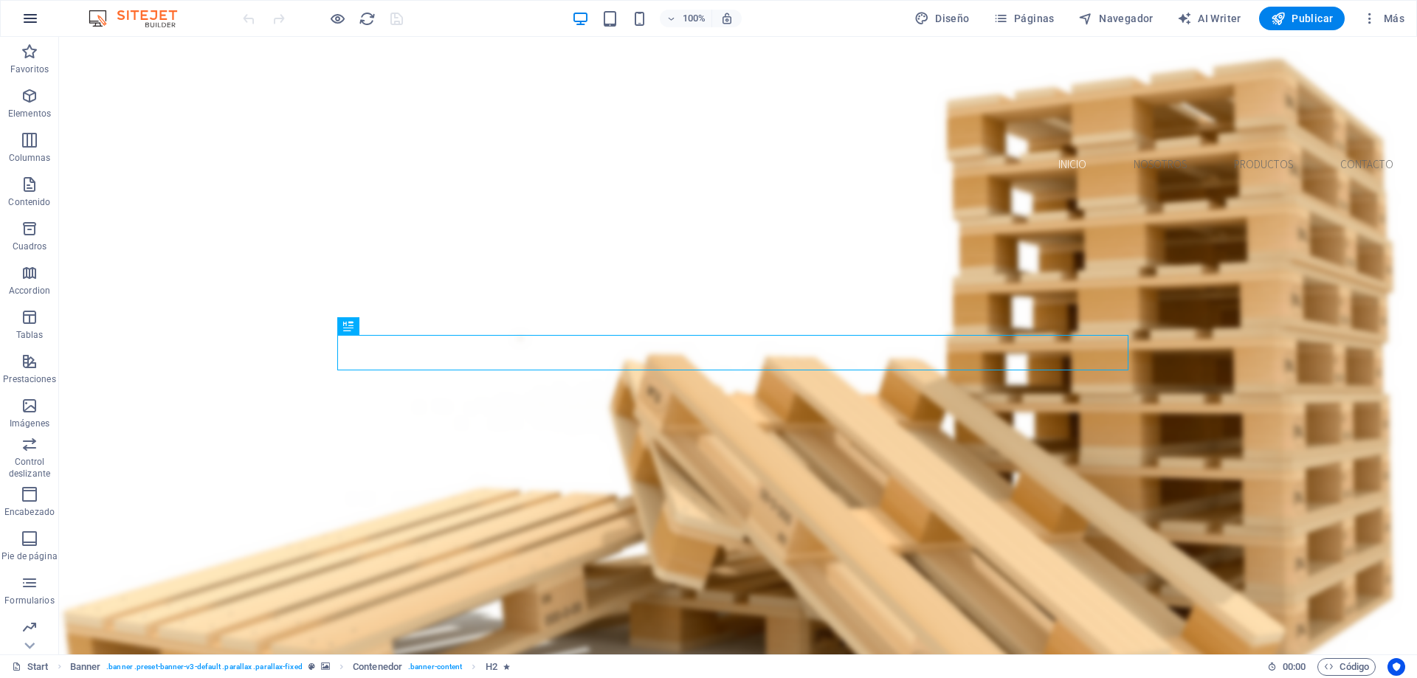
click at [26, 23] on icon "button" at bounding box center [30, 19] width 18 height 18
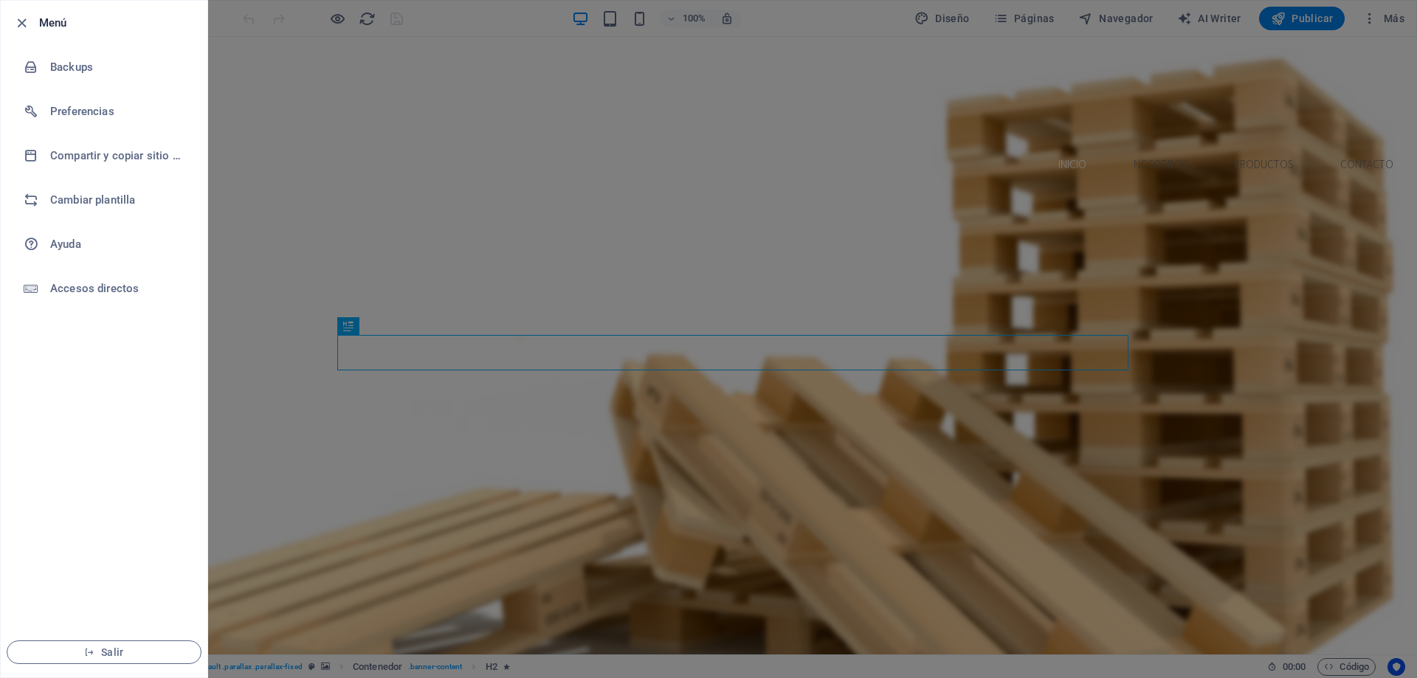
click at [328, 260] on div at bounding box center [708, 339] width 1417 height 678
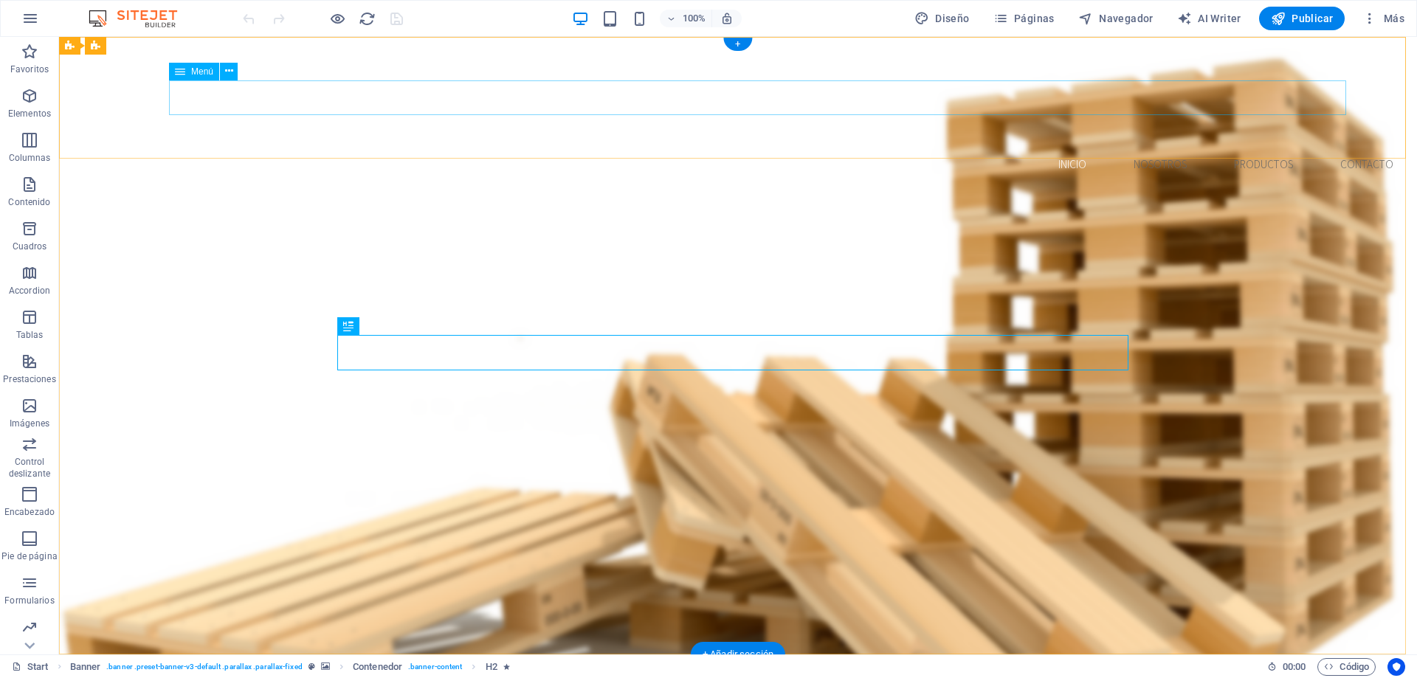
click at [848, 147] on nav "Inicio Nosotros Productos Contacto" at bounding box center [738, 164] width 1334 height 35
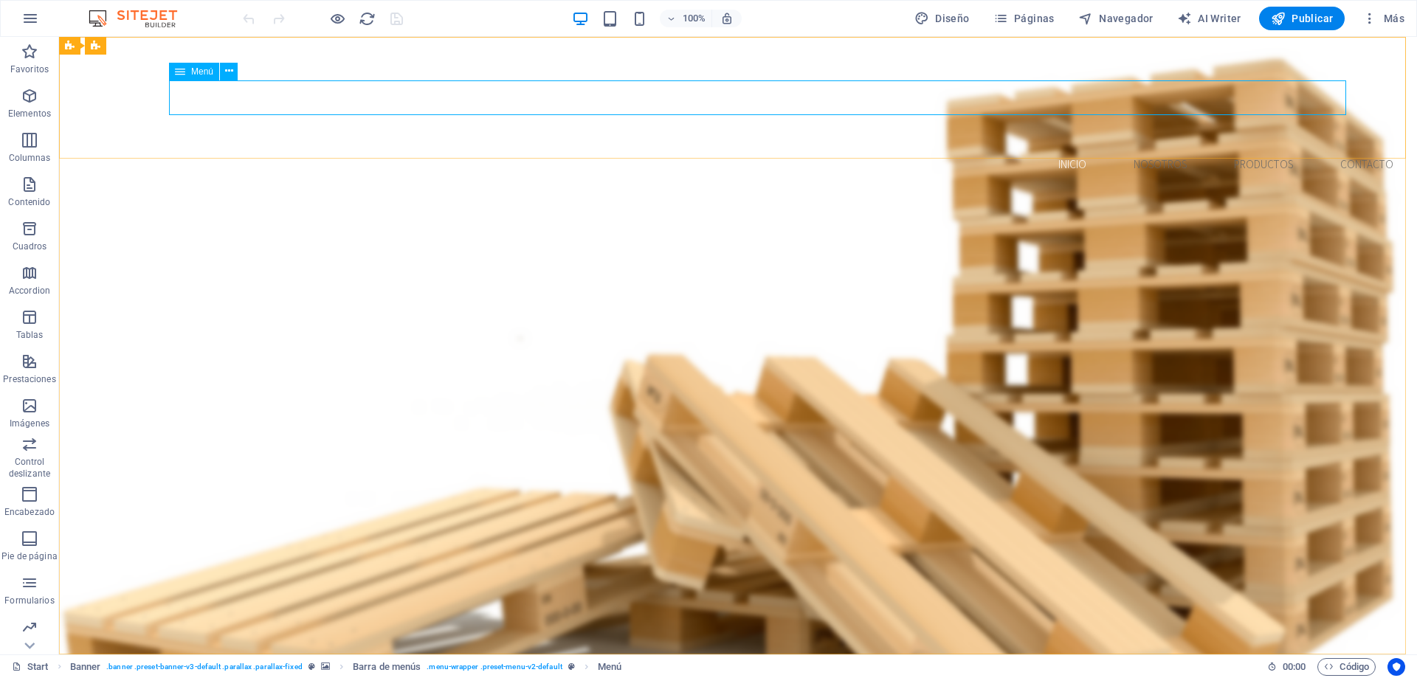
click at [179, 74] on icon at bounding box center [180, 72] width 10 height 18
click at [234, 70] on button at bounding box center [229, 72] width 18 height 18
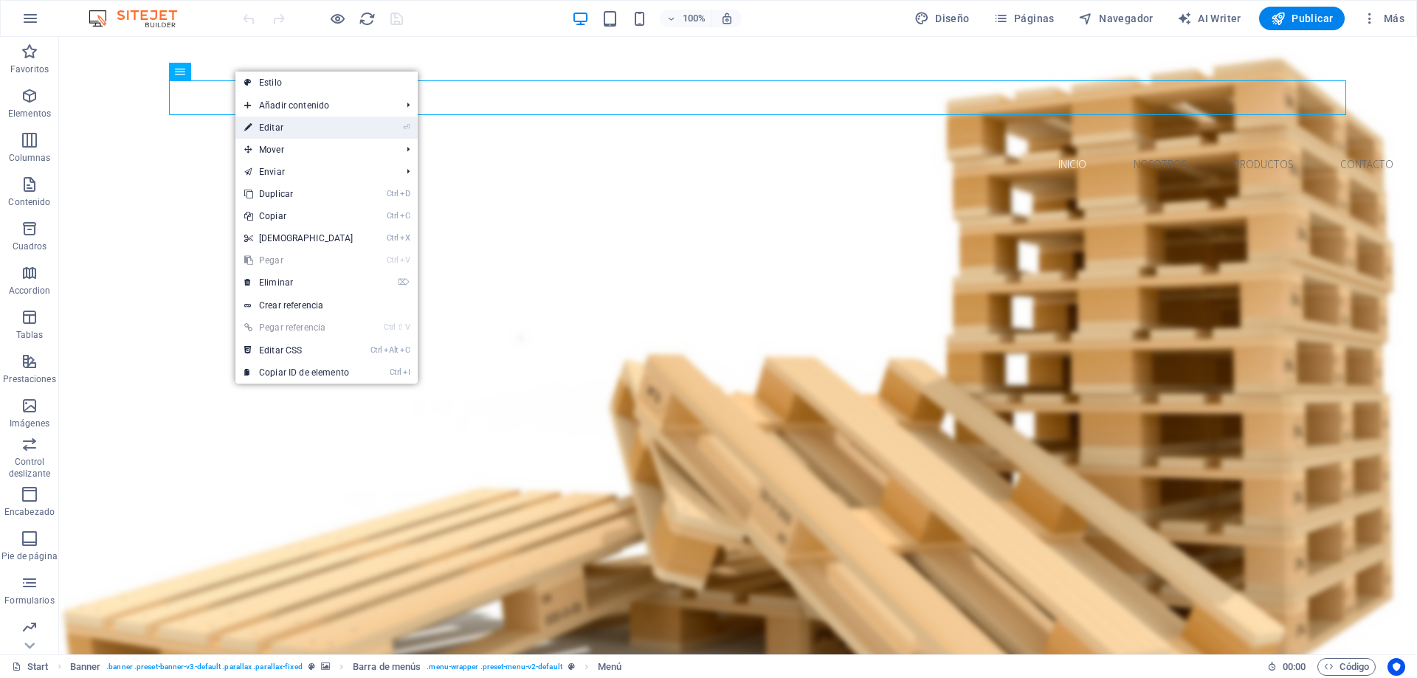
click at [274, 124] on link "⏎ Editar" at bounding box center [298, 128] width 127 height 22
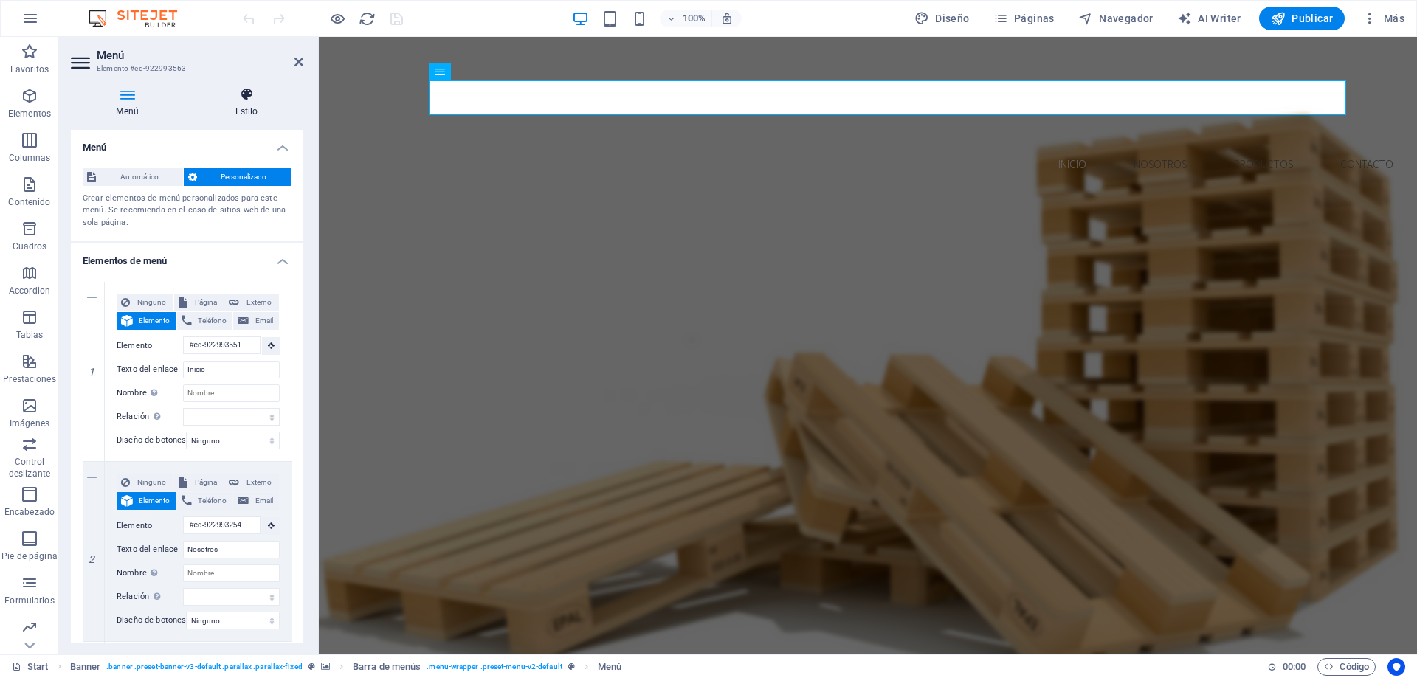
click at [249, 117] on h4 "Estilo" at bounding box center [247, 102] width 114 height 31
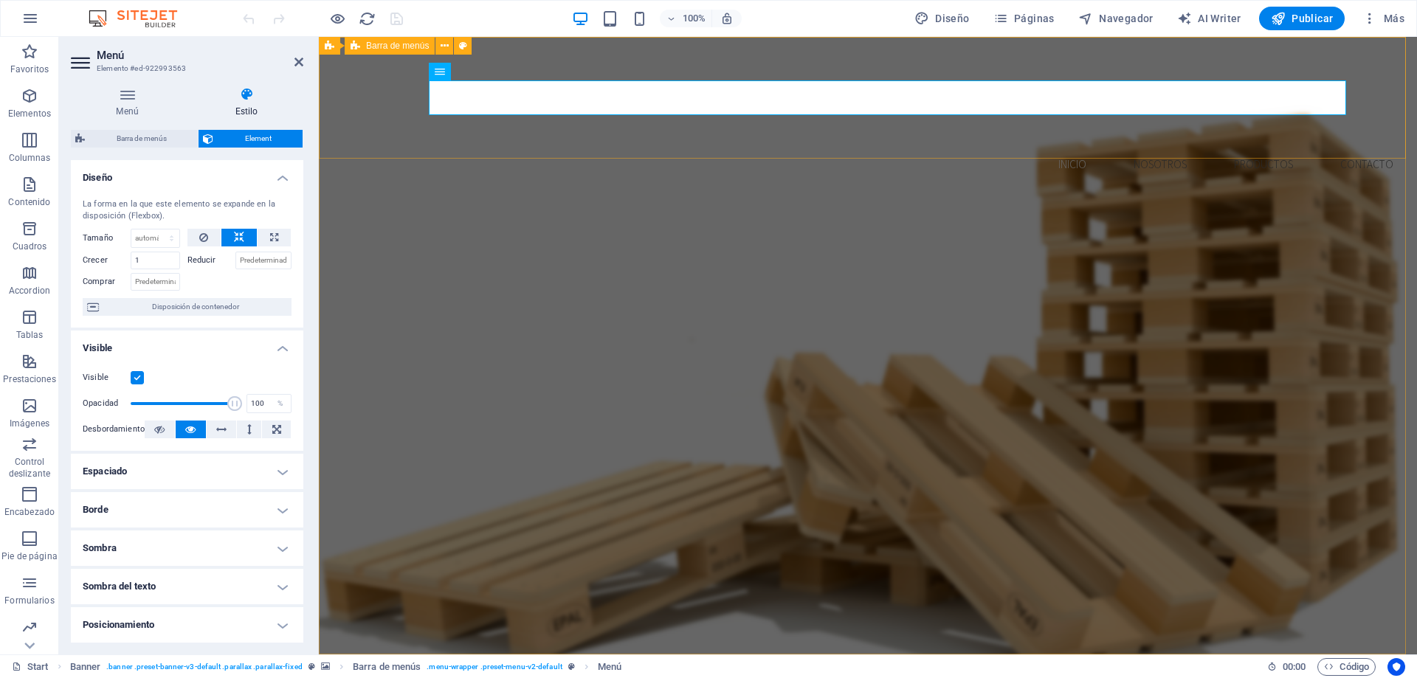
click at [457, 139] on div "Inicio Nosotros Productos Contacto Menu" at bounding box center [868, 144] width 1098 height 215
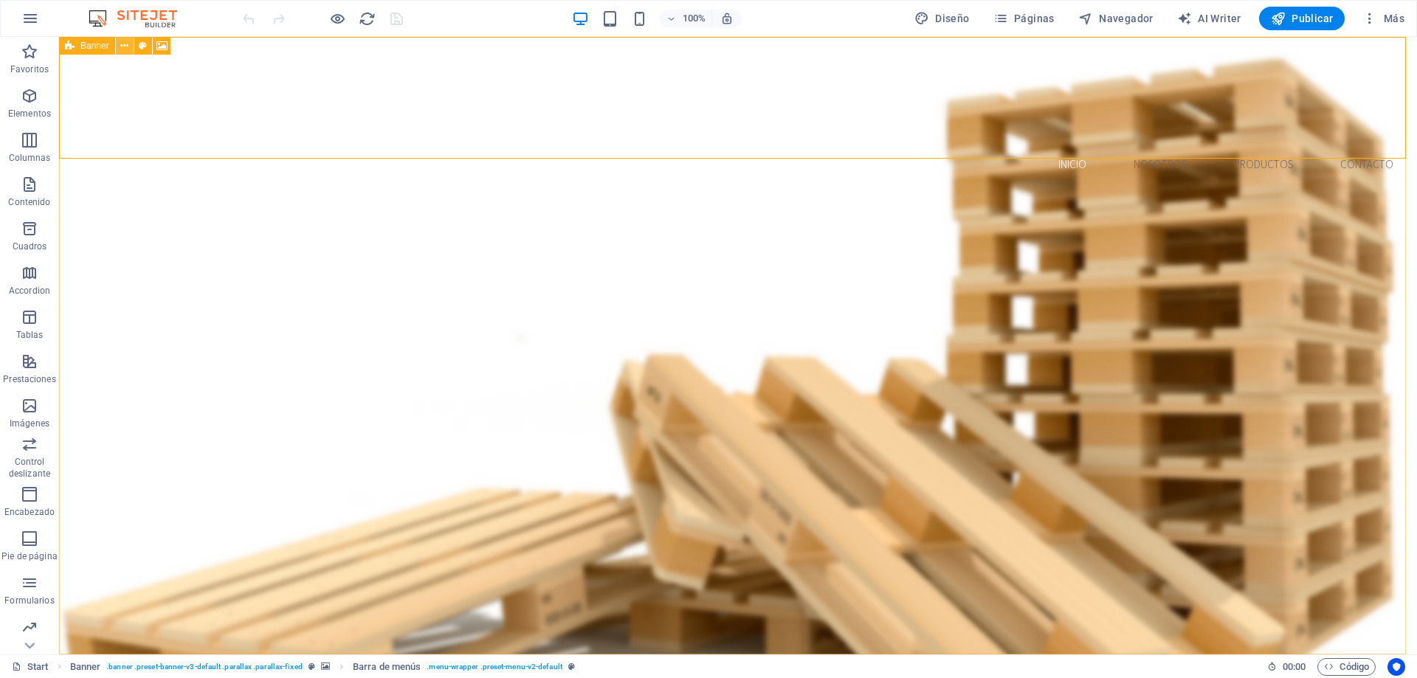
click at [123, 47] on icon at bounding box center [124, 45] width 8 height 15
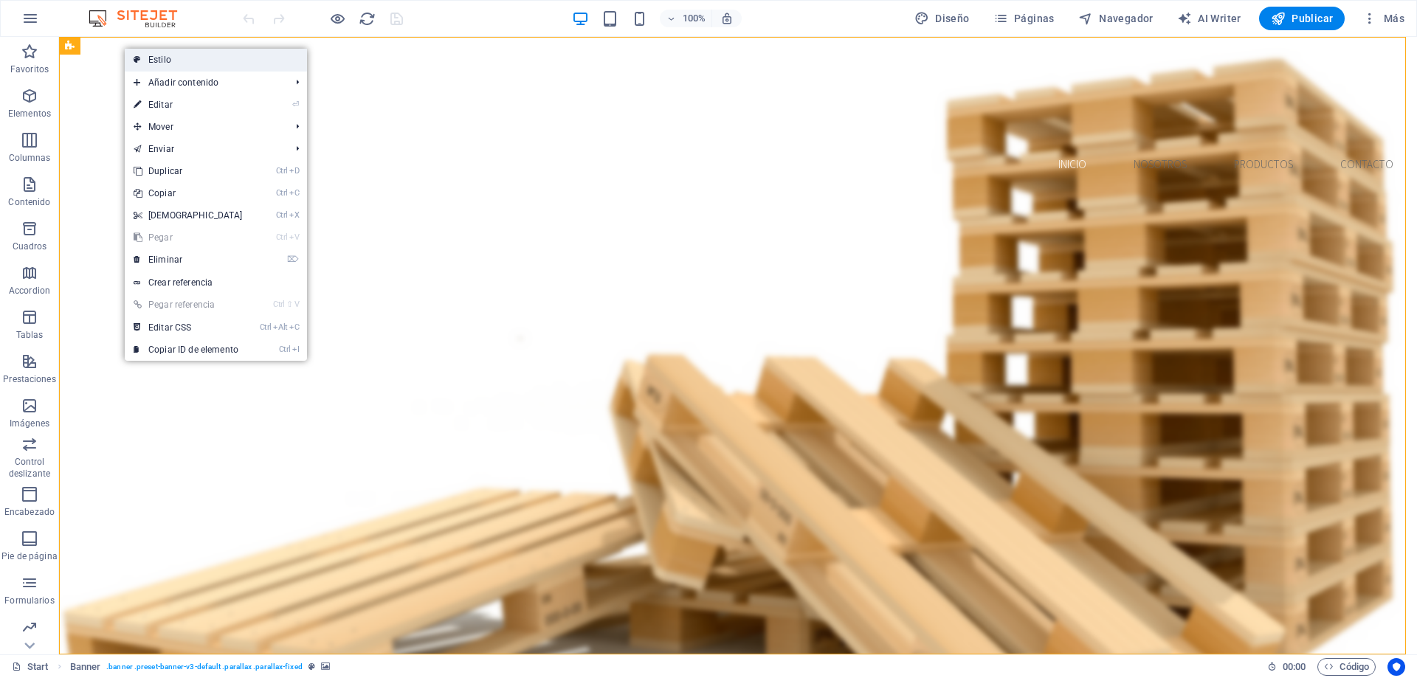
click at [154, 55] on link "Estilo" at bounding box center [216, 60] width 182 height 22
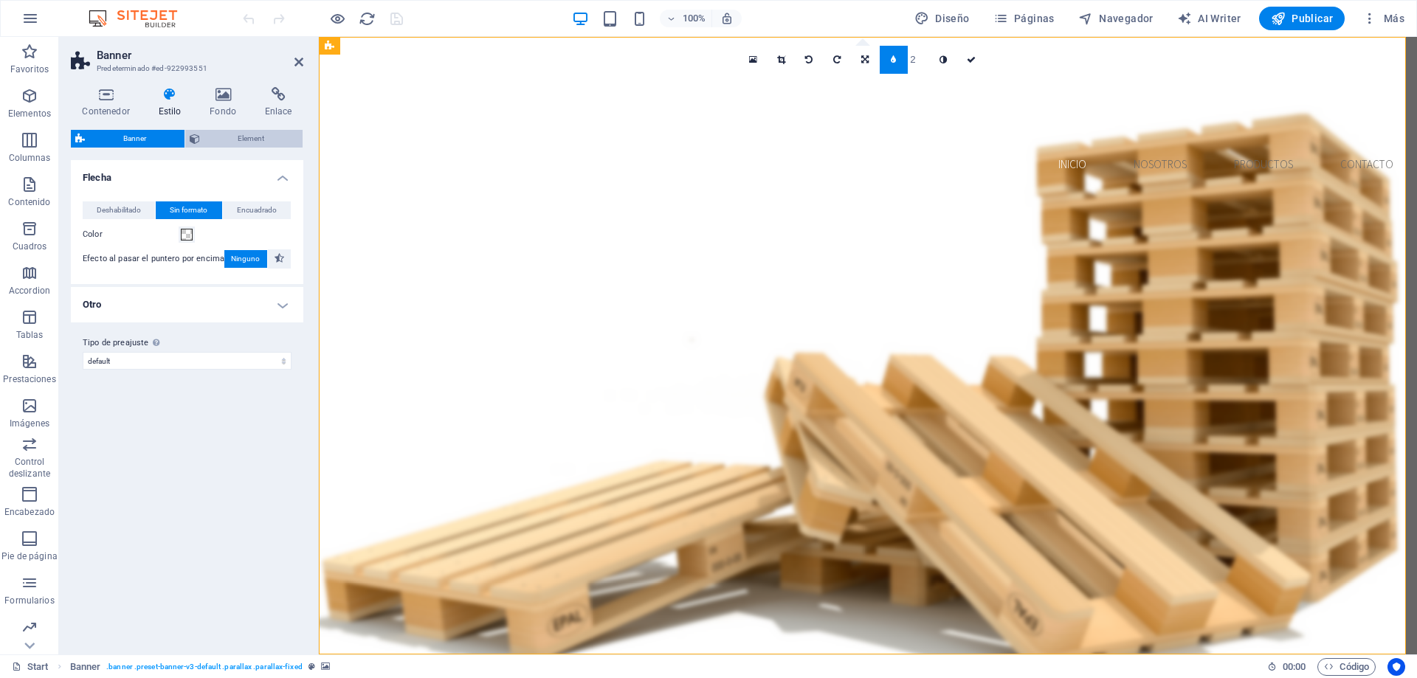
click at [210, 142] on span "Element" at bounding box center [251, 139] width 94 height 18
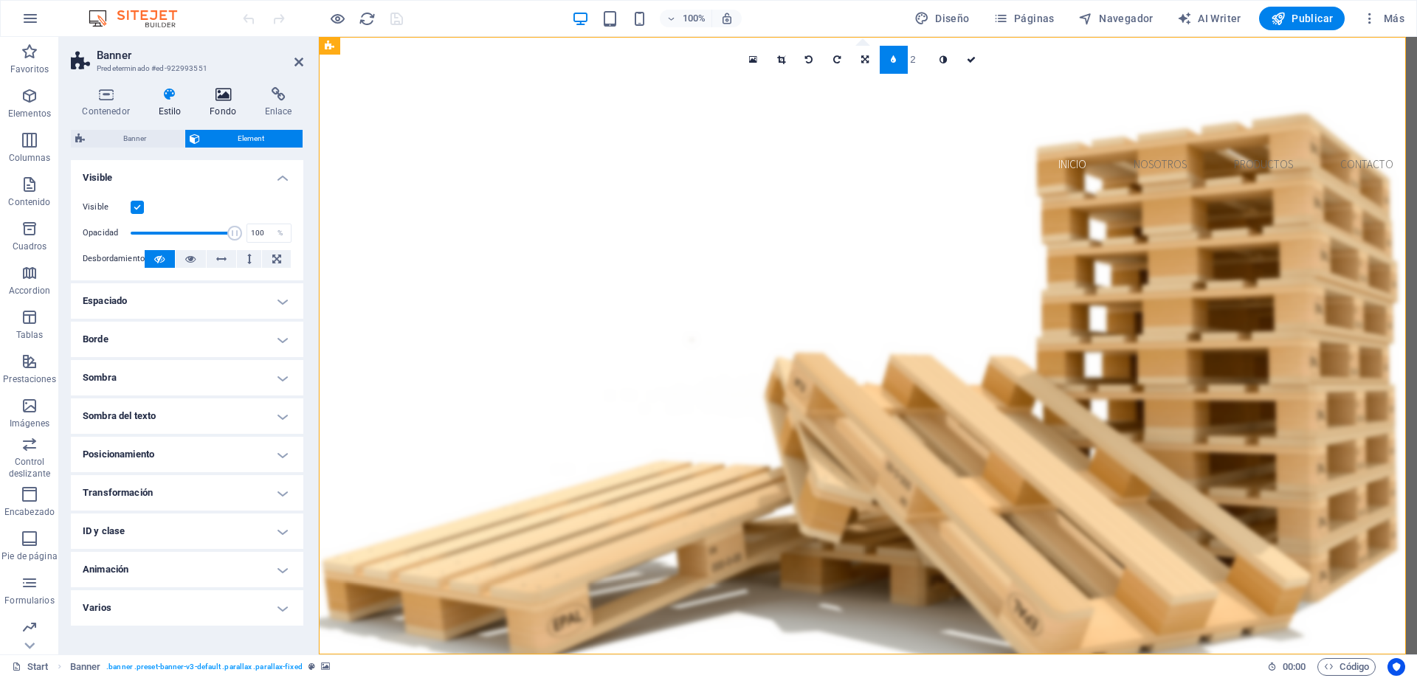
click at [206, 108] on h4 "Fondo" at bounding box center [225, 102] width 55 height 31
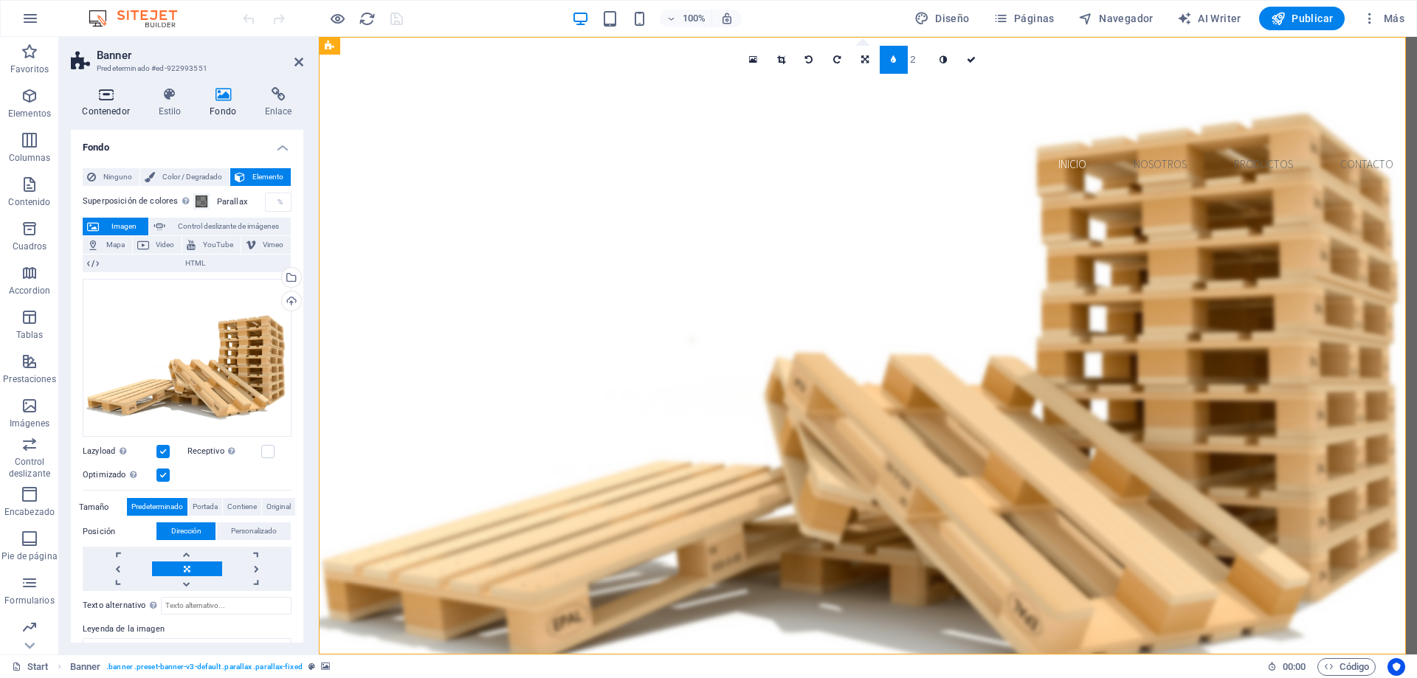
click at [114, 99] on icon at bounding box center [106, 94] width 70 height 15
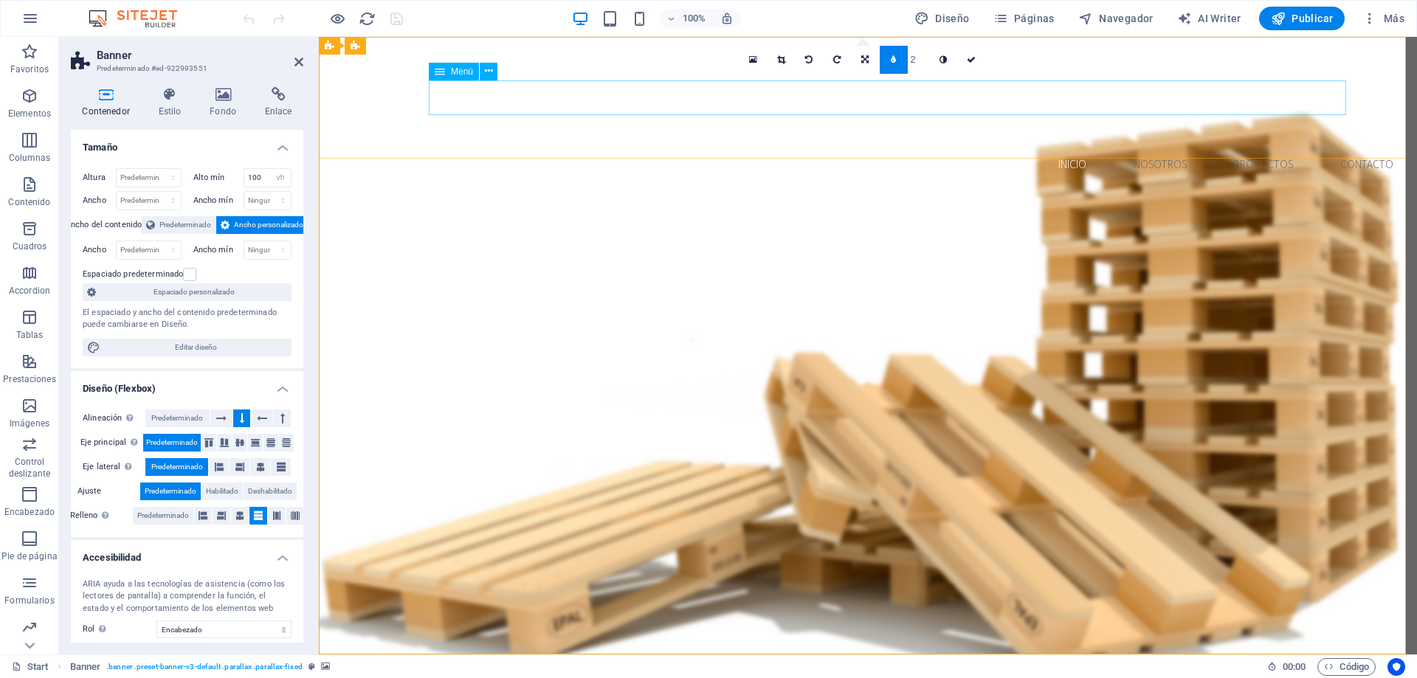
click at [1051, 147] on nav "Inicio Nosotros Productos Contacto" at bounding box center [868, 164] width 1074 height 35
click at [444, 72] on icon at bounding box center [440, 72] width 10 height 18
click at [488, 70] on icon at bounding box center [489, 70] width 8 height 15
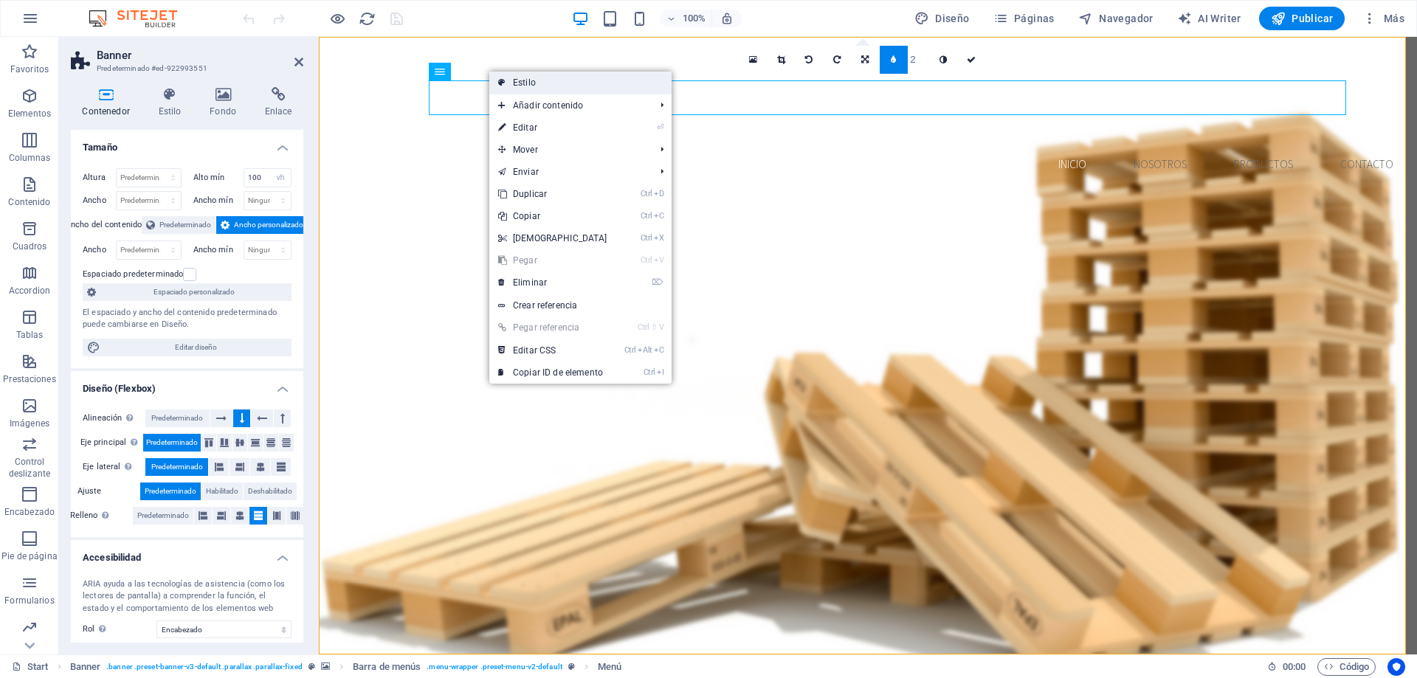
drag, startPoint x: 524, startPoint y: 84, endPoint x: 138, endPoint y: 112, distance: 386.9
click at [524, 84] on link "Estilo" at bounding box center [580, 83] width 182 height 22
select select "rem"
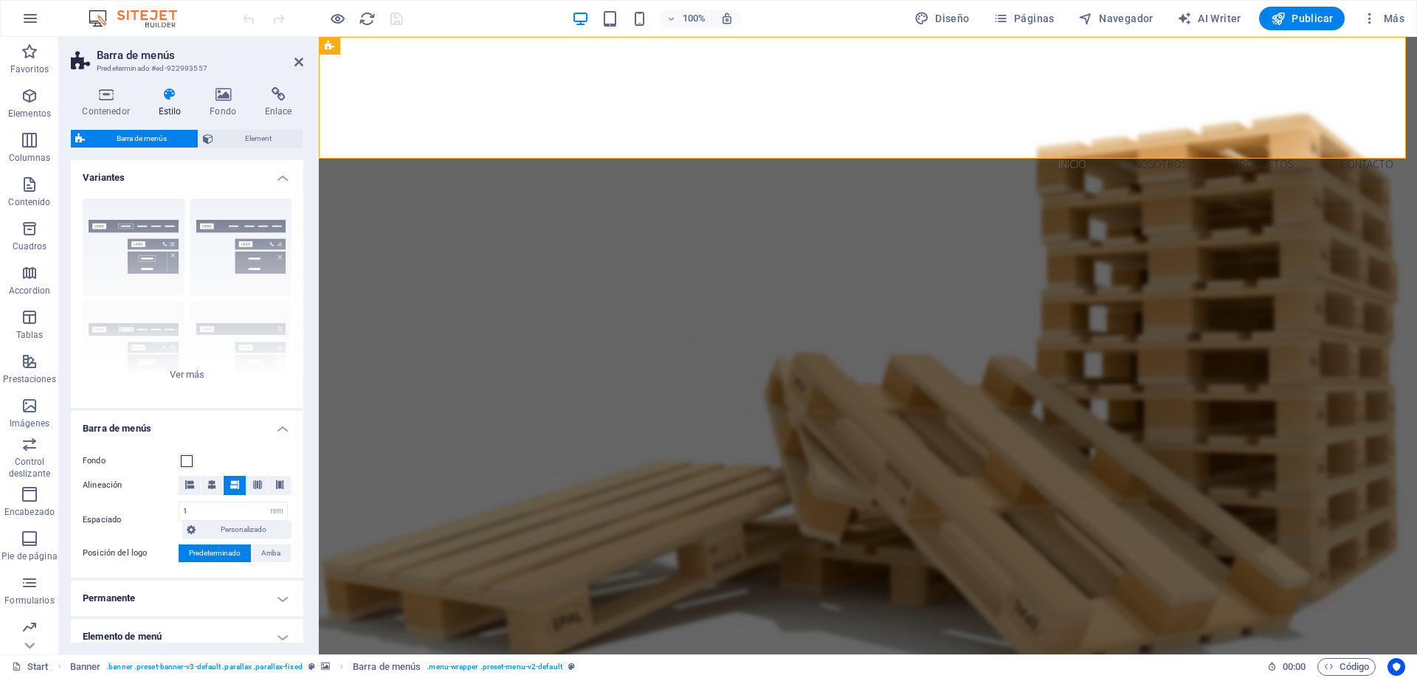
click at [221, 182] on h4 "Variantes" at bounding box center [187, 173] width 232 height 27
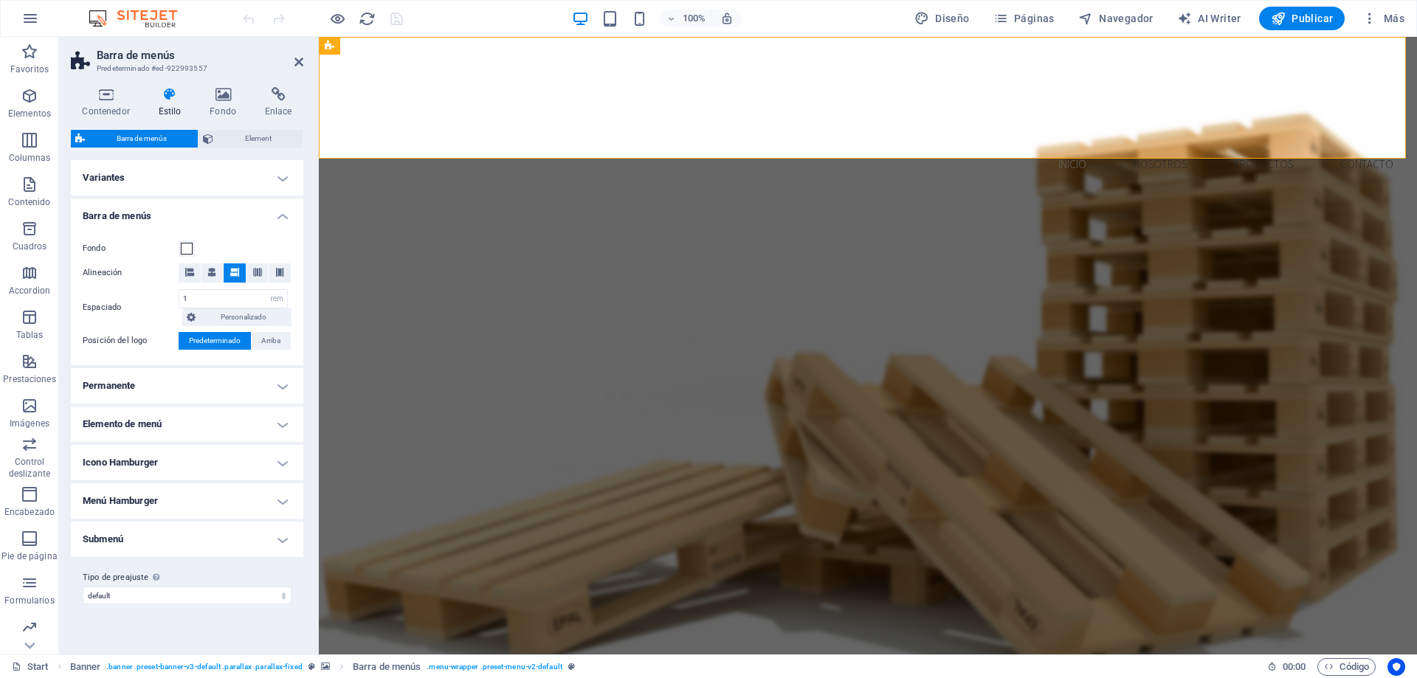
click at [221, 182] on h4 "Variantes" at bounding box center [187, 177] width 232 height 35
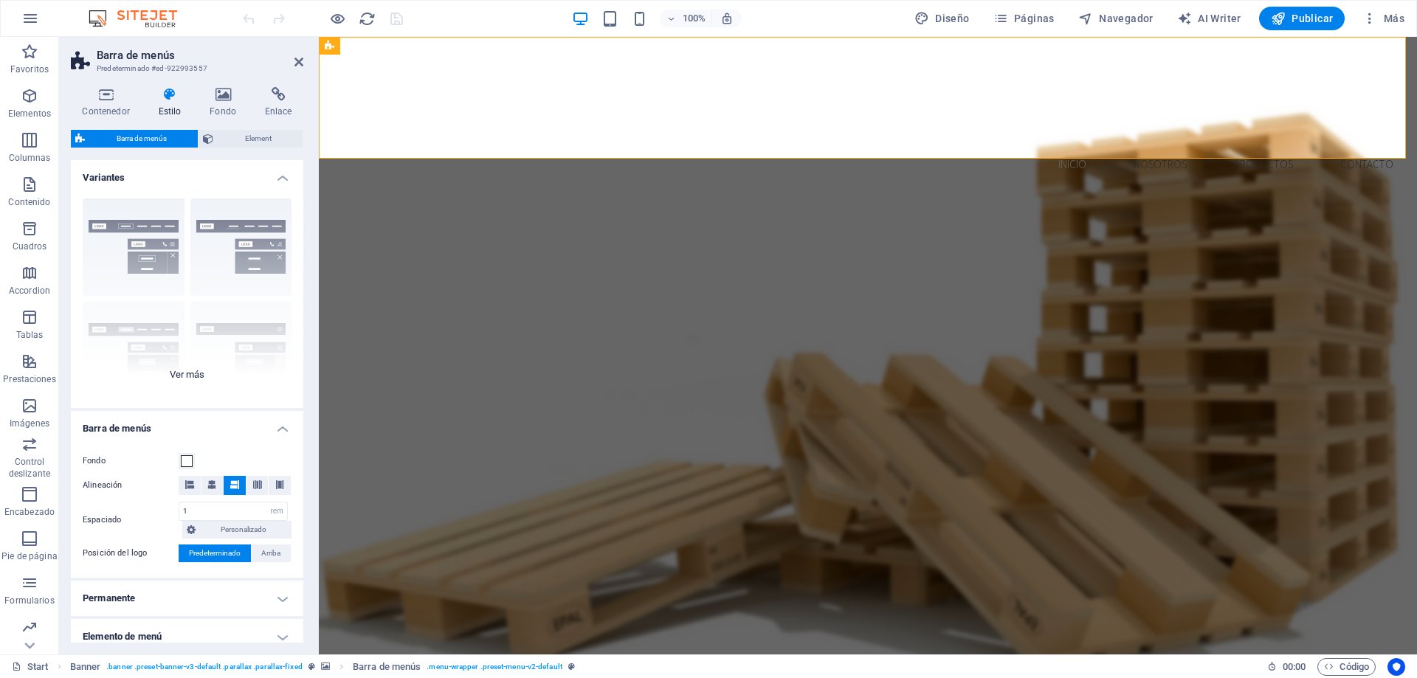
click at [147, 269] on div "Borde Centrado Predeterminado Fijo Loki Desencadenador Ancho XXL" at bounding box center [187, 297] width 232 height 221
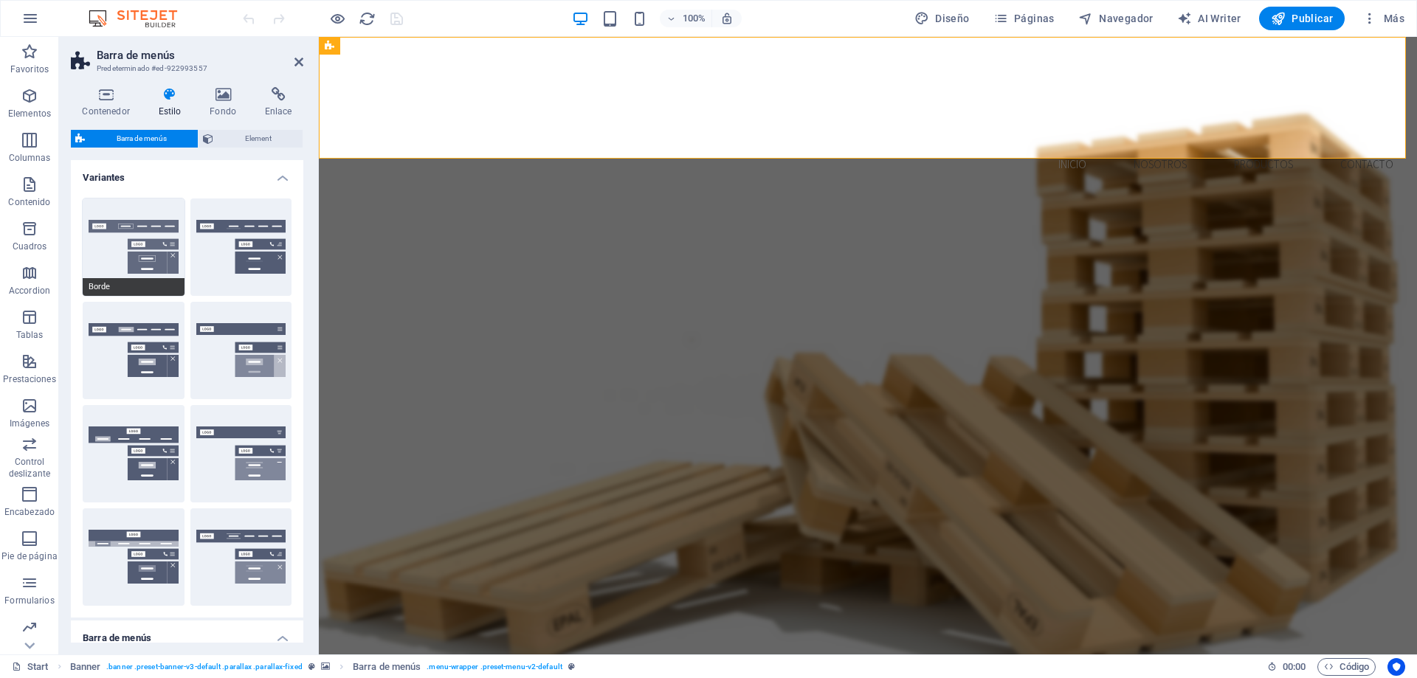
click at [165, 256] on button "Borde" at bounding box center [134, 246] width 102 height 97
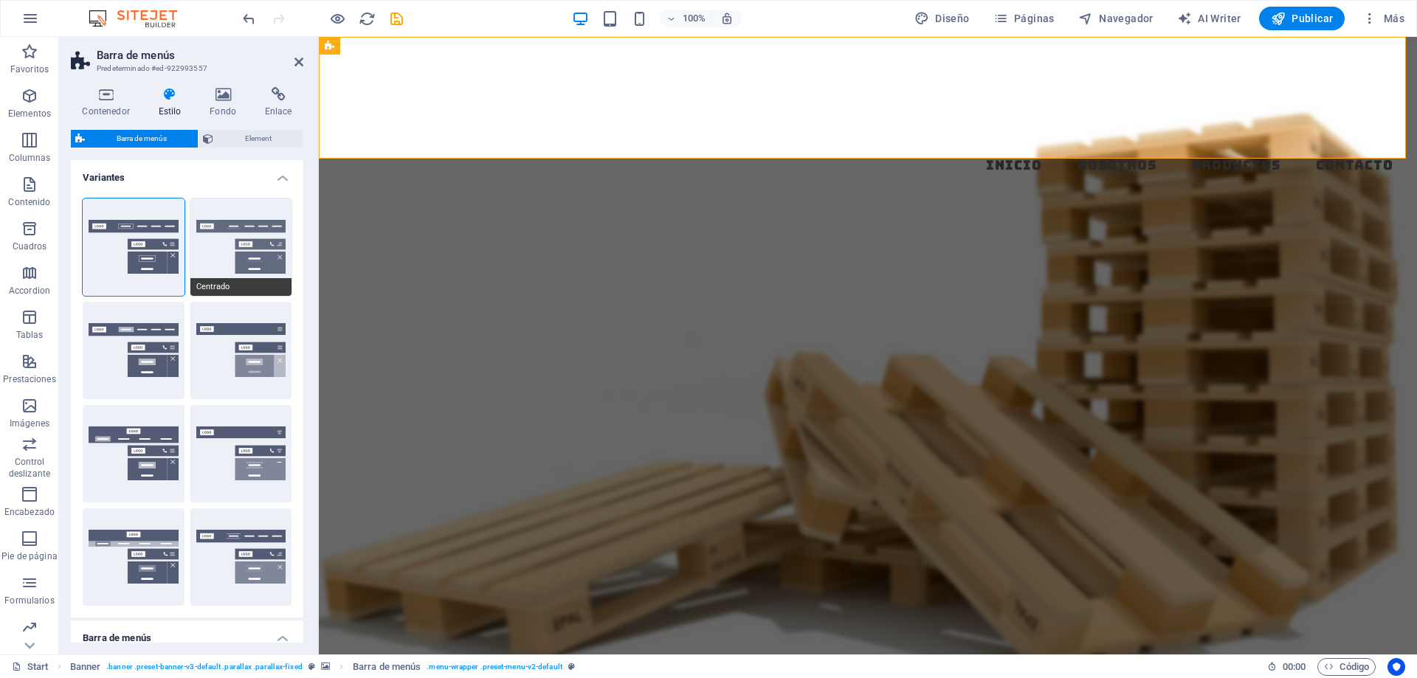
click at [247, 262] on button "Centrado" at bounding box center [241, 246] width 102 height 97
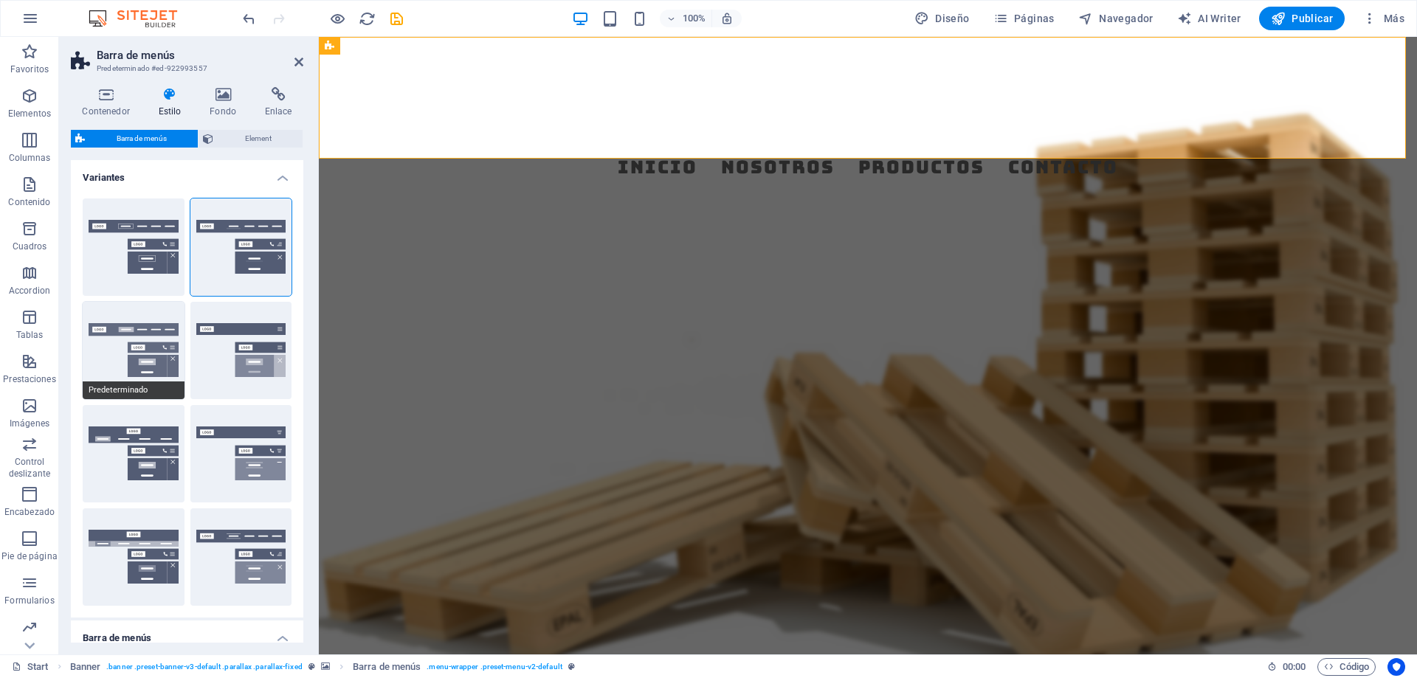
click at [143, 378] on button "Predeterminado" at bounding box center [134, 350] width 102 height 97
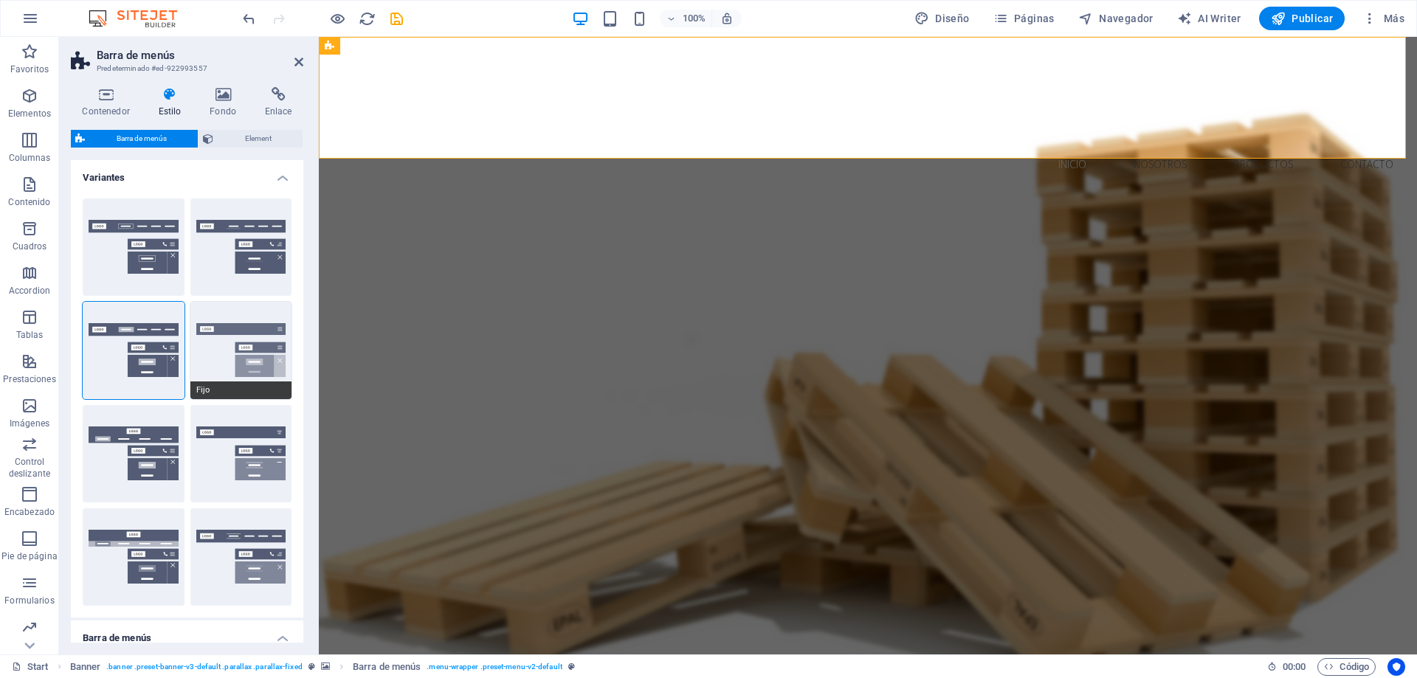
click at [249, 367] on button "Fijo" at bounding box center [241, 350] width 102 height 97
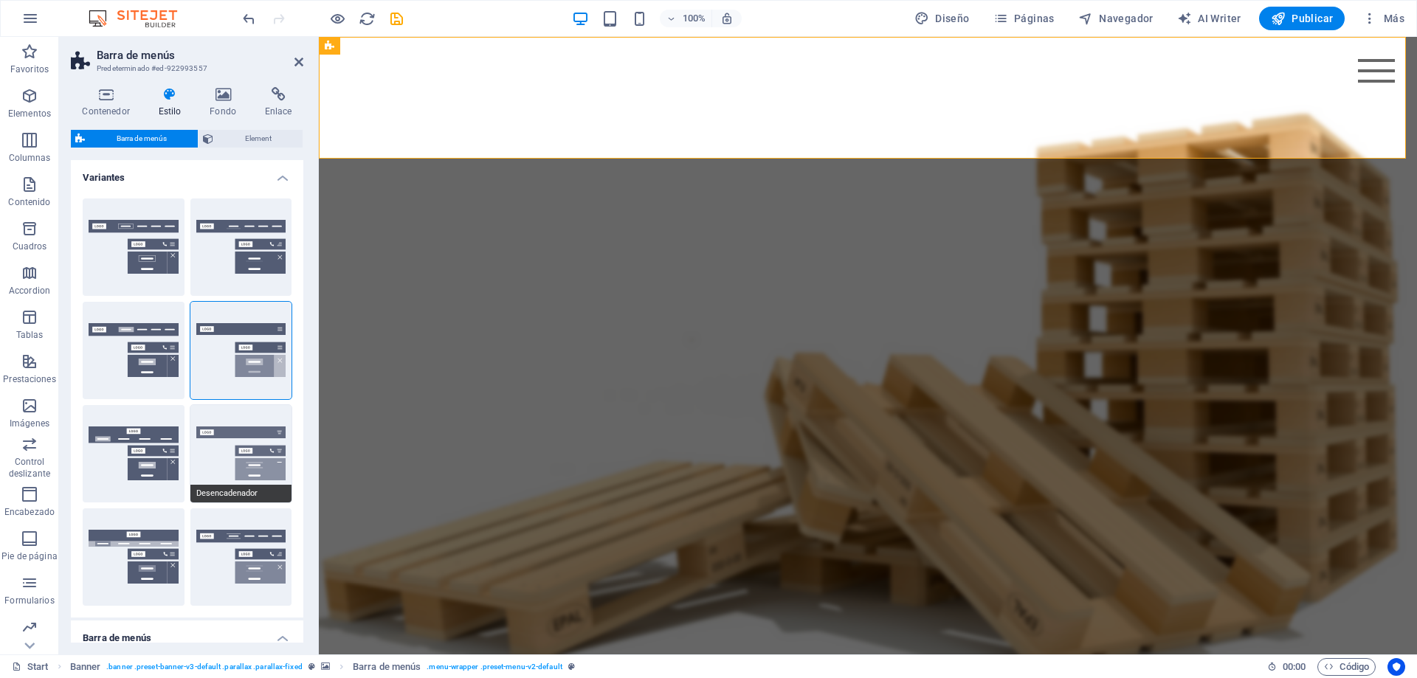
click at [225, 461] on button "Desencadenador" at bounding box center [241, 453] width 102 height 97
click at [185, 446] on div "Borde Centrado Predeterminado Fijo Loki Desencadenador Ancho XXL" at bounding box center [187, 402] width 232 height 431
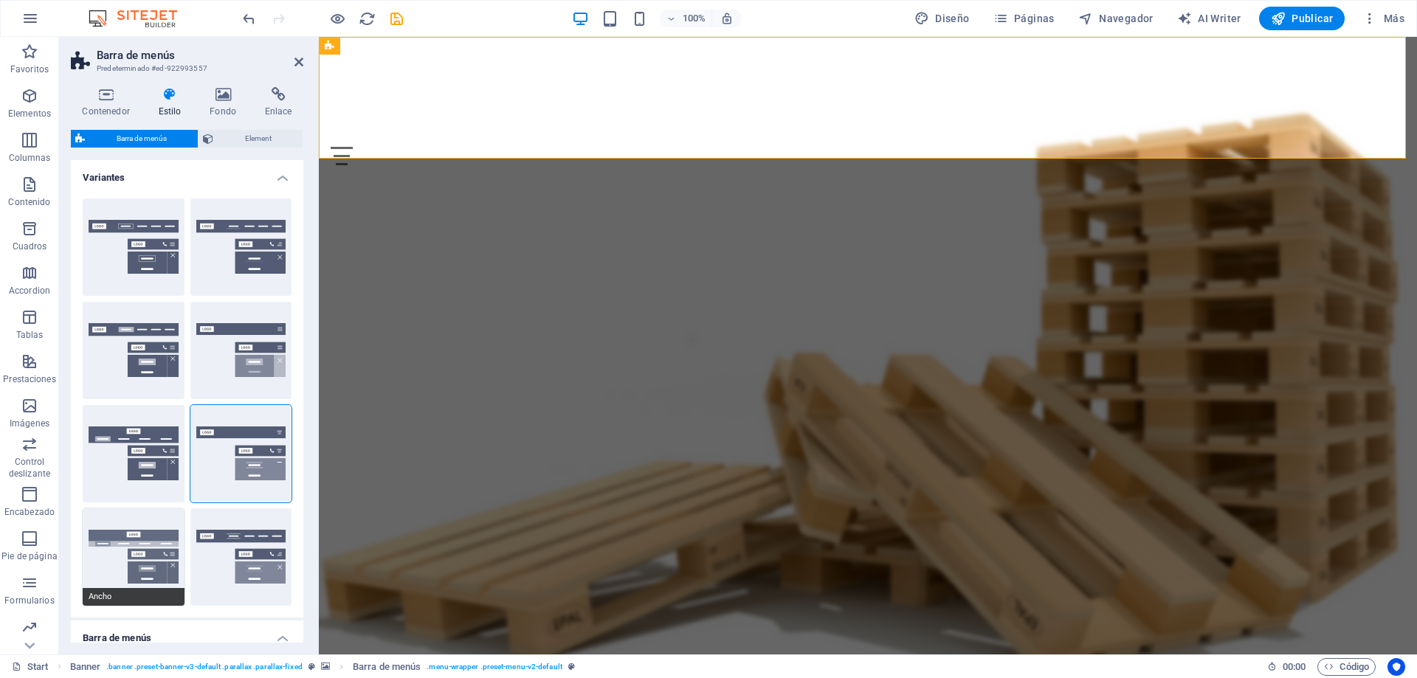
click at [164, 550] on button "Ancho" at bounding box center [134, 556] width 102 height 97
type input "0"
type input "2"
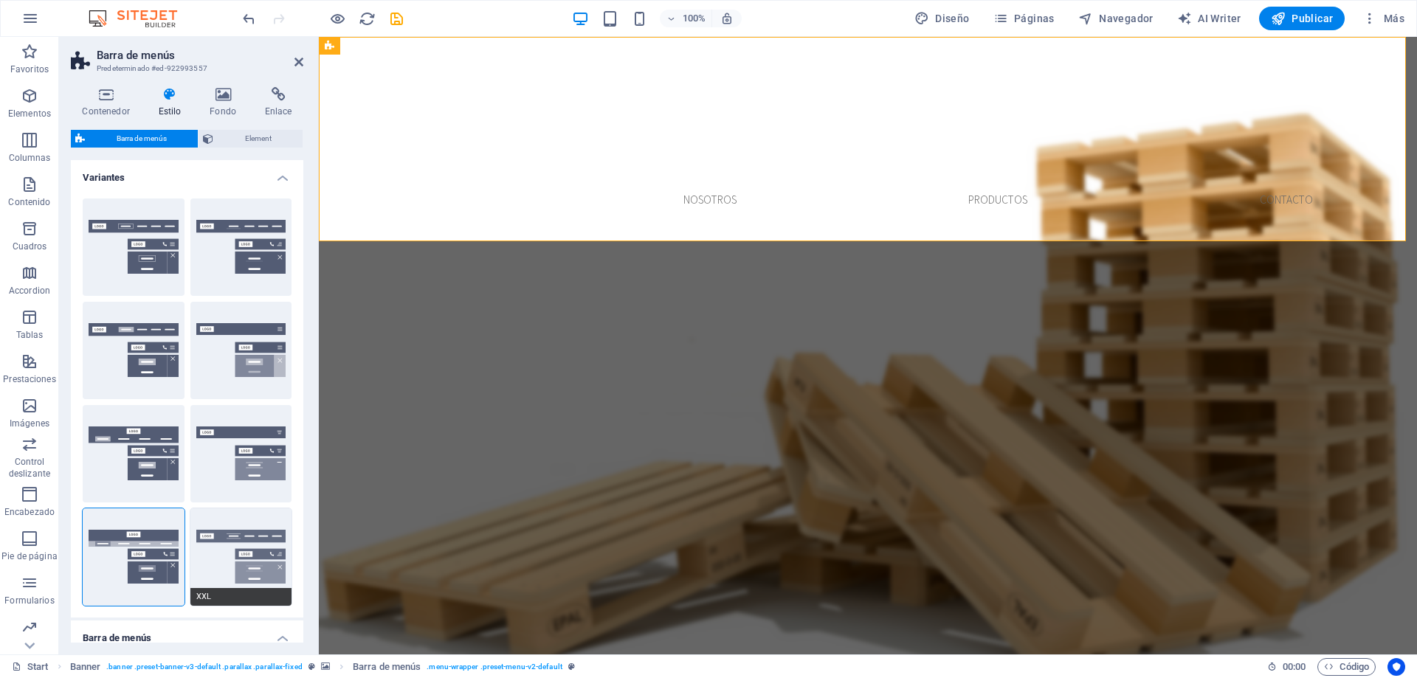
click at [243, 540] on button "XXL" at bounding box center [241, 556] width 102 height 97
type input "1"
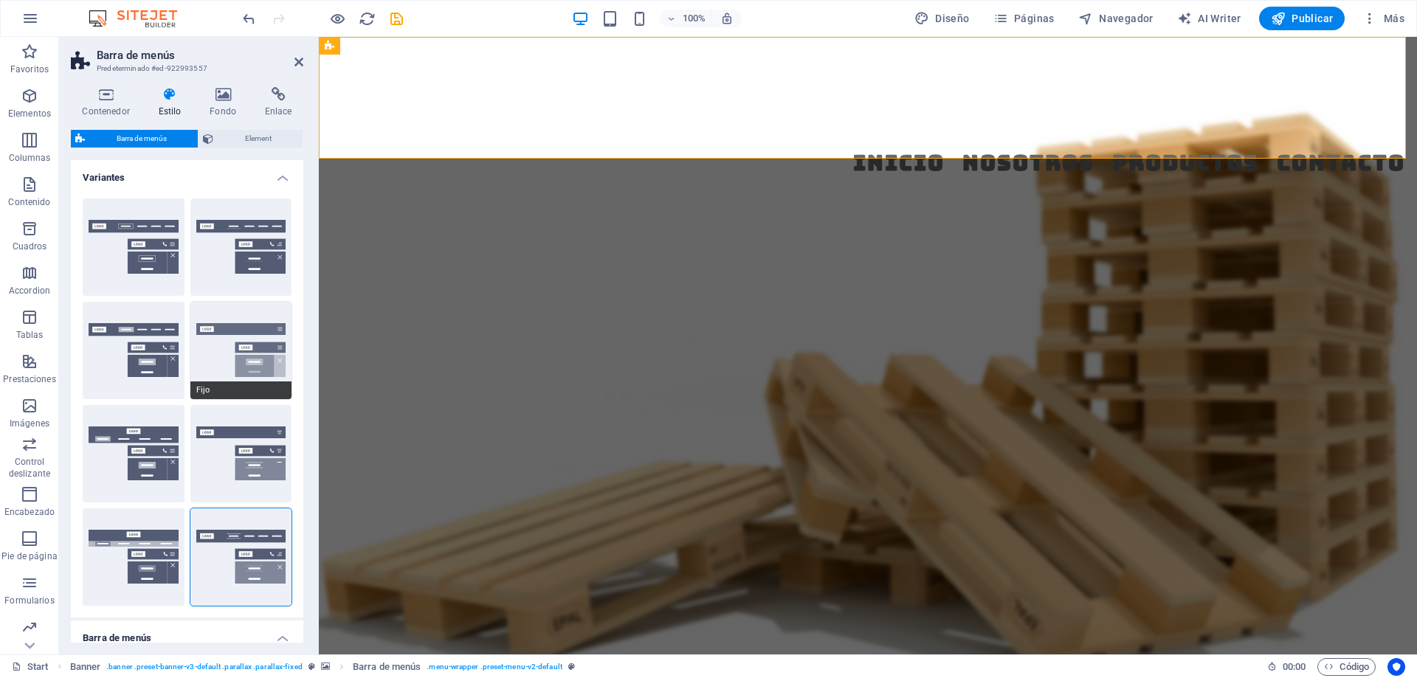
click at [236, 362] on button "Fijo" at bounding box center [241, 350] width 102 height 97
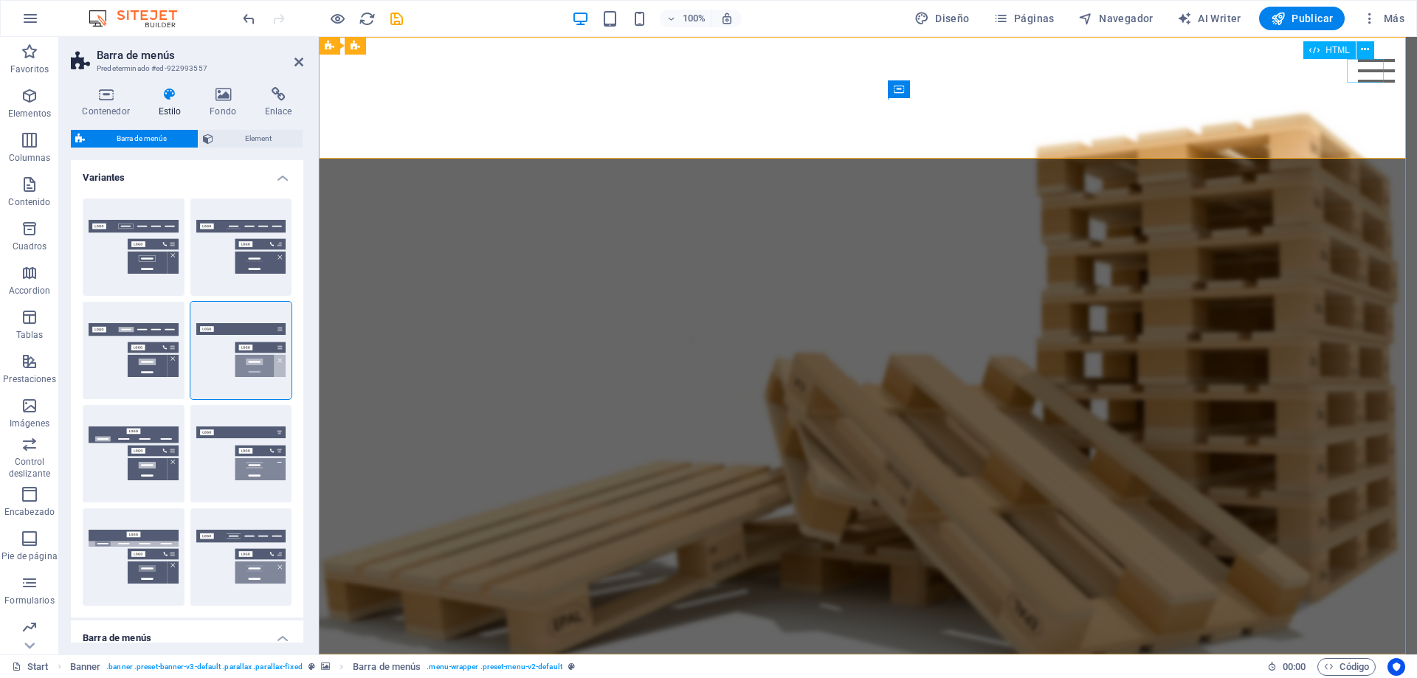
click at [1367, 77] on div "Menu" at bounding box center [1376, 71] width 37 height 24
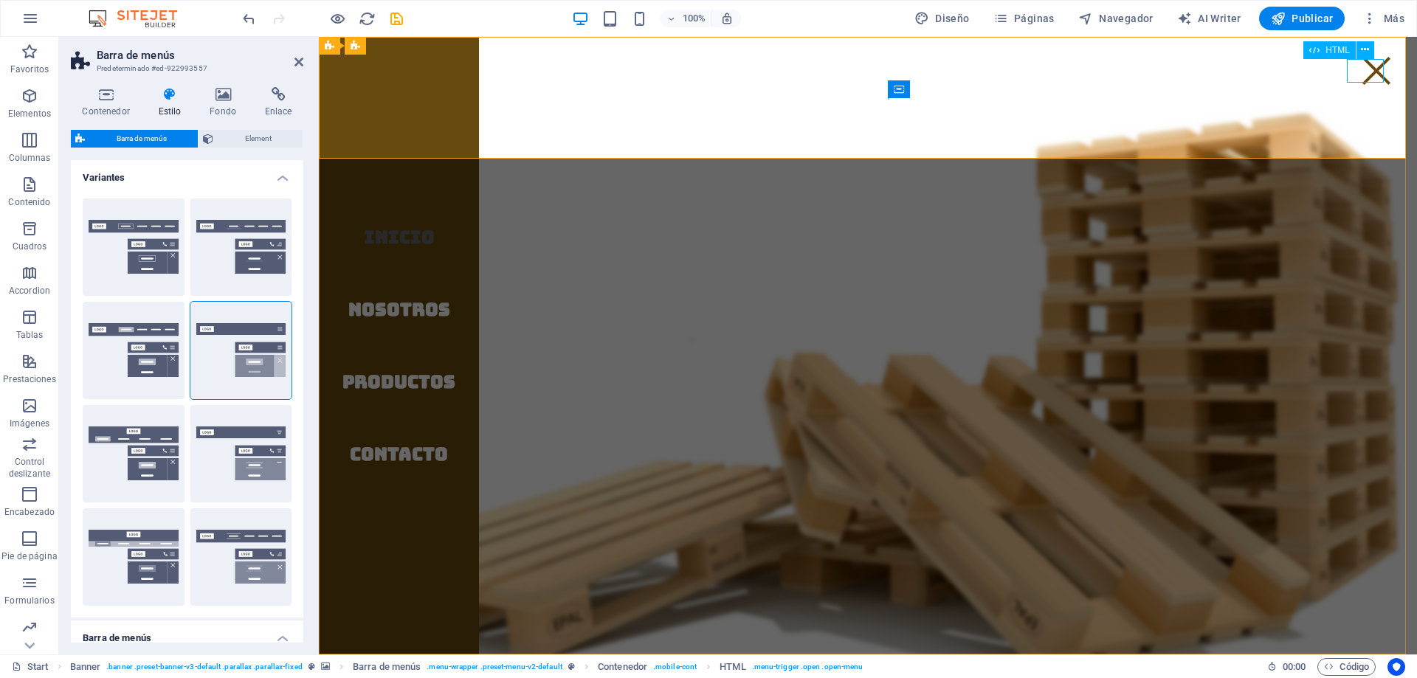
click at [1358, 76] on div "Menu" at bounding box center [1376, 71] width 37 height 24
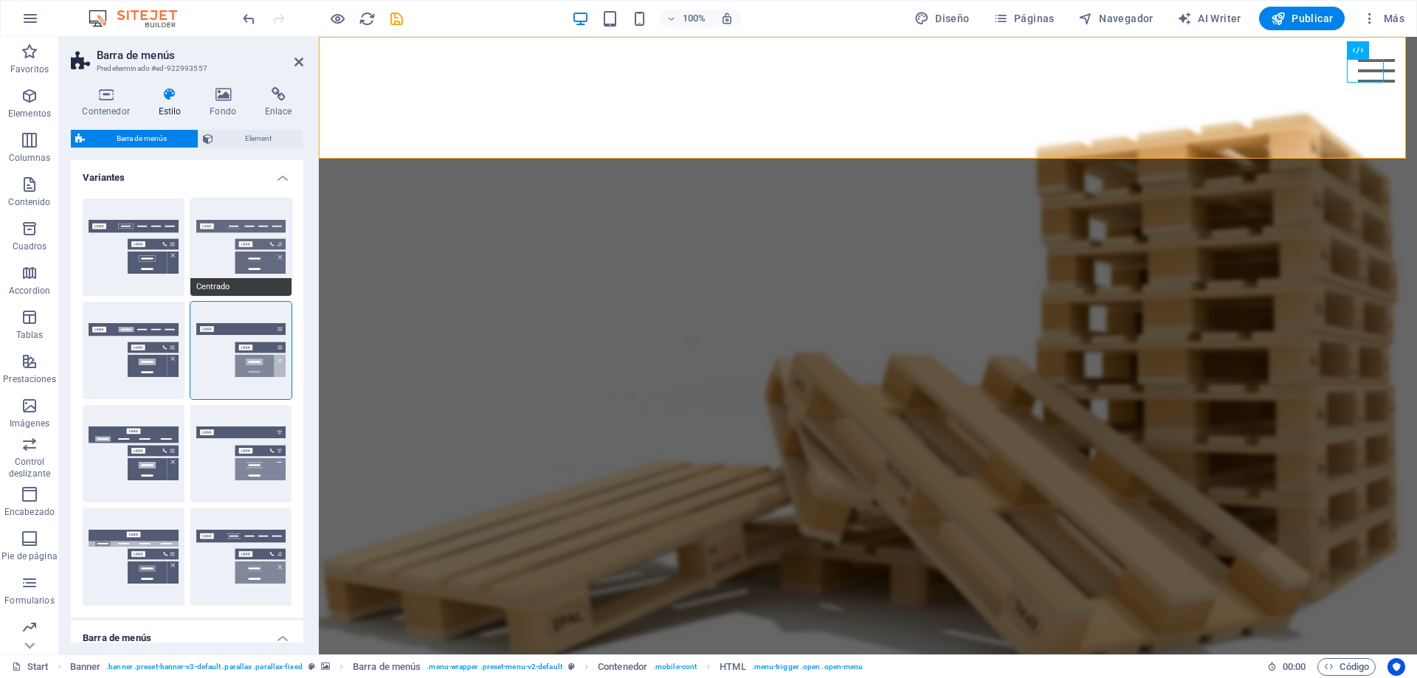
click at [218, 245] on button "Centrado" at bounding box center [241, 246] width 102 height 97
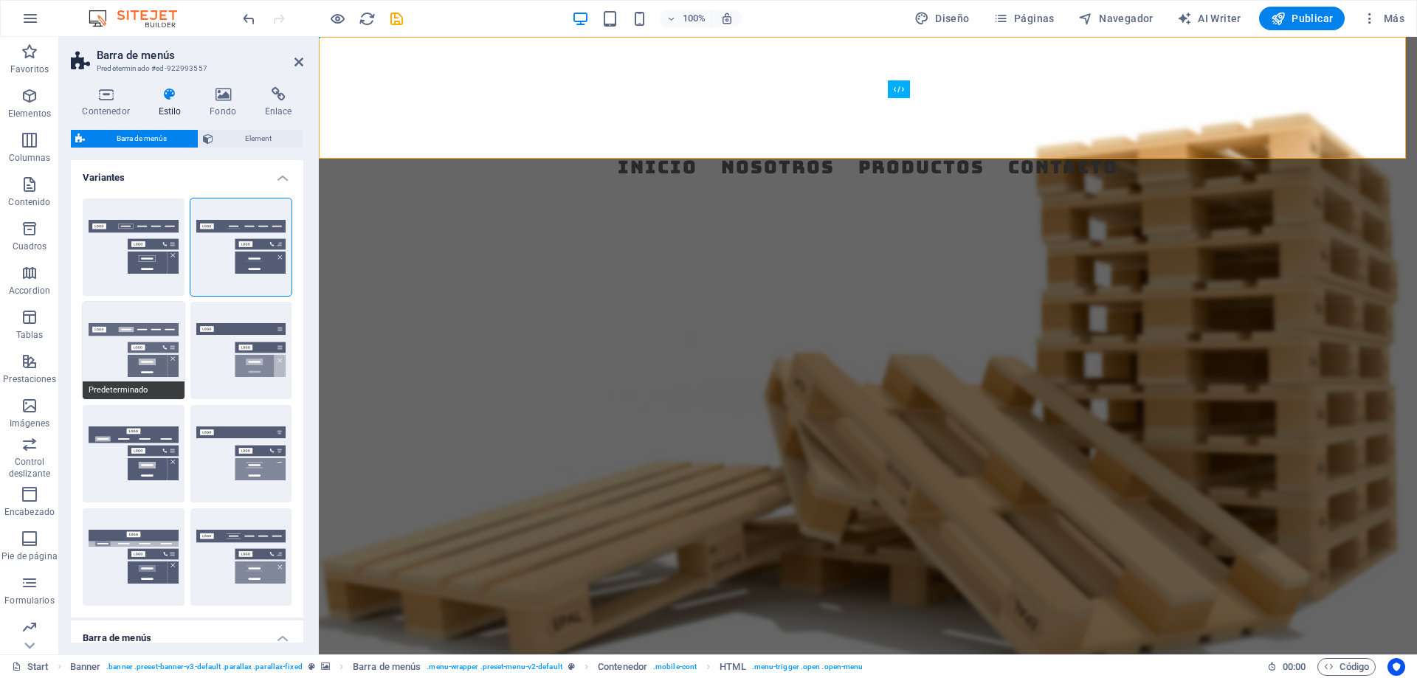
click at [134, 347] on button "Predeterminado" at bounding box center [134, 350] width 102 height 97
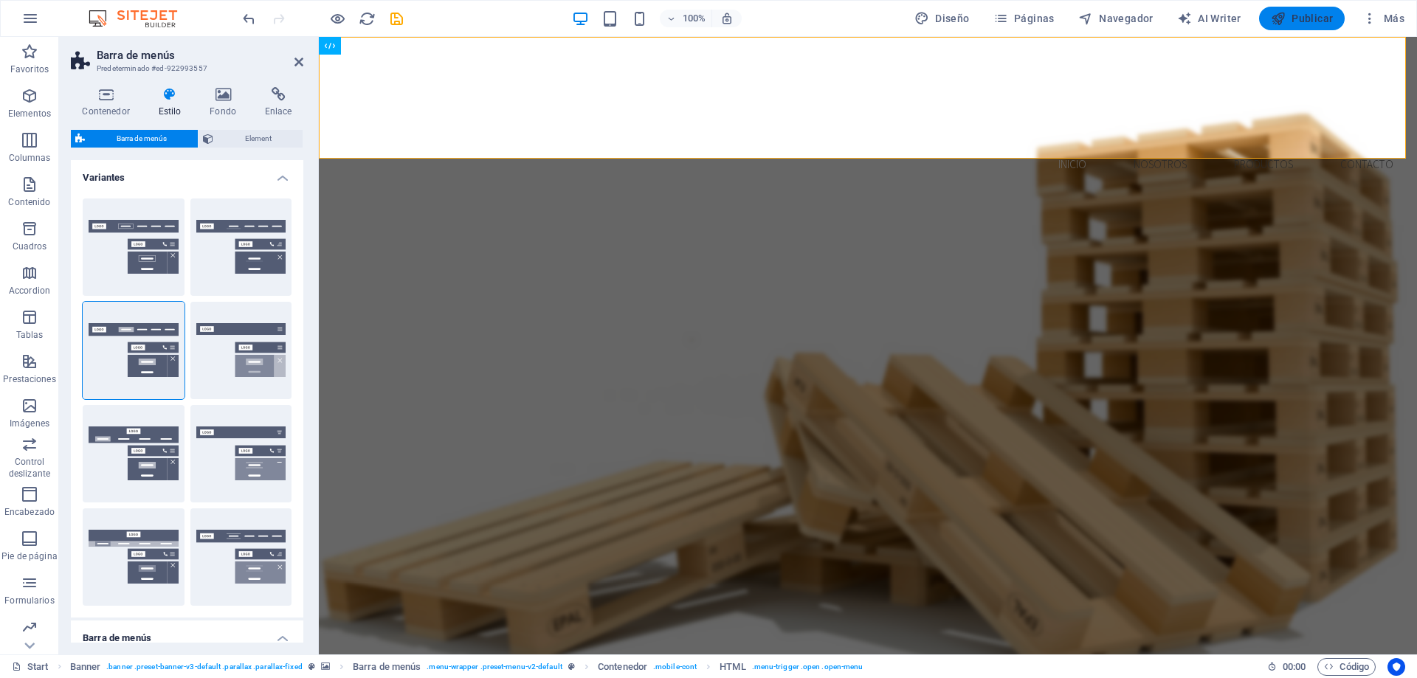
click at [1277, 14] on icon "button" at bounding box center [1277, 18] width 15 height 15
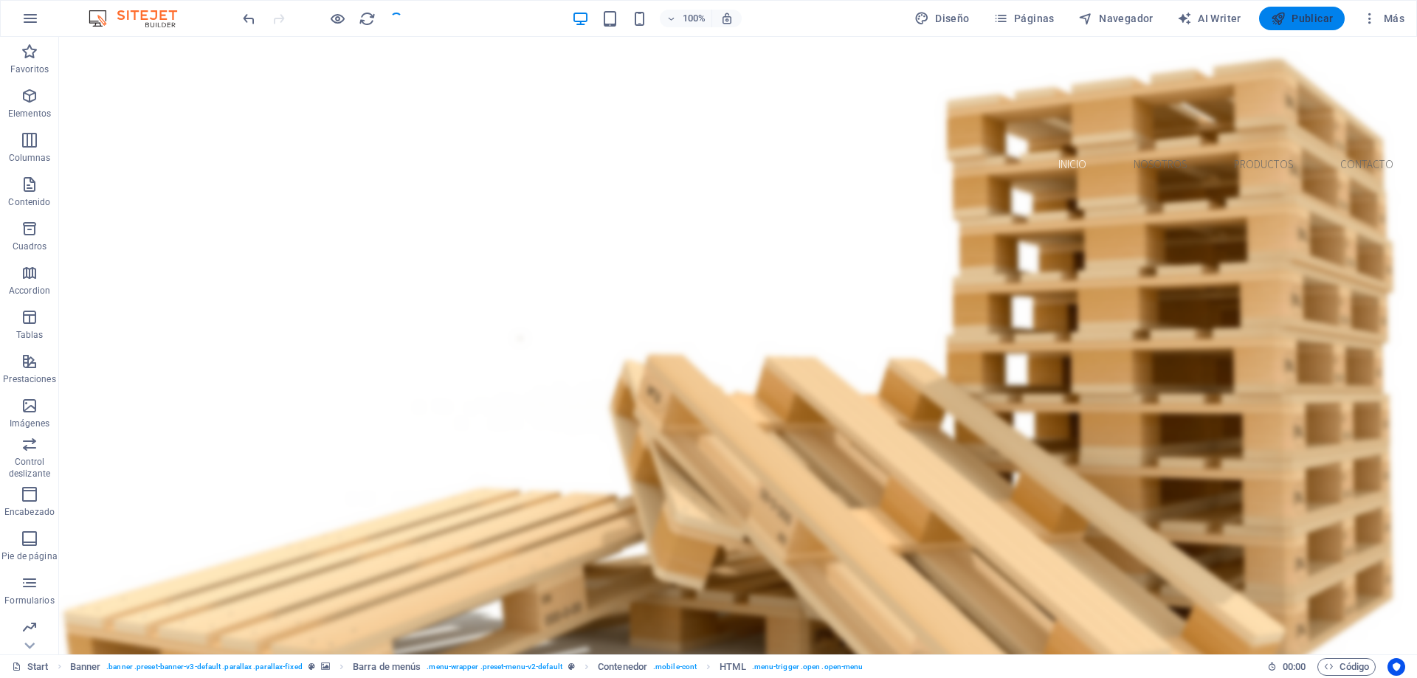
checkbox input "false"
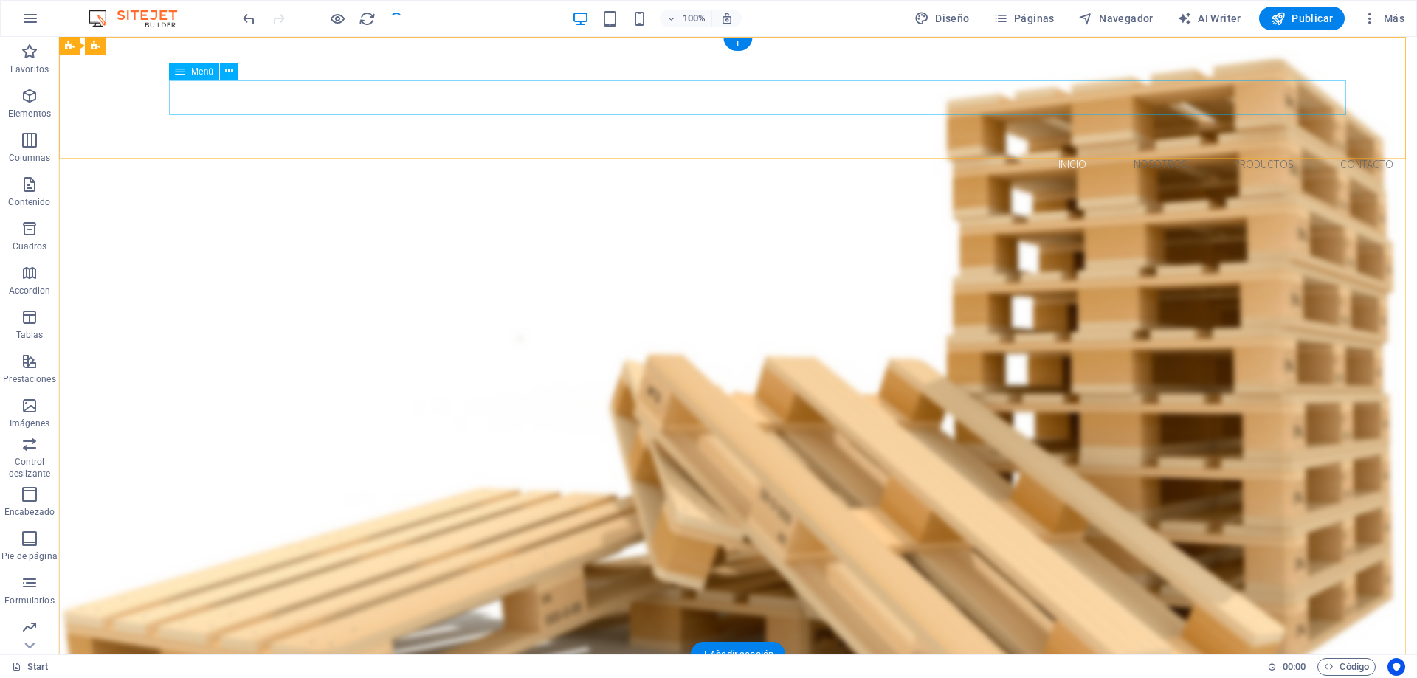
click at [1010, 147] on nav "Inicio Nosotros Productos Contacto" at bounding box center [738, 164] width 1334 height 35
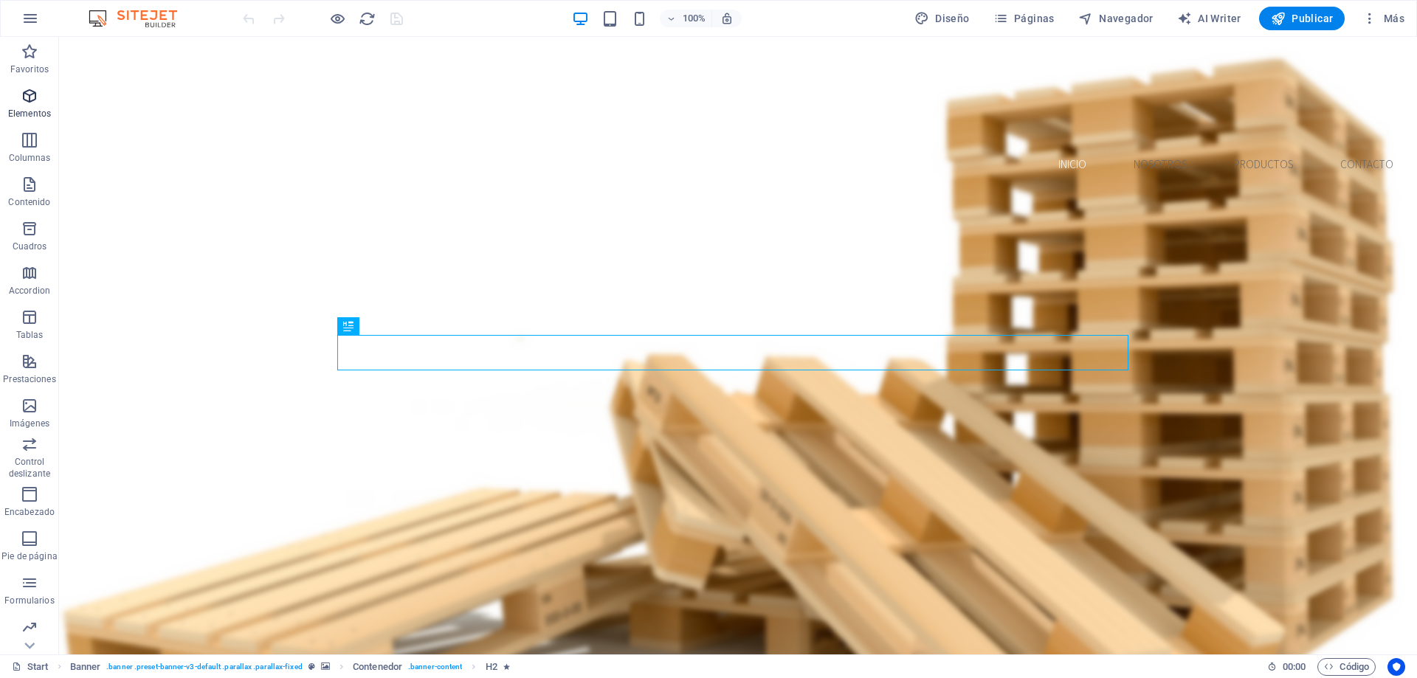
click at [24, 111] on p "Elementos" at bounding box center [29, 114] width 43 height 12
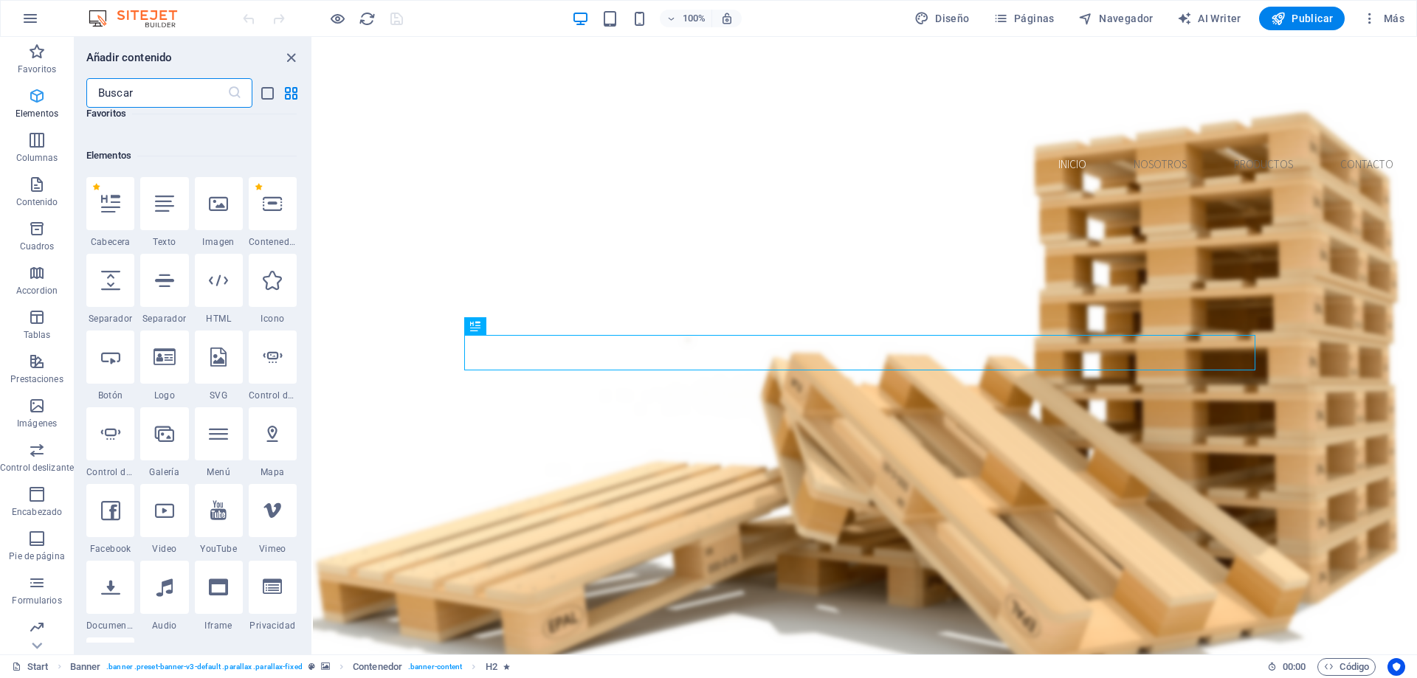
scroll to position [278, 0]
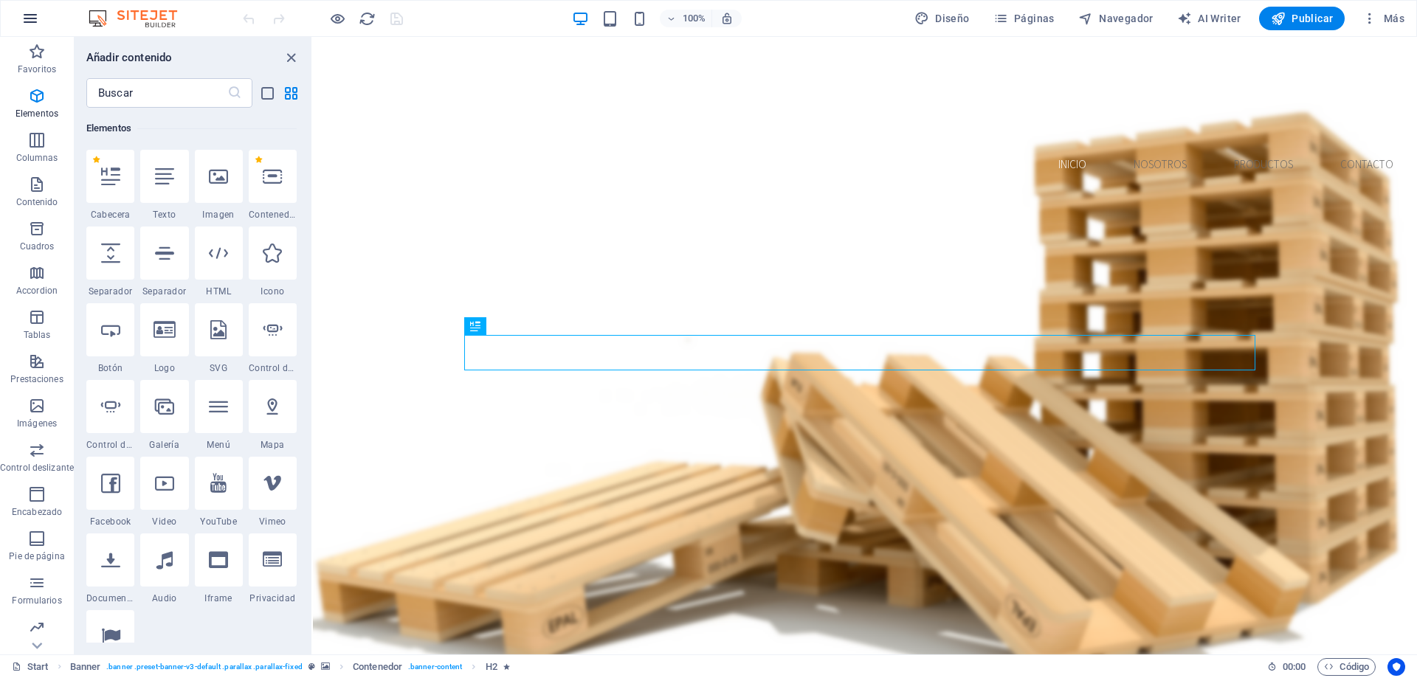
click at [30, 21] on icon "button" at bounding box center [30, 19] width 18 height 18
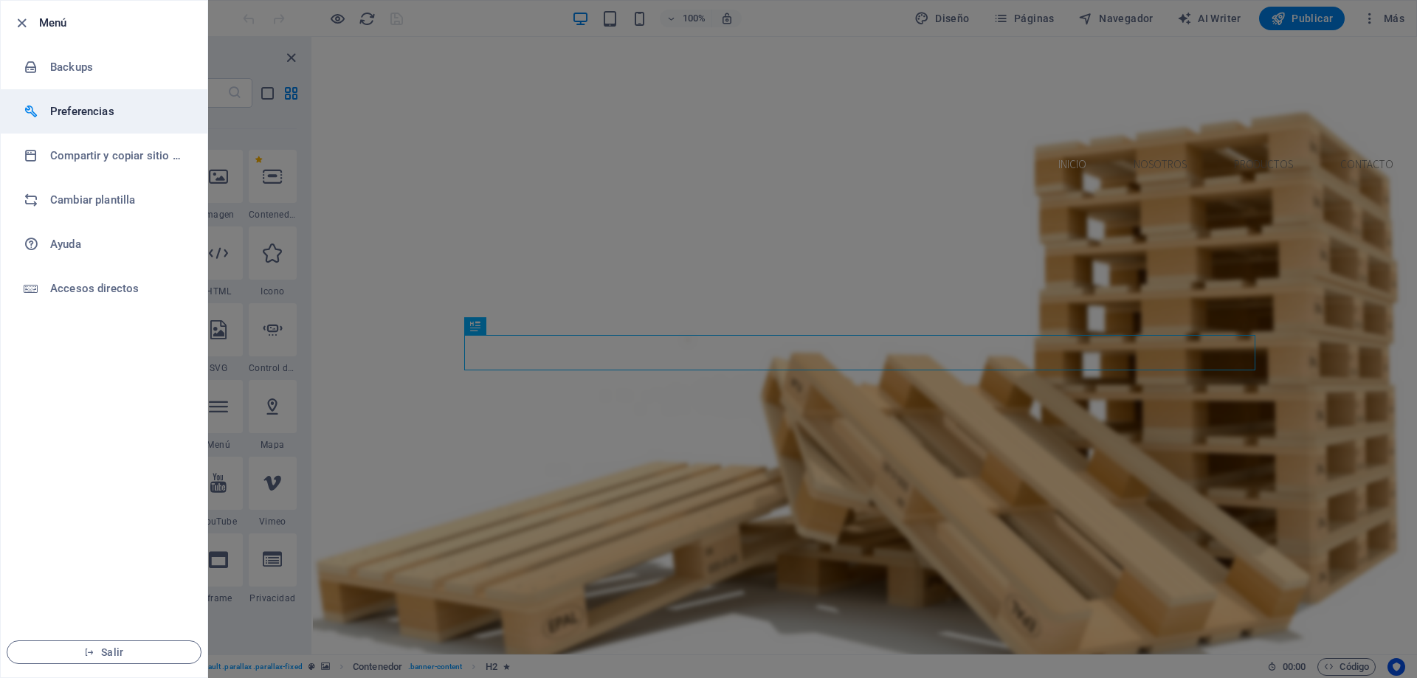
click at [126, 116] on h6 "Preferencias" at bounding box center [118, 112] width 136 height 18
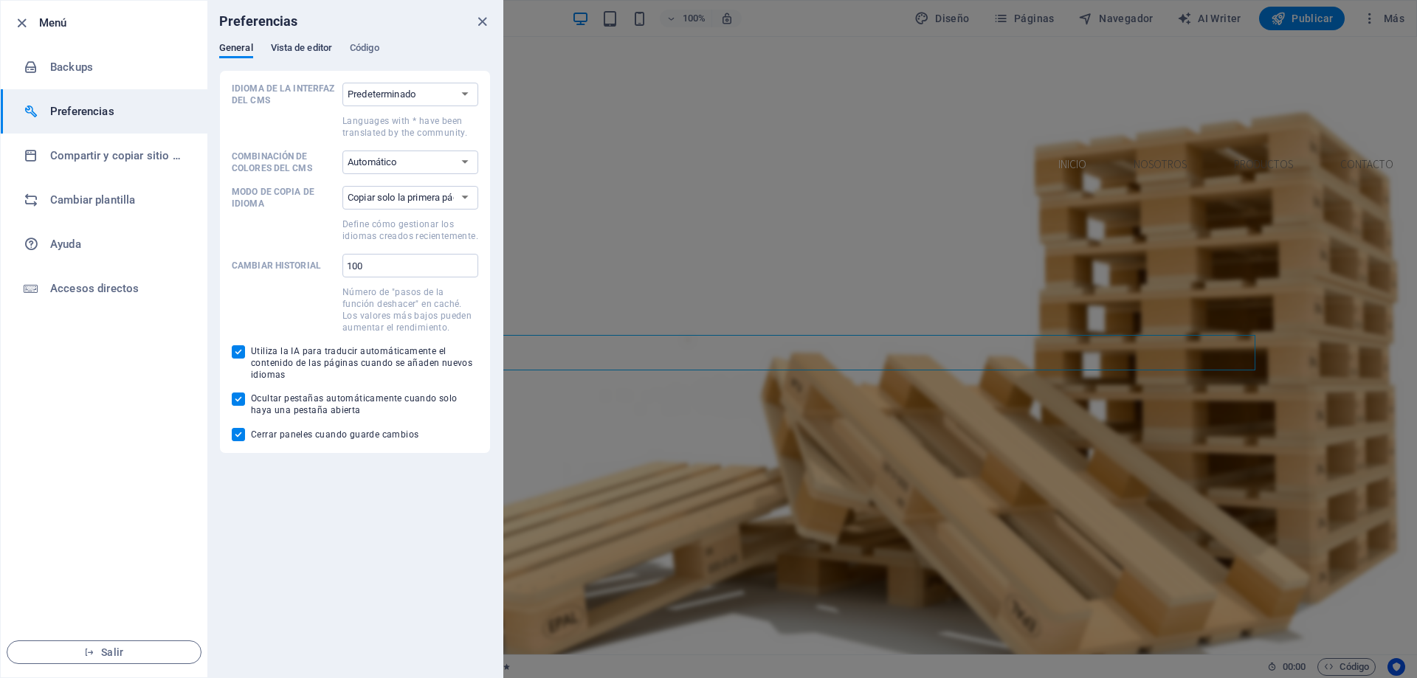
click at [311, 54] on span "Vista de editor" at bounding box center [301, 49] width 61 height 21
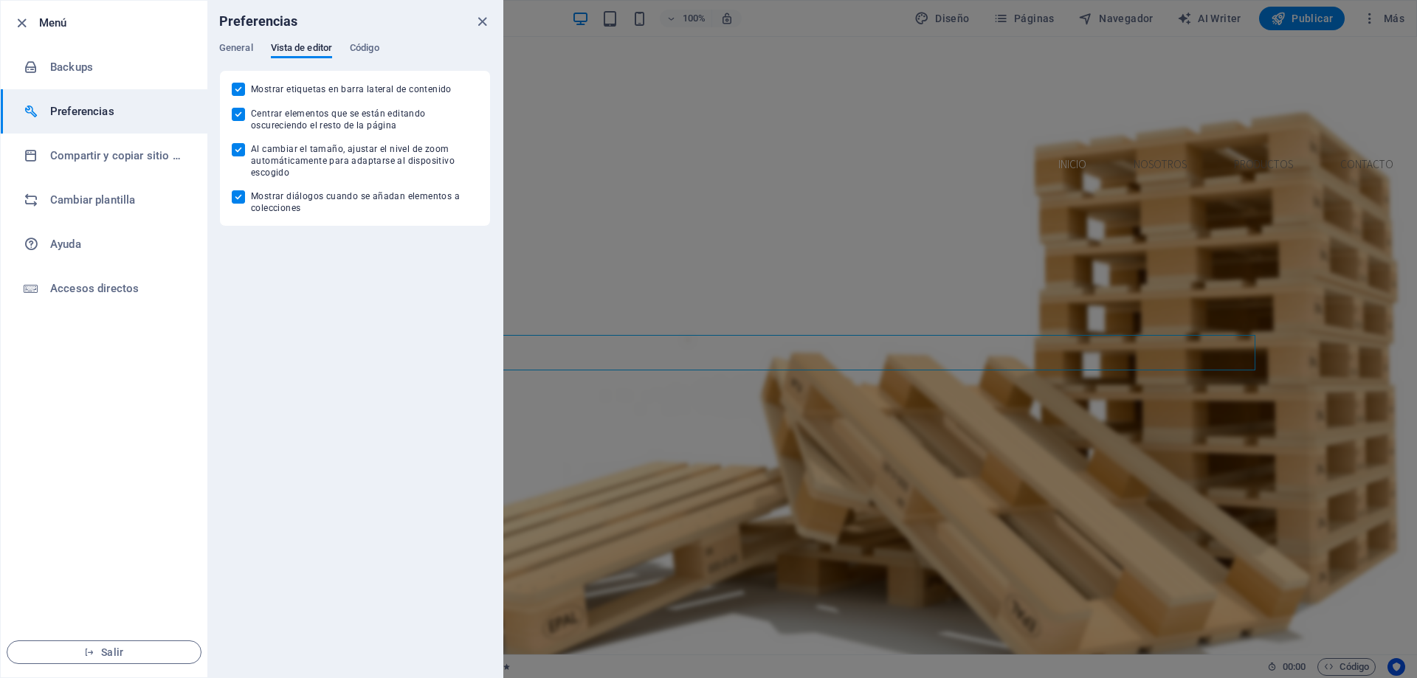
click at [389, 45] on div "General Vista de editor Código" at bounding box center [355, 56] width 272 height 28
click at [376, 46] on span "Código" at bounding box center [365, 49] width 30 height 21
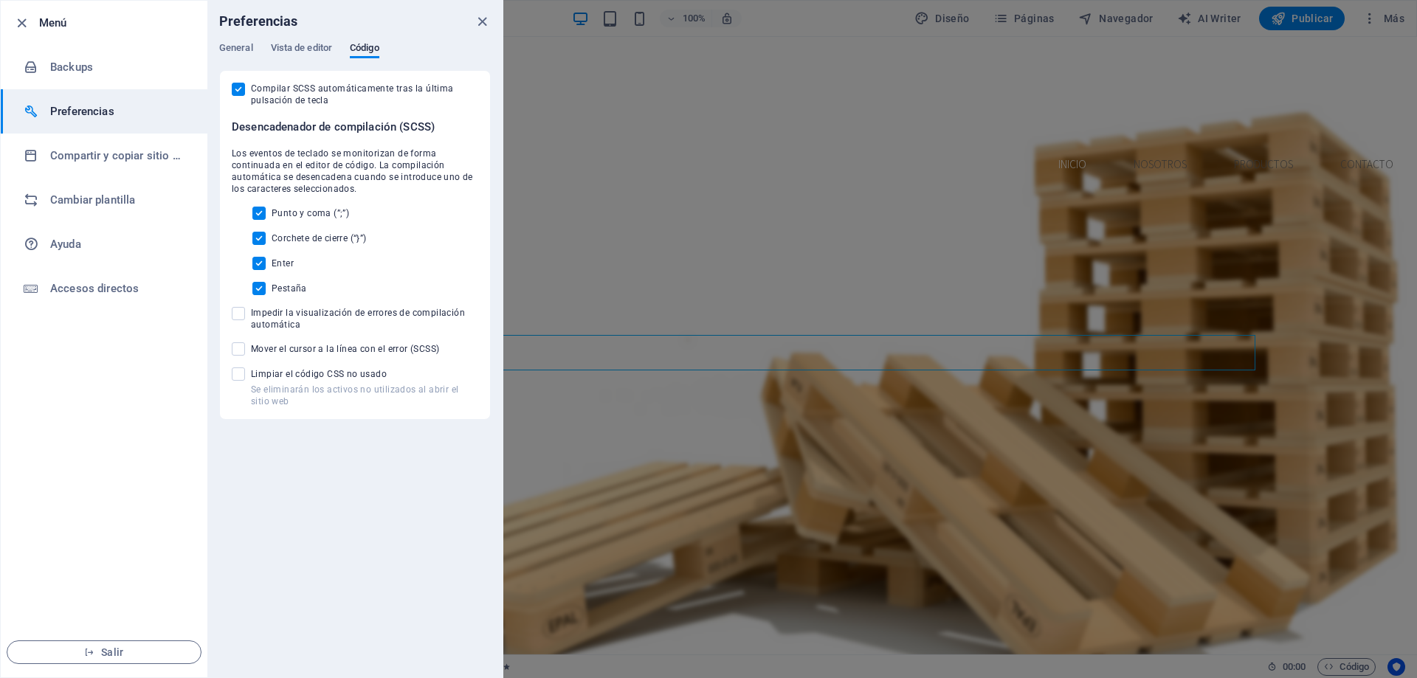
click at [544, 212] on div at bounding box center [708, 339] width 1417 height 678
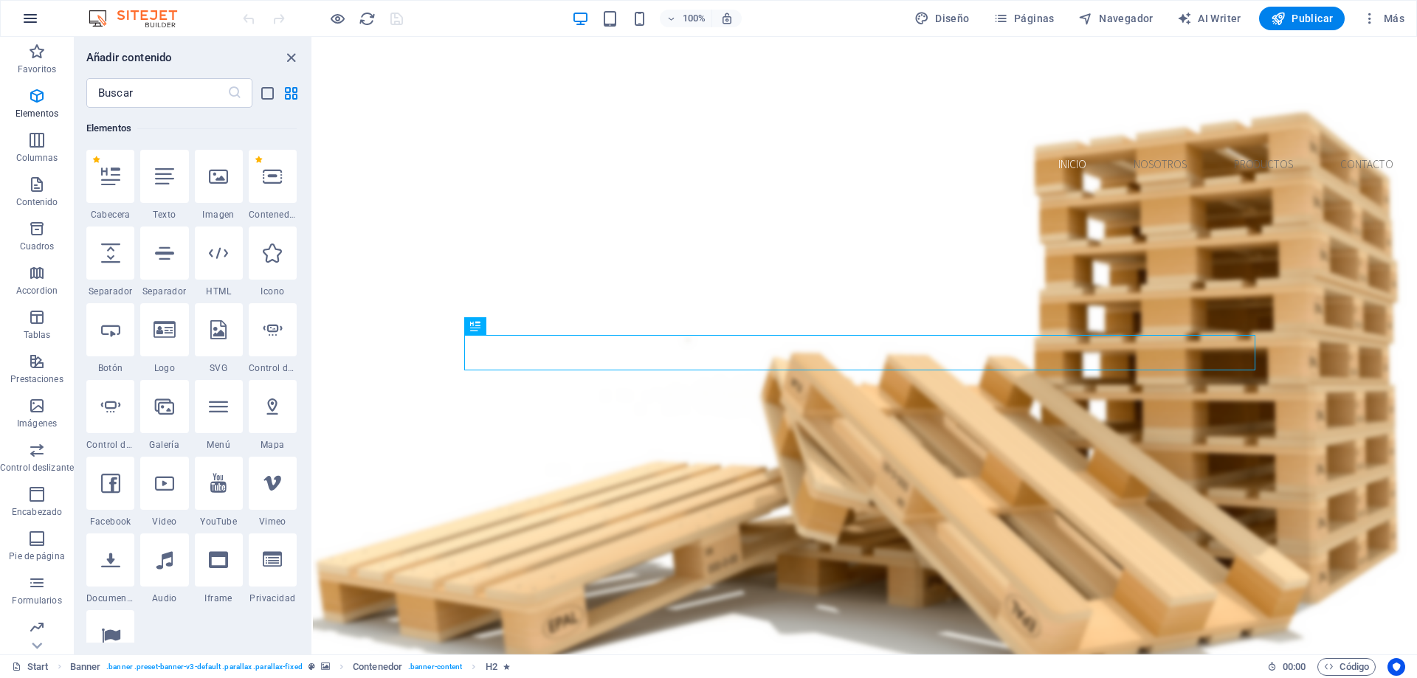
click at [28, 27] on icon "button" at bounding box center [30, 19] width 18 height 18
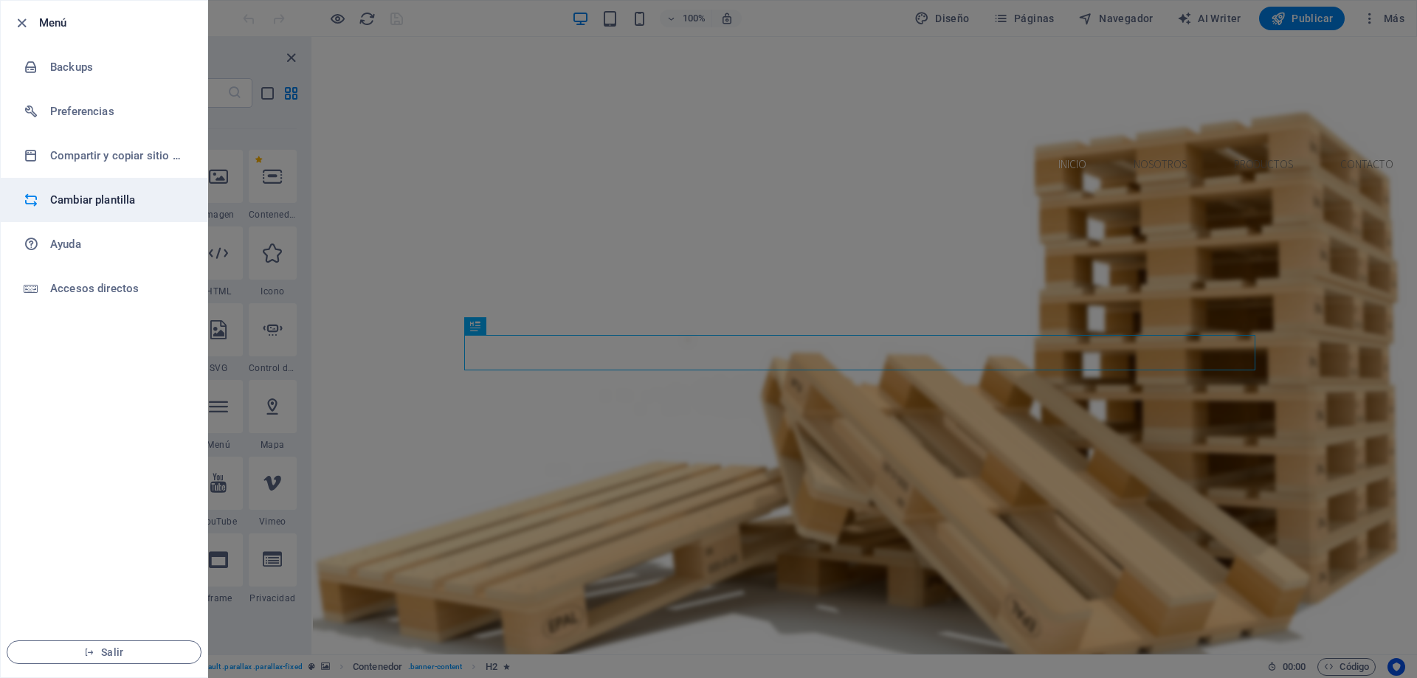
click at [67, 198] on h6 "Cambiar plantilla" at bounding box center [118, 200] width 136 height 18
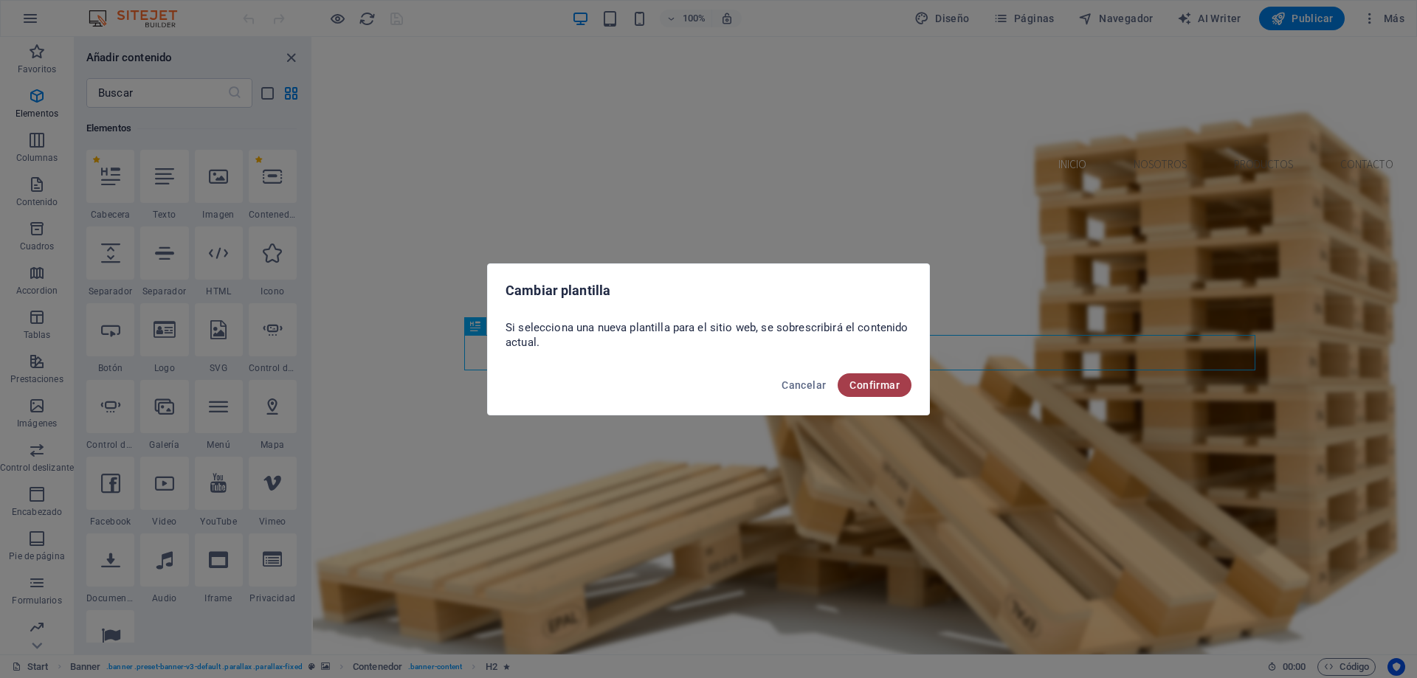
click at [888, 387] on span "Confirmar" at bounding box center [874, 385] width 50 height 12
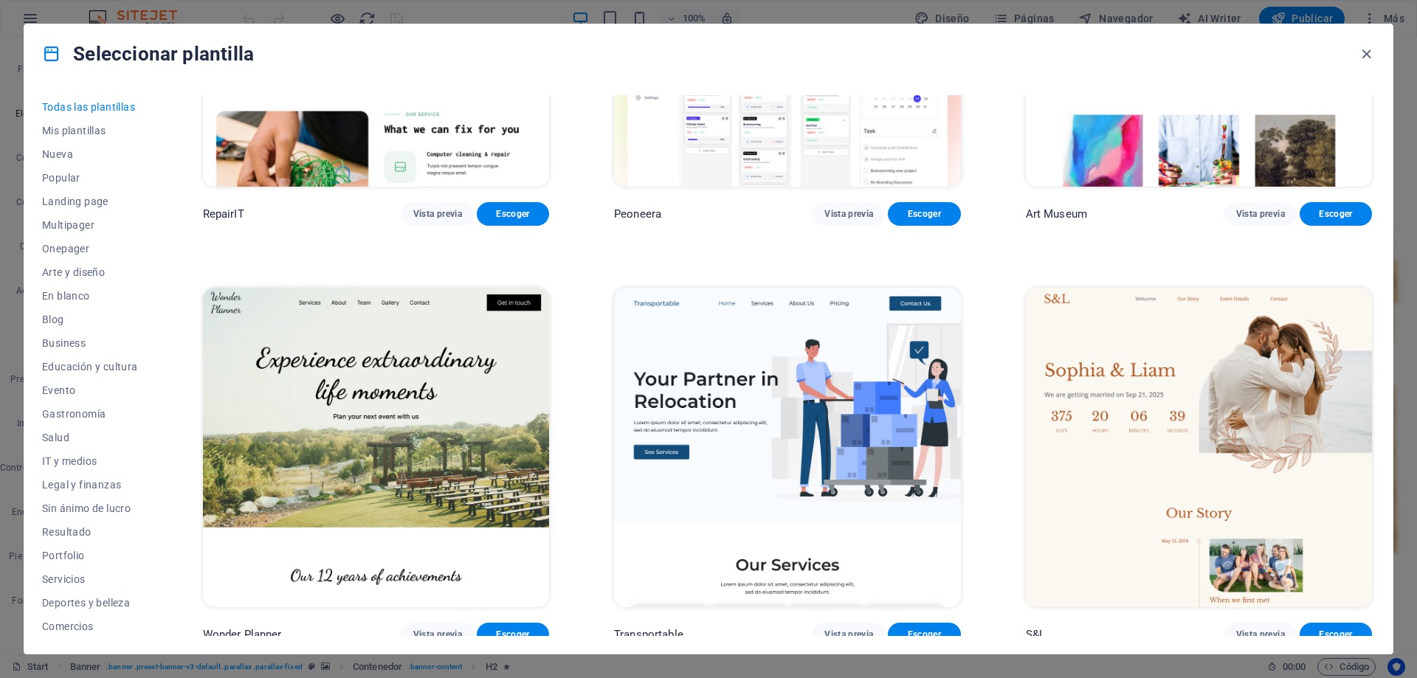
scroll to position [885, 0]
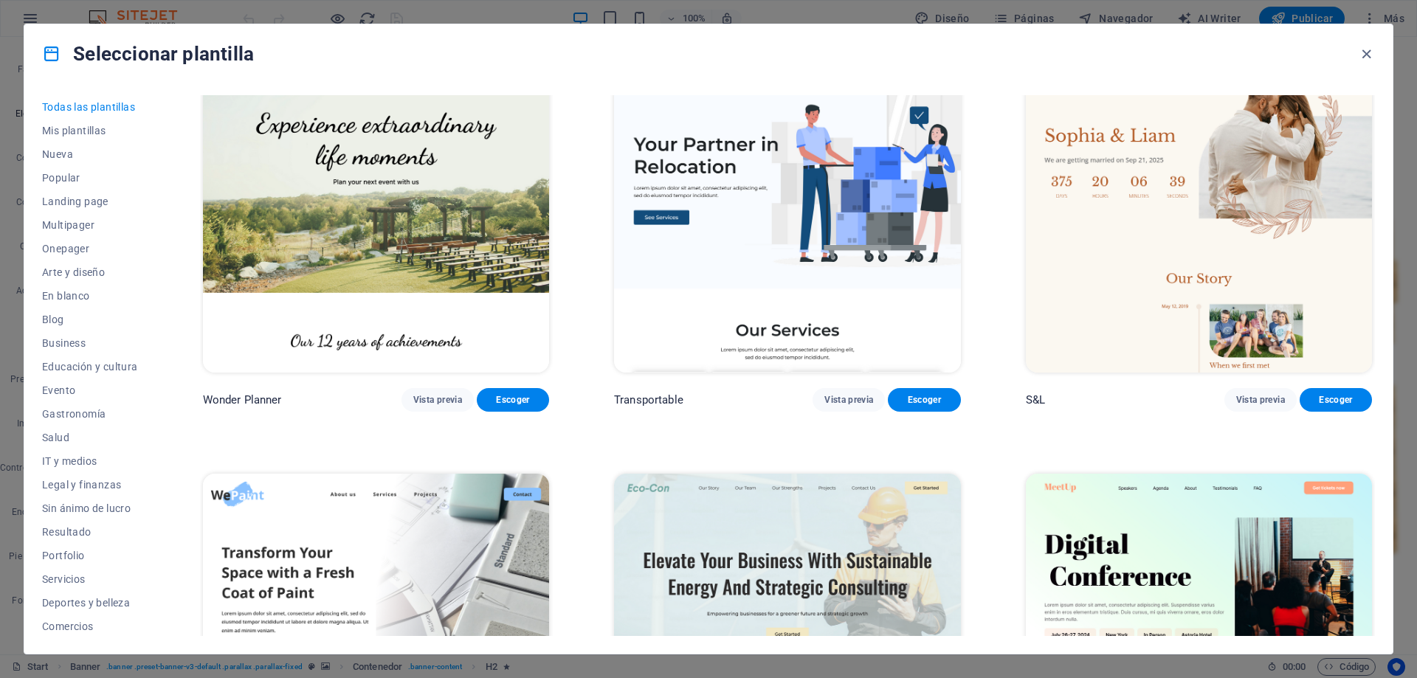
drag, startPoint x: 1410, startPoint y: 170, endPoint x: 1258, endPoint y: 381, distance: 260.0
click at [1405, 402] on div "Seleccionar plantilla Todas las plantillas Mis plantillas Nueva Popular Landing…" at bounding box center [708, 339] width 1417 height 678
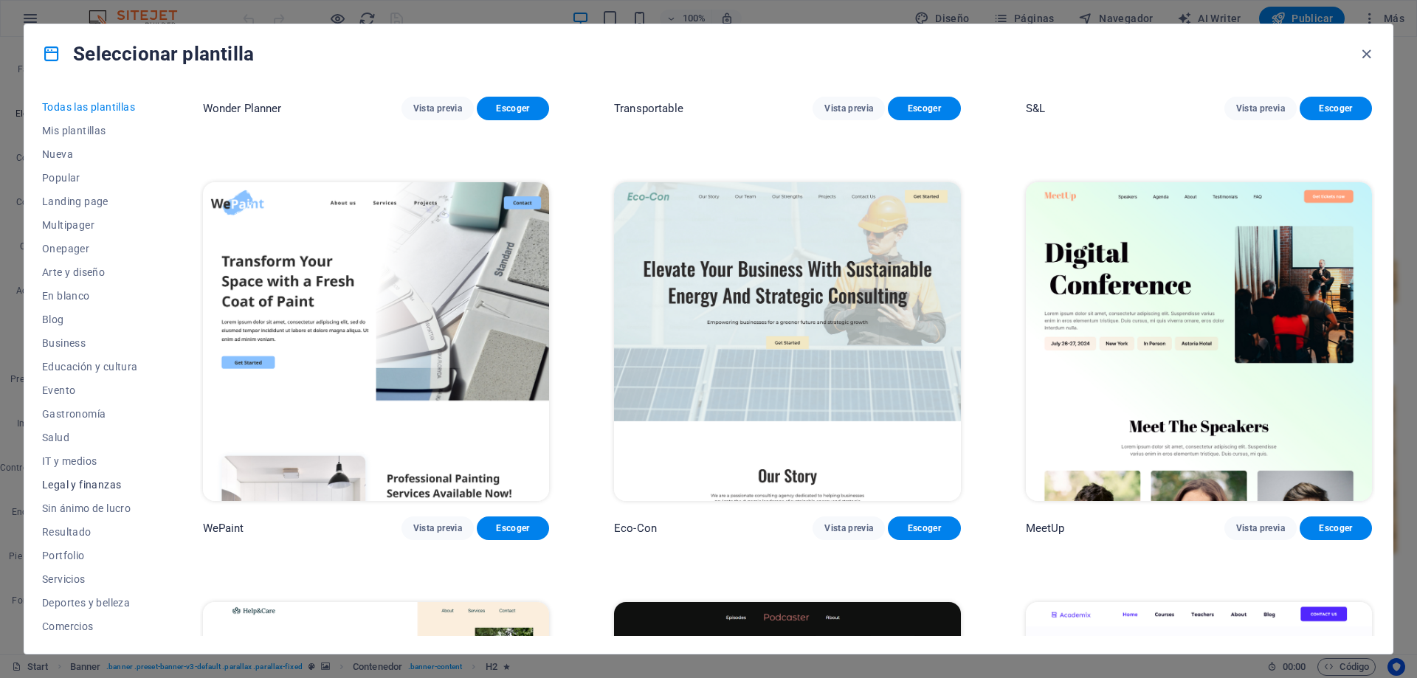
scroll to position [1180, 0]
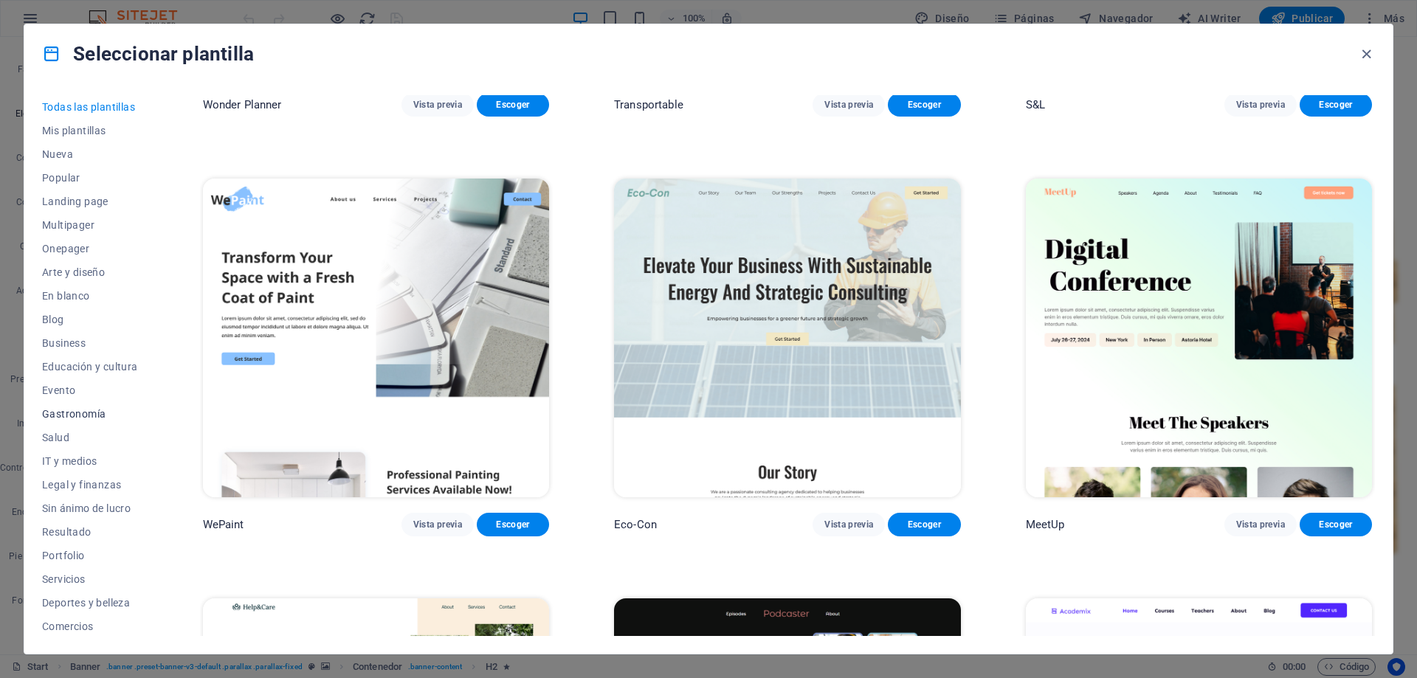
click at [62, 418] on span "Gastronomía" at bounding box center [90, 414] width 96 height 12
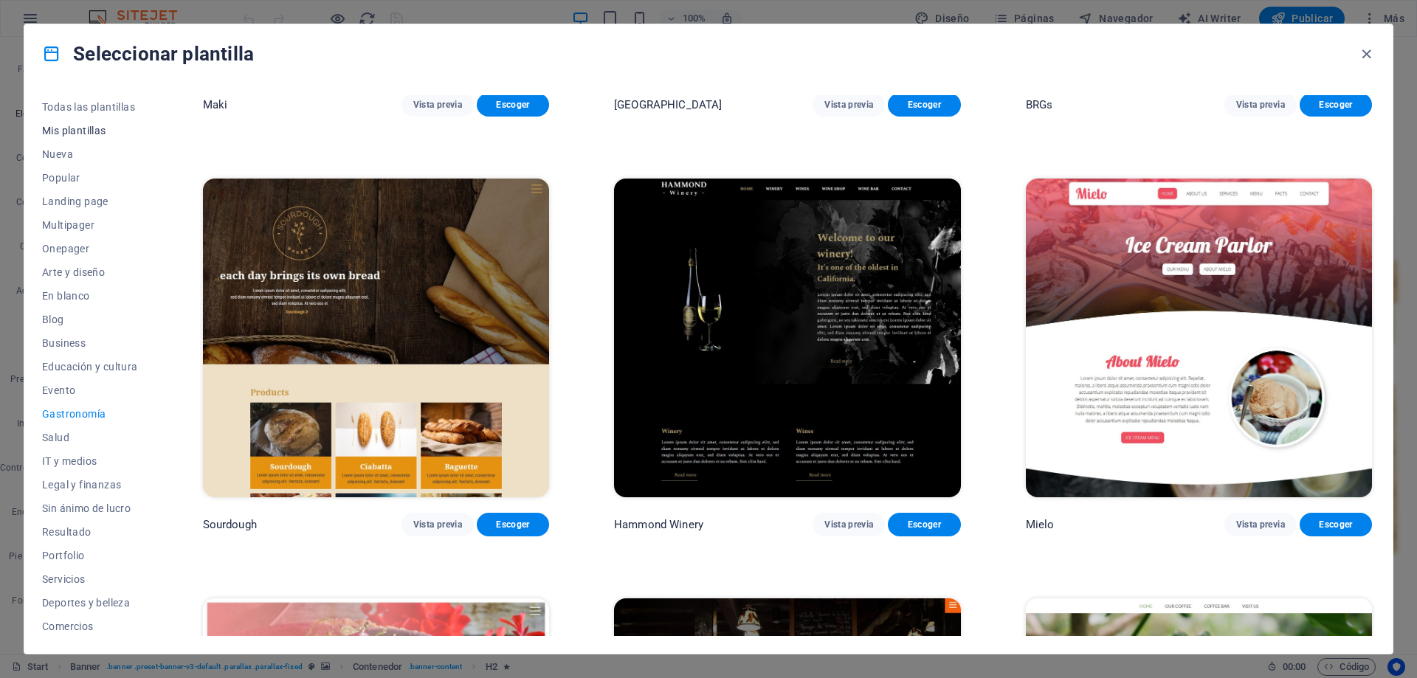
click at [82, 130] on span "Mis plantillas" at bounding box center [90, 131] width 96 height 12
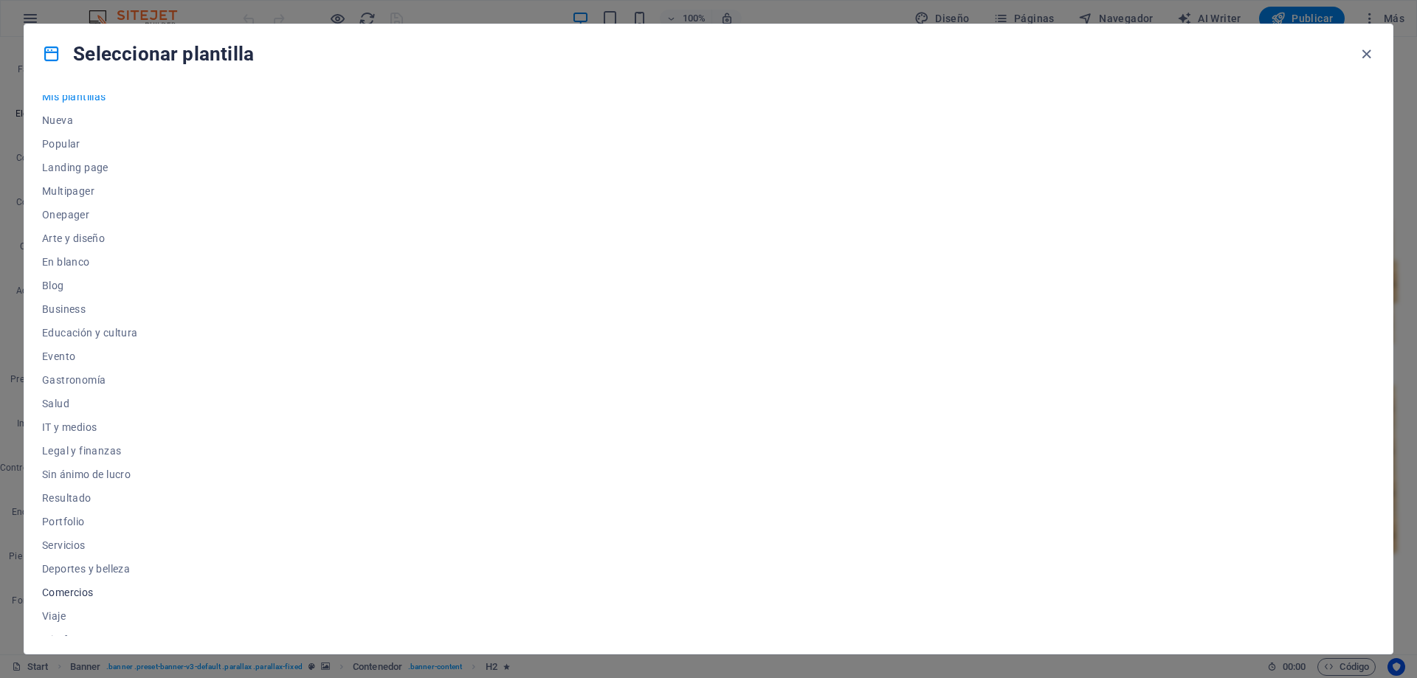
scroll to position [49, 0]
click at [73, 575] on span "Comercios" at bounding box center [90, 577] width 96 height 12
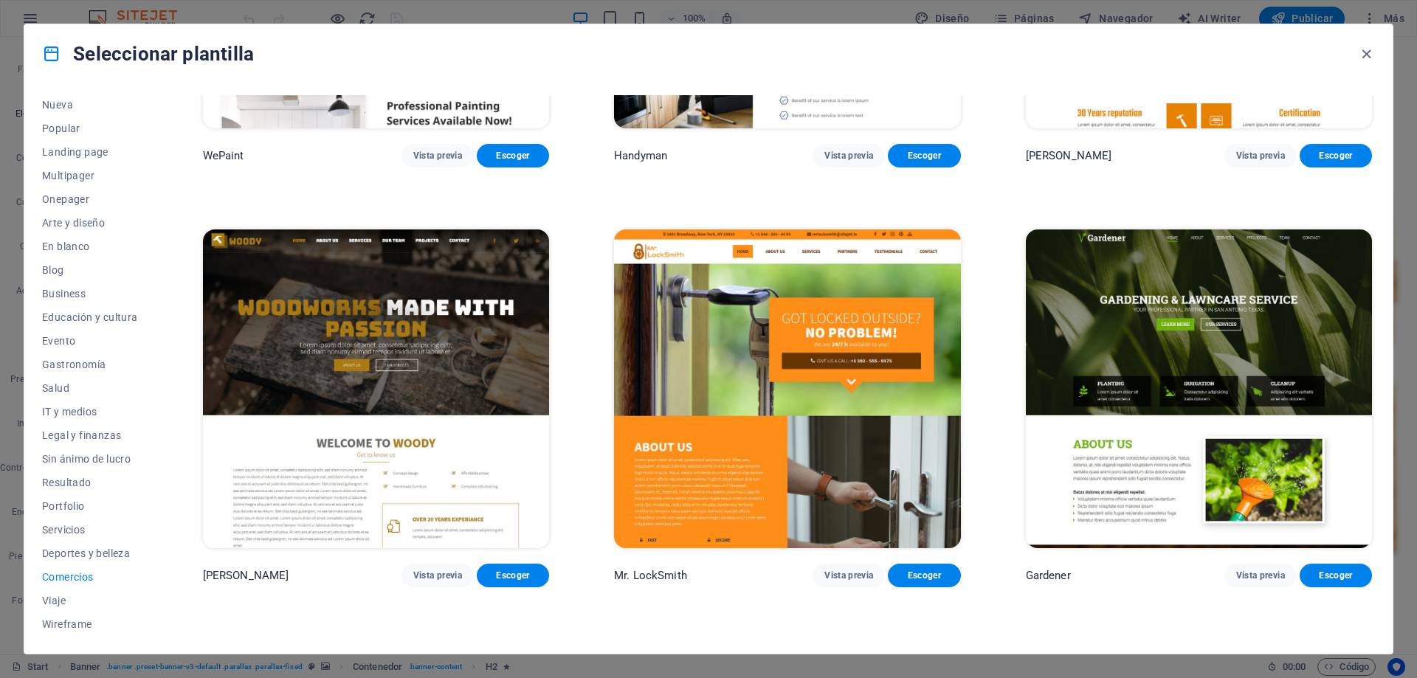
scroll to position [295, 0]
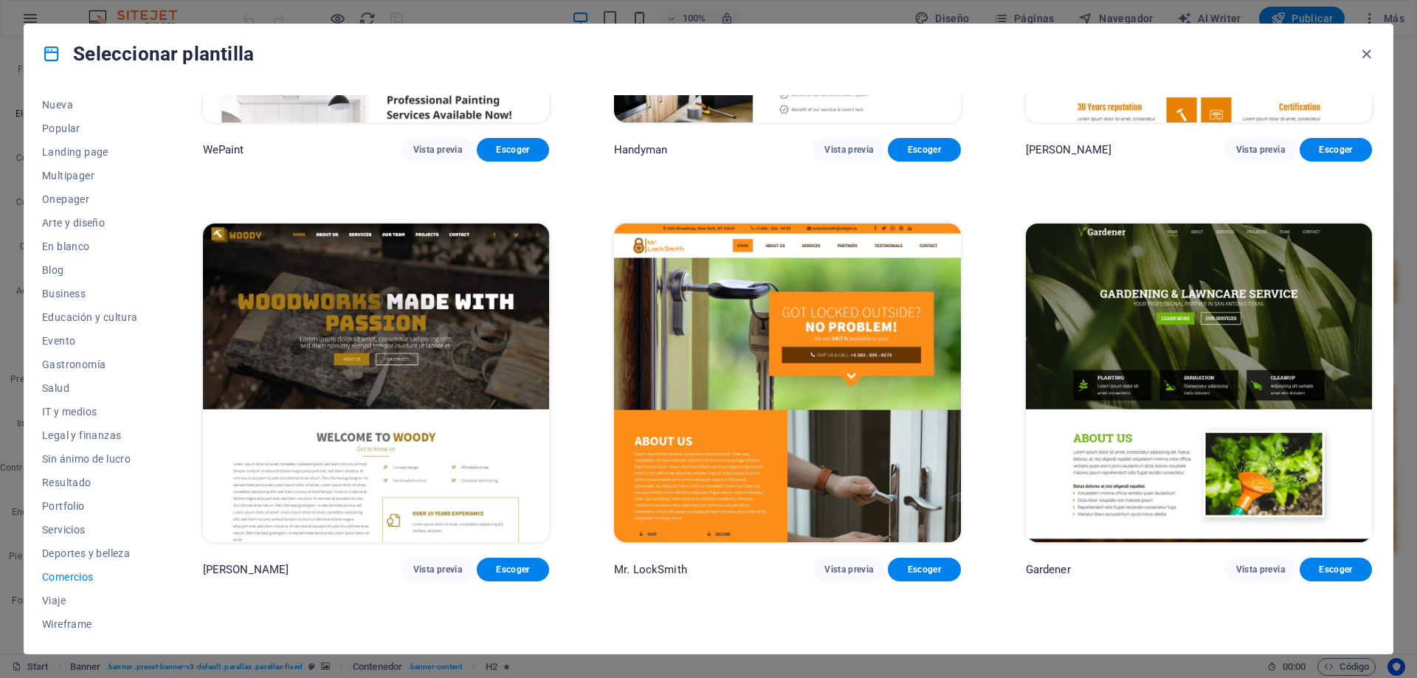
click at [728, 481] on img at bounding box center [787, 383] width 346 height 319
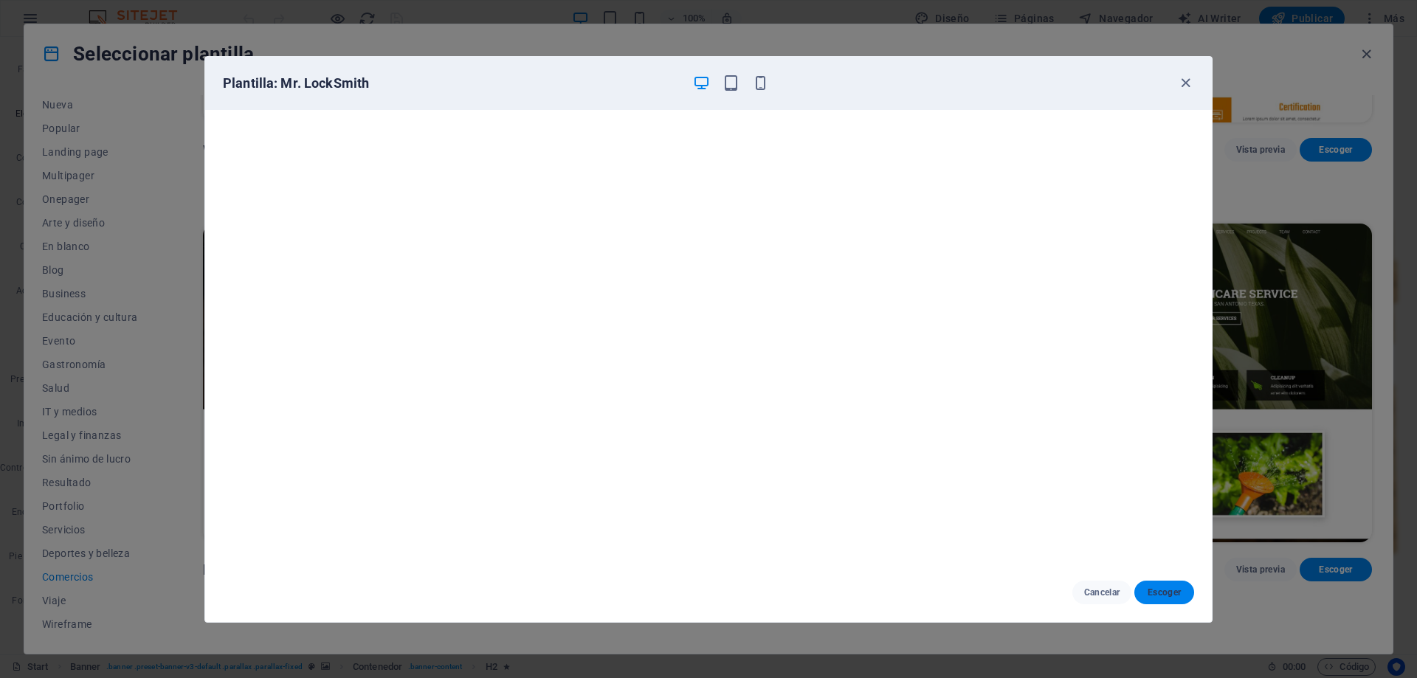
click at [1158, 594] on span "Escoger" at bounding box center [1164, 593] width 36 height 12
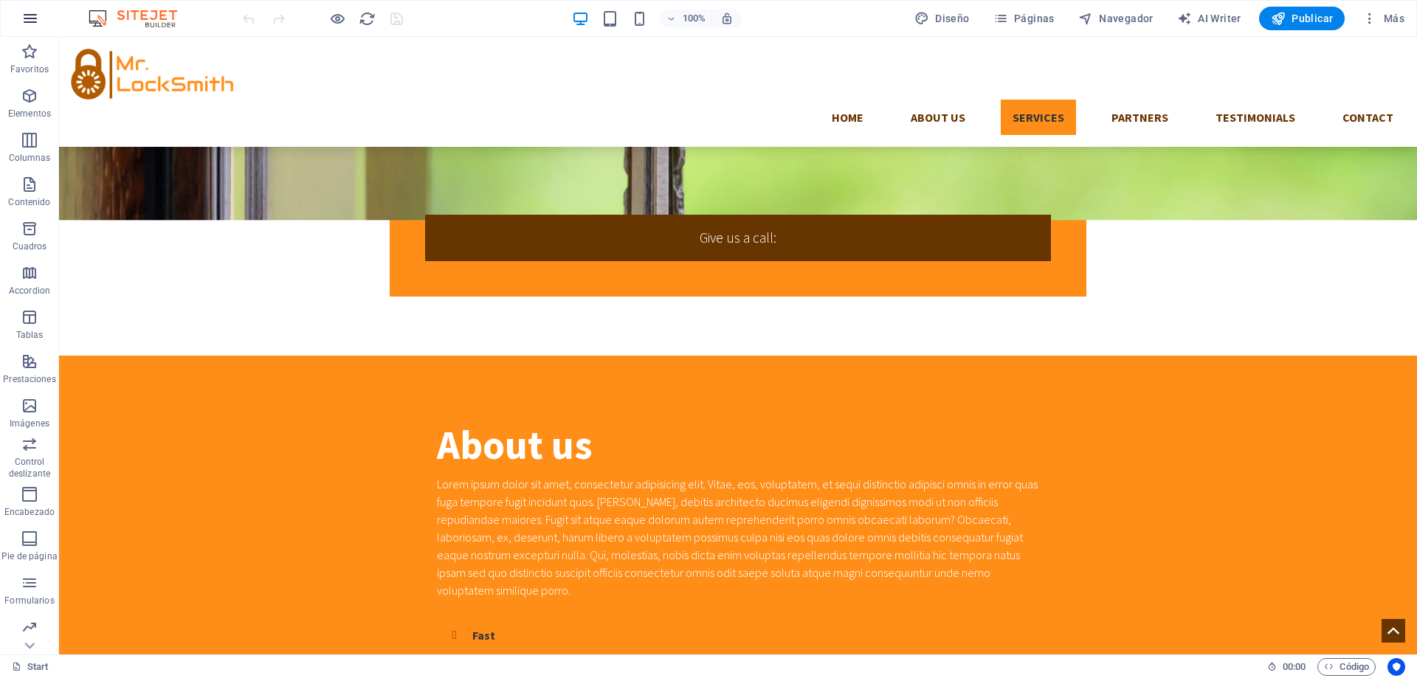
click at [36, 23] on icon "button" at bounding box center [30, 19] width 18 height 18
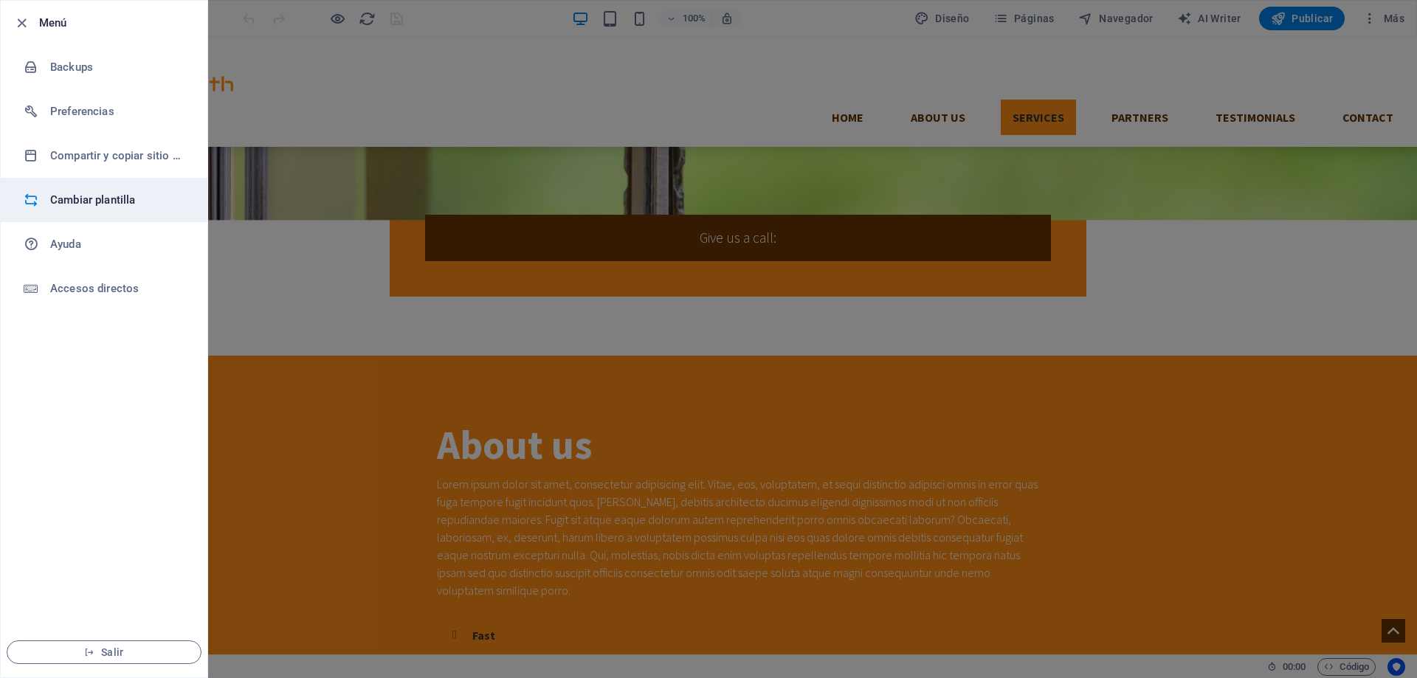
click at [86, 201] on h6 "Cambiar plantilla" at bounding box center [118, 200] width 136 height 18
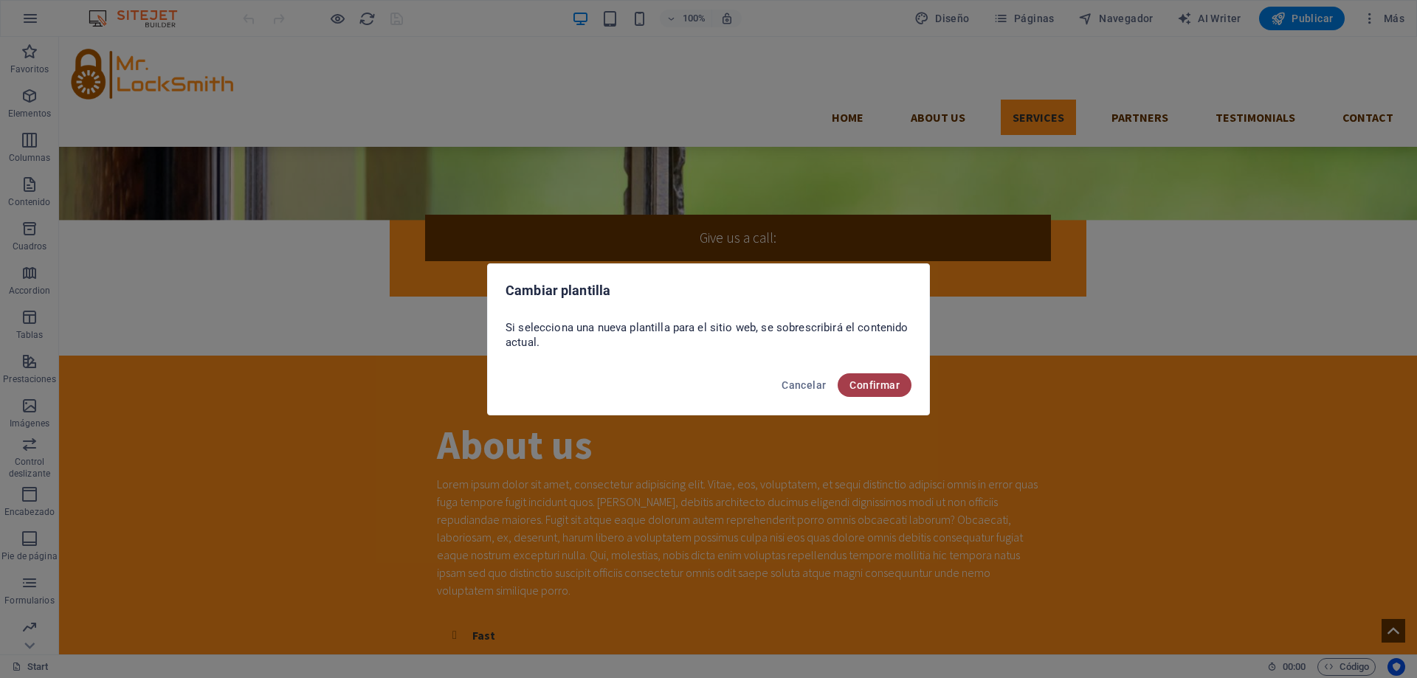
click at [862, 392] on button "Confirmar" at bounding box center [874, 385] width 74 height 24
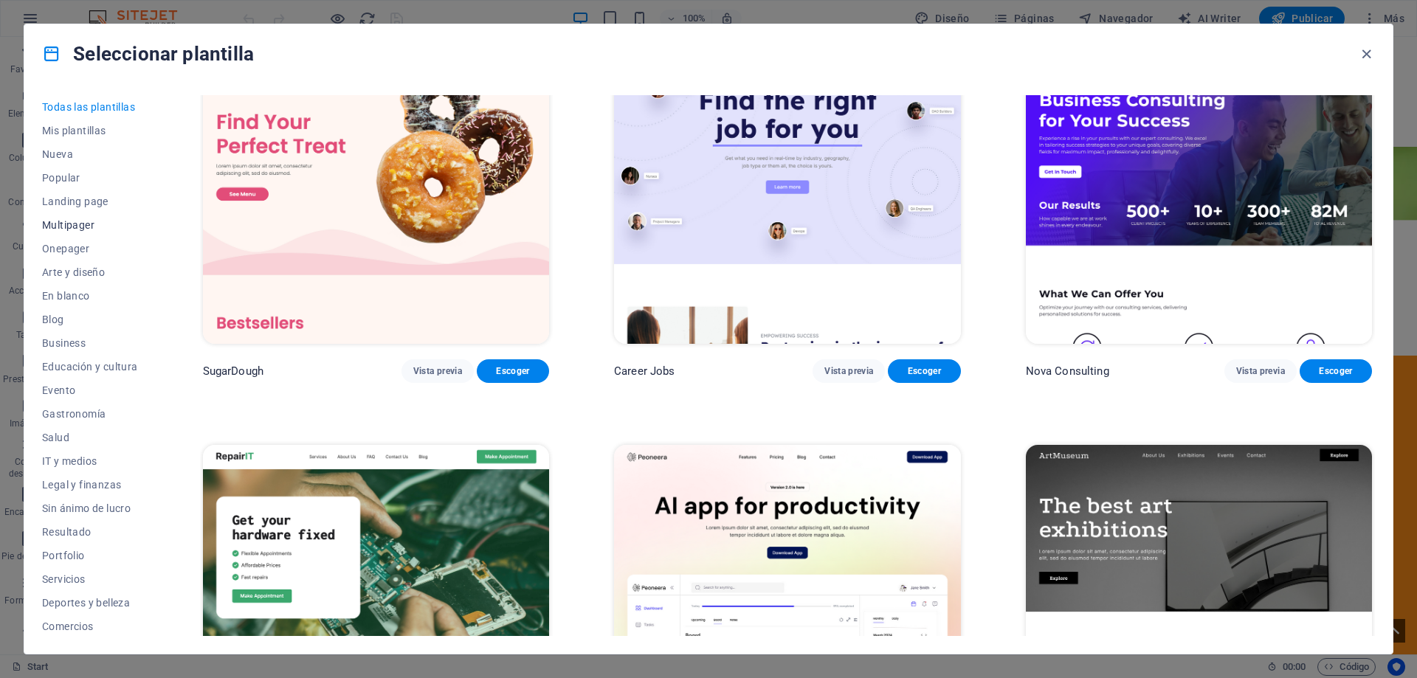
scroll to position [49, 0]
click at [83, 575] on span "Comercios" at bounding box center [90, 577] width 96 height 12
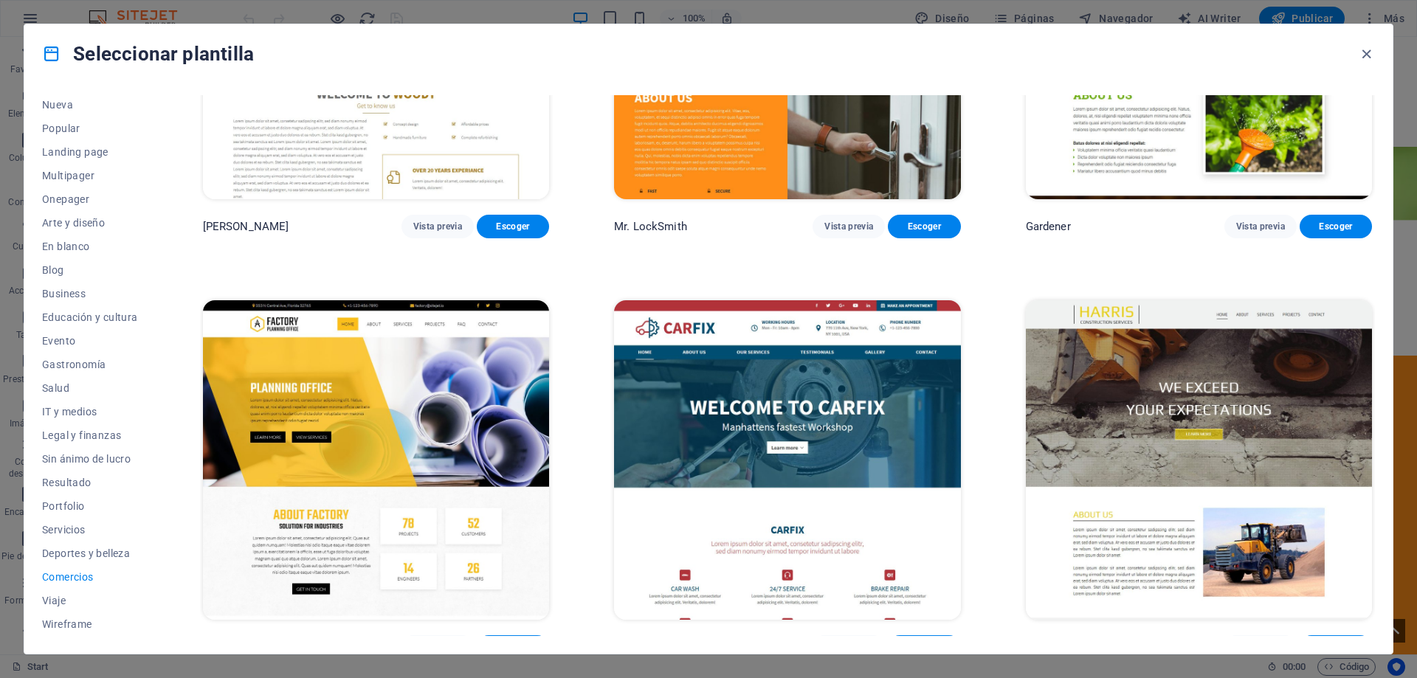
scroll to position [656, 0]
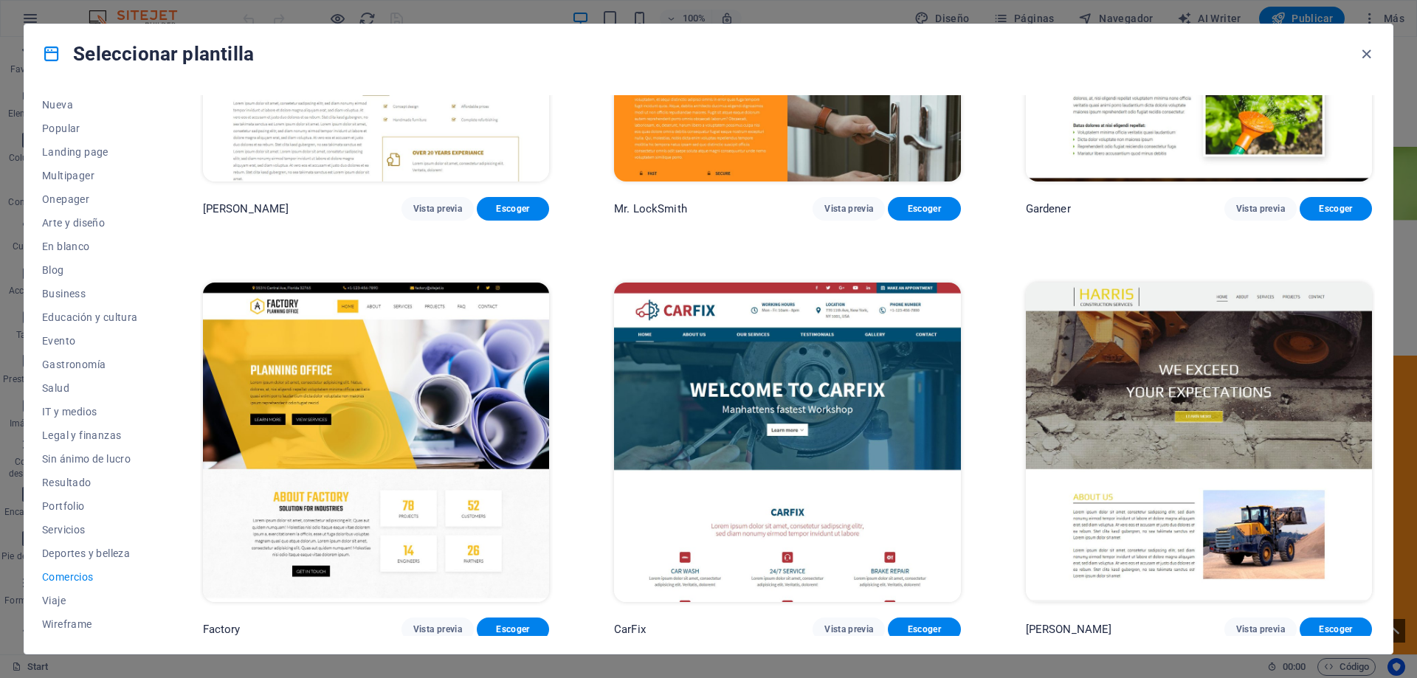
click at [1209, 421] on img at bounding box center [1199, 442] width 346 height 319
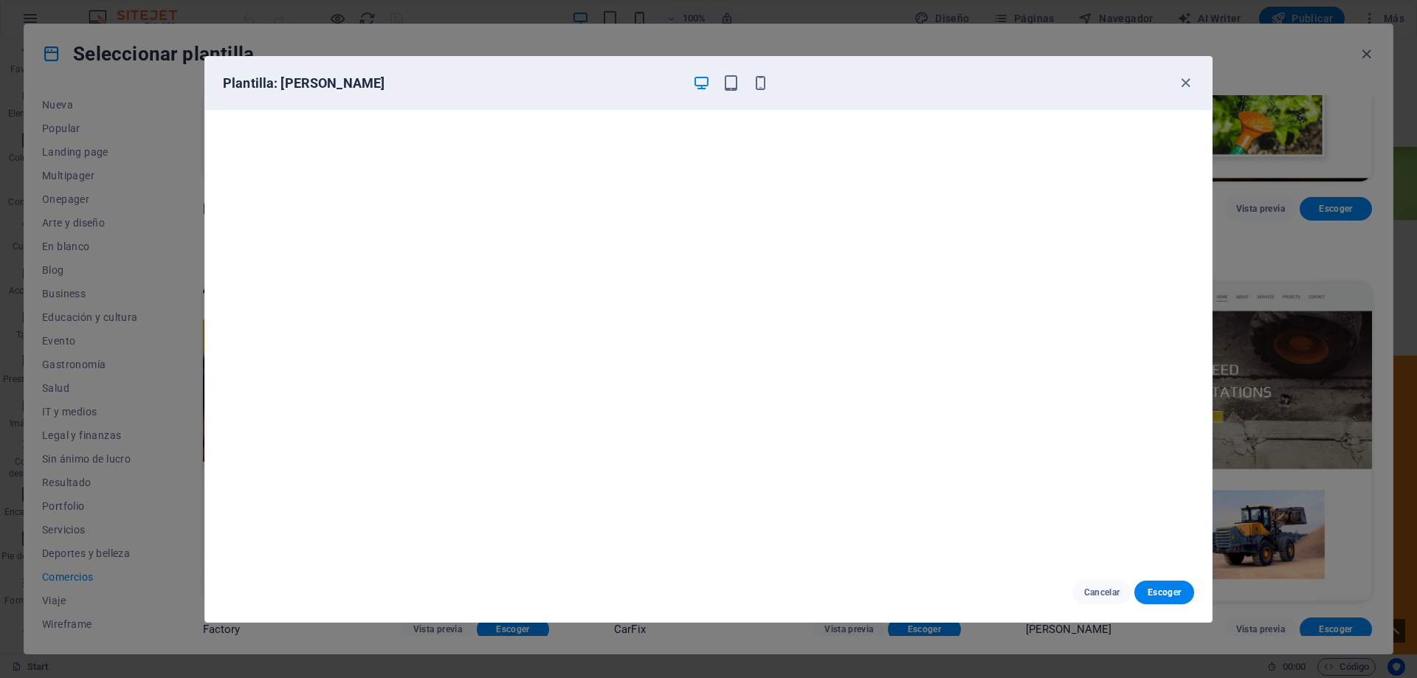
scroll to position [4, 0]
click at [1158, 599] on button "Escoger" at bounding box center [1164, 593] width 60 height 24
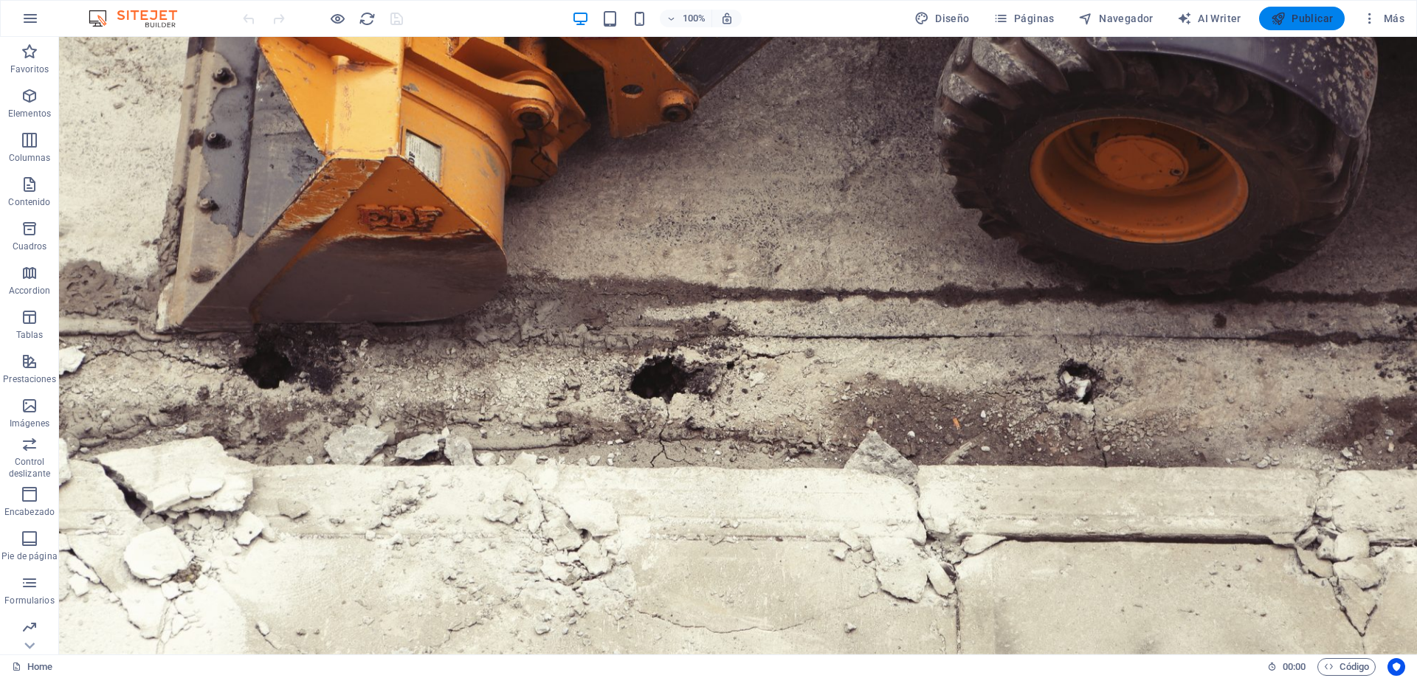
click at [1296, 16] on span "Publicar" at bounding box center [1301, 18] width 63 height 15
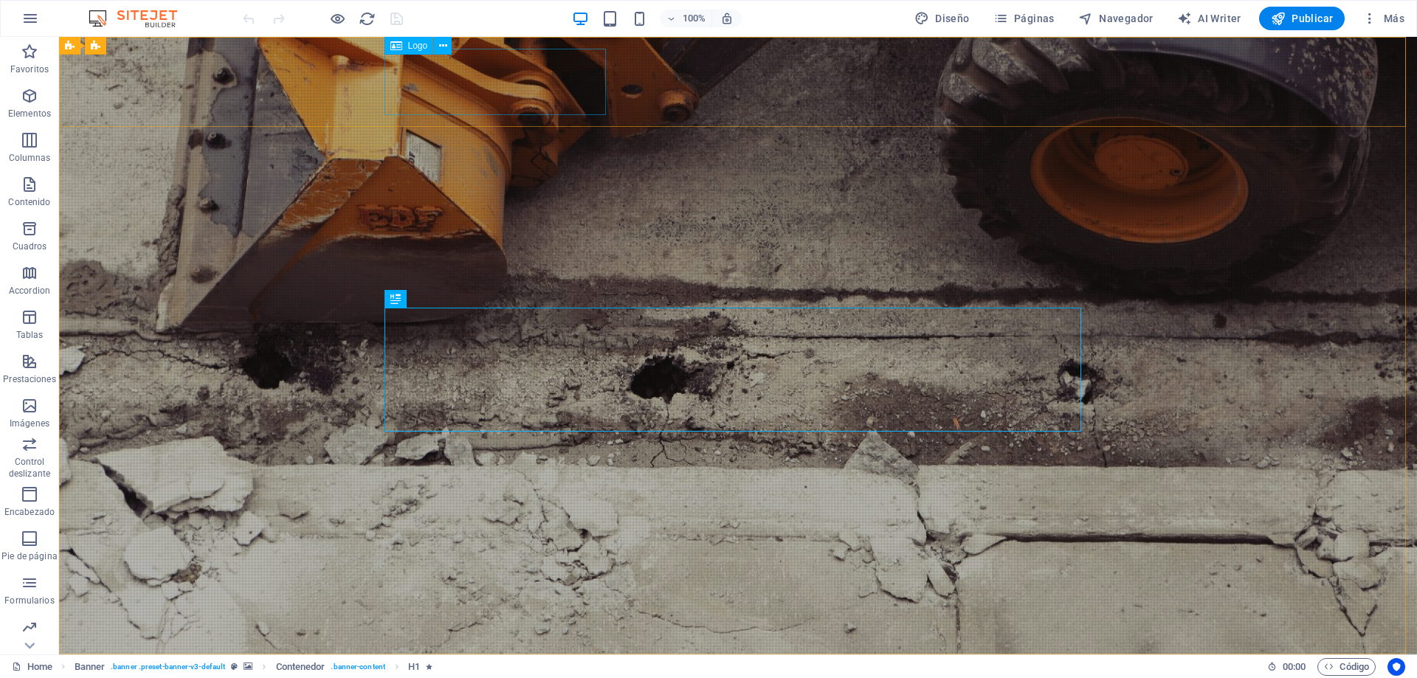
click at [419, 46] on span "Logo" at bounding box center [418, 45] width 20 height 9
click at [439, 46] on icon at bounding box center [443, 45] width 8 height 15
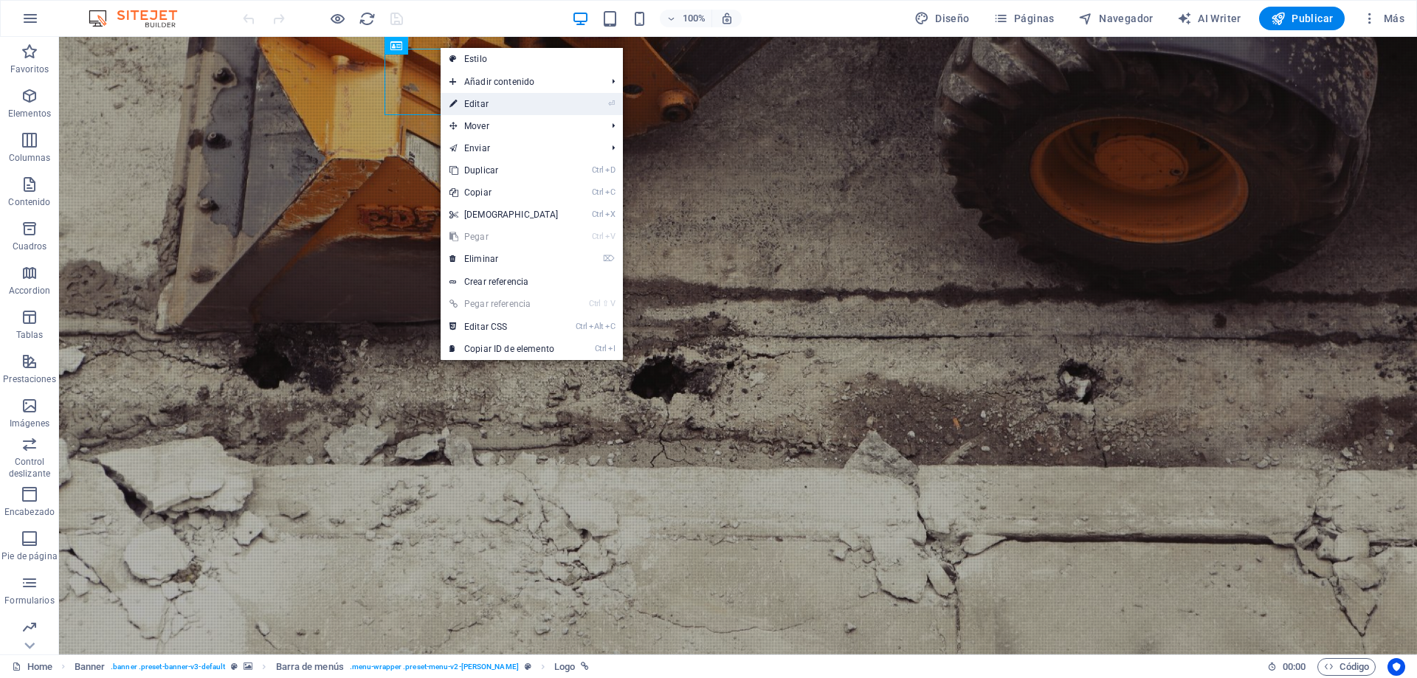
click at [487, 110] on link "⏎ Editar" at bounding box center [503, 104] width 127 height 22
select select "px"
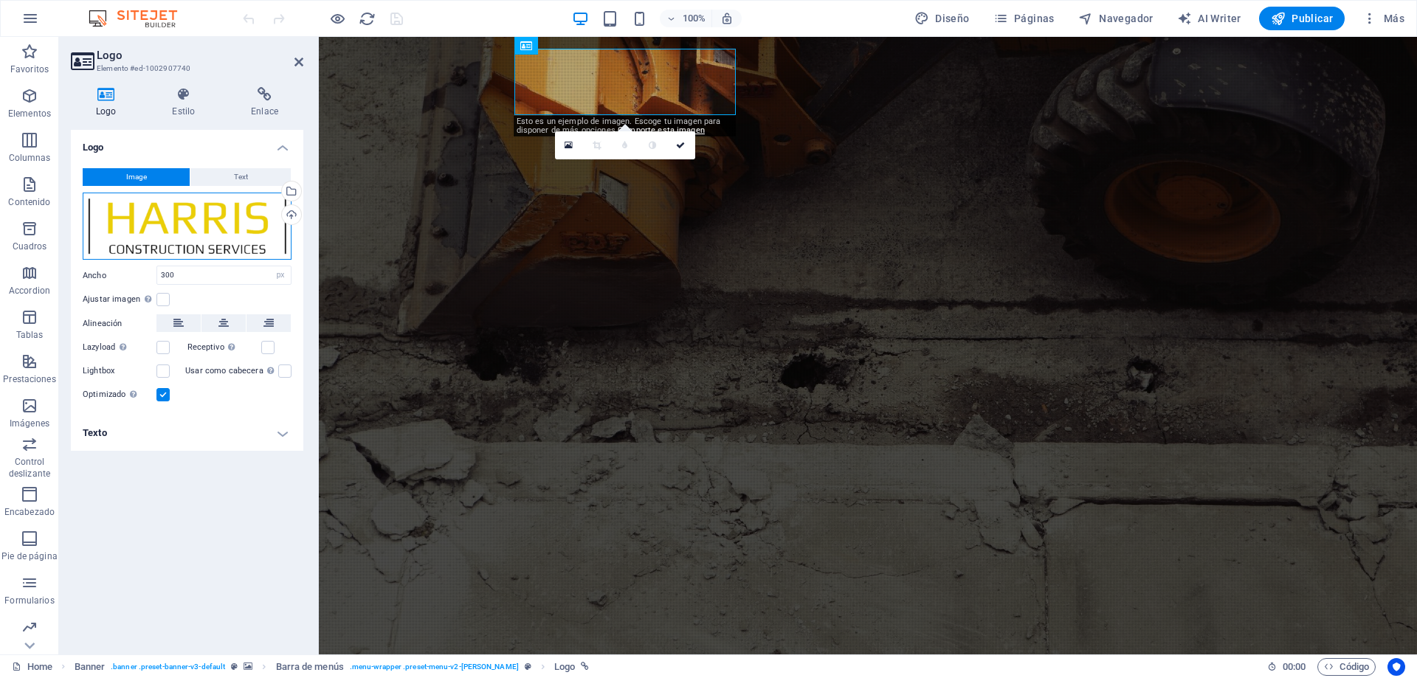
click at [178, 218] on div "Arrastra archivos aquí, haz clic para escoger archivos o selecciona archivos de…" at bounding box center [187, 227] width 209 height 68
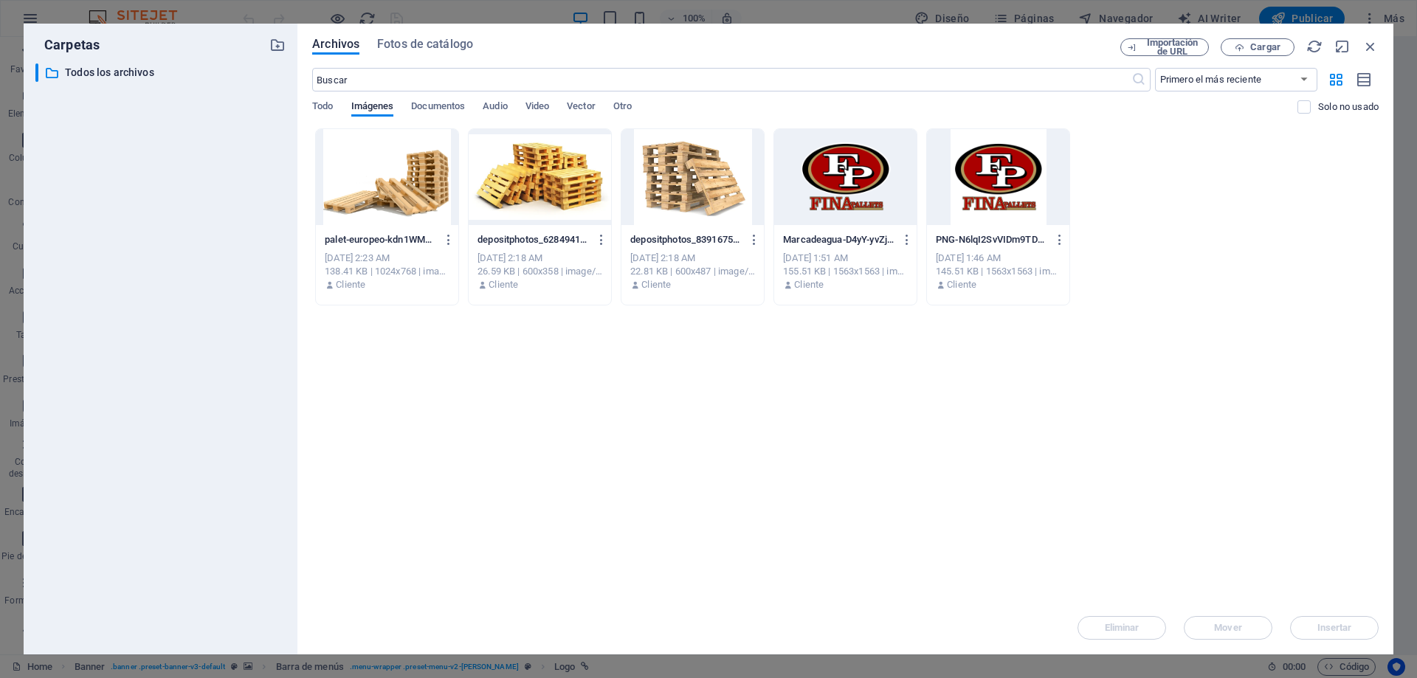
click at [840, 197] on div at bounding box center [845, 177] width 142 height 96
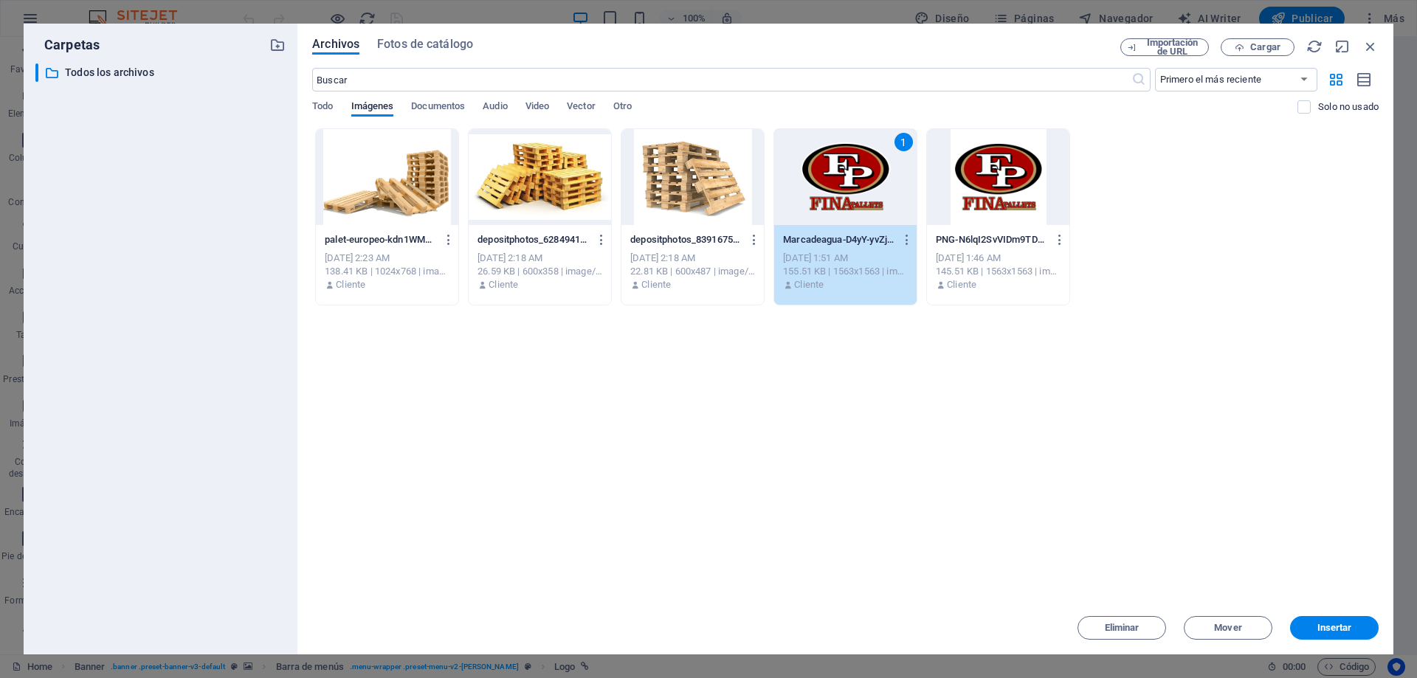
click at [840, 197] on div "1" at bounding box center [845, 177] width 142 height 96
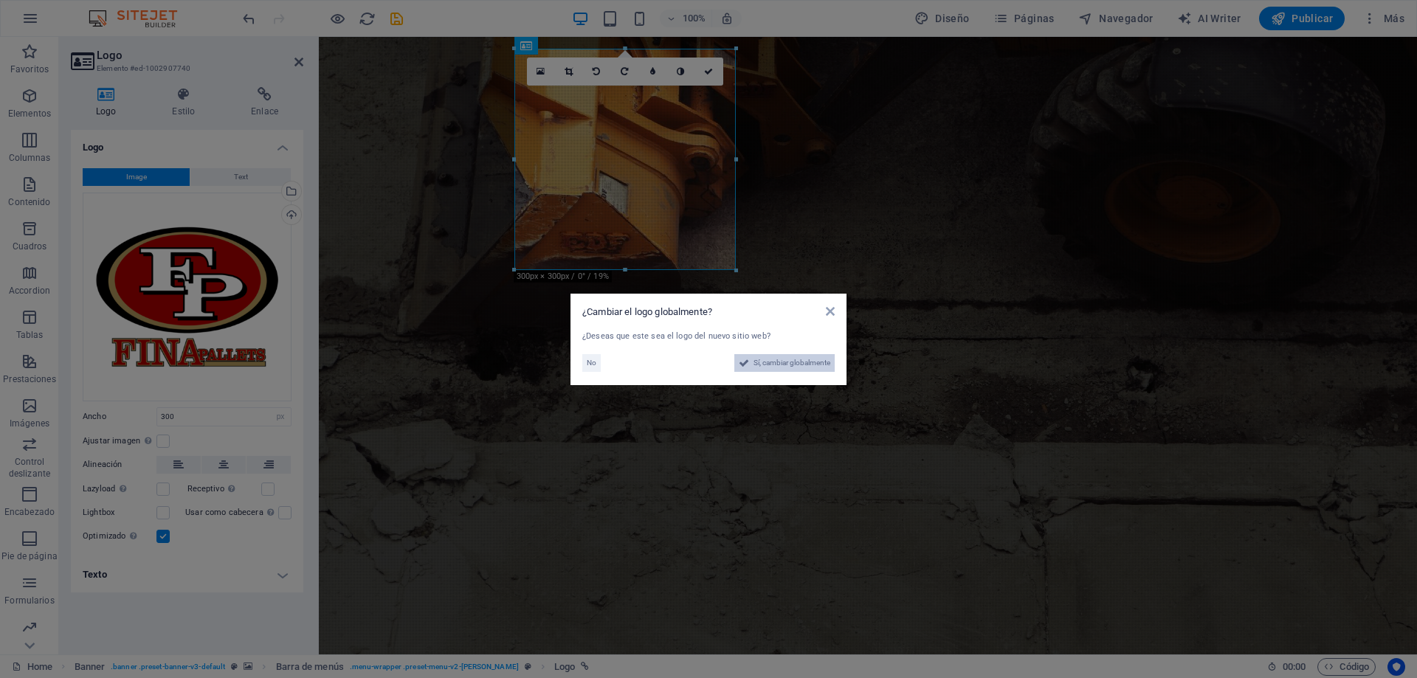
drag, startPoint x: 782, startPoint y: 367, endPoint x: 429, endPoint y: 271, distance: 365.7
click at [782, 367] on span "Sí, cambiar globalmente" at bounding box center [791, 363] width 77 height 18
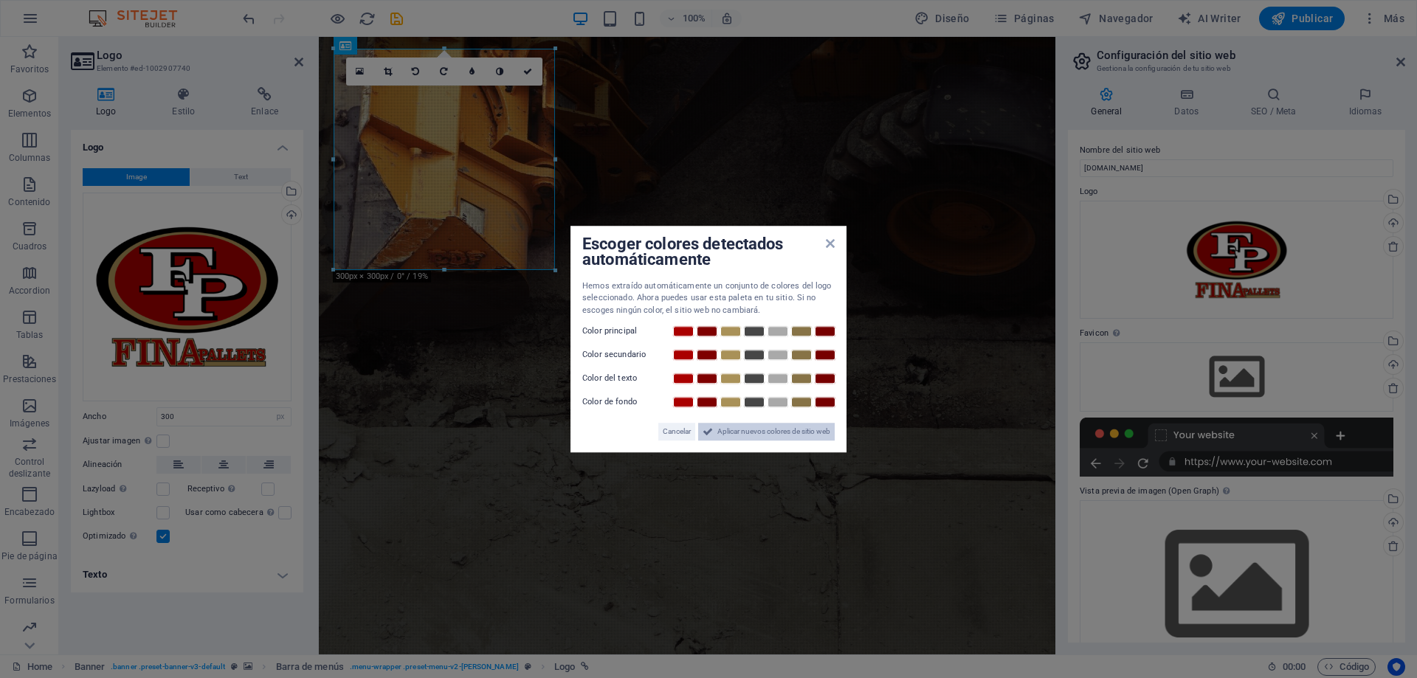
click at [745, 435] on span "Aplicar nuevos colores de sitio web" at bounding box center [773, 432] width 113 height 18
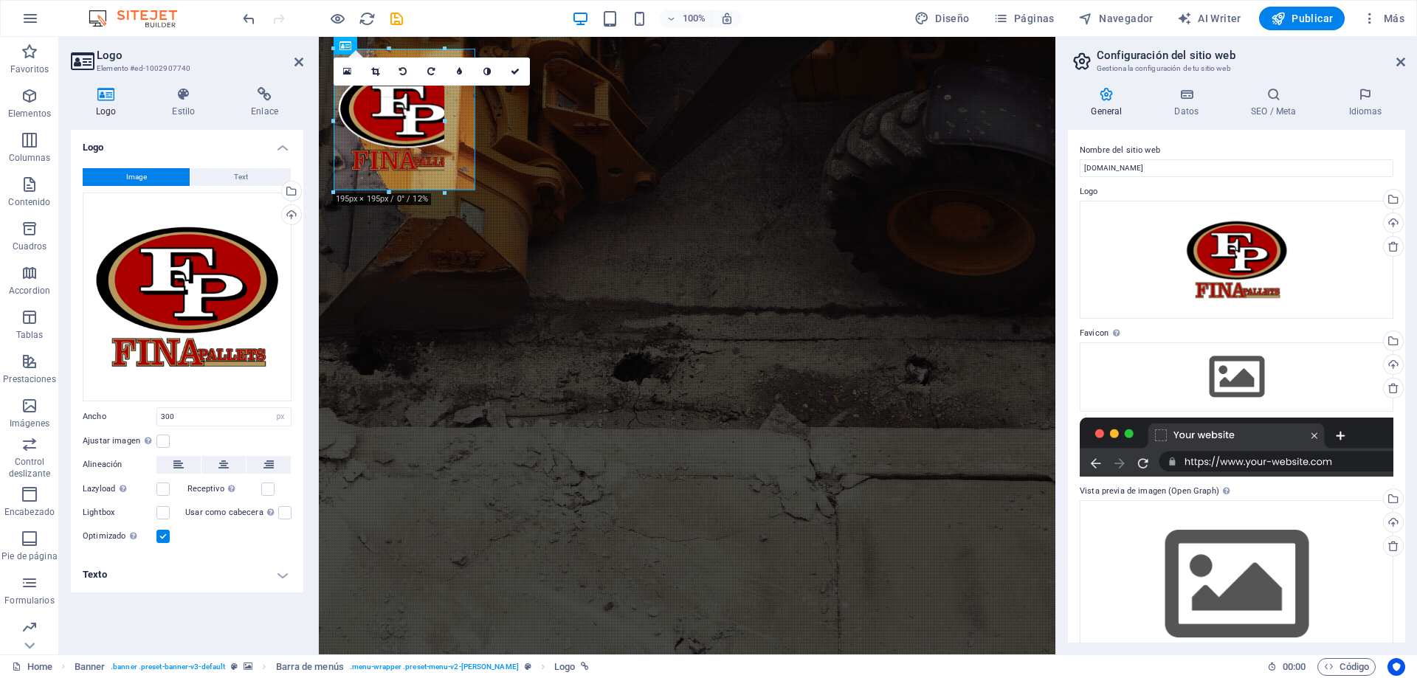
drag, startPoint x: 553, startPoint y: 269, endPoint x: 436, endPoint y: 159, distance: 160.3
type input "150"
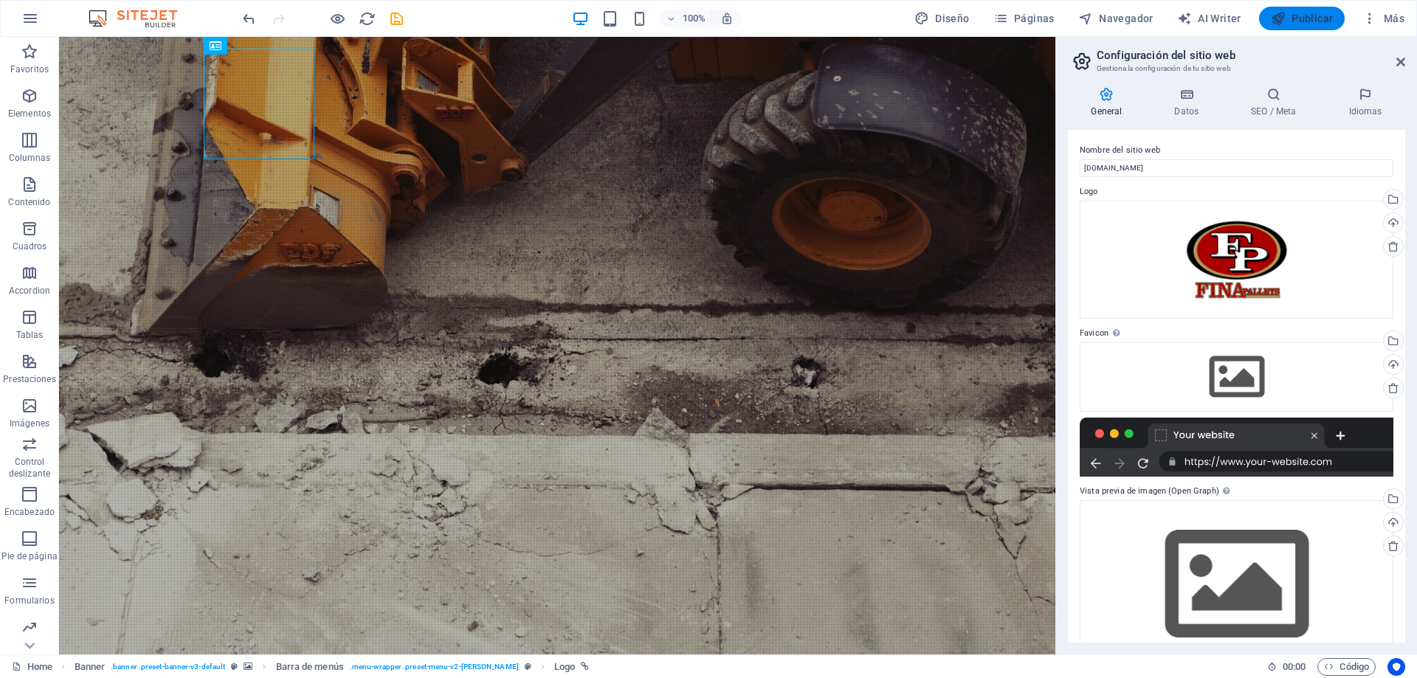
click at [1296, 21] on span "Publicar" at bounding box center [1301, 18] width 63 height 15
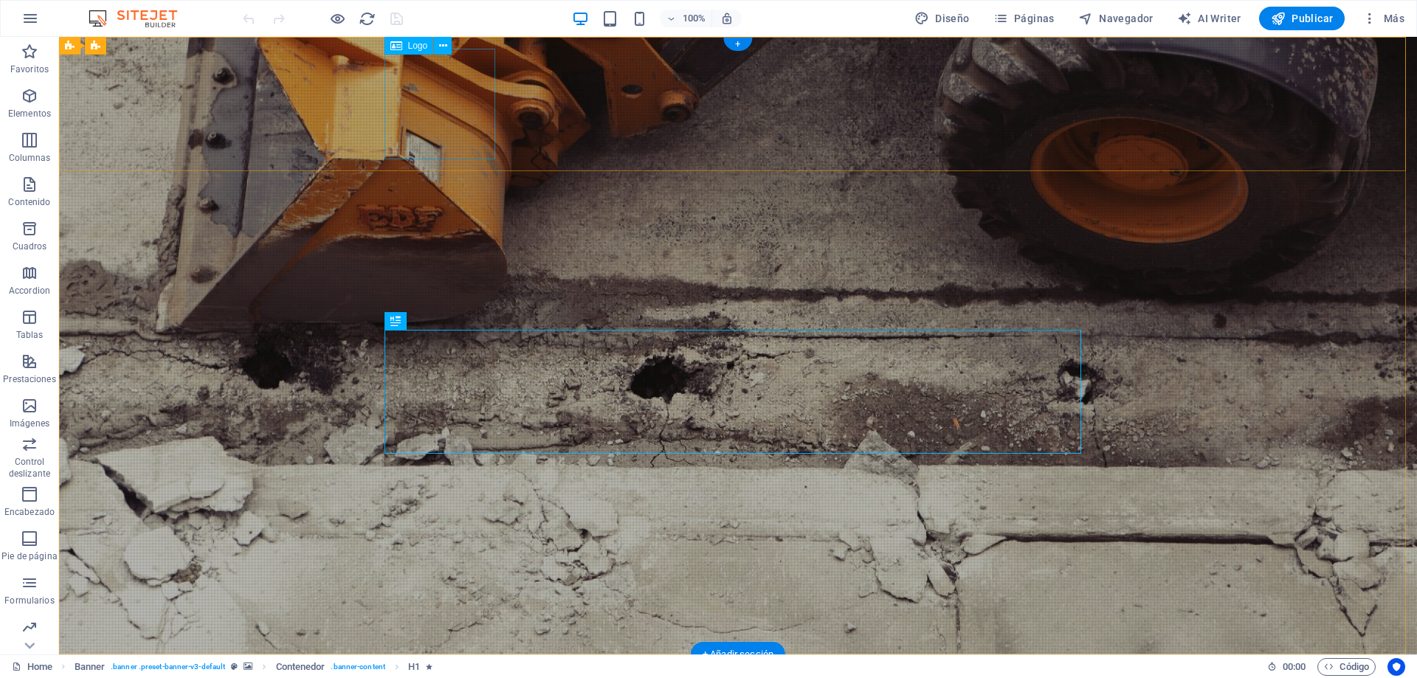
select select "px"
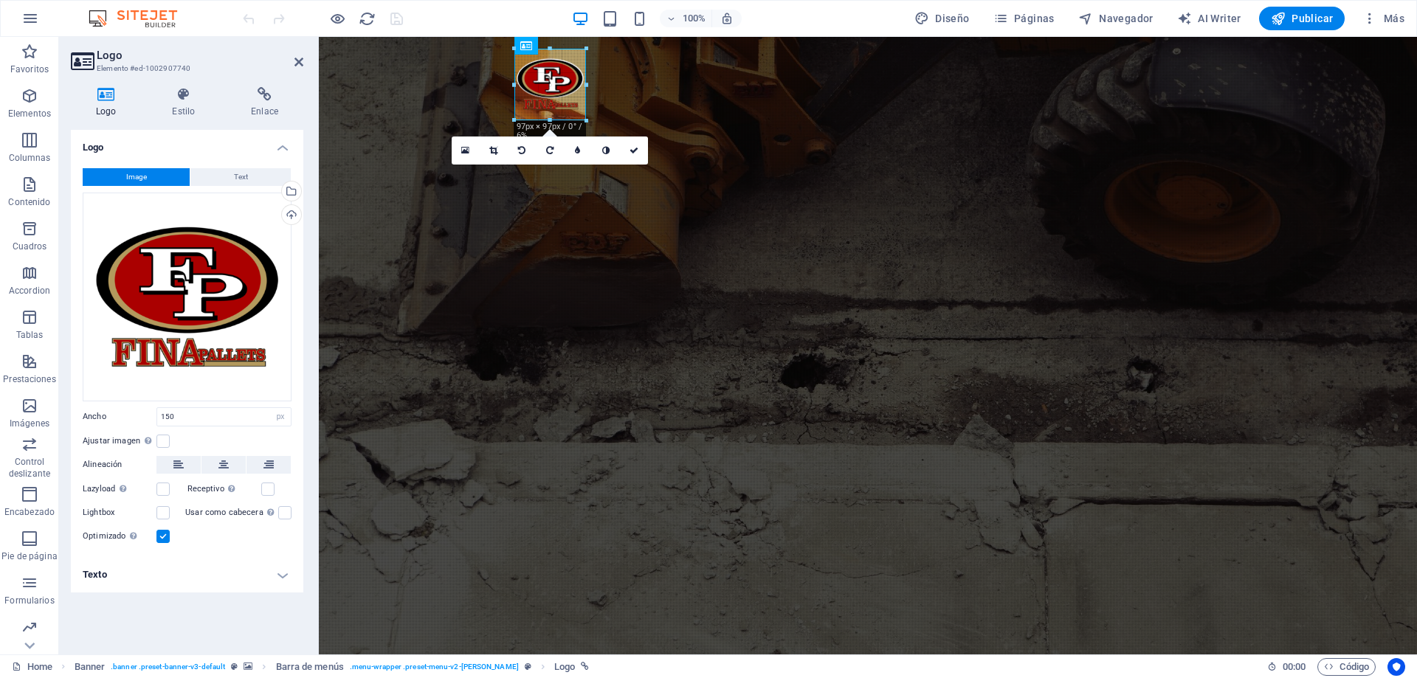
drag, startPoint x: 625, startPoint y: 161, endPoint x: 584, endPoint y: 119, distance: 59.0
type input "97"
click at [632, 155] on link at bounding box center [634, 150] width 28 height 28
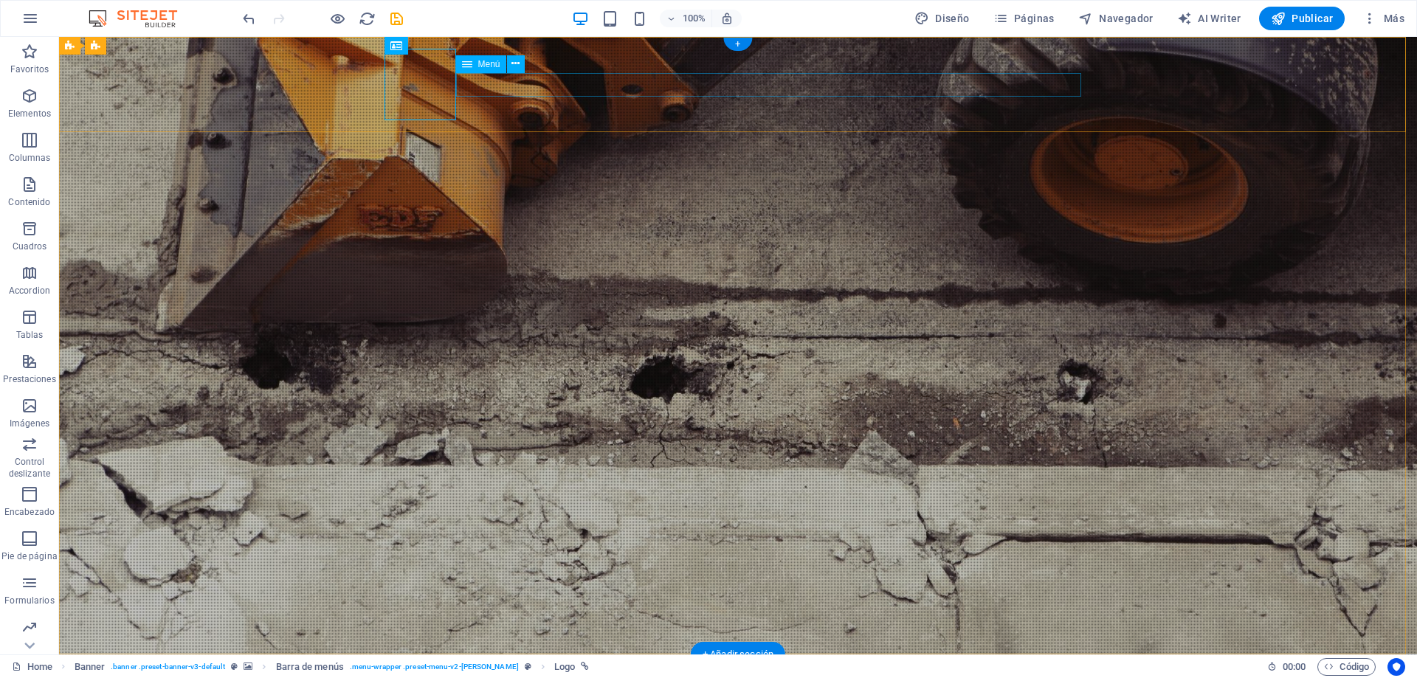
select select
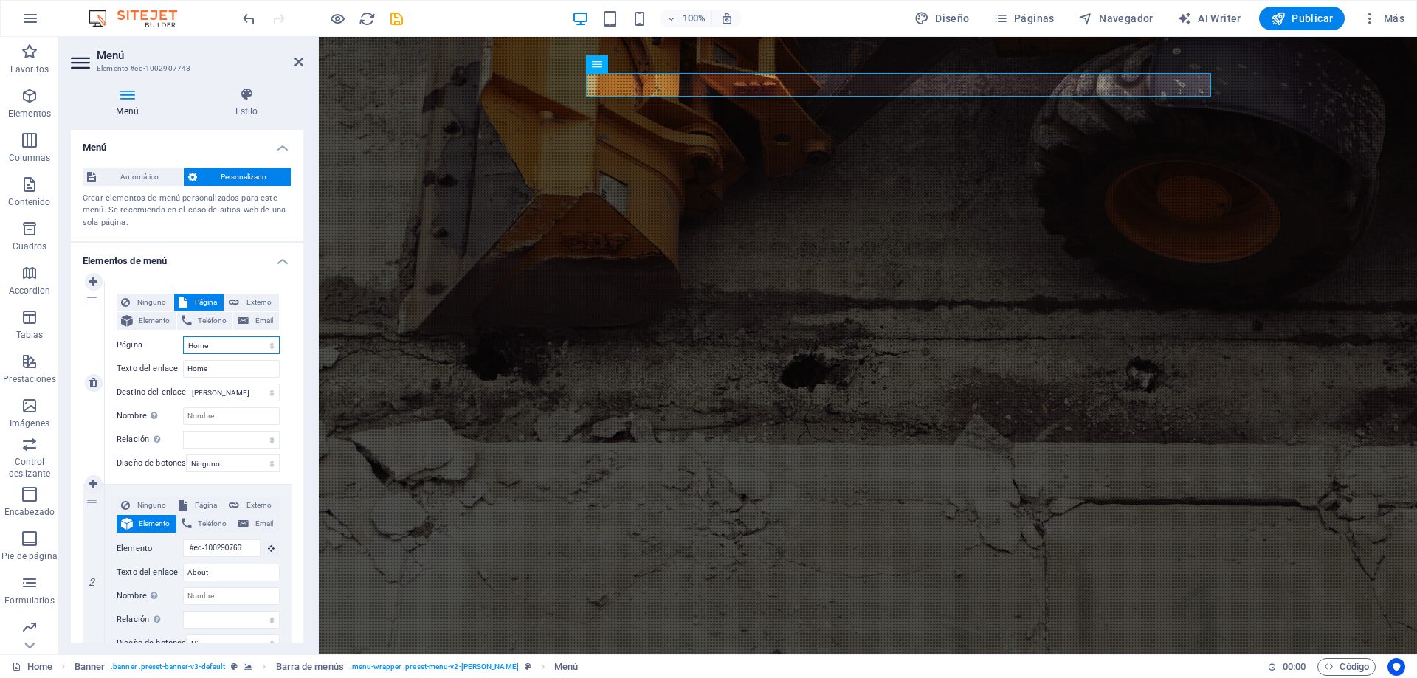
click at [212, 345] on select "Home Subpage Legal Notice Privacy" at bounding box center [231, 345] width 97 height 18
click at [213, 345] on select "Home Subpage Legal Notice Privacy" at bounding box center [231, 345] width 97 height 18
click at [224, 376] on input "Home" at bounding box center [231, 369] width 97 height 18
drag, startPoint x: 224, startPoint y: 373, endPoint x: 98, endPoint y: 364, distance: 125.7
click at [98, 366] on div "1 Ninguno Página Externo Elemento Teléfono Email Página Home Subpage Legal Noti…" at bounding box center [187, 383] width 209 height 203
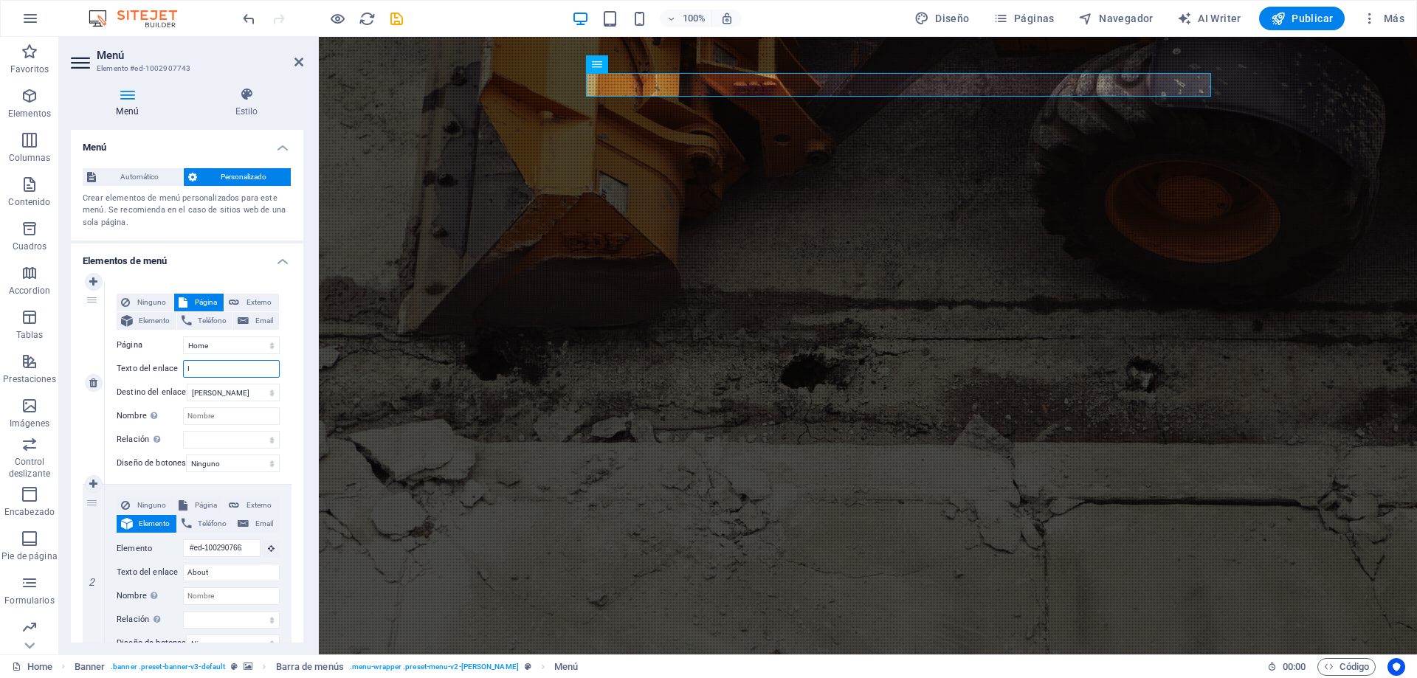
type input "In"
select select
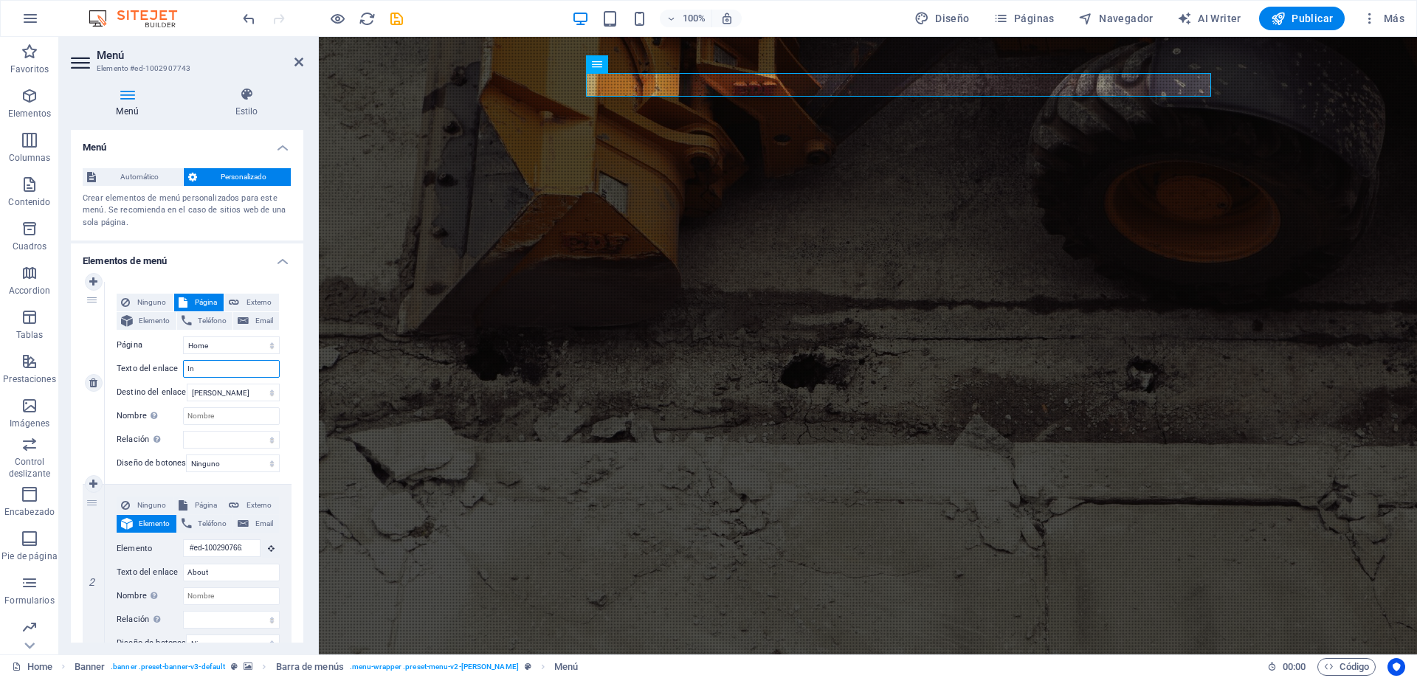
select select
type input "Inici"
select select
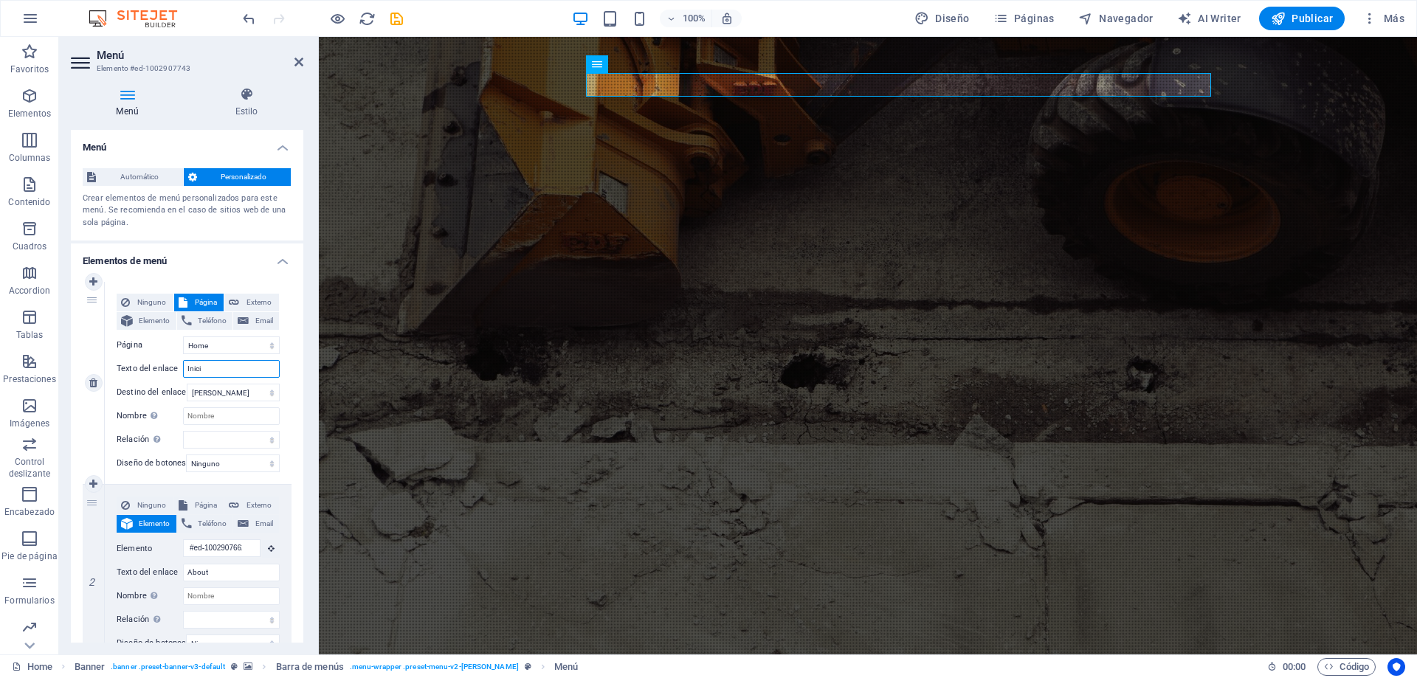
select select
type input "Inicip"
select select
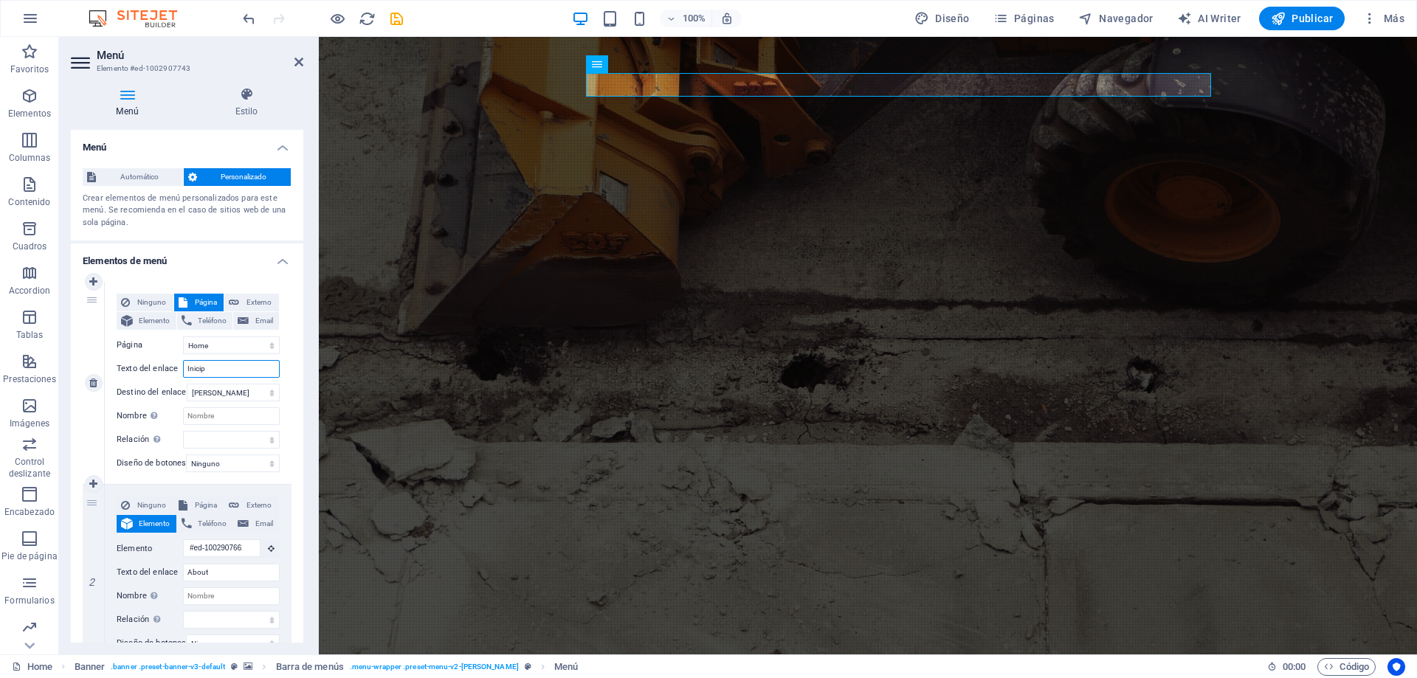
select select
type input "Inicio"
select select
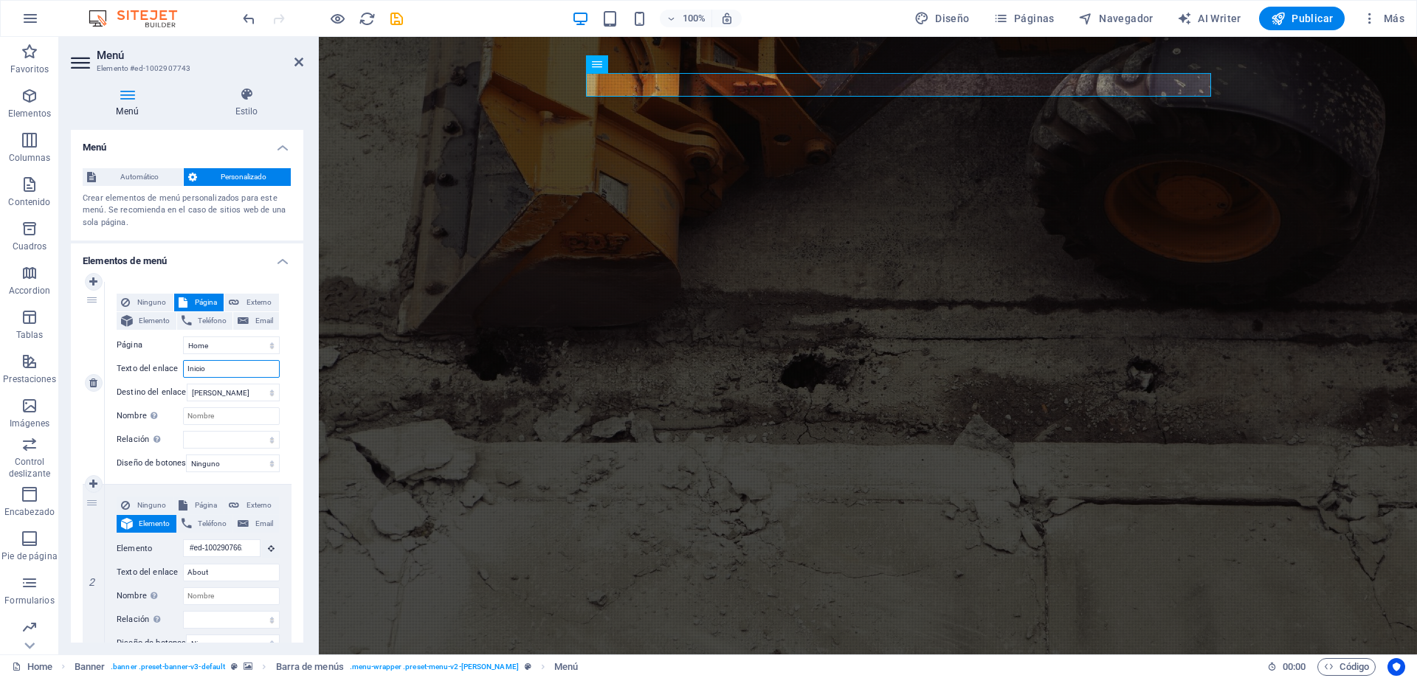
select select
type input "Inicio"
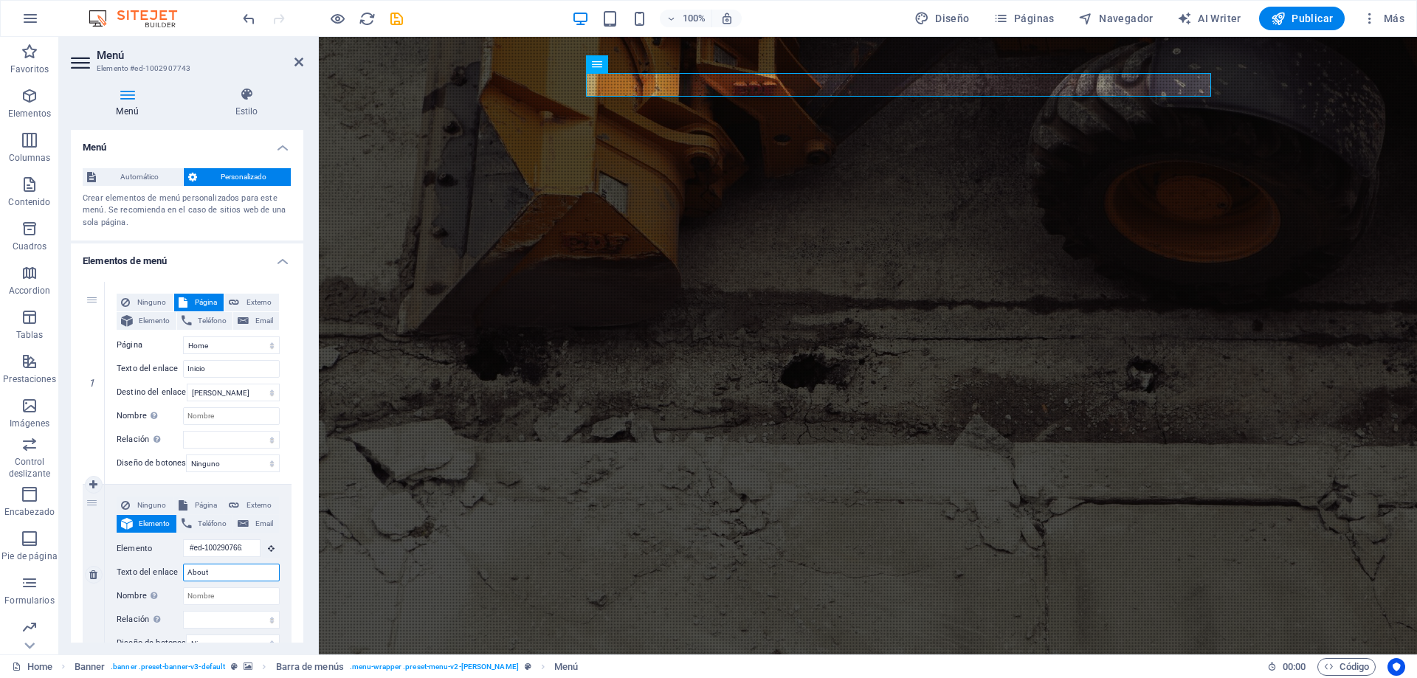
drag, startPoint x: 222, startPoint y: 577, endPoint x: 136, endPoint y: 575, distance: 86.3
click at [136, 575] on div "Texto del enlace About" at bounding box center [198, 573] width 163 height 18
type input "Nosotros"
select select
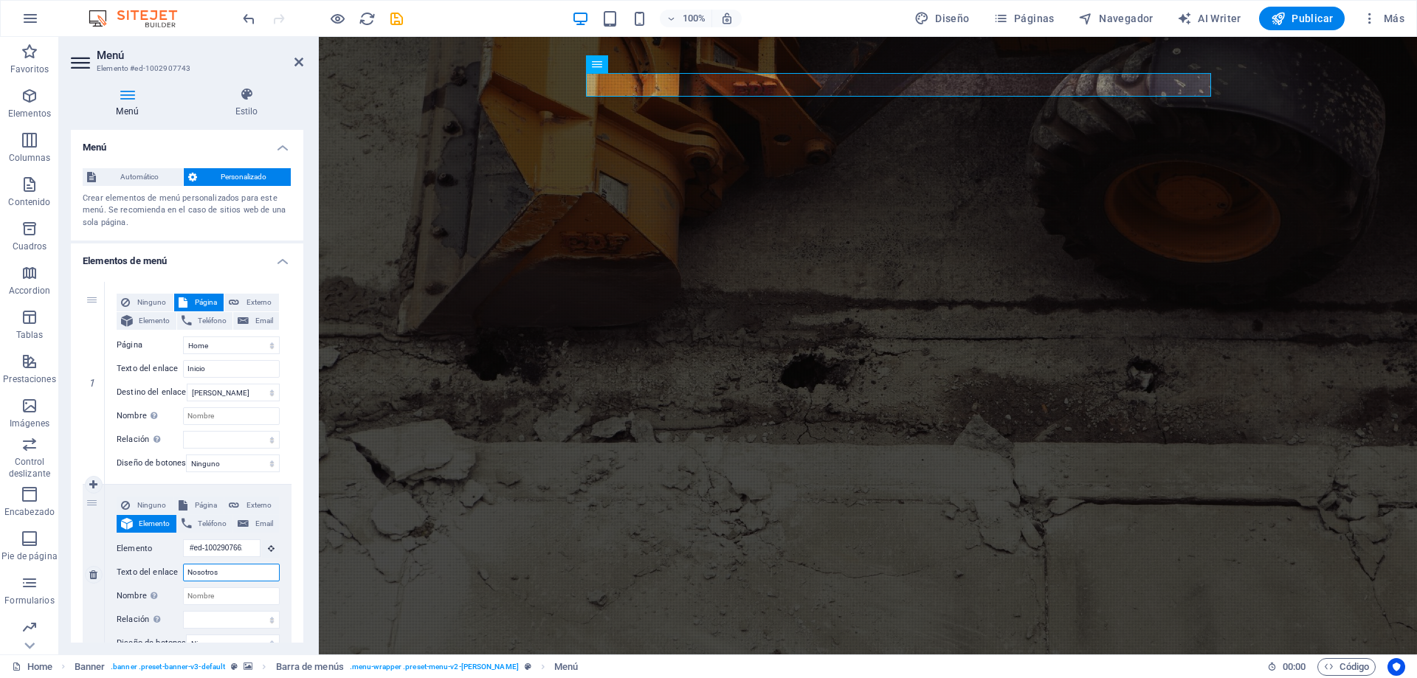
select select
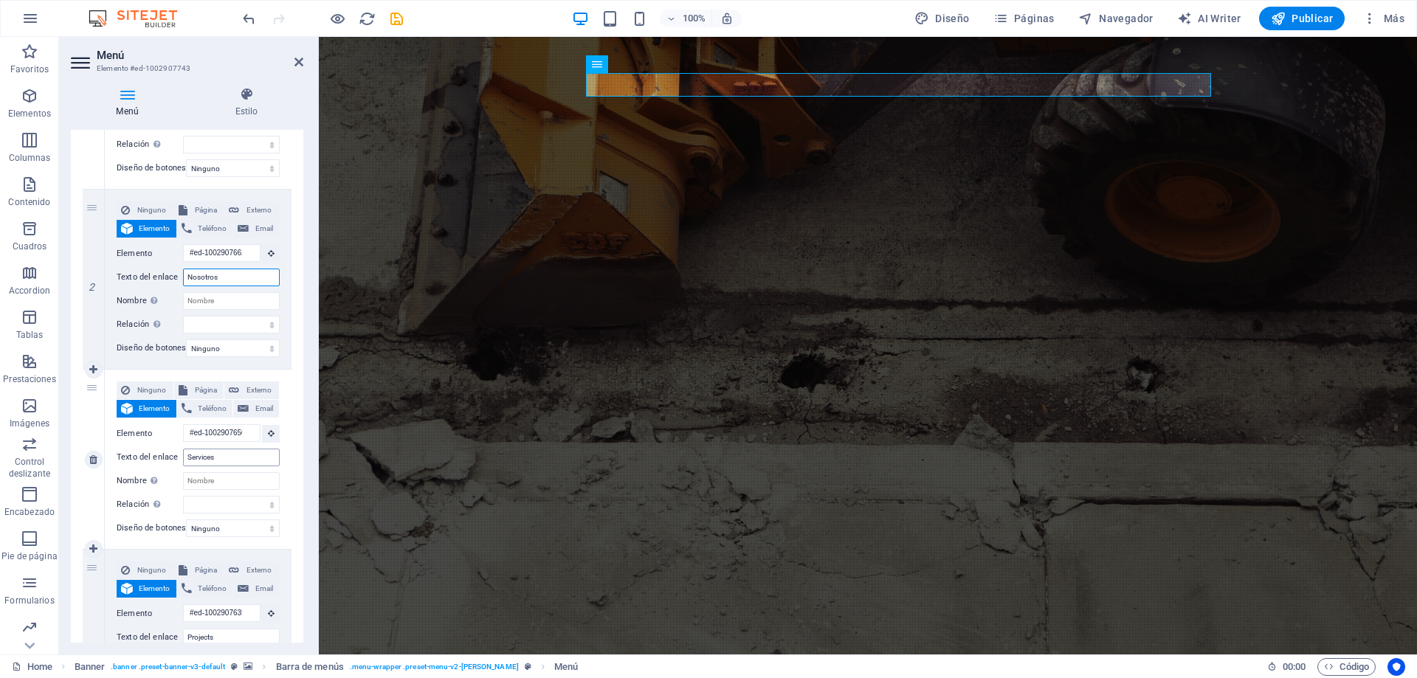
type input "Nosotros"
drag, startPoint x: 218, startPoint y: 462, endPoint x: 121, endPoint y: 465, distance: 97.4
click at [121, 465] on div "Texto del enlace Services" at bounding box center [198, 458] width 163 height 18
type input "Pro"
select select
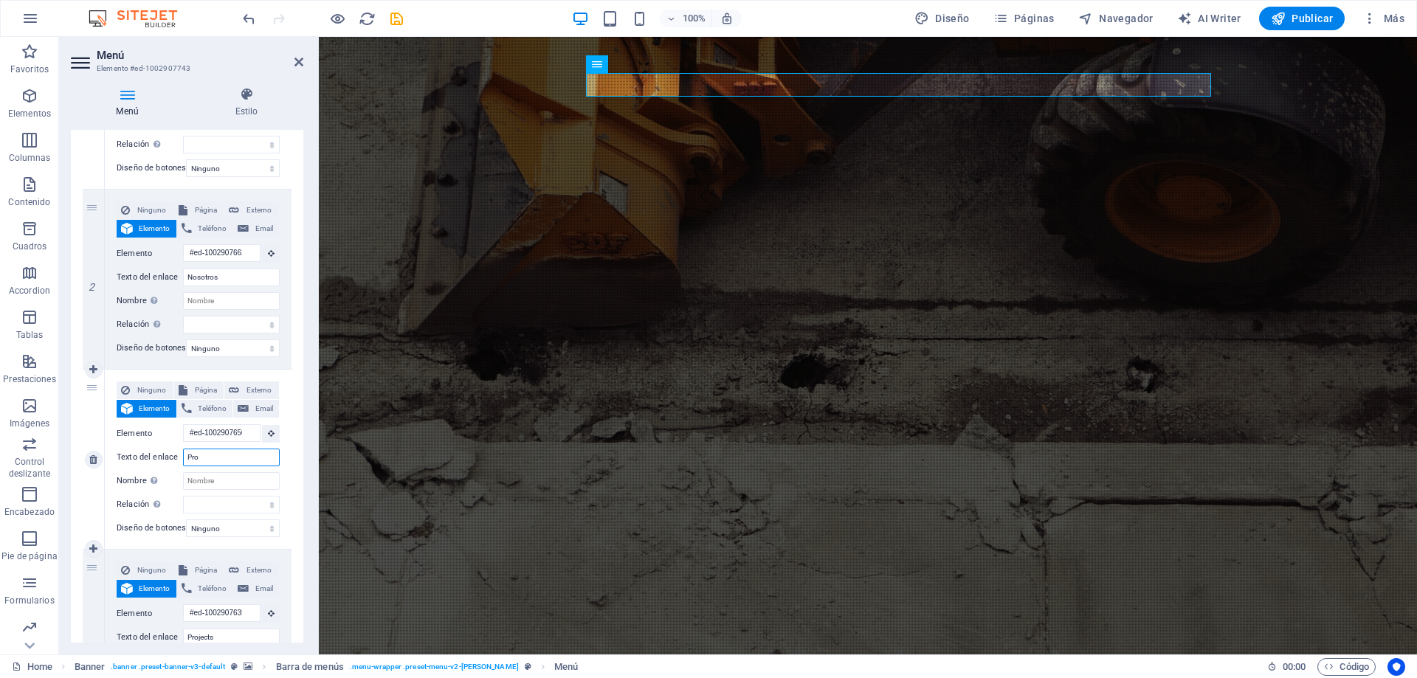
select select
type input "Productos"
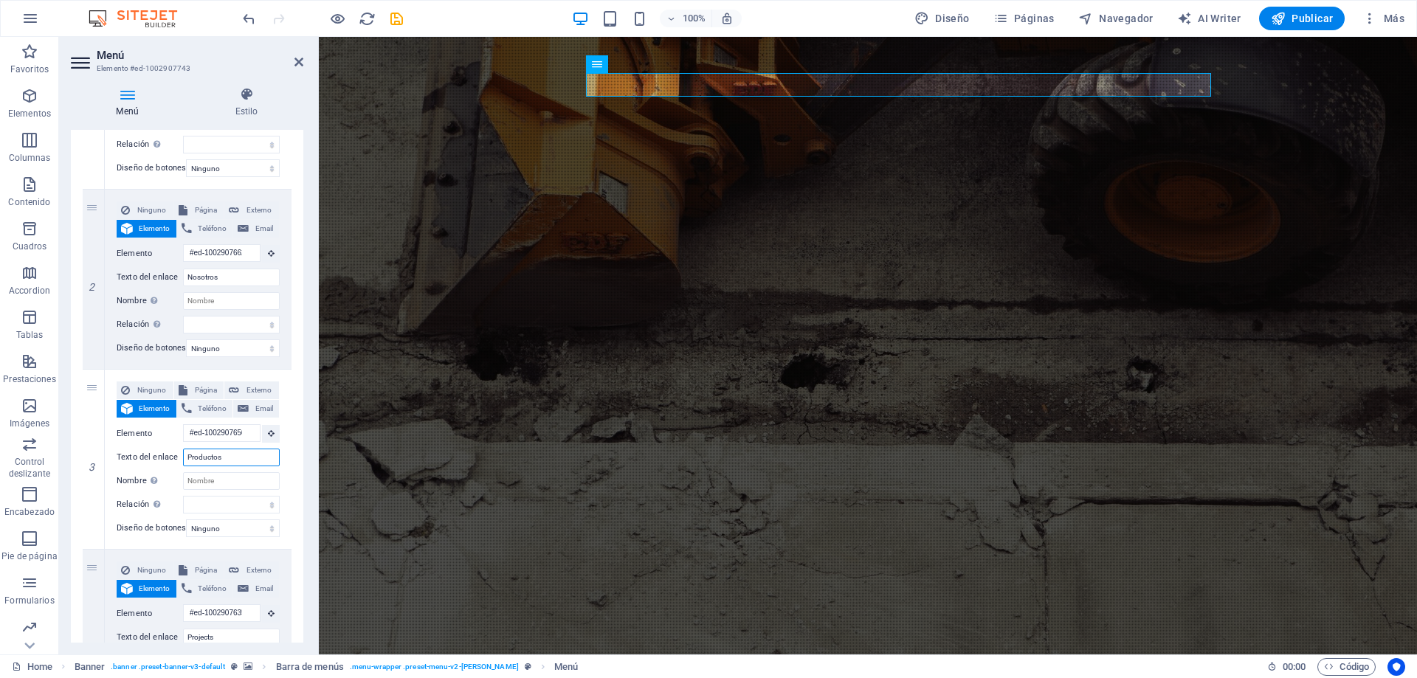
select select
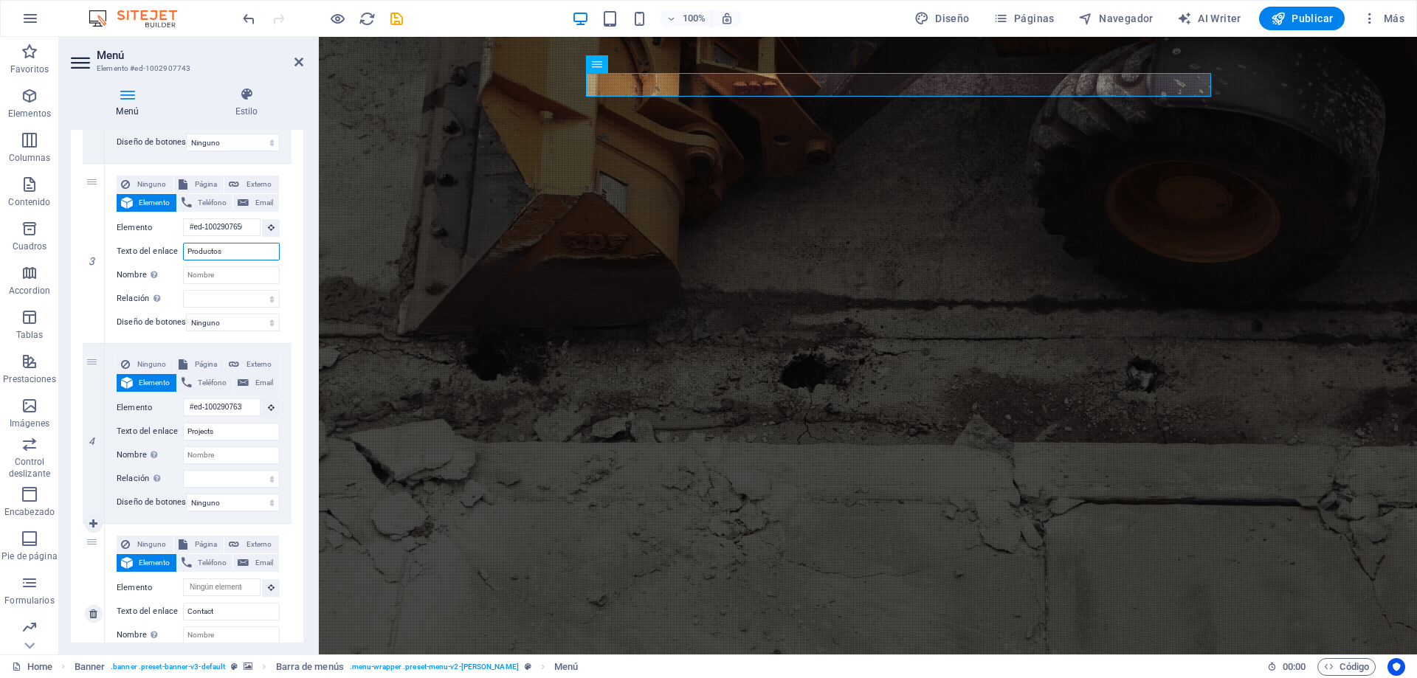
scroll to position [465, 0]
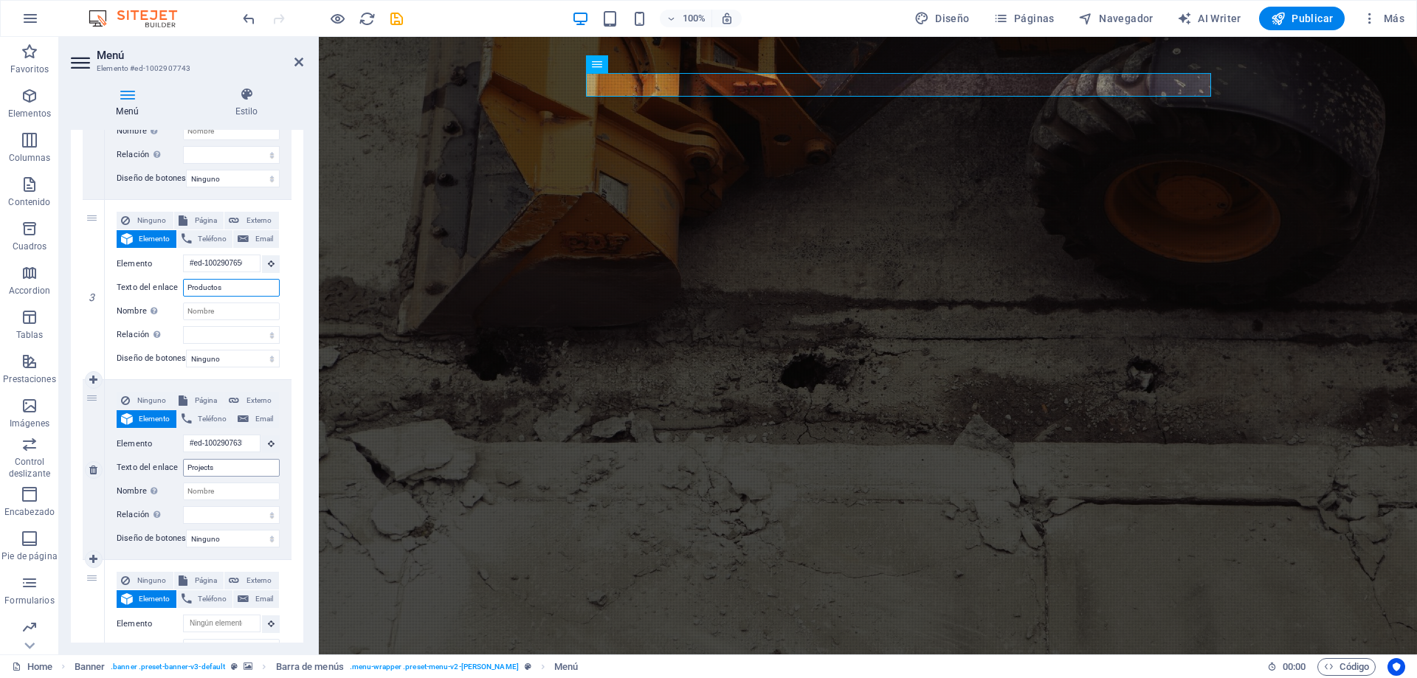
type input "Productos"
click at [224, 467] on input "Projects" at bounding box center [231, 468] width 97 height 18
click at [97, 474] on icon at bounding box center [93, 470] width 8 height 10
select select
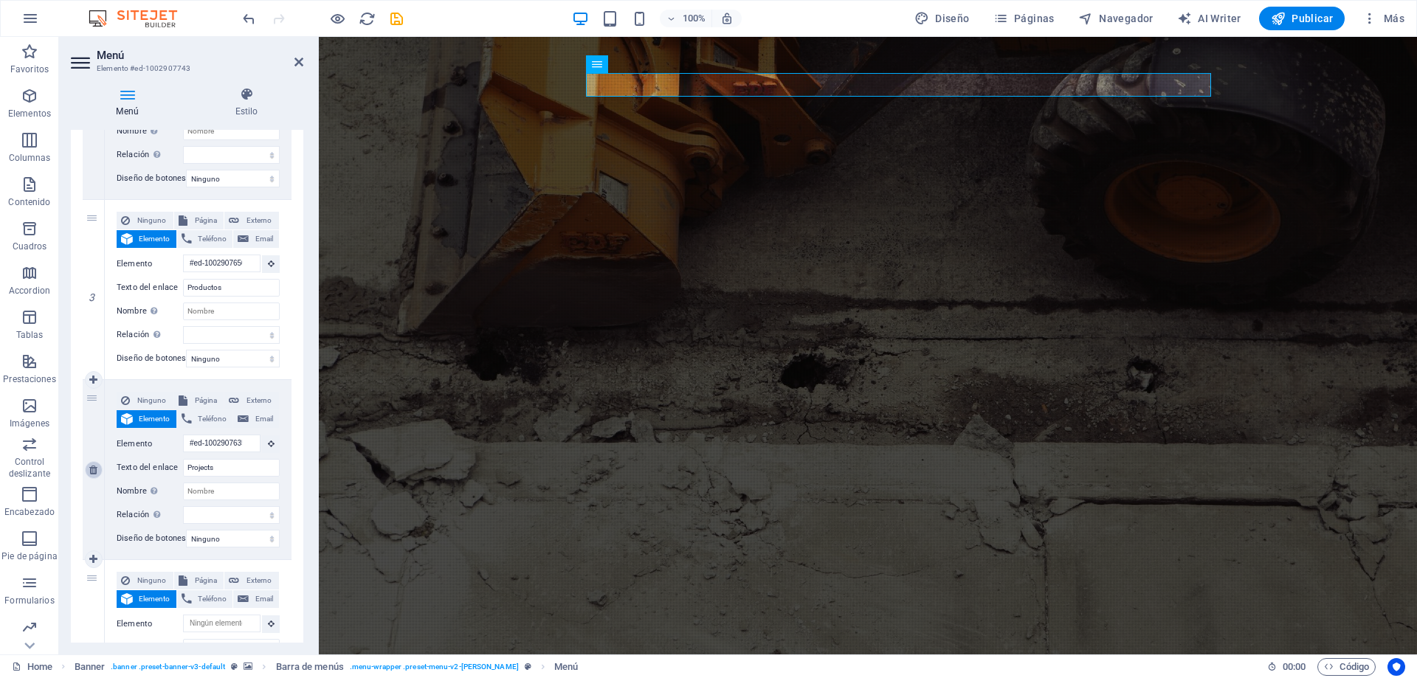
select select
type input "Contact"
select select
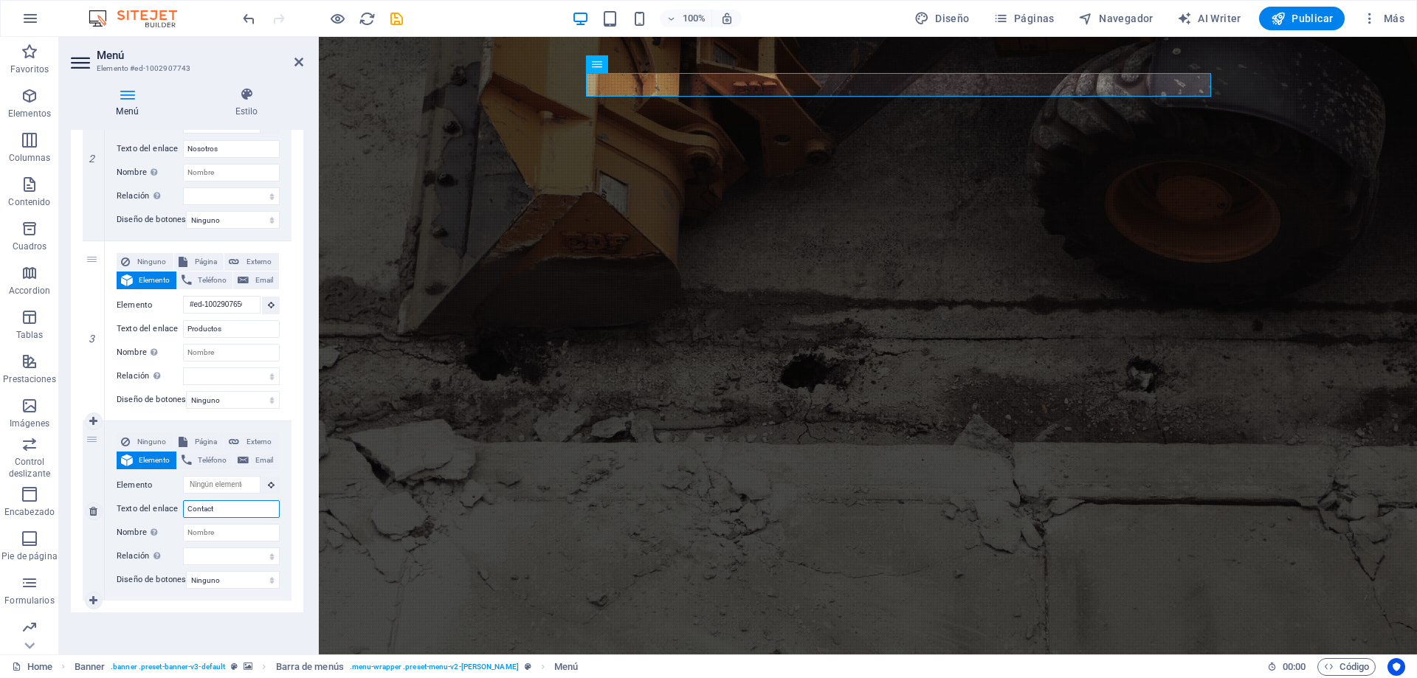
click at [224, 500] on input "Contact" at bounding box center [231, 509] width 97 height 18
type input "Contactanos"
select select
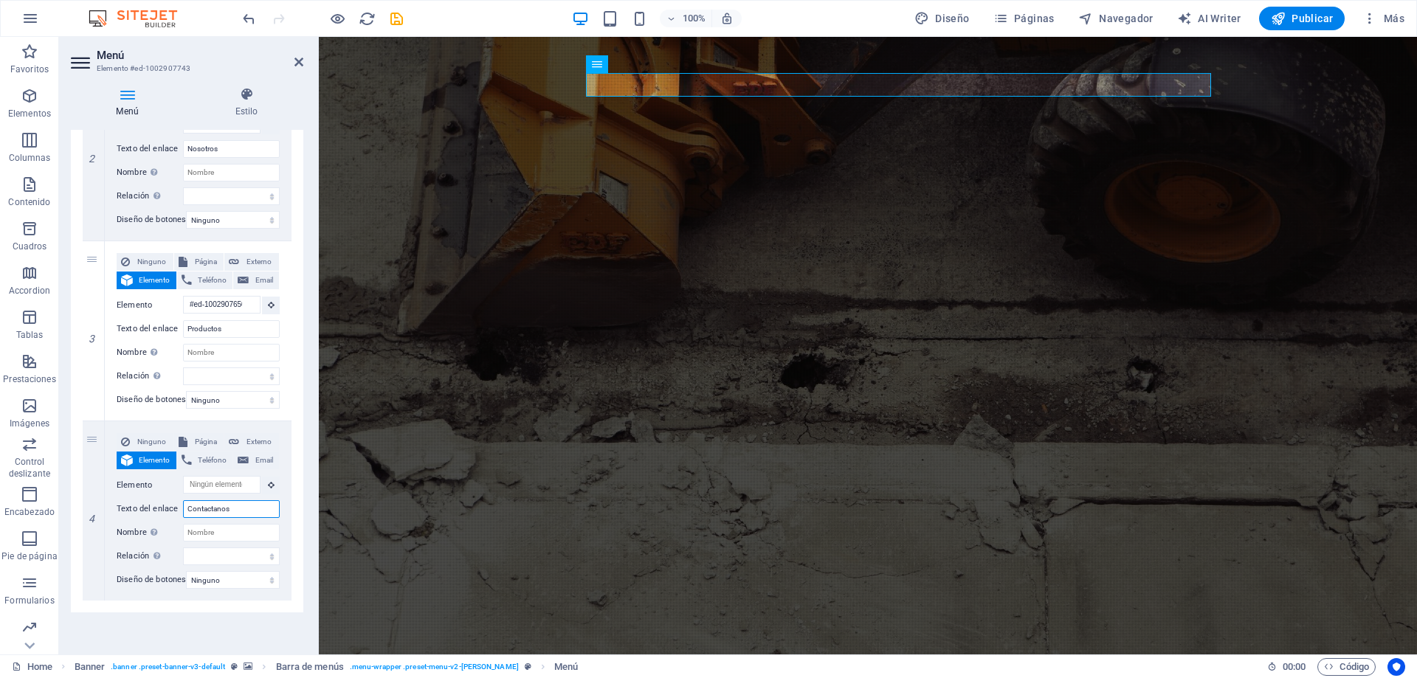
select select
type input "Contactanos"
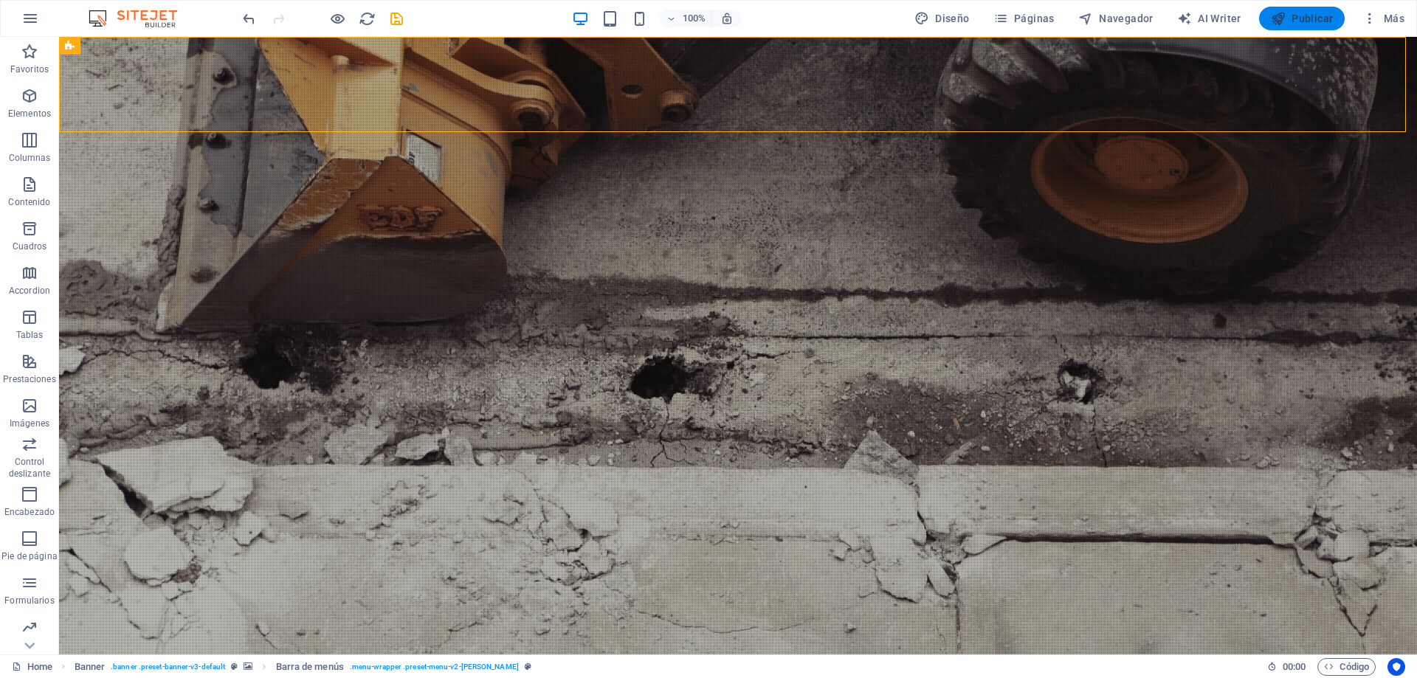
click at [1293, 22] on span "Publicar" at bounding box center [1301, 18] width 63 height 15
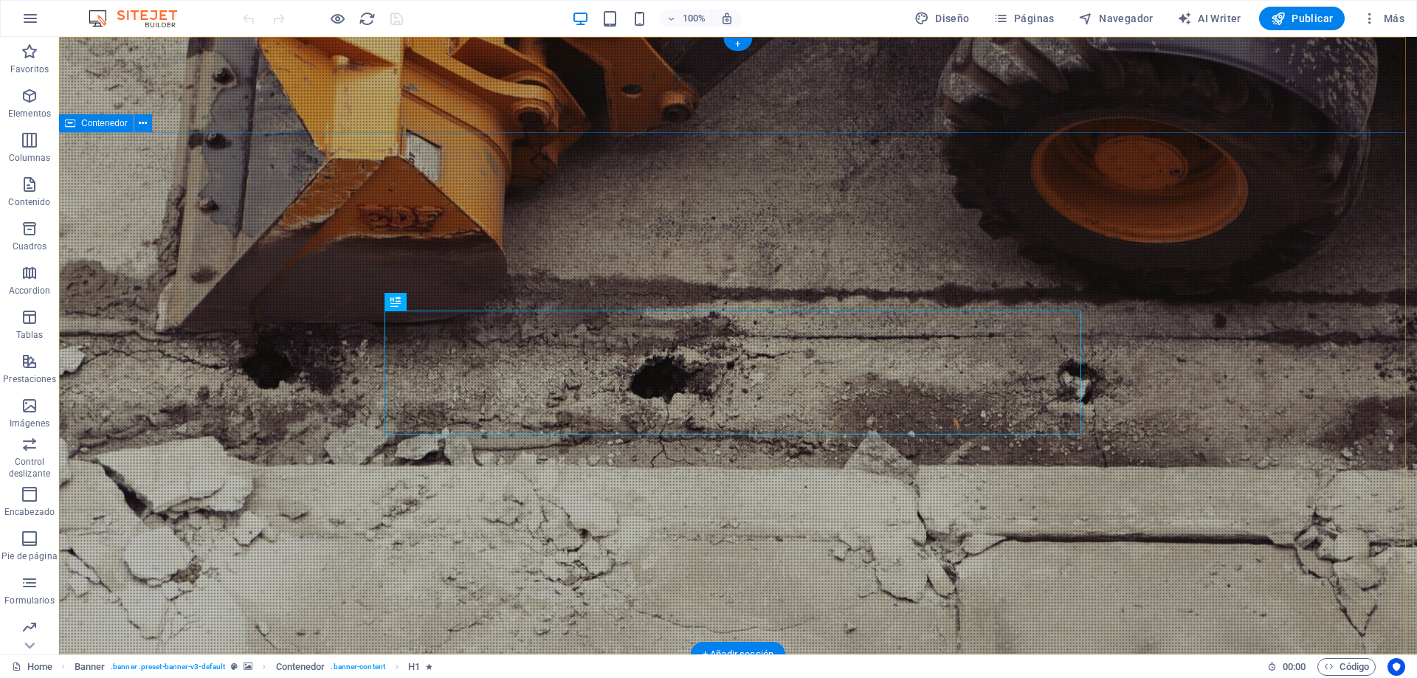
click at [142, 124] on icon at bounding box center [143, 123] width 8 height 15
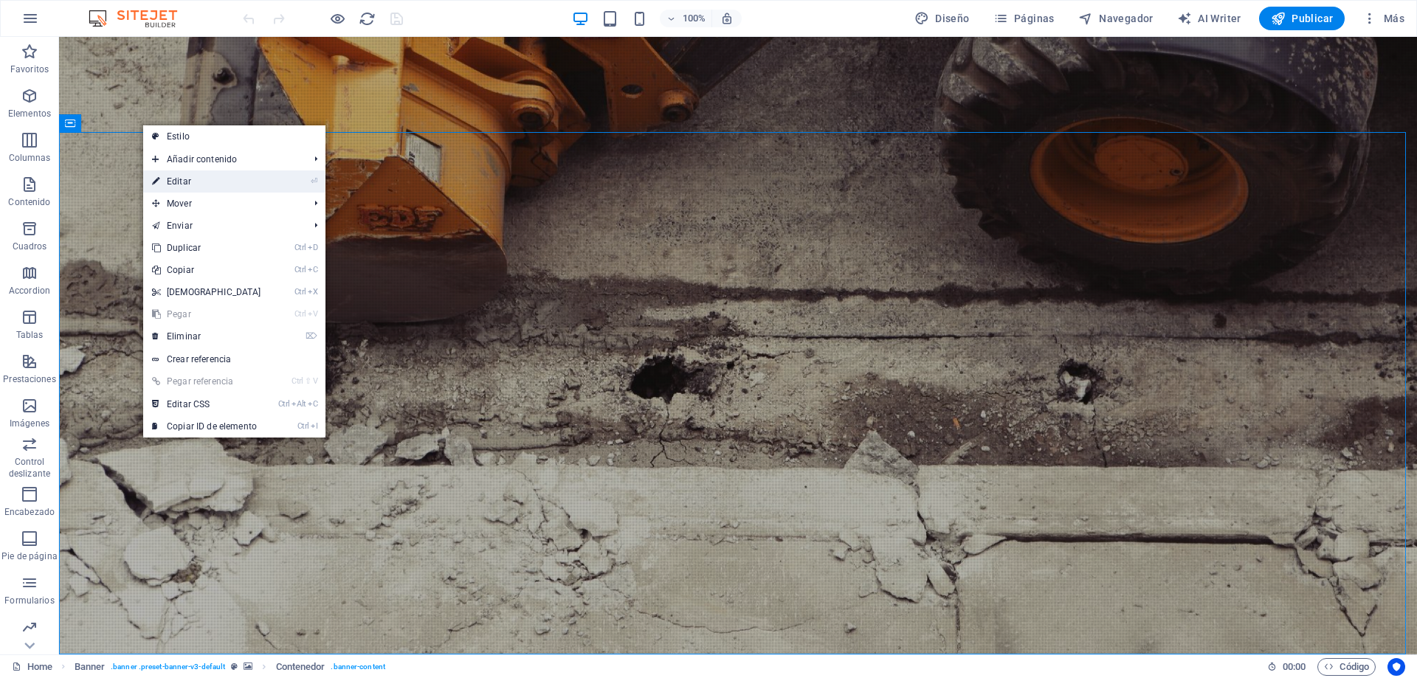
click at [204, 190] on link "⏎ Editar" at bounding box center [206, 181] width 127 height 22
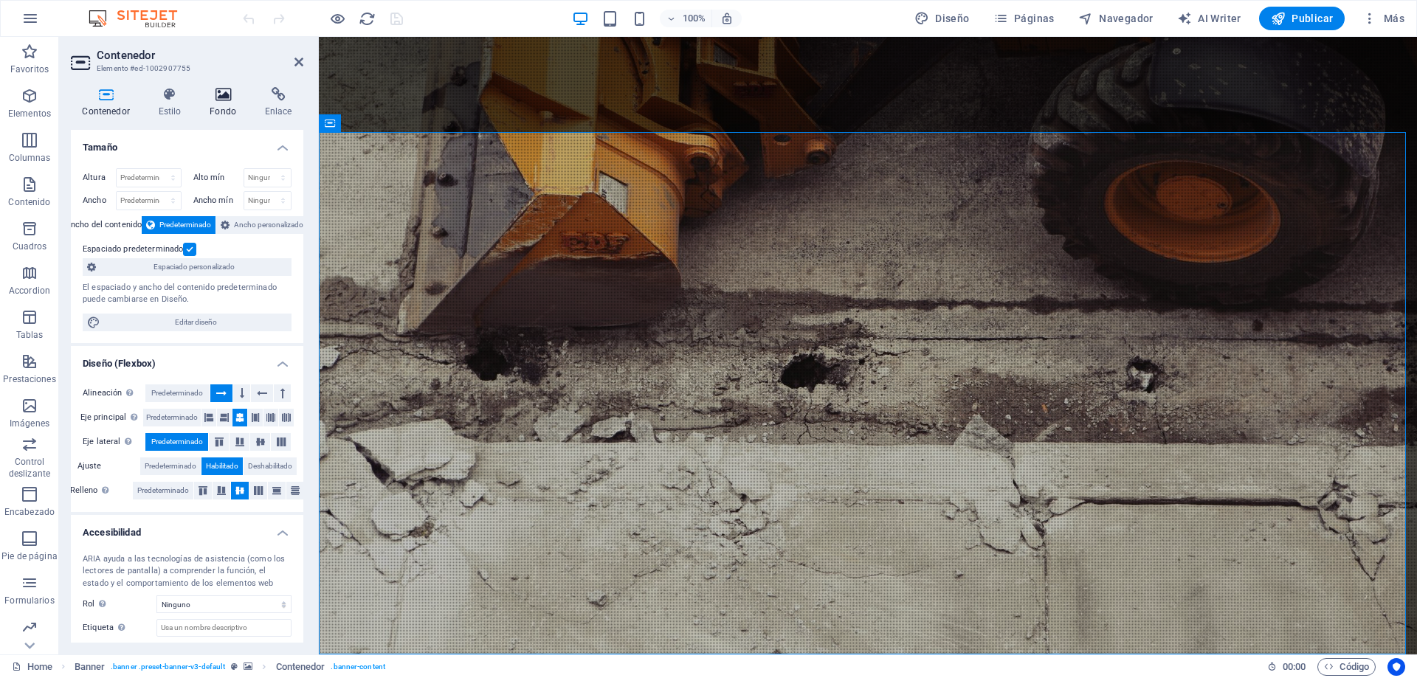
click at [217, 117] on h4 "Fondo" at bounding box center [225, 102] width 55 height 31
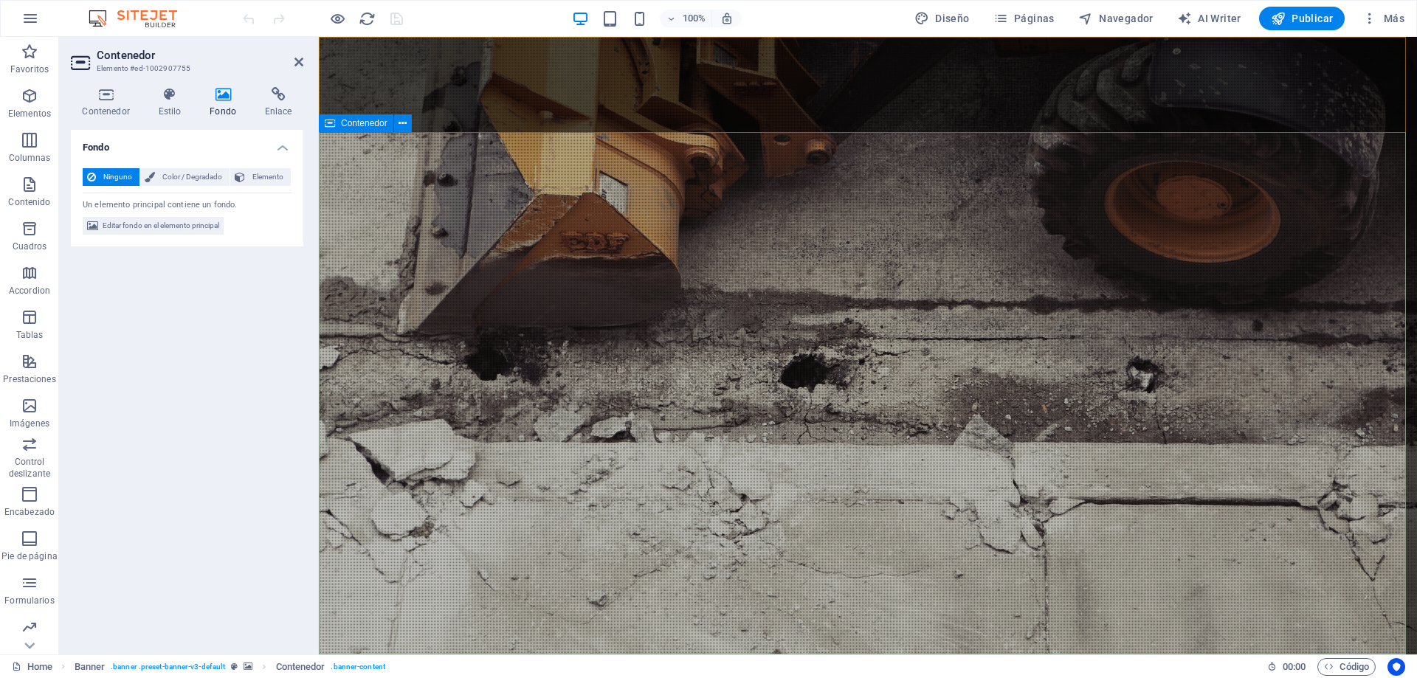
click at [176, 105] on h4 "Estilo" at bounding box center [173, 102] width 52 height 31
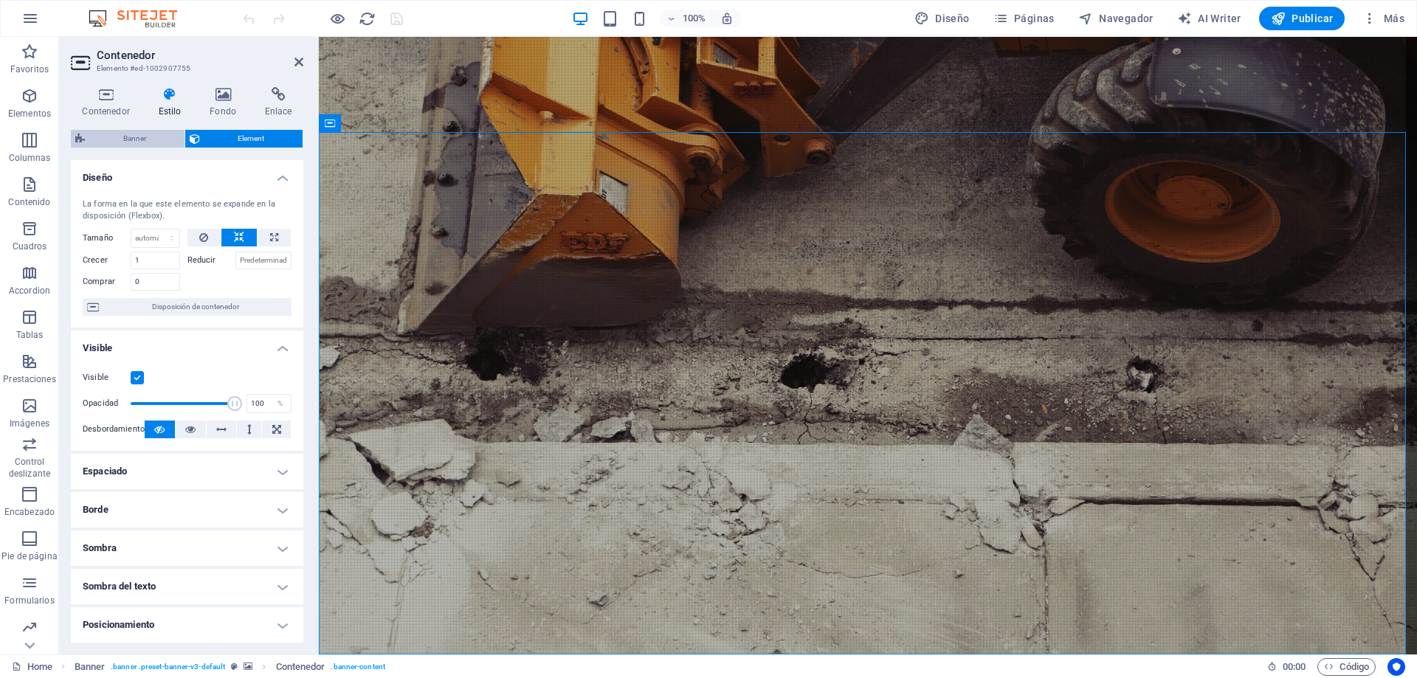
click at [127, 134] on span "Banner" at bounding box center [134, 139] width 91 height 18
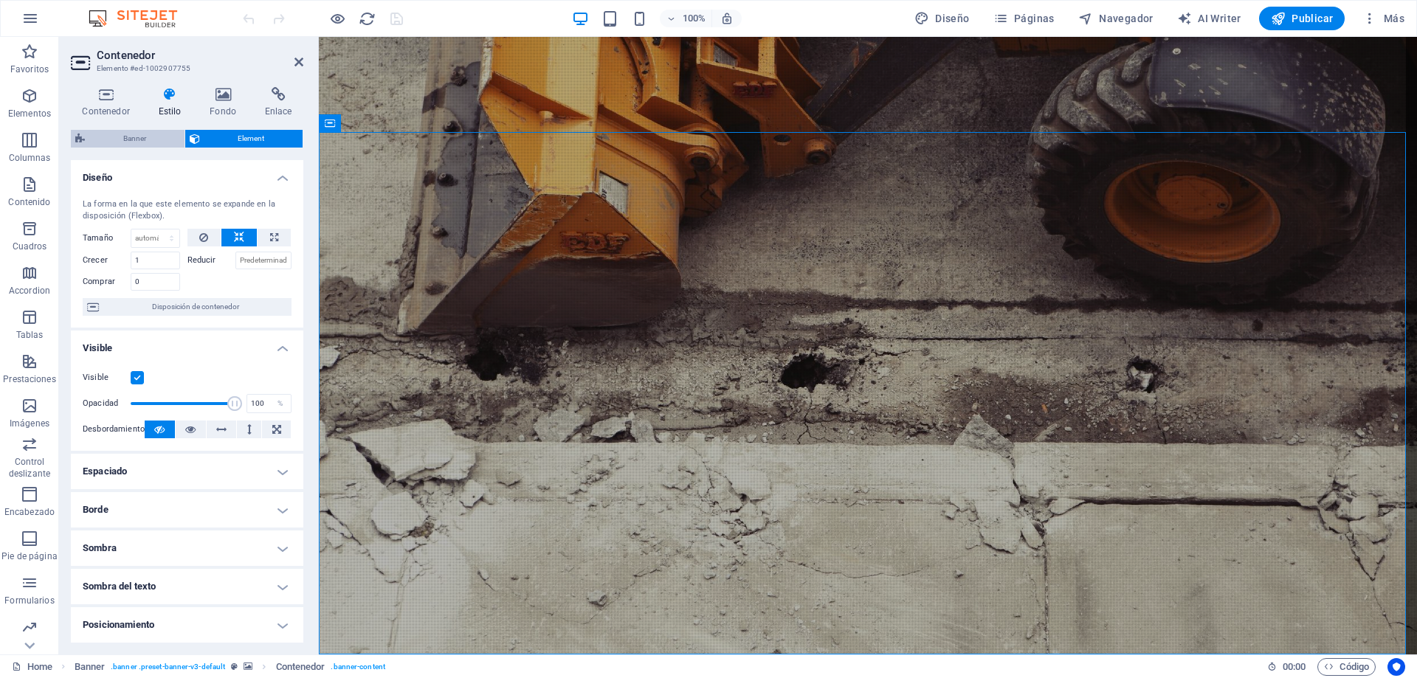
click at [134, 140] on span "Banner" at bounding box center [134, 139] width 91 height 18
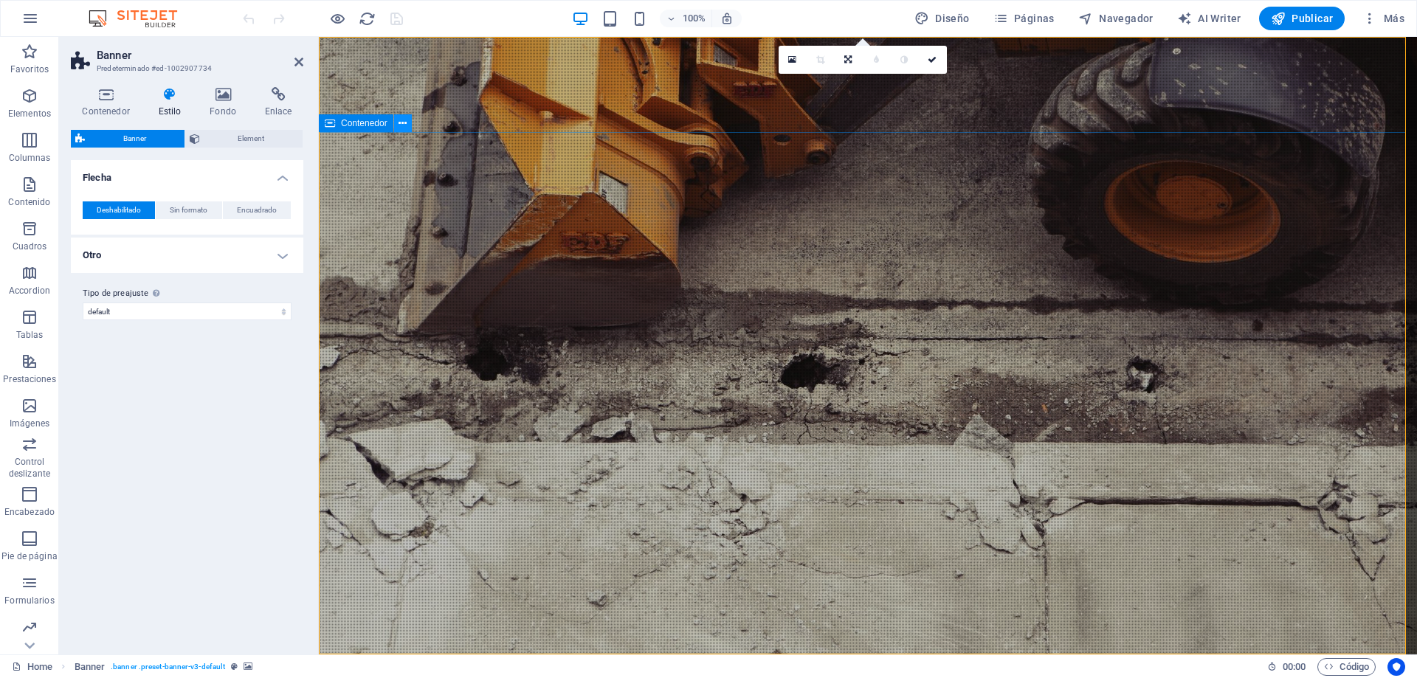
click at [403, 123] on icon at bounding box center [402, 123] width 8 height 15
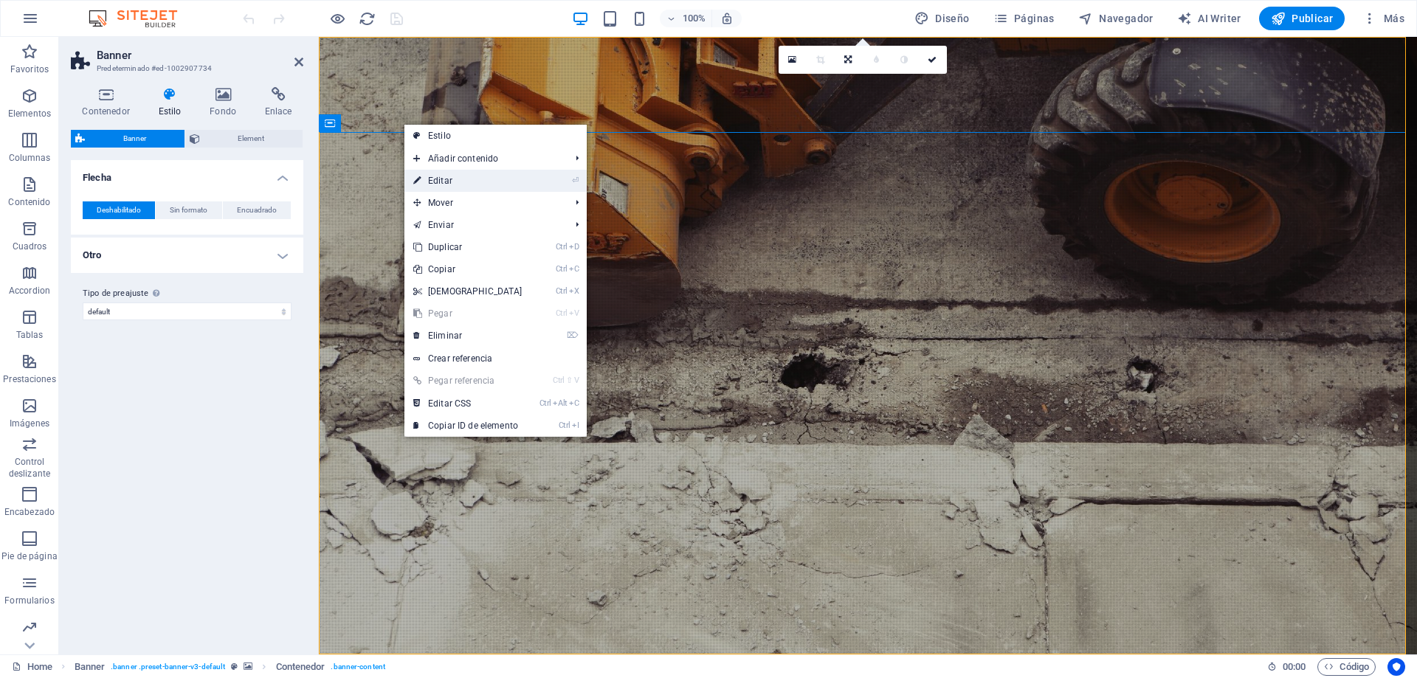
click at [447, 185] on link "⏎ Editar" at bounding box center [467, 181] width 127 height 22
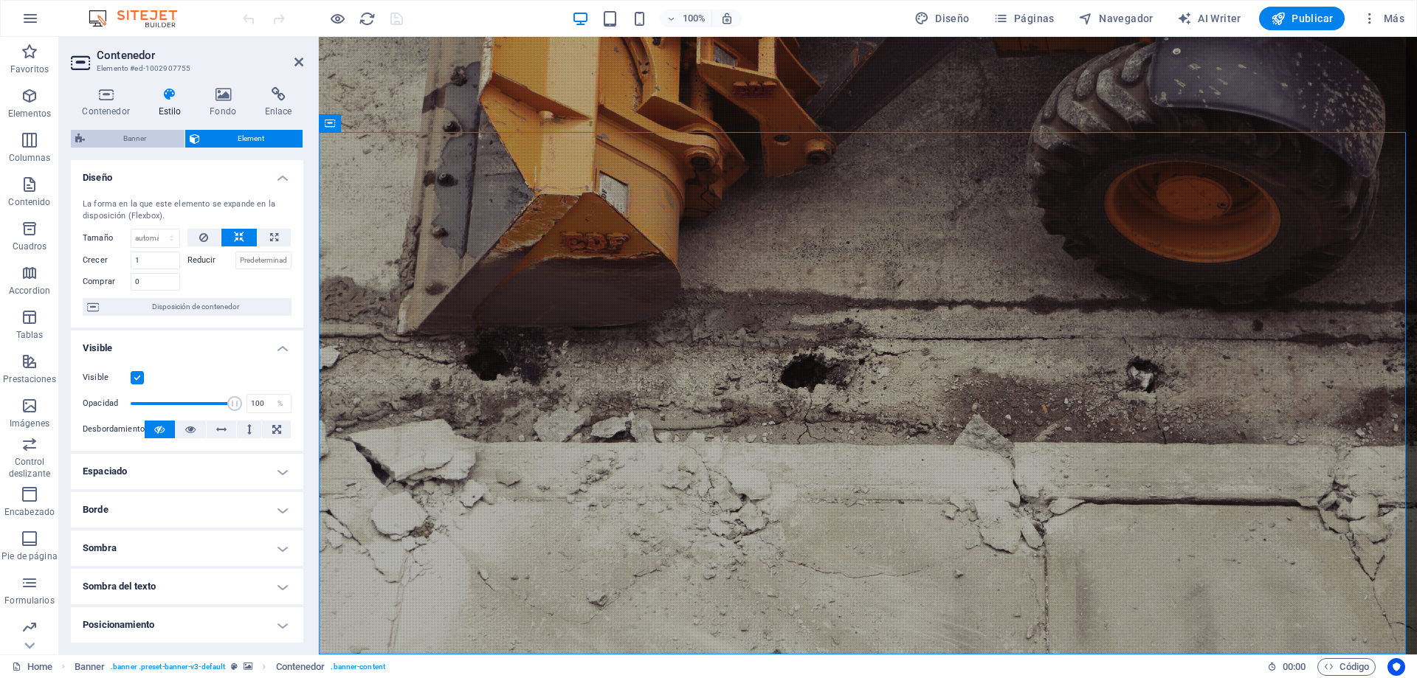
click at [140, 144] on span "Banner" at bounding box center [134, 139] width 91 height 18
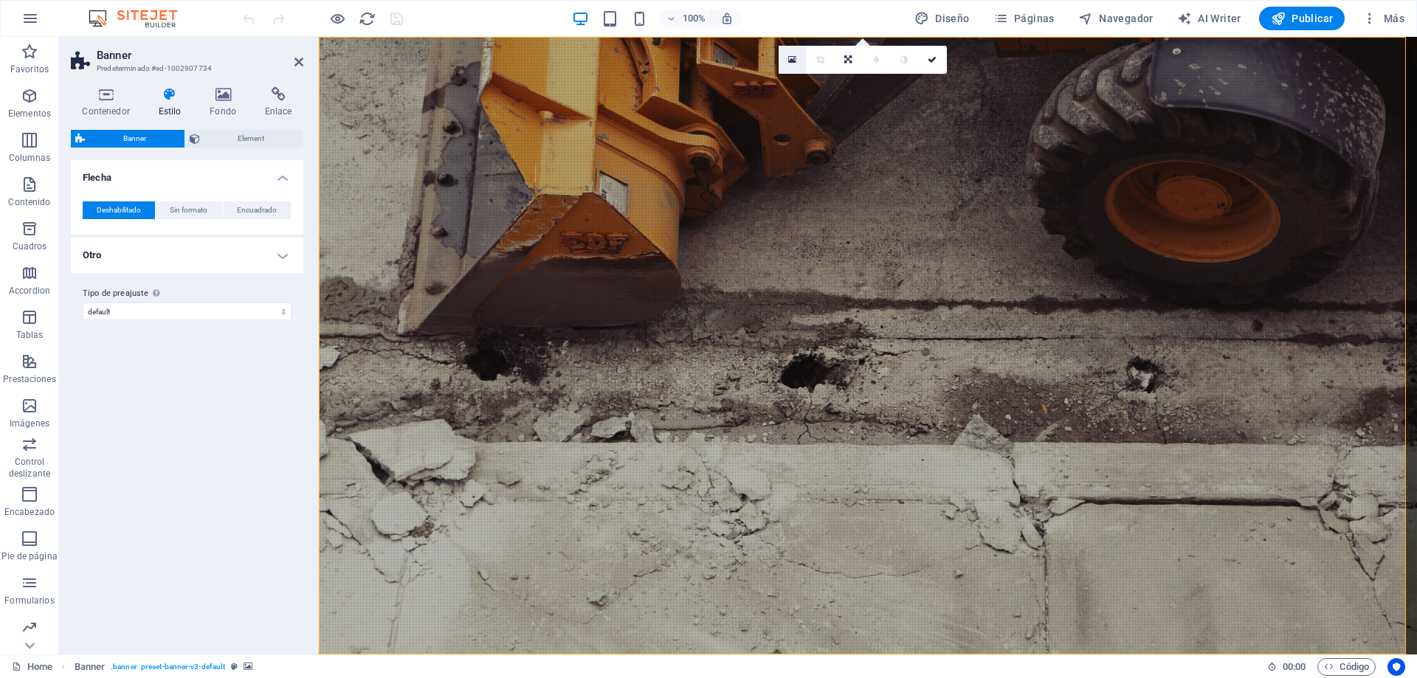
click at [792, 58] on icon at bounding box center [792, 60] width 8 height 10
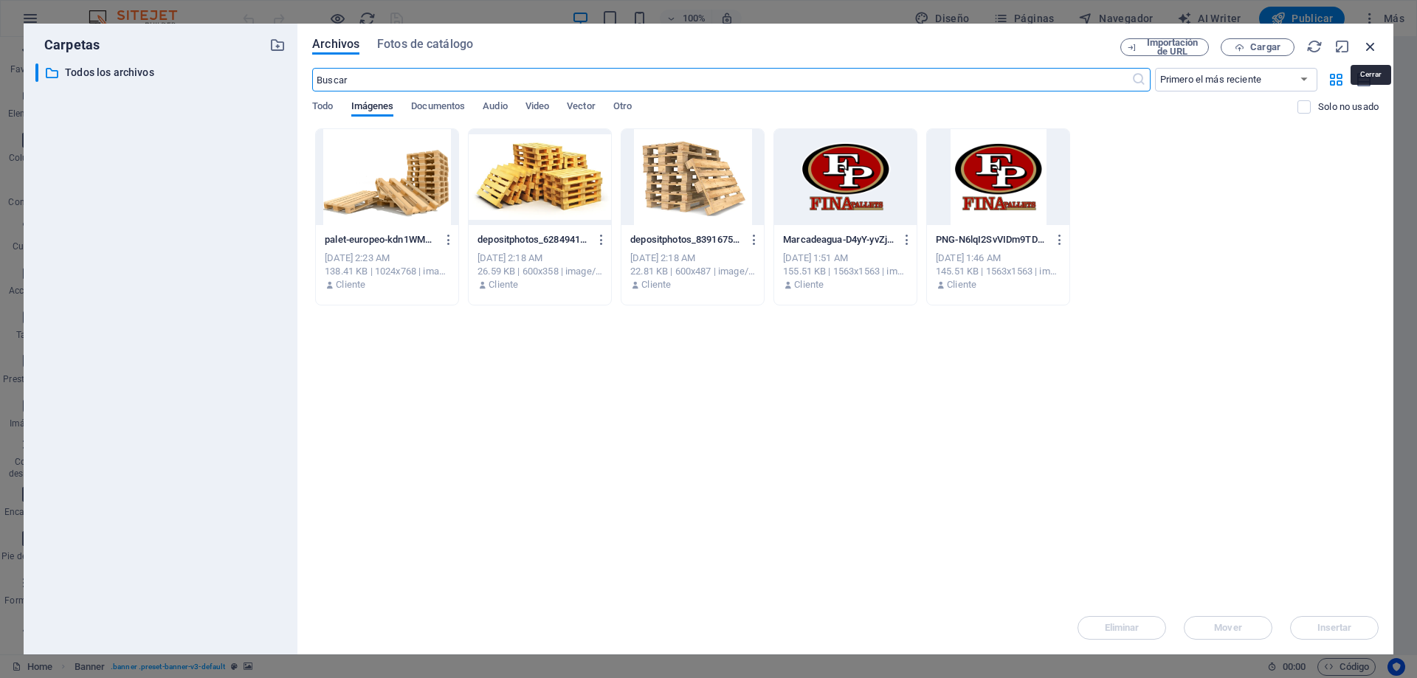
click at [1367, 44] on icon "button" at bounding box center [1370, 46] width 16 height 16
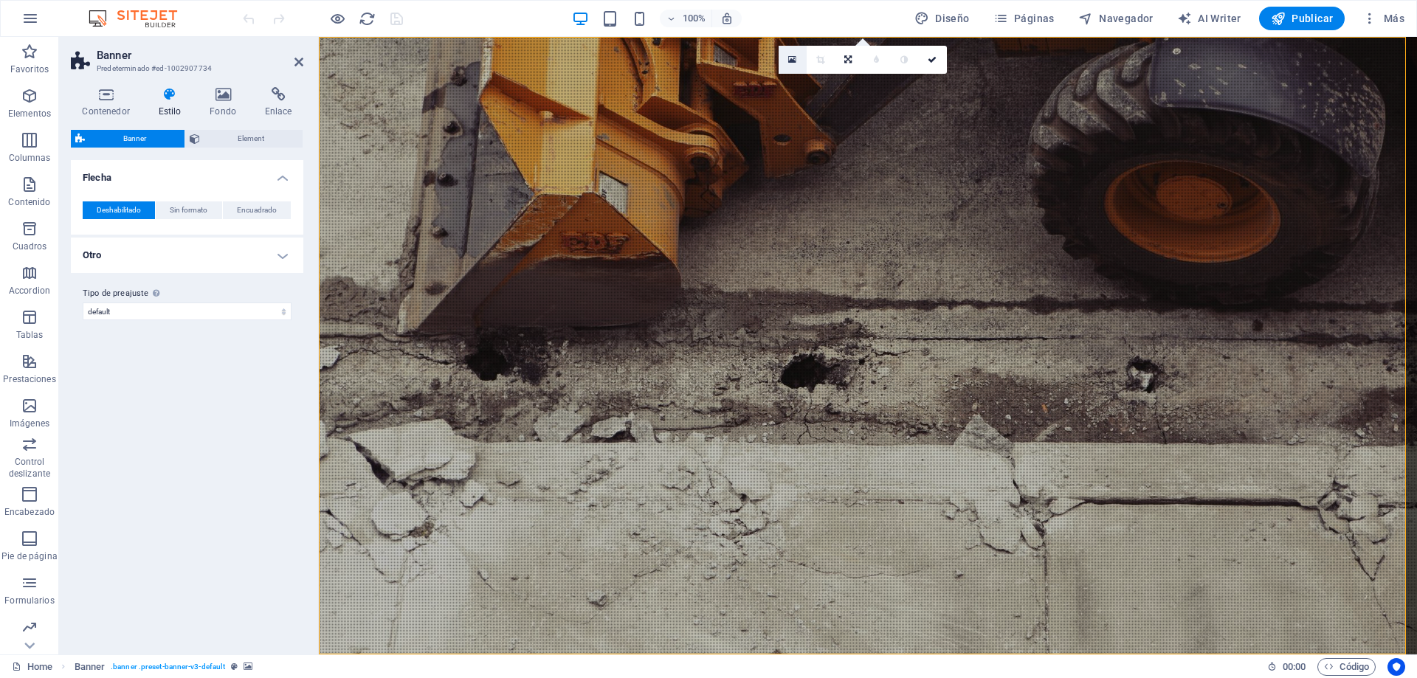
click at [792, 59] on icon at bounding box center [792, 60] width 8 height 10
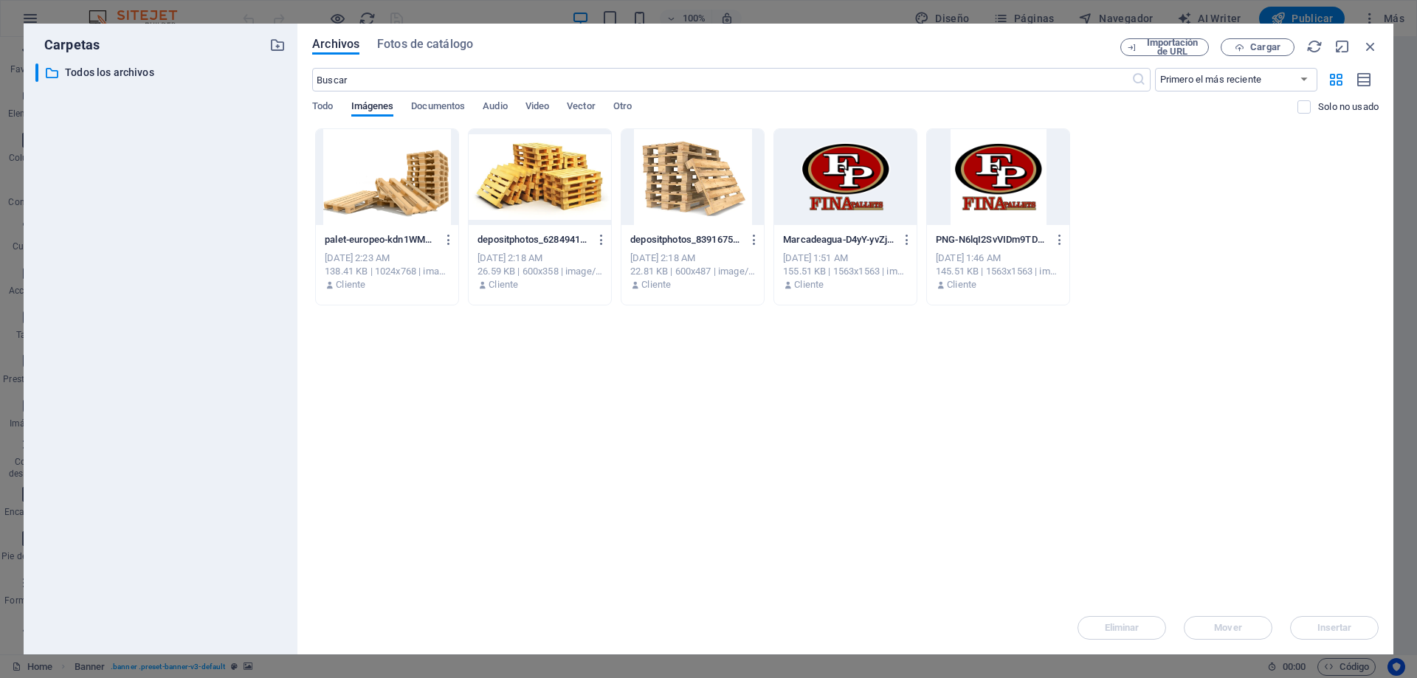
click at [556, 198] on div at bounding box center [539, 177] width 142 height 96
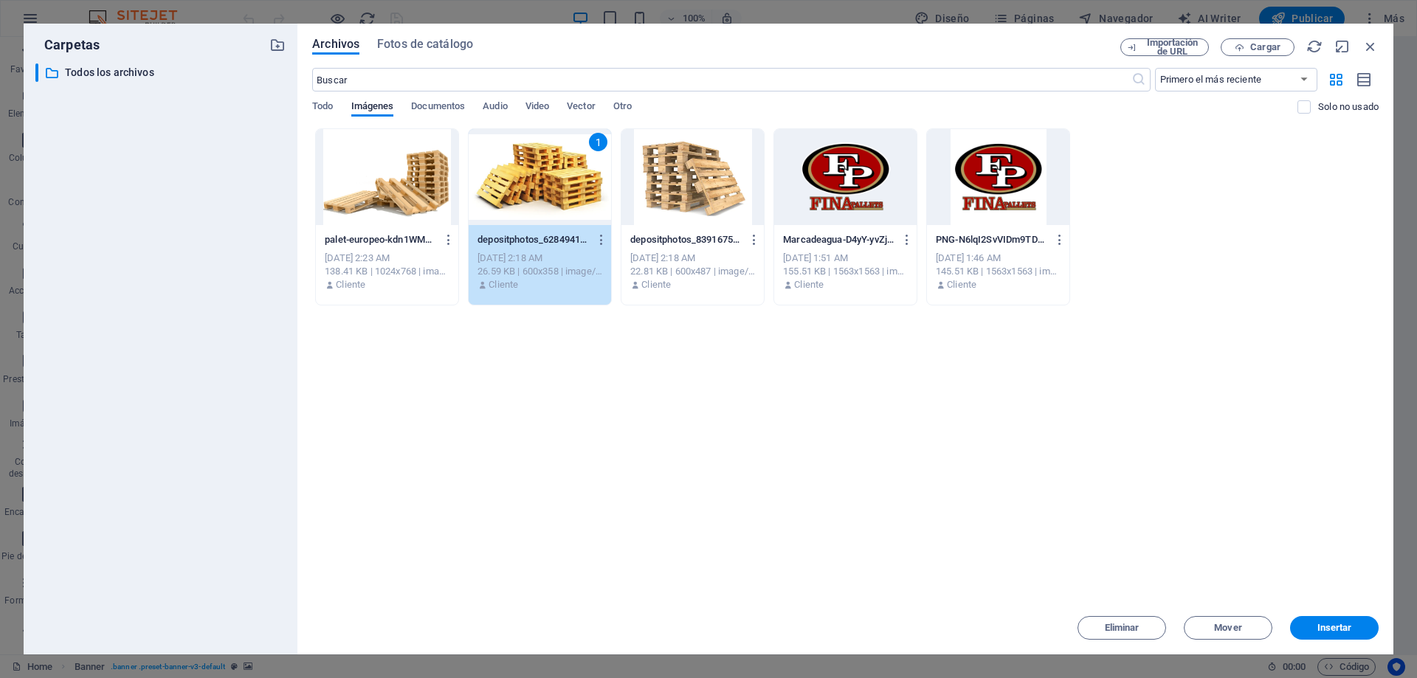
click at [556, 198] on div "1" at bounding box center [539, 177] width 142 height 96
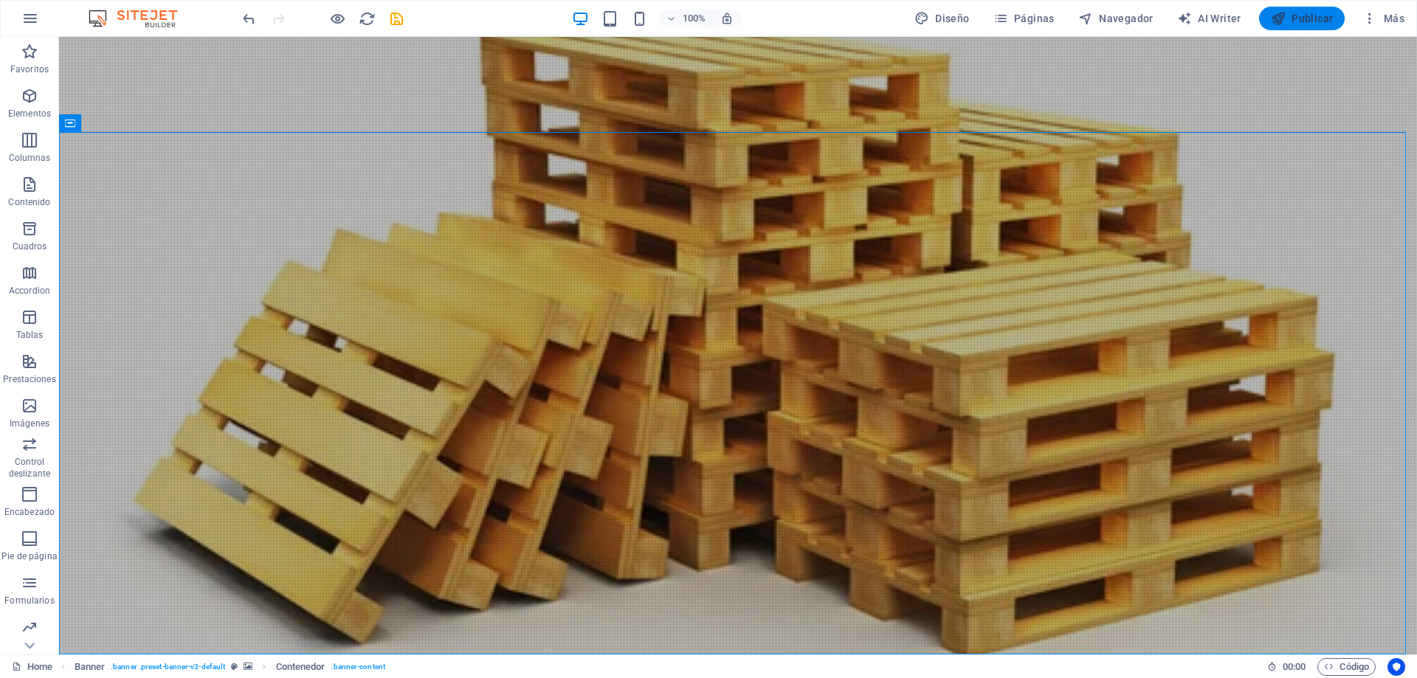
click at [1285, 19] on icon "button" at bounding box center [1277, 18] width 15 height 15
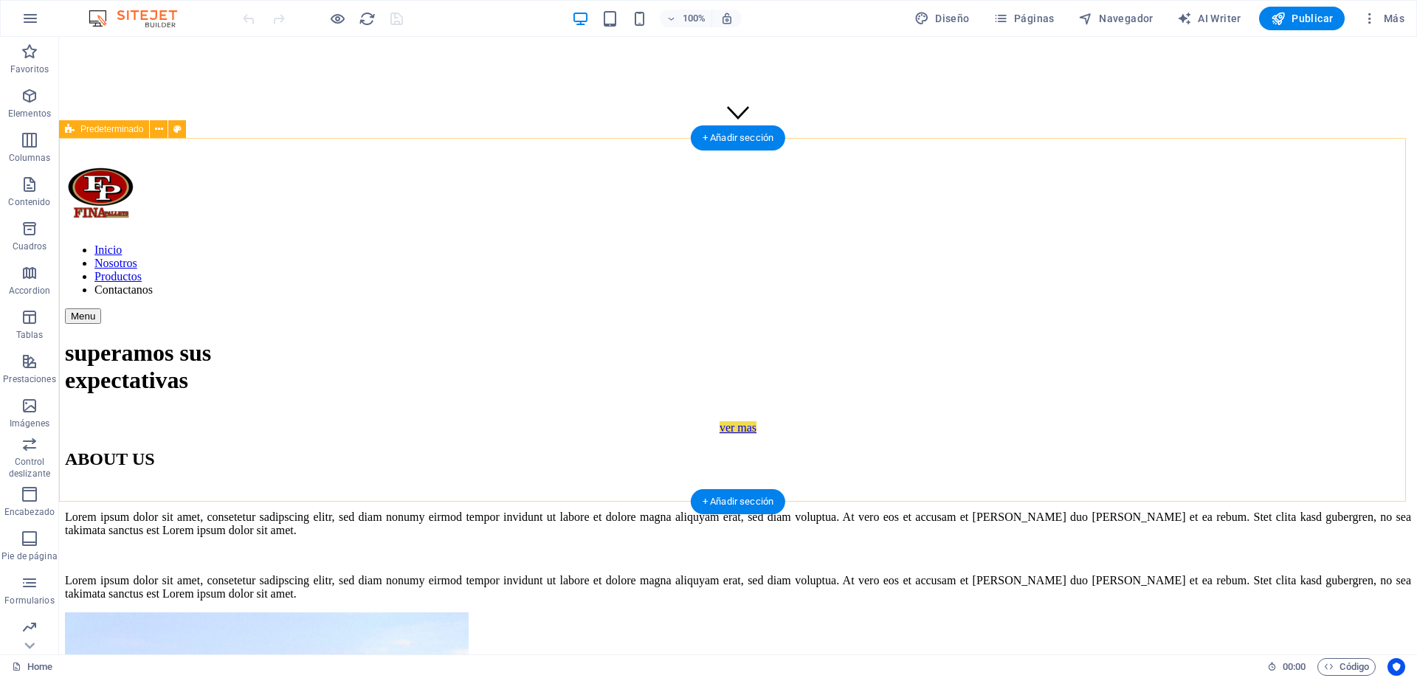
scroll to position [664, 0]
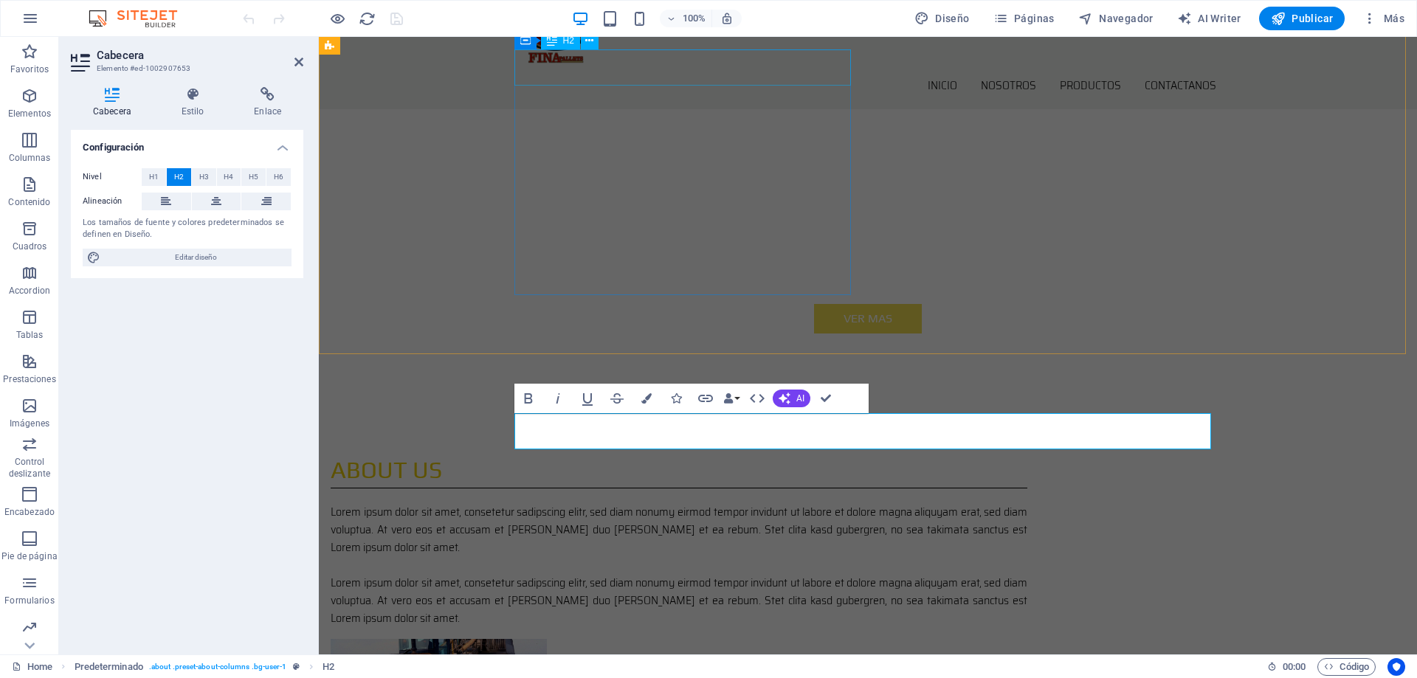
click at [622, 452] on div "ABOUT US" at bounding box center [679, 470] width 696 height 36
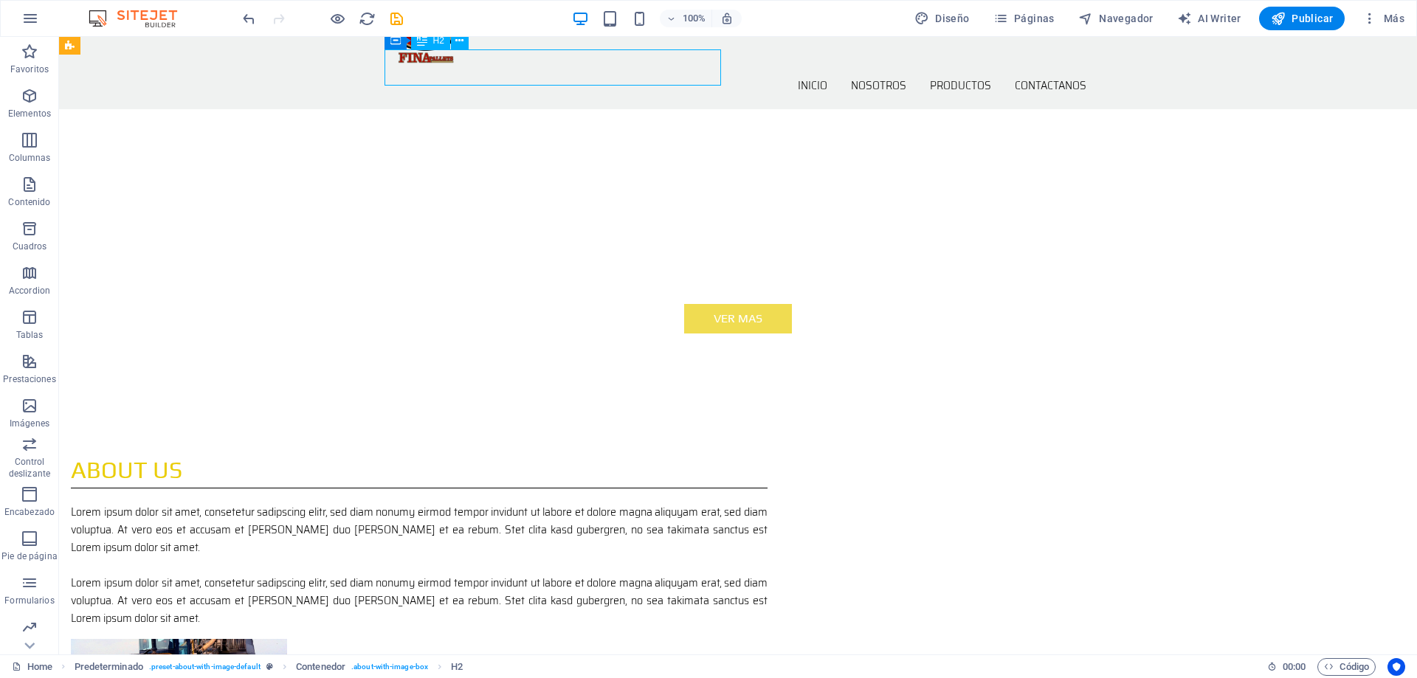
click at [622, 452] on div "ABOUT US" at bounding box center [419, 470] width 696 height 36
click at [539, 452] on div "ABOUT US" at bounding box center [419, 470] width 696 height 36
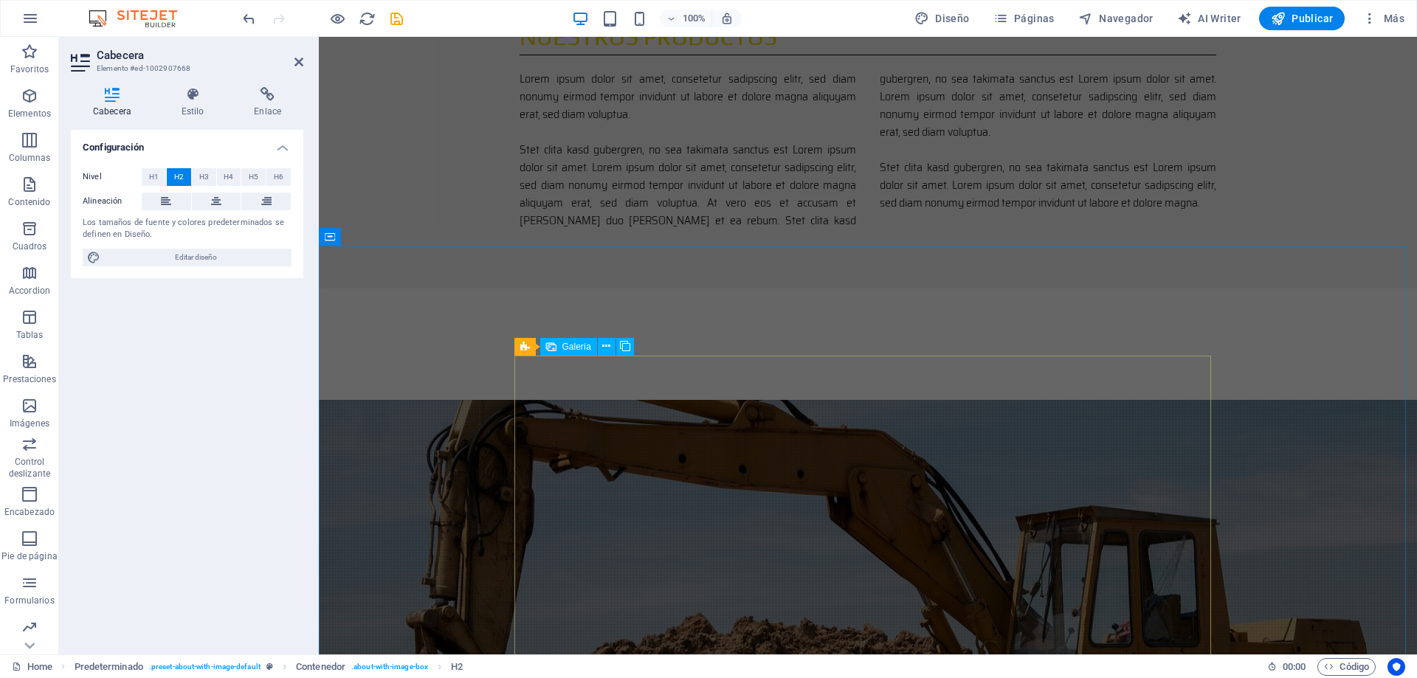
scroll to position [1549, 0]
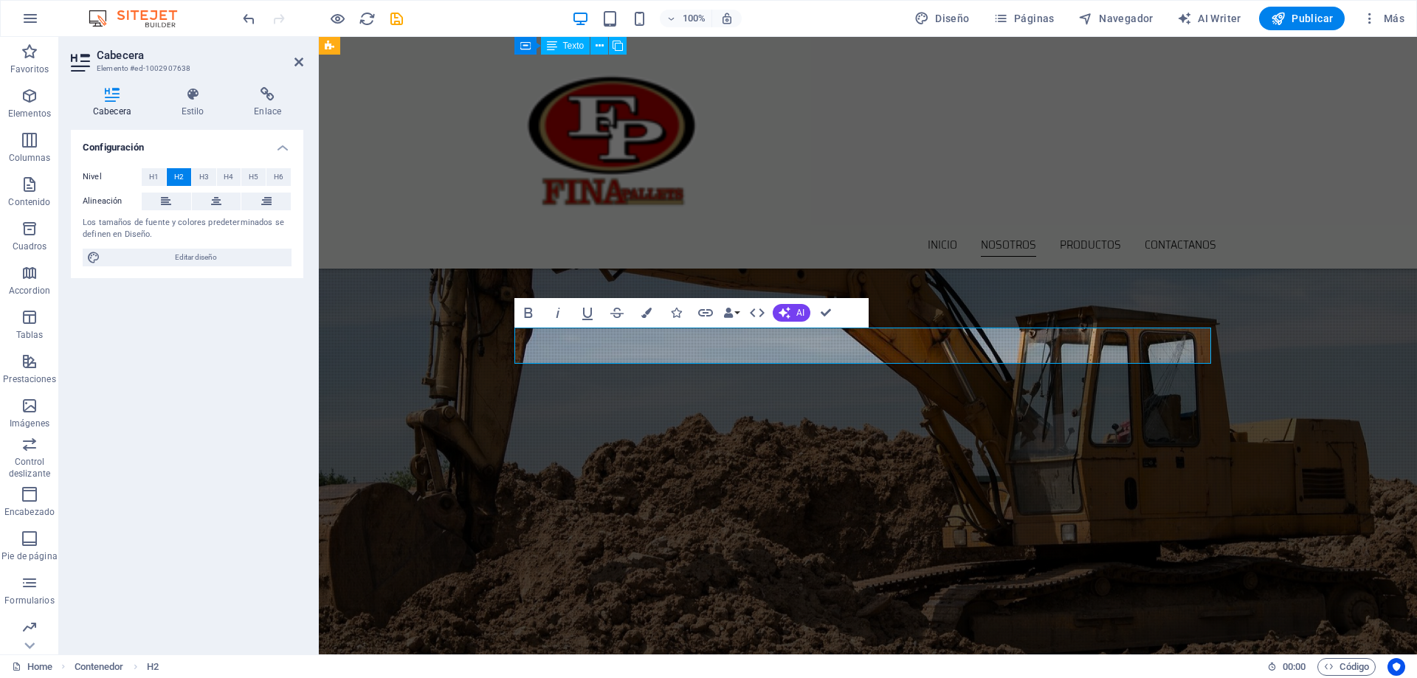
scroll to position [1453, 0]
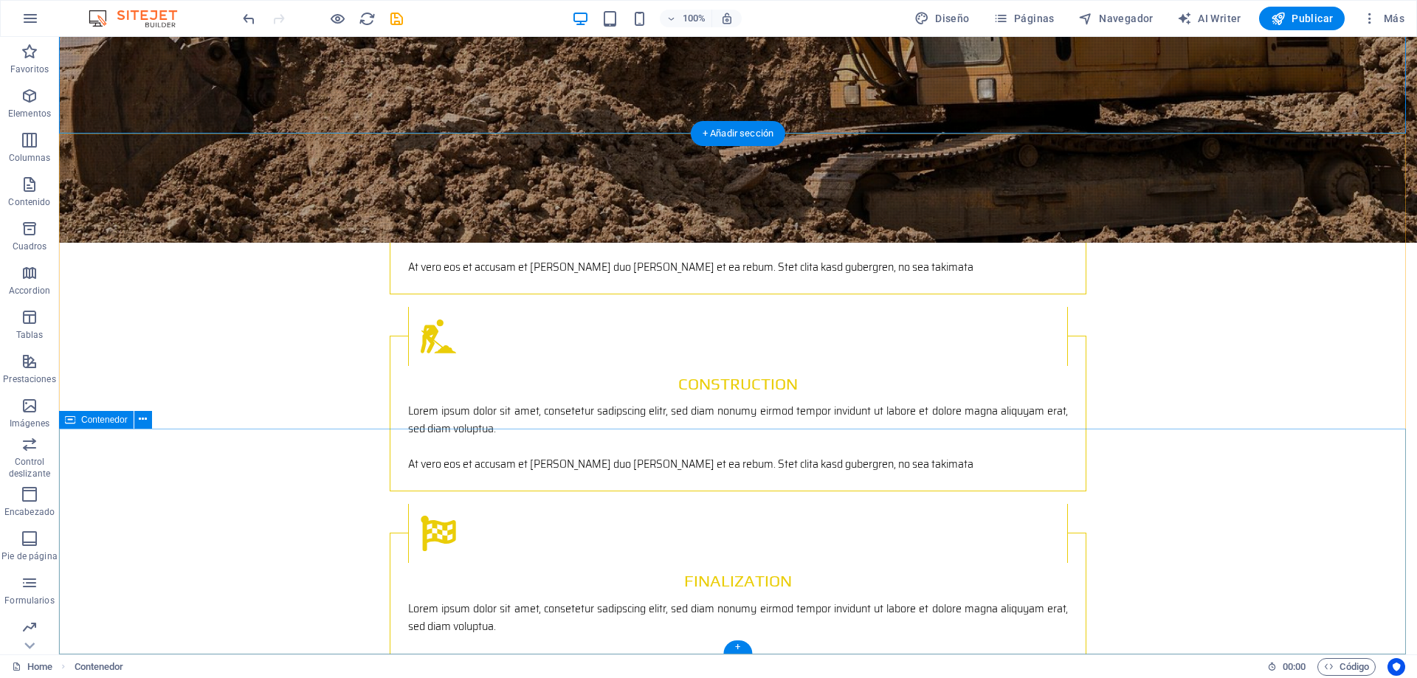
scroll to position [2221, 0]
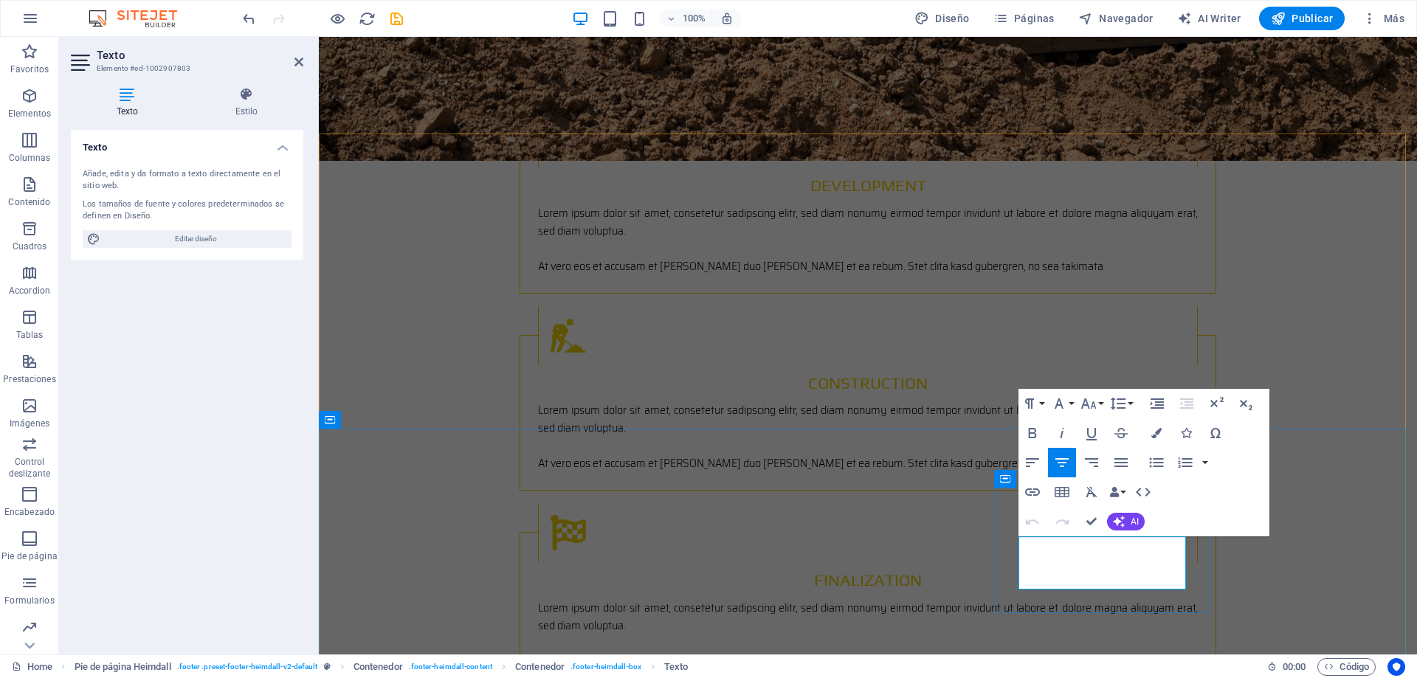
drag, startPoint x: 1026, startPoint y: 545, endPoint x: 1158, endPoint y: 565, distance: 134.3
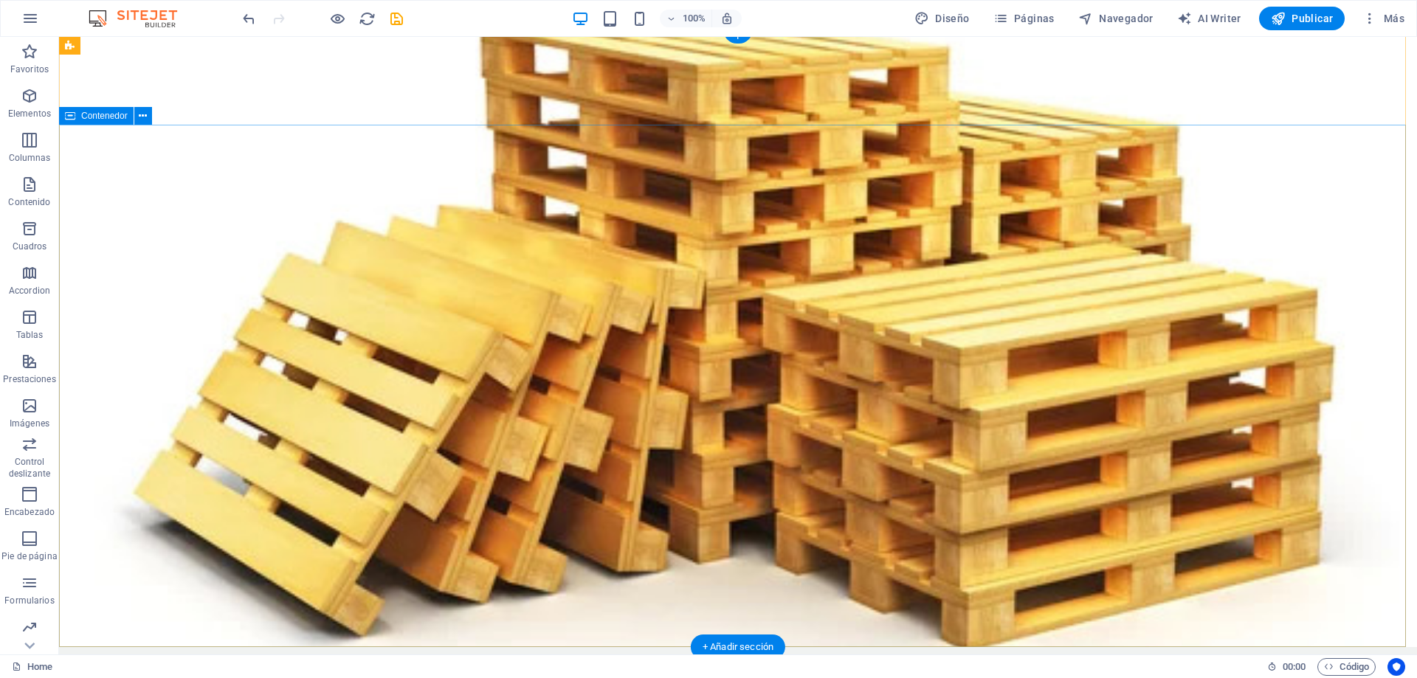
scroll to position [0, 0]
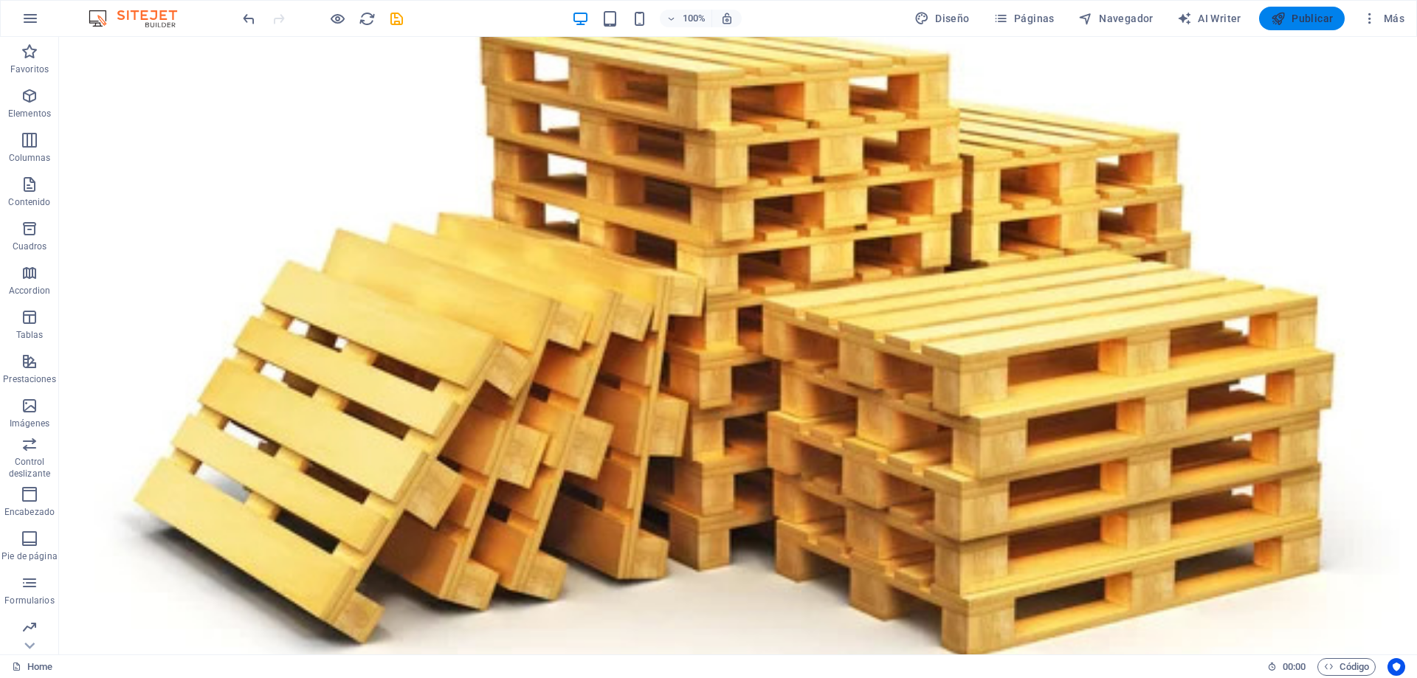
click at [1305, 24] on span "Publicar" at bounding box center [1301, 18] width 63 height 15
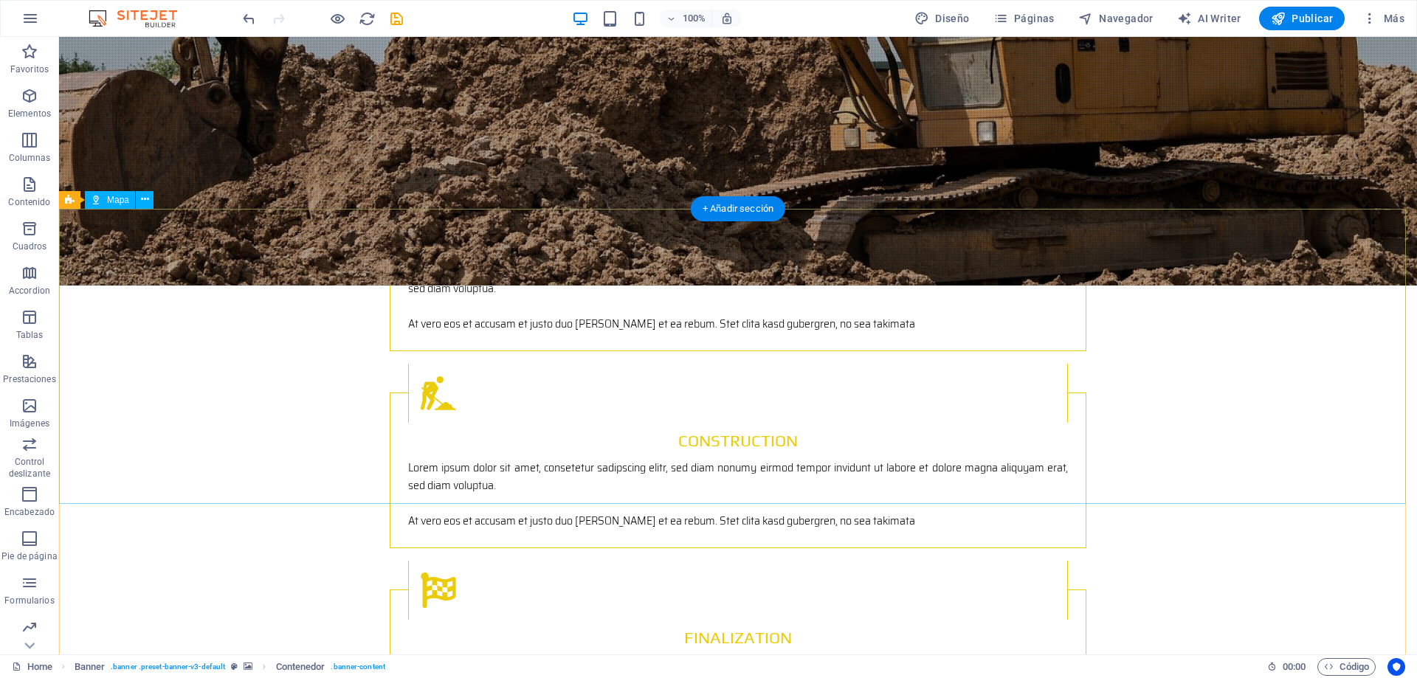
scroll to position [2221, 0]
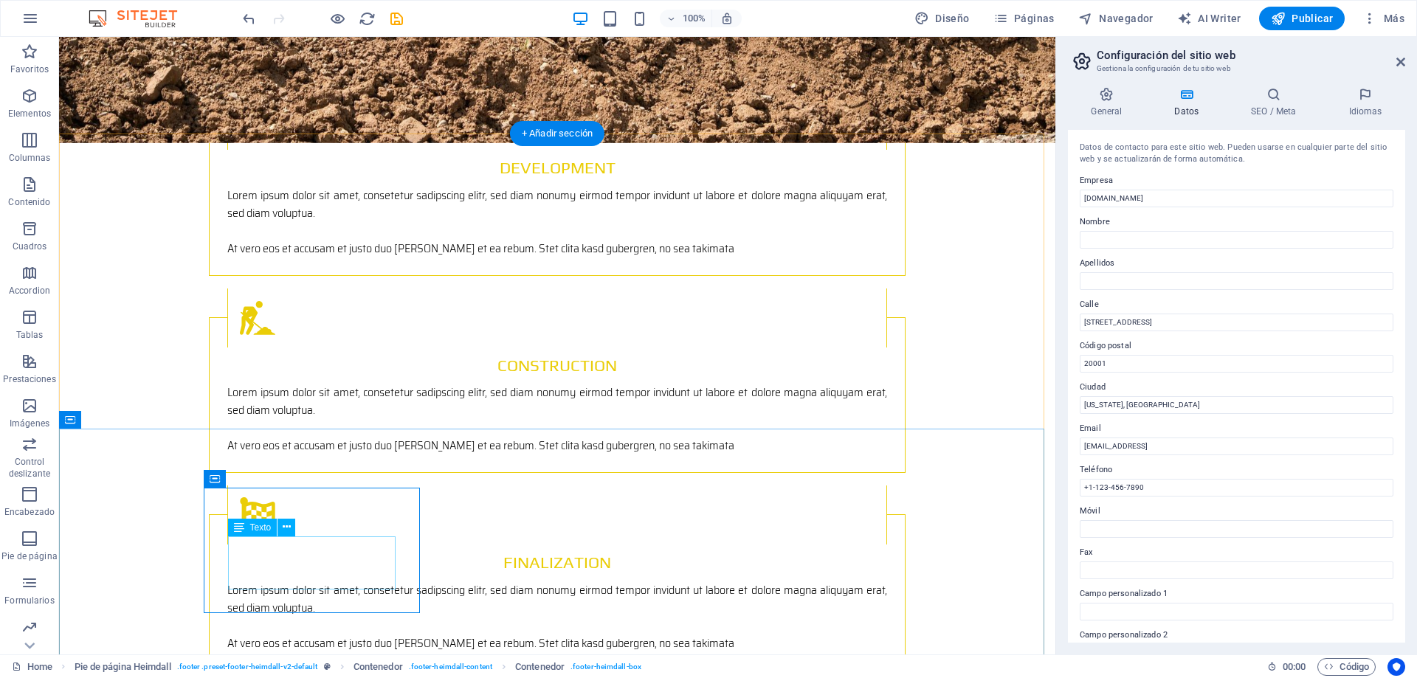
drag, startPoint x: 362, startPoint y: 583, endPoint x: 354, endPoint y: 582, distance: 8.1
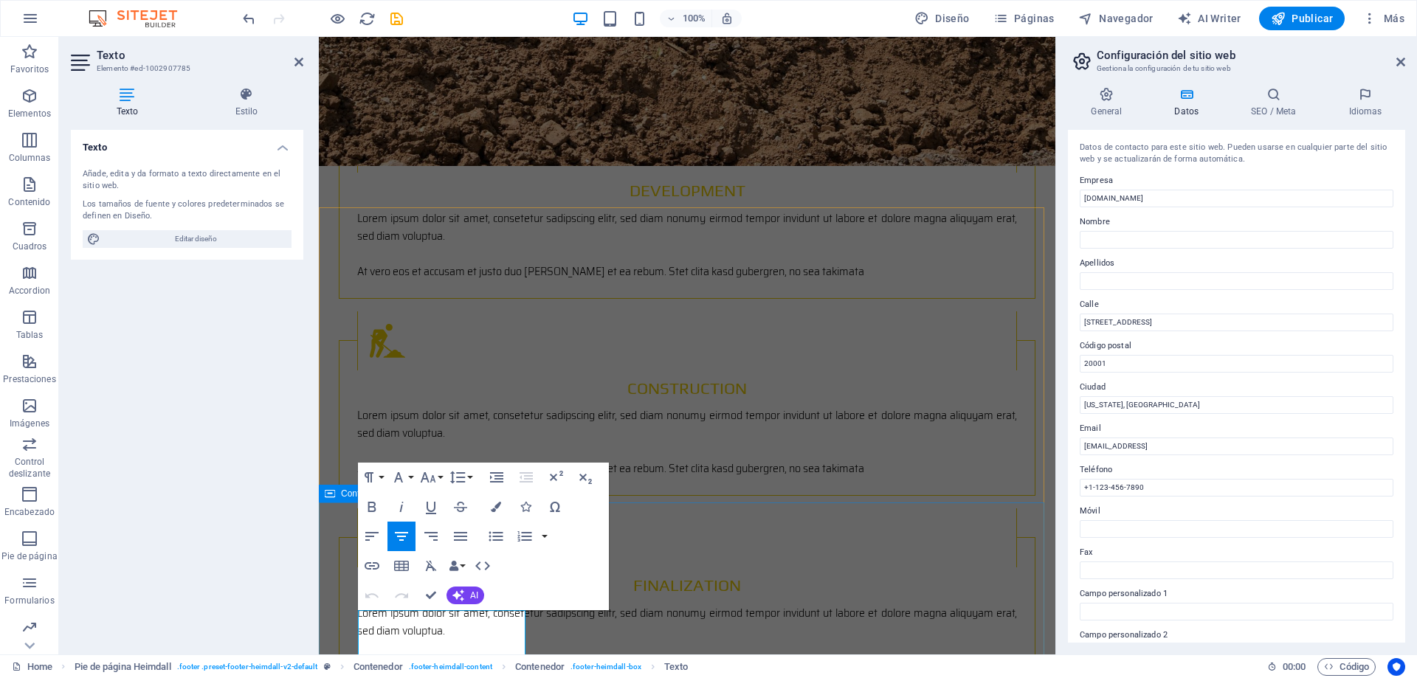
scroll to position [2238, 0]
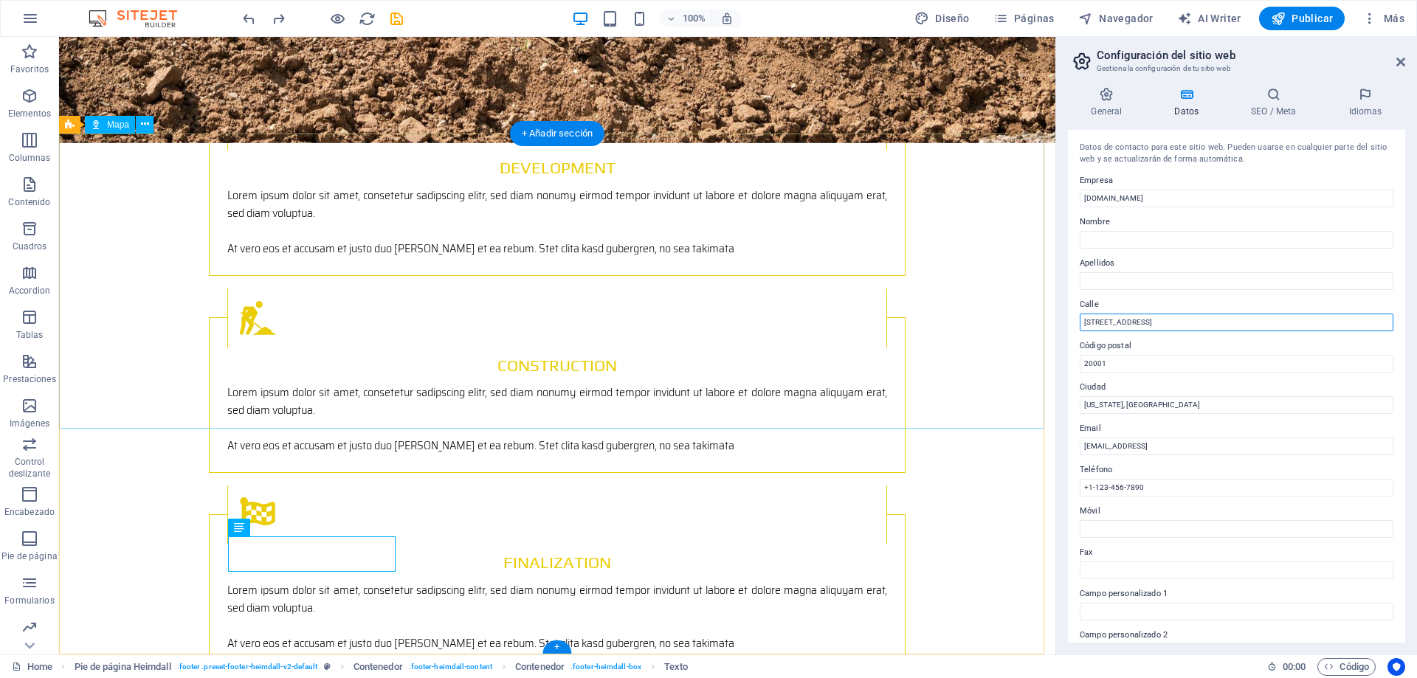
drag, startPoint x: 1205, startPoint y: 359, endPoint x: 998, endPoint y: 322, distance: 210.0
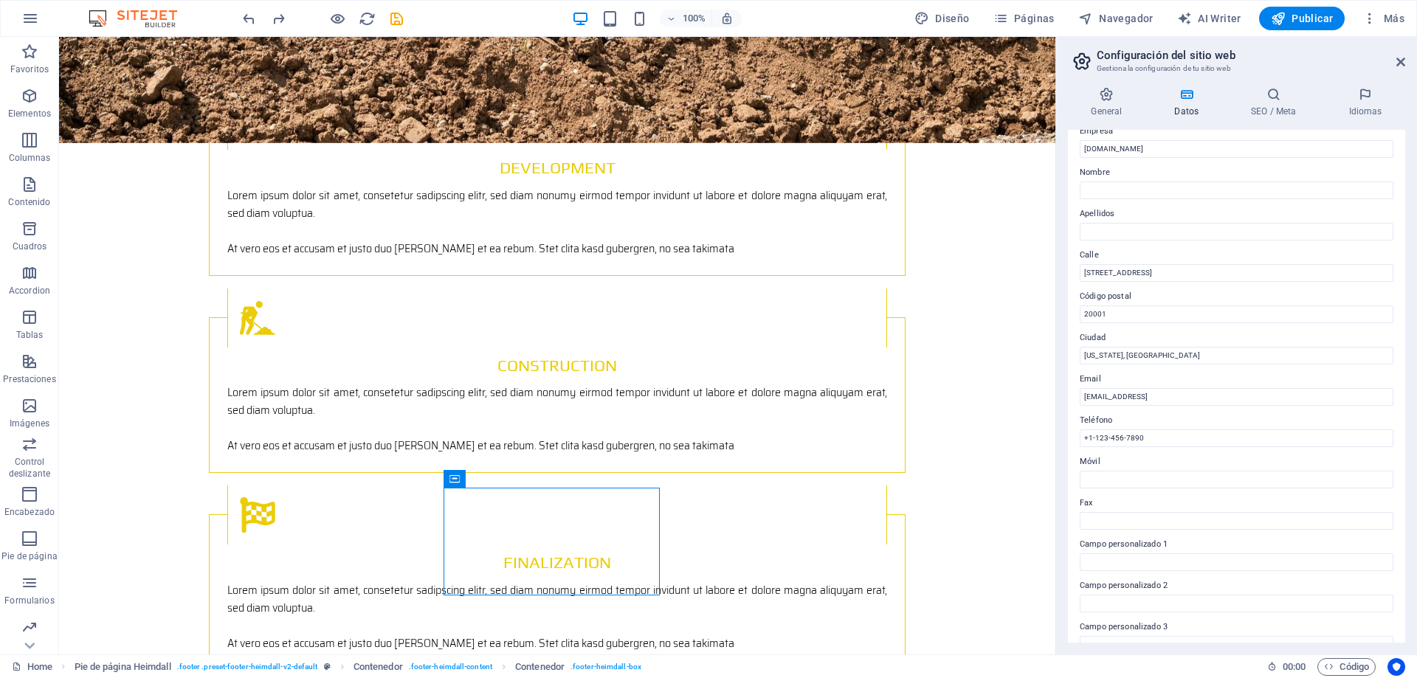
scroll to position [49, 0]
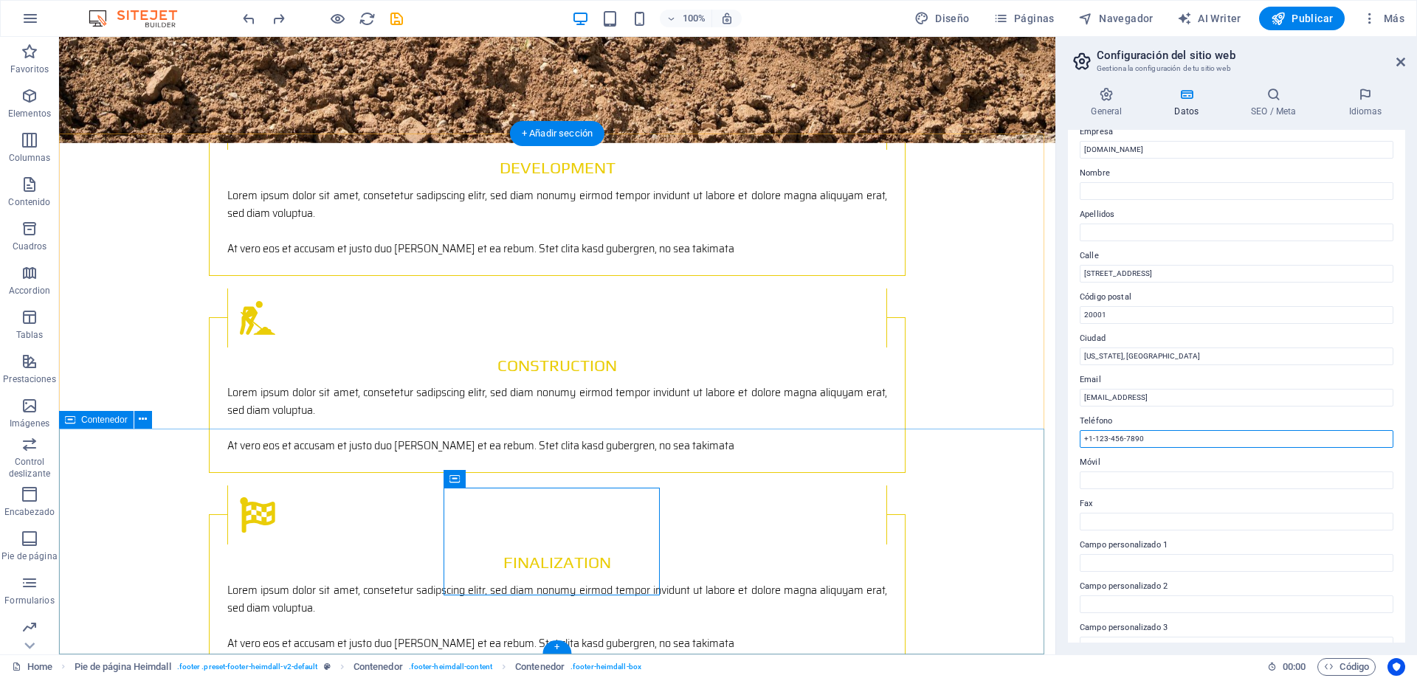
drag, startPoint x: 1129, startPoint y: 479, endPoint x: 965, endPoint y: 427, distance: 171.7
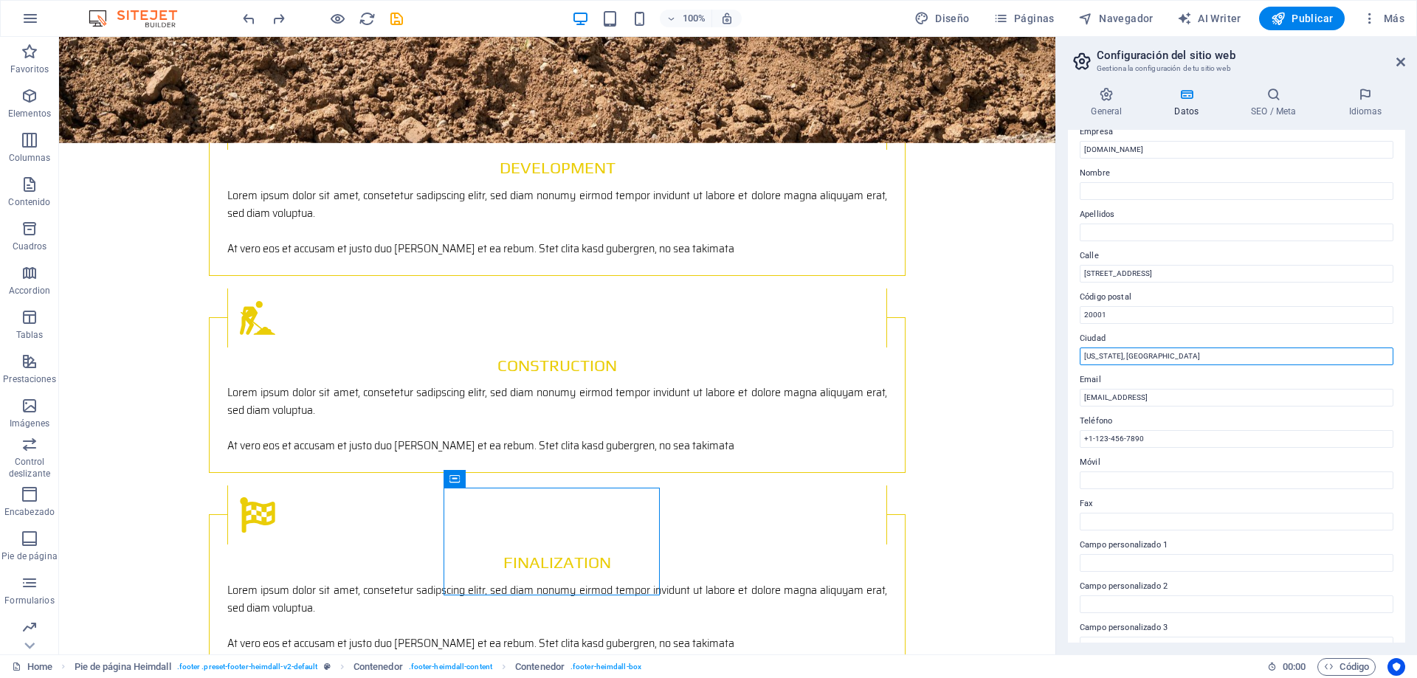
drag, startPoint x: 1223, startPoint y: 397, endPoint x: 985, endPoint y: 359, distance: 241.4
type input "a"
type input "Artega, [GEOGRAPHIC_DATA]"
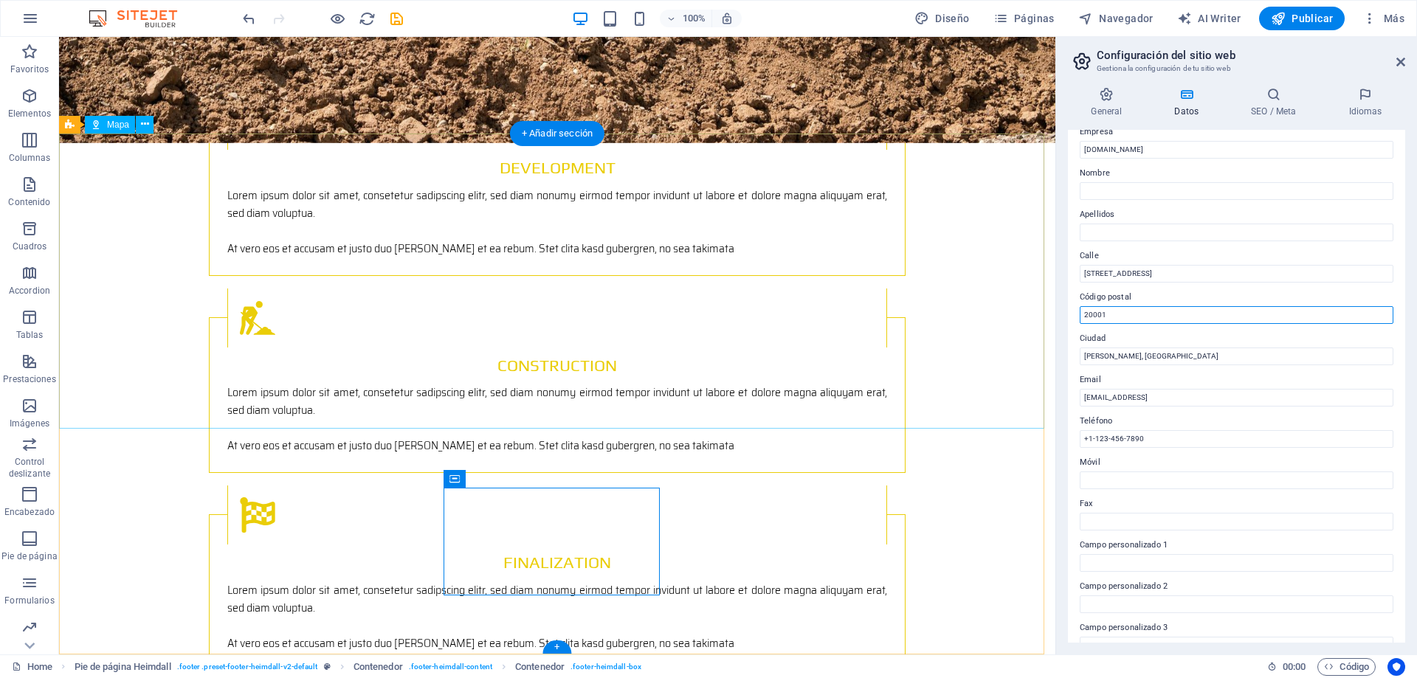
drag, startPoint x: 1172, startPoint y: 356, endPoint x: 997, endPoint y: 311, distance: 180.6
type input "25357"
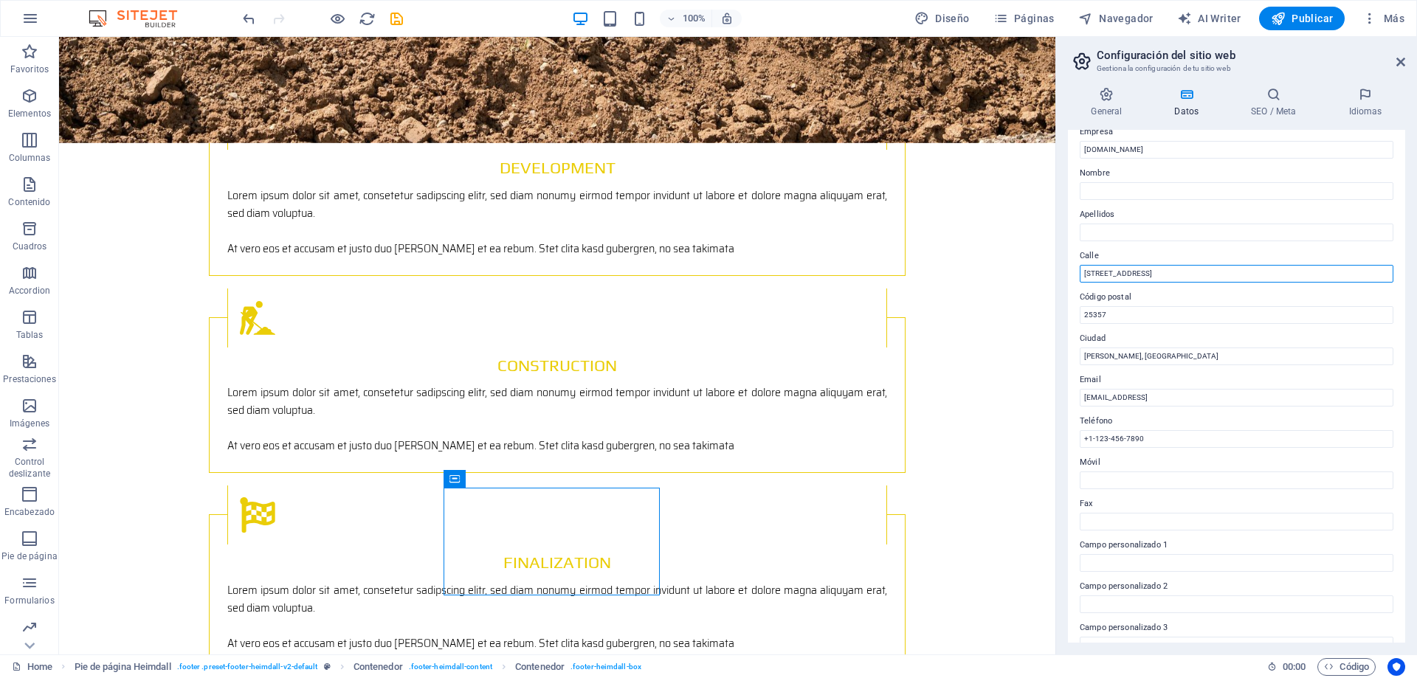
click at [1161, 269] on input "401 F St NW" at bounding box center [1236, 274] width 314 height 18
drag, startPoint x: 1211, startPoint y: 309, endPoint x: 874, endPoint y: 264, distance: 340.9
type input "Calle 4 Lote 1 Manzana 25, Cunbres de Zapaliname"
click at [1147, 443] on input "+1-123-456-7890" at bounding box center [1236, 439] width 314 height 18
drag, startPoint x: 1142, startPoint y: 480, endPoint x: 985, endPoint y: 442, distance: 161.8
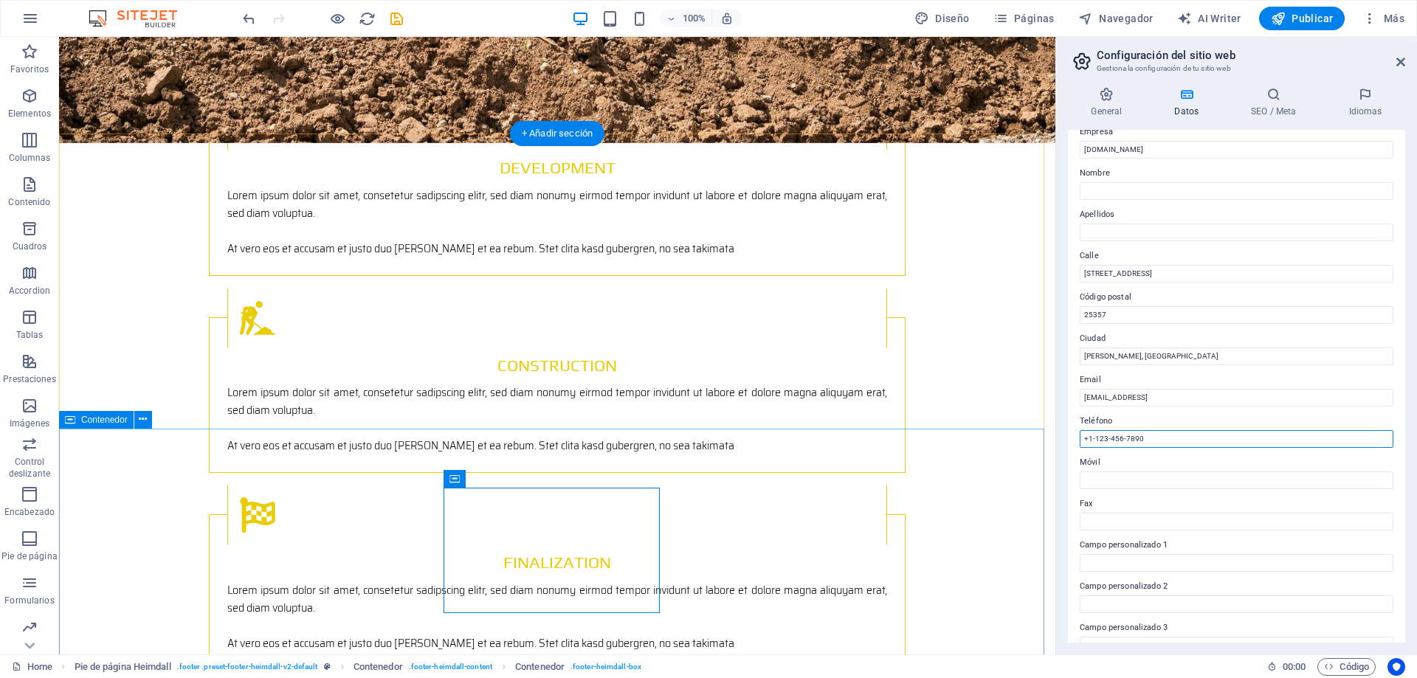
type input "5"
type input "[PHONE_NUMBER]"
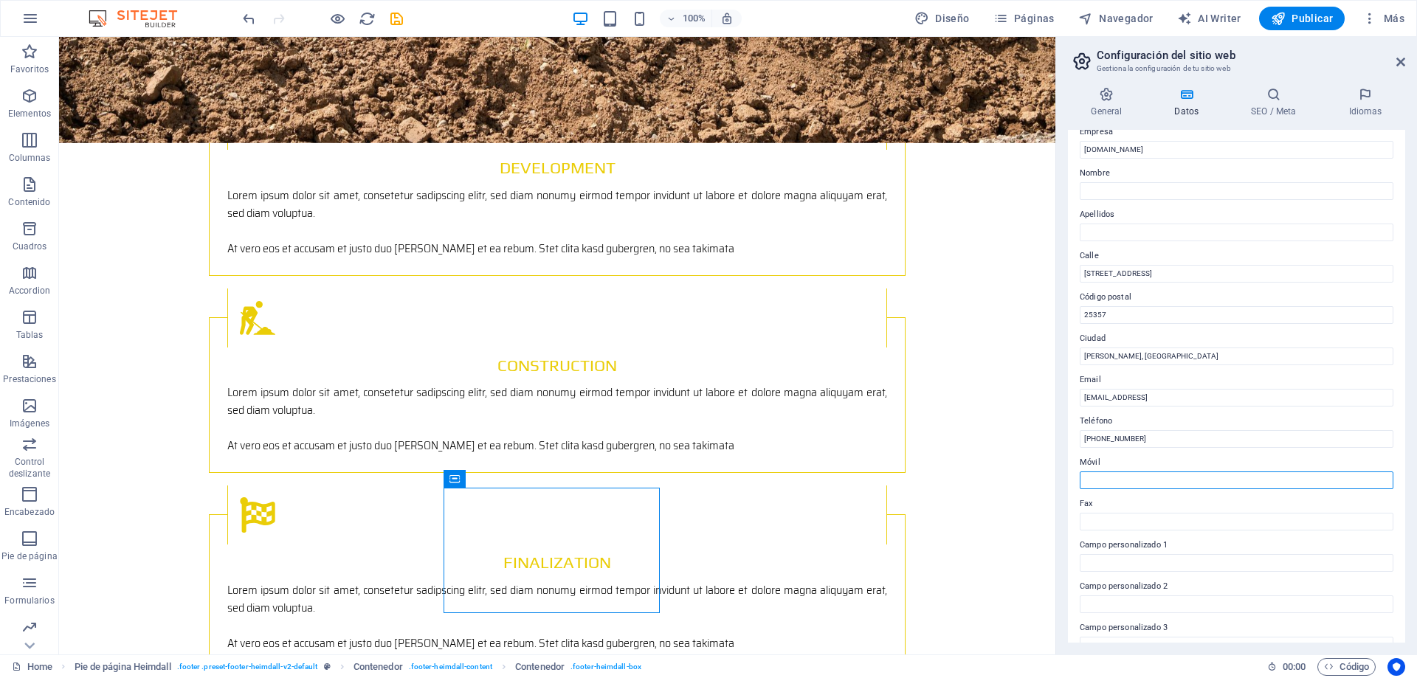
click at [1117, 477] on input "Móvil" at bounding box center [1236, 480] width 314 height 18
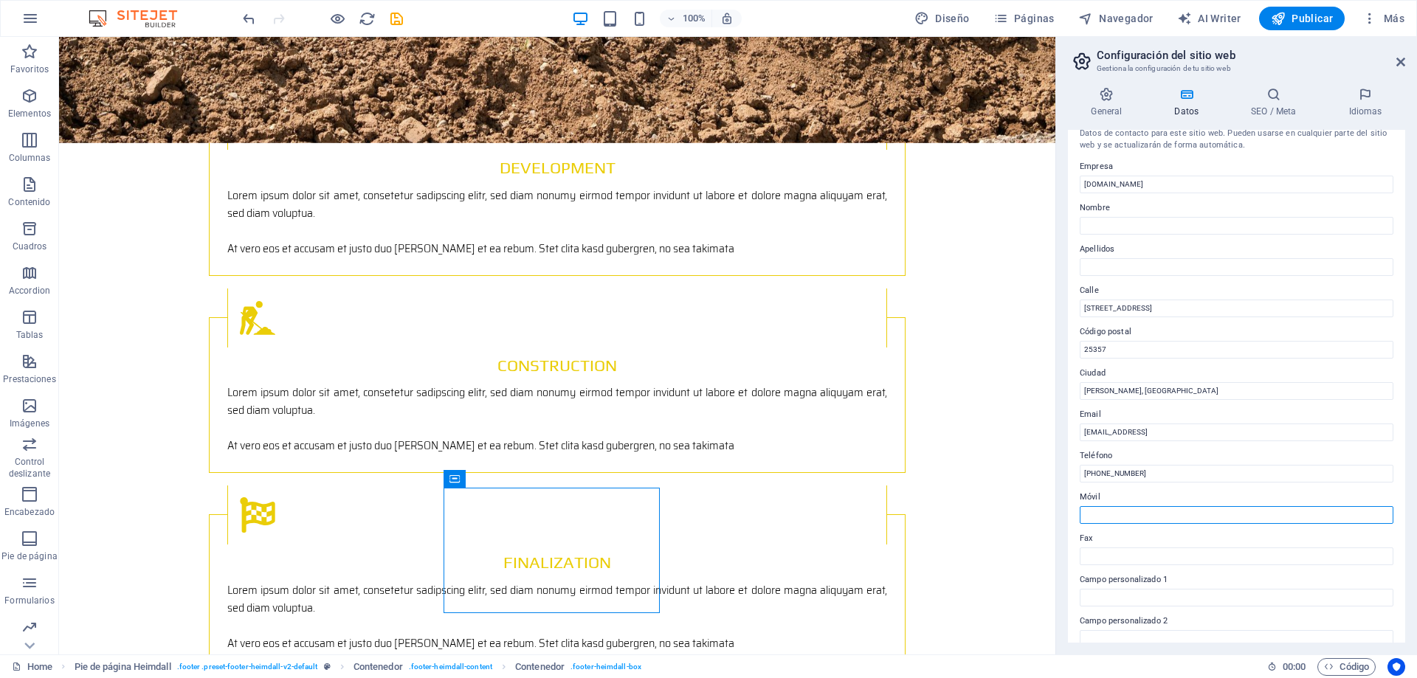
scroll to position [0, 0]
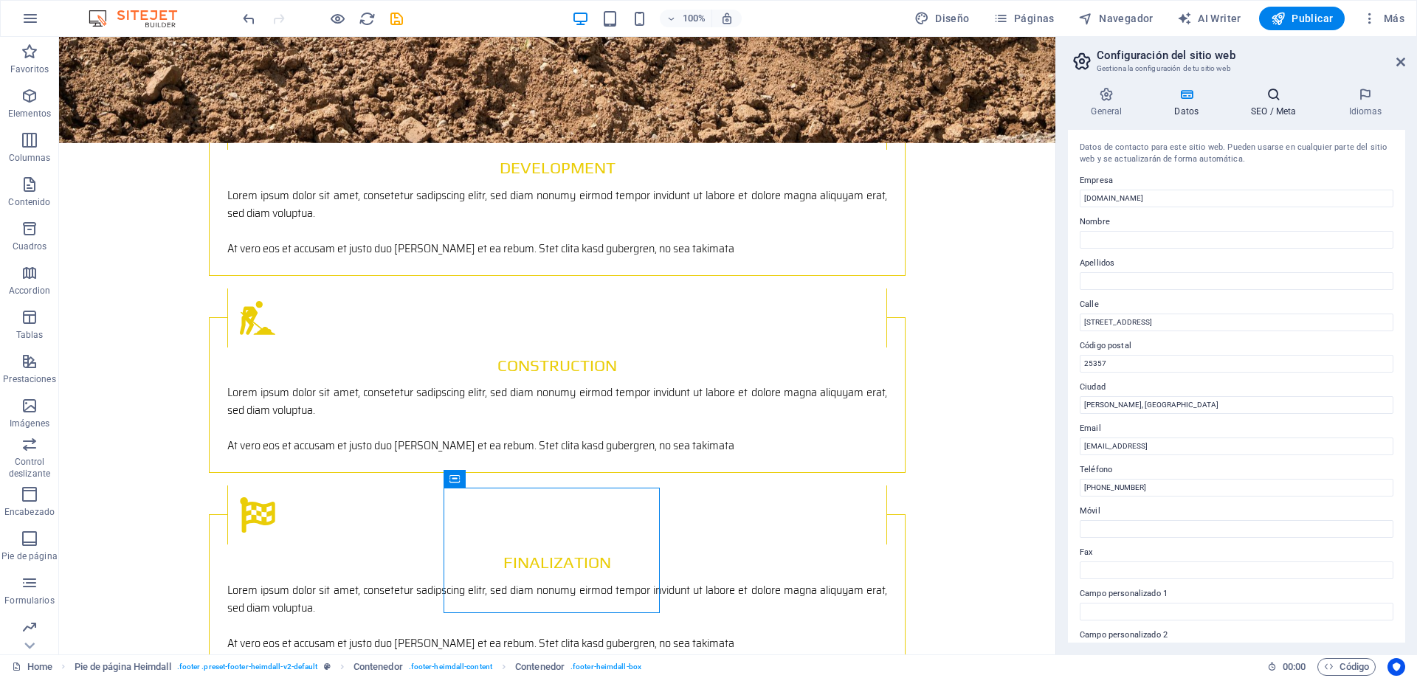
click at [1262, 108] on h4 "SEO / Meta" at bounding box center [1276, 102] width 97 height 31
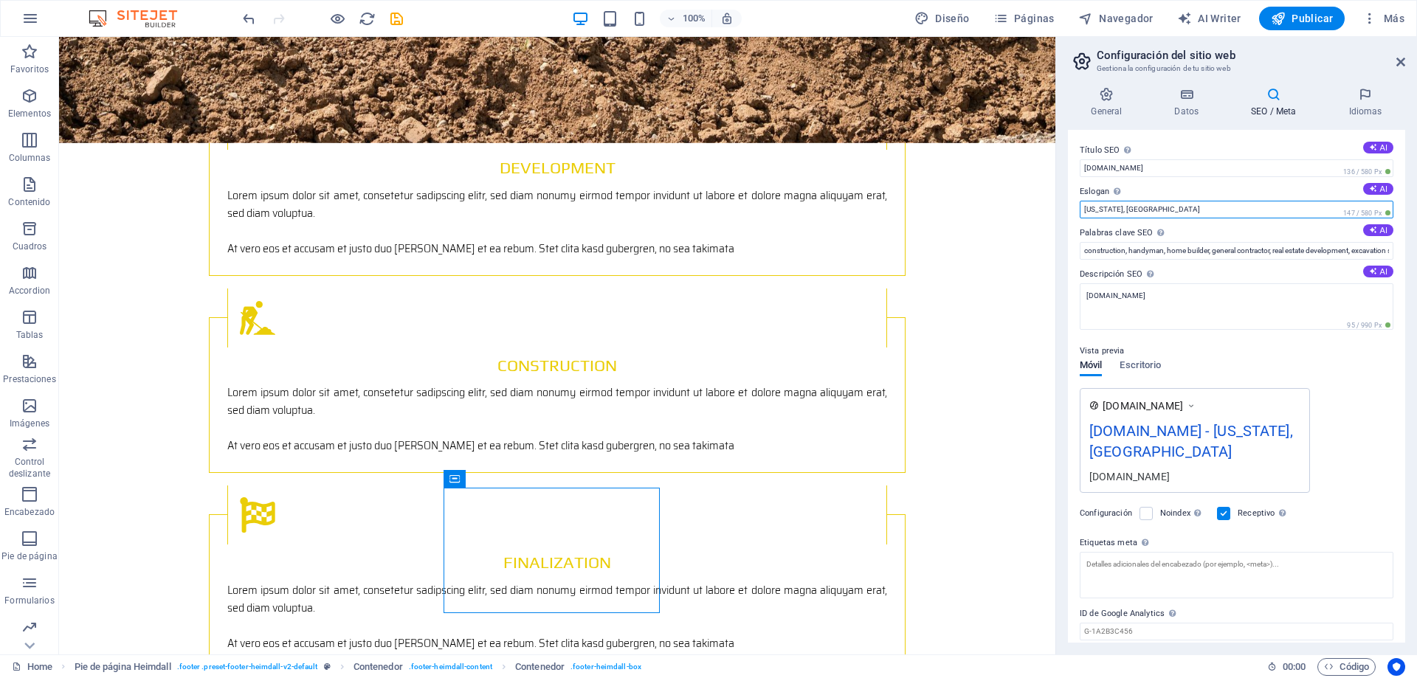
drag, startPoint x: 1188, startPoint y: 215, endPoint x: 1057, endPoint y: 223, distance: 130.8
click at [1057, 223] on aside "Configuración del sitio web Gestiona la configuración de tu sitio web General D…" at bounding box center [1236, 346] width 362 height 618
type input "Tarimas y Empaques Industriales"
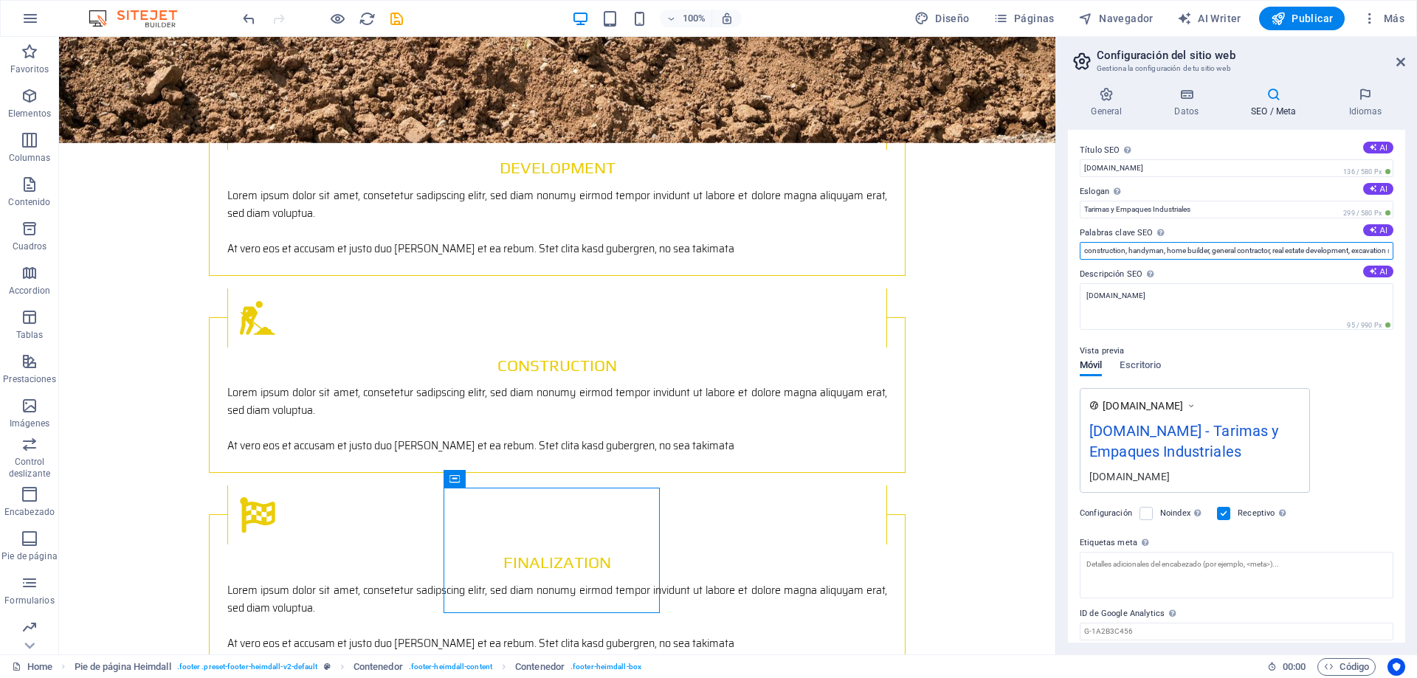
click at [1191, 254] on input "construction, handyman, home builder, general contractor, real estate developme…" at bounding box center [1236, 251] width 314 height 18
drag, startPoint x: 1085, startPoint y: 252, endPoint x: 1416, endPoint y: 258, distance: 331.3
click at [1416, 258] on div "General Datos SEO / Meta Idiomas Nombre del sitio web finapallets.com Logo Arra…" at bounding box center [1236, 364] width 361 height 579
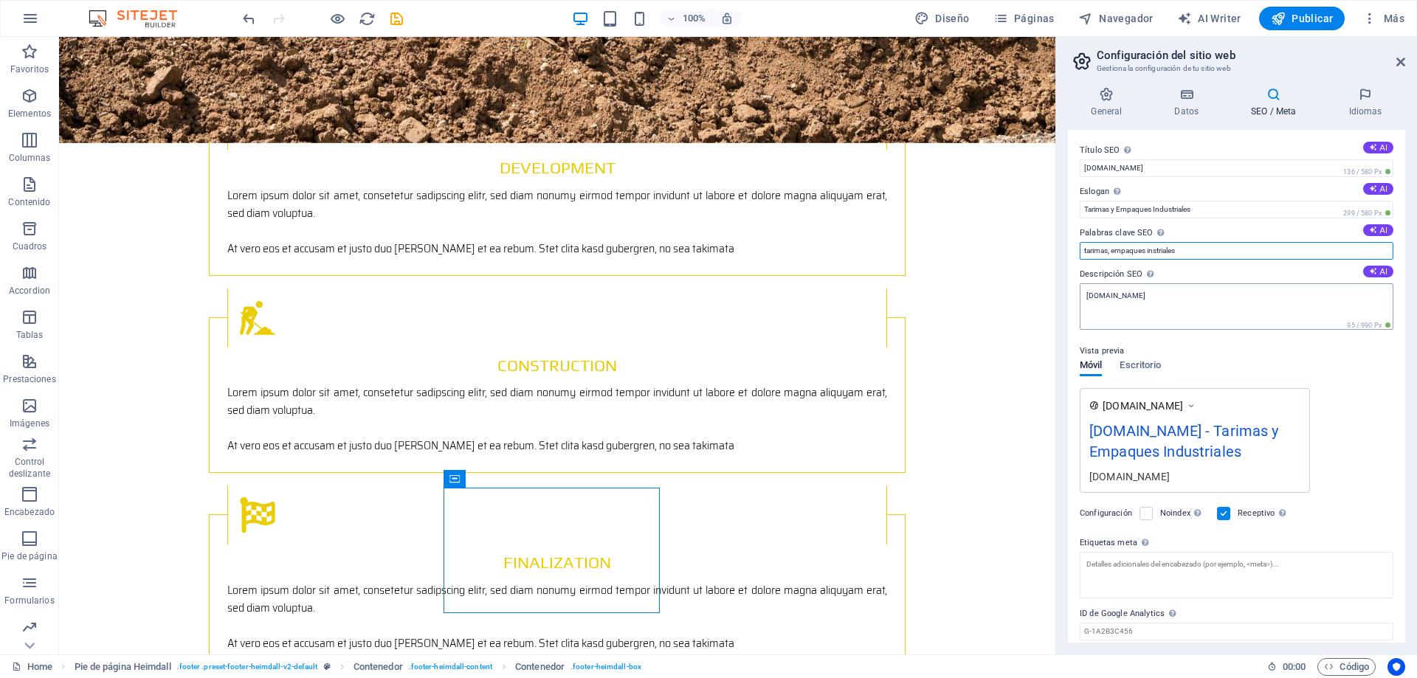
type input "tarimas, empaques instriales"
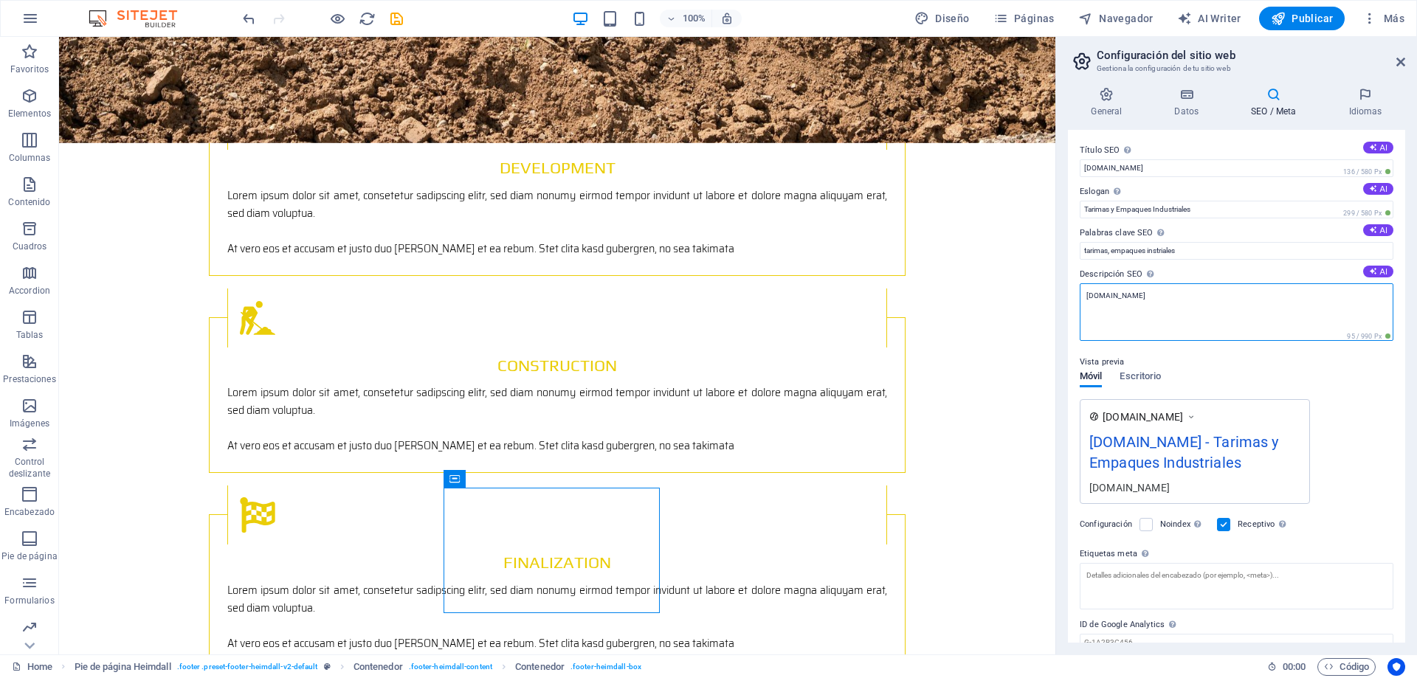
click at [1225, 311] on textarea "[DOMAIN_NAME]" at bounding box center [1236, 312] width 314 height 58
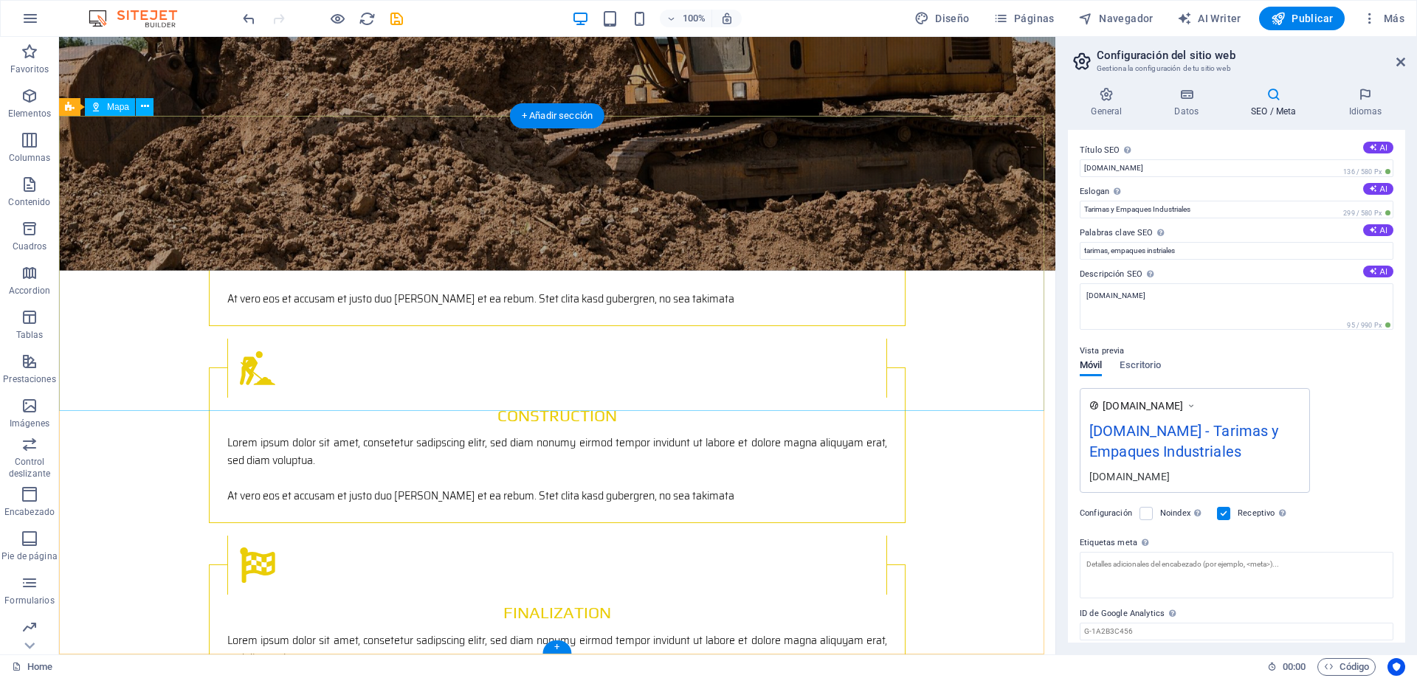
scroll to position [2238, 0]
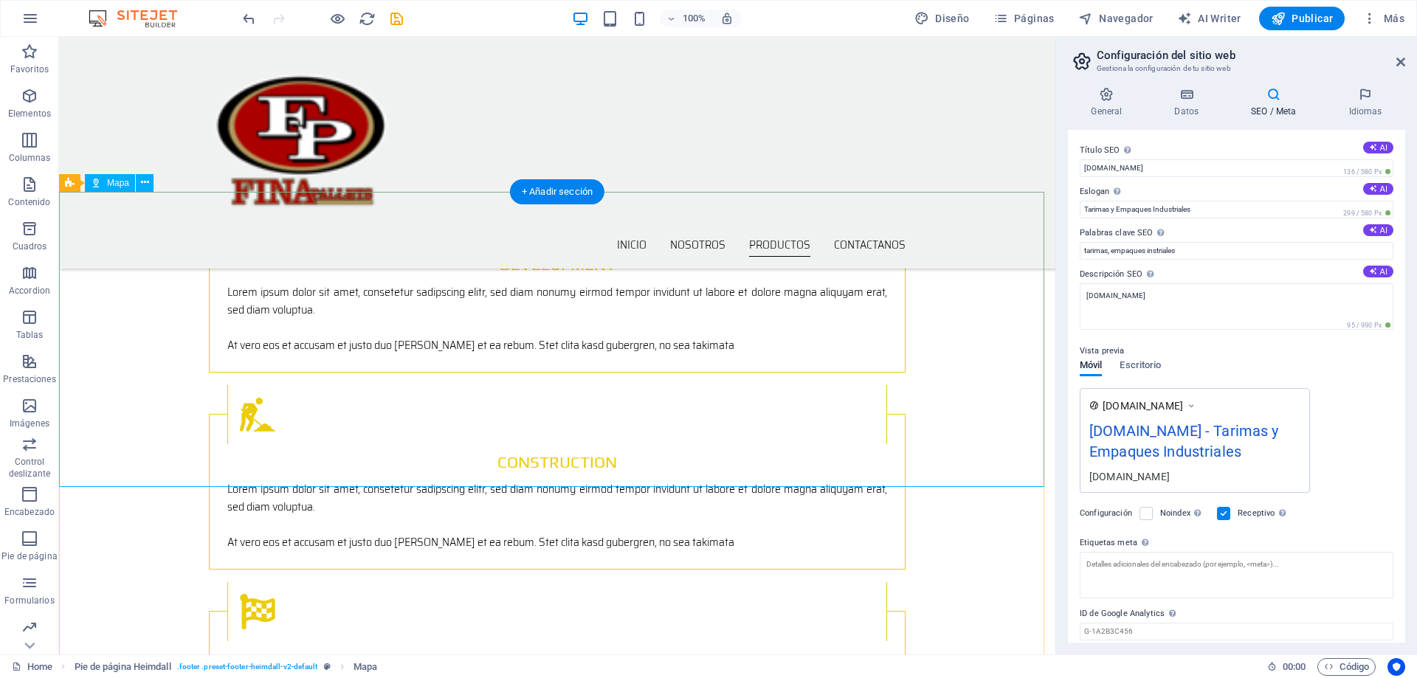
scroll to position [2091, 0]
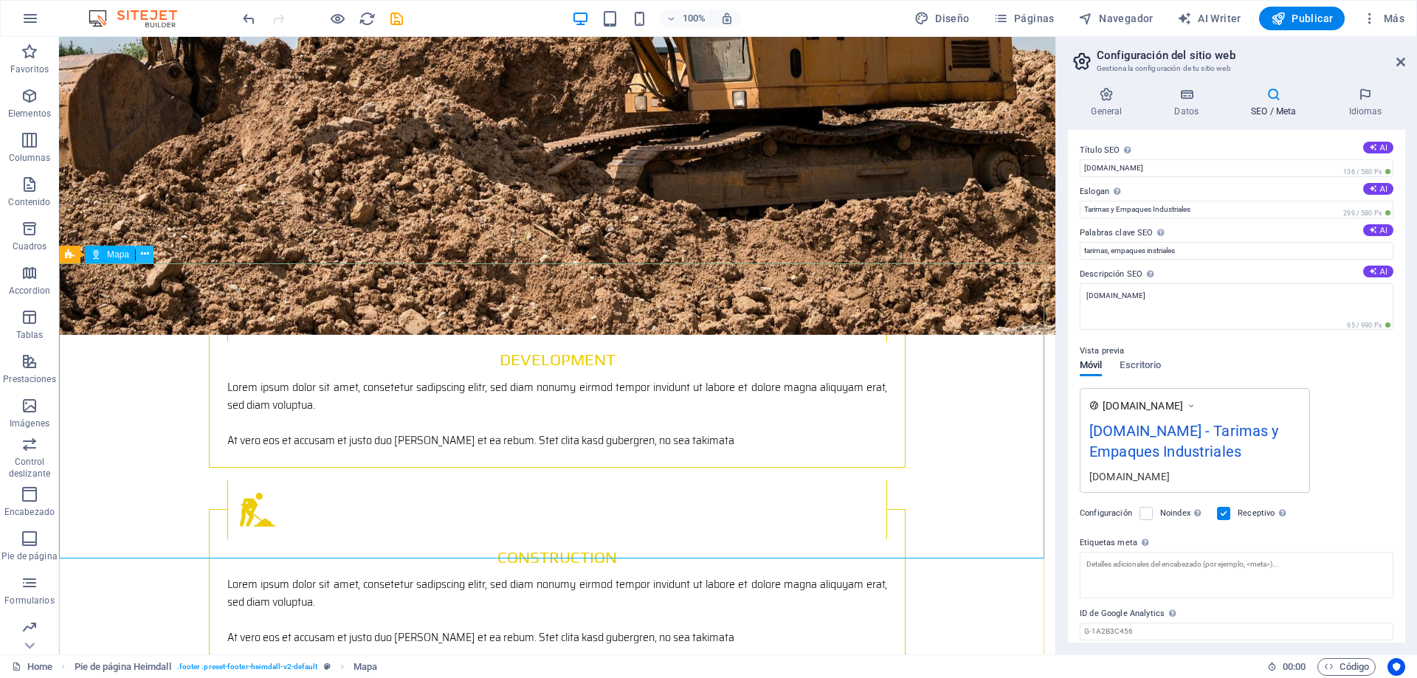
click at [145, 257] on icon at bounding box center [145, 253] width 8 height 15
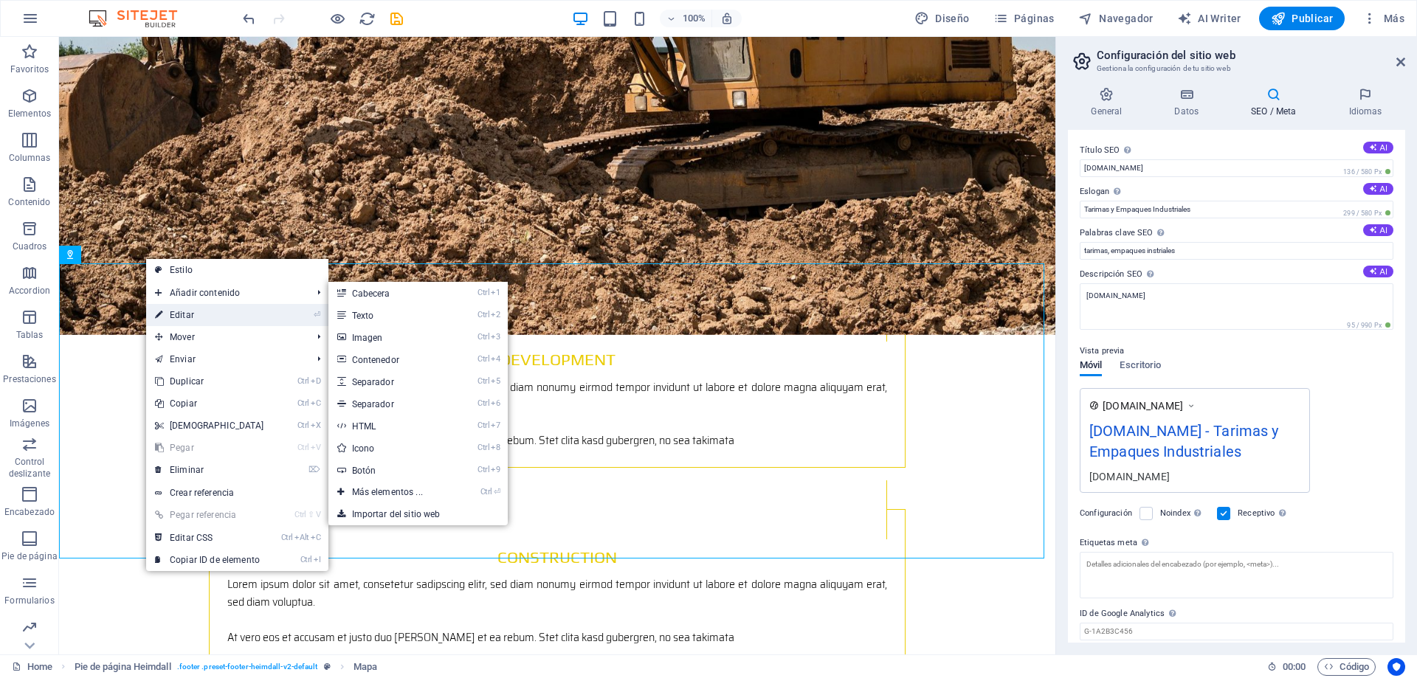
click at [198, 317] on link "⏎ Editar" at bounding box center [209, 315] width 127 height 22
select select "px"
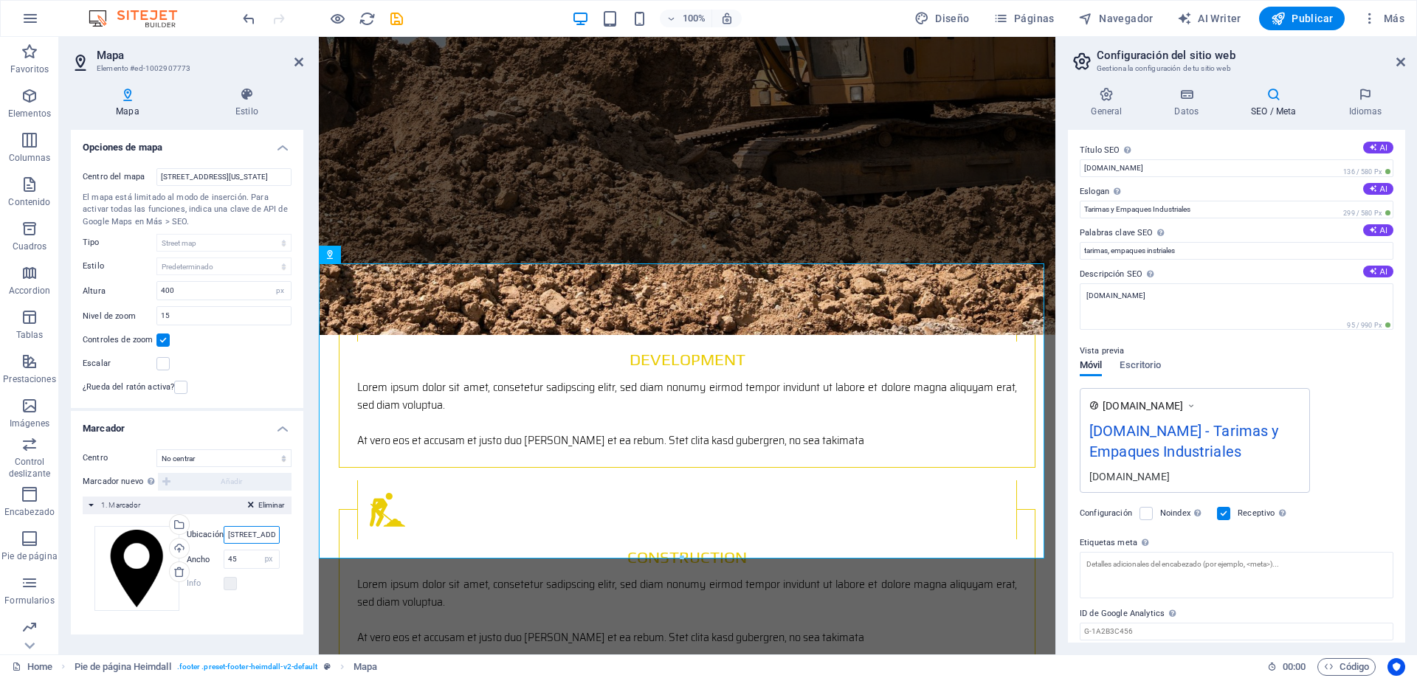
scroll to position [0, 72]
drag, startPoint x: 548, startPoint y: 577, endPoint x: 321, endPoint y: 546, distance: 229.3
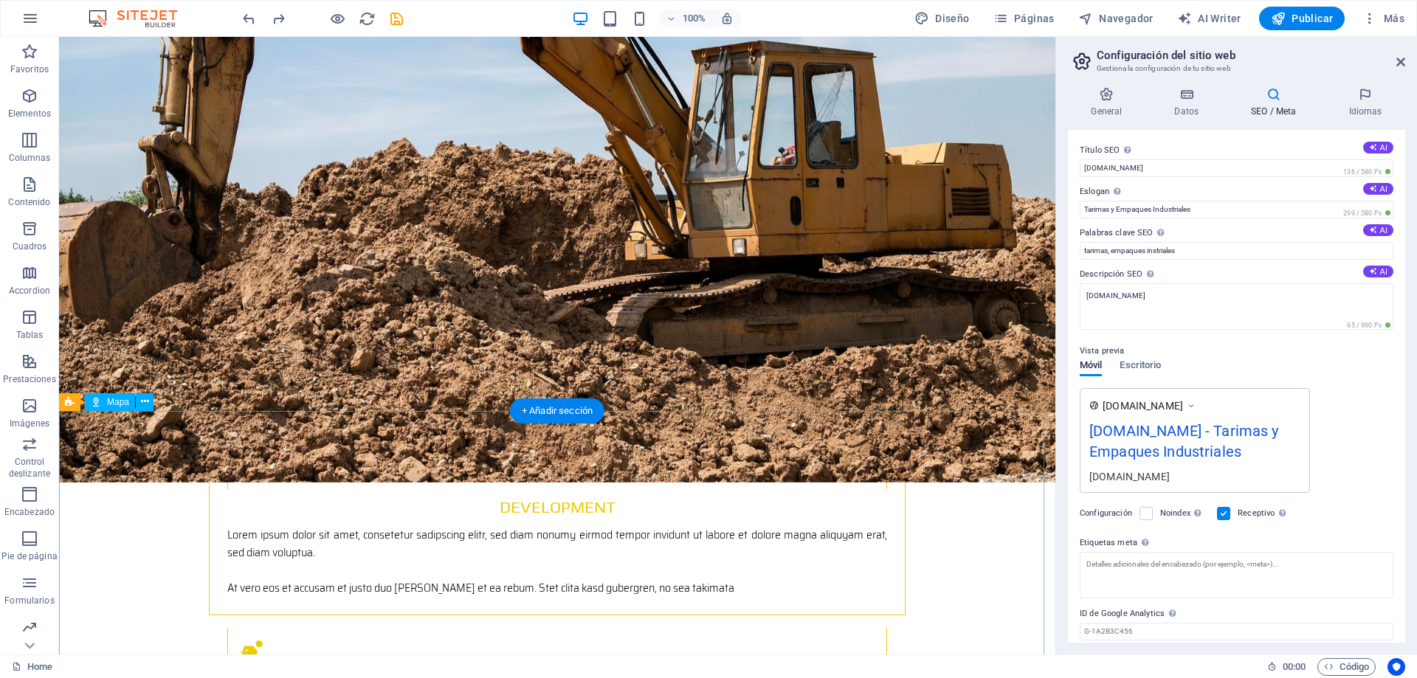
scroll to position [2091, 0]
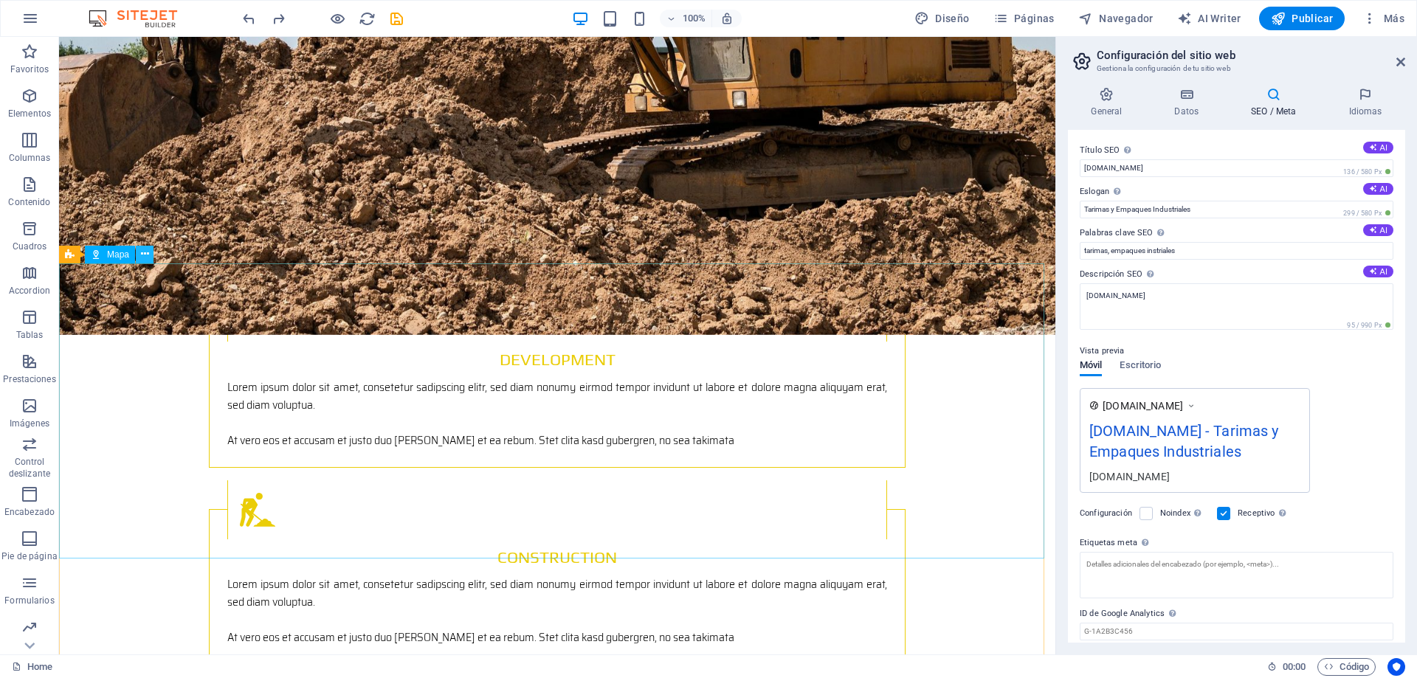
click at [145, 260] on icon at bounding box center [145, 253] width 8 height 15
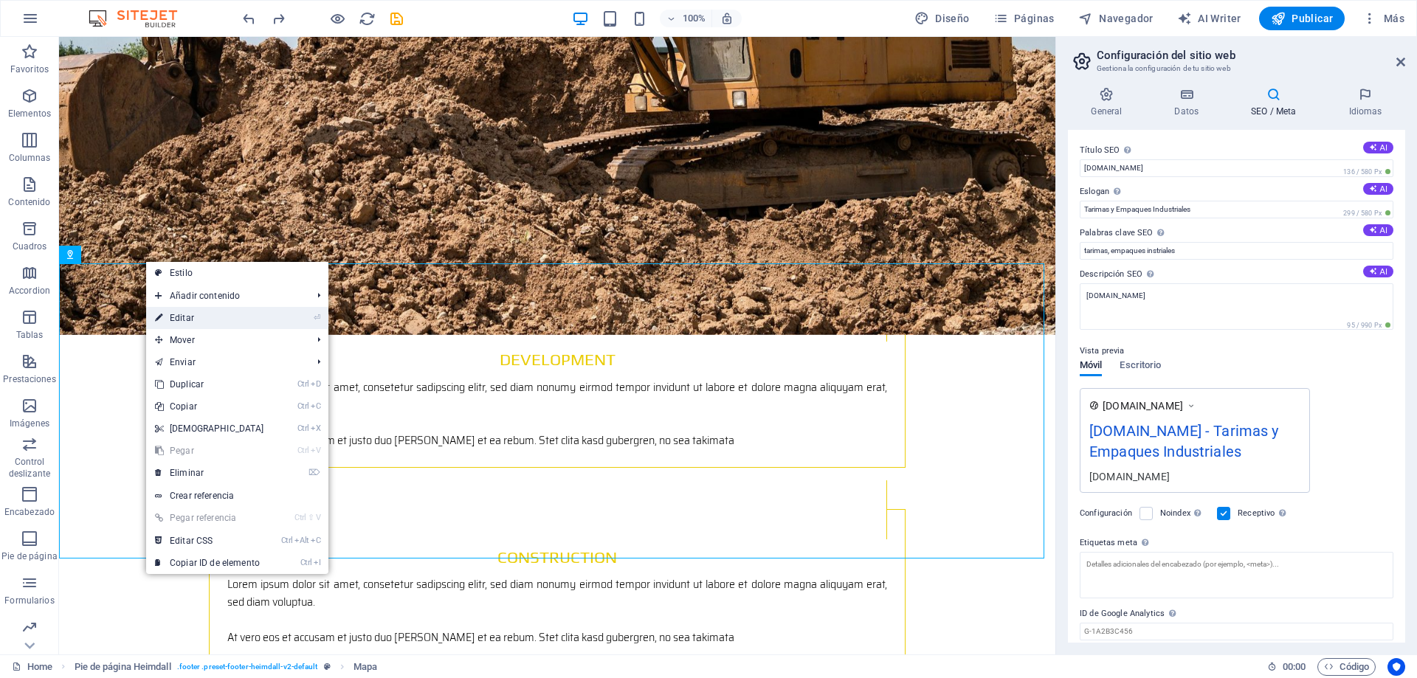
click at [190, 320] on link "⏎ Editar" at bounding box center [209, 318] width 127 height 22
select select "px"
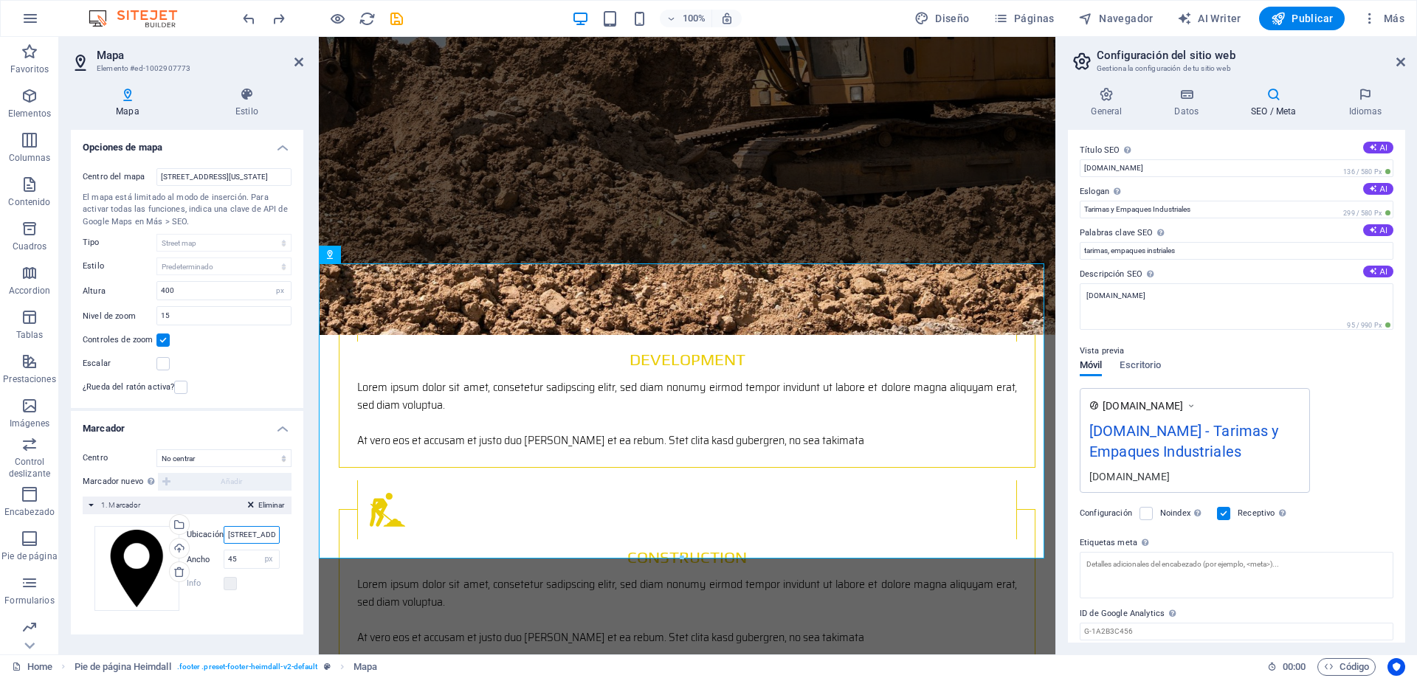
click at [238, 540] on input "401 F St NW, 20001 Washington, DC" at bounding box center [252, 535] width 56 height 18
drag, startPoint x: 236, startPoint y: 537, endPoint x: 193, endPoint y: 535, distance: 43.6
click at [193, 535] on div "Ubicación 401 F St NW, 20001 Washington, DC" at bounding box center [233, 535] width 93 height 18
click at [236, 535] on input "401 F St NW, 20001 Washington, DC" at bounding box center [252, 535] width 56 height 18
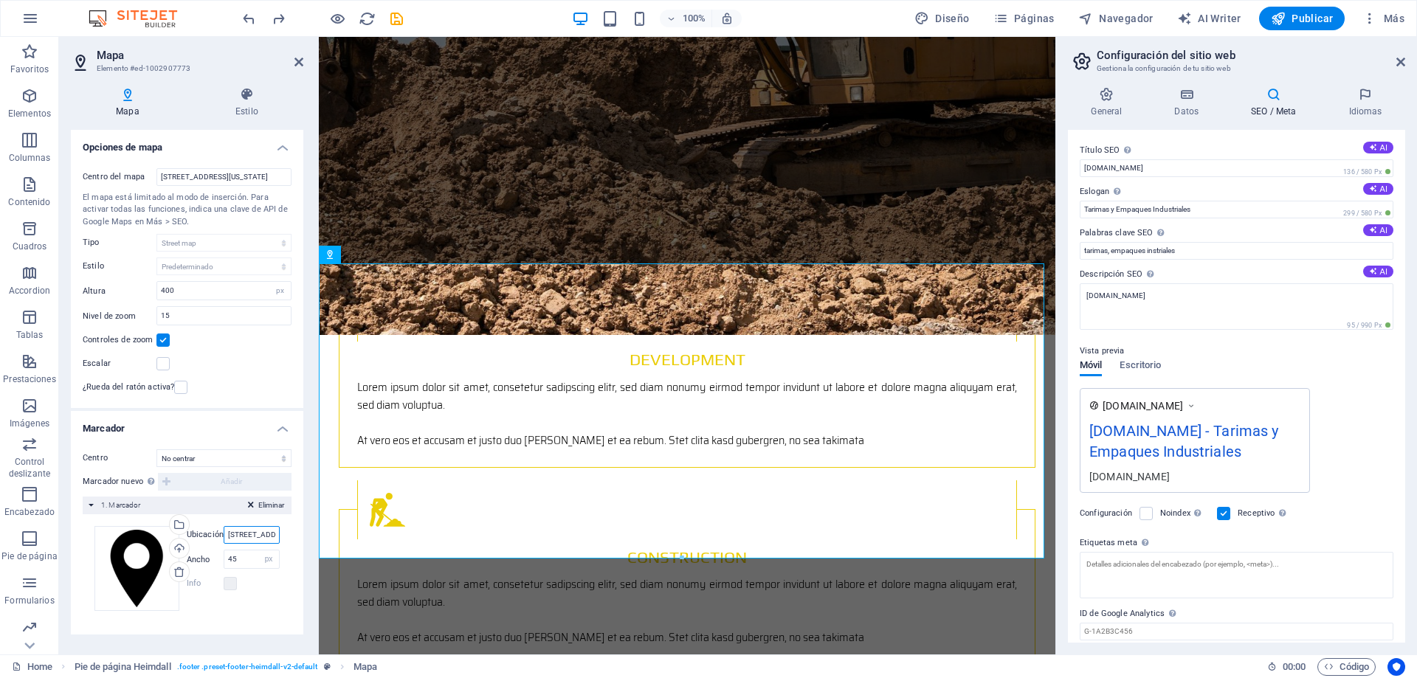
scroll to position [0, 72]
drag, startPoint x: 549, startPoint y: 572, endPoint x: 343, endPoint y: 539, distance: 208.4
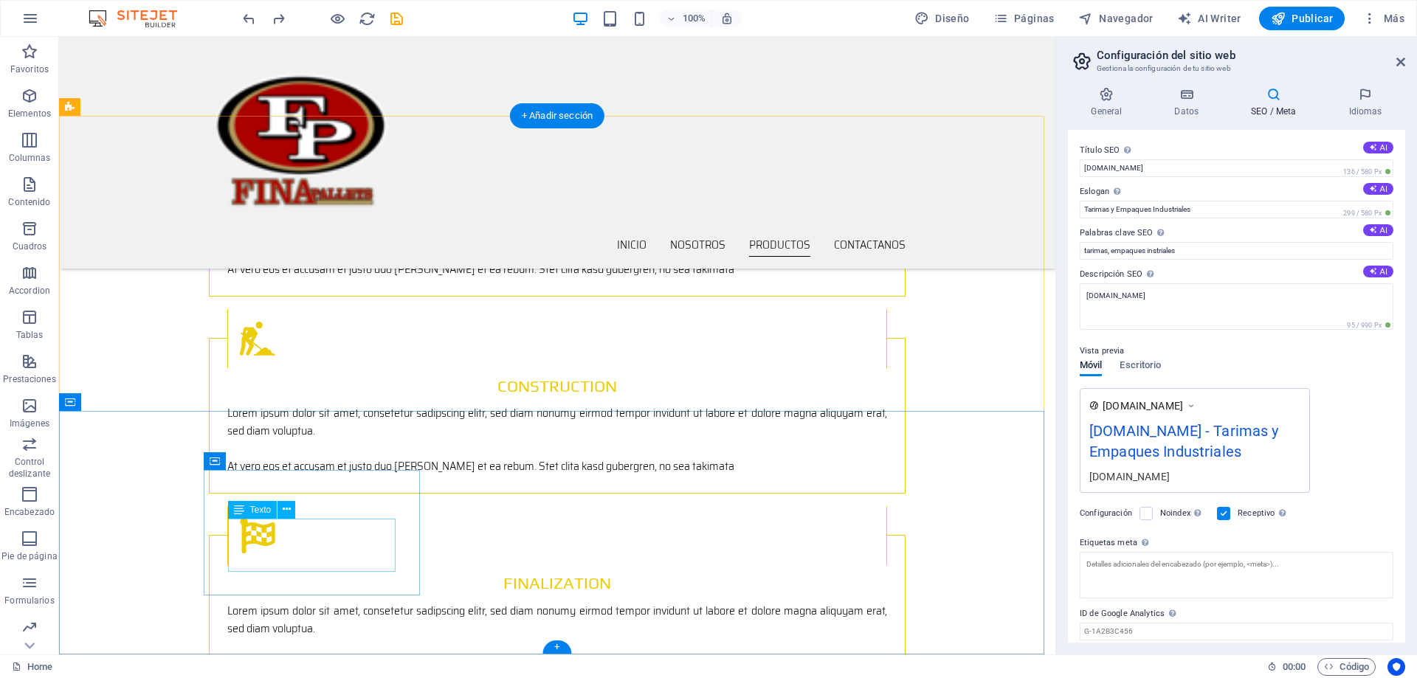
scroll to position [2091, 0]
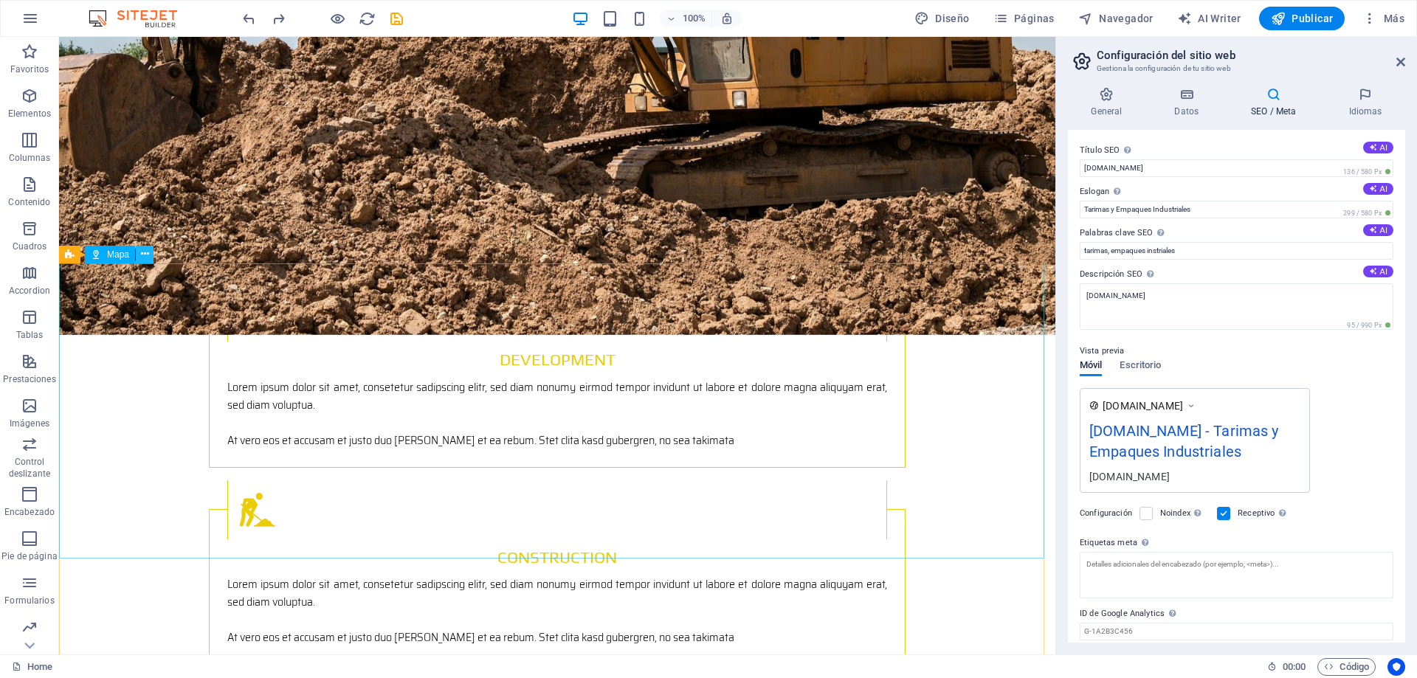
click at [142, 251] on icon at bounding box center [145, 253] width 8 height 15
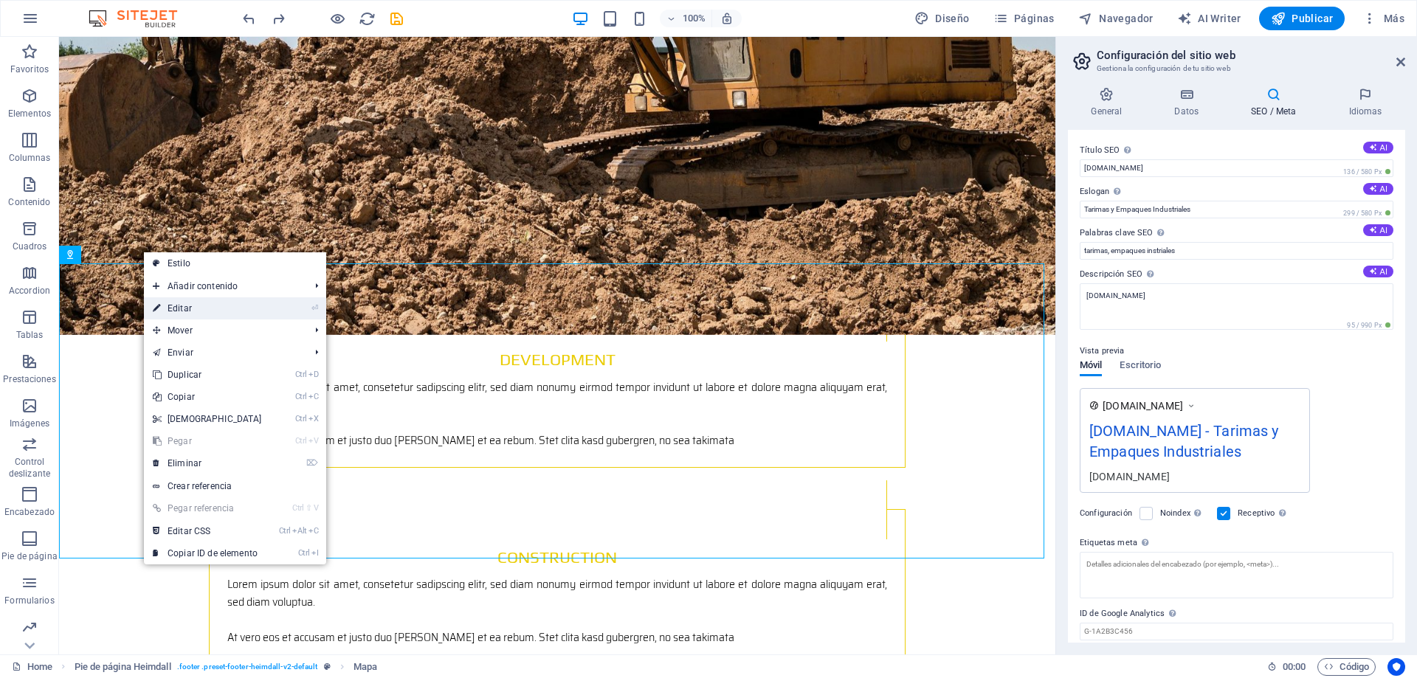
click at [193, 314] on link "⏎ Editar" at bounding box center [207, 308] width 127 height 22
select select "px"
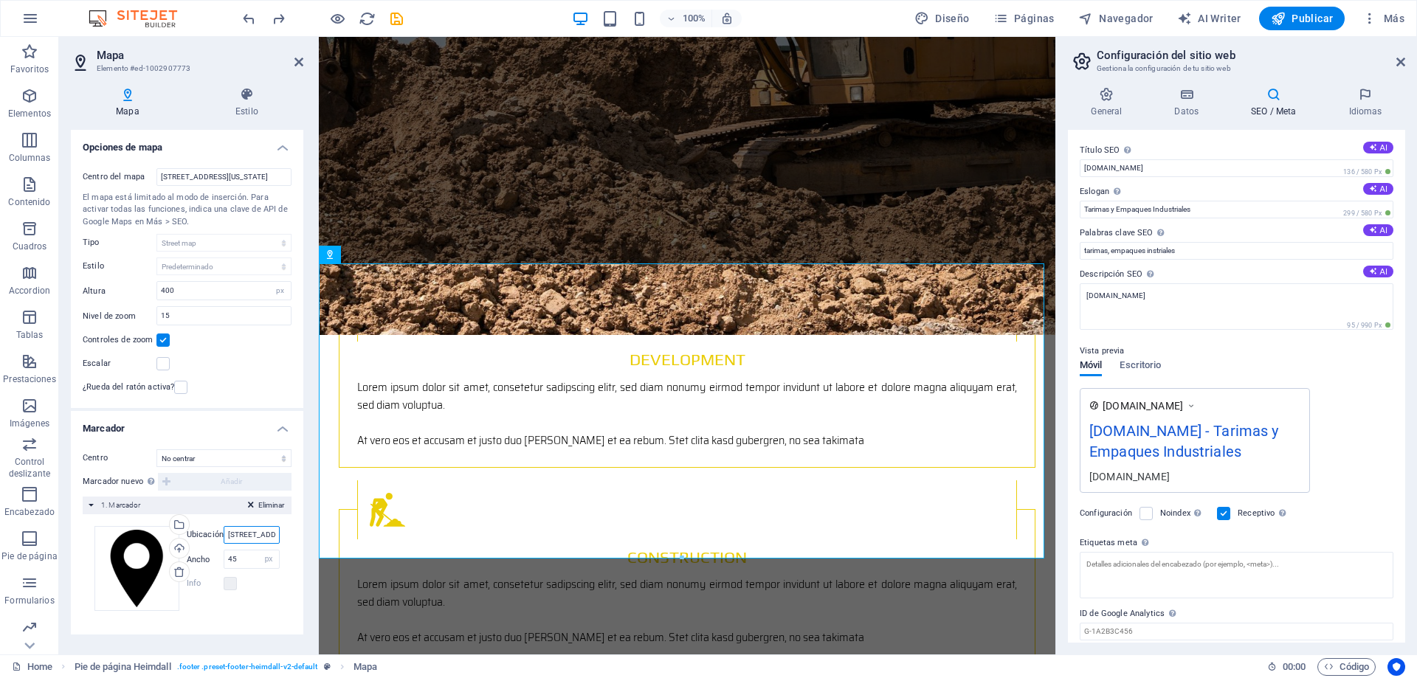
click at [235, 539] on input "401 F St NW, 20001 Washington, DC" at bounding box center [252, 535] width 56 height 18
drag, startPoint x: 246, startPoint y: 538, endPoint x: 263, endPoint y: 540, distance: 16.4
click at [263, 540] on input "401 F St NW, 20001 Washington, DC" at bounding box center [252, 535] width 56 height 18
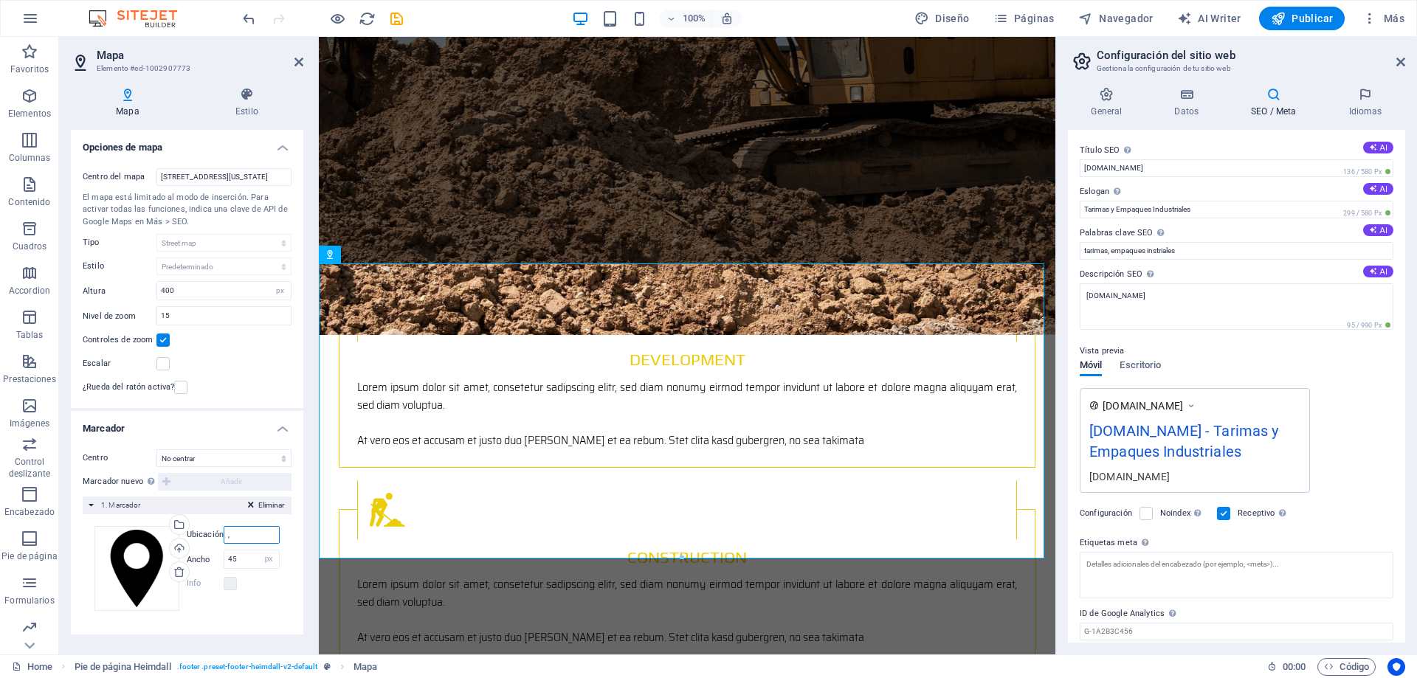
type input ","
type input "cumbres de zapaliname, arteaga"
click at [246, 563] on input "45" at bounding box center [251, 559] width 55 height 18
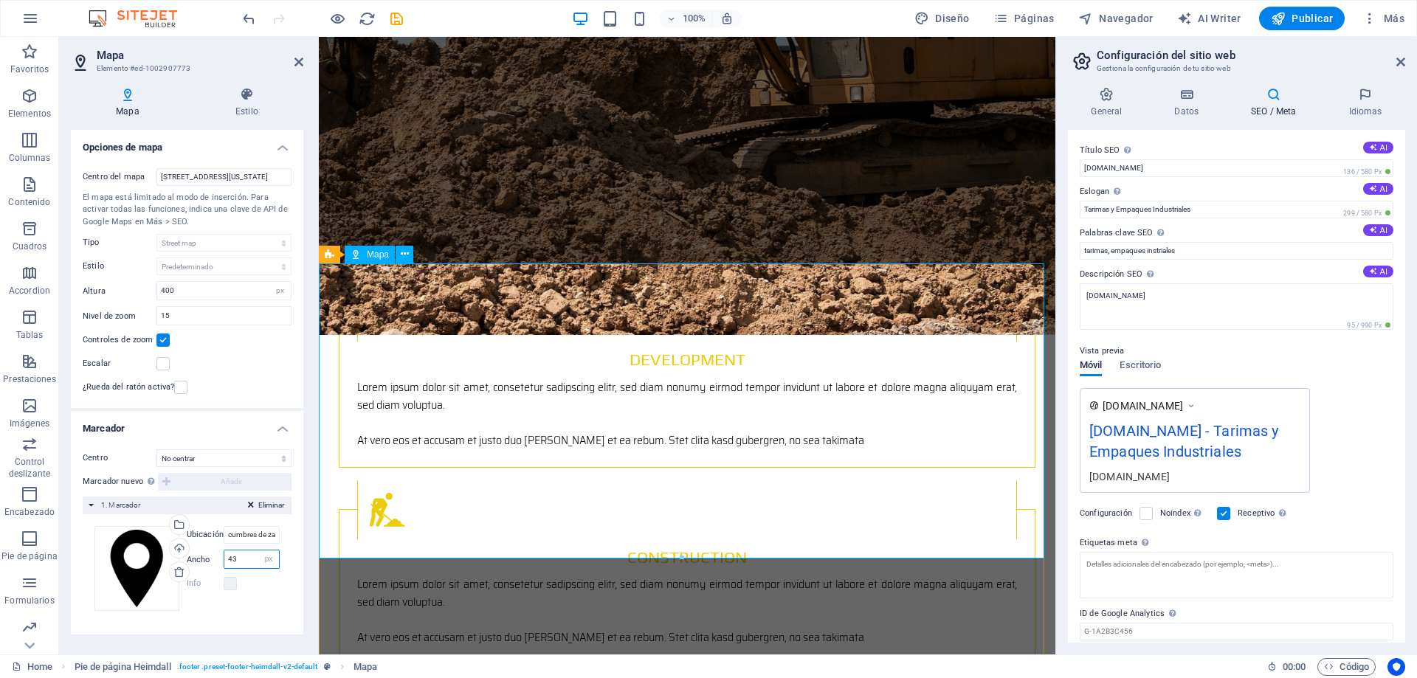
type input "43"
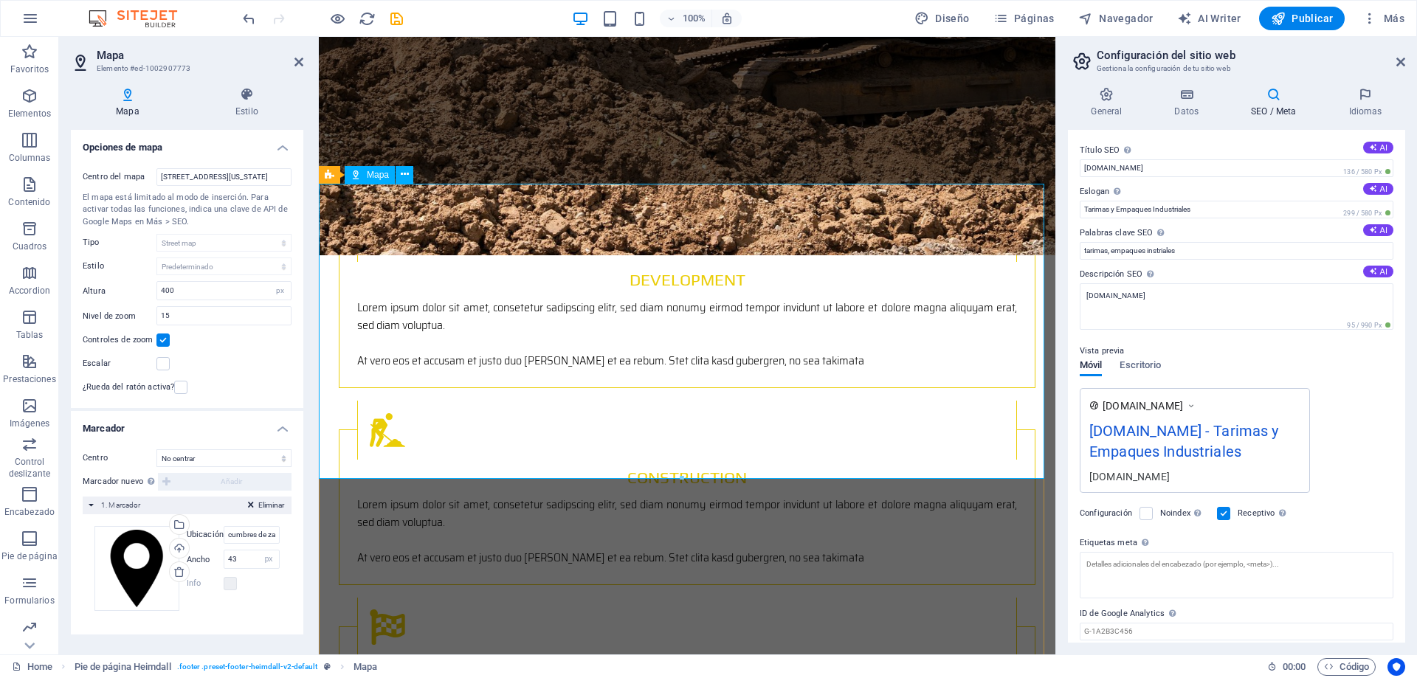
scroll to position [2238, 0]
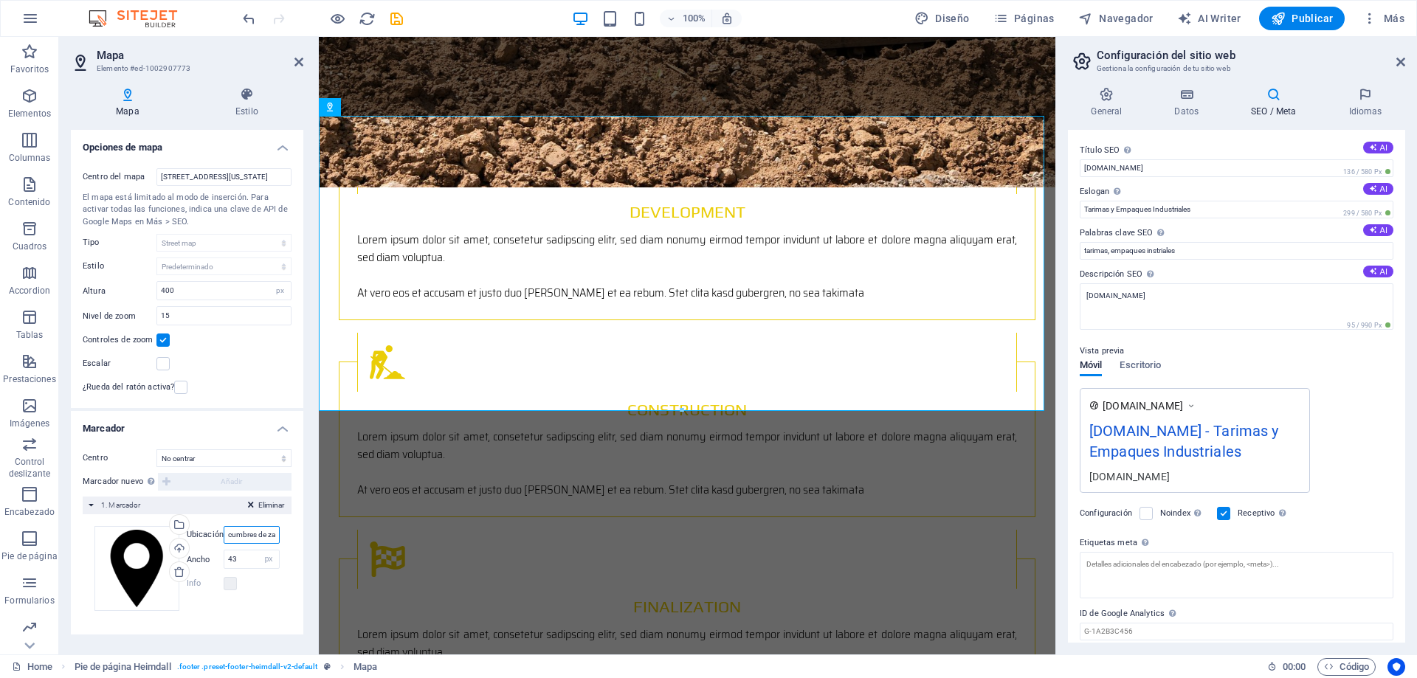
click at [255, 540] on input "cumbres de zapaliname, arteaga" at bounding box center [252, 535] width 56 height 18
drag, startPoint x: 263, startPoint y: 539, endPoint x: 205, endPoint y: 539, distance: 57.5
click at [205, 539] on div "Ubicación cumbres de zapaliname, arteaga" at bounding box center [233, 535] width 93 height 18
click at [257, 537] on input "cumbres de zapaliname, arteaga" at bounding box center [252, 535] width 56 height 18
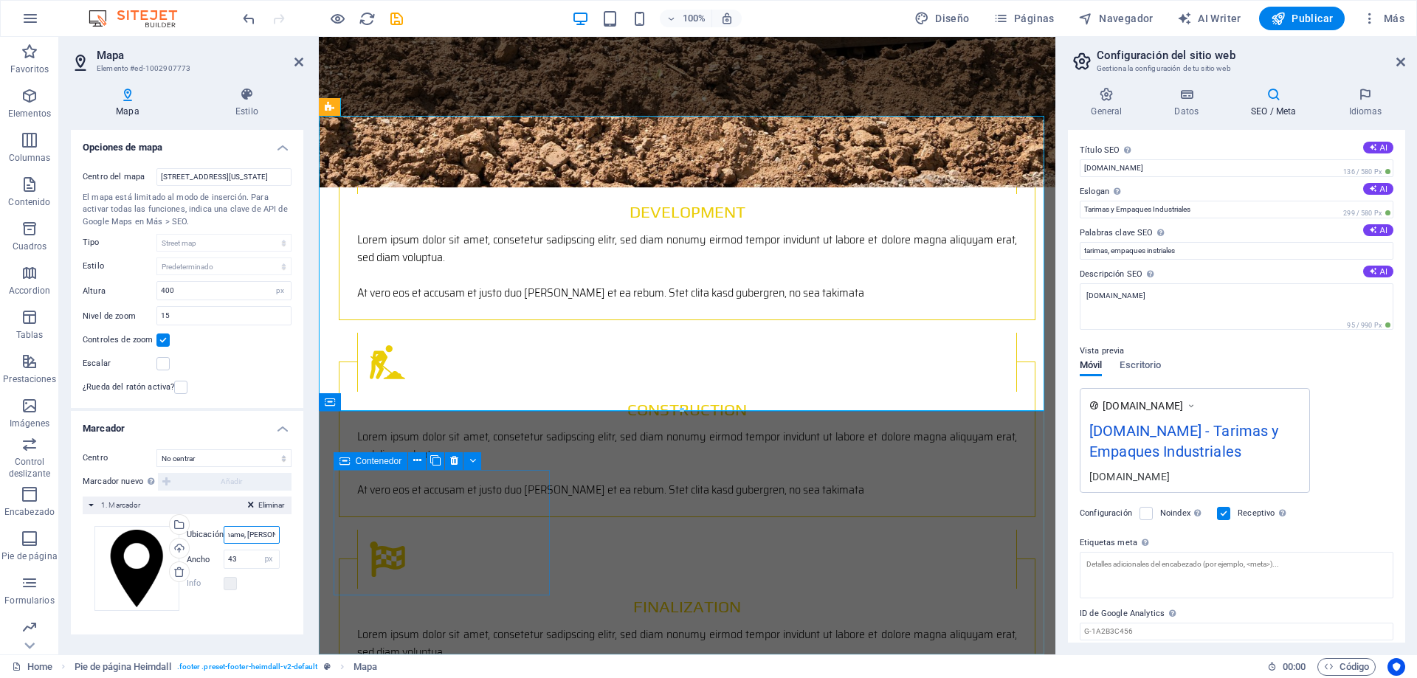
drag, startPoint x: 567, startPoint y: 572, endPoint x: 334, endPoint y: 536, distance: 235.8
click at [1301, 19] on span "Publicar" at bounding box center [1301, 18] width 63 height 15
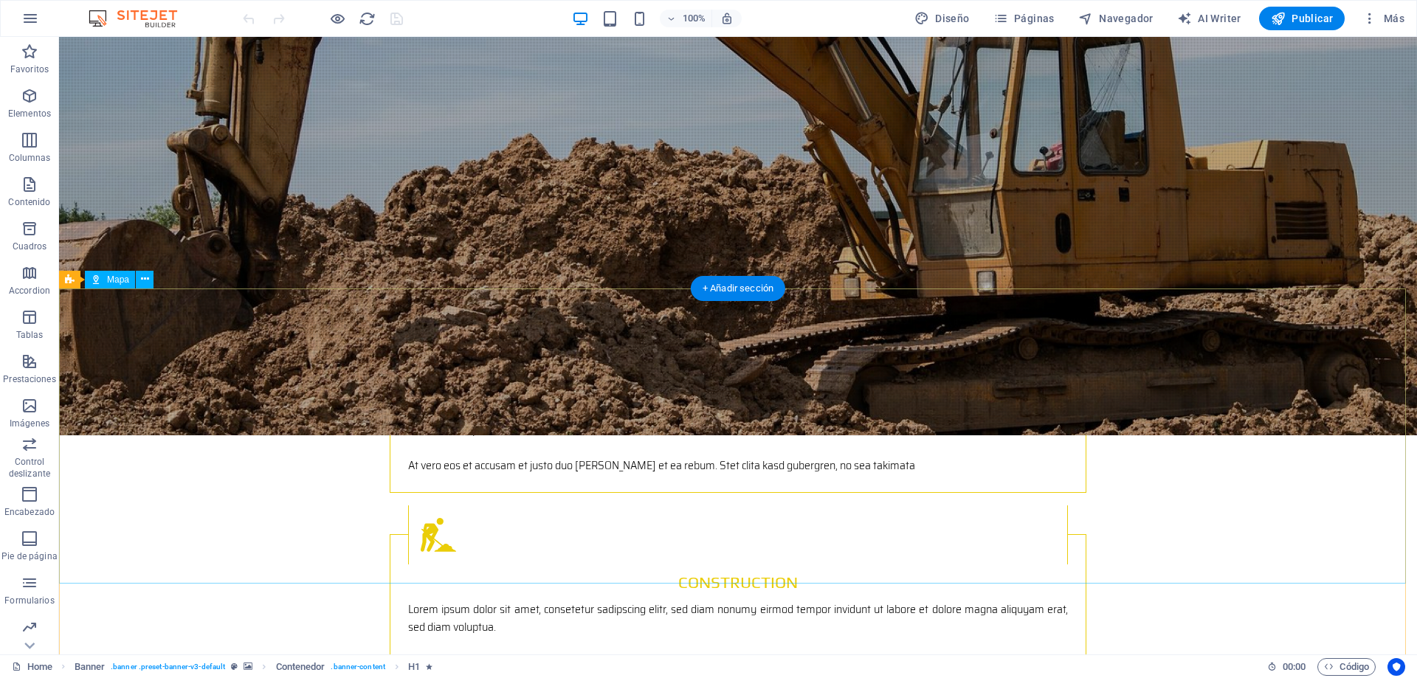
scroll to position [2238, 0]
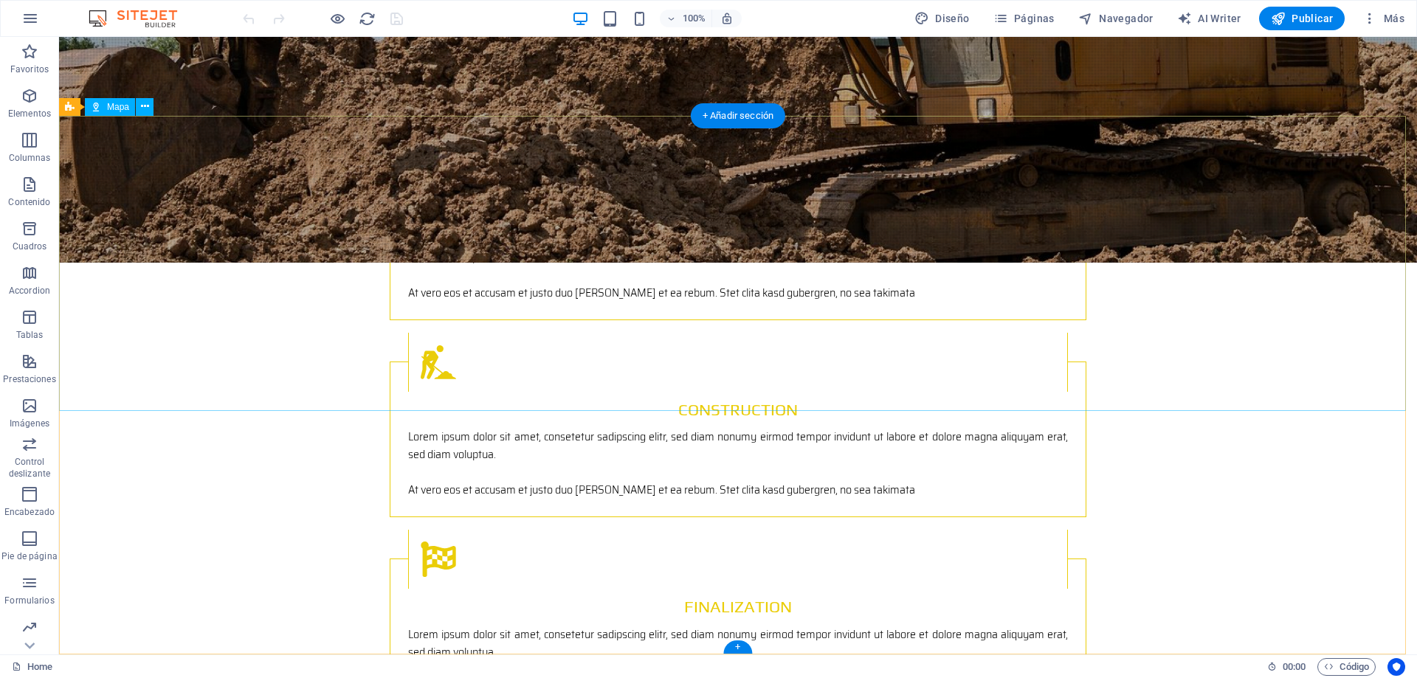
click at [147, 106] on icon at bounding box center [145, 106] width 8 height 15
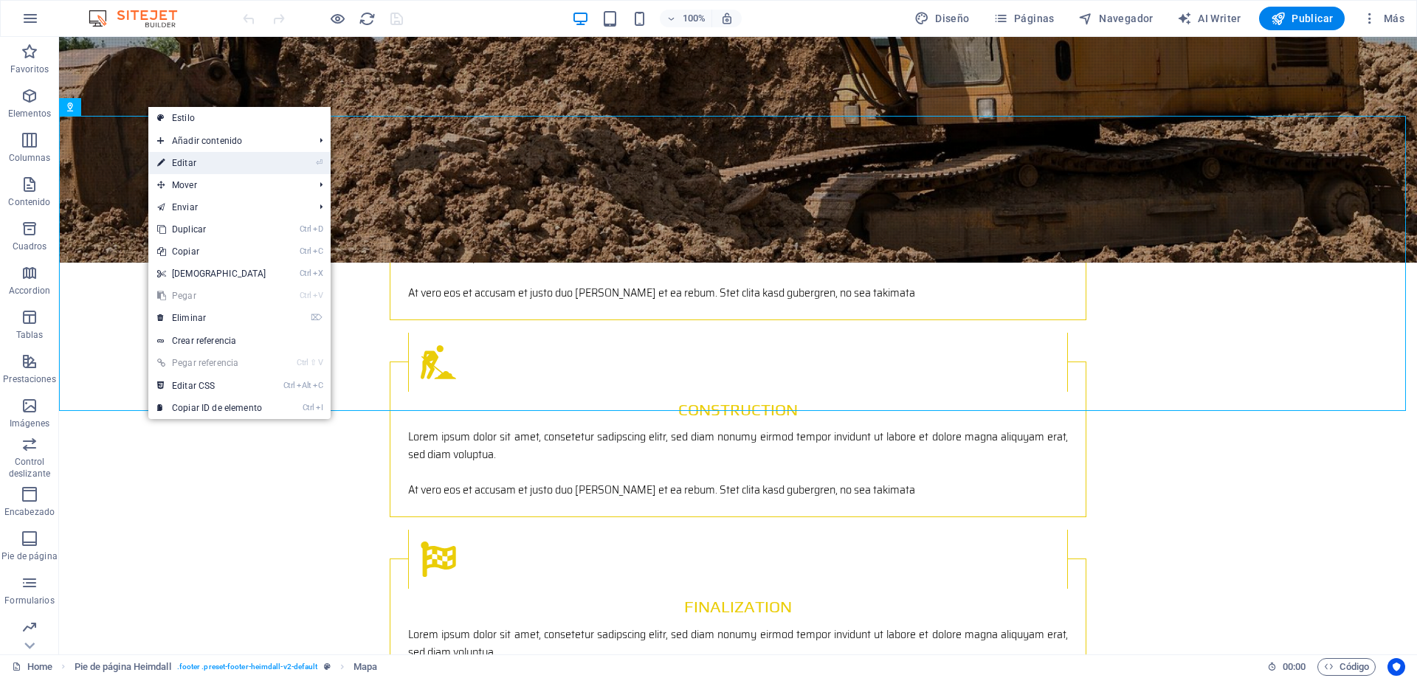
click at [198, 165] on link "⏎ Editar" at bounding box center [211, 163] width 127 height 22
select select "px"
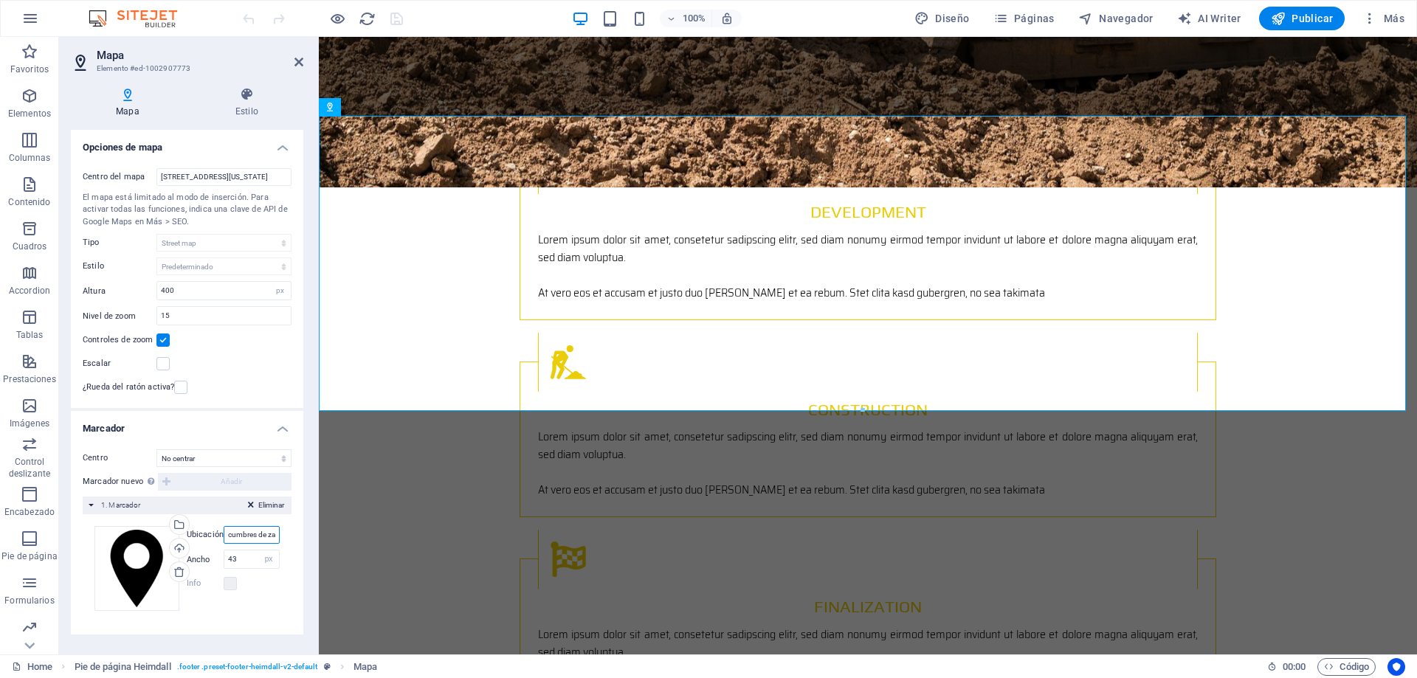
click at [252, 537] on input "cumbres de zapaliname, [PERSON_NAME]" at bounding box center [252, 535] width 56 height 18
click at [254, 457] on select "No centrar Centrar marcadores Centrar y ampliar marcadores" at bounding box center [223, 458] width 135 height 18
click at [252, 434] on h4 "Marcador" at bounding box center [187, 424] width 232 height 27
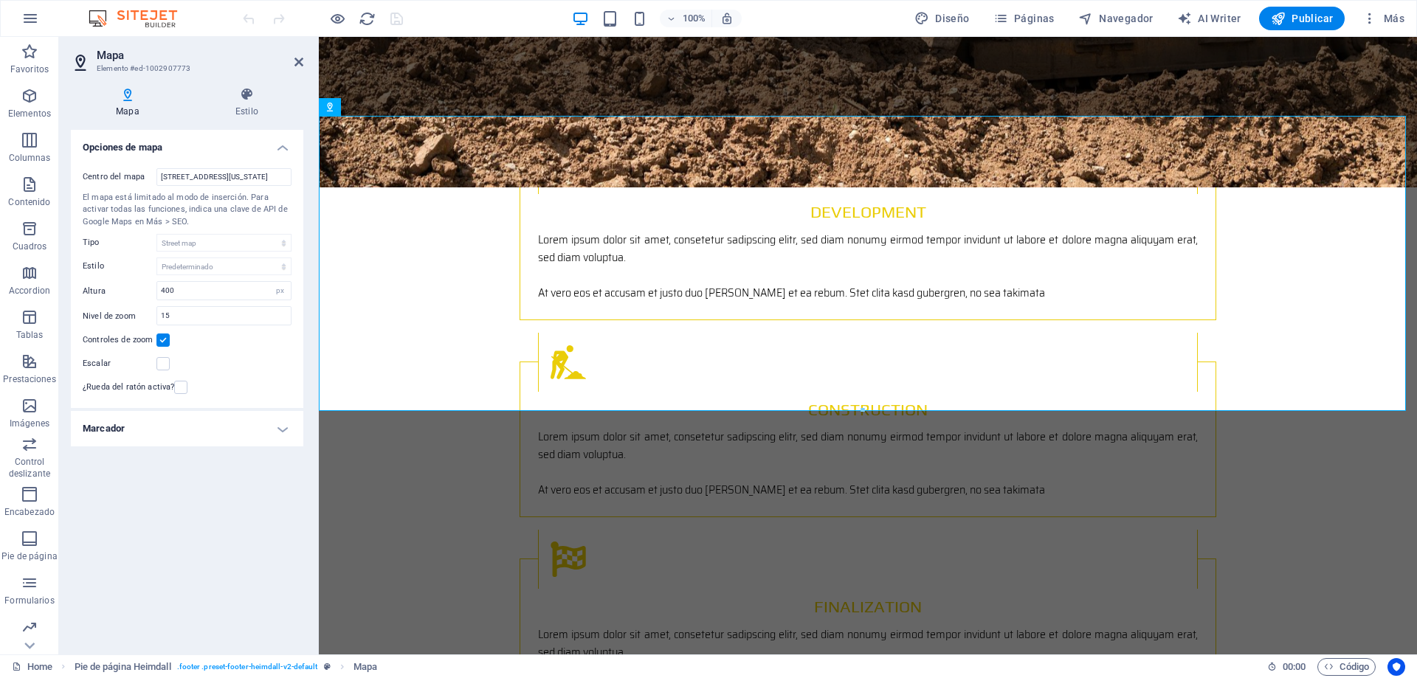
click at [246, 436] on h4 "Marcador" at bounding box center [187, 428] width 232 height 35
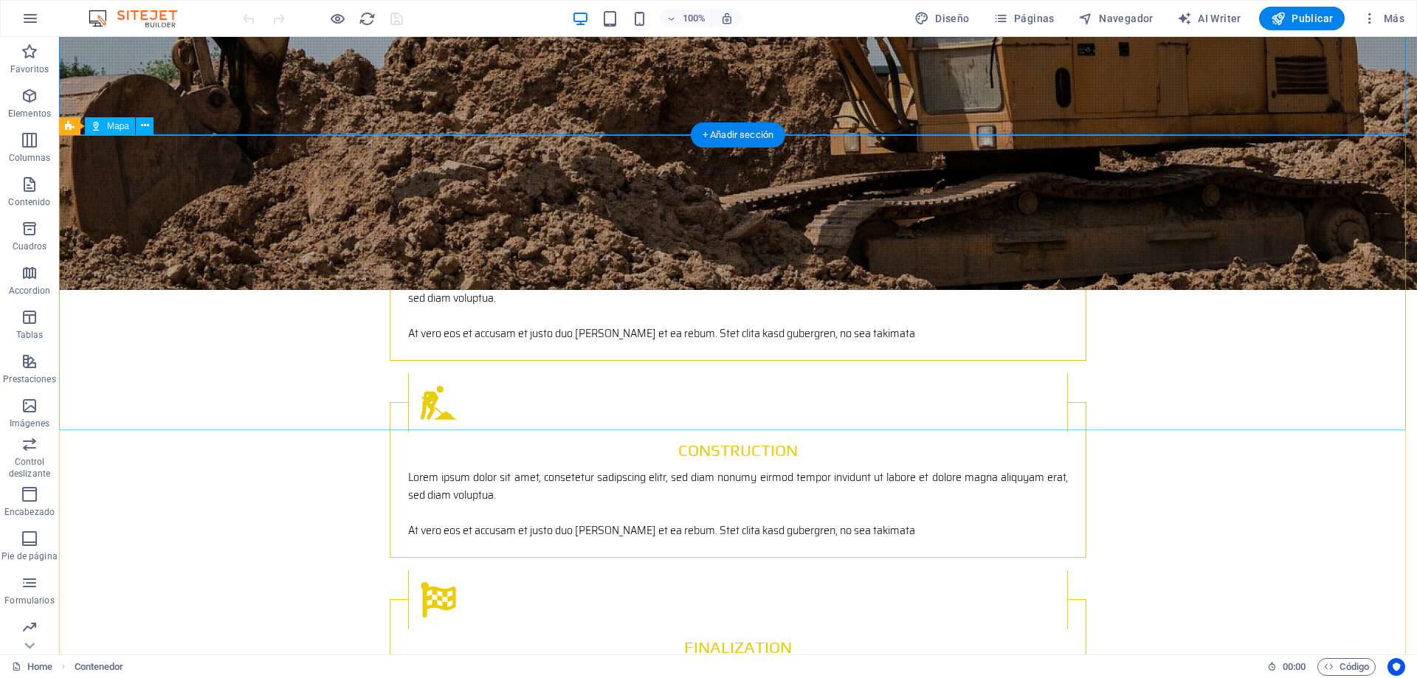
scroll to position [2165, 0]
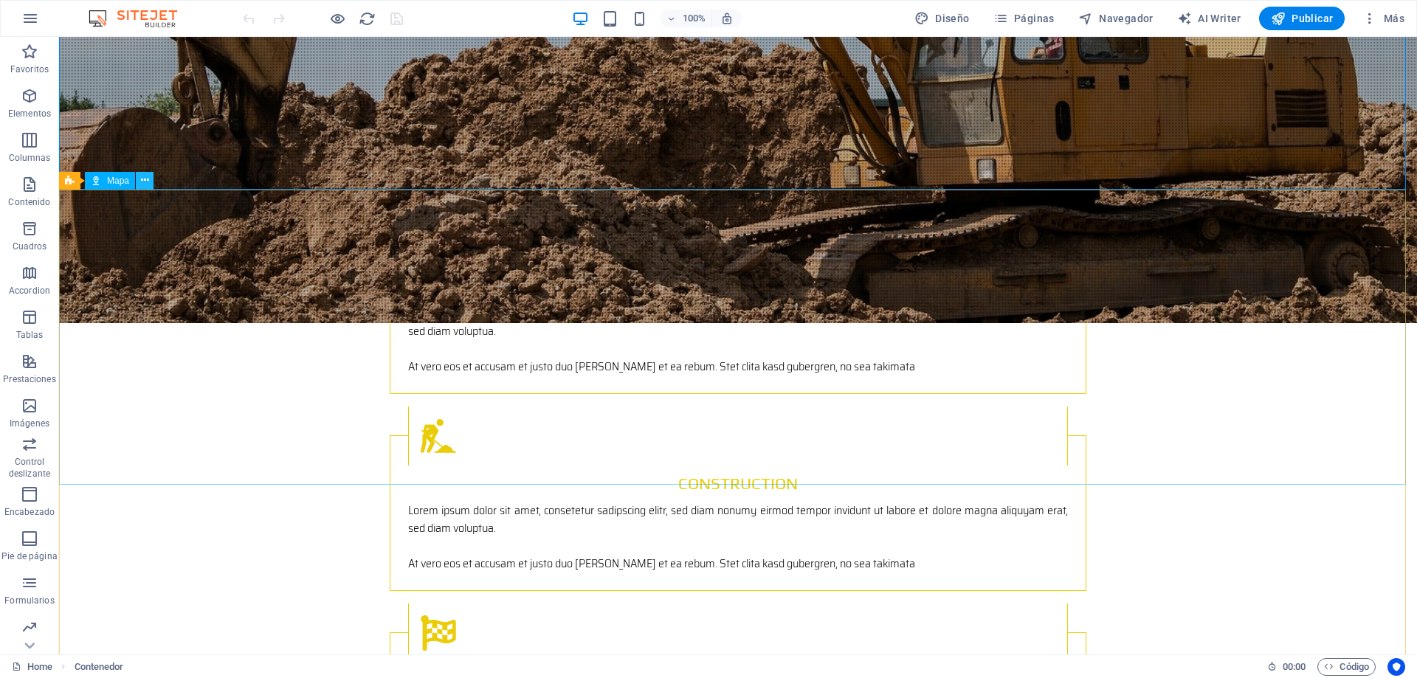
click at [147, 181] on icon at bounding box center [145, 180] width 8 height 15
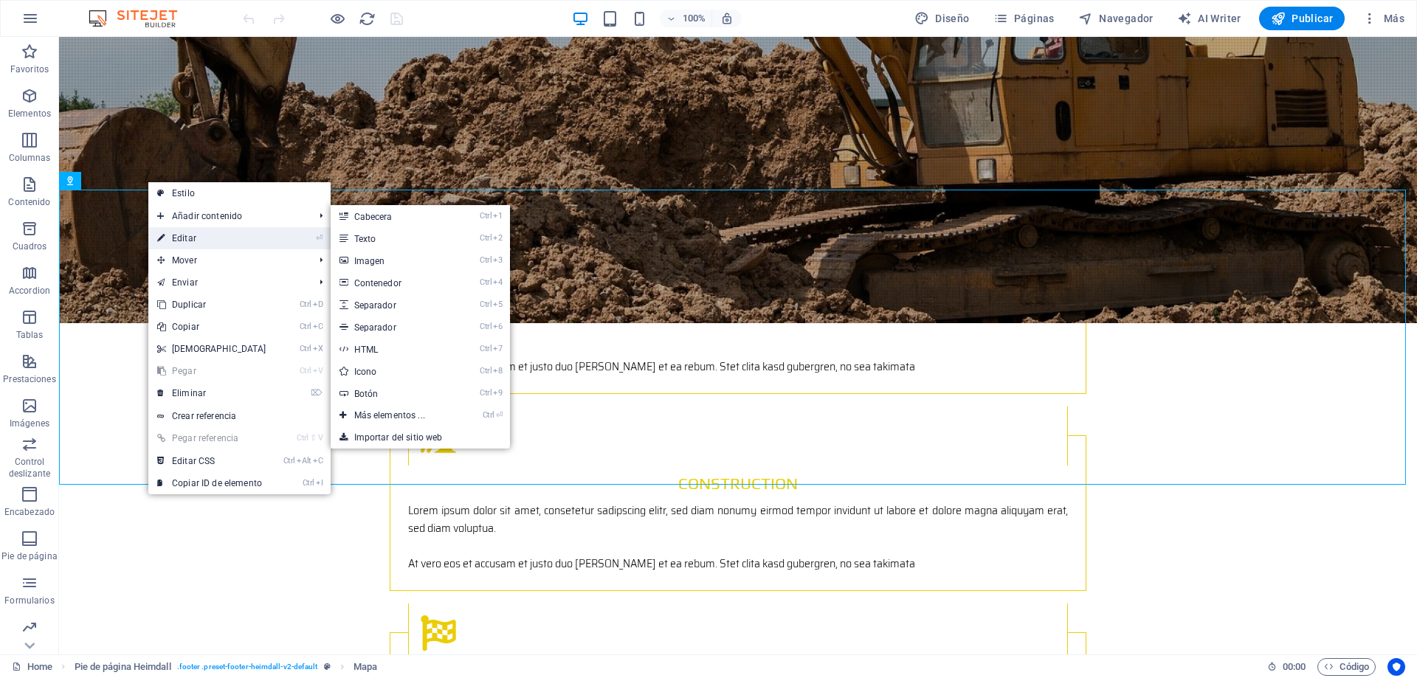
click at [172, 238] on link "⏎ Editar" at bounding box center [211, 238] width 127 height 22
select select "px"
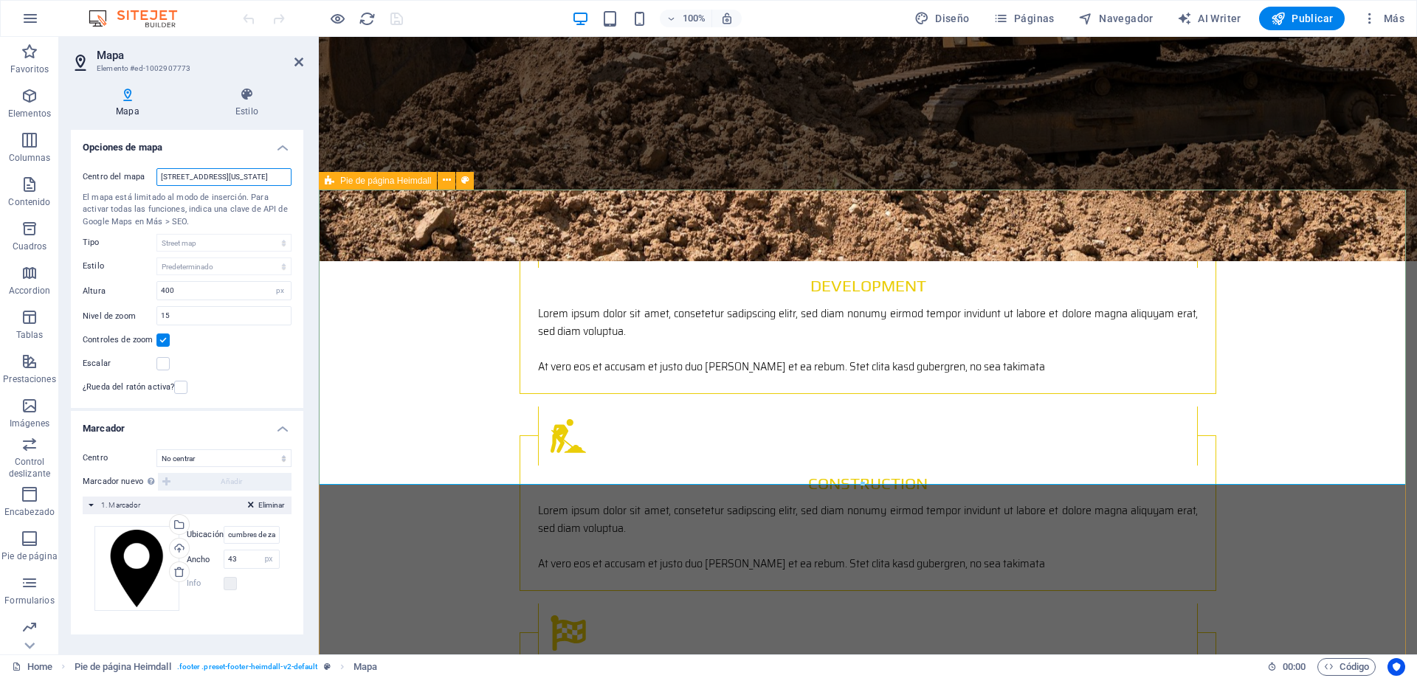
drag, startPoint x: 218, startPoint y: 182, endPoint x: 327, endPoint y: 183, distance: 109.2
click at [327, 183] on div "Mapa Elemento #ed-1002907773 Mapa Estilo Opciones [PERSON_NAME] Centro [PERSON_…" at bounding box center [738, 346] width 1358 height 618
click at [266, 182] on input "[STREET_ADDRESS][US_STATE]" at bounding box center [223, 177] width 135 height 18
drag, startPoint x: 278, startPoint y: 178, endPoint x: 70, endPoint y: 173, distance: 208.1
click at [75, 174] on div "Centro [PERSON_NAME] [STREET_ADDRESS][US_STATE] El mapa está limitado al modo d…" at bounding box center [187, 282] width 232 height 252
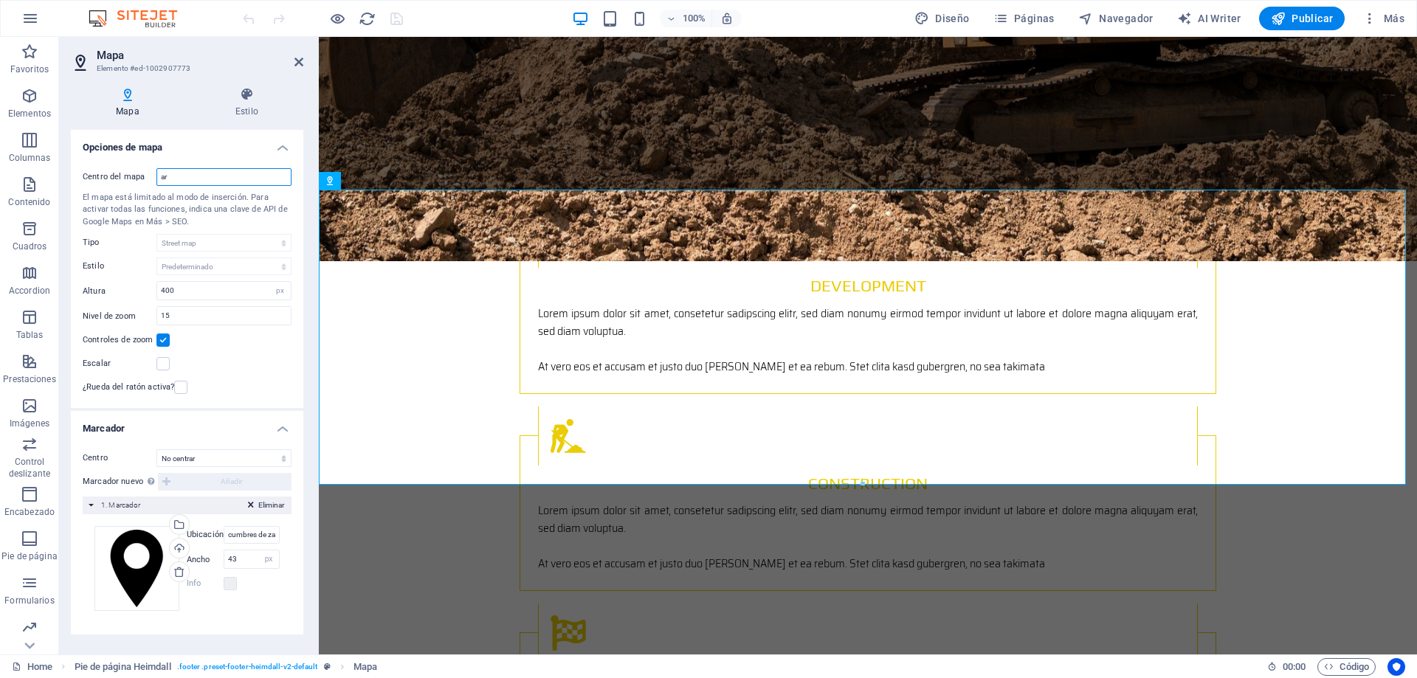
type input "a"
drag, startPoint x: 230, startPoint y: 179, endPoint x: 75, endPoint y: 178, distance: 155.7
click at [75, 178] on div "Centro del mapa Arteaga El mapa está limitado al modo de inserción. Para activa…" at bounding box center [187, 282] width 232 height 252
click at [162, 180] on input "Arteaga" at bounding box center [223, 177] width 135 height 18
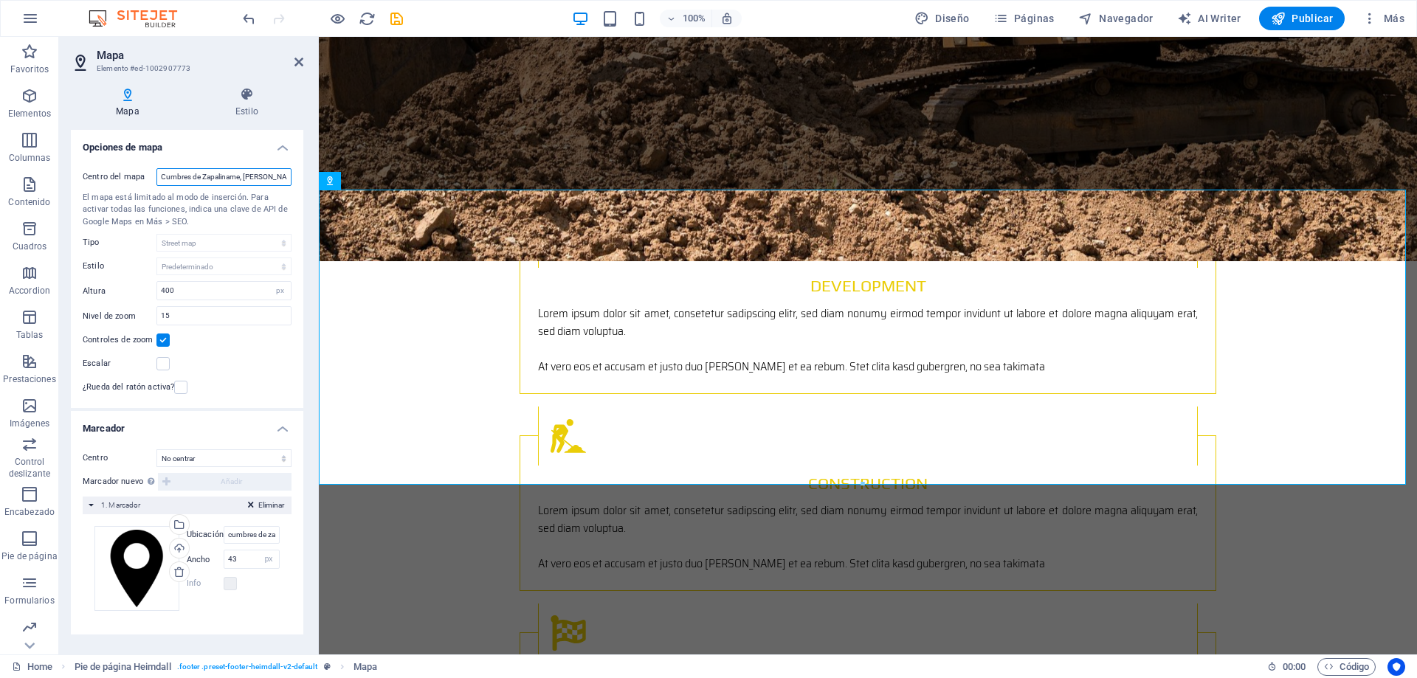
click at [272, 179] on input "Cumbres de Zapaliname, Arteaga" at bounding box center [223, 177] width 135 height 18
type input "Cumbres de Zapaliname, Arteaga"
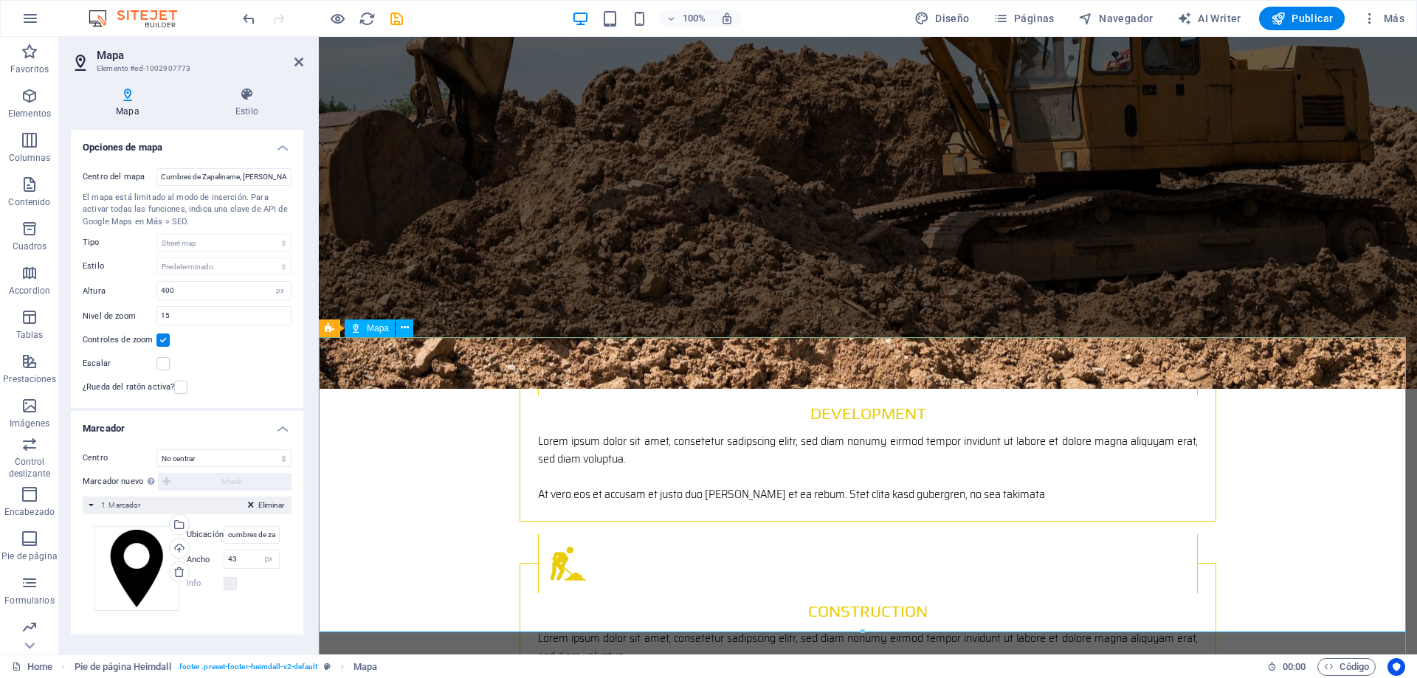
scroll to position [2091, 0]
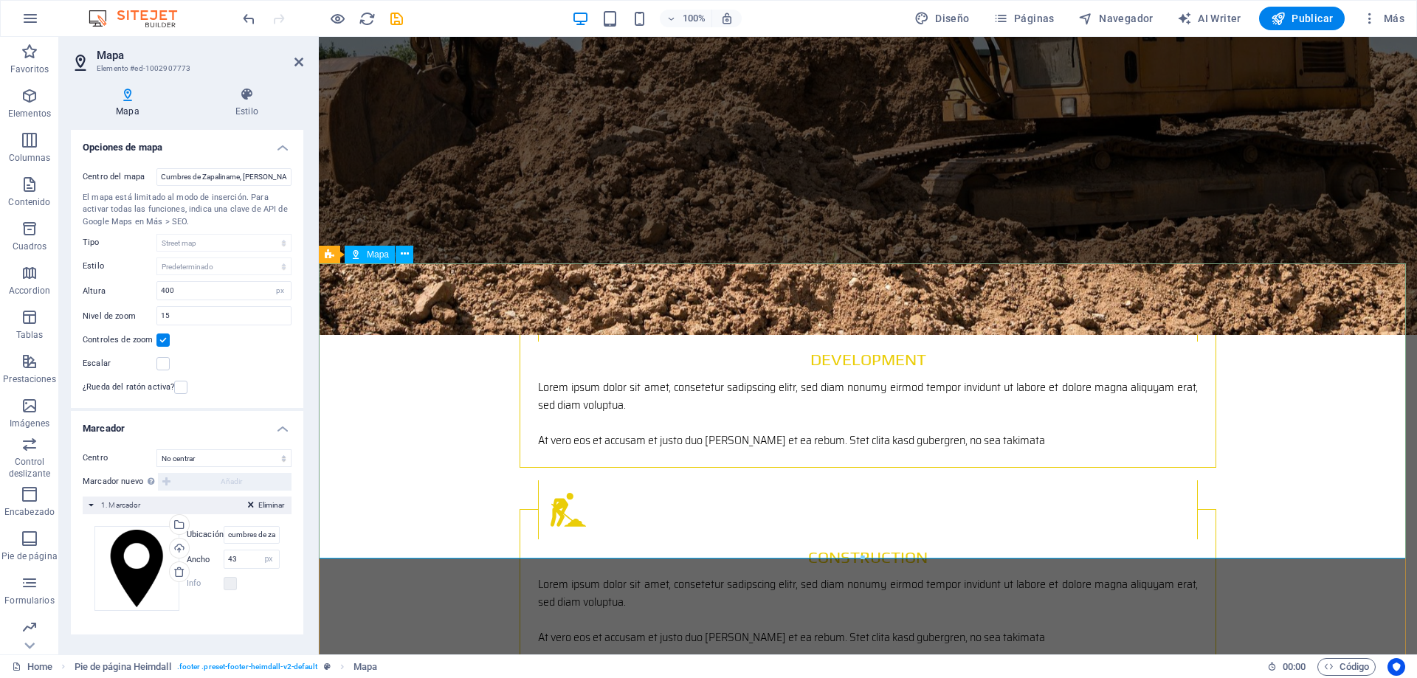
click at [144, 578] on div "Arrastra archivos aquí, haz clic para escoger archivos o selecciona archivos de…" at bounding box center [136, 568] width 85 height 85
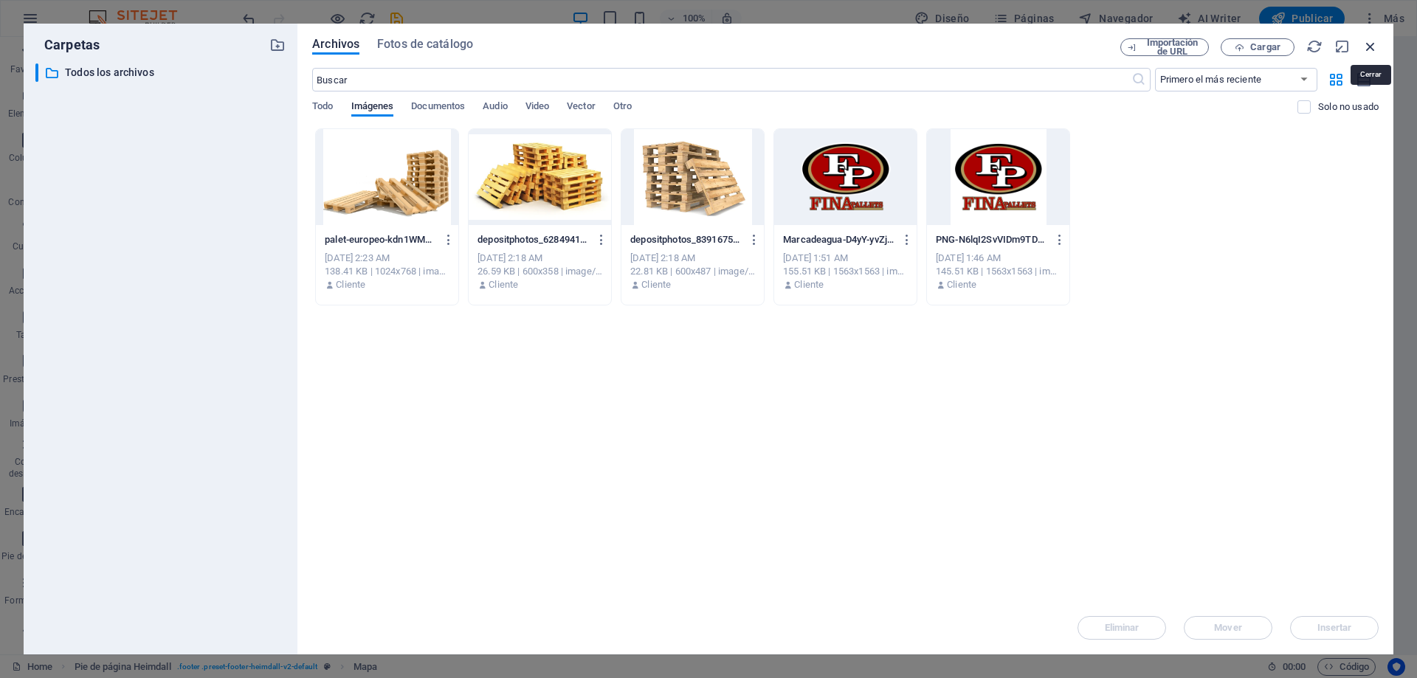
drag, startPoint x: 1366, startPoint y: 47, endPoint x: 986, endPoint y: 40, distance: 380.0
click at [1366, 47] on icon "button" at bounding box center [1370, 46] width 16 height 16
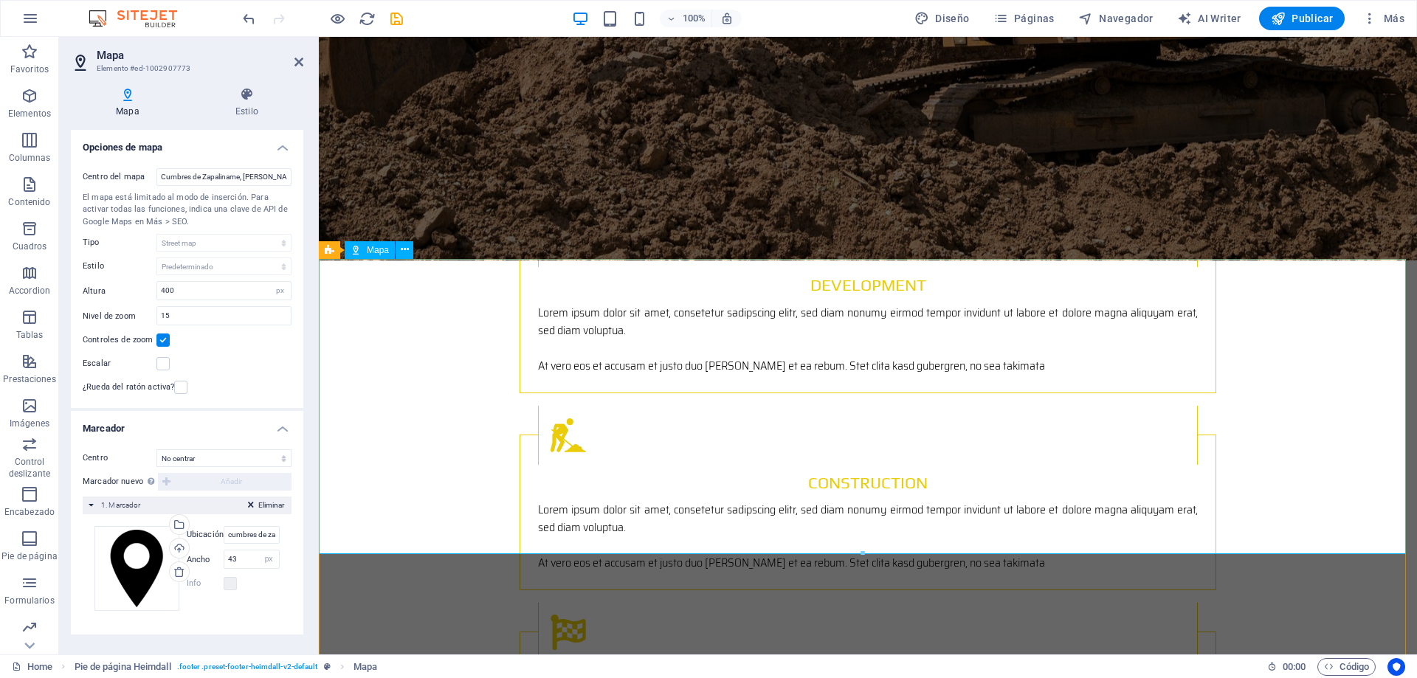
scroll to position [2238, 0]
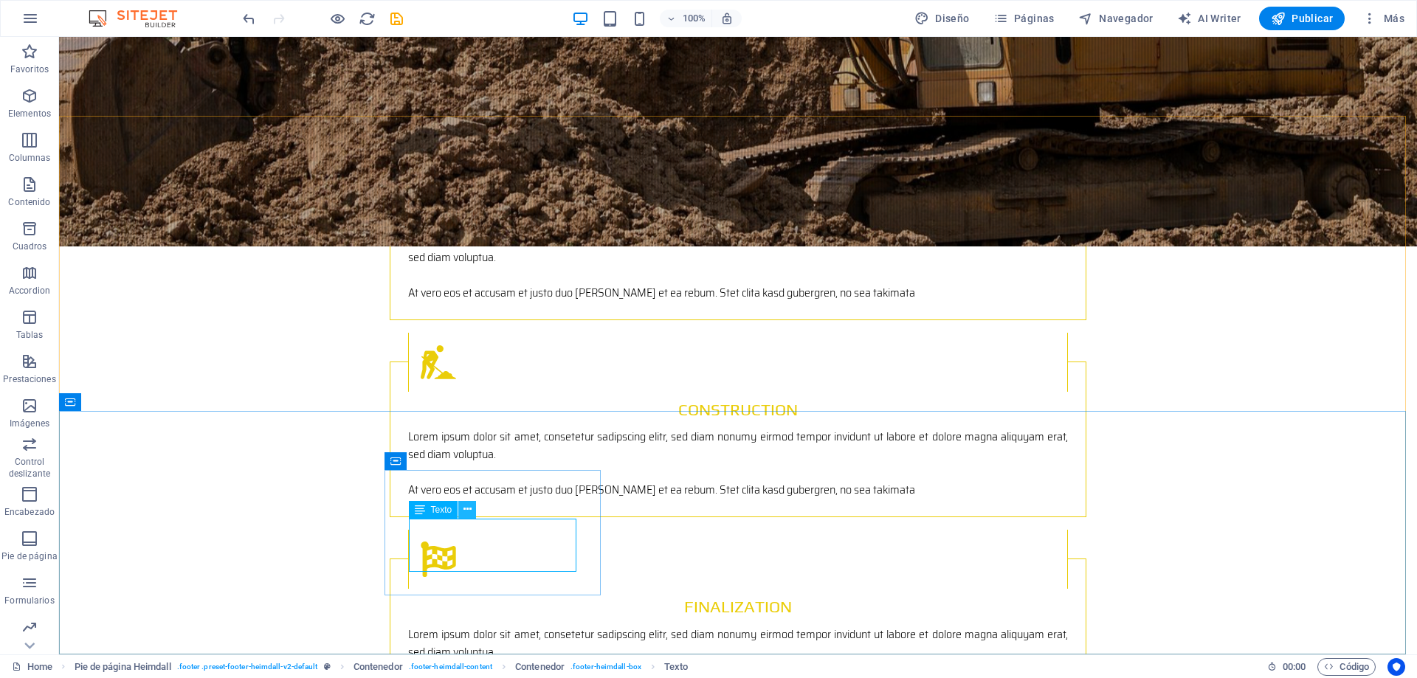
click at [467, 511] on icon at bounding box center [467, 509] width 8 height 15
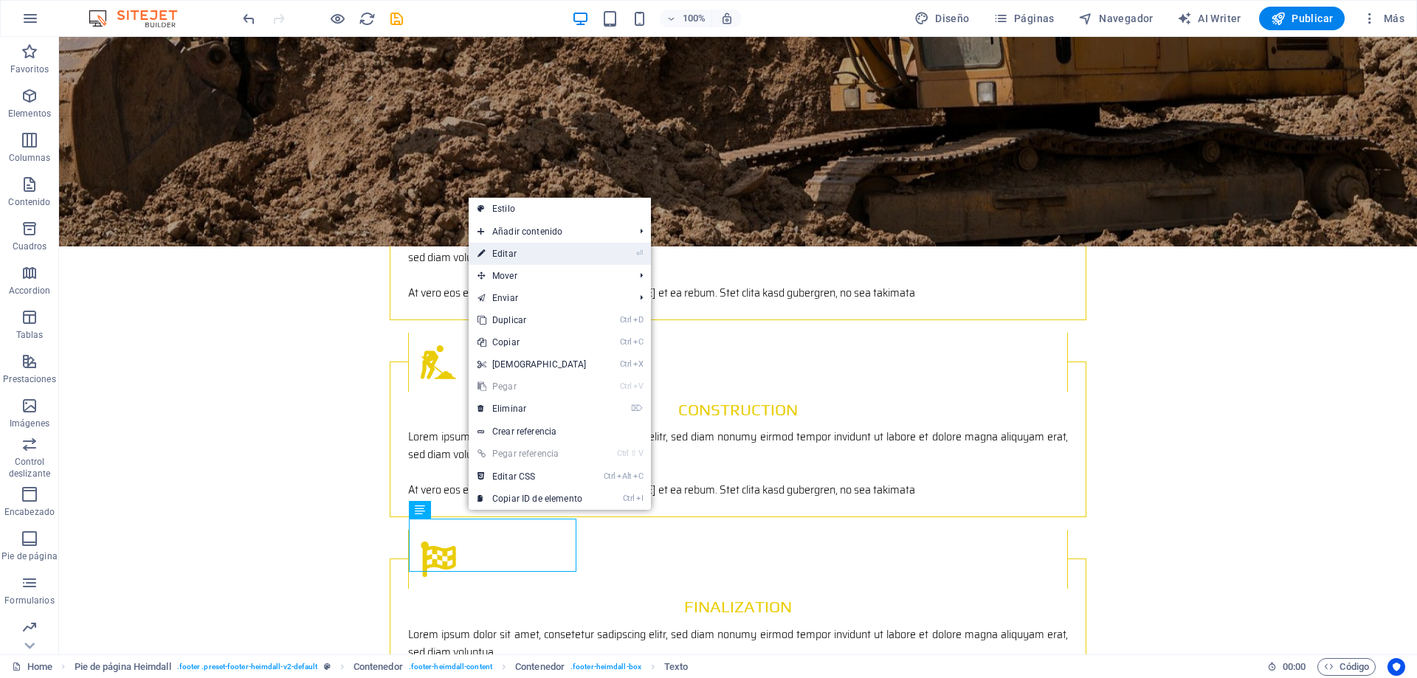
click at [528, 260] on link "⏎ Editar" at bounding box center [531, 254] width 127 height 22
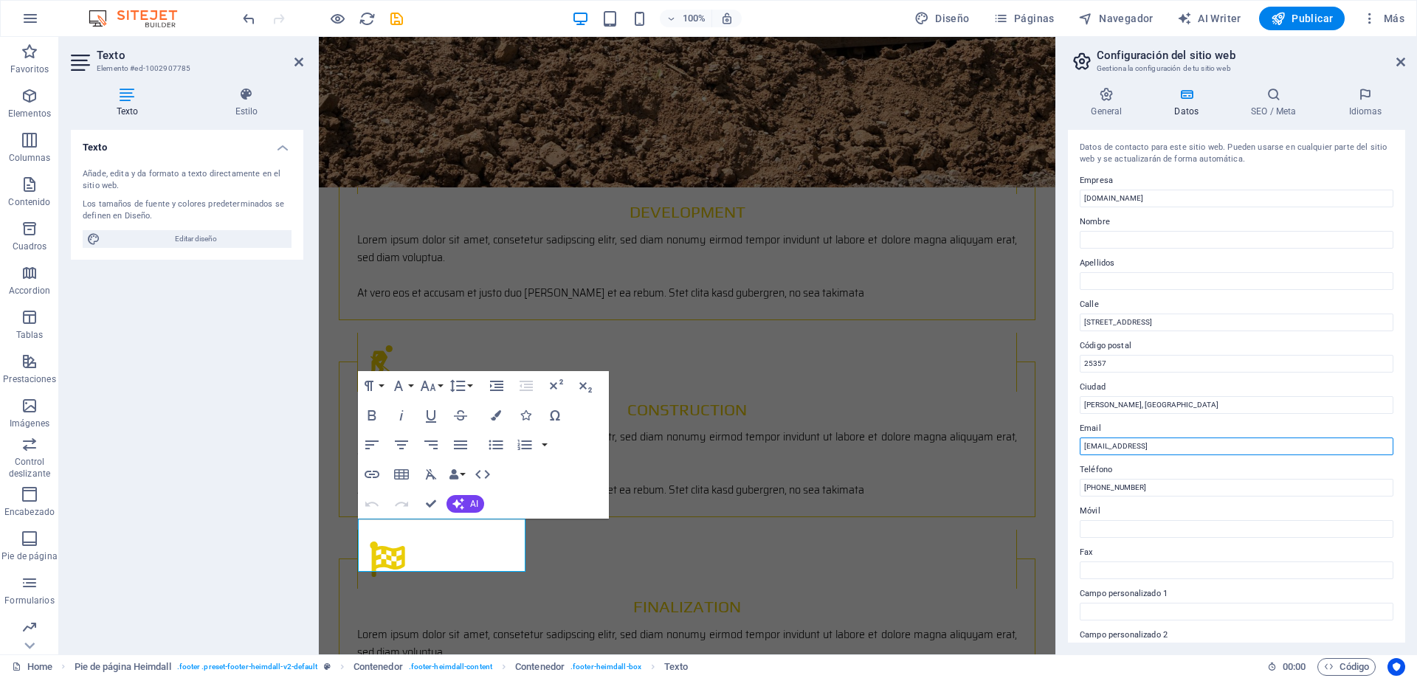
drag, startPoint x: 1274, startPoint y: 448, endPoint x: 1079, endPoint y: 448, distance: 194.8
click at [1079, 448] on input "d6b09d69fa5a988d142e58565a6961@cpanel.local" at bounding box center [1236, 447] width 314 height 18
type input "d"
type input "direccion@finapalets.com"
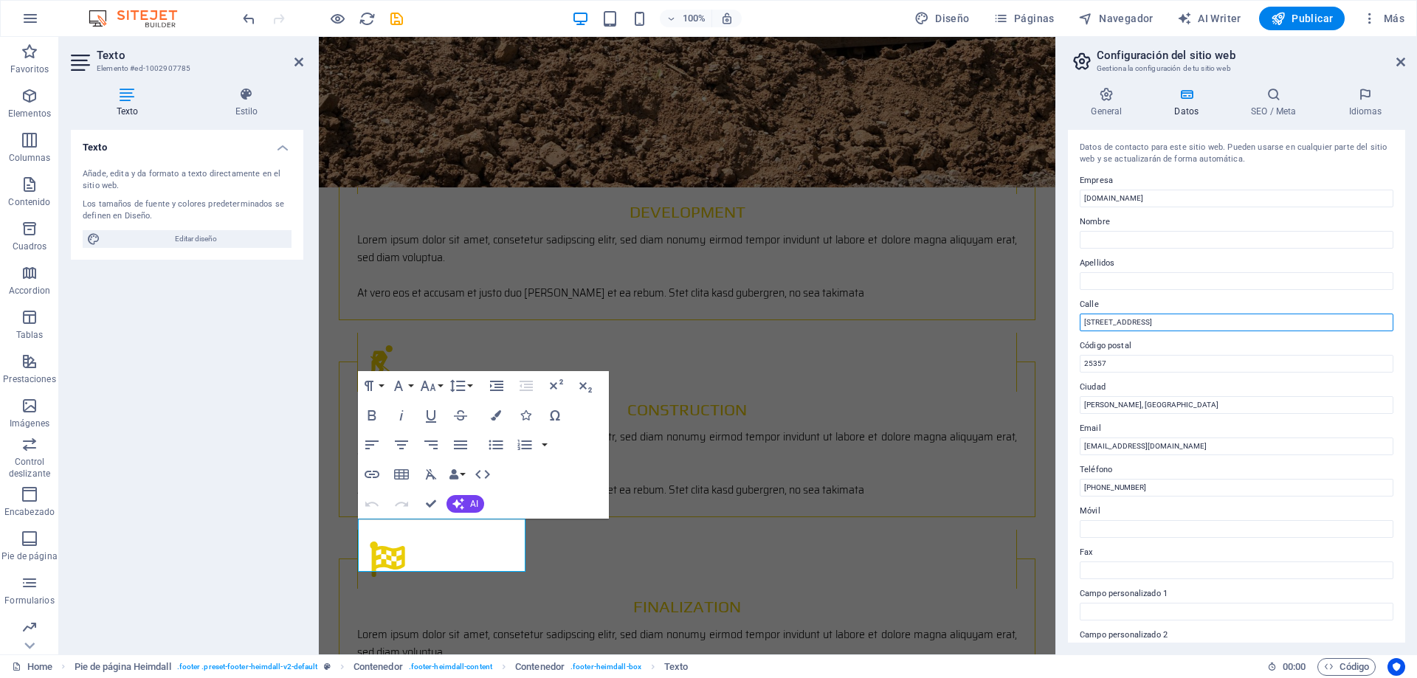
click at [1194, 328] on input "Calle 4 Lote 1 Manzana 25, Cunbres de Zapaliname" at bounding box center [1236, 323] width 314 height 18
click at [1181, 321] on input "Calle 4 Lote 1 Manzana 25, Cunbres de Zapaliname" at bounding box center [1236, 323] width 314 height 18
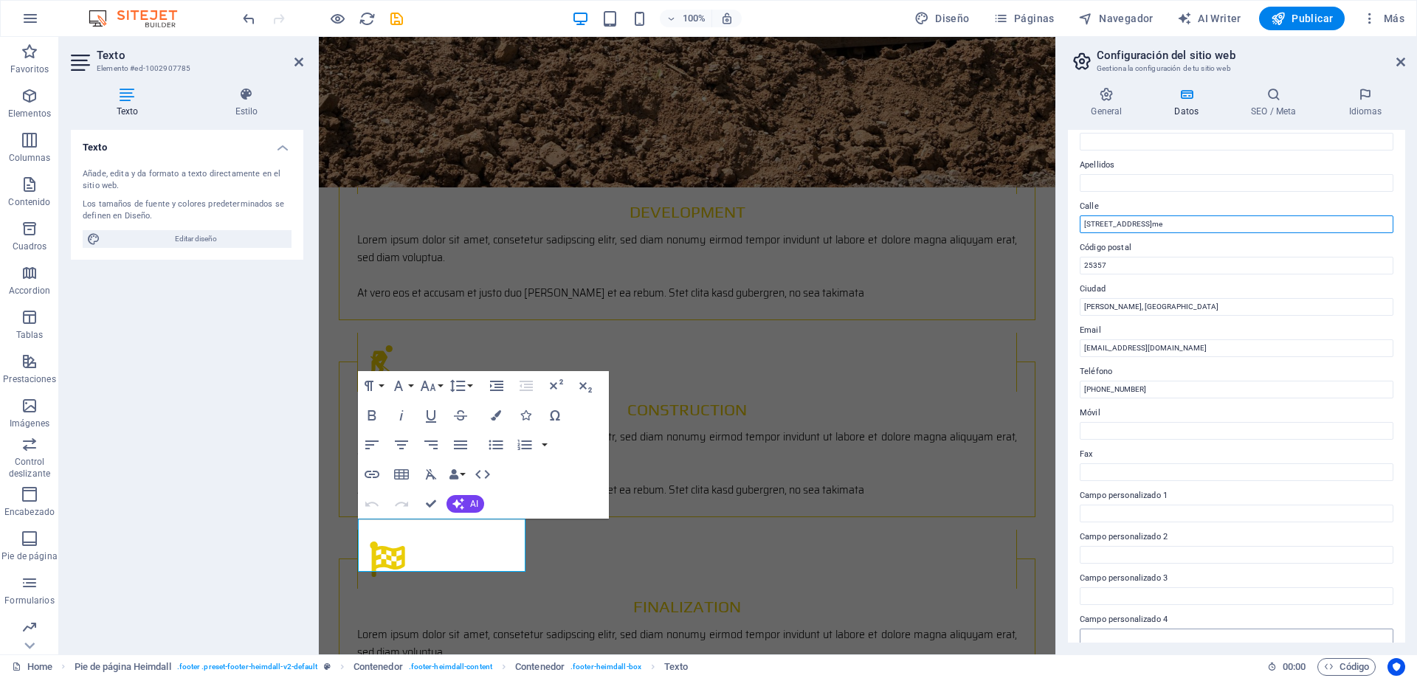
scroll to position [0, 0]
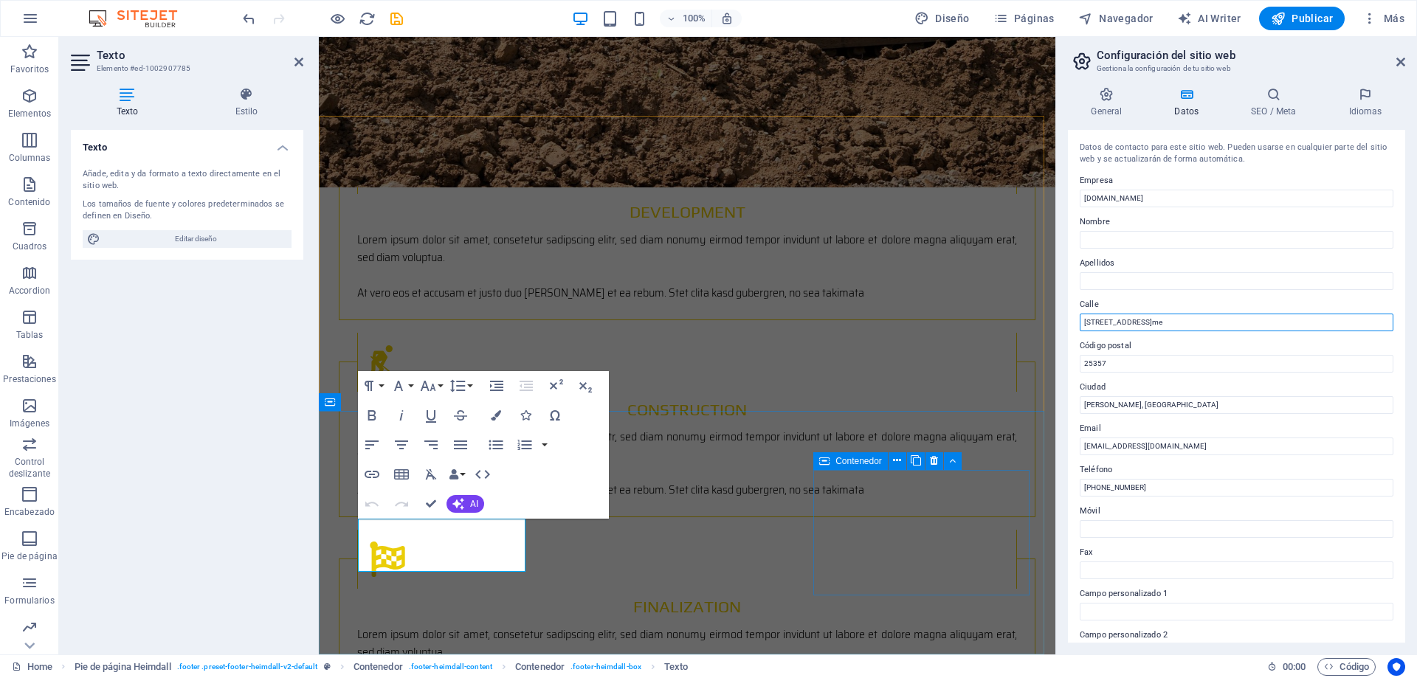
type input "[STREET_ADDRESS]"
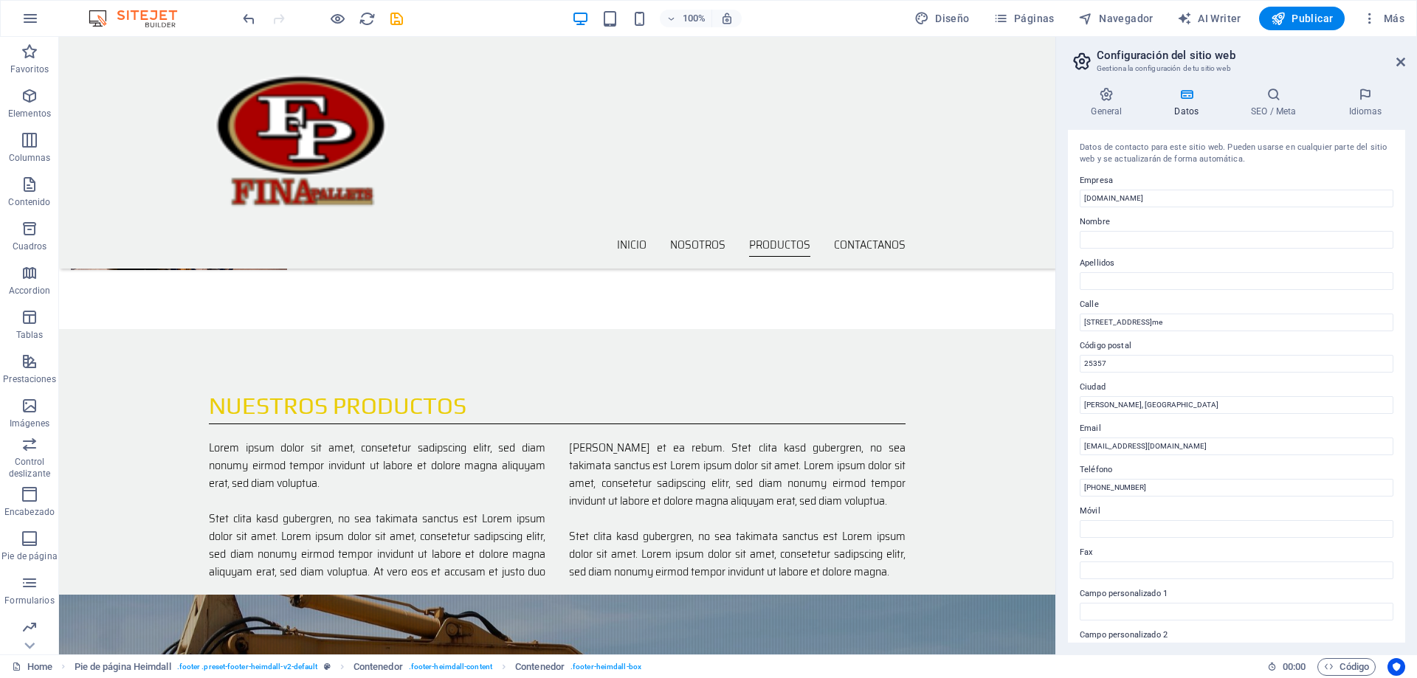
scroll to position [984, 0]
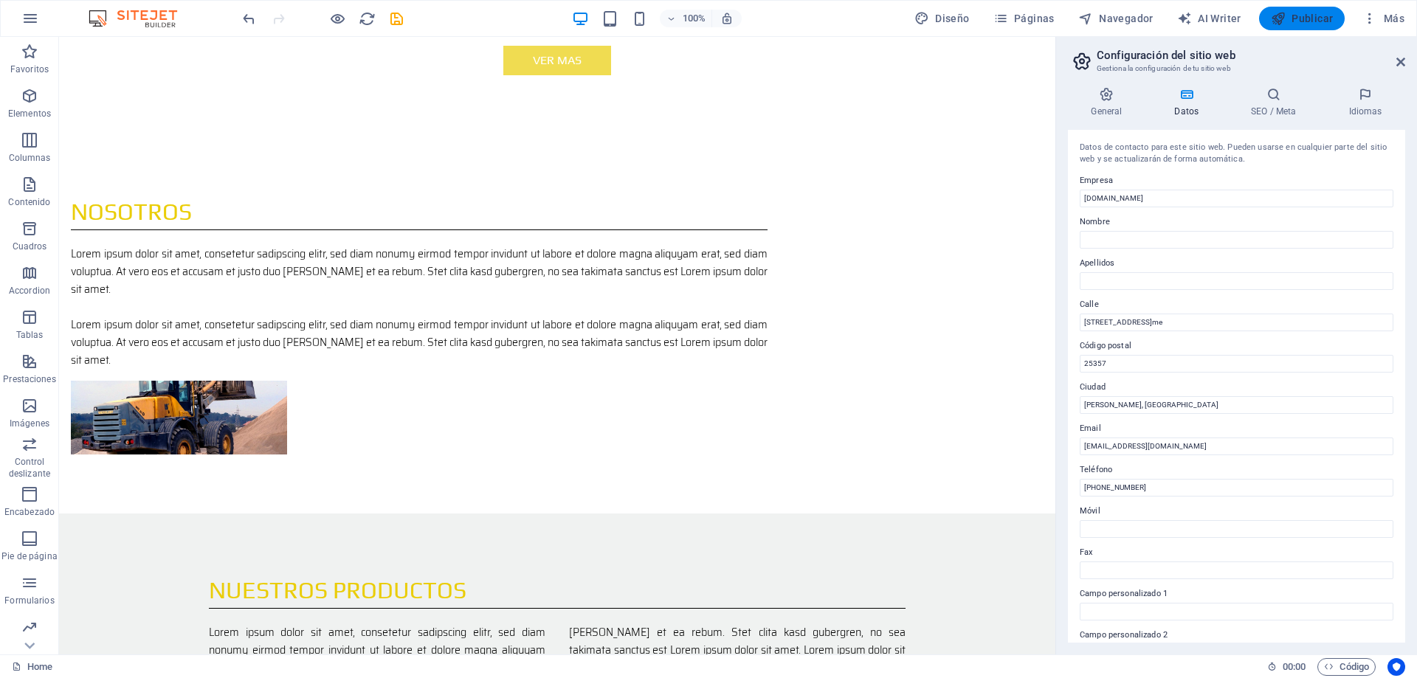
click at [1296, 26] on button "Publicar" at bounding box center [1302, 19] width 86 height 24
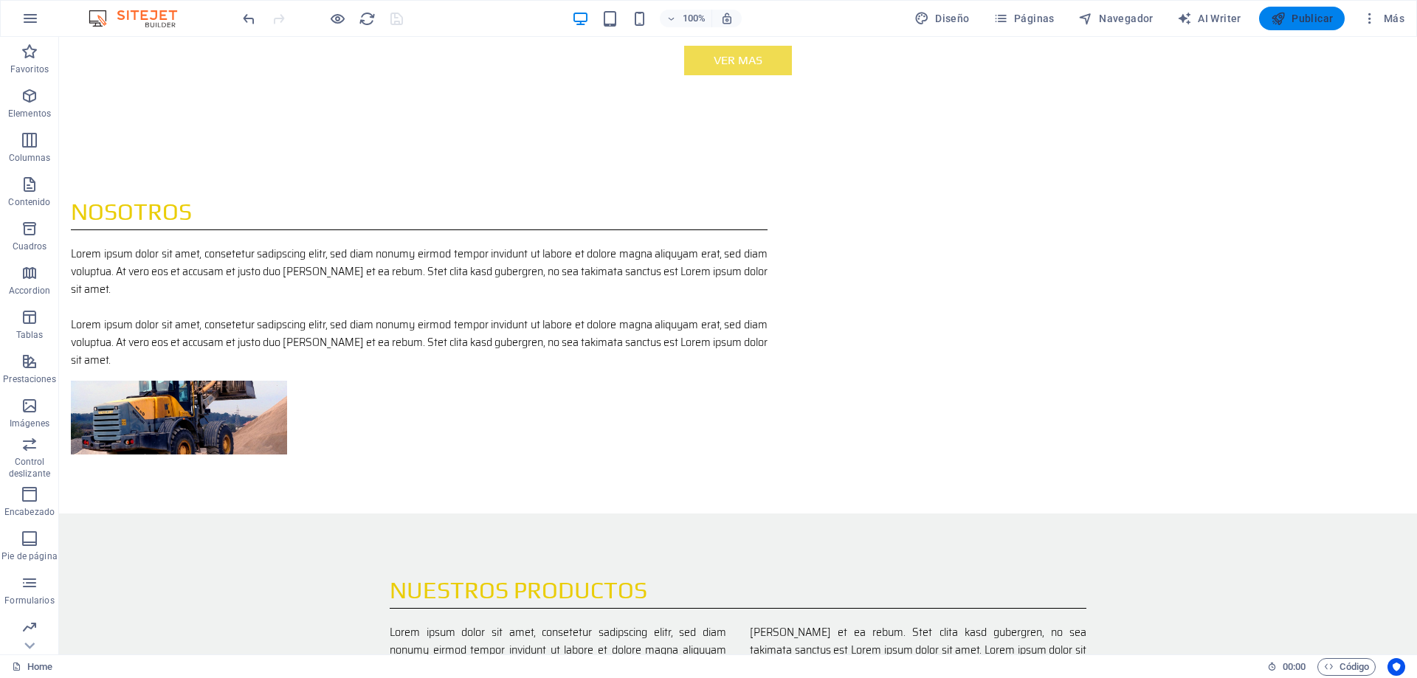
click at [1293, 20] on span "Publicar" at bounding box center [1301, 18] width 63 height 15
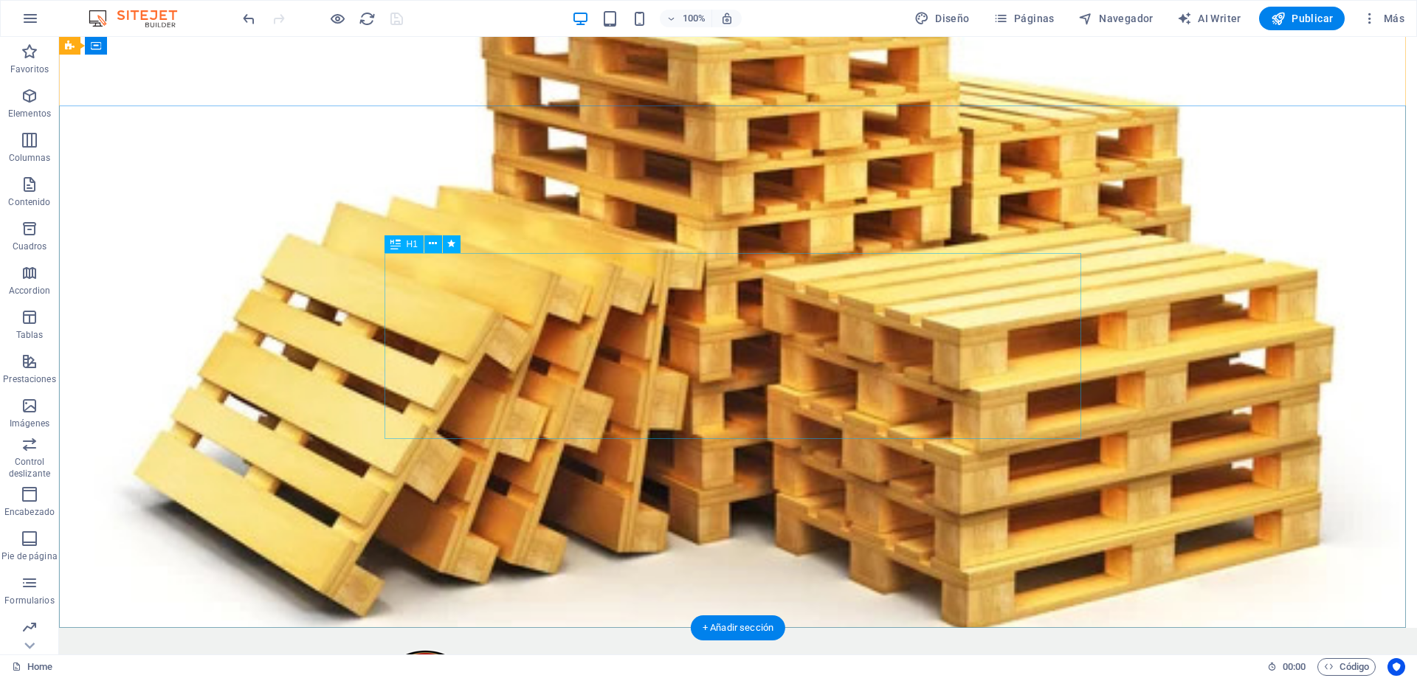
scroll to position [0, 0]
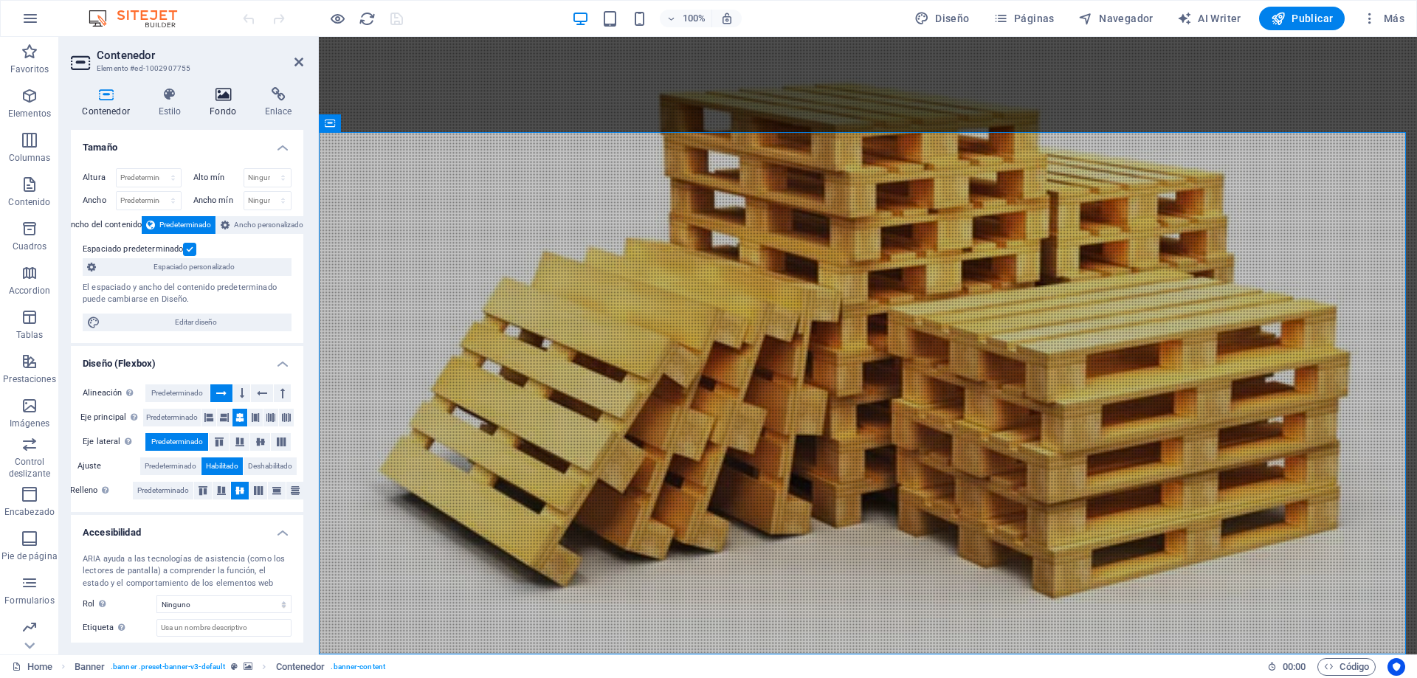
click at [229, 106] on h4 "Fondo" at bounding box center [225, 102] width 55 height 31
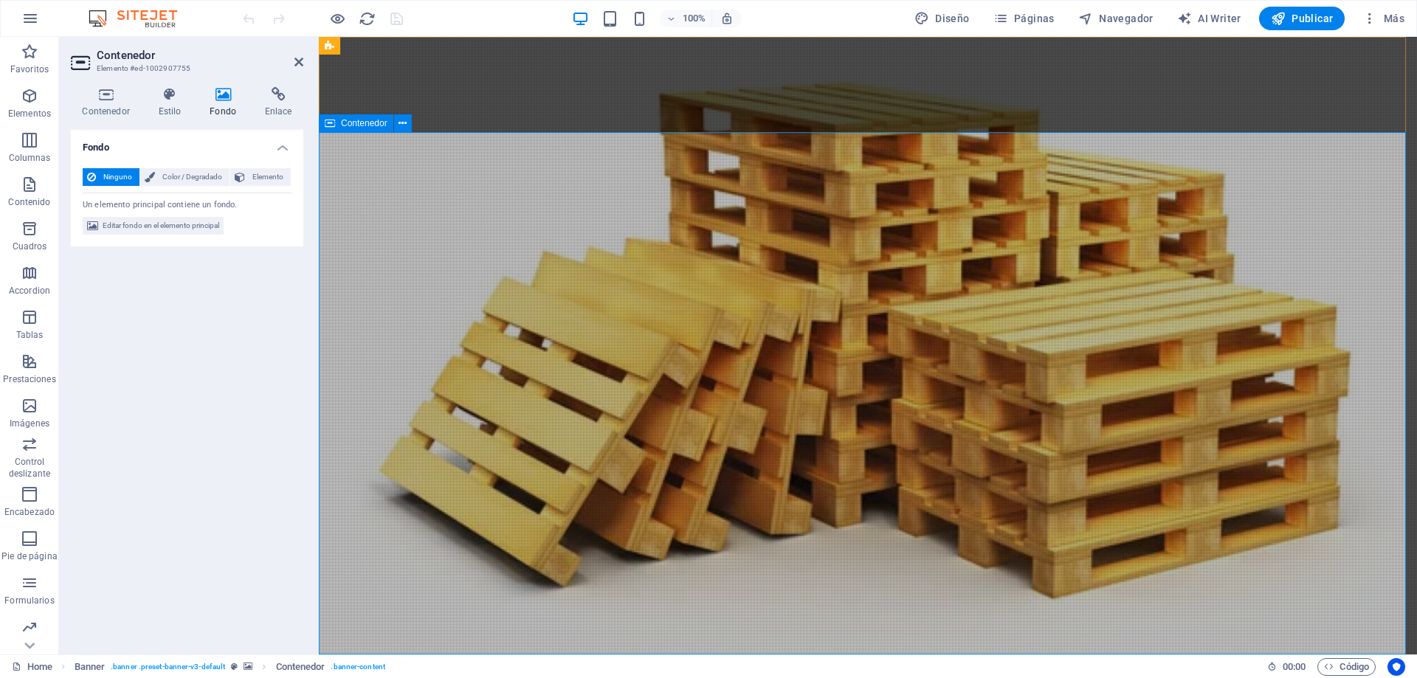
click at [114, 117] on h4 "Contenedor" at bounding box center [109, 102] width 76 height 31
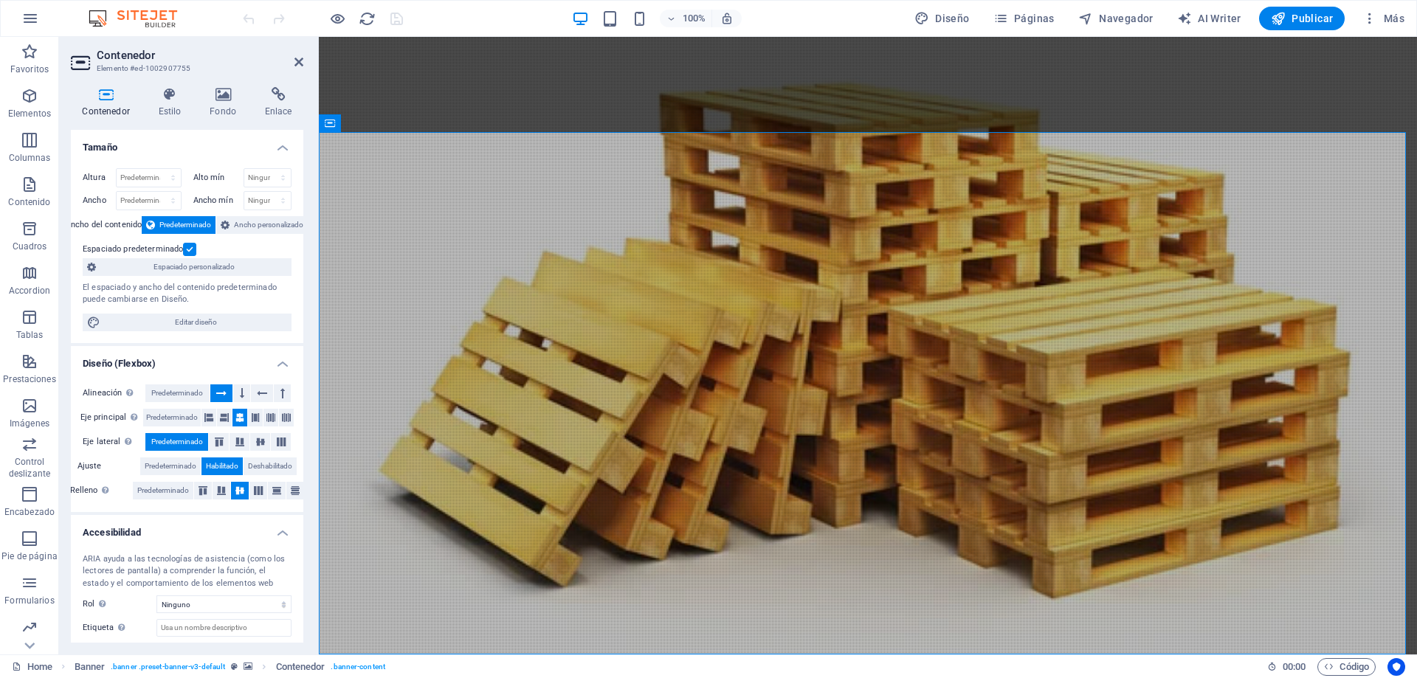
scroll to position [77, 0]
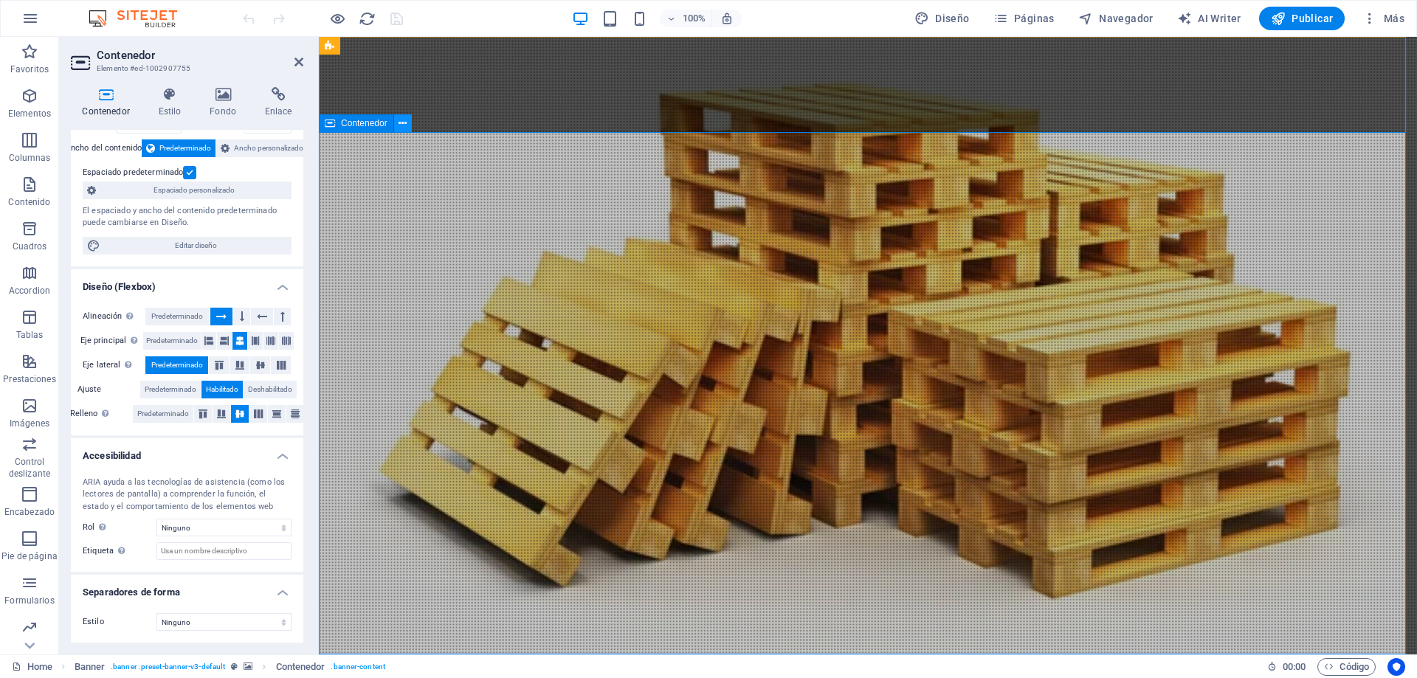
click at [402, 123] on icon at bounding box center [402, 123] width 8 height 15
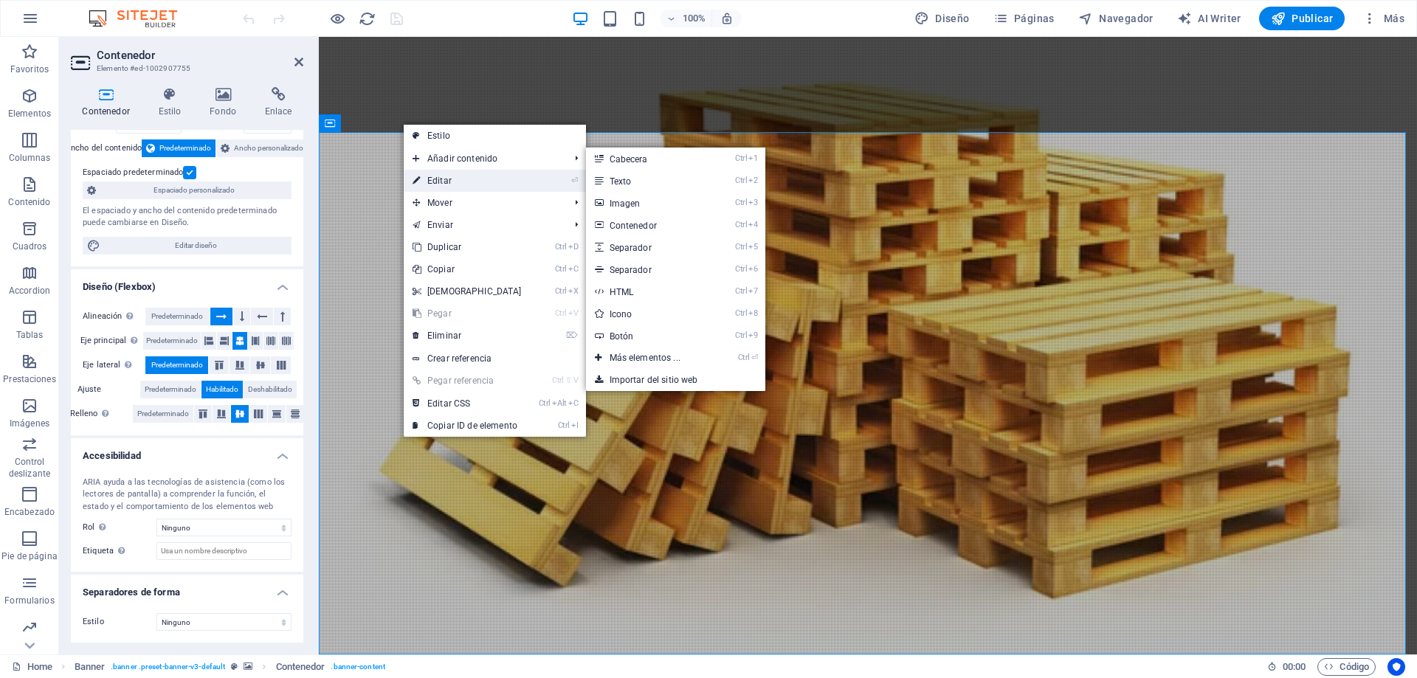
click at [437, 175] on link "⏎ Editar" at bounding box center [467, 181] width 127 height 22
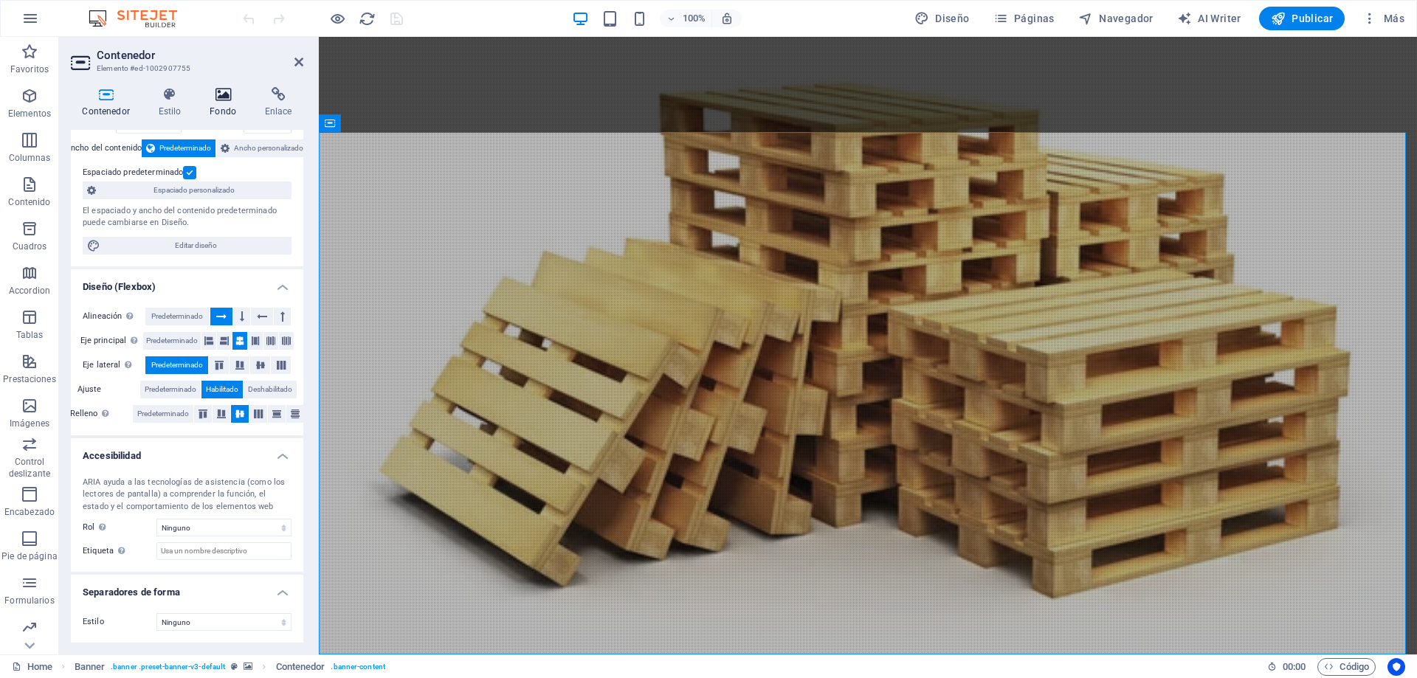
click at [222, 112] on h4 "Fondo" at bounding box center [225, 102] width 55 height 31
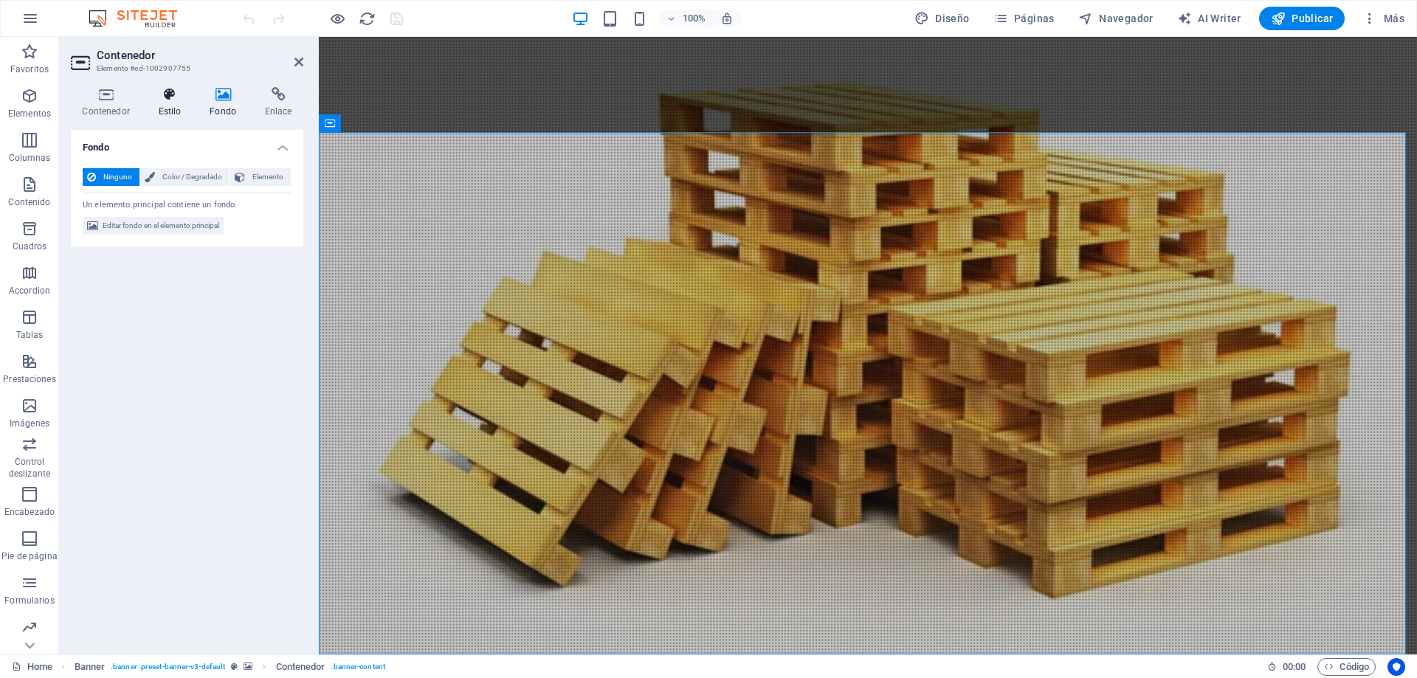
click at [160, 112] on h4 "Estilo" at bounding box center [173, 102] width 52 height 31
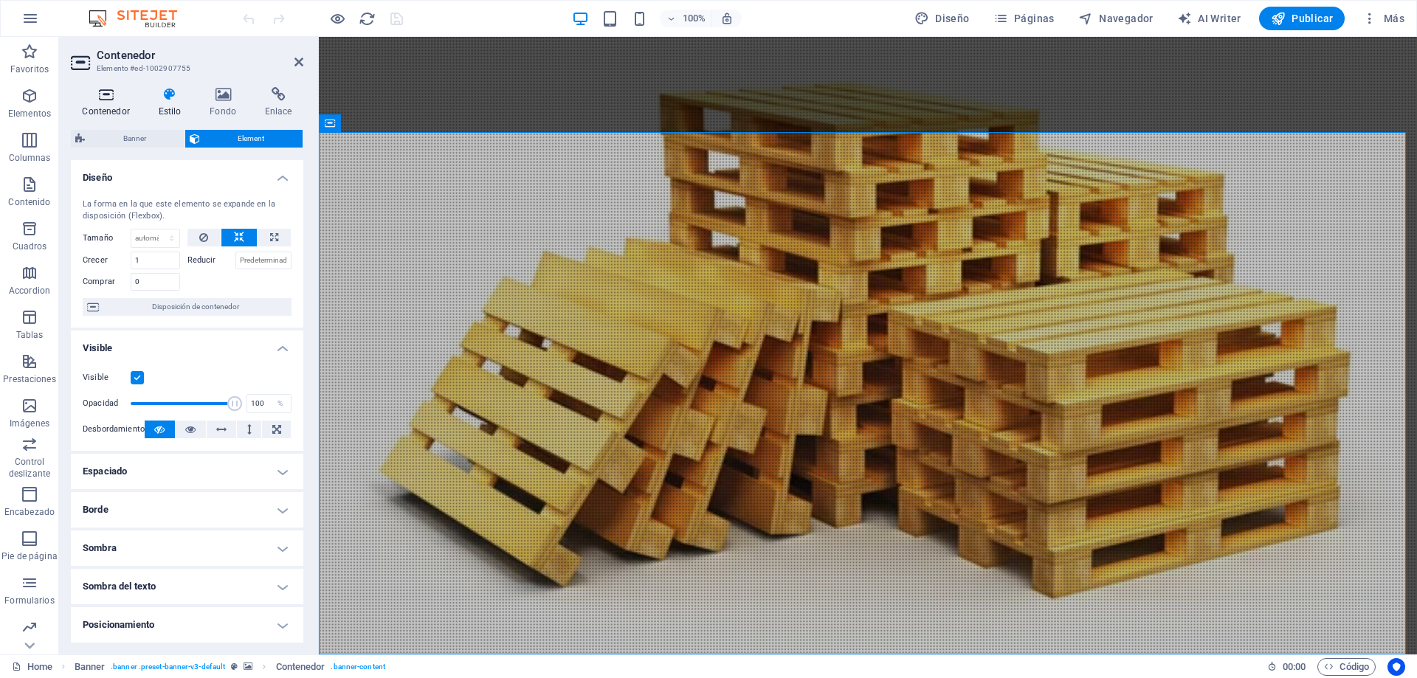
click at [103, 113] on h4 "Contenedor" at bounding box center [109, 102] width 76 height 31
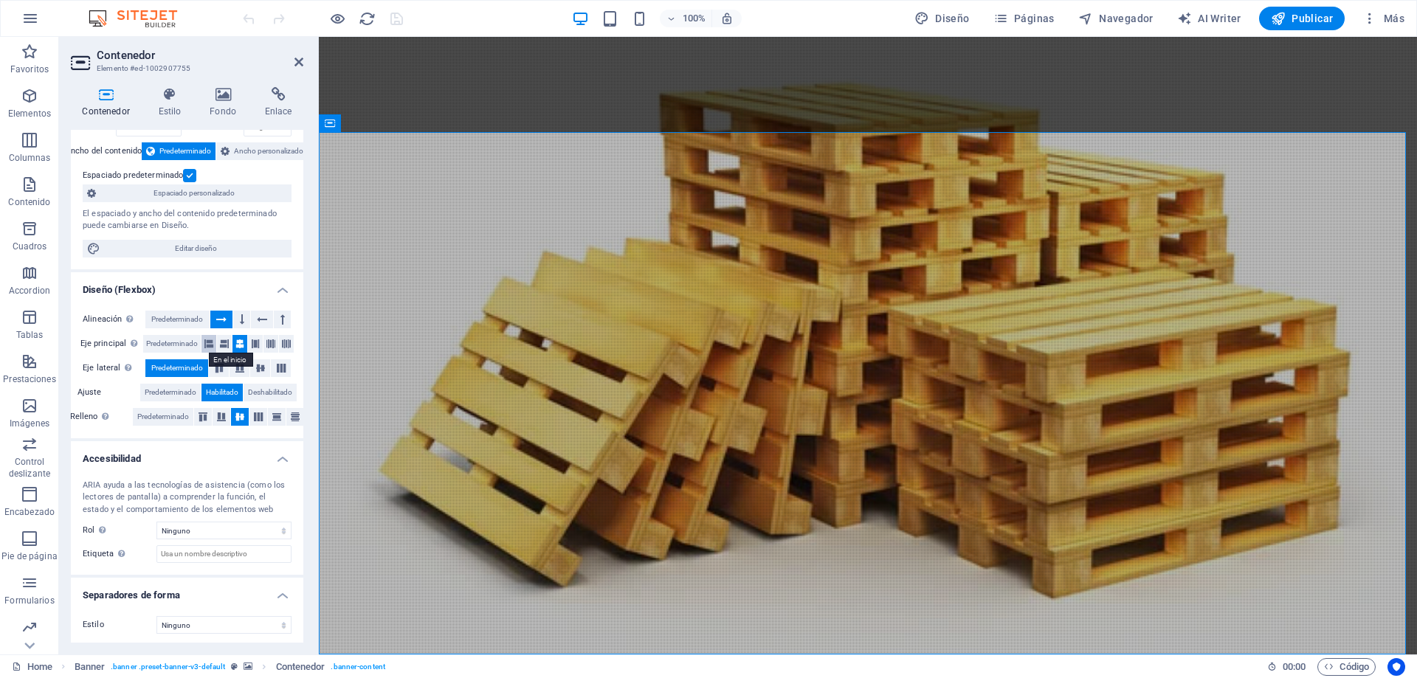
scroll to position [0, 0]
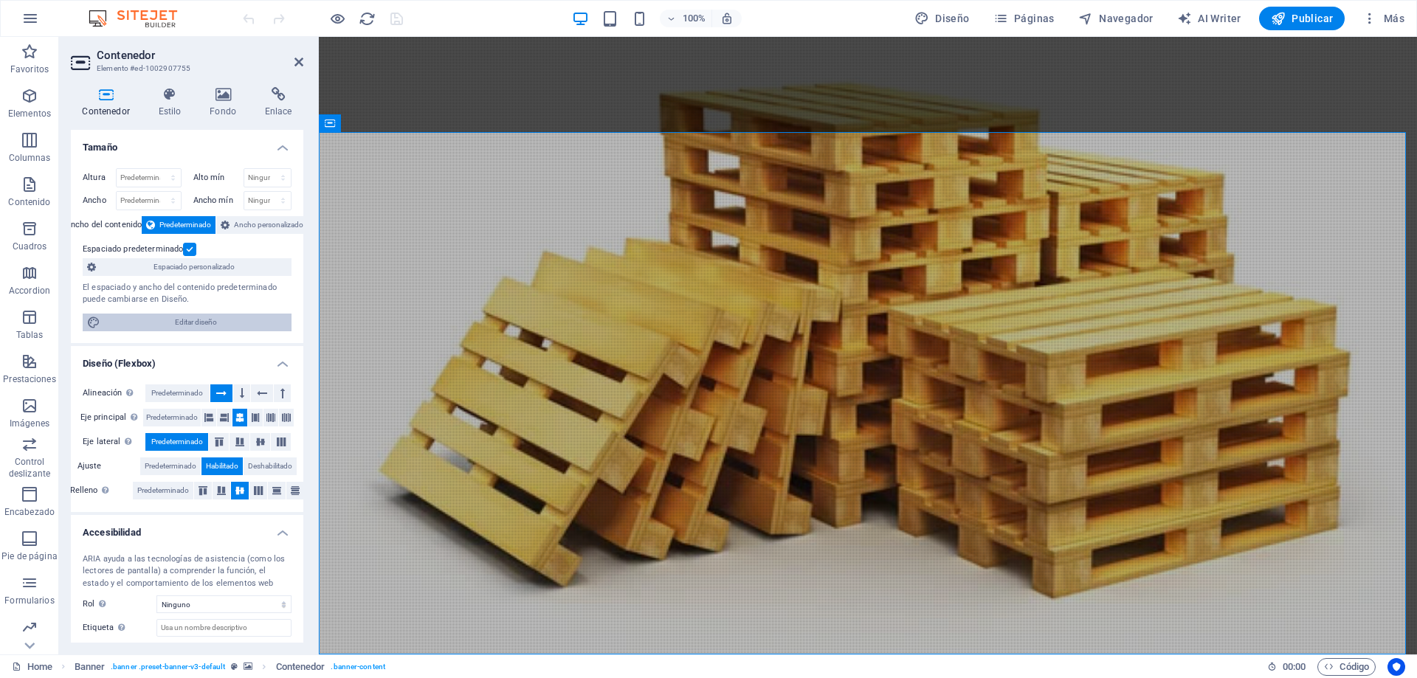
click at [227, 323] on span "Editar diseño" at bounding box center [196, 323] width 182 height 18
select select "rem"
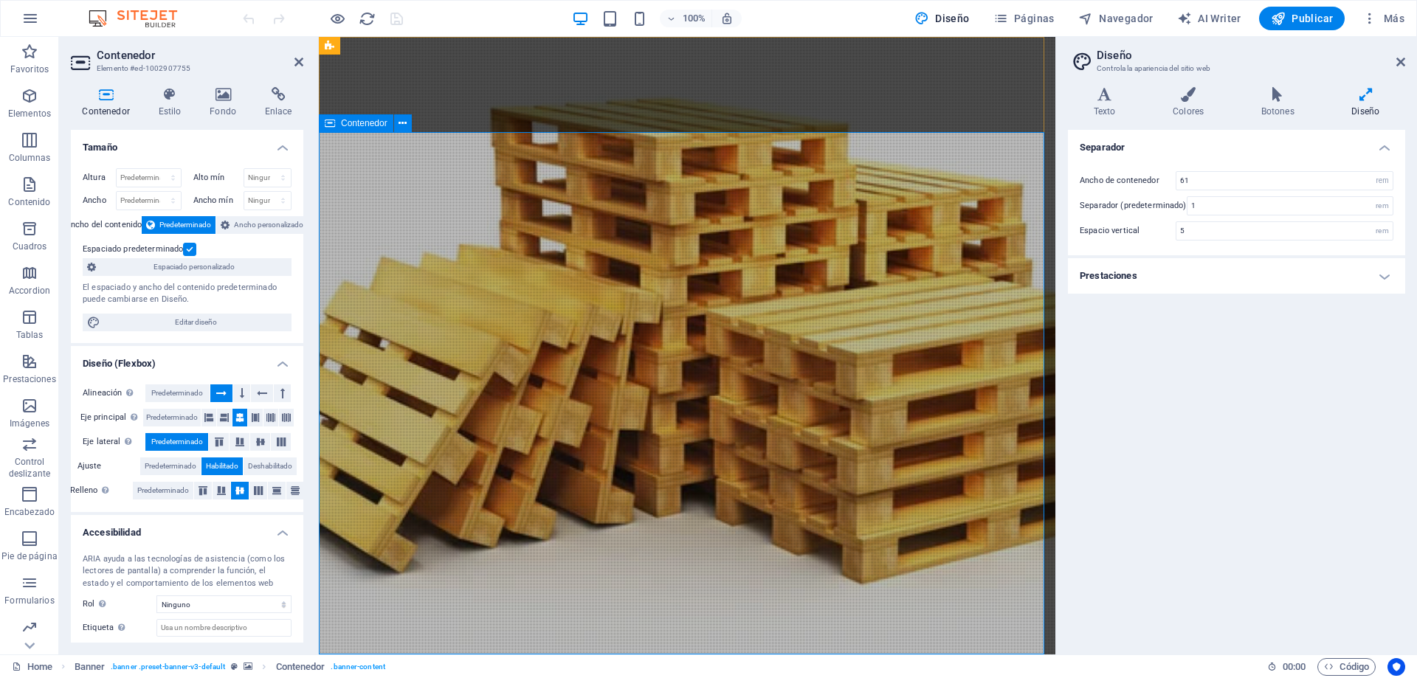
drag, startPoint x: 1400, startPoint y: 63, endPoint x: 1066, endPoint y: 29, distance: 335.2
click at [1400, 63] on icon at bounding box center [1400, 62] width 9 height 12
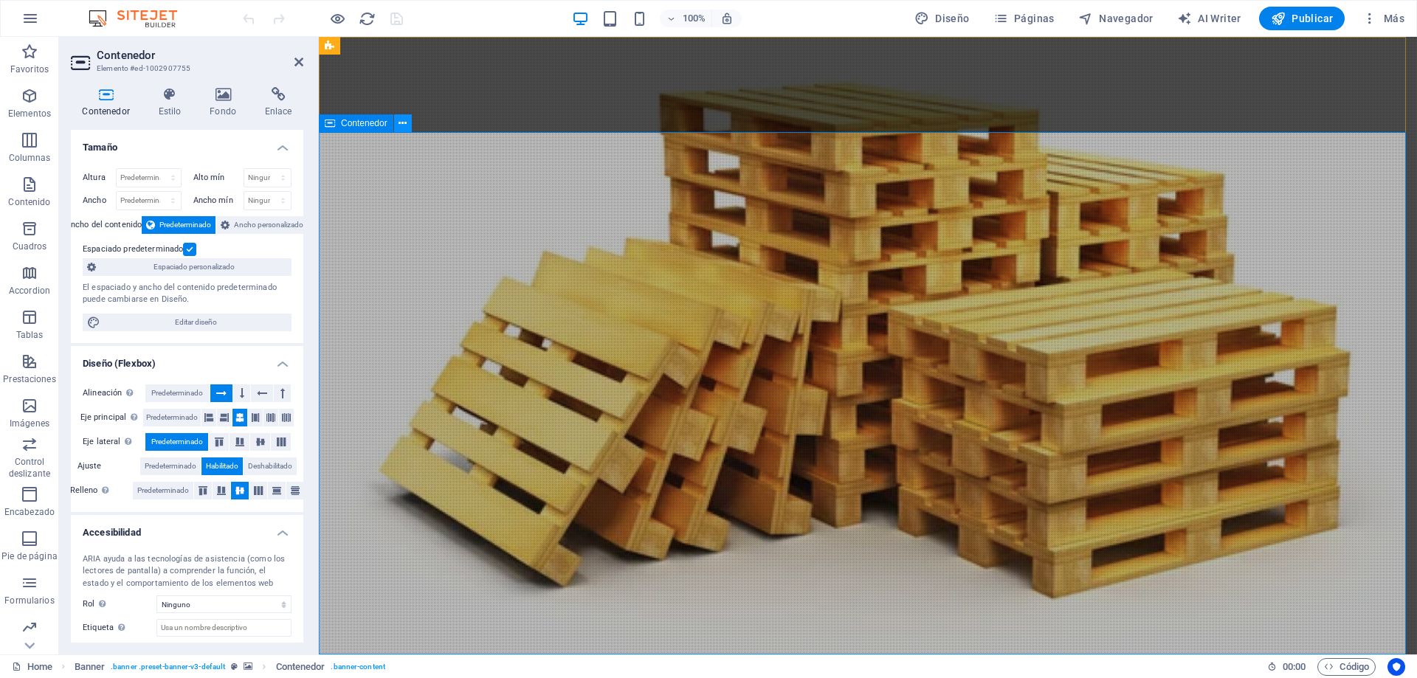
click at [406, 125] on icon at bounding box center [402, 123] width 8 height 15
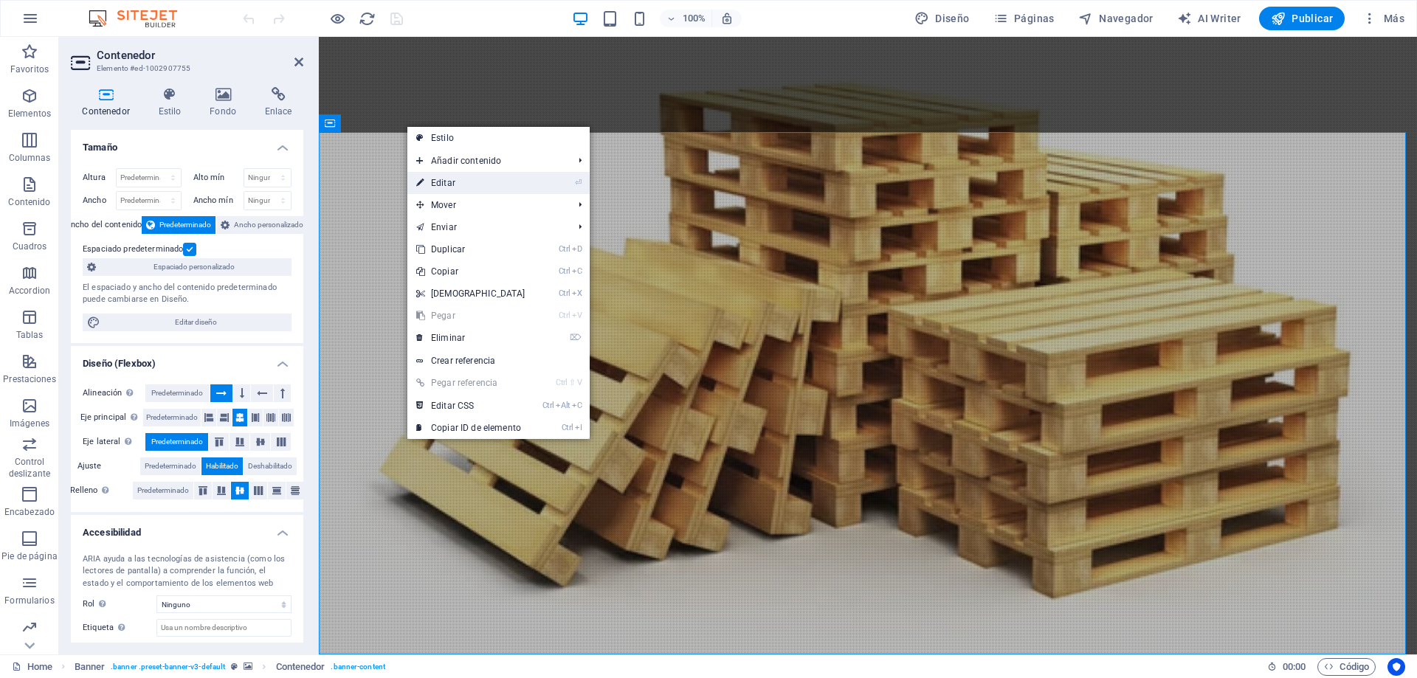
click at [456, 183] on link "⏎ Editar" at bounding box center [470, 183] width 127 height 22
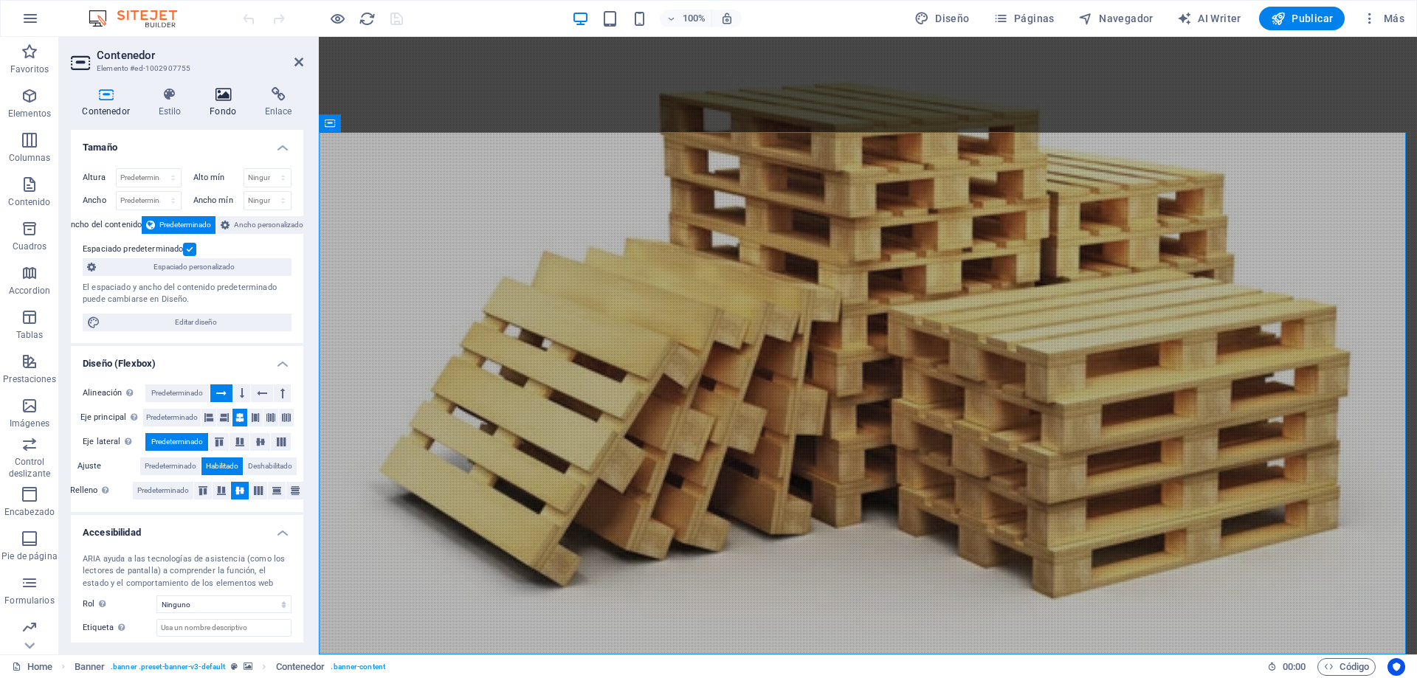
click at [238, 107] on h4 "Fondo" at bounding box center [225, 102] width 55 height 31
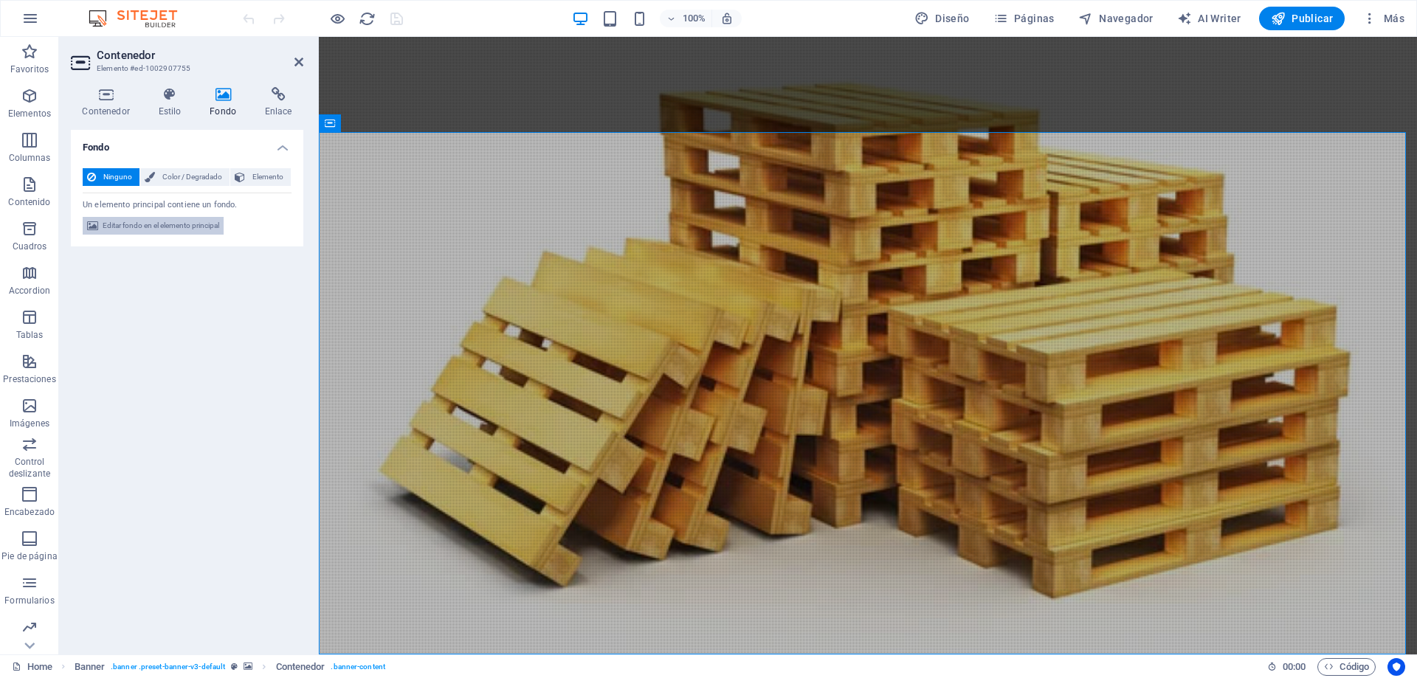
drag, startPoint x: 181, startPoint y: 226, endPoint x: 210, endPoint y: 260, distance: 45.1
click at [181, 226] on span "Editar fondo en el elemento principal" at bounding box center [161, 226] width 117 height 18
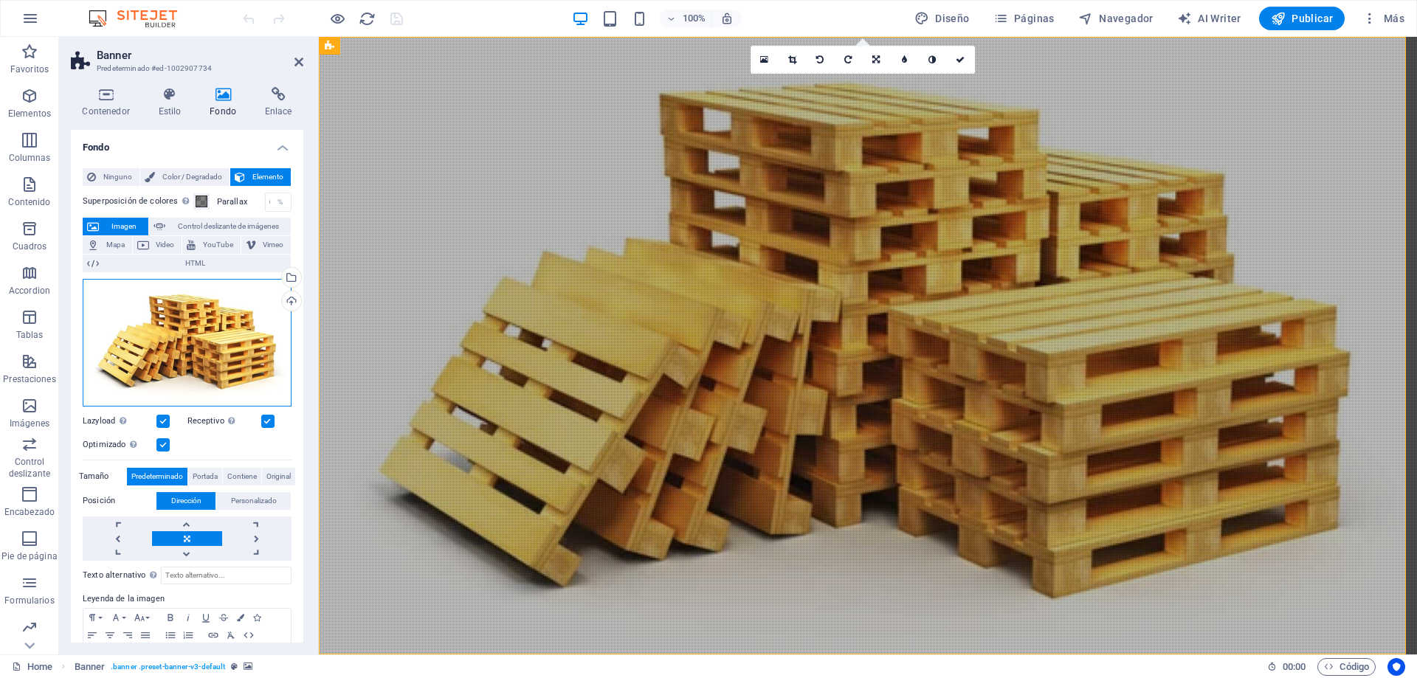
click at [178, 338] on div "Arrastra archivos aquí, haz clic para escoger archivos o selecciona archivos de…" at bounding box center [187, 343] width 209 height 128
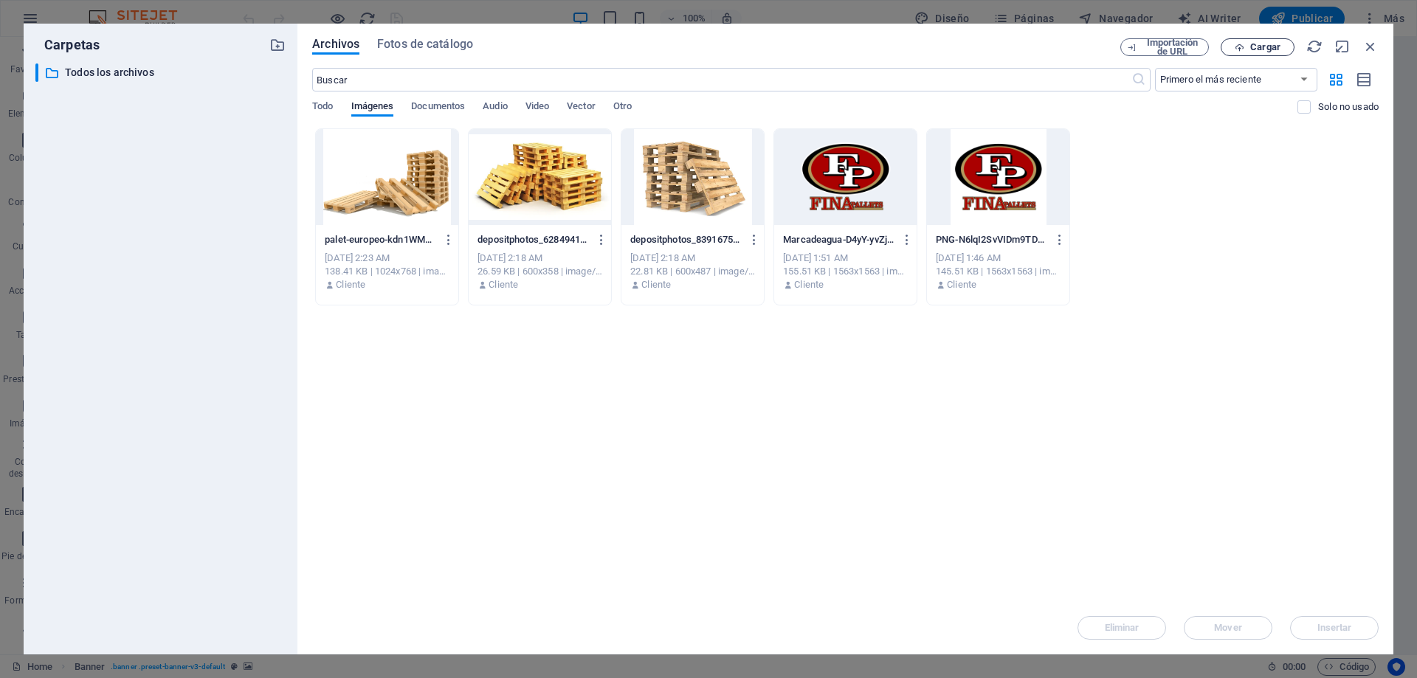
click at [1248, 49] on span "Cargar" at bounding box center [1257, 48] width 60 height 10
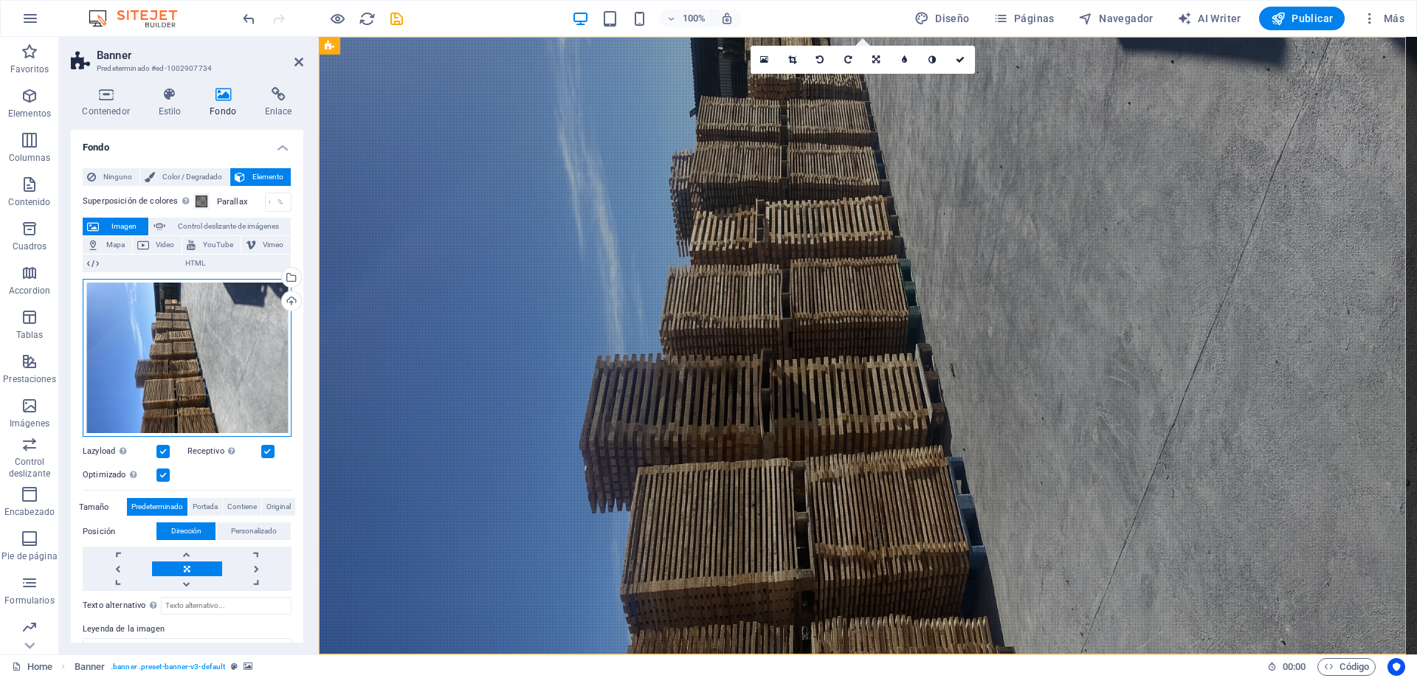
click at [203, 354] on div "Arrastra archivos aquí, haz clic para escoger archivos o selecciona archivos de…" at bounding box center [187, 358] width 209 height 159
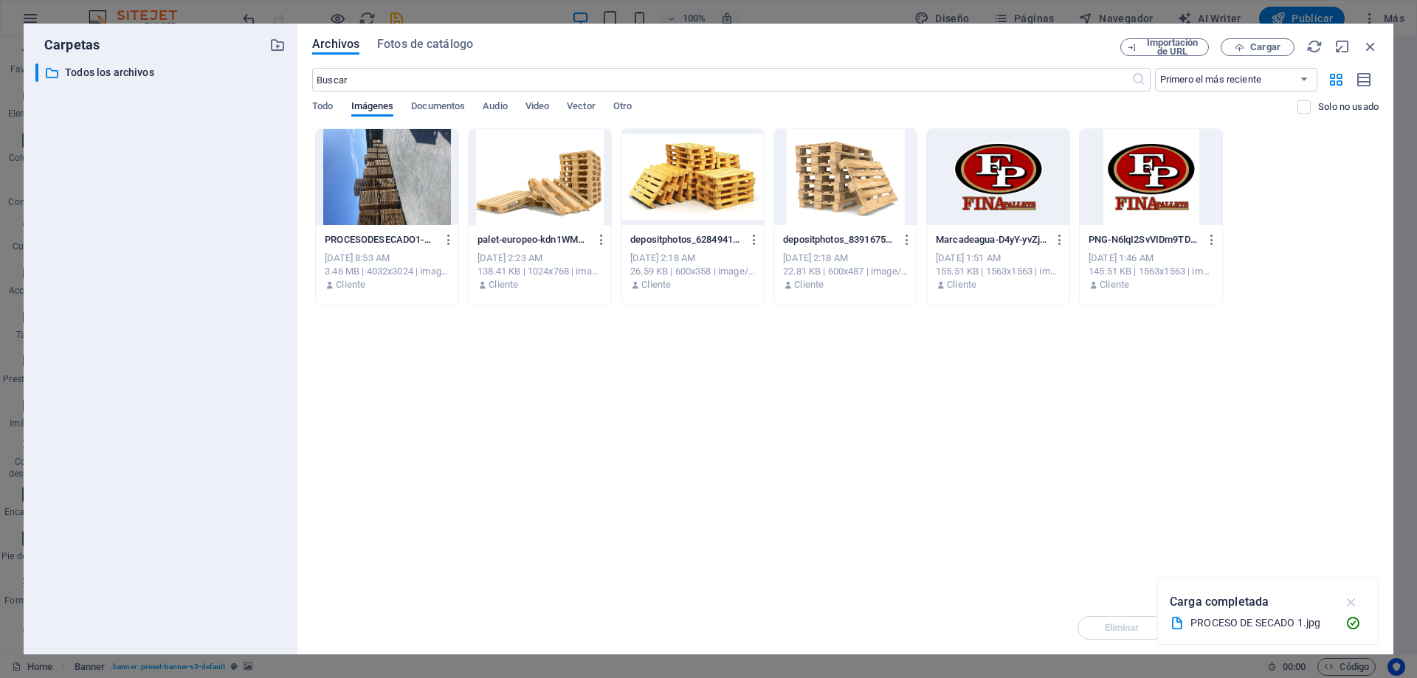
click at [1352, 606] on icon "button" at bounding box center [1351, 602] width 17 height 16
click at [363, 181] on div at bounding box center [387, 177] width 142 height 96
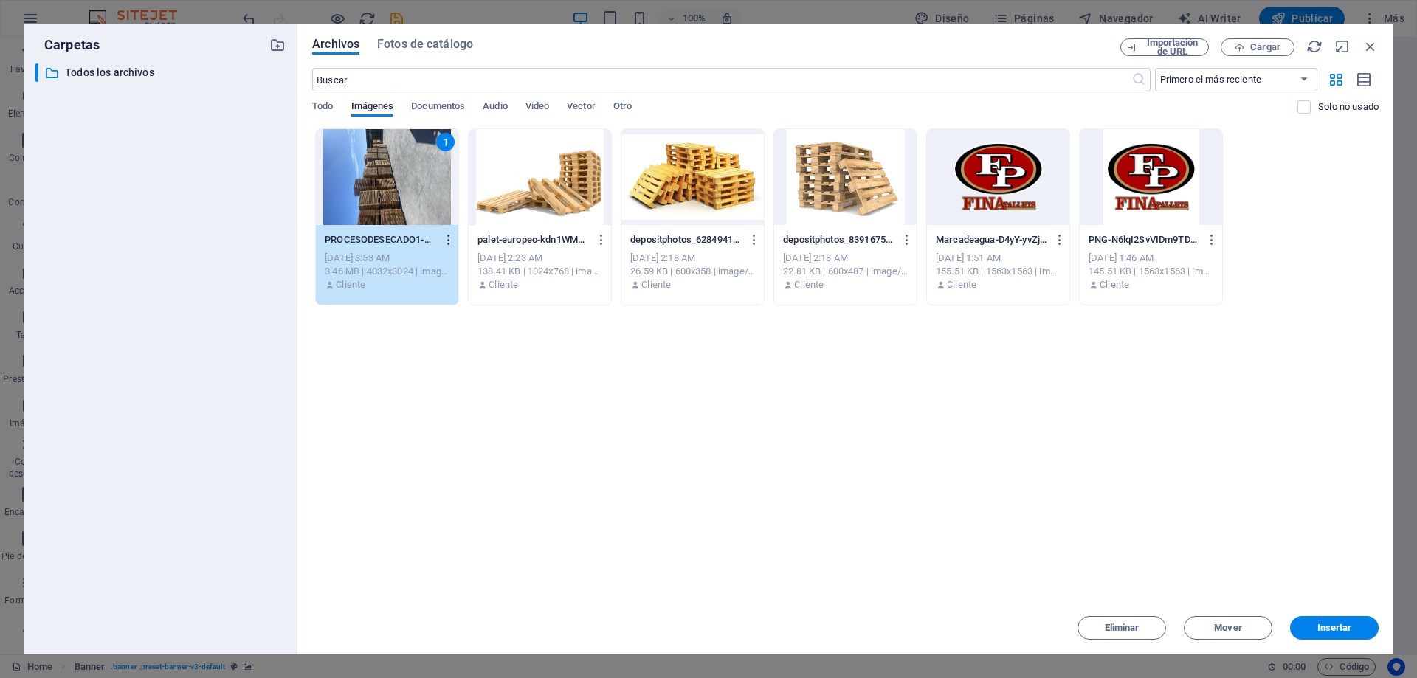
click at [447, 241] on icon "button" at bounding box center [449, 239] width 14 height 13
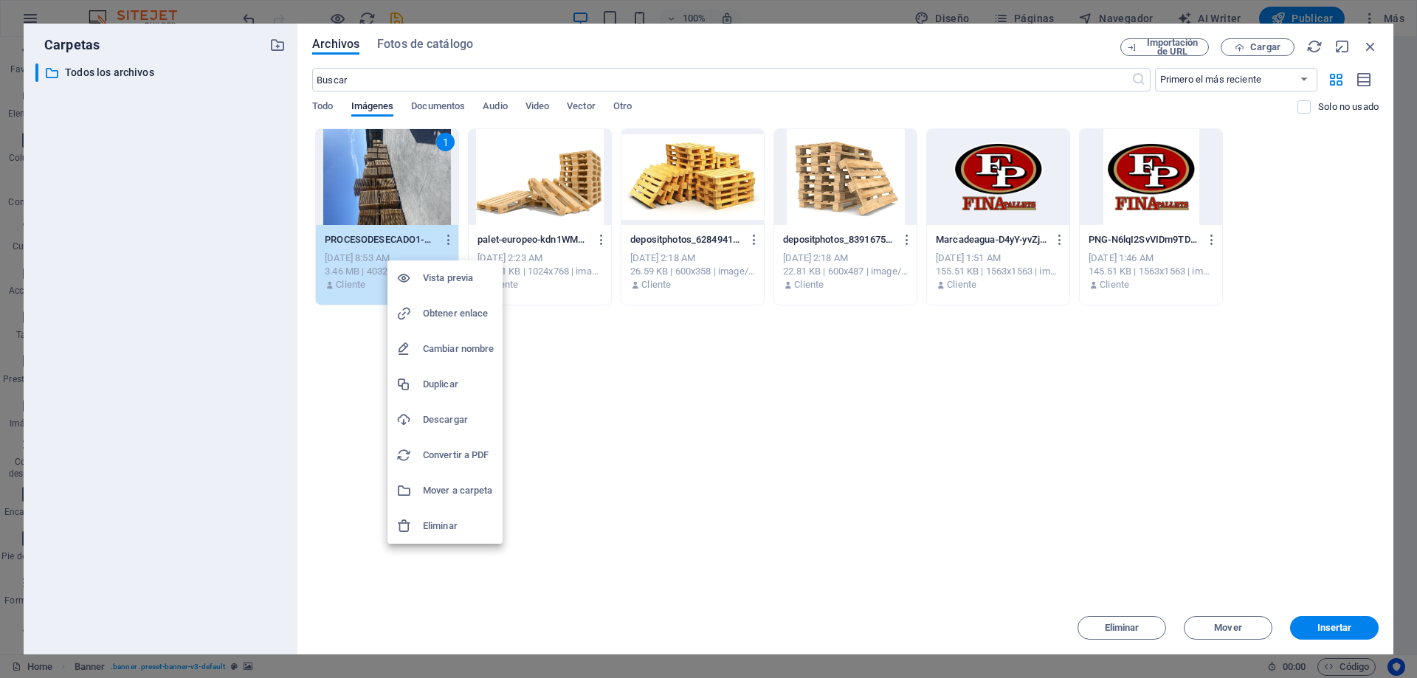
click at [590, 497] on div at bounding box center [708, 339] width 1417 height 678
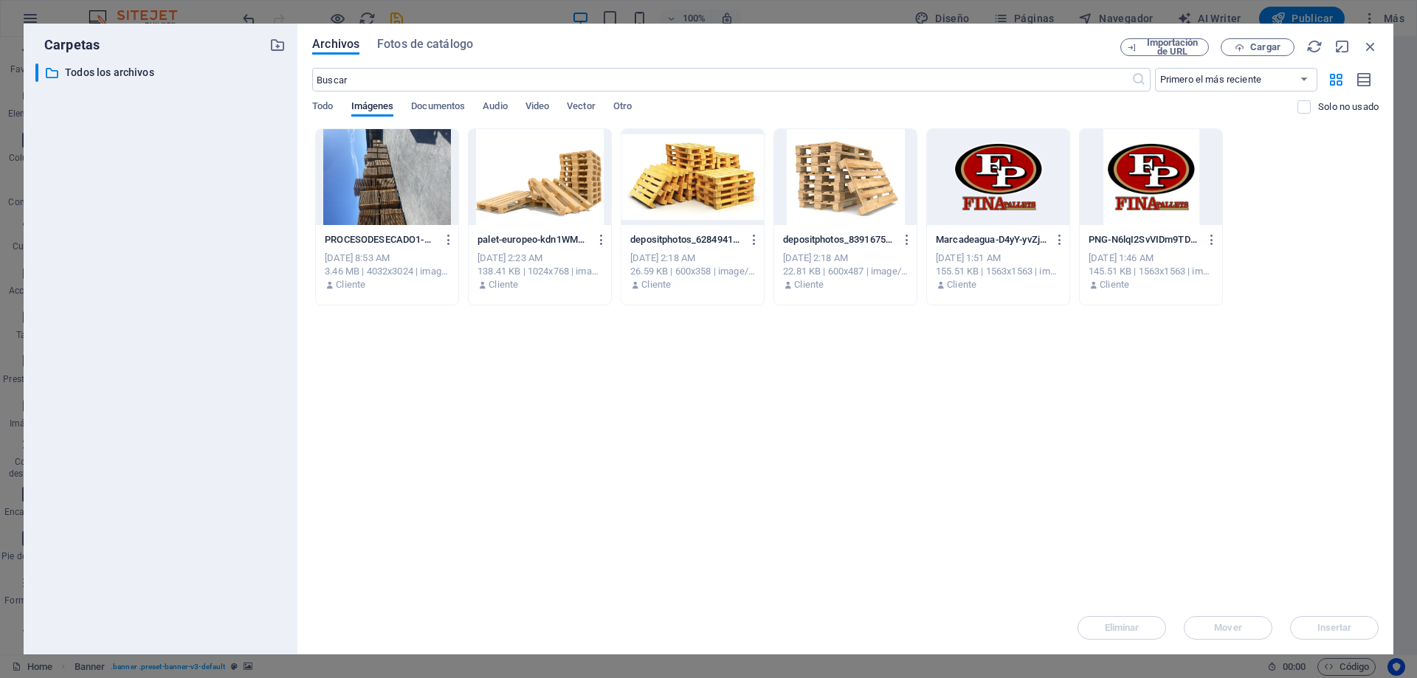
click at [570, 205] on div at bounding box center [539, 177] width 142 height 96
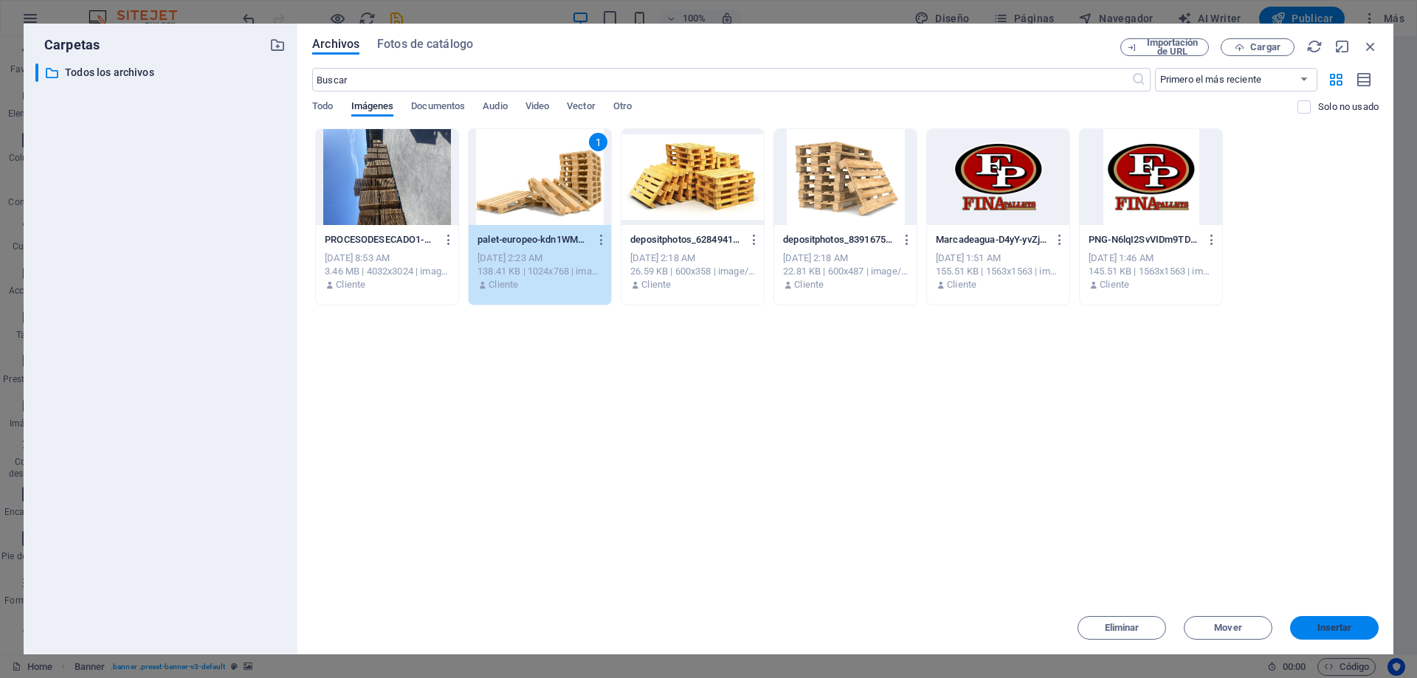
drag, startPoint x: 1307, startPoint y: 623, endPoint x: 977, endPoint y: 586, distance: 332.7
click at [1307, 623] on span "Insertar" at bounding box center [1334, 627] width 77 height 9
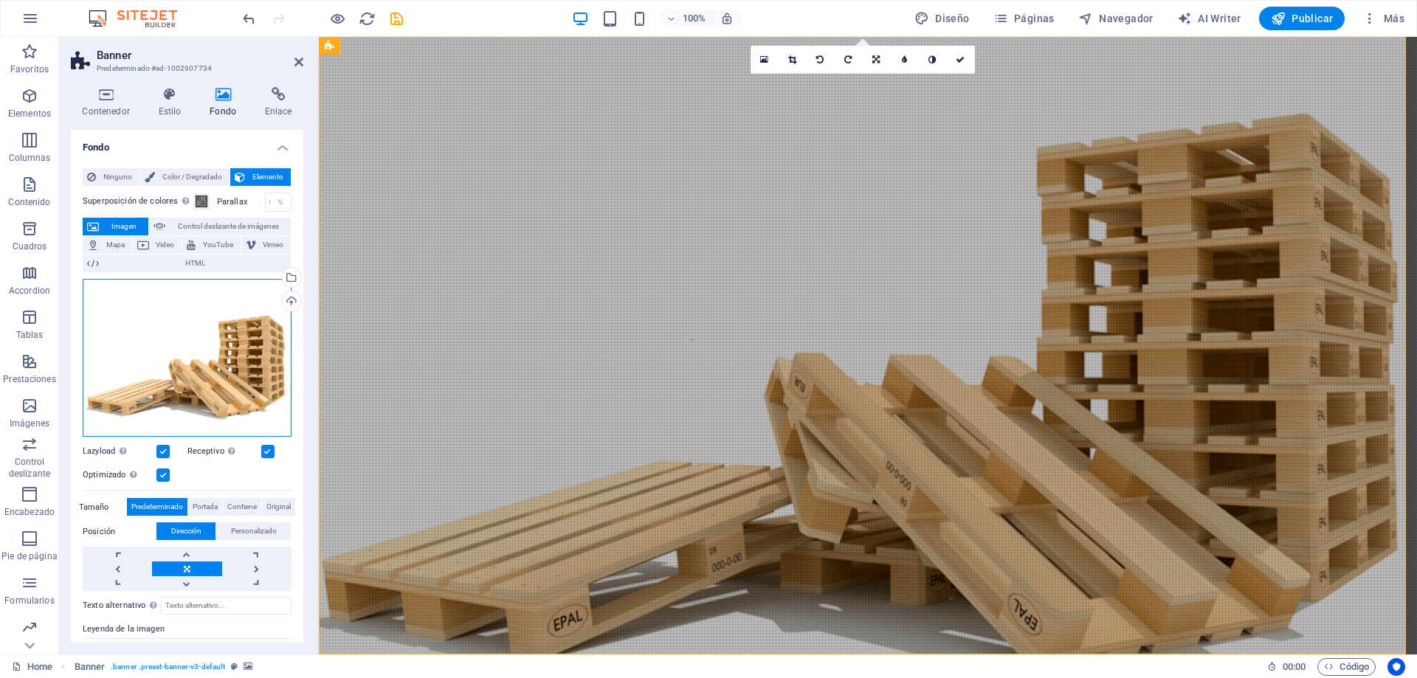
click at [193, 362] on div "Arrastra archivos aquí, haz clic para escoger archivos o selecciona archivos de…" at bounding box center [187, 358] width 209 height 159
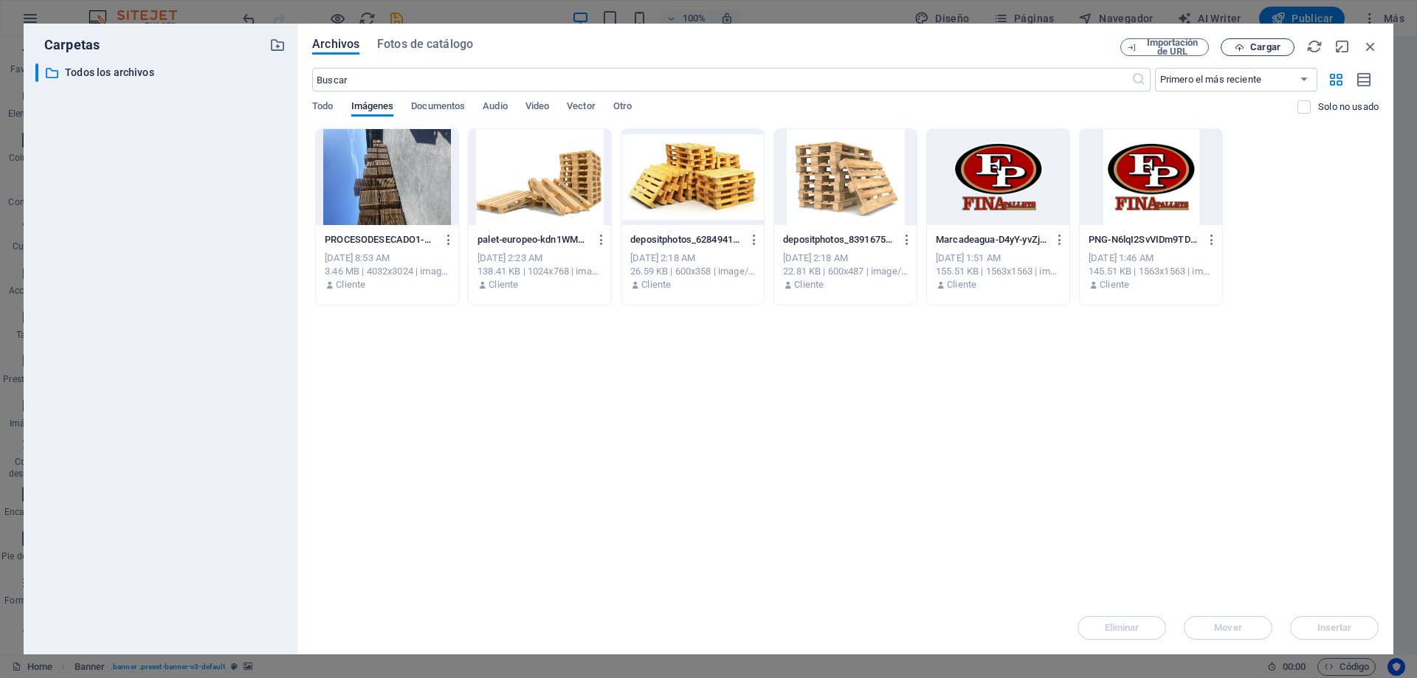
click at [1239, 50] on icon "button" at bounding box center [1239, 48] width 10 height 10
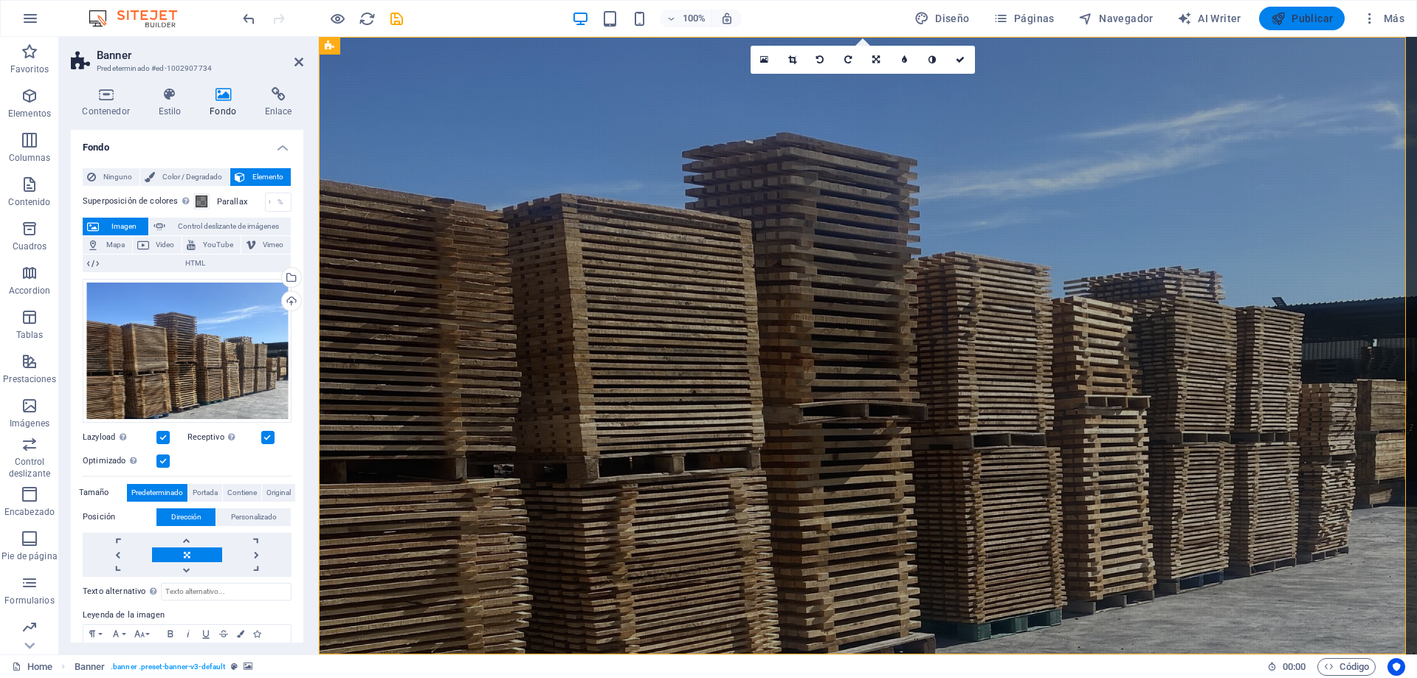
click at [1297, 21] on span "Publicar" at bounding box center [1301, 18] width 63 height 15
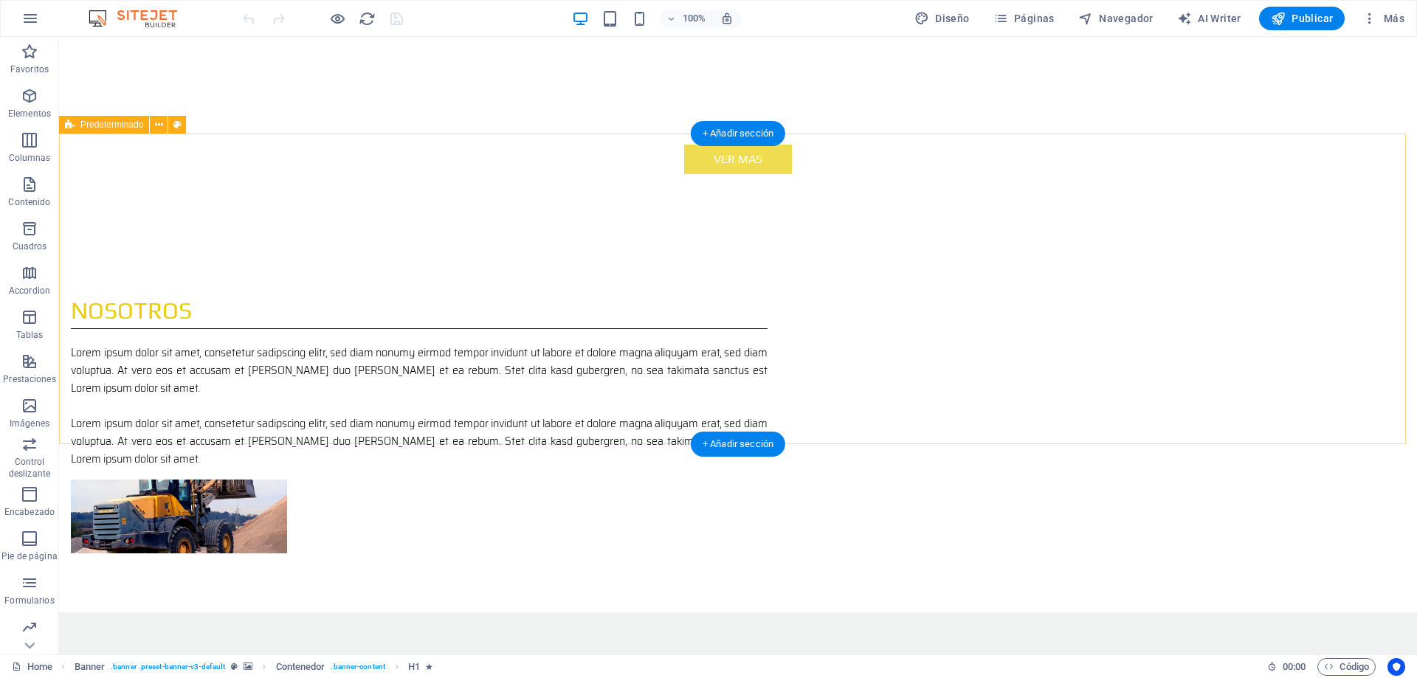
scroll to position [1033, 0]
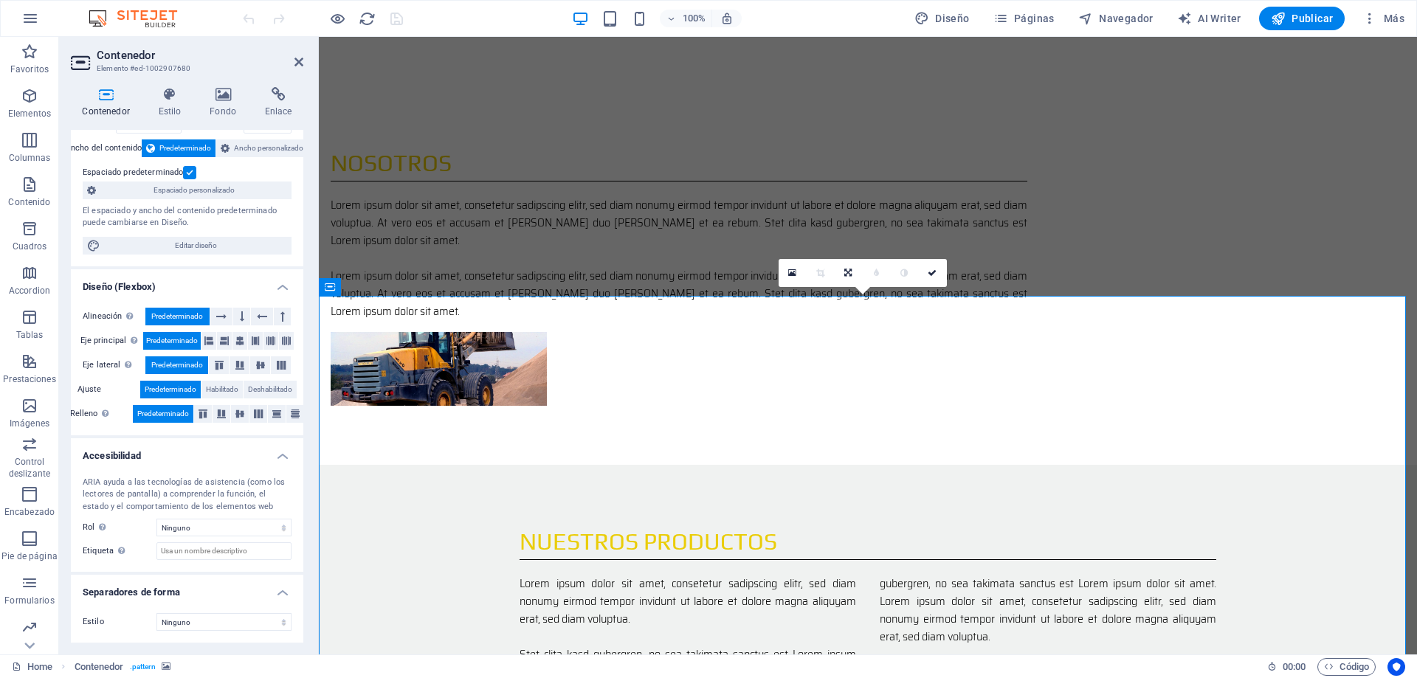
click at [213, 104] on h4 "Fondo" at bounding box center [225, 102] width 55 height 31
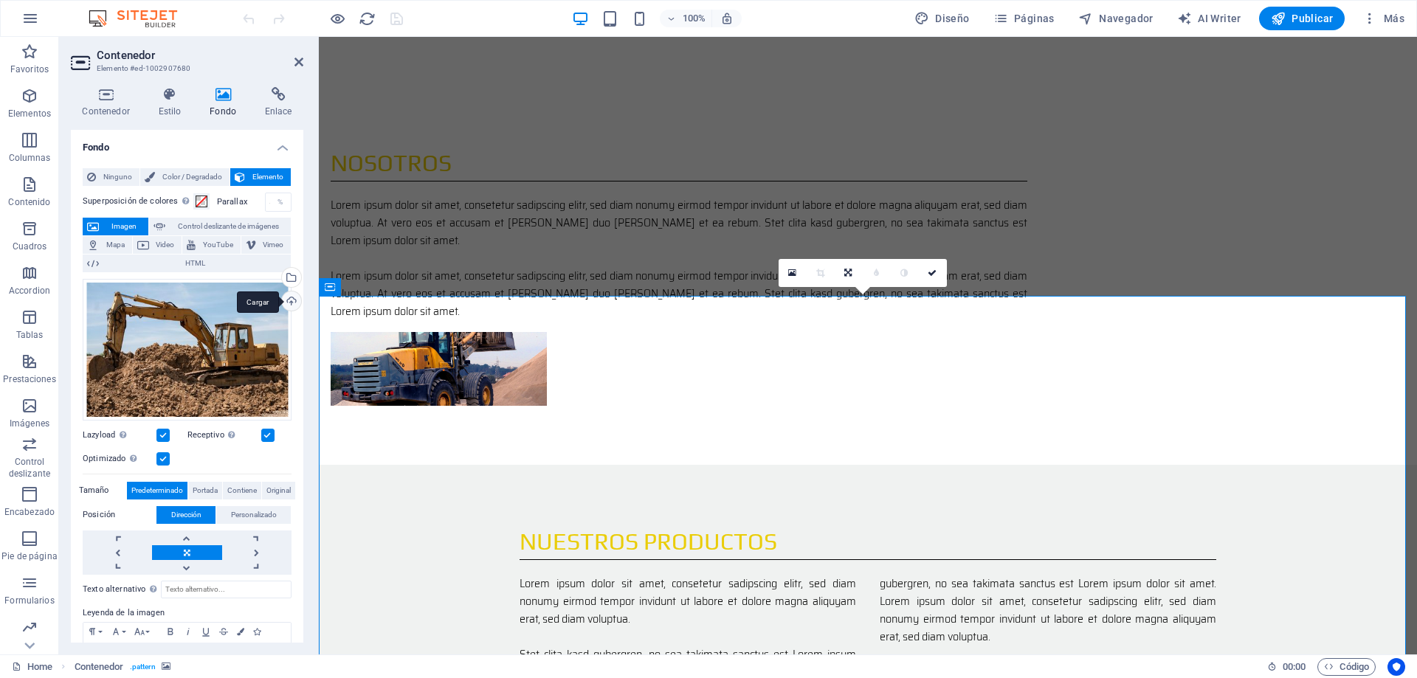
click at [289, 302] on div "Cargar" at bounding box center [290, 302] width 22 height 22
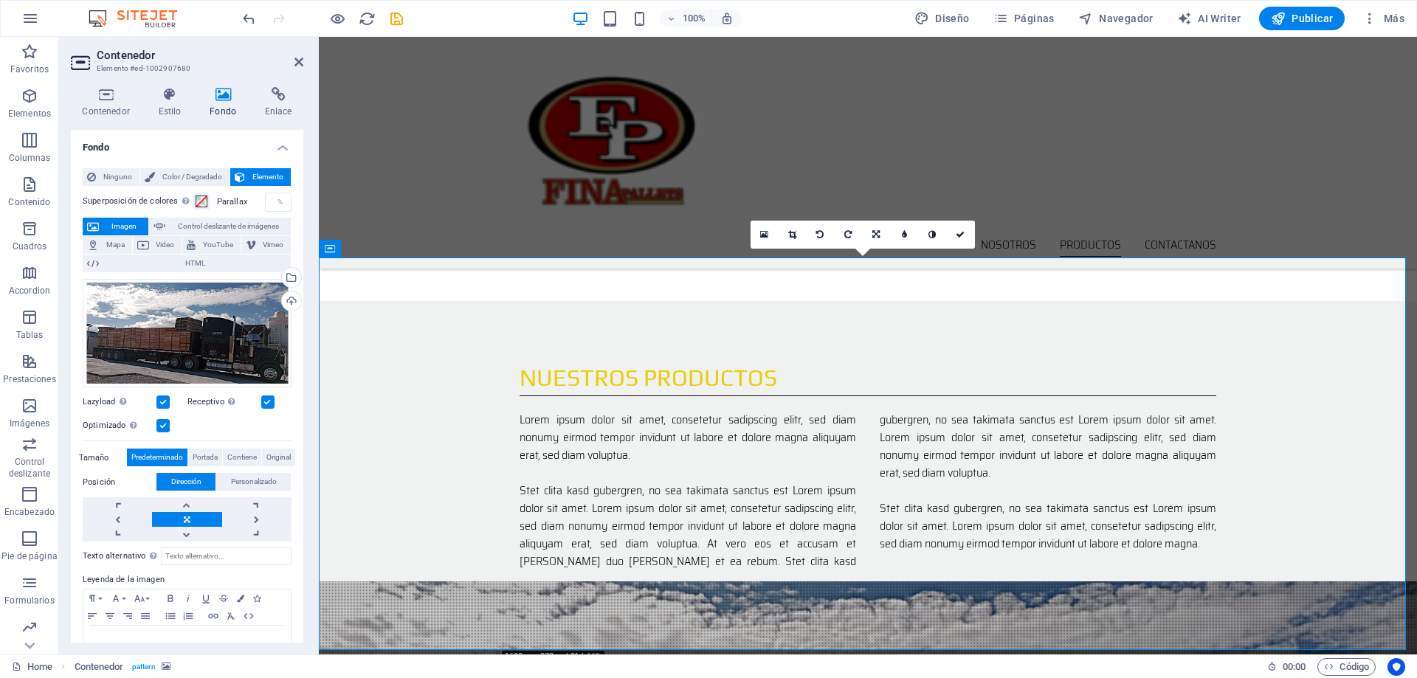
scroll to position [1033, 0]
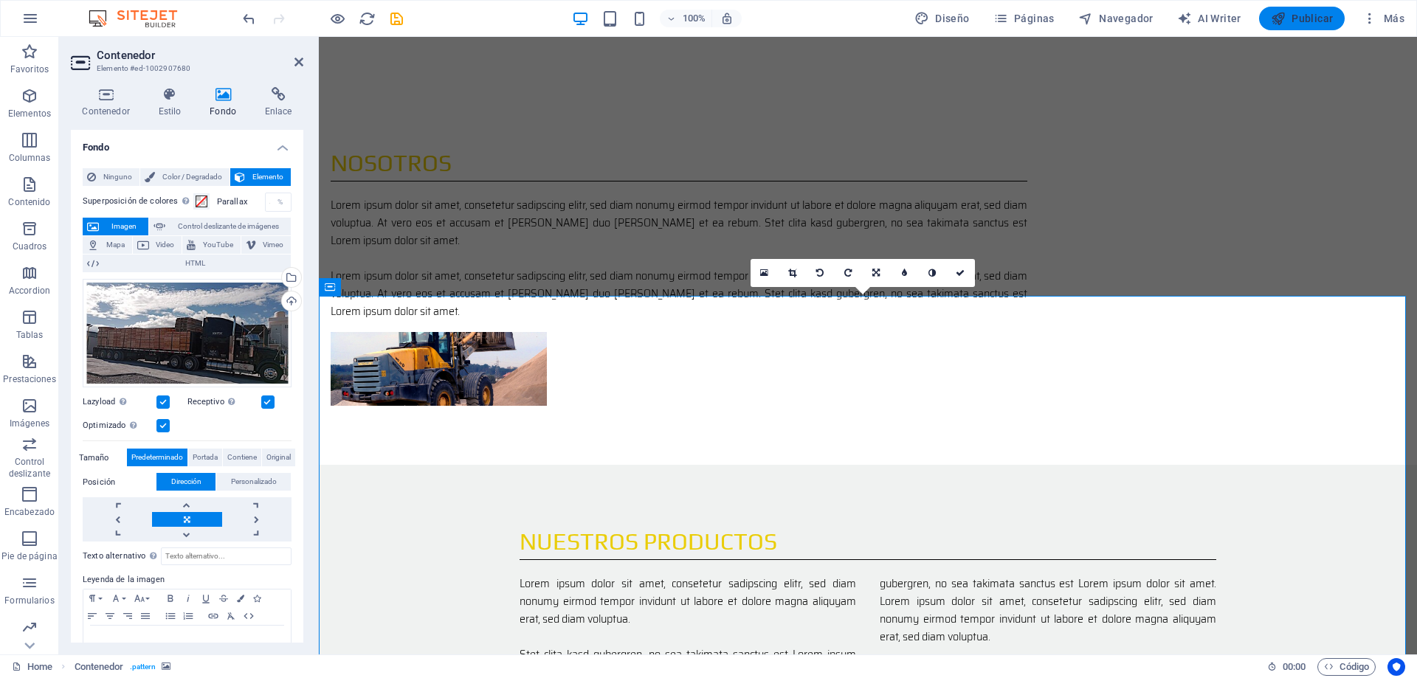
click at [1307, 19] on span "Publicar" at bounding box center [1301, 18] width 63 height 15
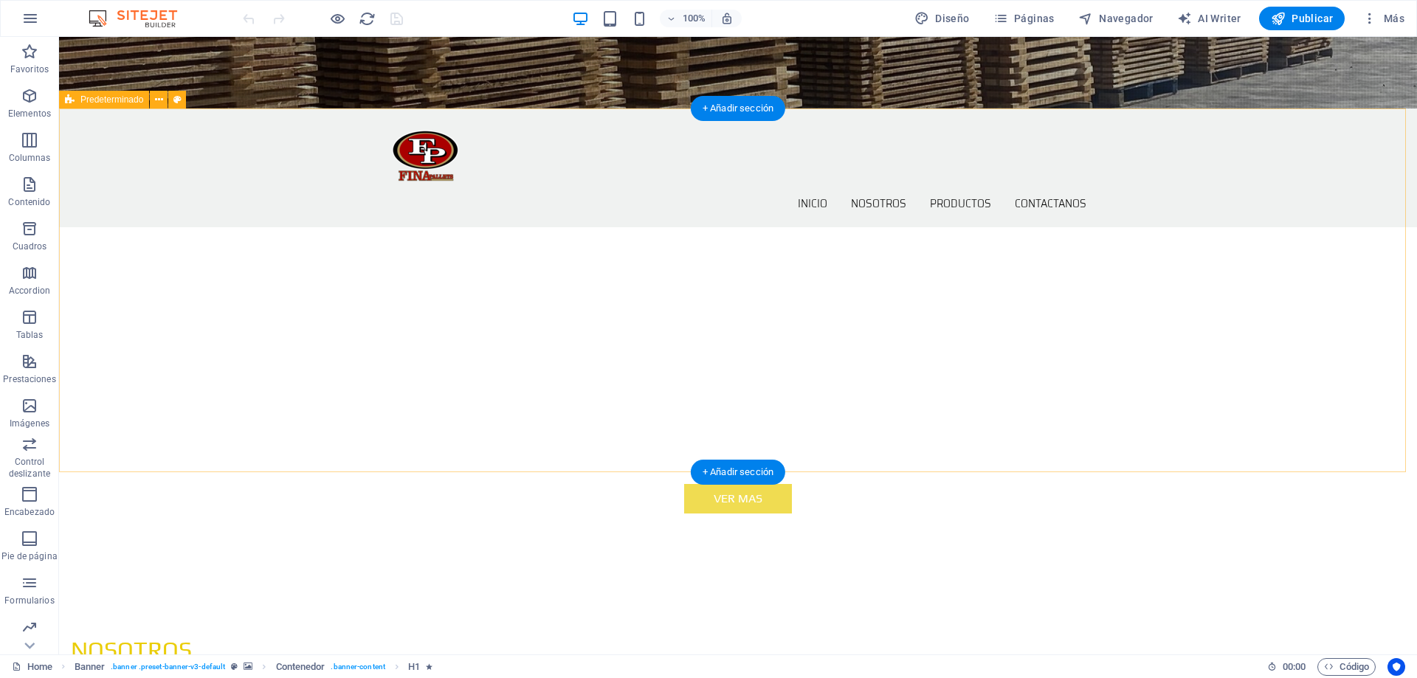
scroll to position [664, 0]
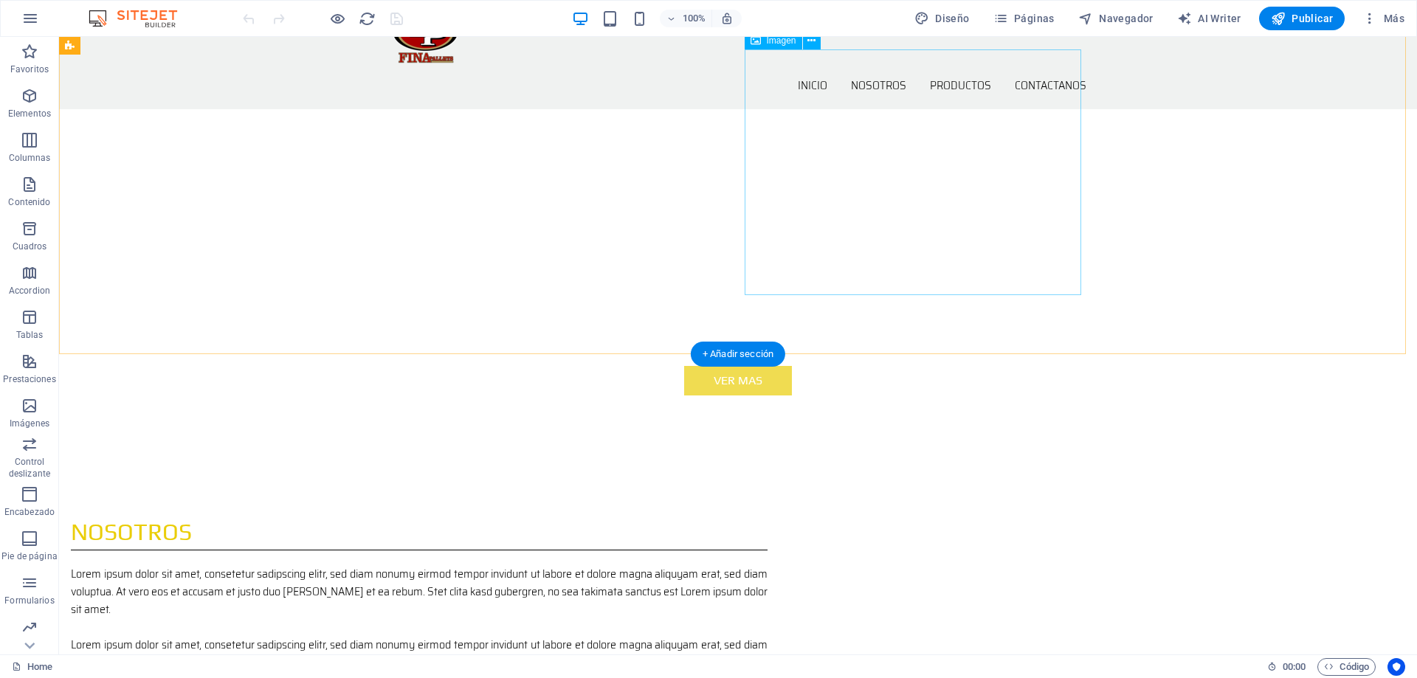
click at [817, 41] on button at bounding box center [812, 41] width 18 height 18
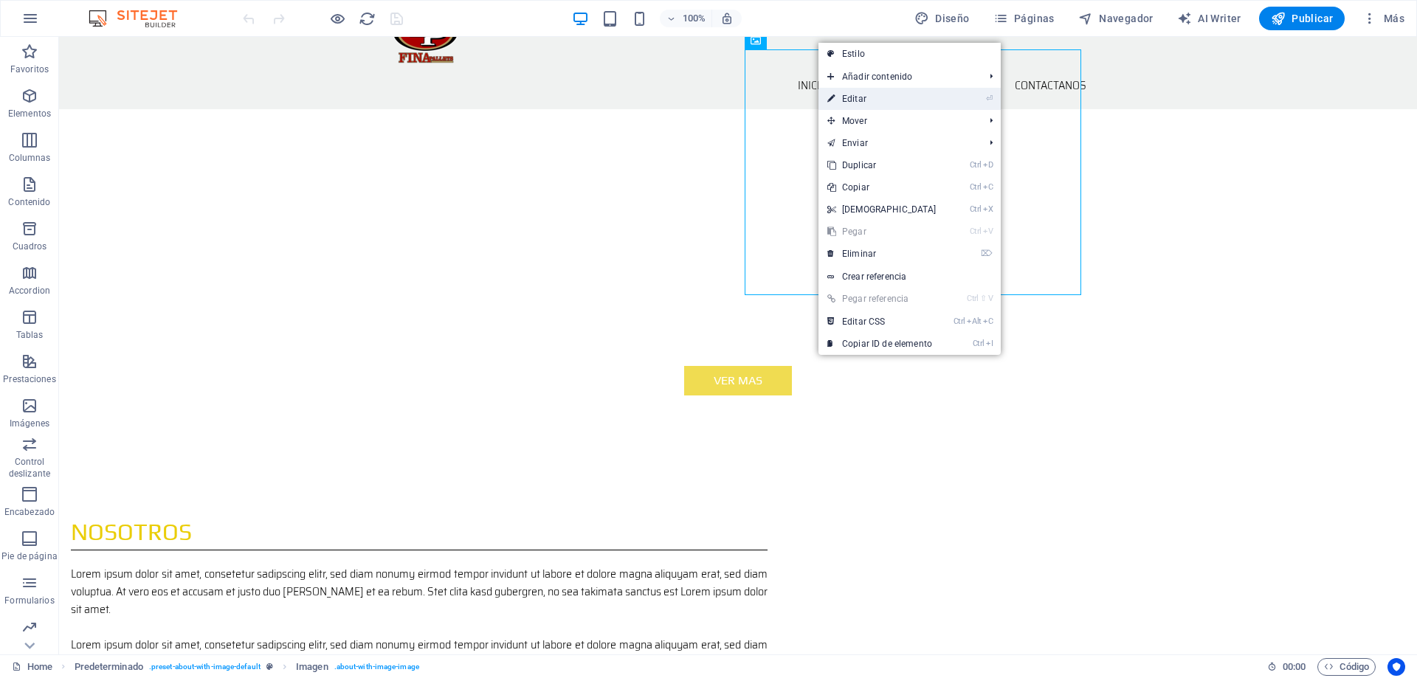
click at [871, 102] on link "⏎ Editar" at bounding box center [881, 99] width 127 height 22
select select "%"
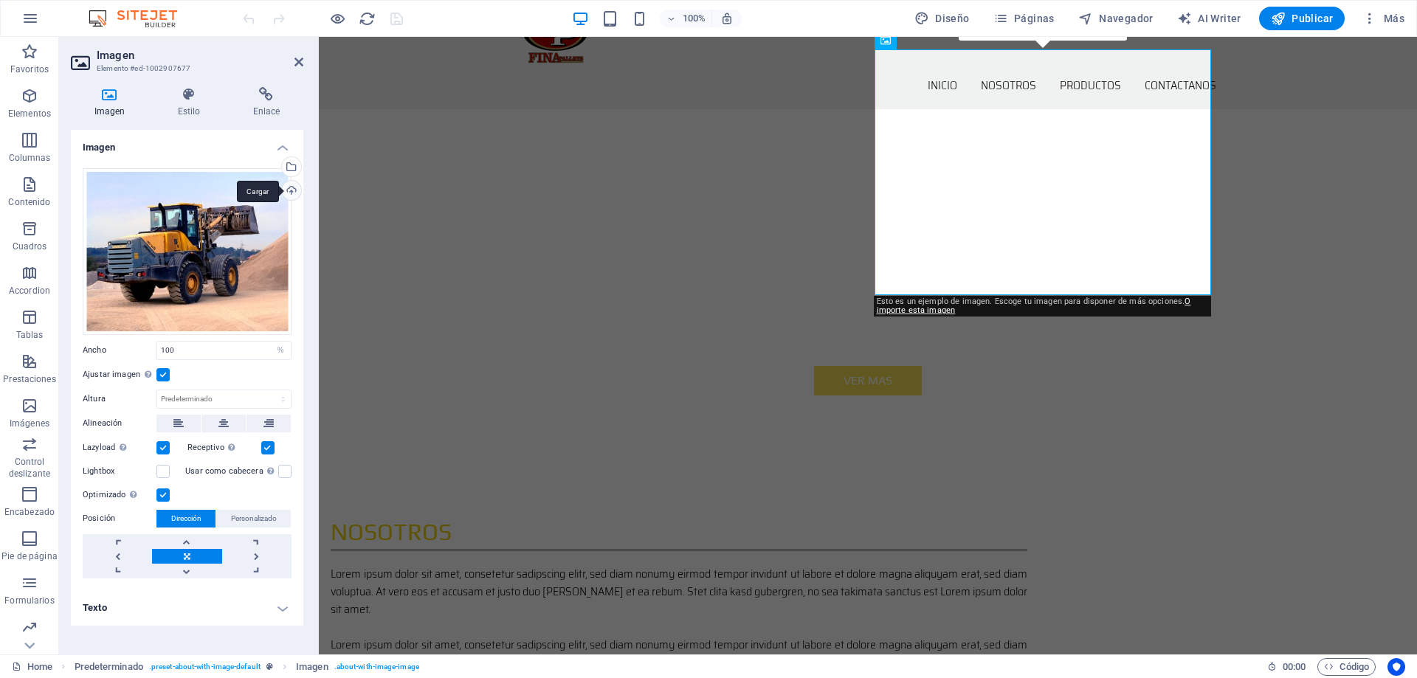
click at [289, 194] on div "Cargar" at bounding box center [290, 192] width 22 height 22
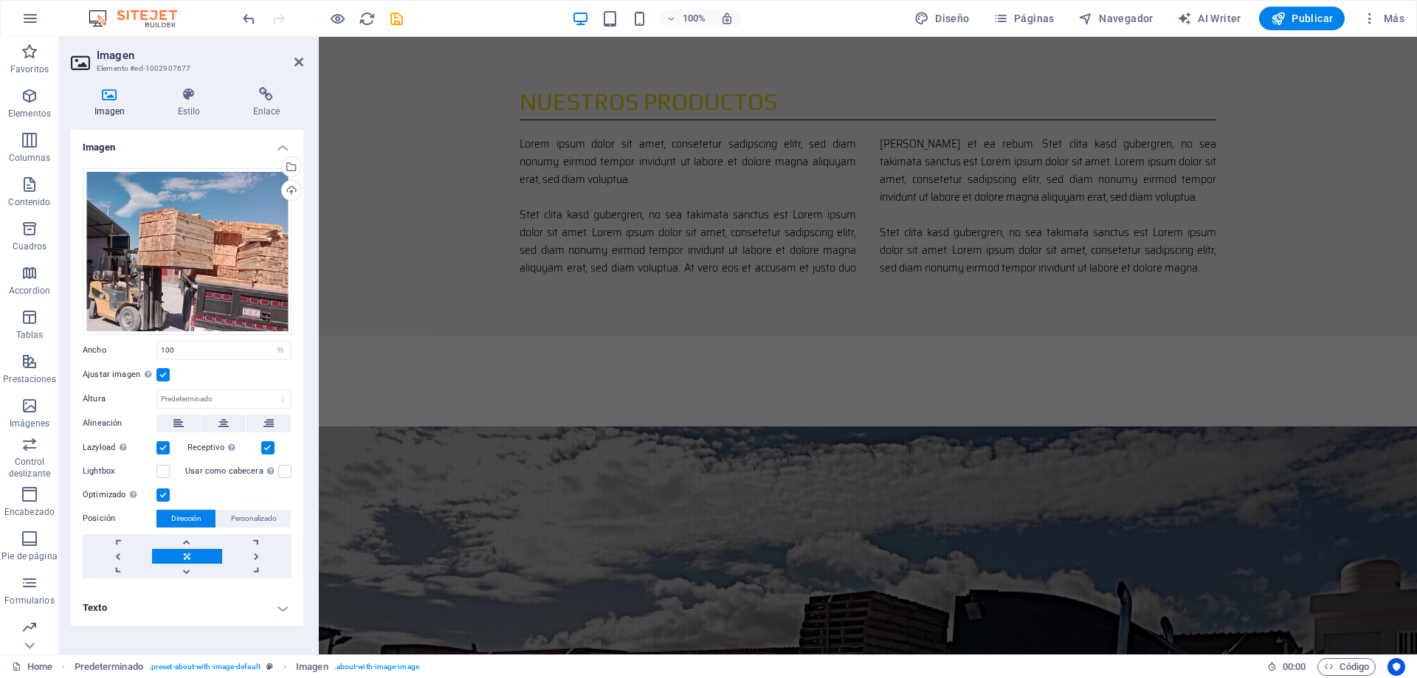
scroll to position [1549, 0]
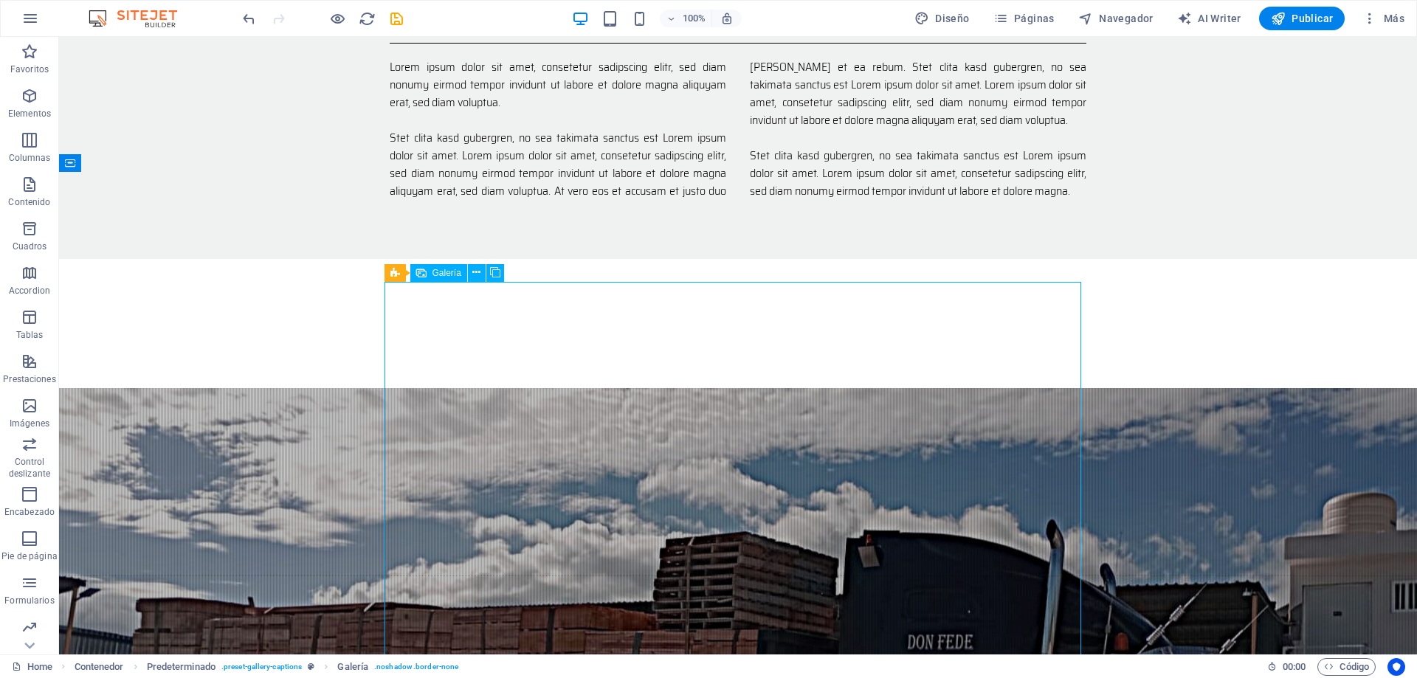
select select "4"
select select "px"
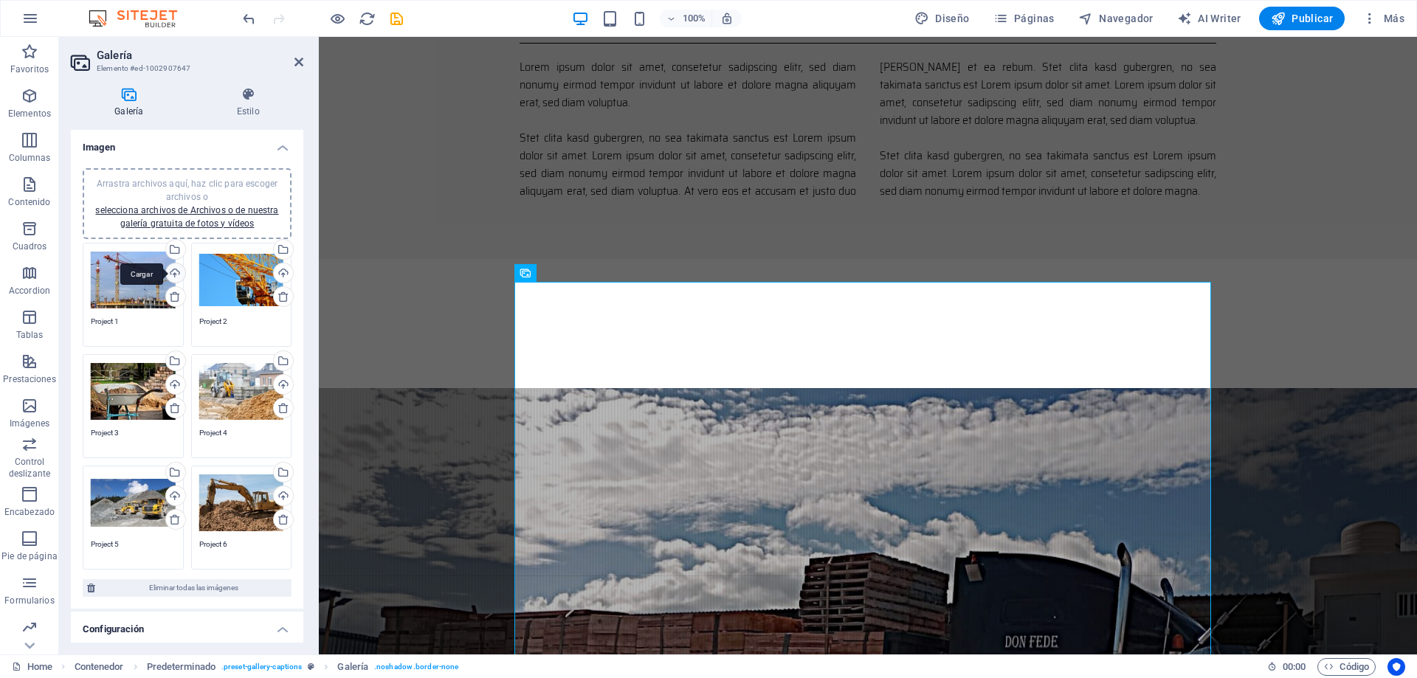
click at [171, 274] on div "Cargar" at bounding box center [174, 274] width 22 height 22
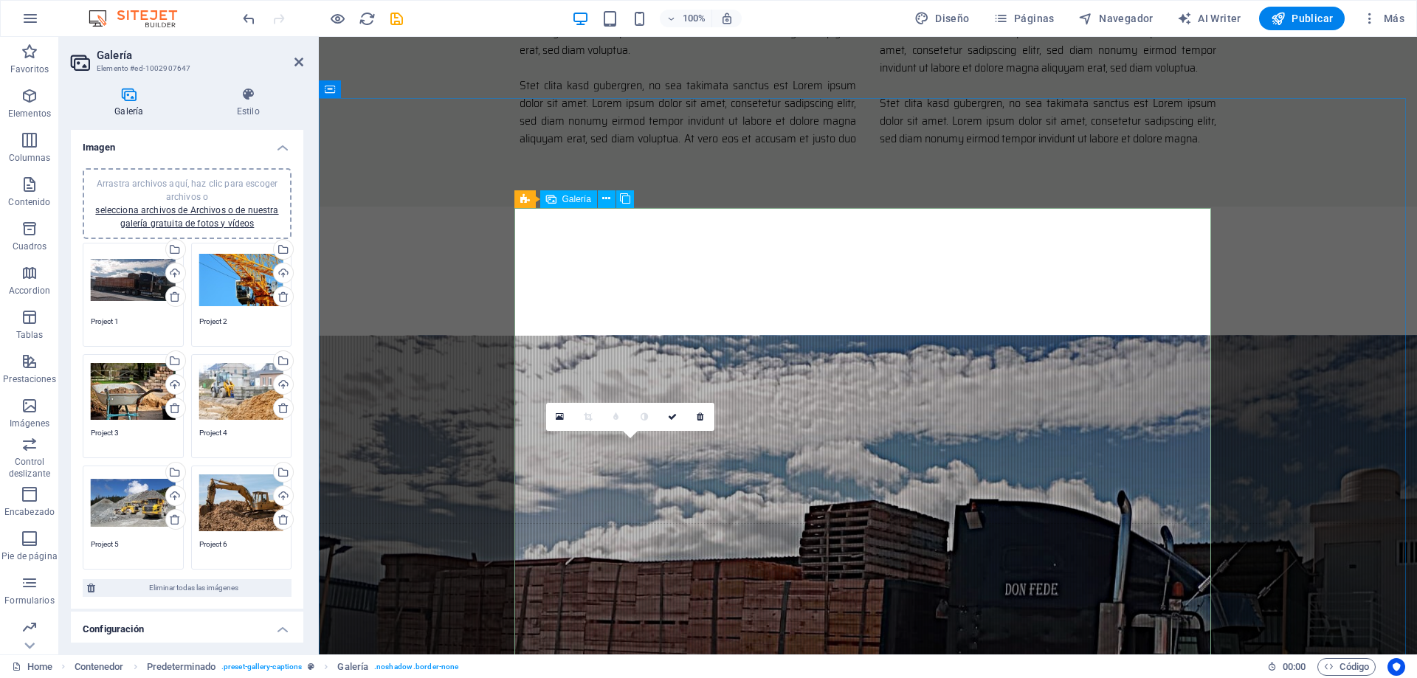
scroll to position [1623, 0]
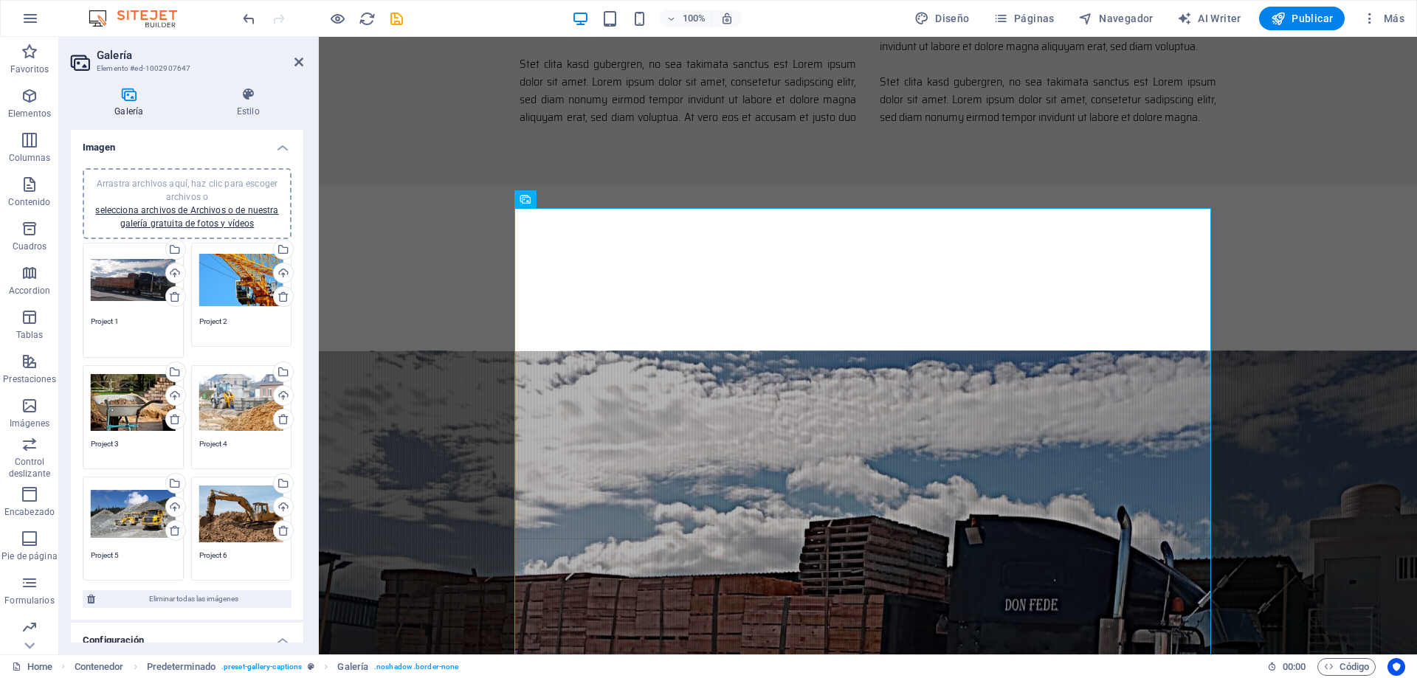
click at [119, 319] on textarea "Project 1" at bounding box center [133, 332] width 85 height 33
drag, startPoint x: 129, startPoint y: 319, endPoint x: 26, endPoint y: 317, distance: 103.3
click at [27, 318] on section "Favoritos Elementos Columnas Contenido Cuadros Accordion Tablas Prestaciones Im…" at bounding box center [708, 346] width 1417 height 618
type textarea "Recepción de MP"
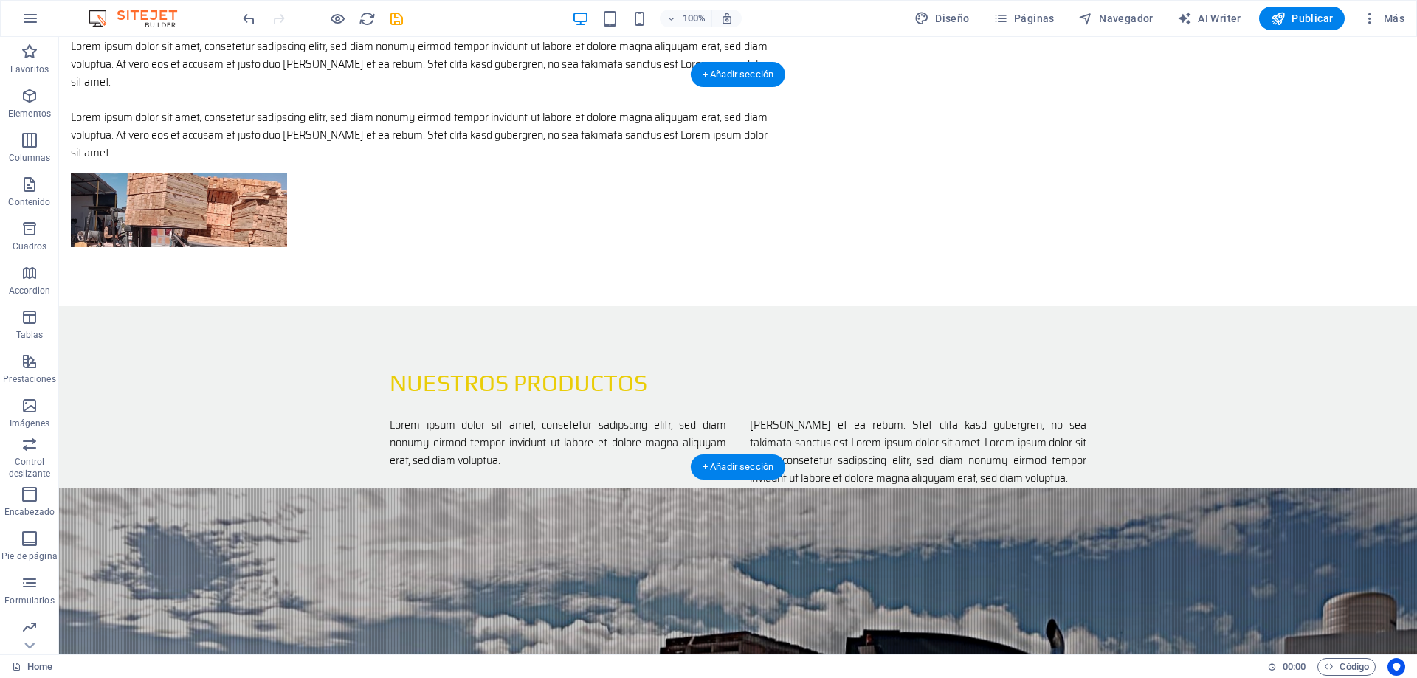
scroll to position [1254, 0]
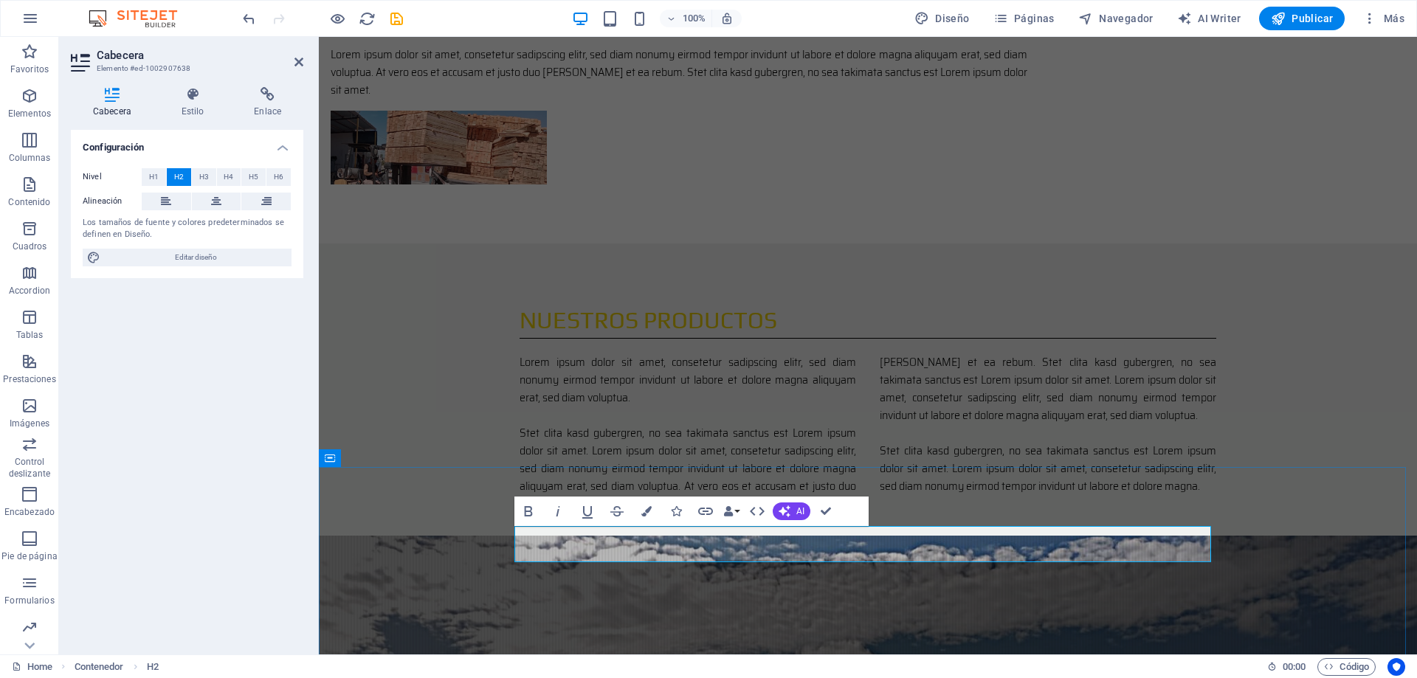
drag, startPoint x: 621, startPoint y: 547, endPoint x: 857, endPoint y: 553, distance: 235.4
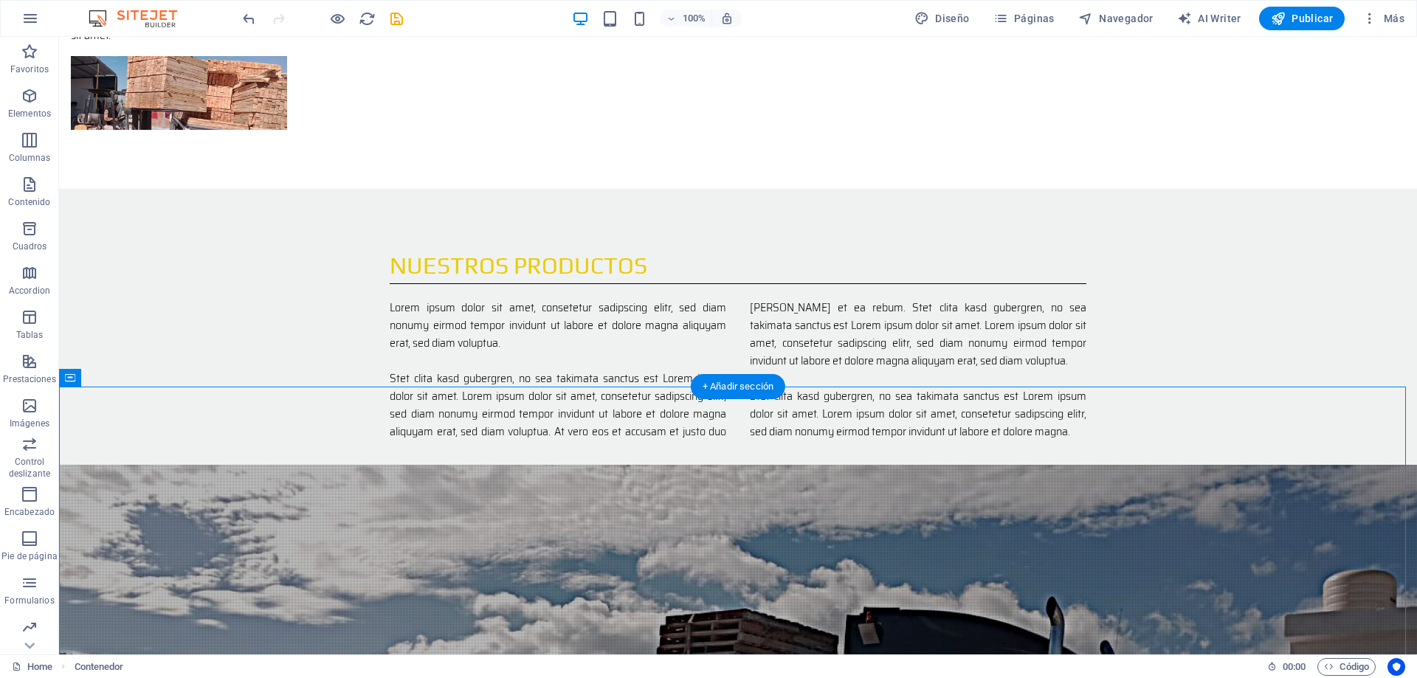
scroll to position [1180, 0]
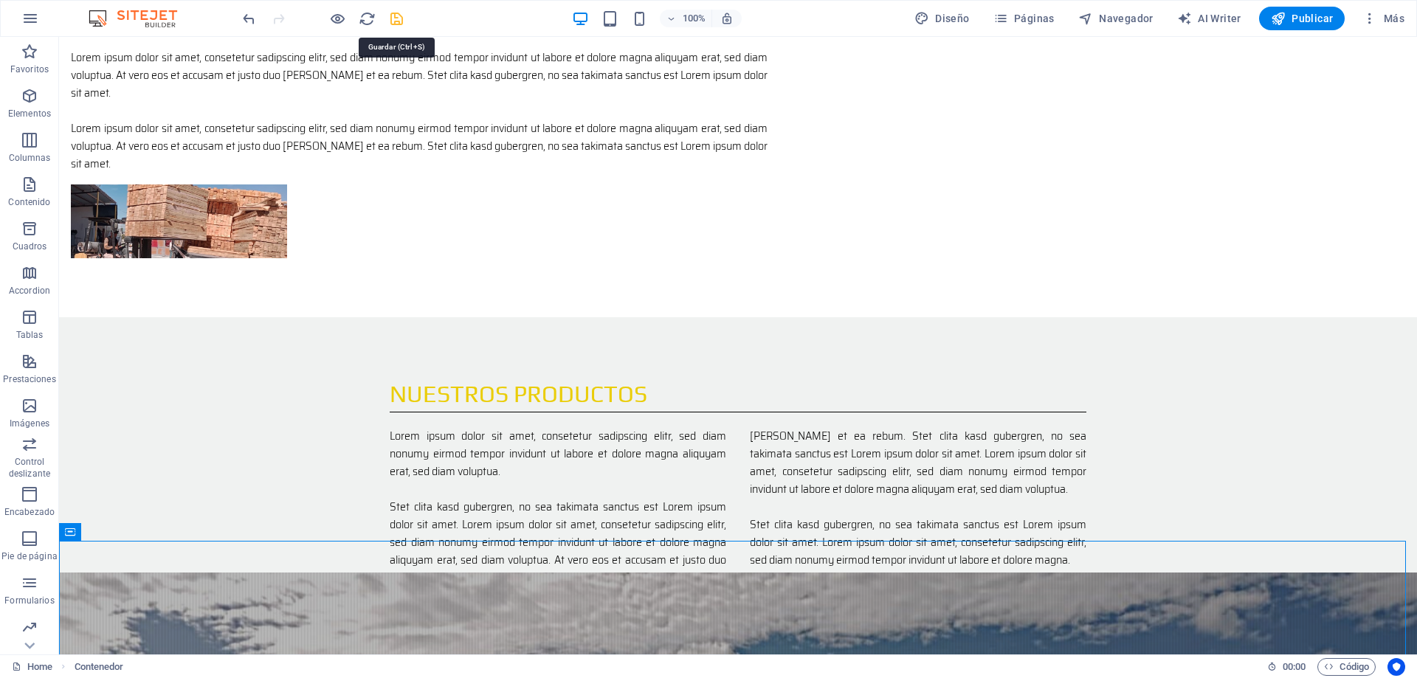
click at [394, 18] on icon "save" at bounding box center [396, 18] width 17 height 17
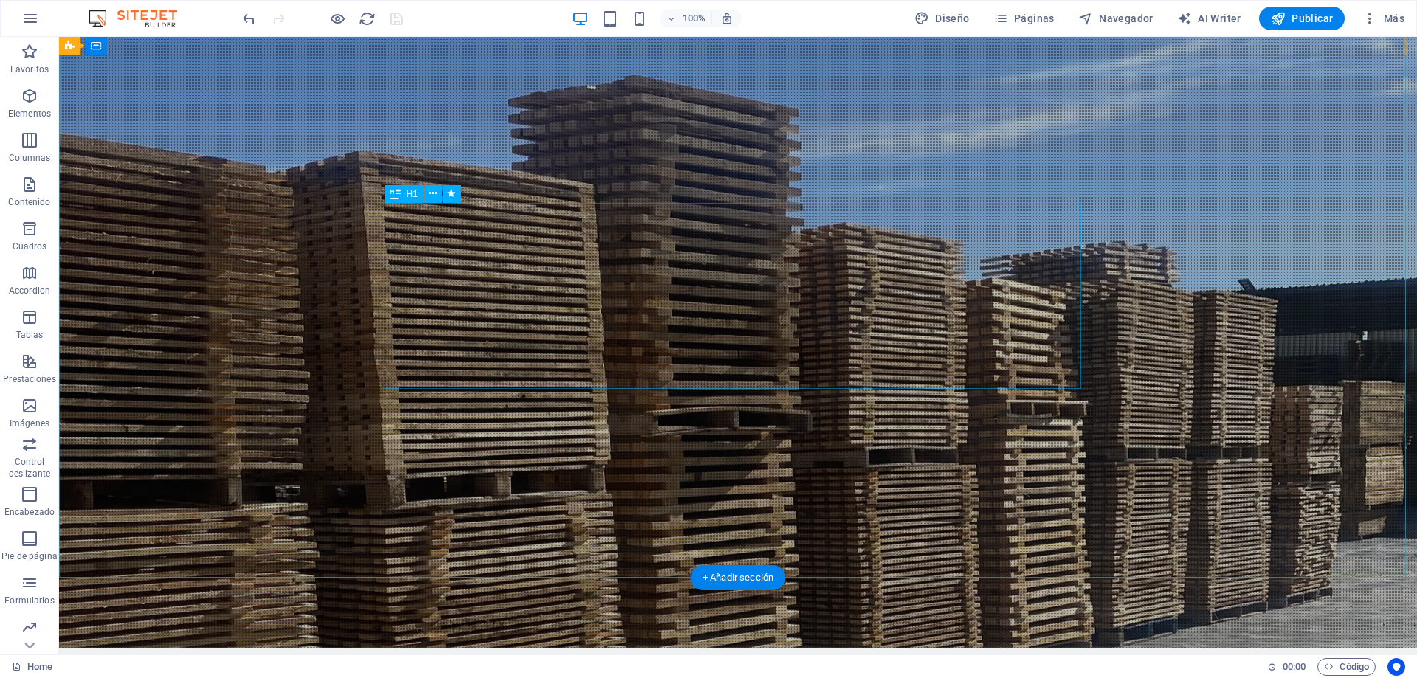
scroll to position [0, 0]
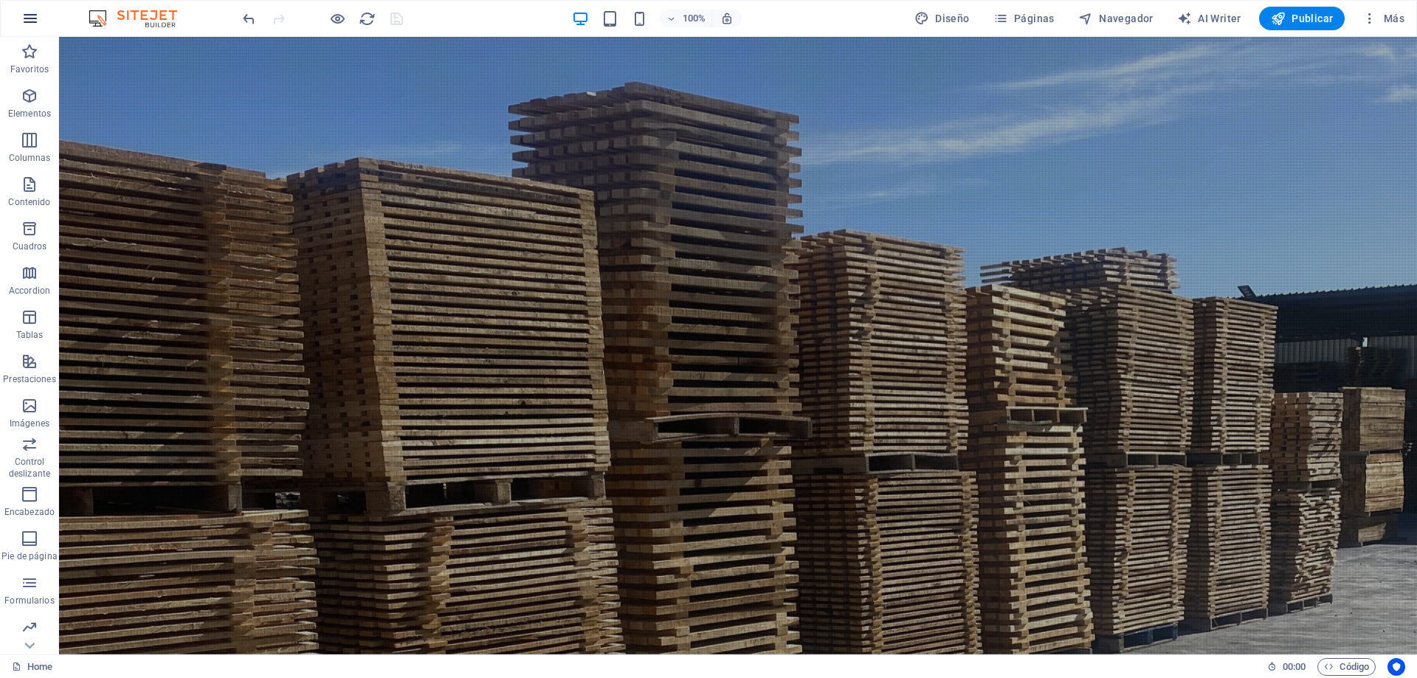
click at [39, 18] on button "button" at bounding box center [30, 18] width 35 height 35
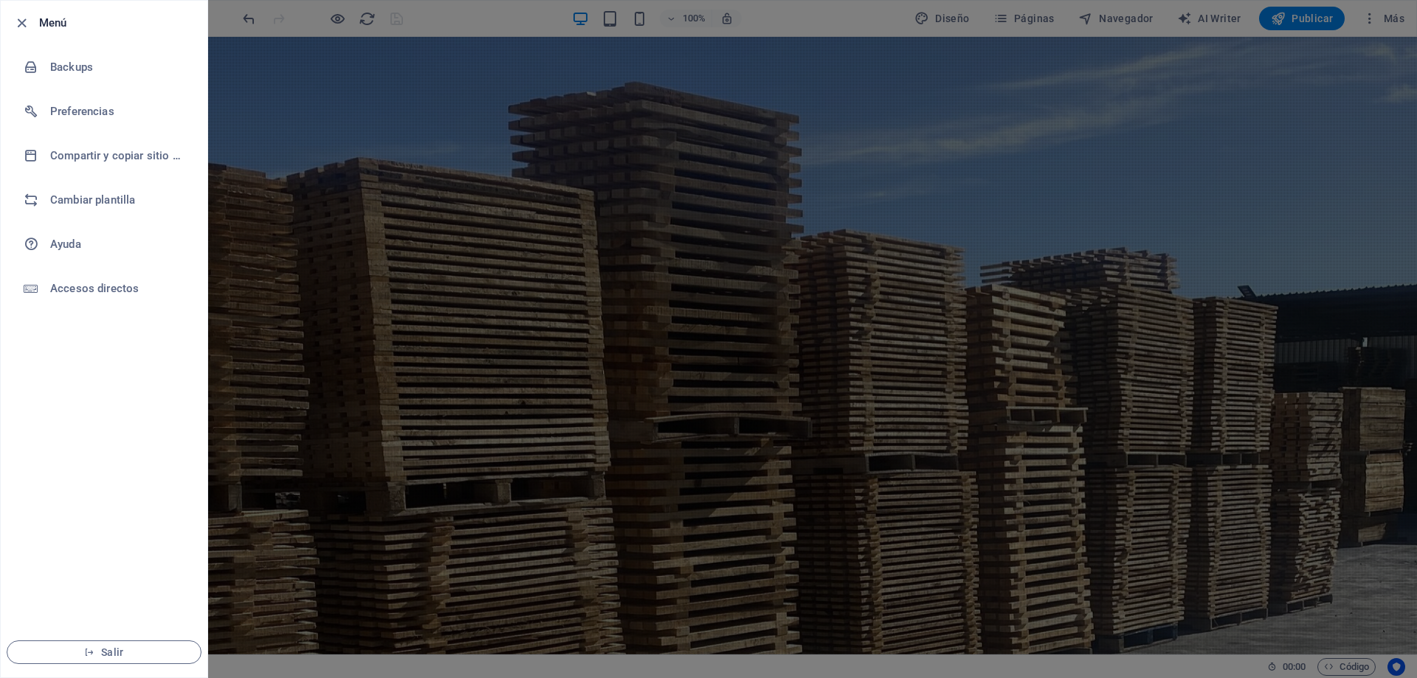
click at [937, 171] on div at bounding box center [708, 339] width 1417 height 678
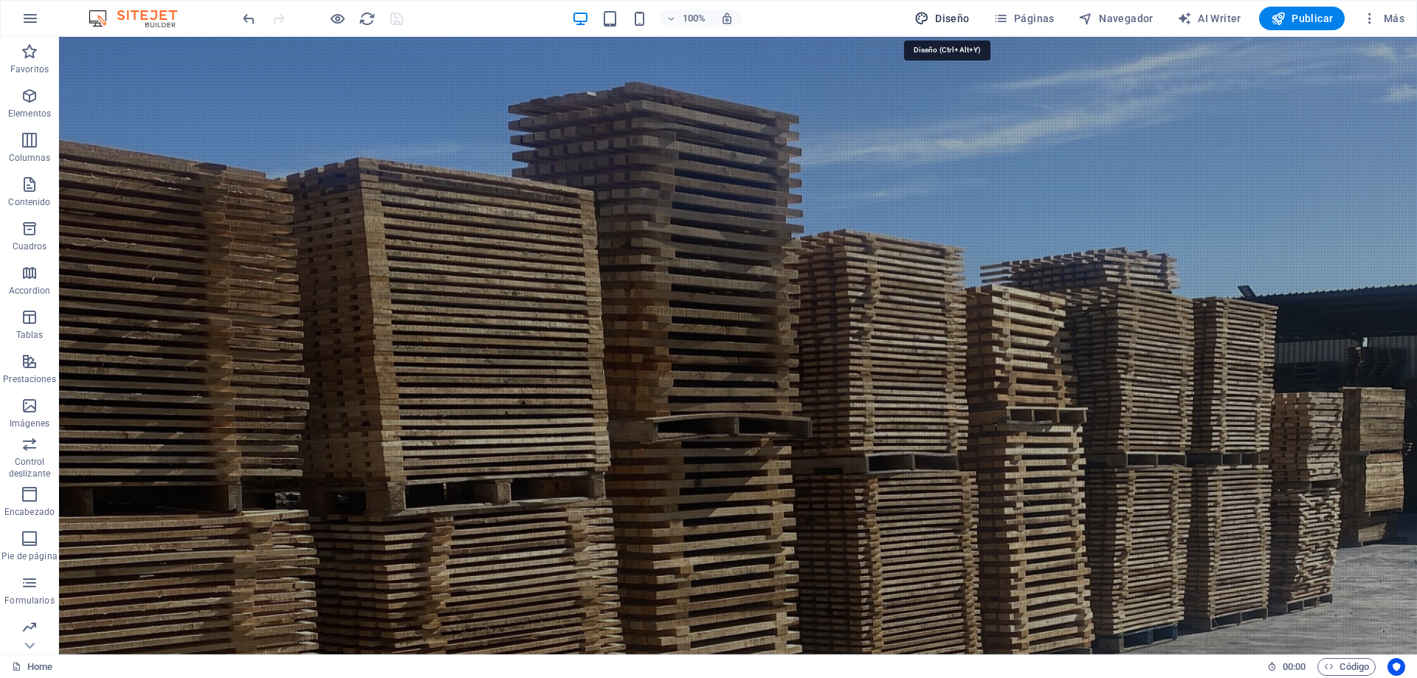
click at [944, 16] on span "Diseño" at bounding box center [941, 18] width 55 height 15
select select "px"
select select "300"
select select "px"
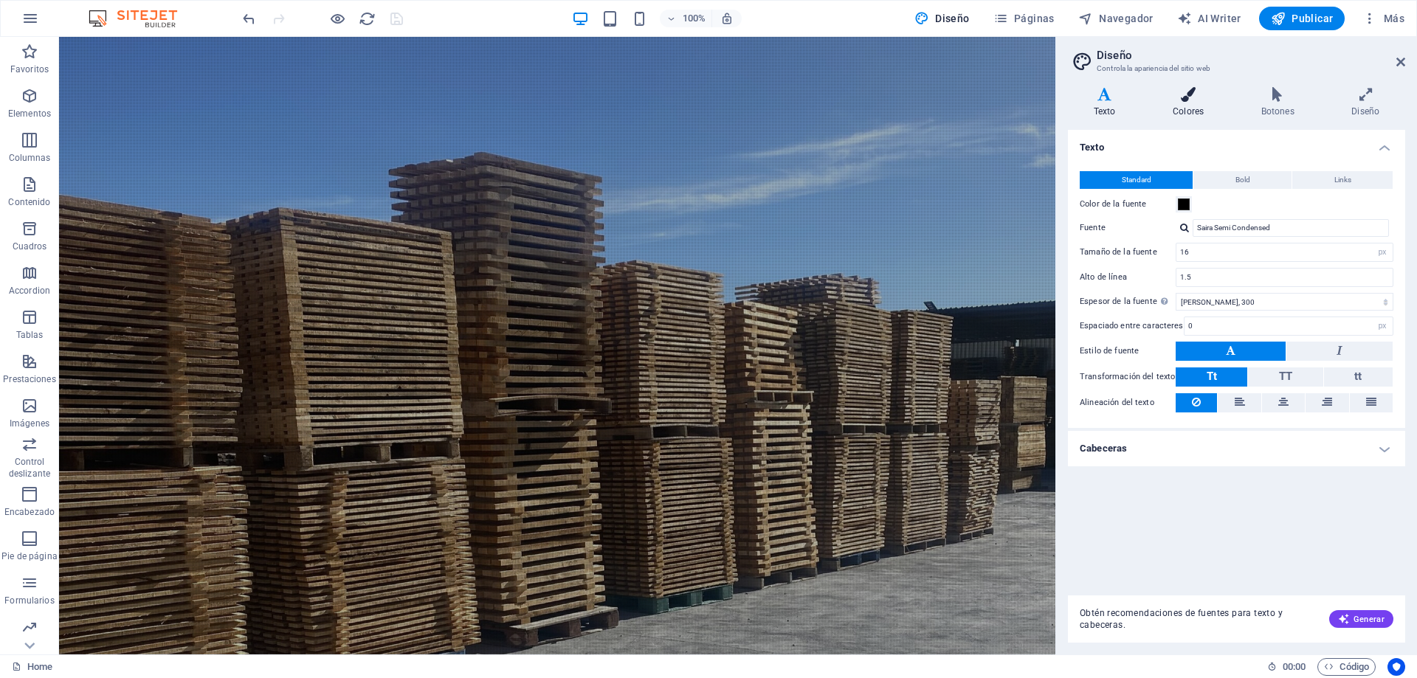
click at [1173, 115] on h4 "Colores" at bounding box center [1191, 102] width 89 height 31
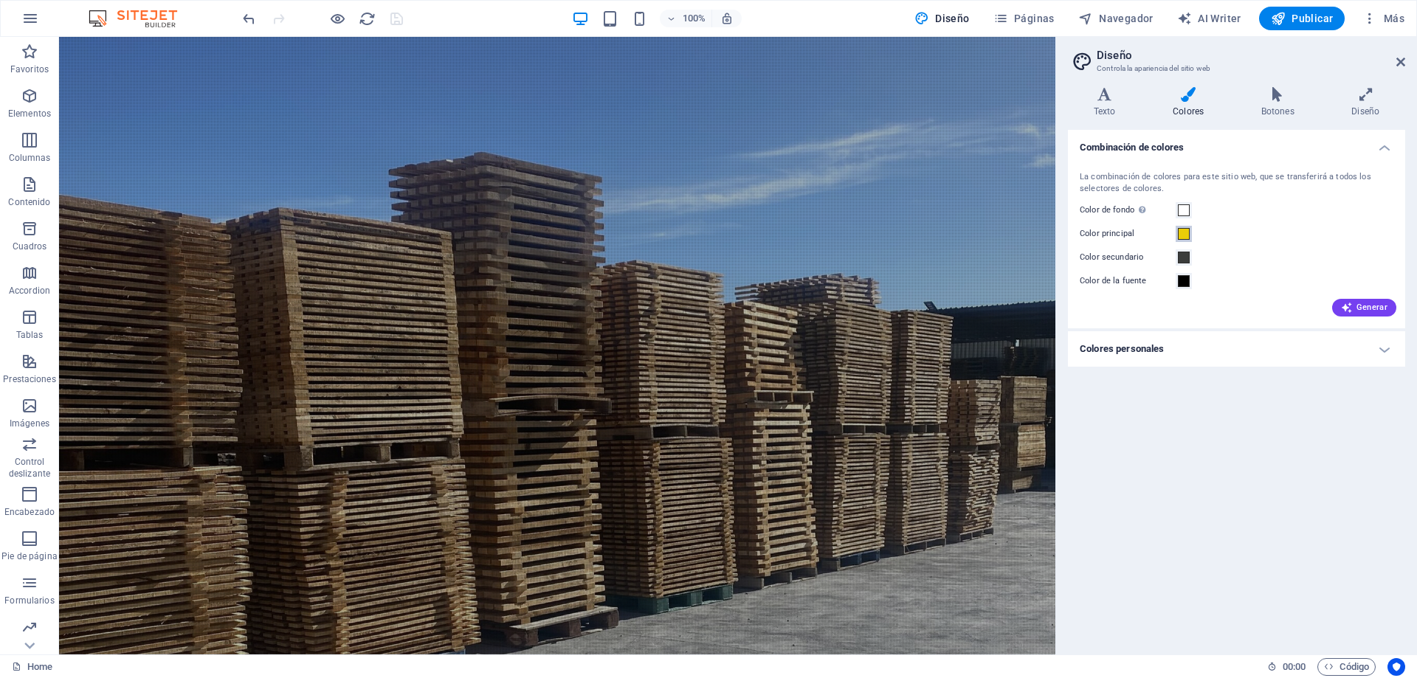
click at [1183, 237] on span at bounding box center [1183, 234] width 12 height 12
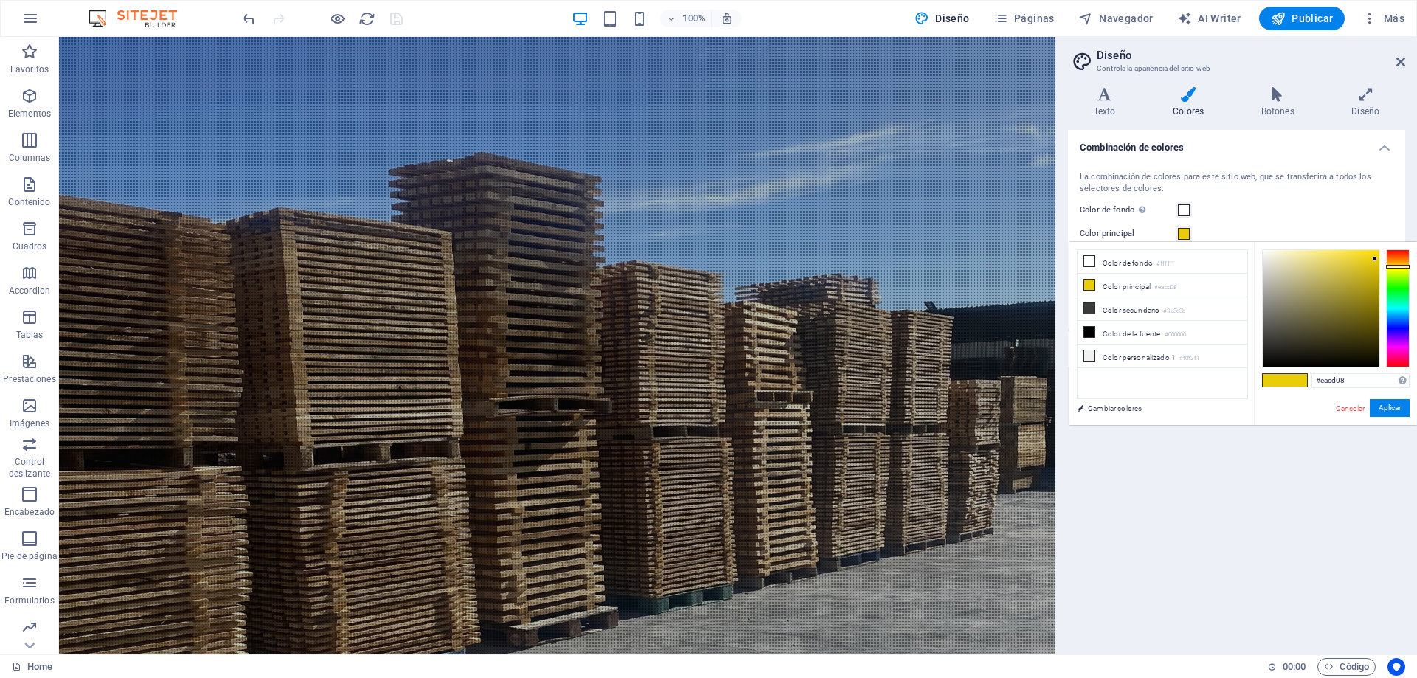
type input "#ea9508"
click at [1404, 261] on div at bounding box center [1398, 308] width 24 height 118
click at [1388, 409] on button "Aplicar" at bounding box center [1389, 408] width 40 height 18
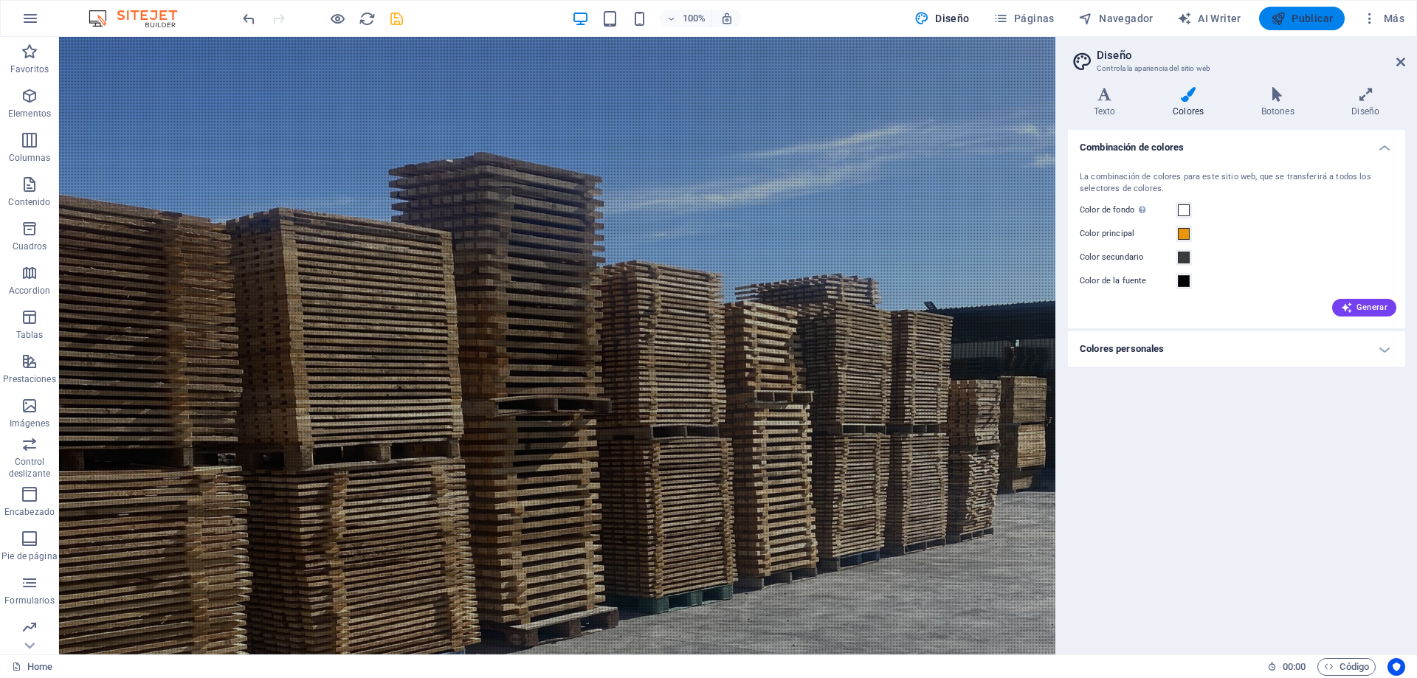
click at [1291, 19] on span "Publicar" at bounding box center [1301, 18] width 63 height 15
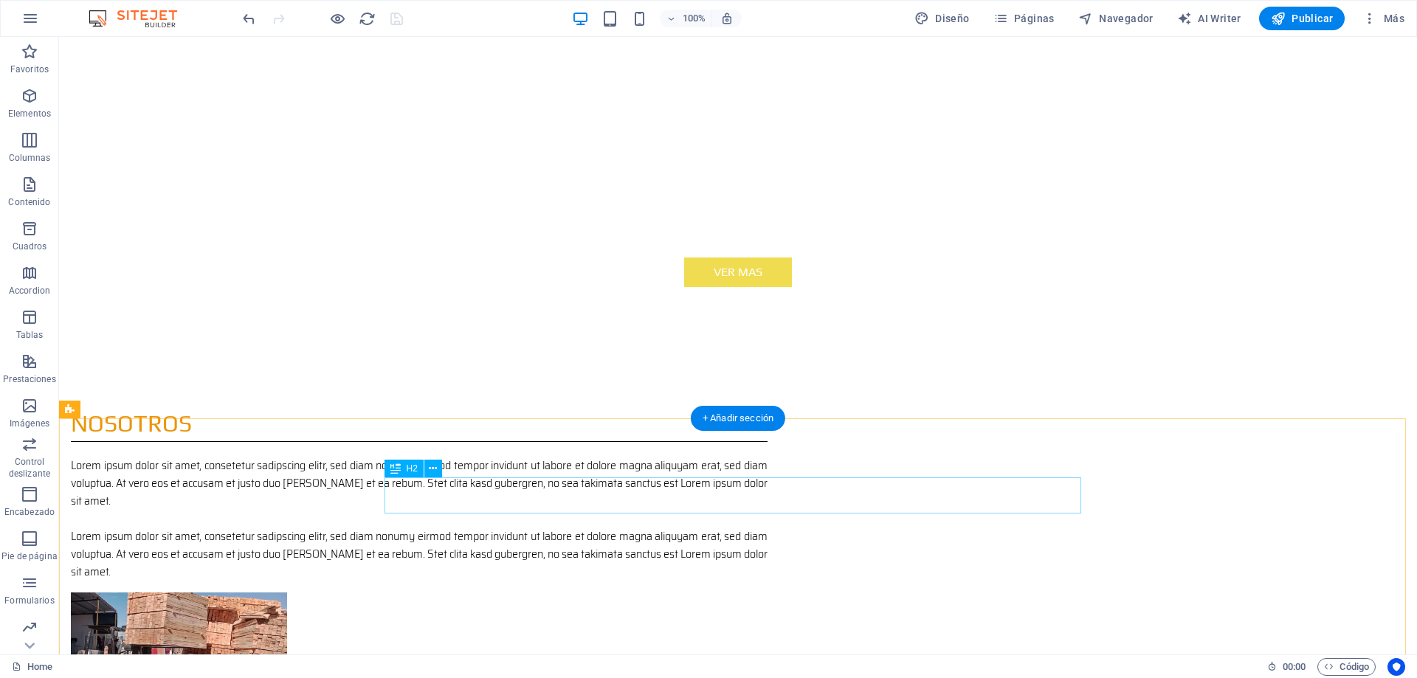
scroll to position [959, 0]
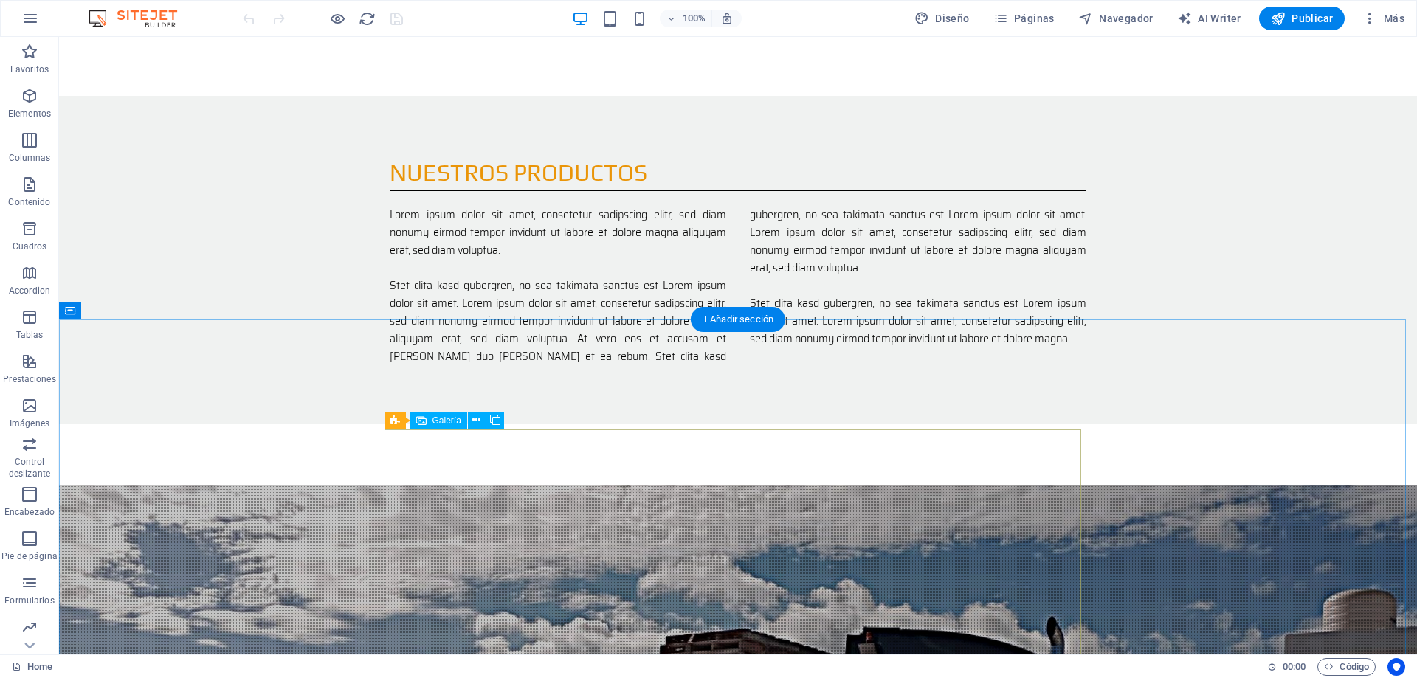
scroll to position [1549, 0]
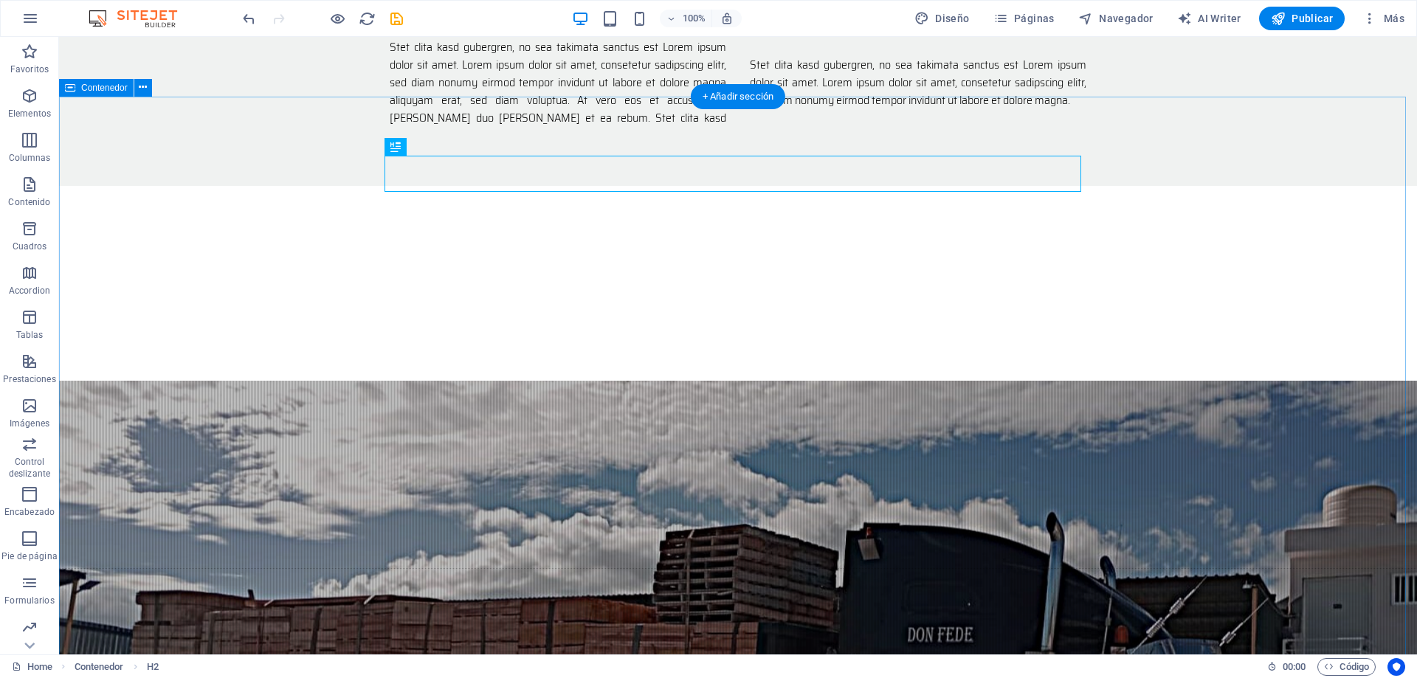
scroll to position [1623, 0]
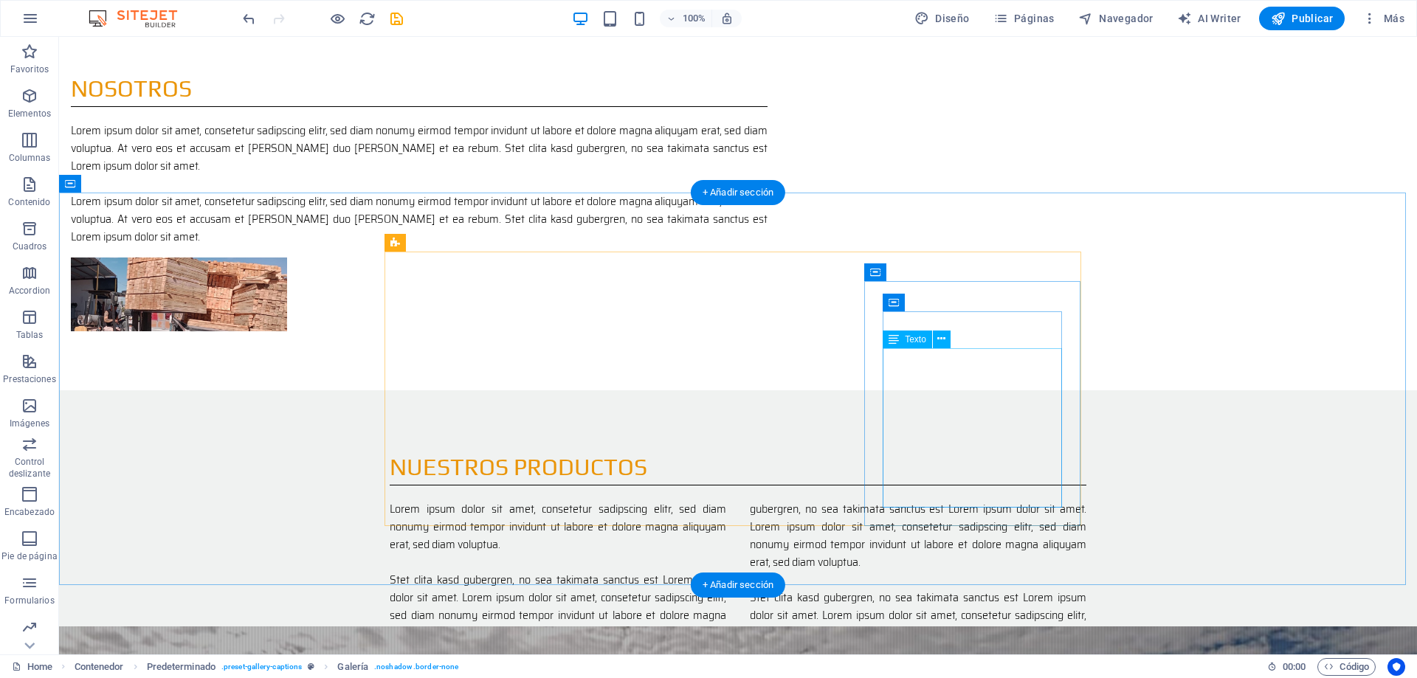
scroll to position [1107, 0]
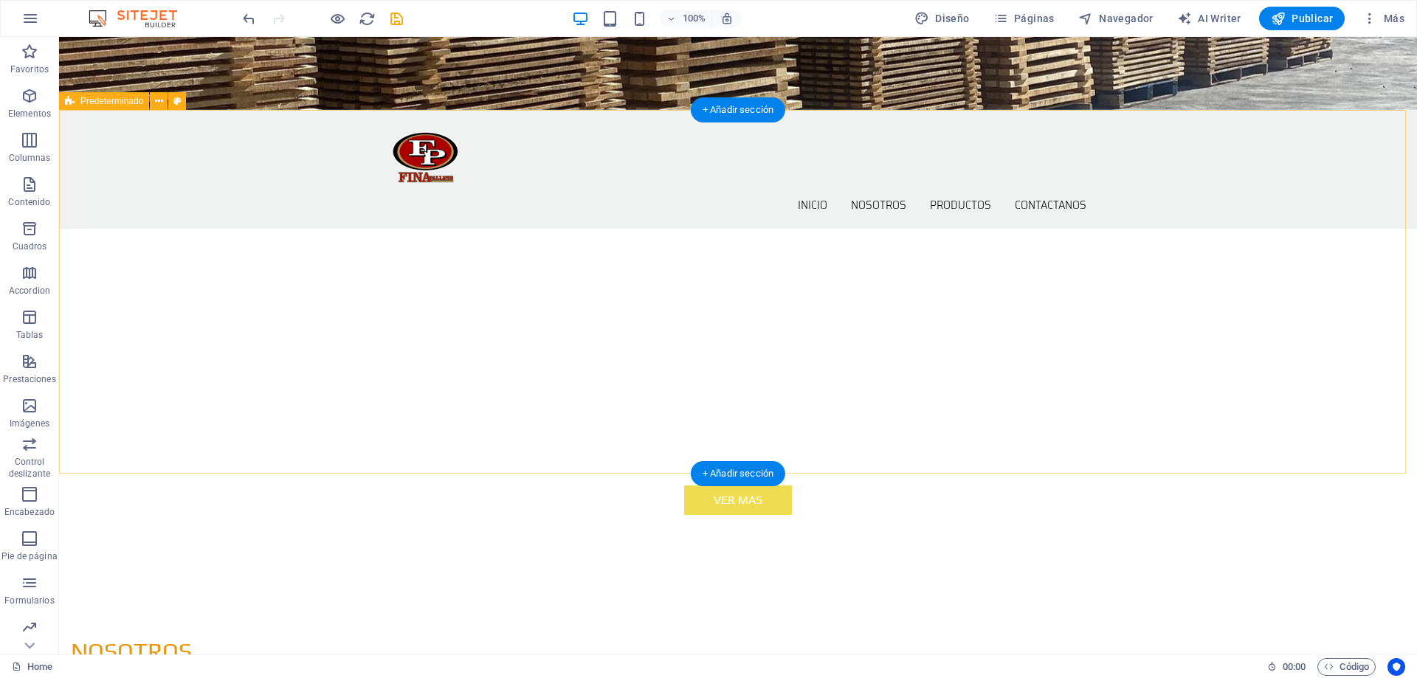
scroll to position [468, 0]
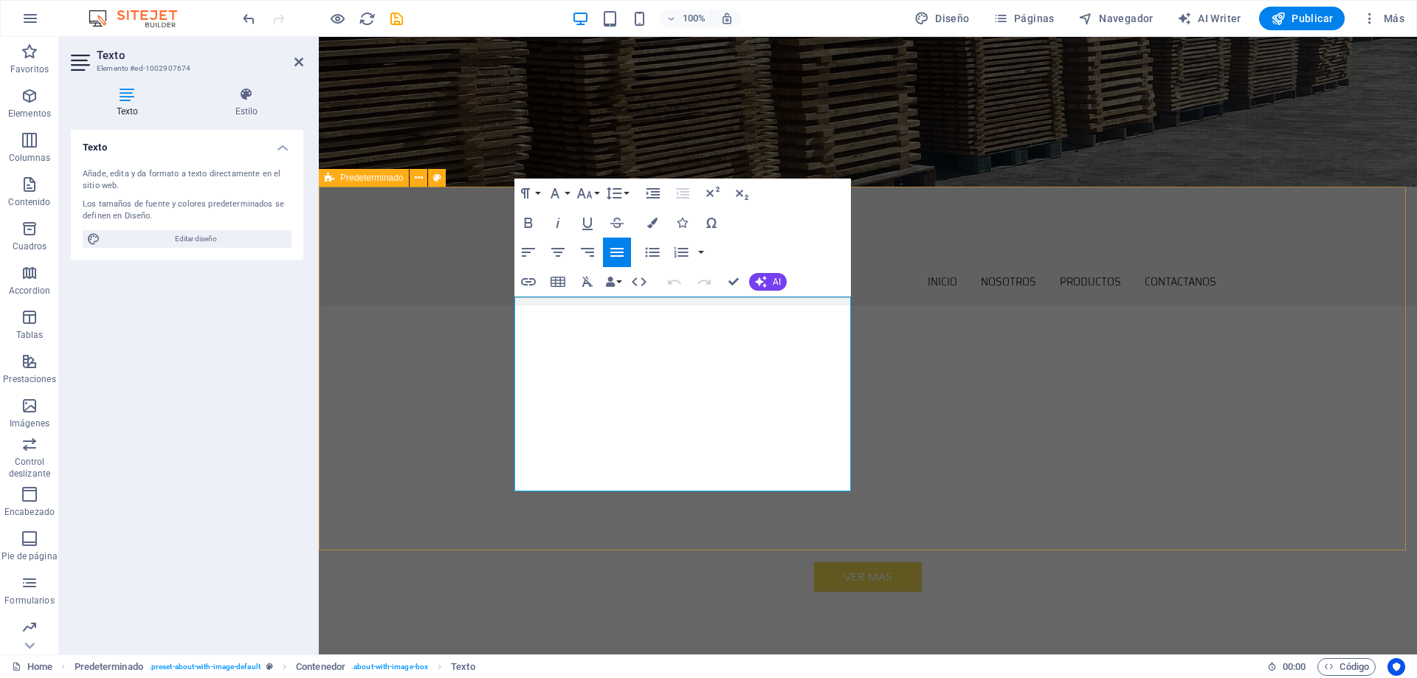
drag, startPoint x: 653, startPoint y: 481, endPoint x: 496, endPoint y: 309, distance: 232.9
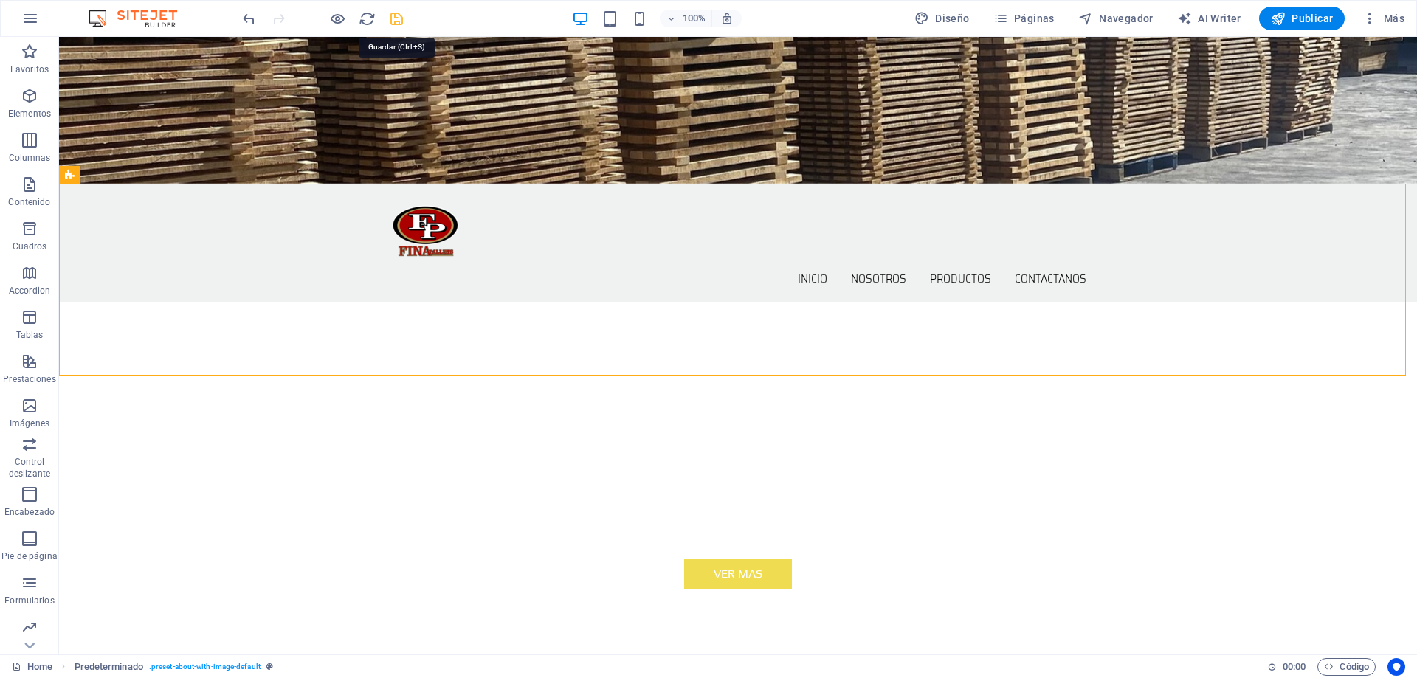
click at [396, 19] on icon "save" at bounding box center [396, 18] width 17 height 17
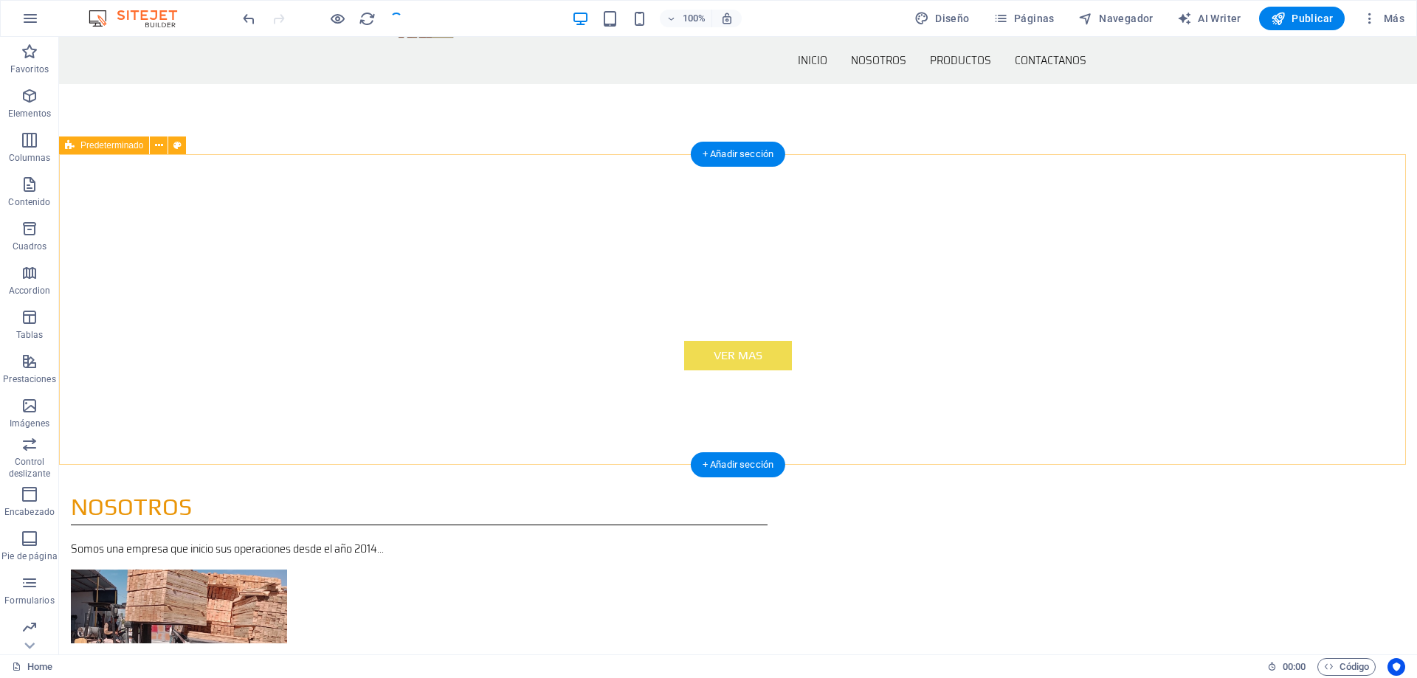
scroll to position [692, 0]
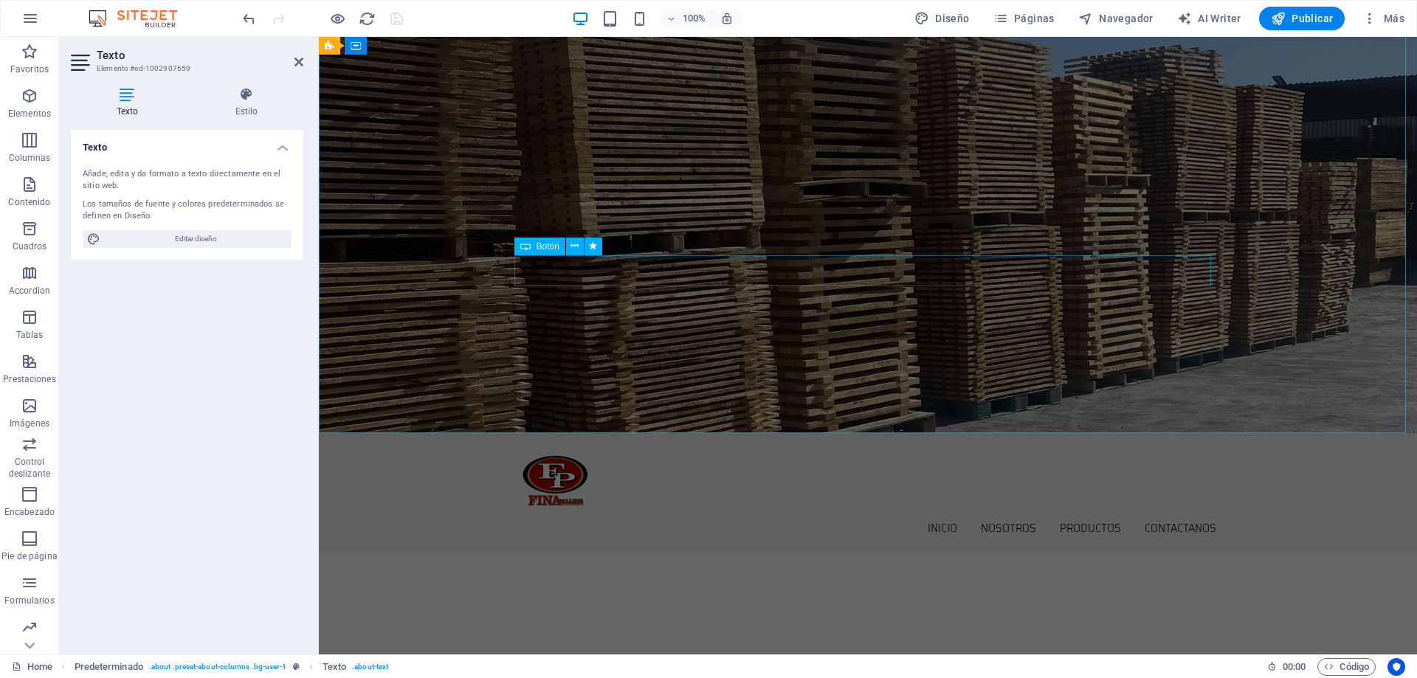
scroll to position [0, 0]
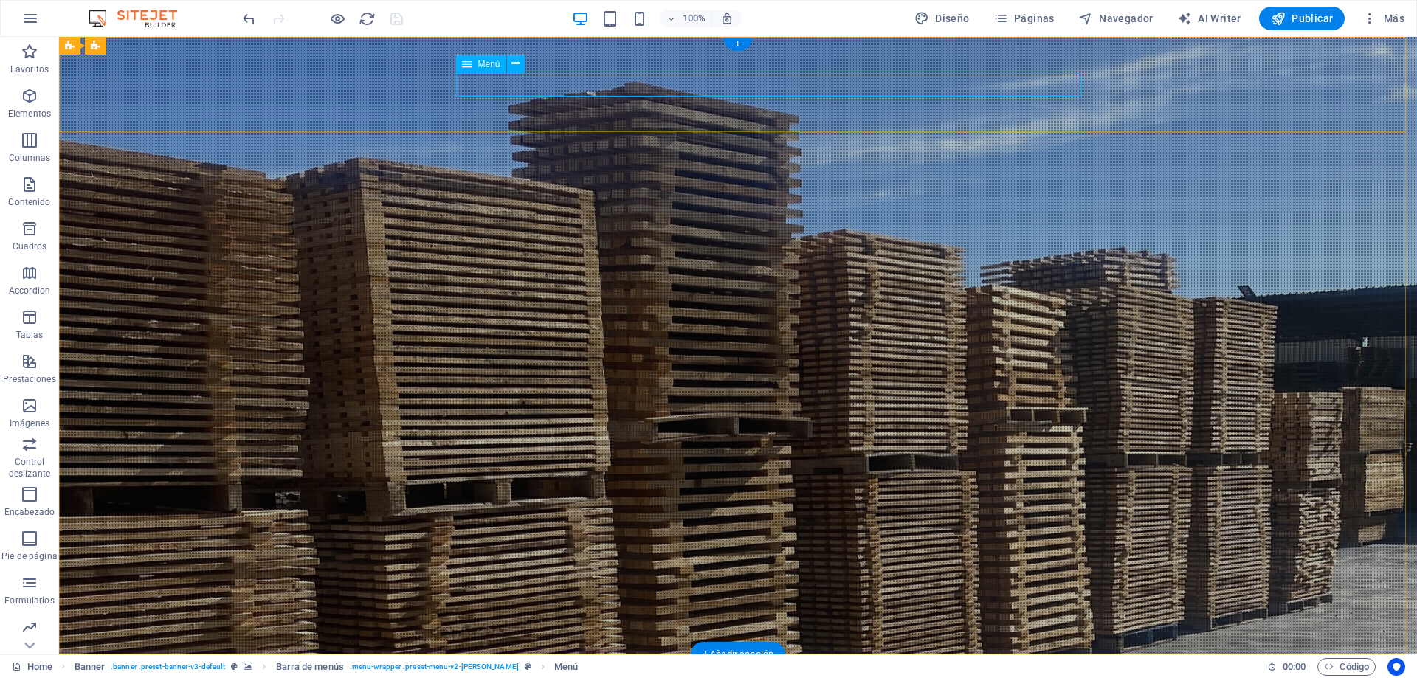
select select
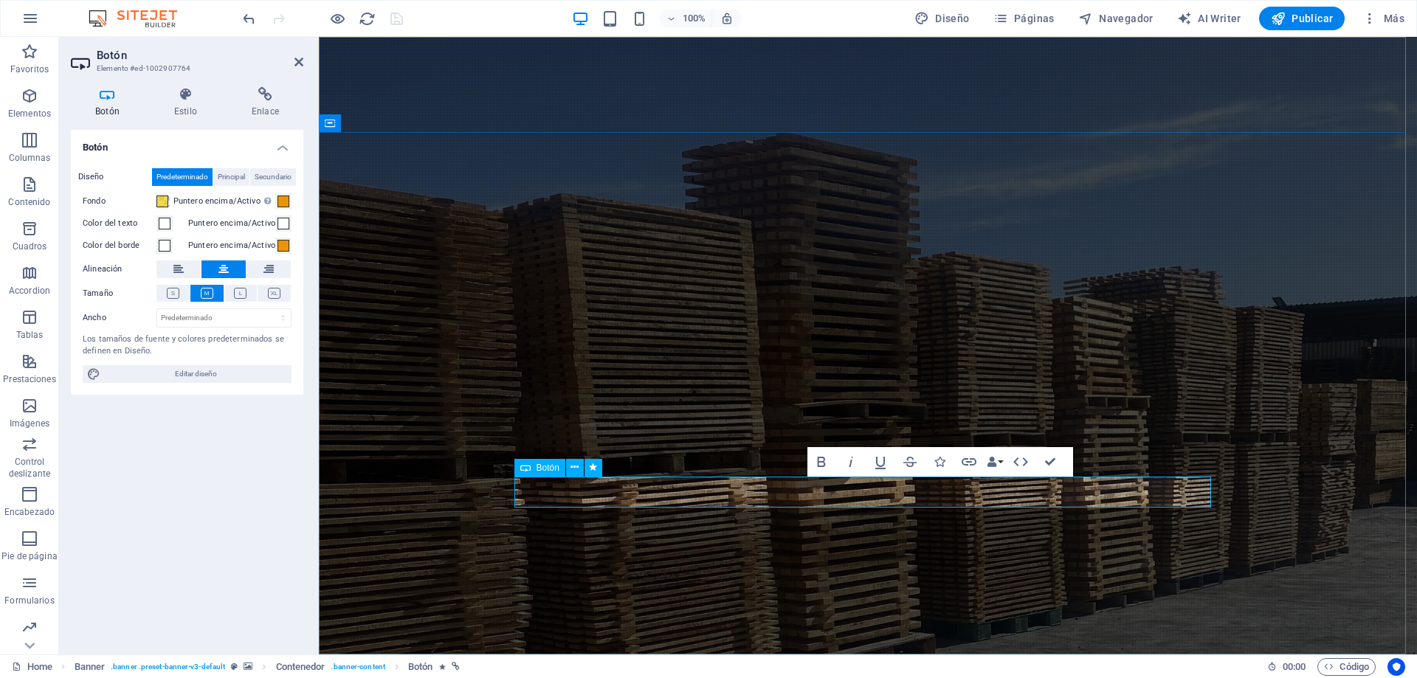
click at [162, 204] on span at bounding box center [162, 202] width 12 height 12
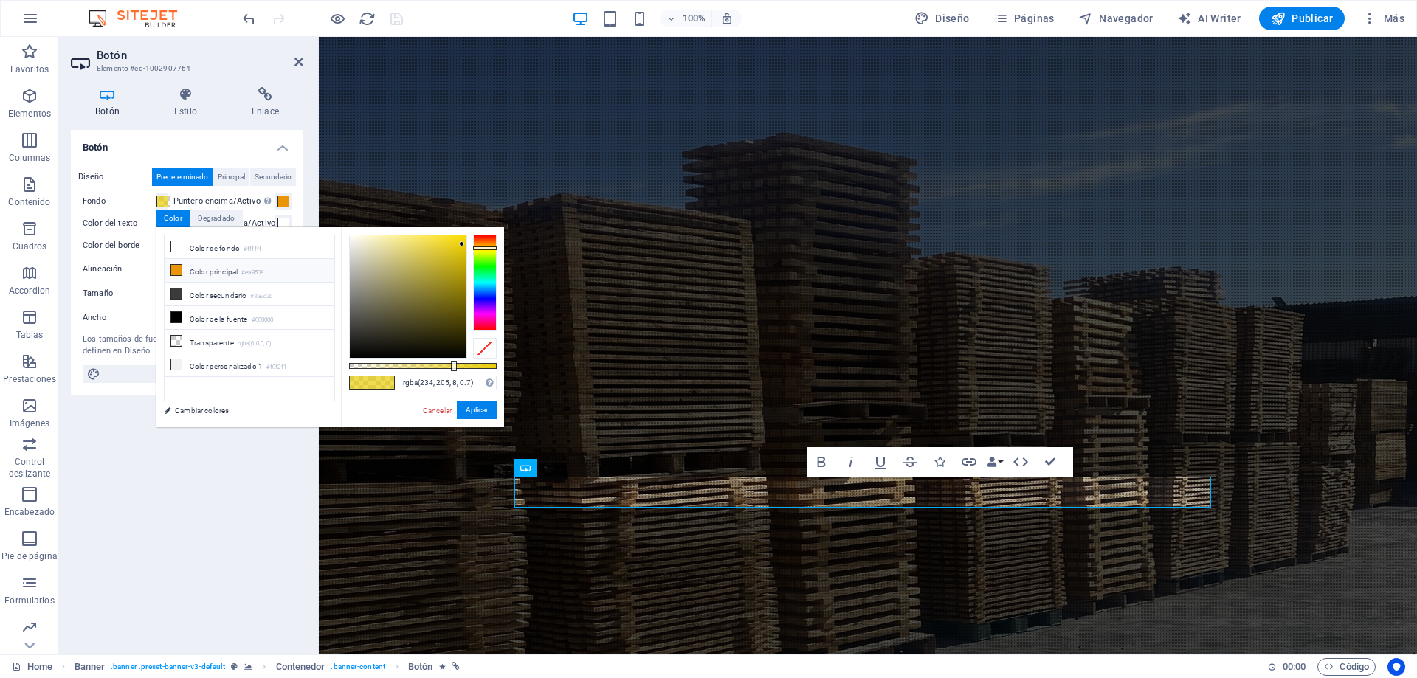
click at [220, 269] on li "Color principal #ea9508" at bounding box center [250, 271] width 170 height 24
type input "rgba(234, 149, 8, 0.7)"
click at [477, 413] on button "Aplicar" at bounding box center [477, 410] width 40 height 18
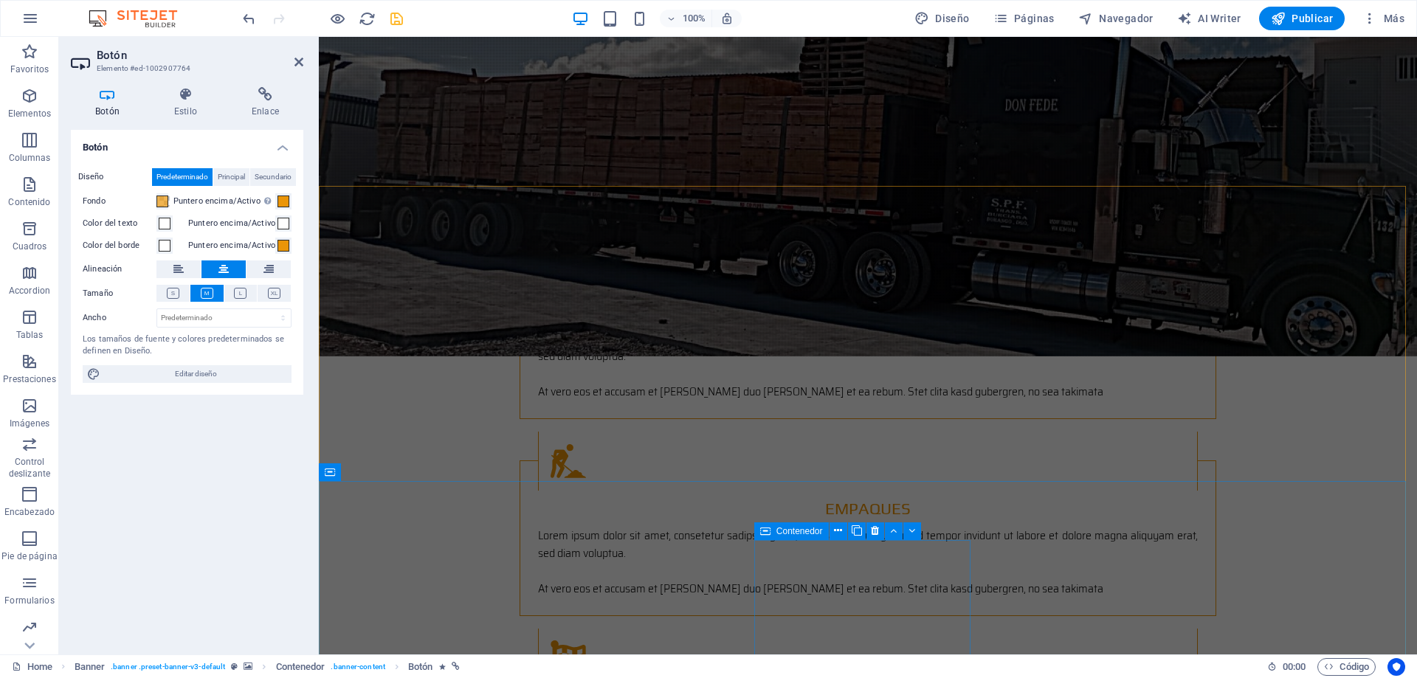
scroll to position [2067, 0]
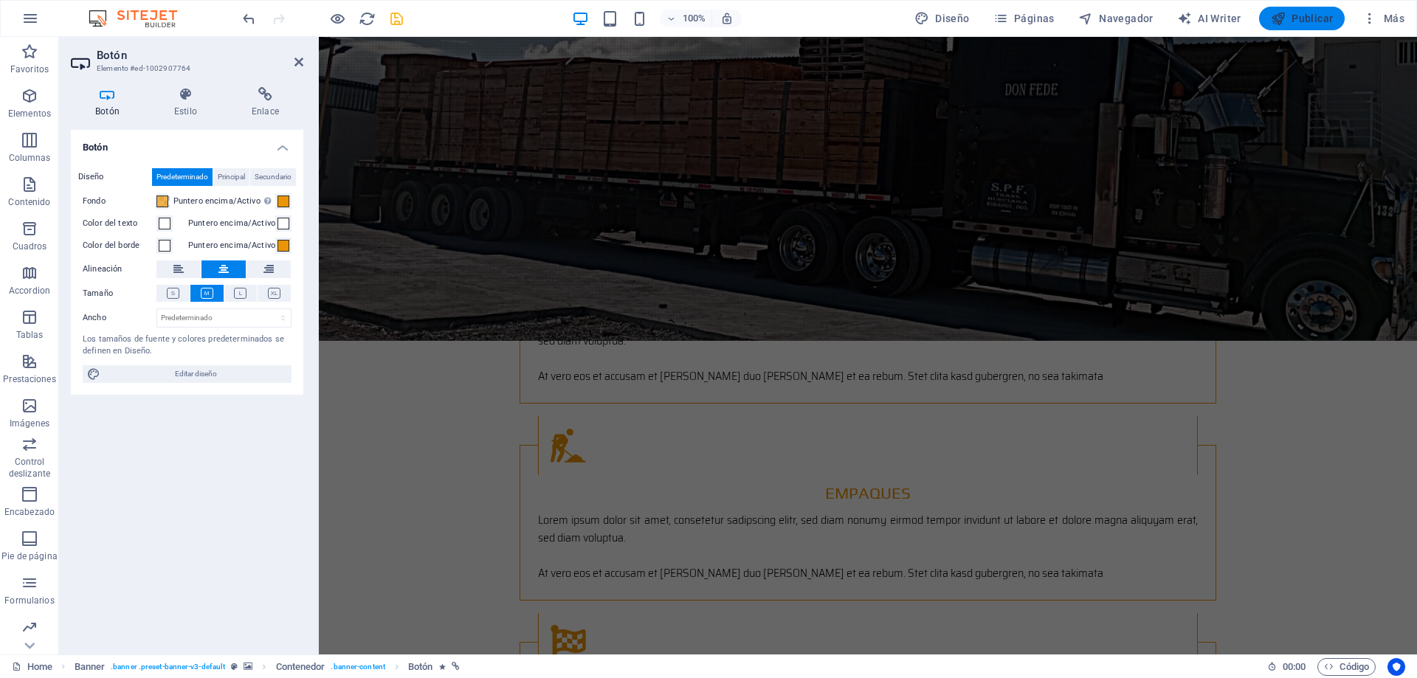
click at [1301, 20] on span "Publicar" at bounding box center [1301, 18] width 63 height 15
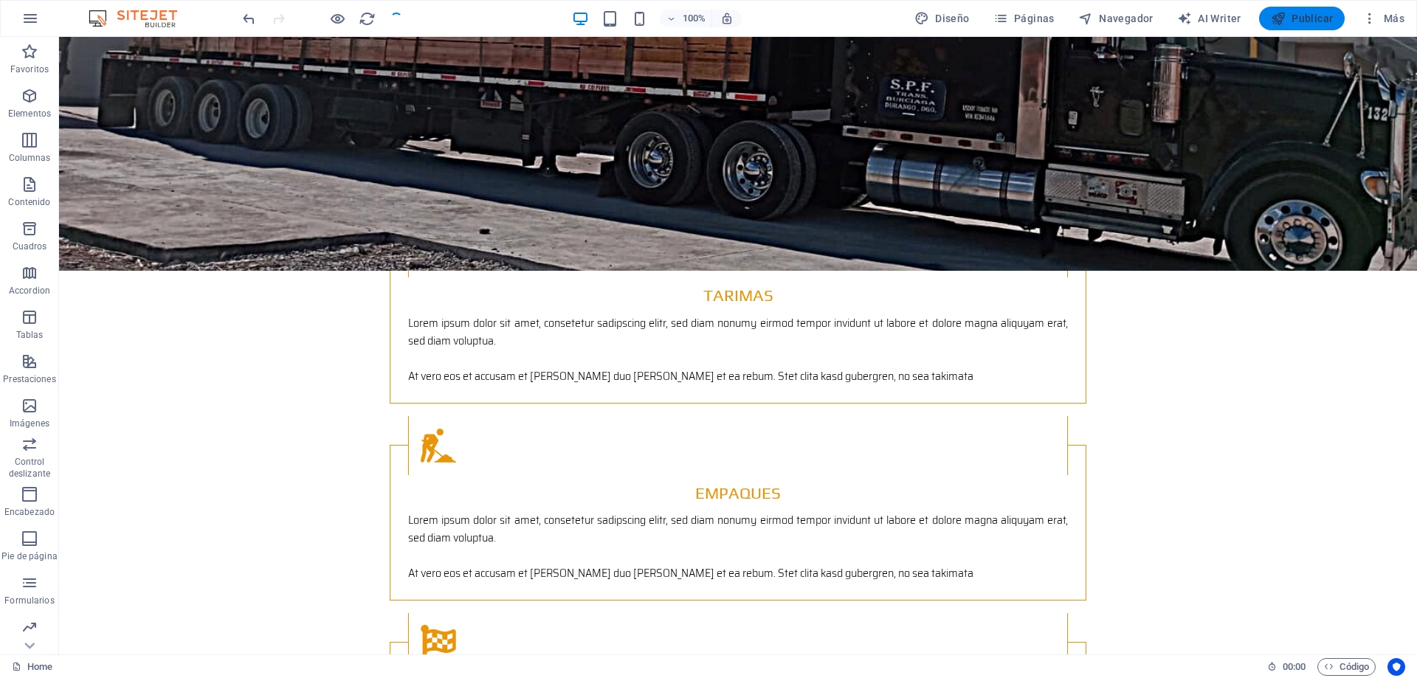
scroll to position [146, 0]
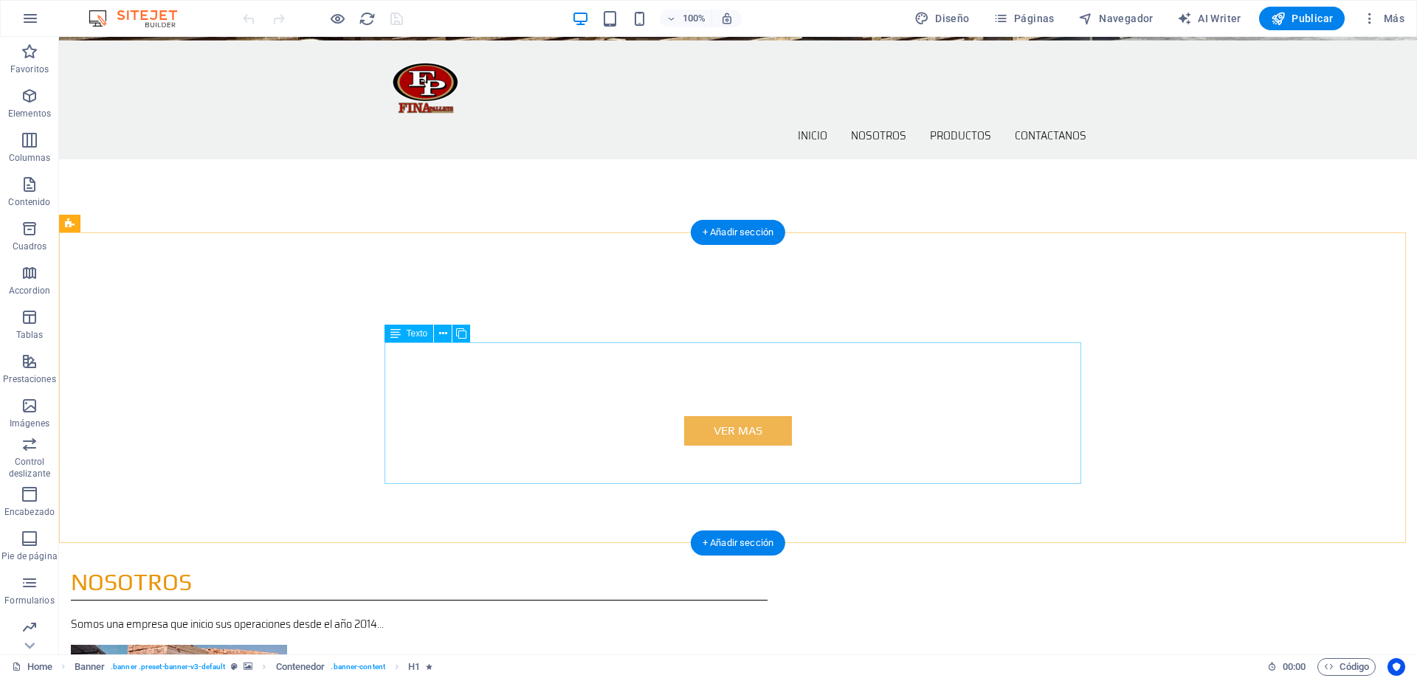
scroll to position [738, 0]
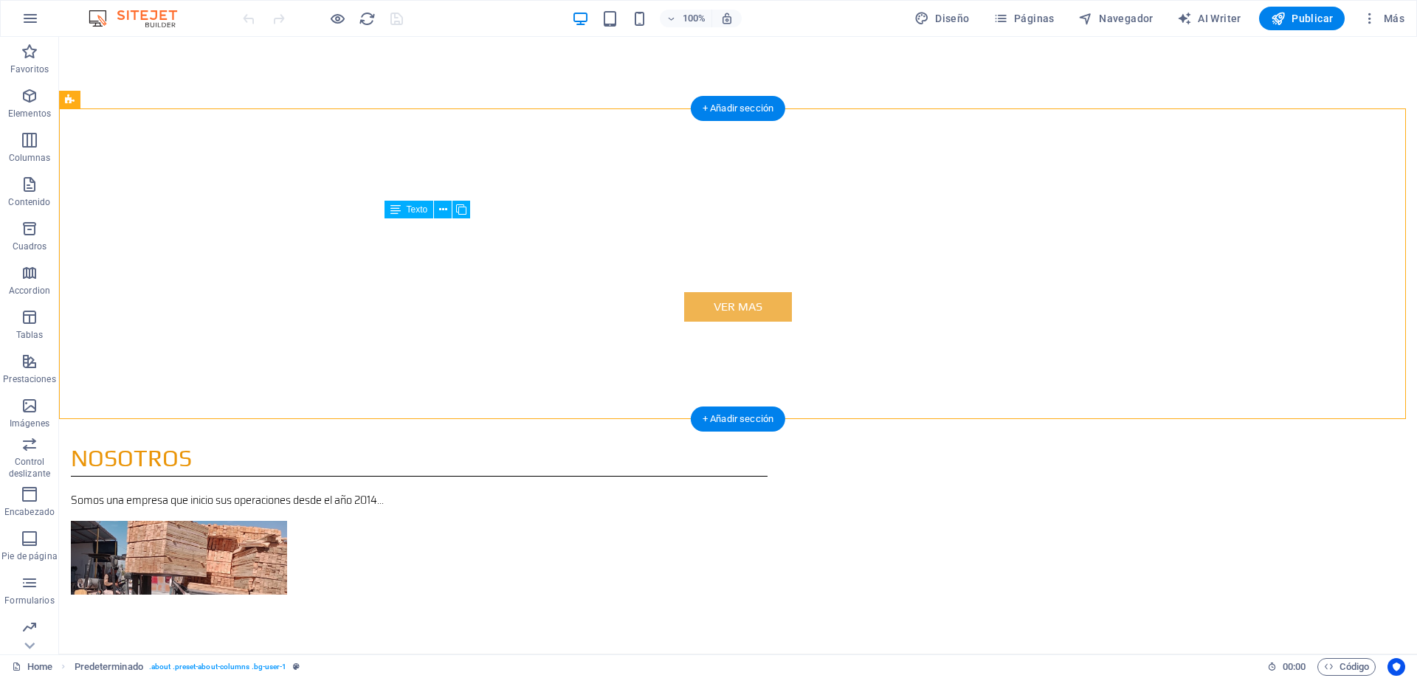
drag, startPoint x: 719, startPoint y: 350, endPoint x: 696, endPoint y: 347, distance: 23.0
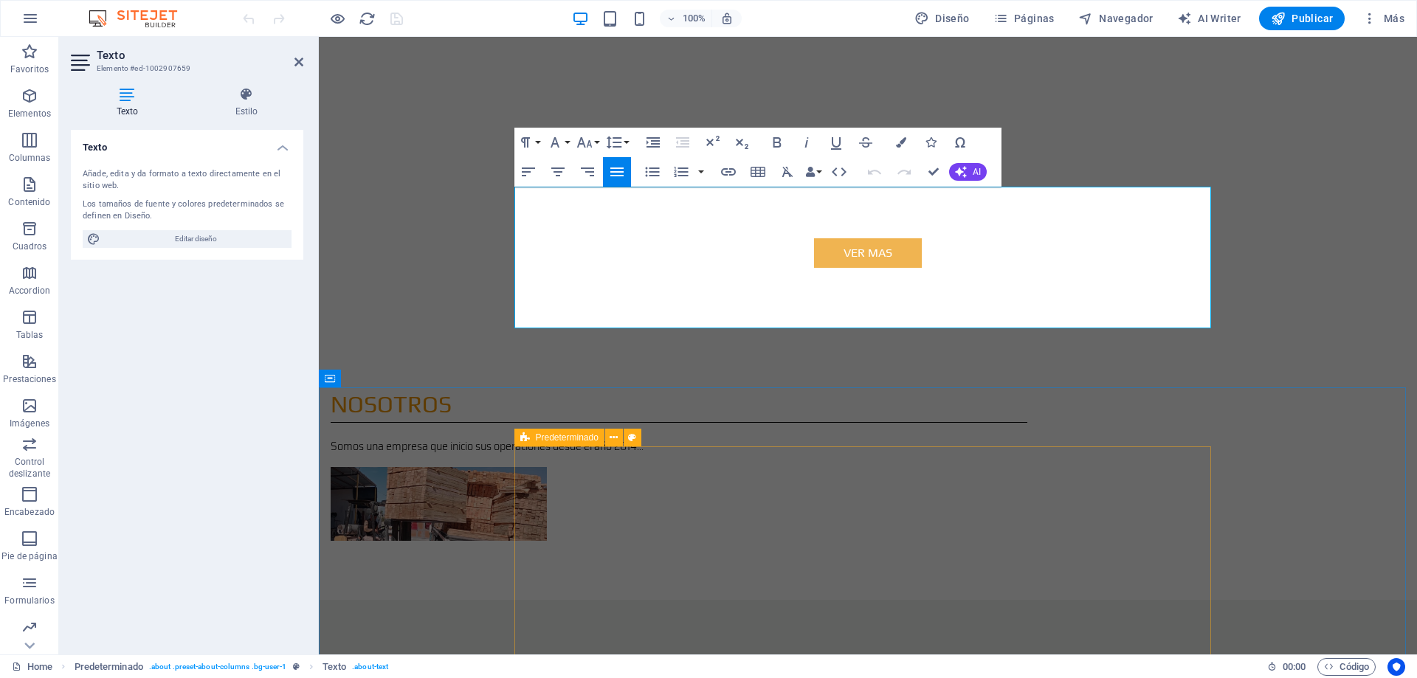
scroll to position [812, 0]
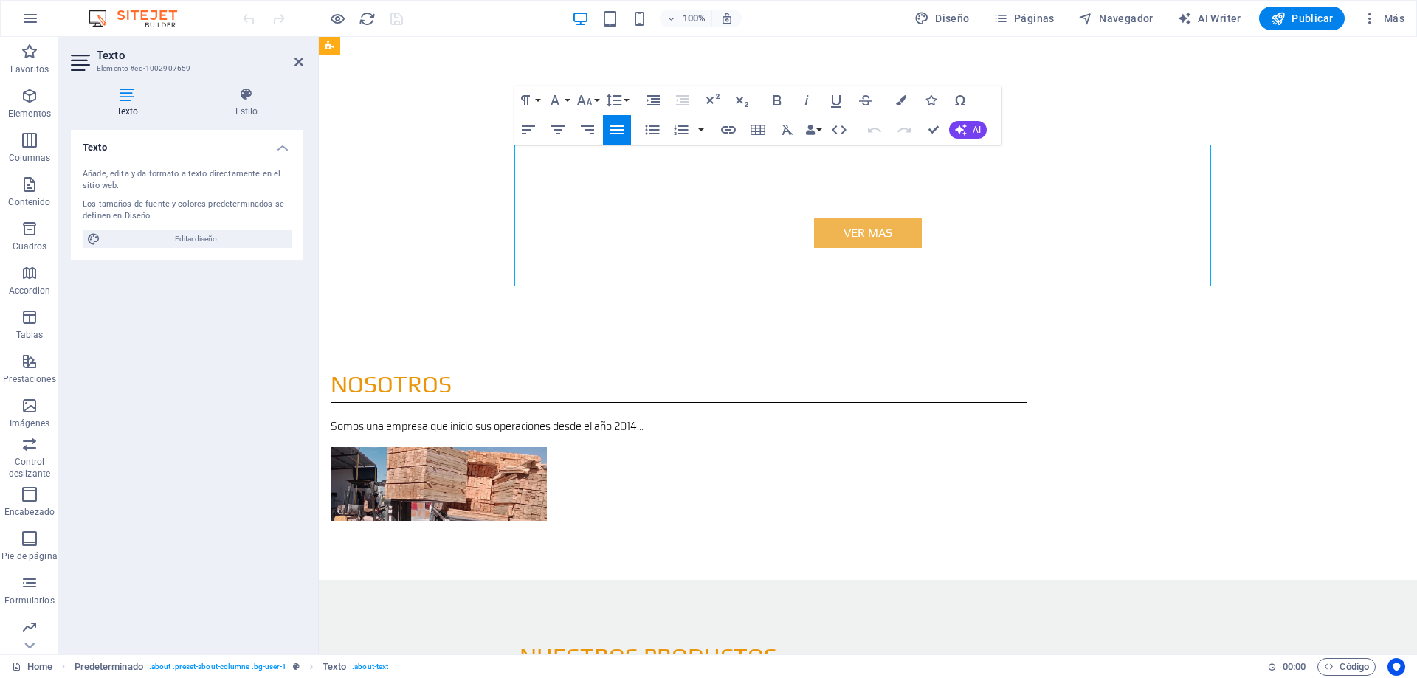
drag, startPoint x: 852, startPoint y: 276, endPoint x: 610, endPoint y: 240, distance: 244.7
drag, startPoint x: 516, startPoint y: 223, endPoint x: 863, endPoint y: 280, distance: 352.2
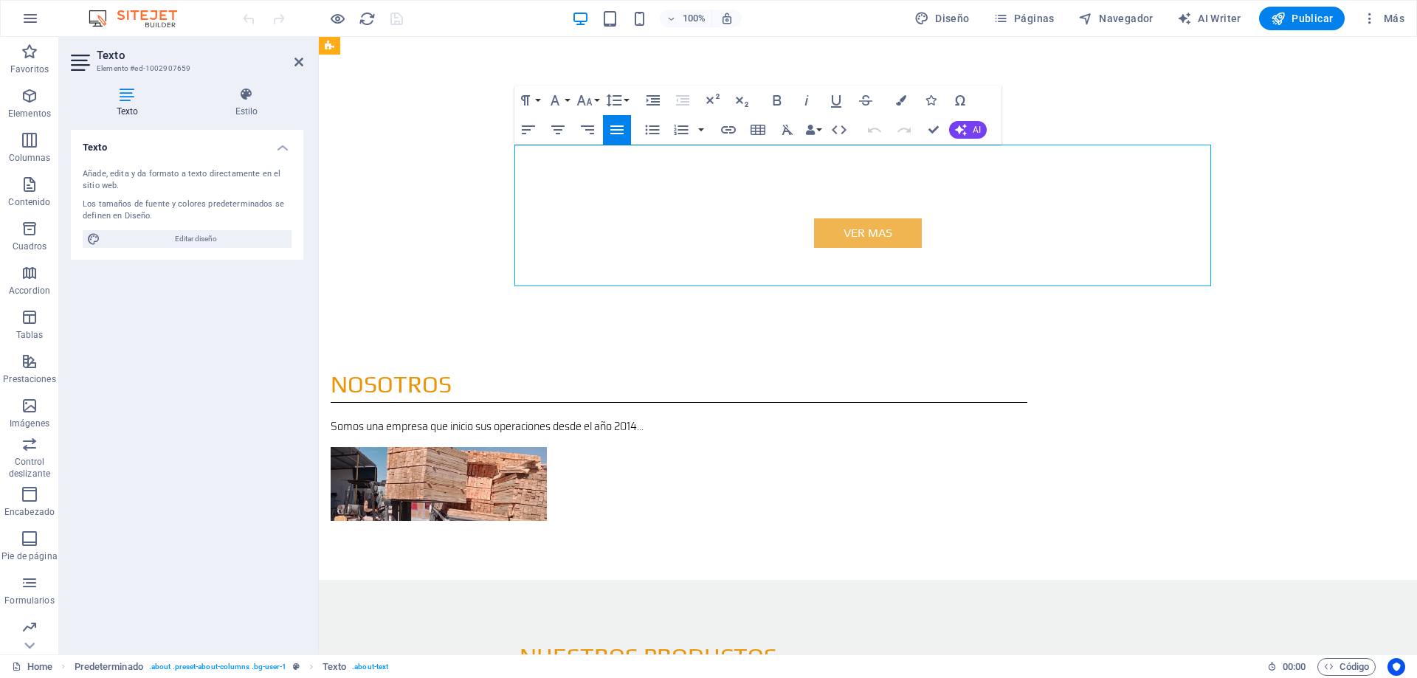
copy div "Stet clita kasd gubergren, no sea takimata sanctus est Lorem ipsum dolor sit am…"
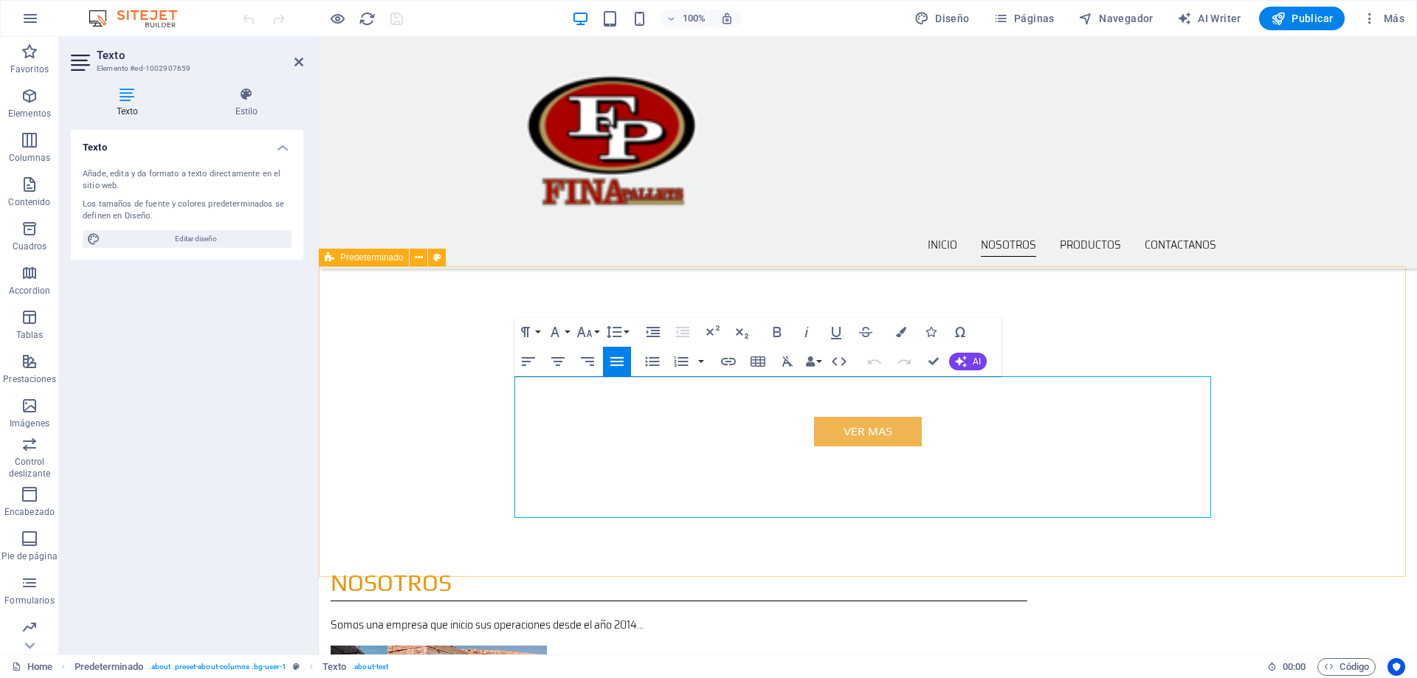
scroll to position [443, 0]
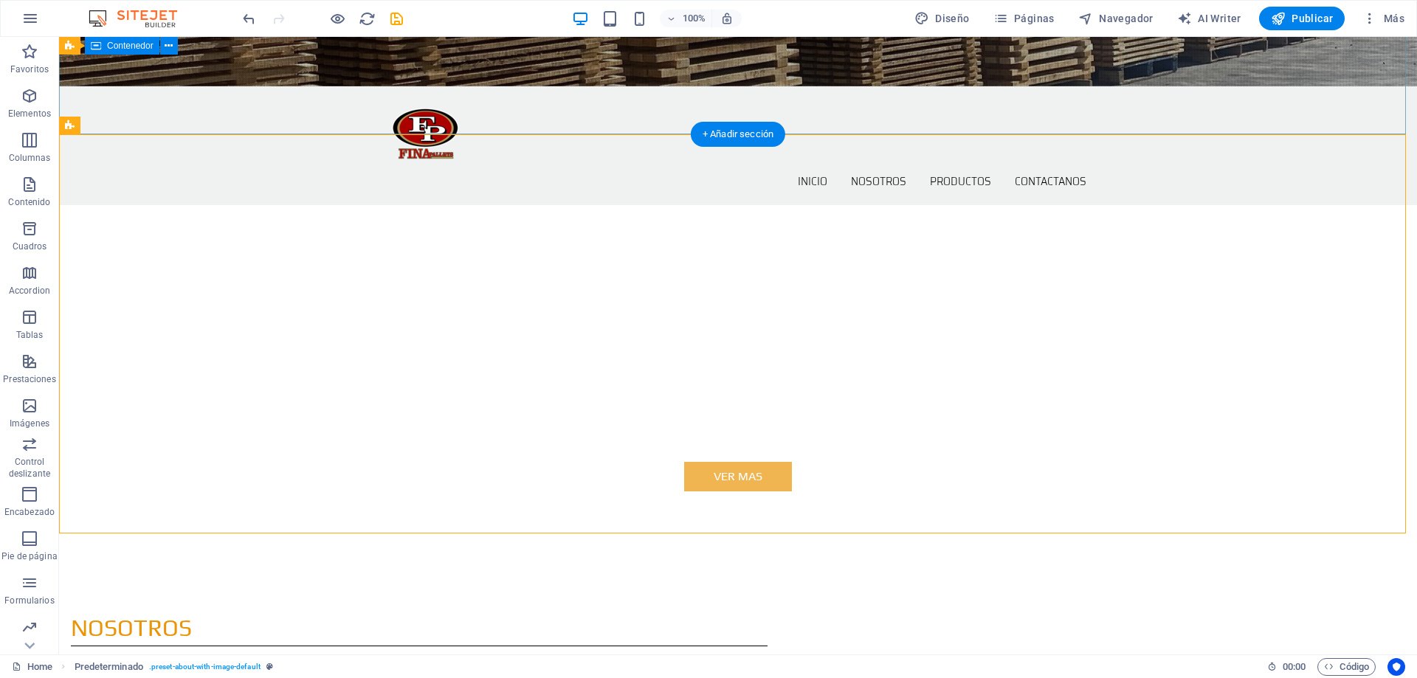
scroll to position [513, 0]
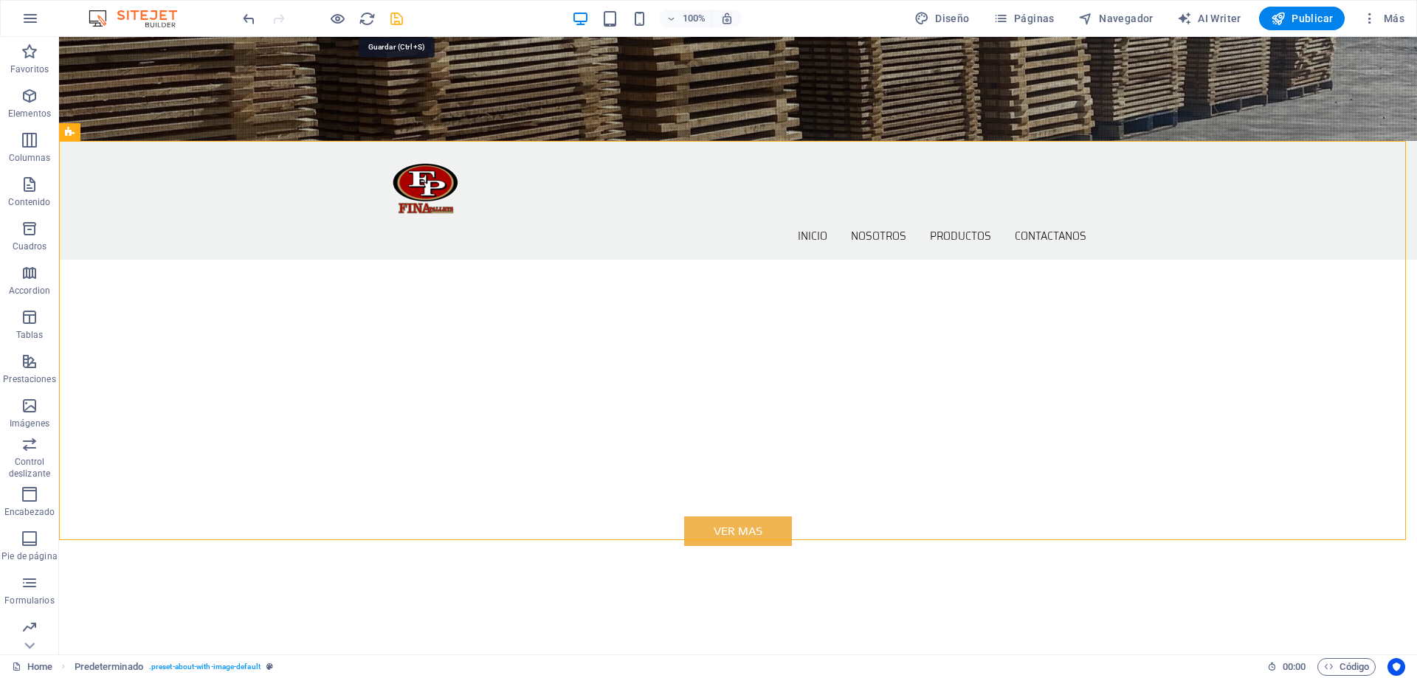
click at [397, 17] on icon "save" at bounding box center [396, 18] width 17 height 17
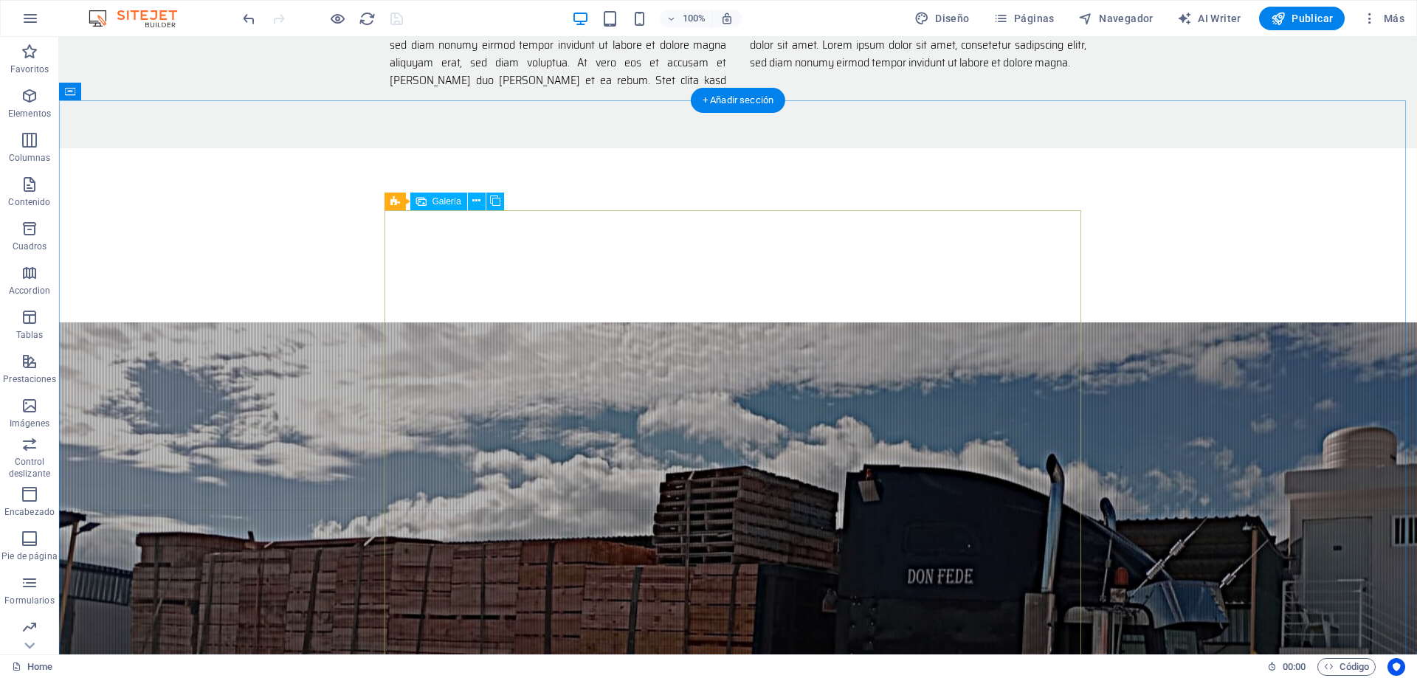
scroll to position [1768, 0]
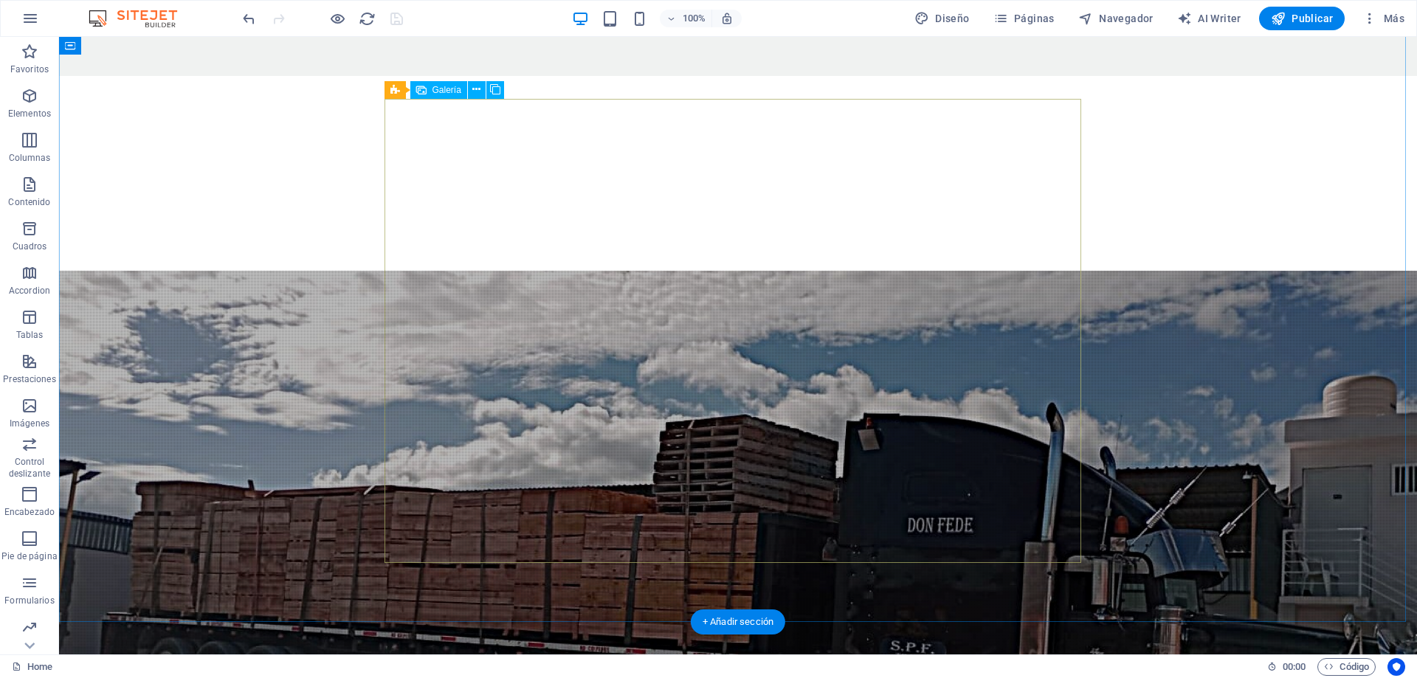
click at [440, 89] on span "Galería" at bounding box center [446, 90] width 29 height 9
click at [476, 89] on icon at bounding box center [476, 89] width 8 height 15
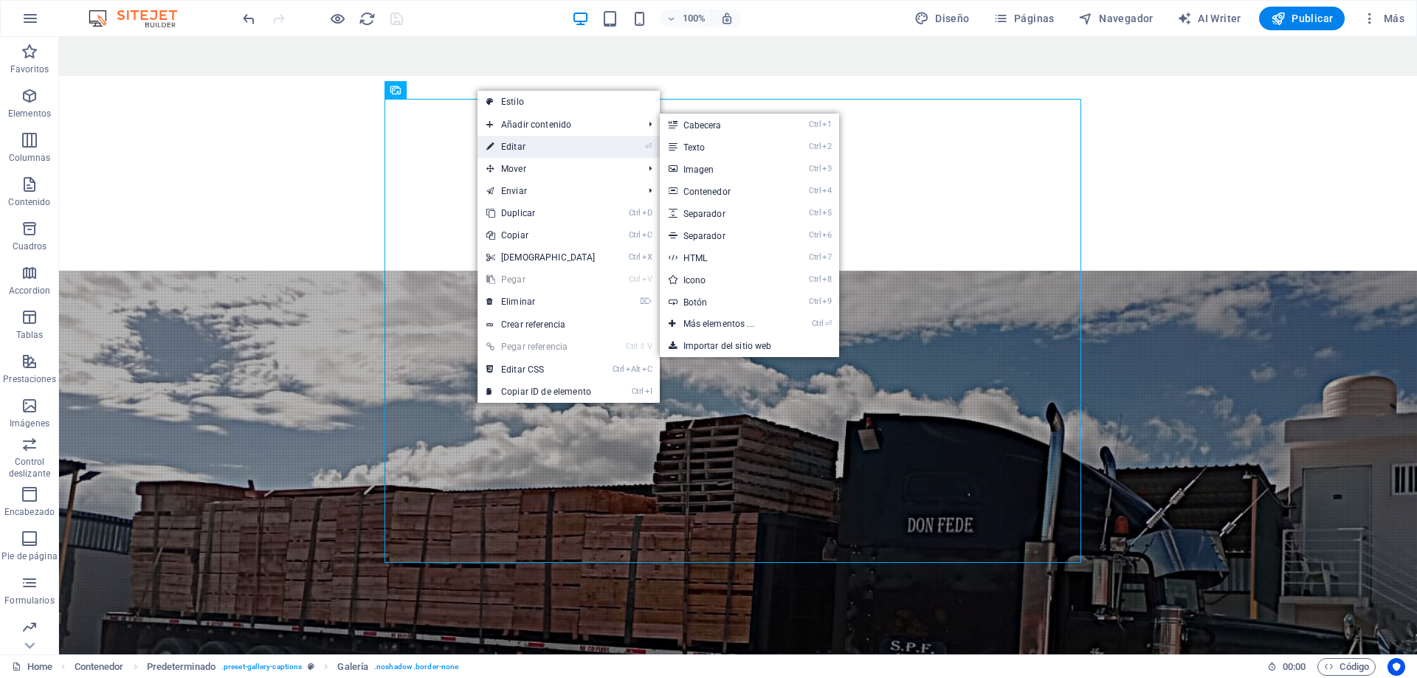
click at [511, 145] on link "⏎ Editar" at bounding box center [540, 147] width 127 height 22
select select "4"
select select "px"
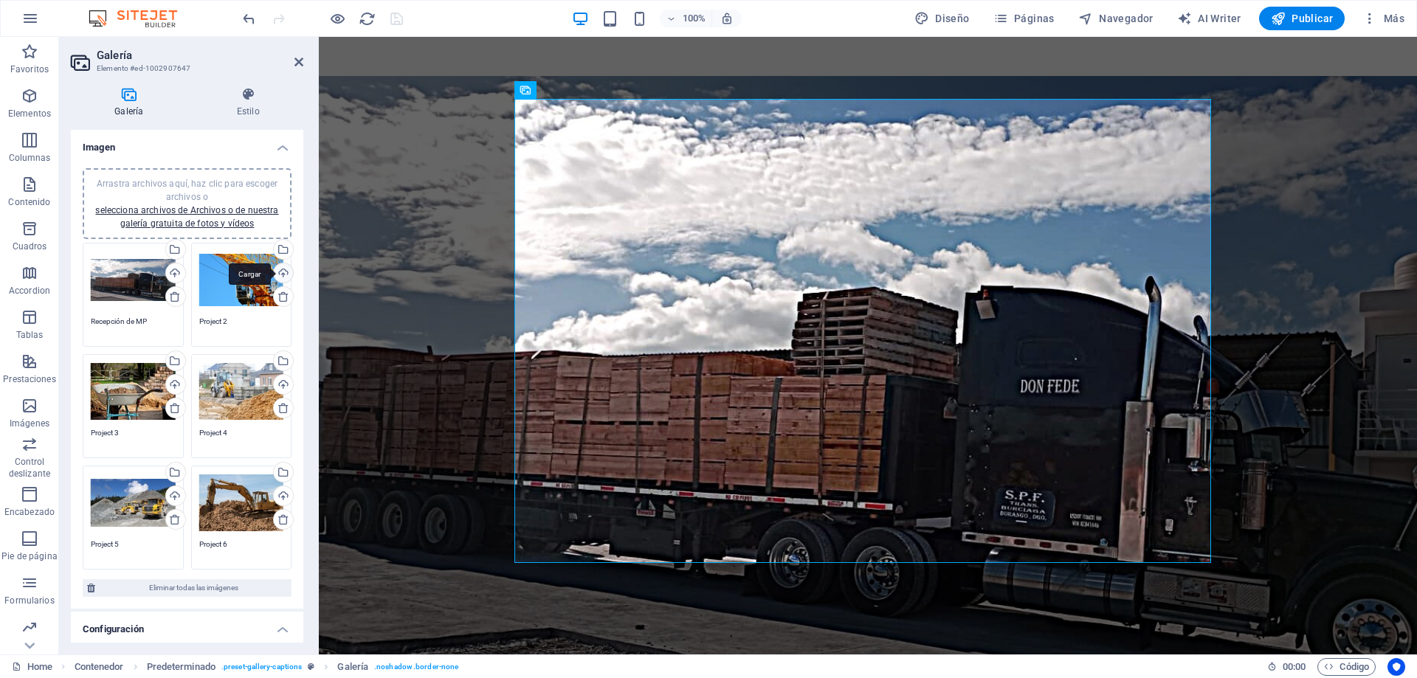
click at [285, 275] on div "Cargar" at bounding box center [282, 274] width 22 height 22
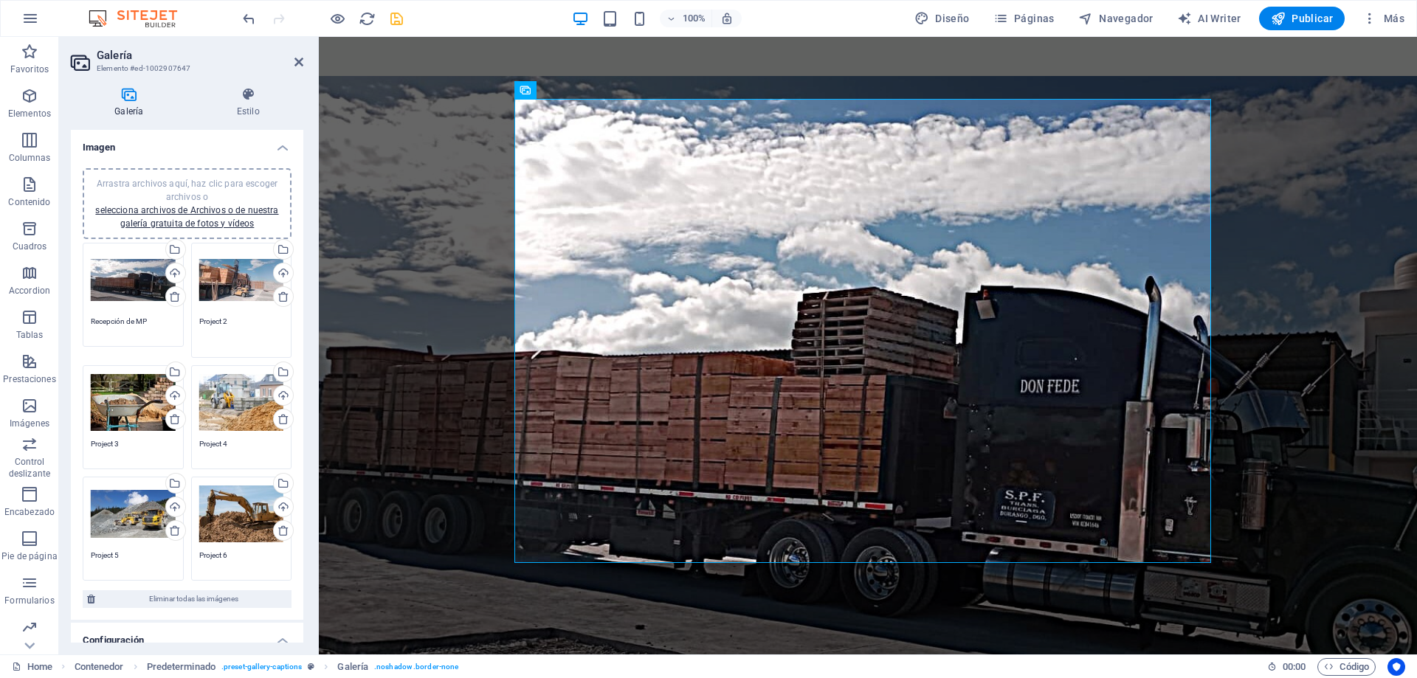
drag, startPoint x: 238, startPoint y: 319, endPoint x: 185, endPoint y: 321, distance: 53.1
click at [187, 321] on div "Arrastra archivos aquí, haz clic para escoger archivos o selecciona archivos de…" at bounding box center [241, 300] width 108 height 122
type textarea "Descarga de MP"
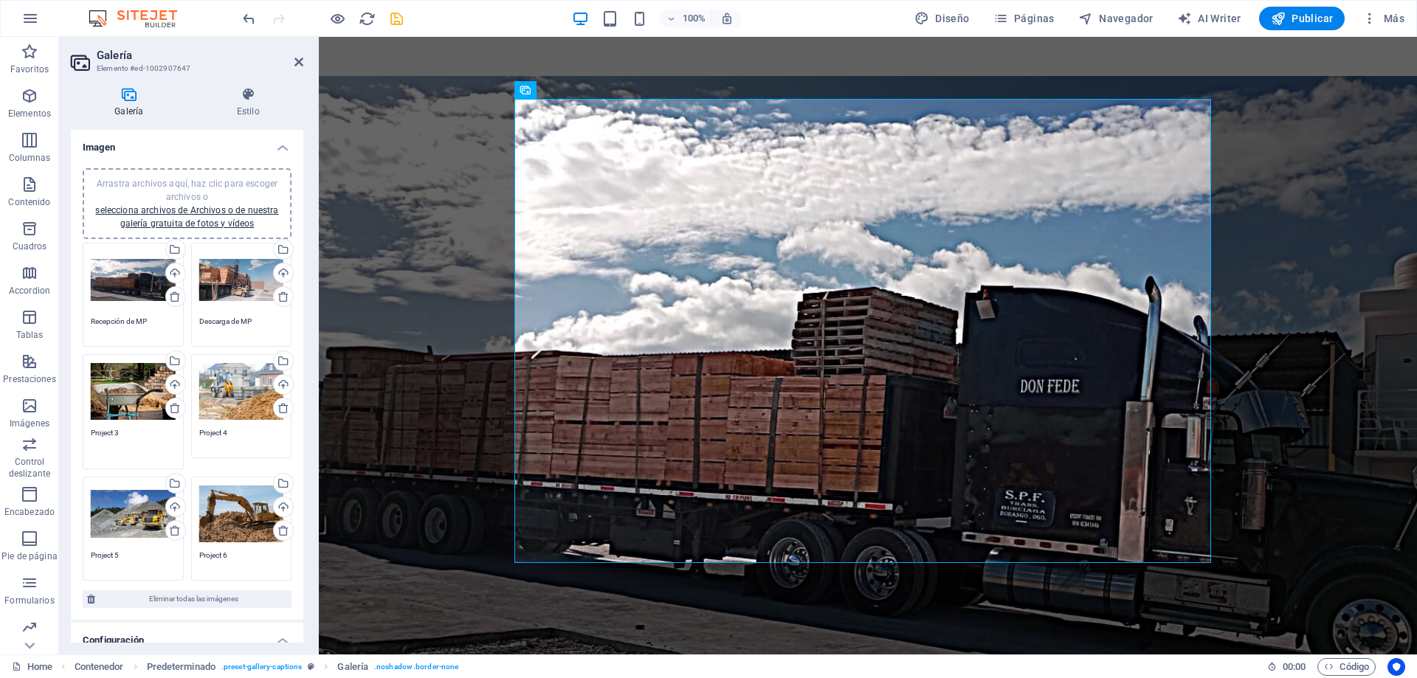
click at [111, 449] on textarea "Project 3" at bounding box center [133, 443] width 85 height 33
drag, startPoint x: 132, startPoint y: 438, endPoint x: 20, endPoint y: 435, distance: 112.2
click at [21, 436] on section "Favoritos Elementos Columnas Contenido [PERSON_NAME] Accordion Tablas Prestacio…" at bounding box center [708, 346] width 1417 height 618
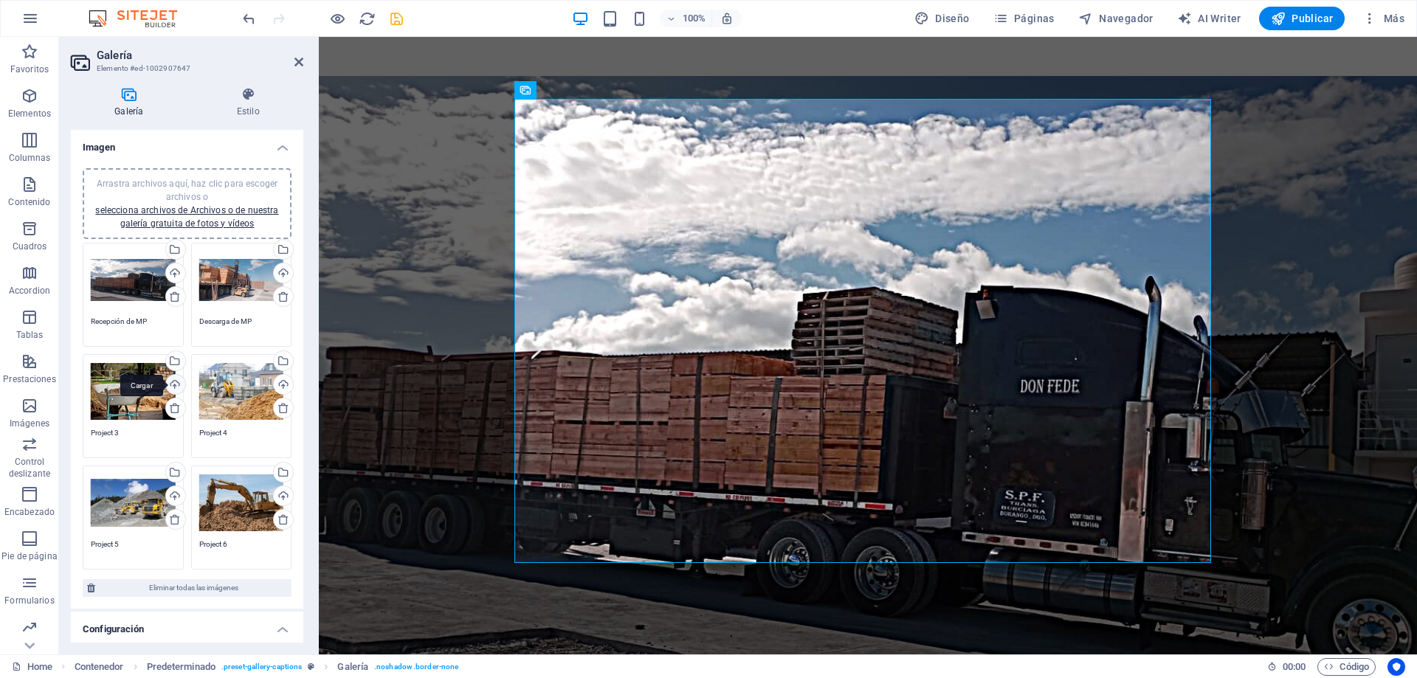
click at [173, 387] on div "Cargar" at bounding box center [174, 386] width 22 height 22
click at [137, 430] on textarea "Project 3" at bounding box center [133, 438] width 85 height 22
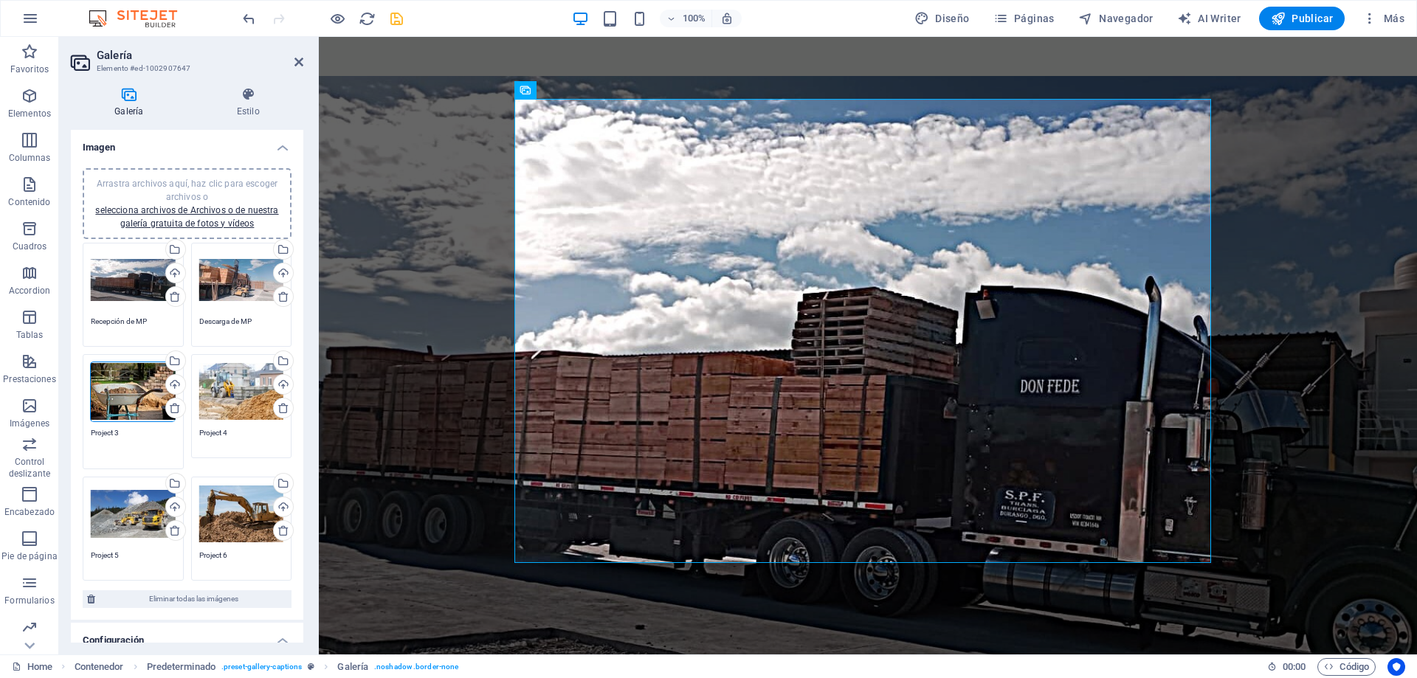
click at [137, 430] on textarea "Project 3" at bounding box center [133, 443] width 85 height 33
type textarea "Estibado para secado [PERSON_NAME]"
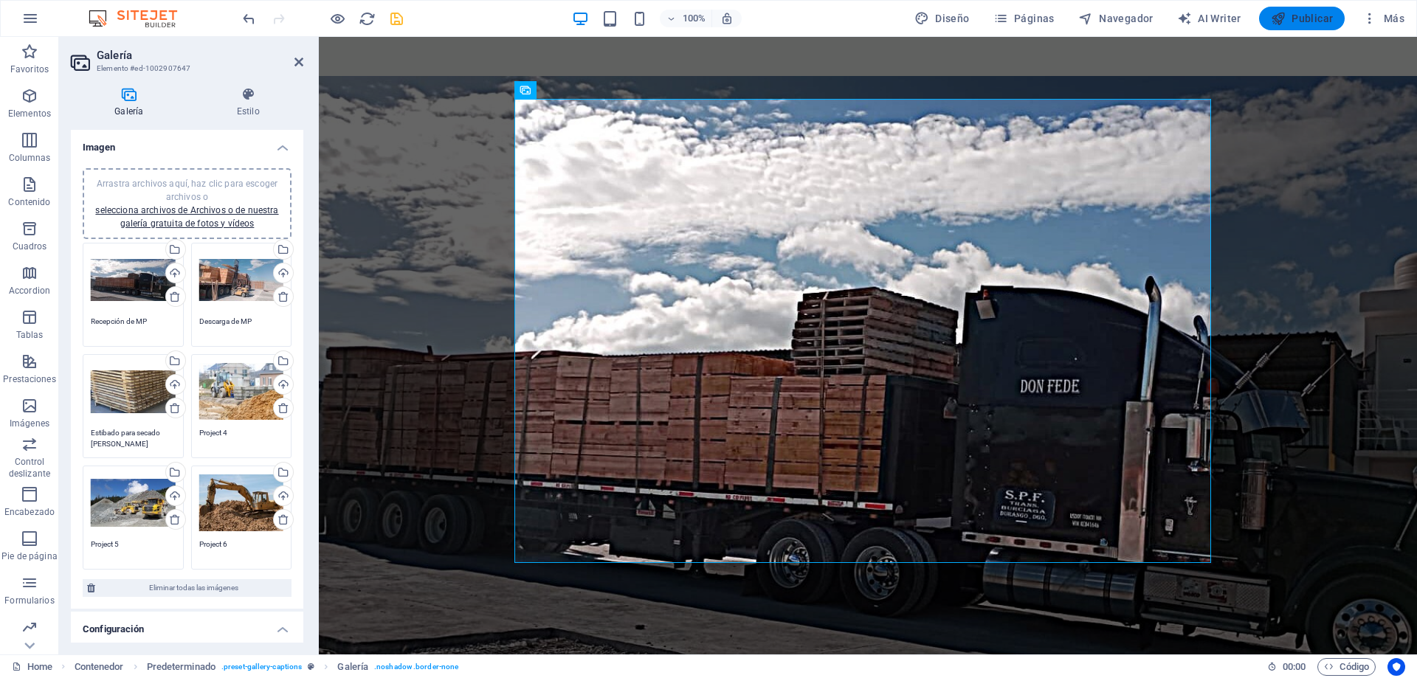
click at [1284, 22] on icon "button" at bounding box center [1277, 18] width 15 height 15
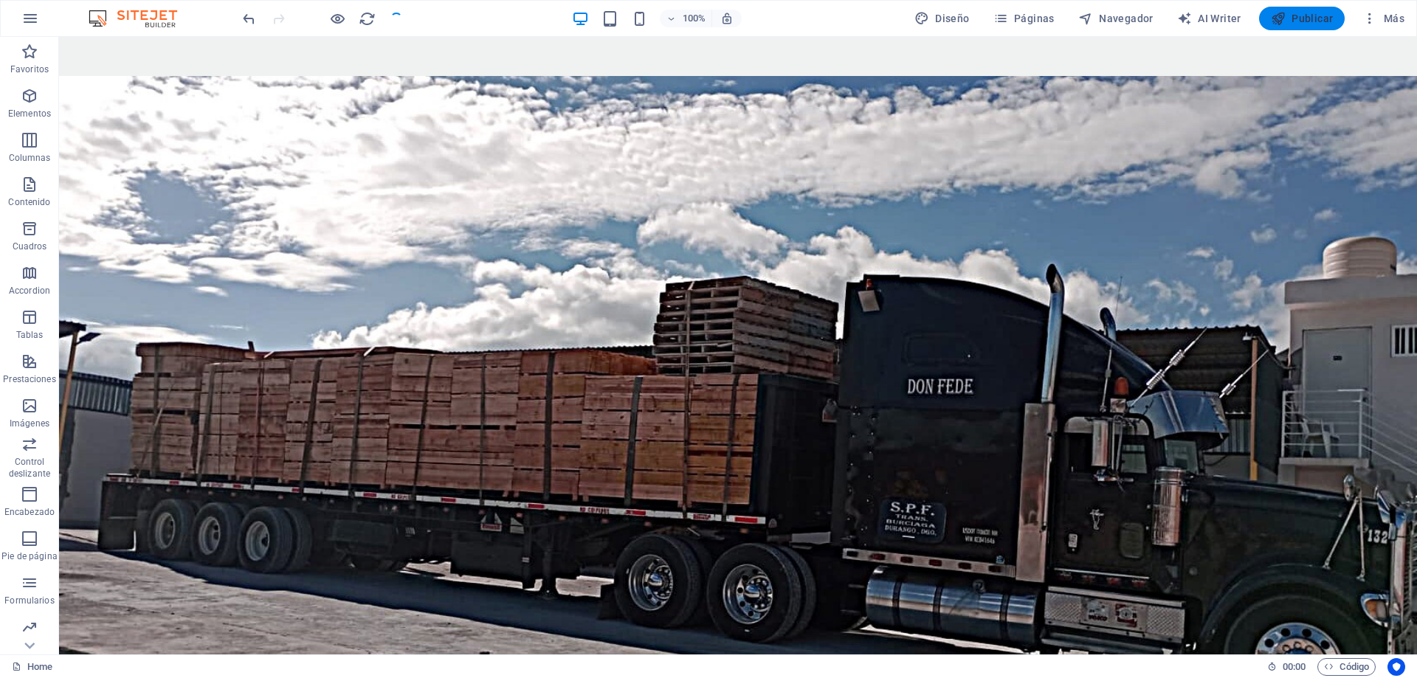
click at [1287, 21] on span "Publicar" at bounding box center [1301, 18] width 63 height 15
click at [1287, 22] on span "Publicar" at bounding box center [1301, 18] width 63 height 15
